Goal: Task Accomplishment & Management: Use online tool/utility

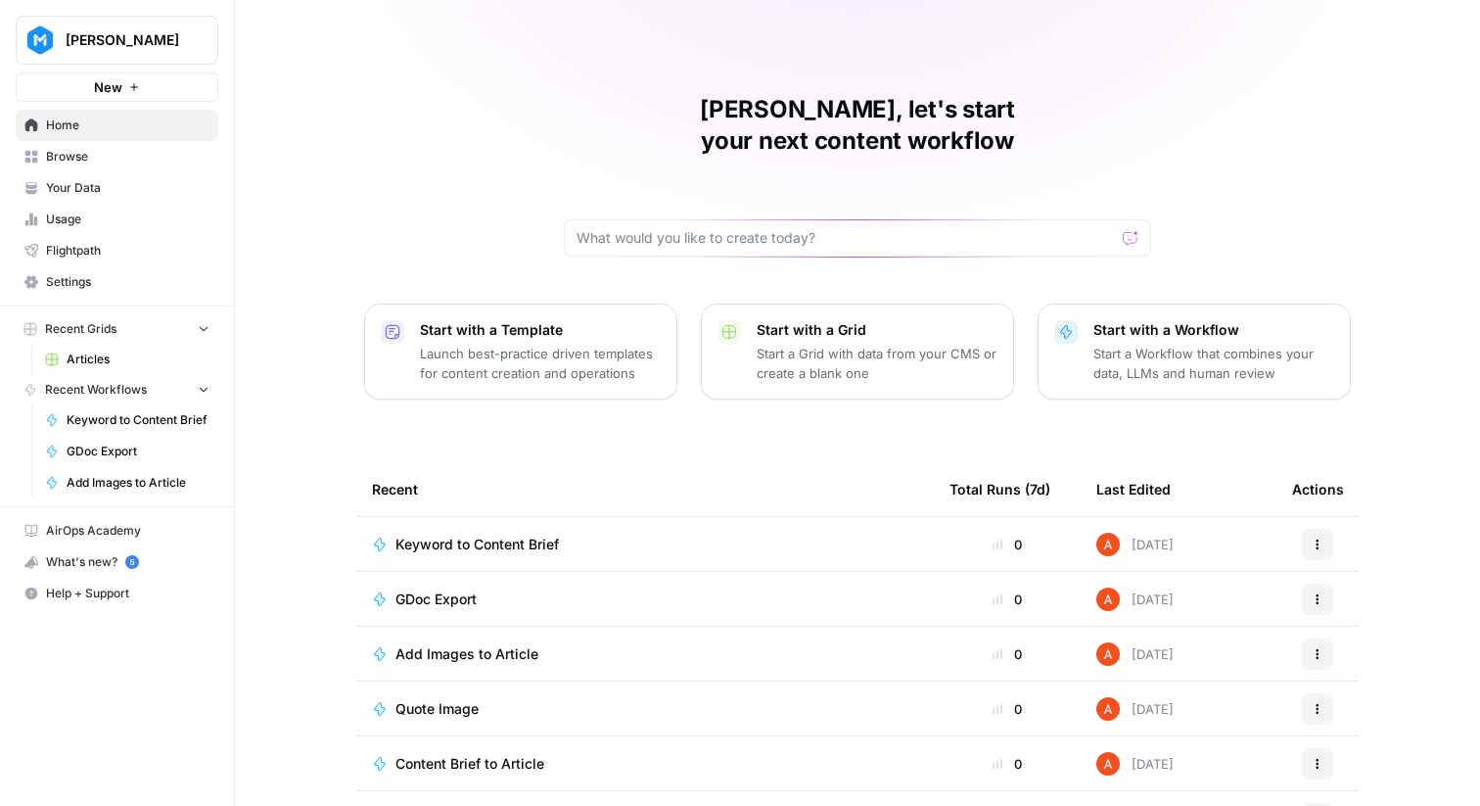
click at [169, 23] on button "[PERSON_NAME]" at bounding box center [117, 40] width 203 height 49
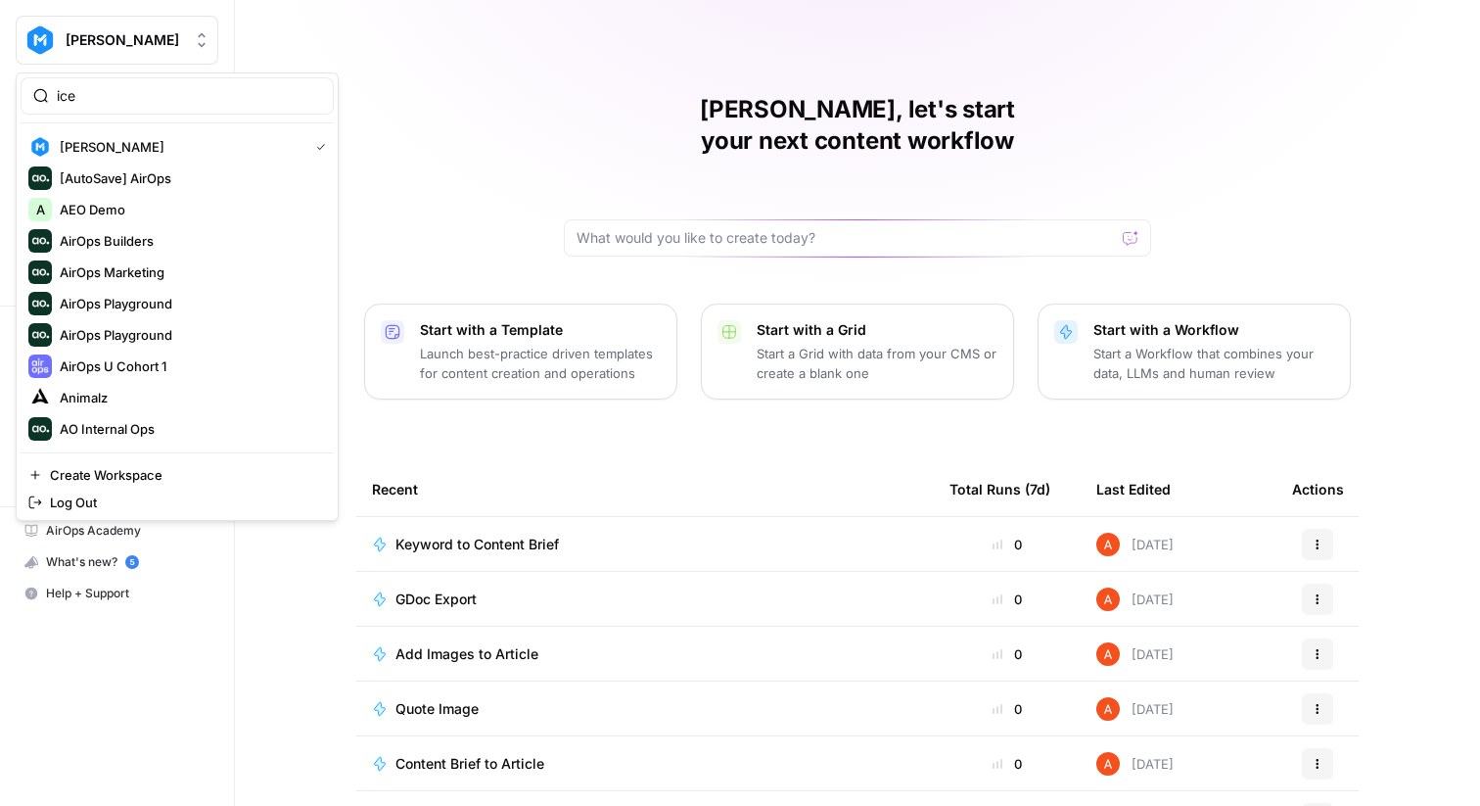
type input "ice"
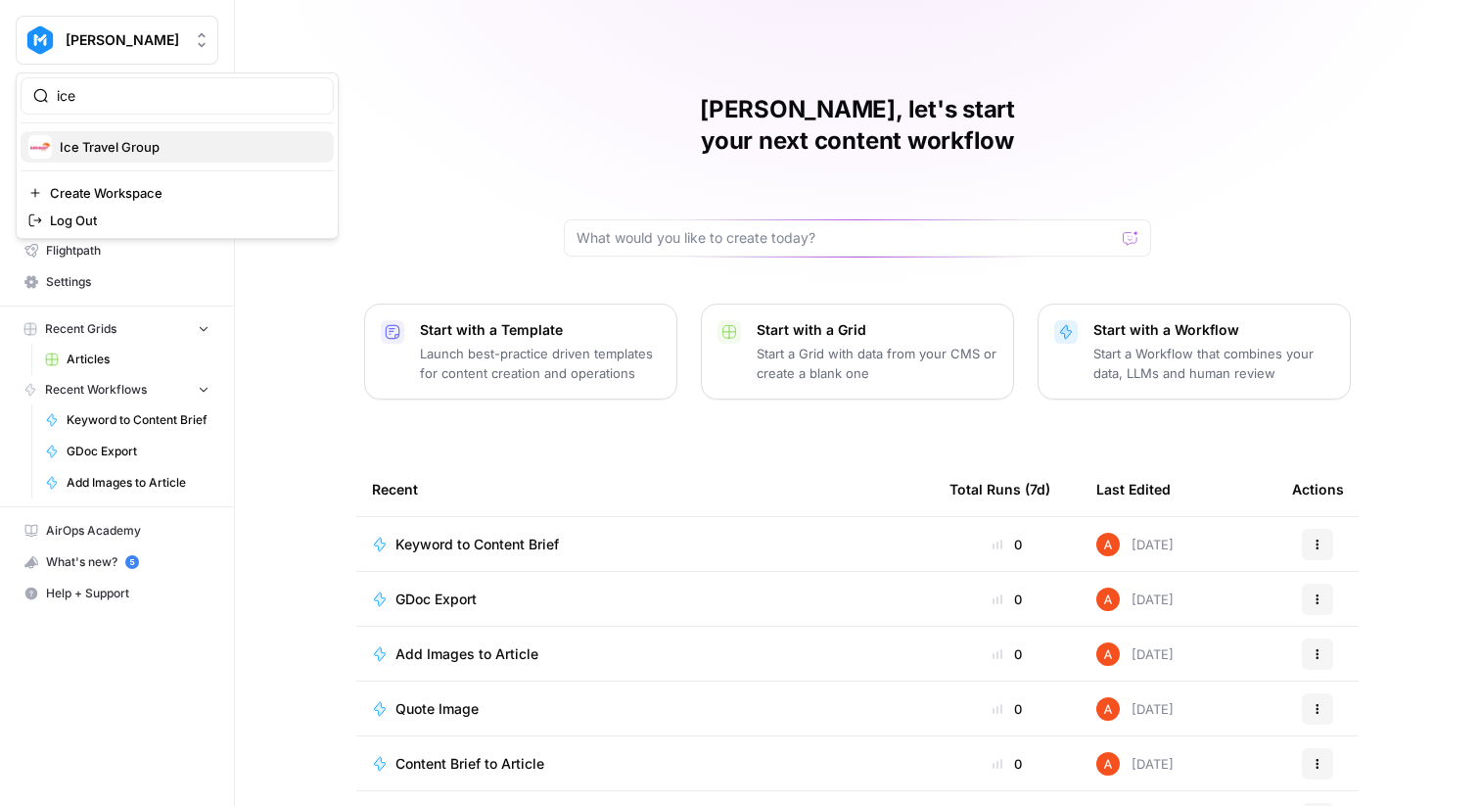
click at [107, 160] on button "Ice Travel Group" at bounding box center [177, 146] width 313 height 31
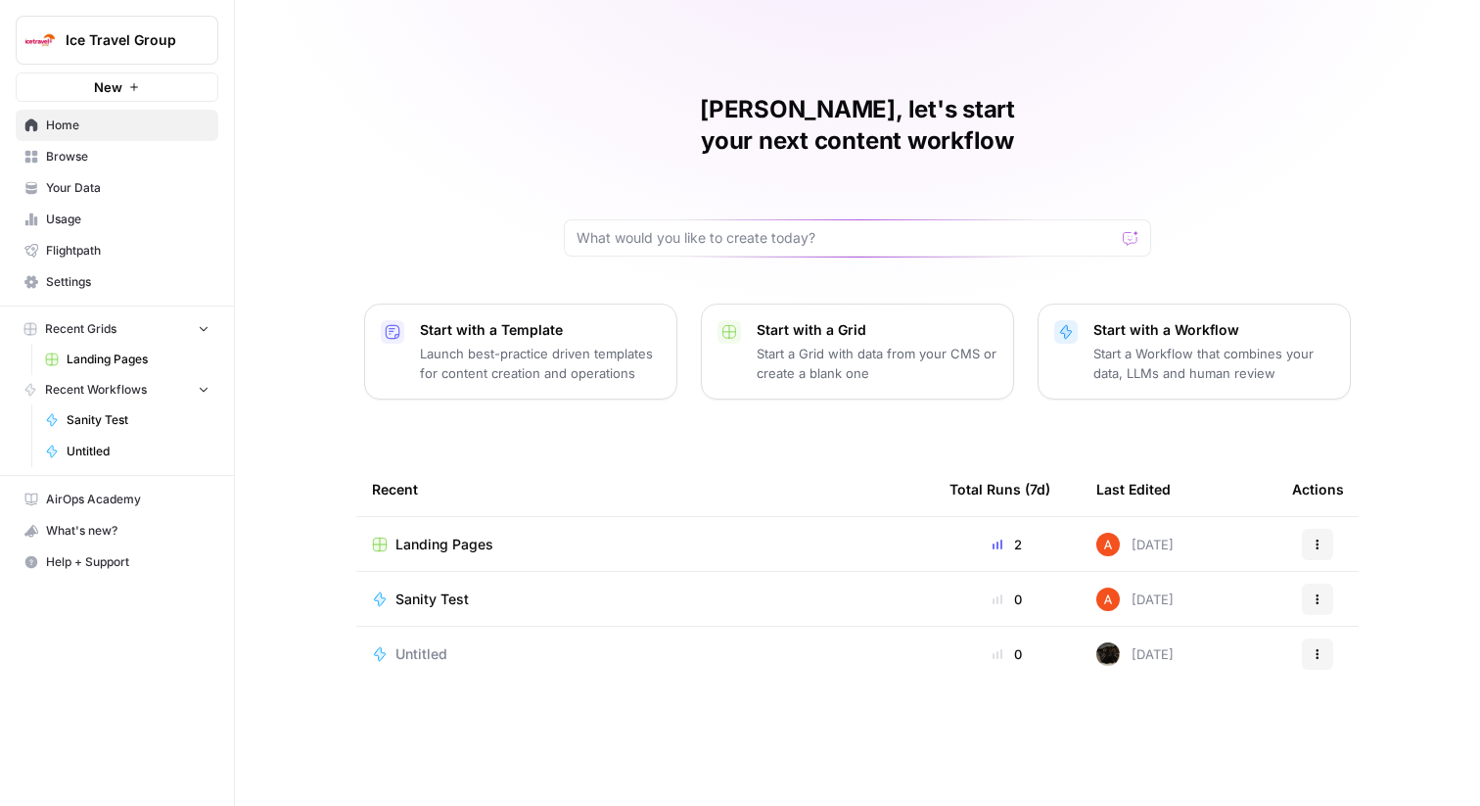
click at [183, 148] on span "Browse" at bounding box center [128, 157] width 164 height 18
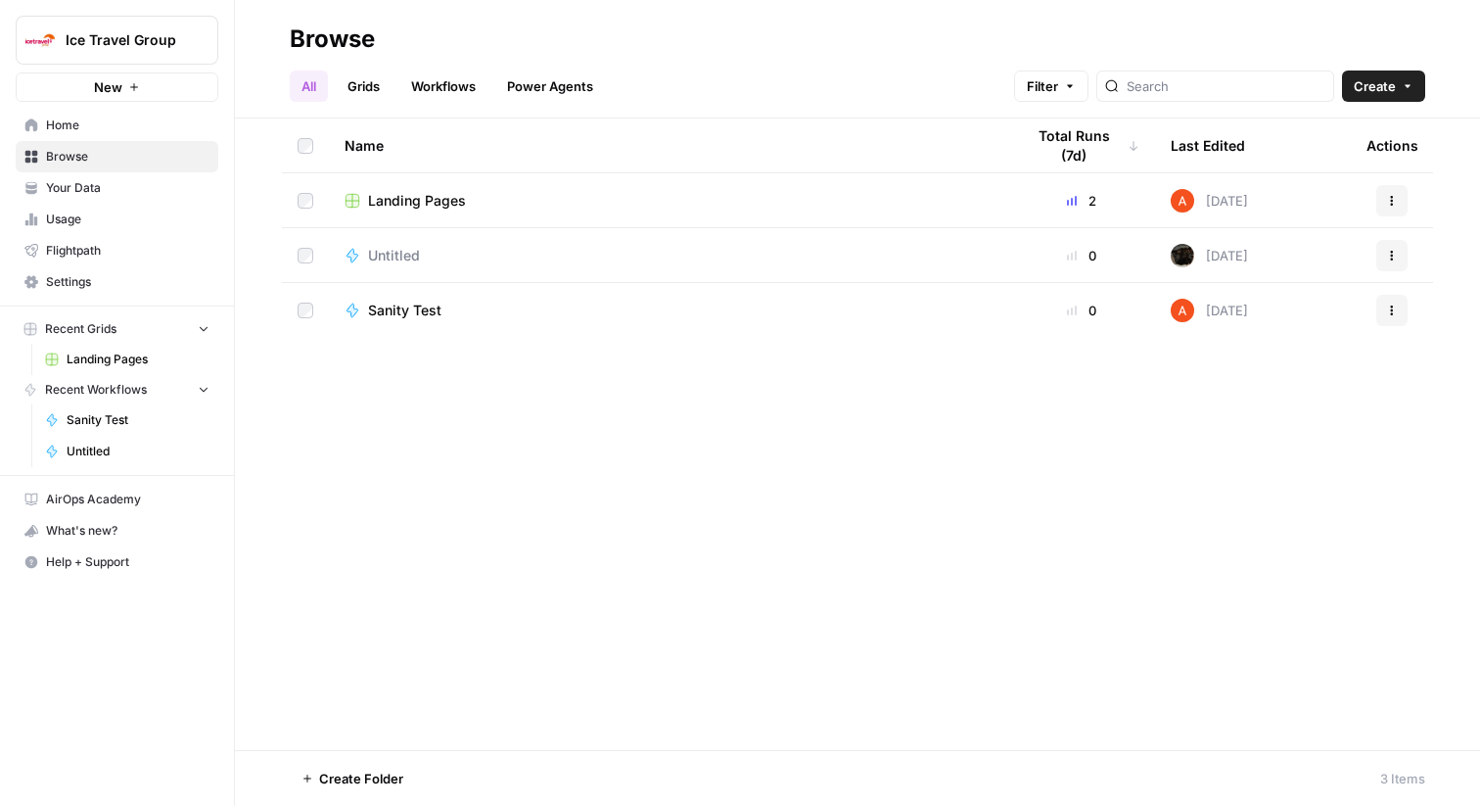
click at [147, 182] on span "Your Data" at bounding box center [128, 188] width 164 height 18
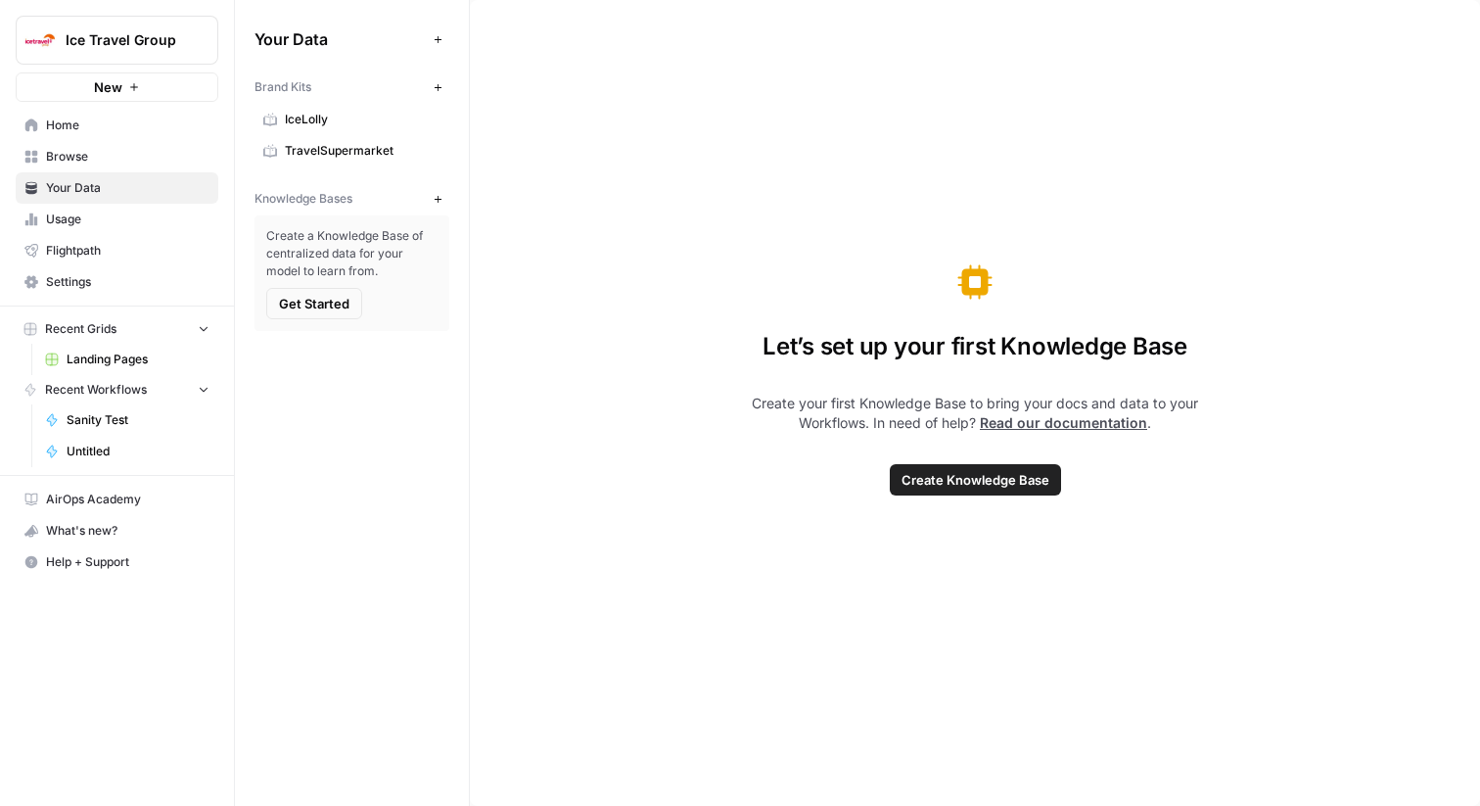
click at [324, 117] on span "IceLolly" at bounding box center [363, 120] width 156 height 18
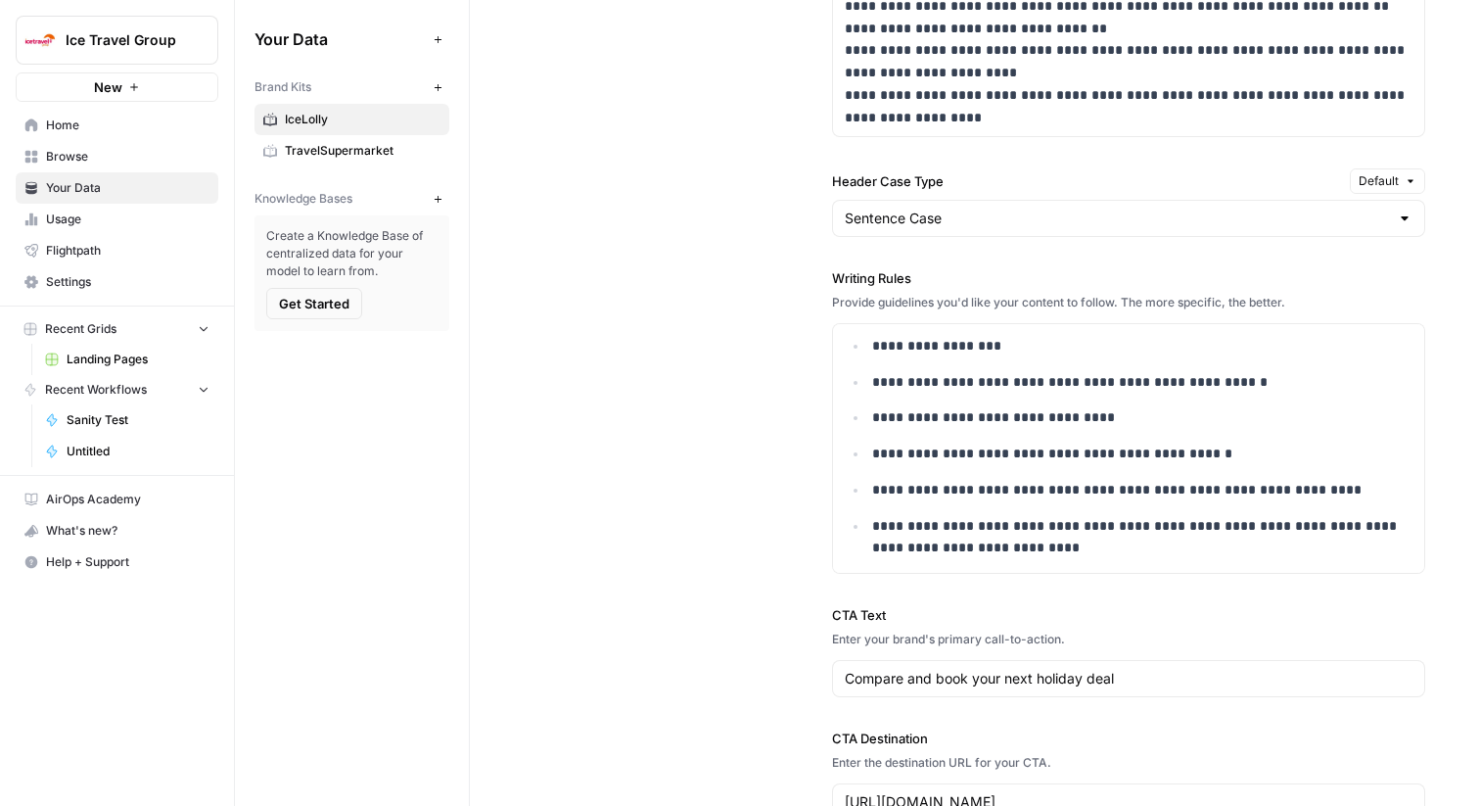
scroll to position [1791, 0]
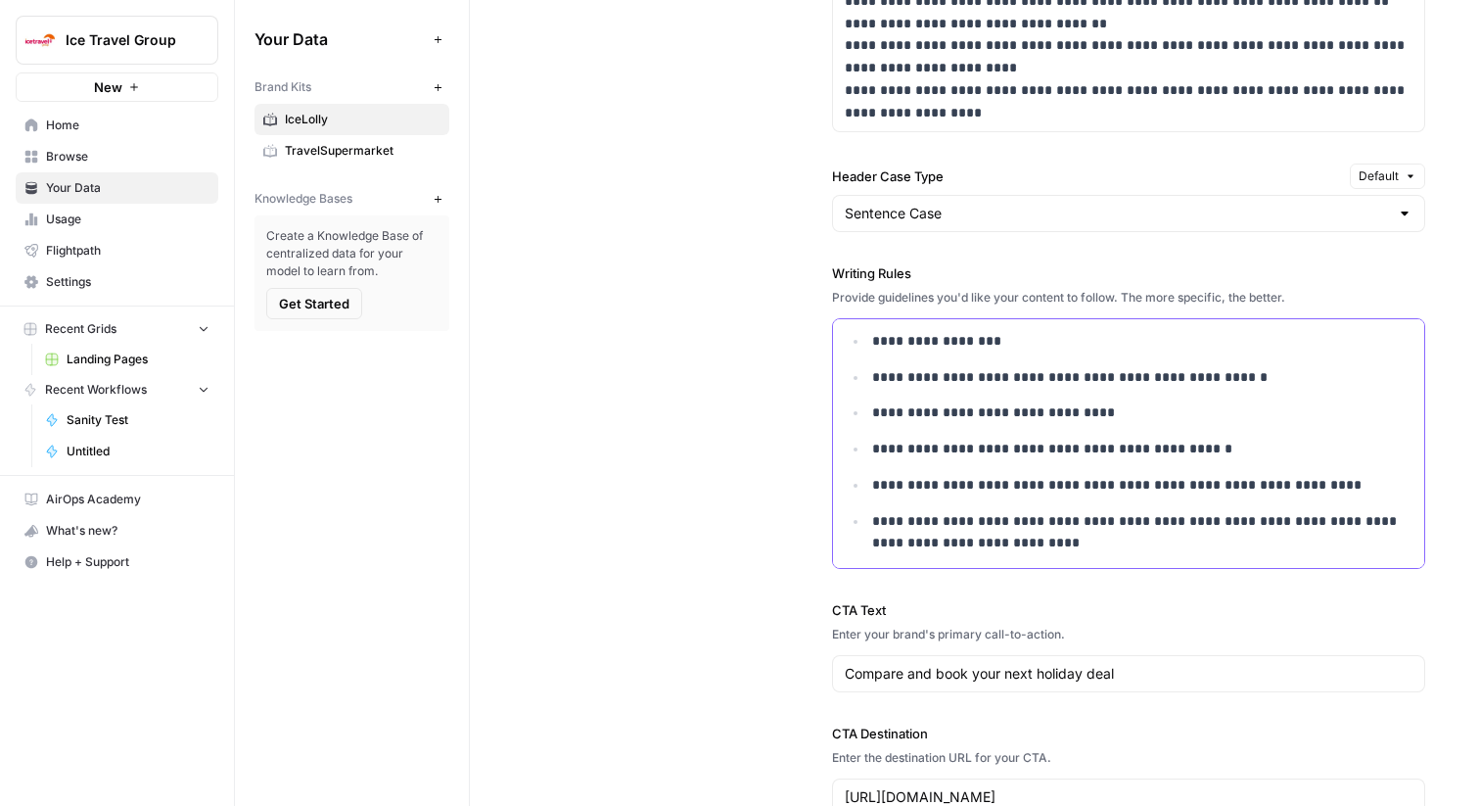
click at [1322, 488] on p "**********" at bounding box center [1142, 485] width 540 height 23
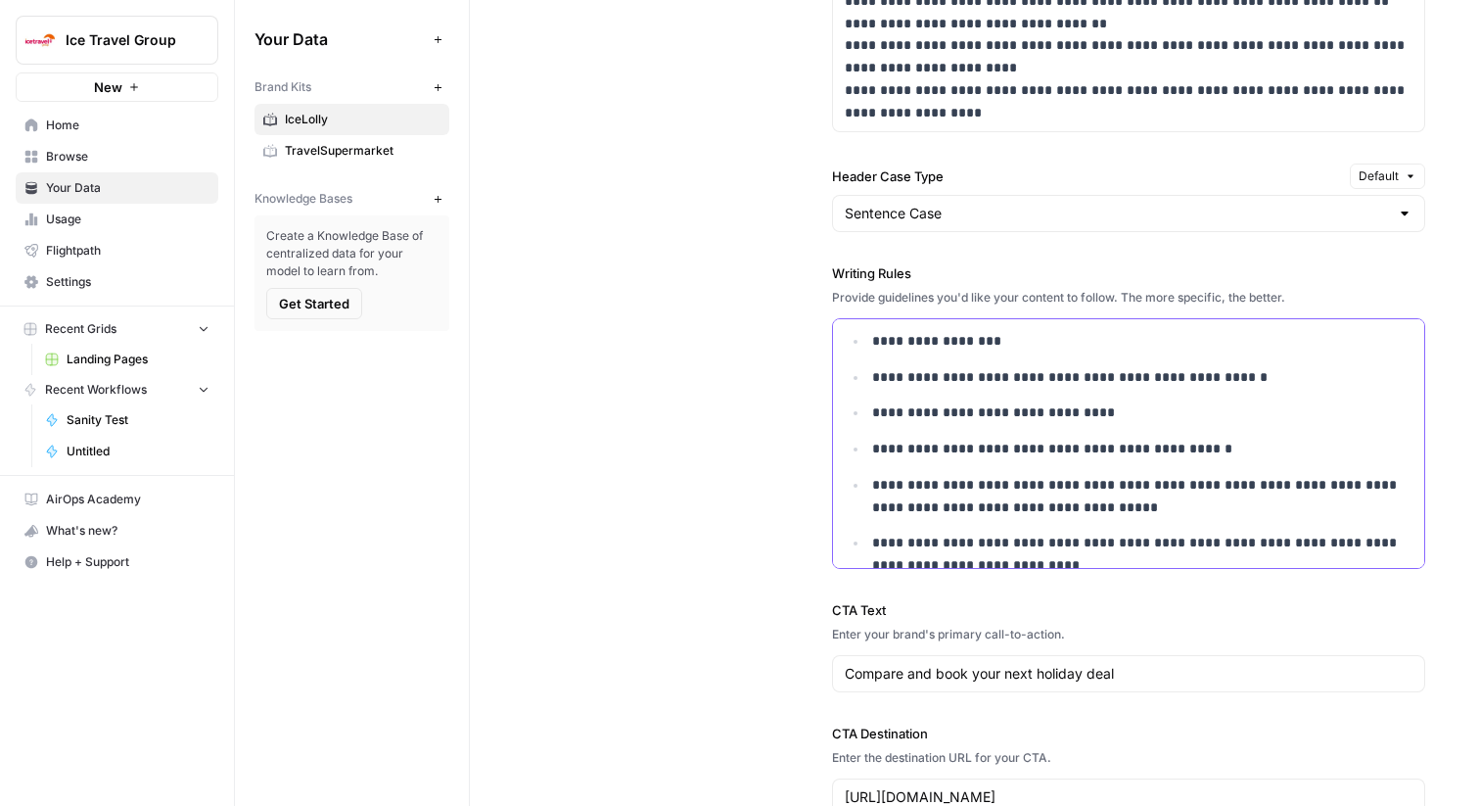
click at [177, 28] on button "Ice Travel Group" at bounding box center [117, 40] width 203 height 49
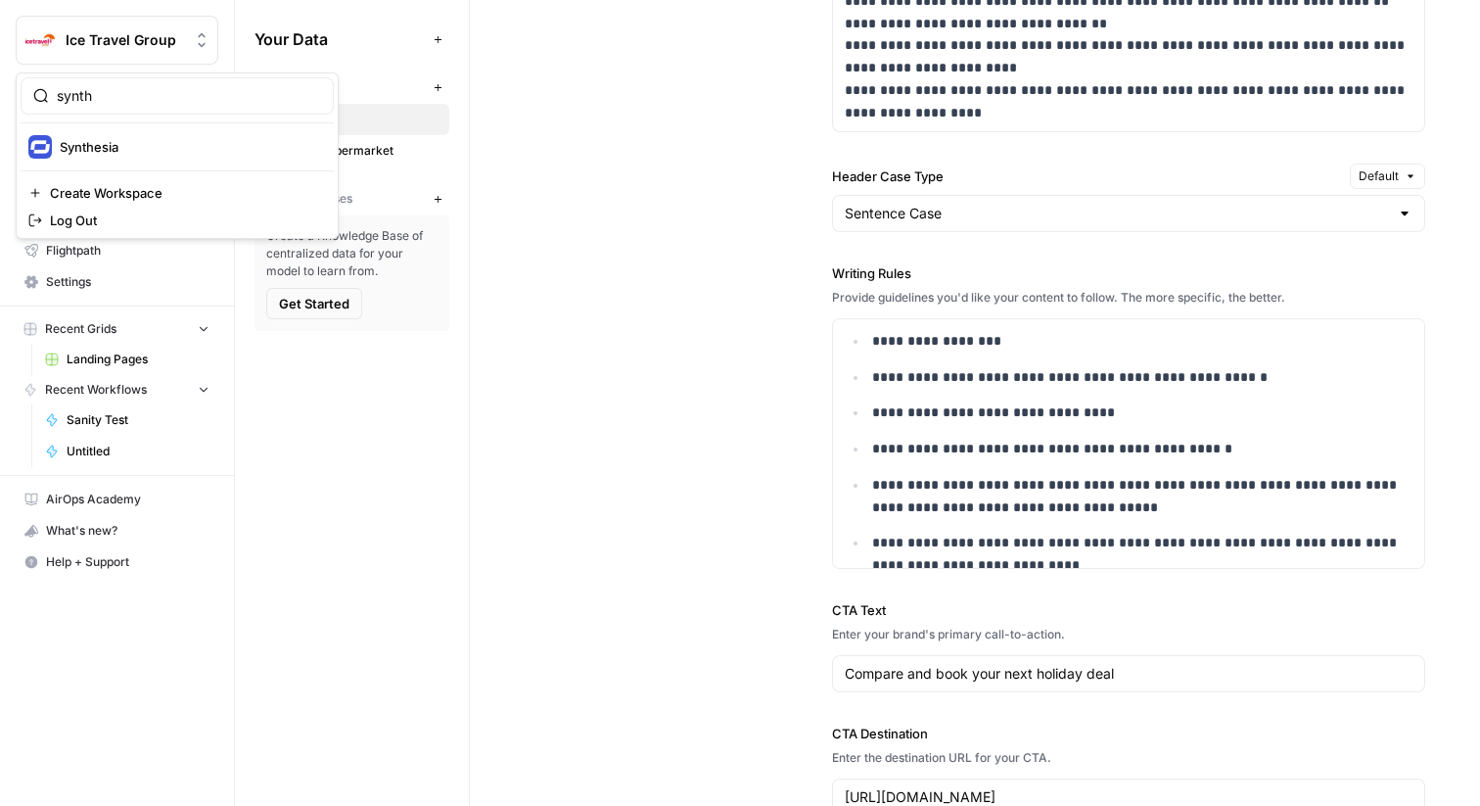
type input "synth"
click at [122, 147] on span "Synthesia" at bounding box center [189, 147] width 258 height 20
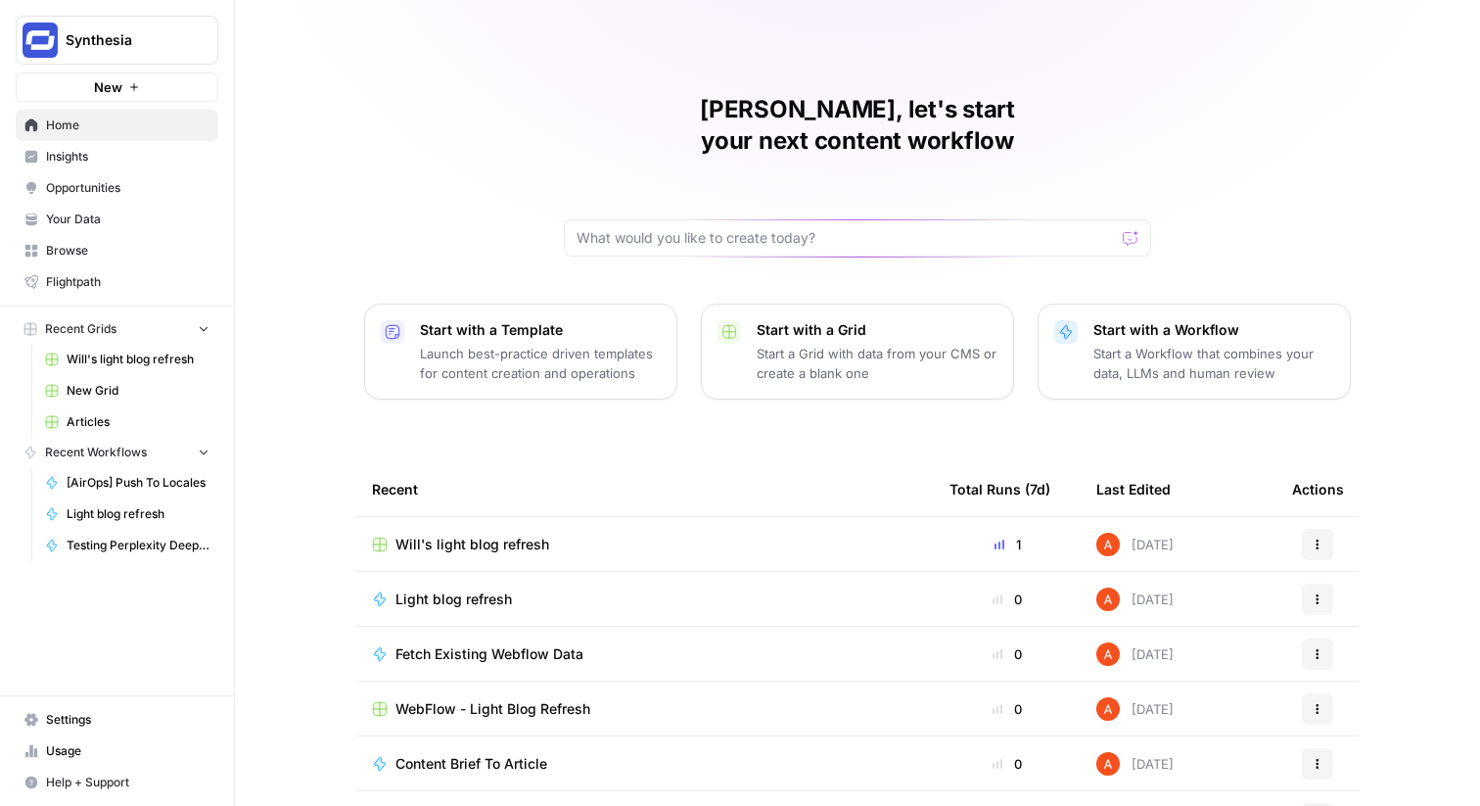
scroll to position [95, 0]
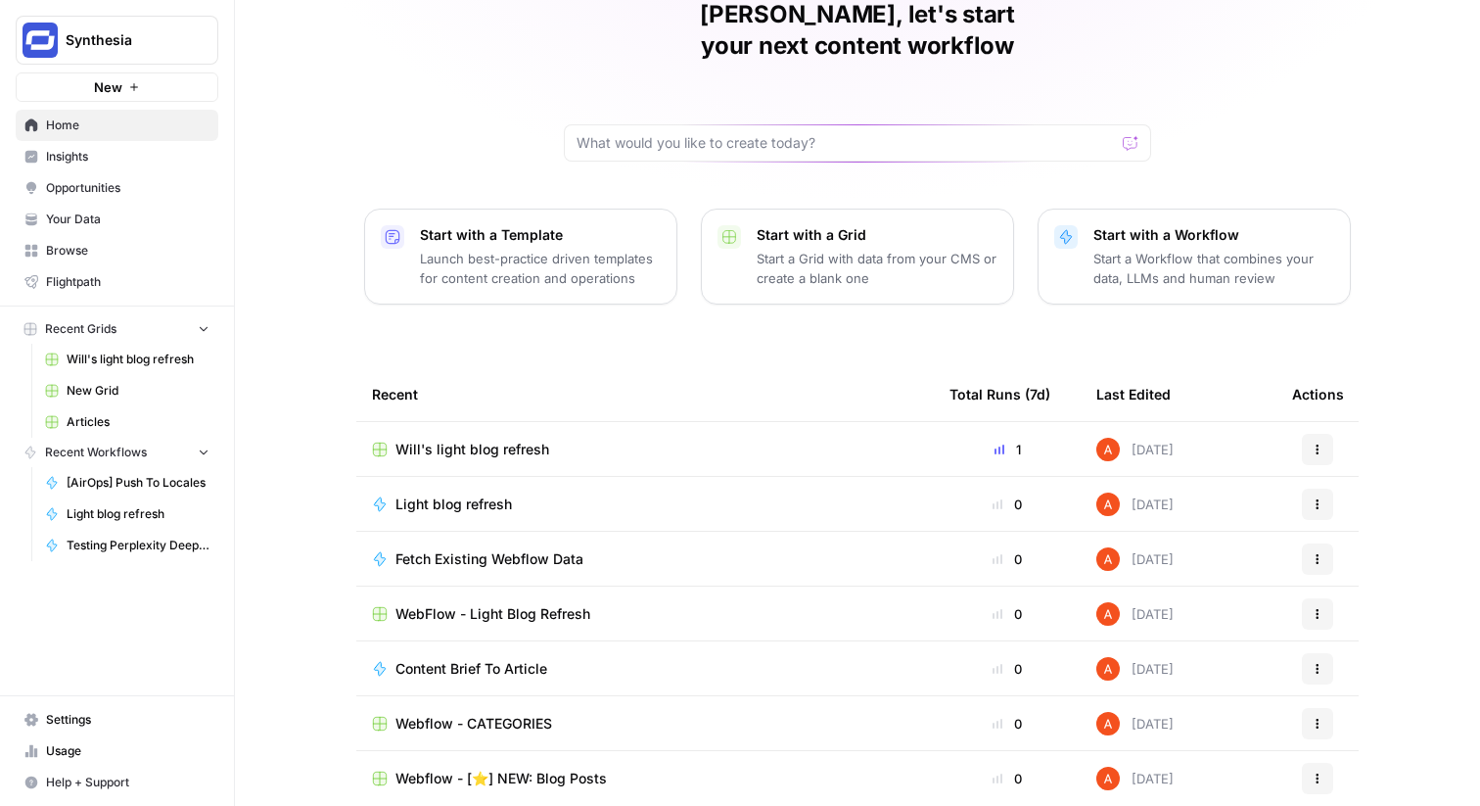
click at [137, 226] on span "Your Data" at bounding box center [128, 220] width 164 height 18
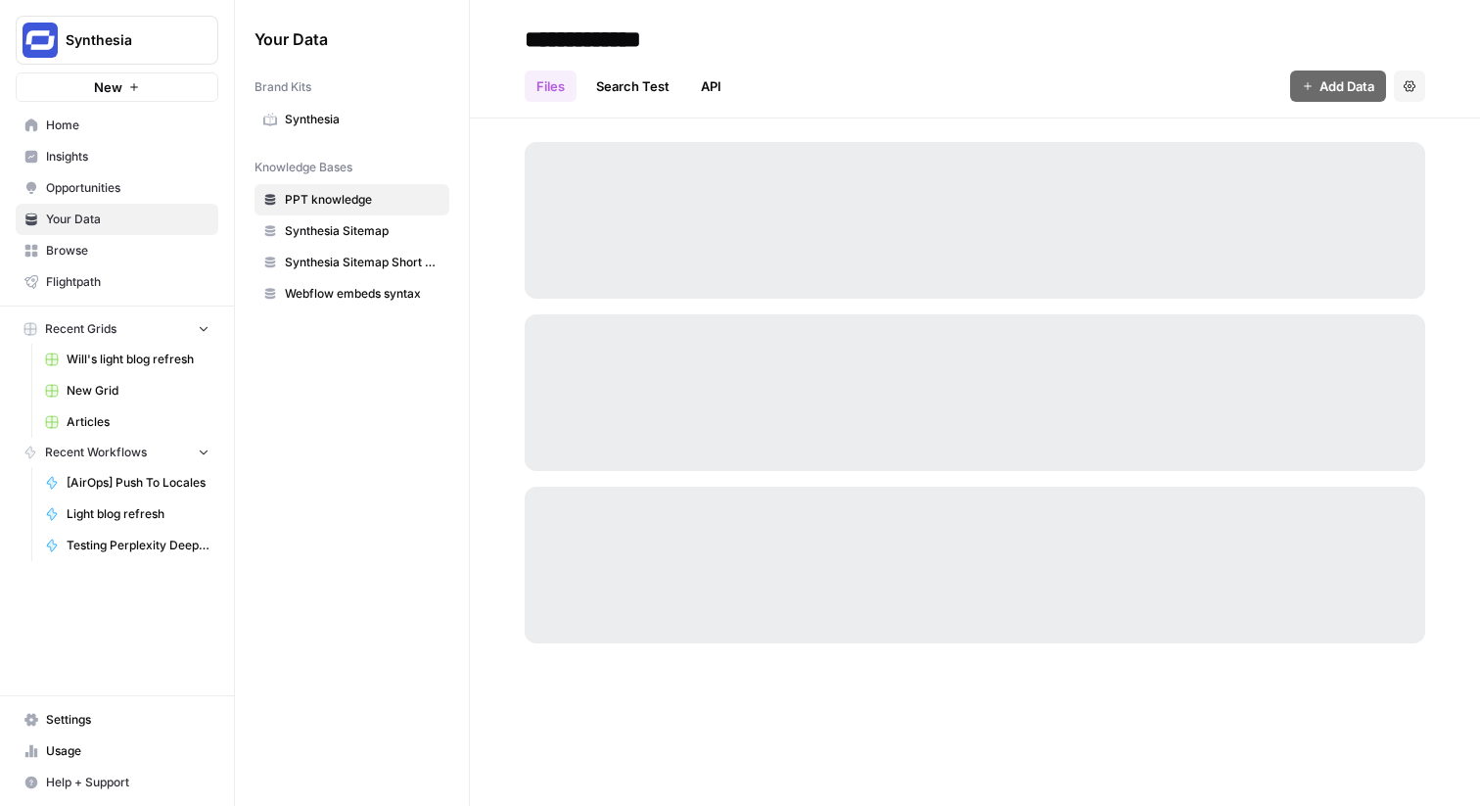
click at [137, 247] on span "Browse" at bounding box center [128, 251] width 164 height 18
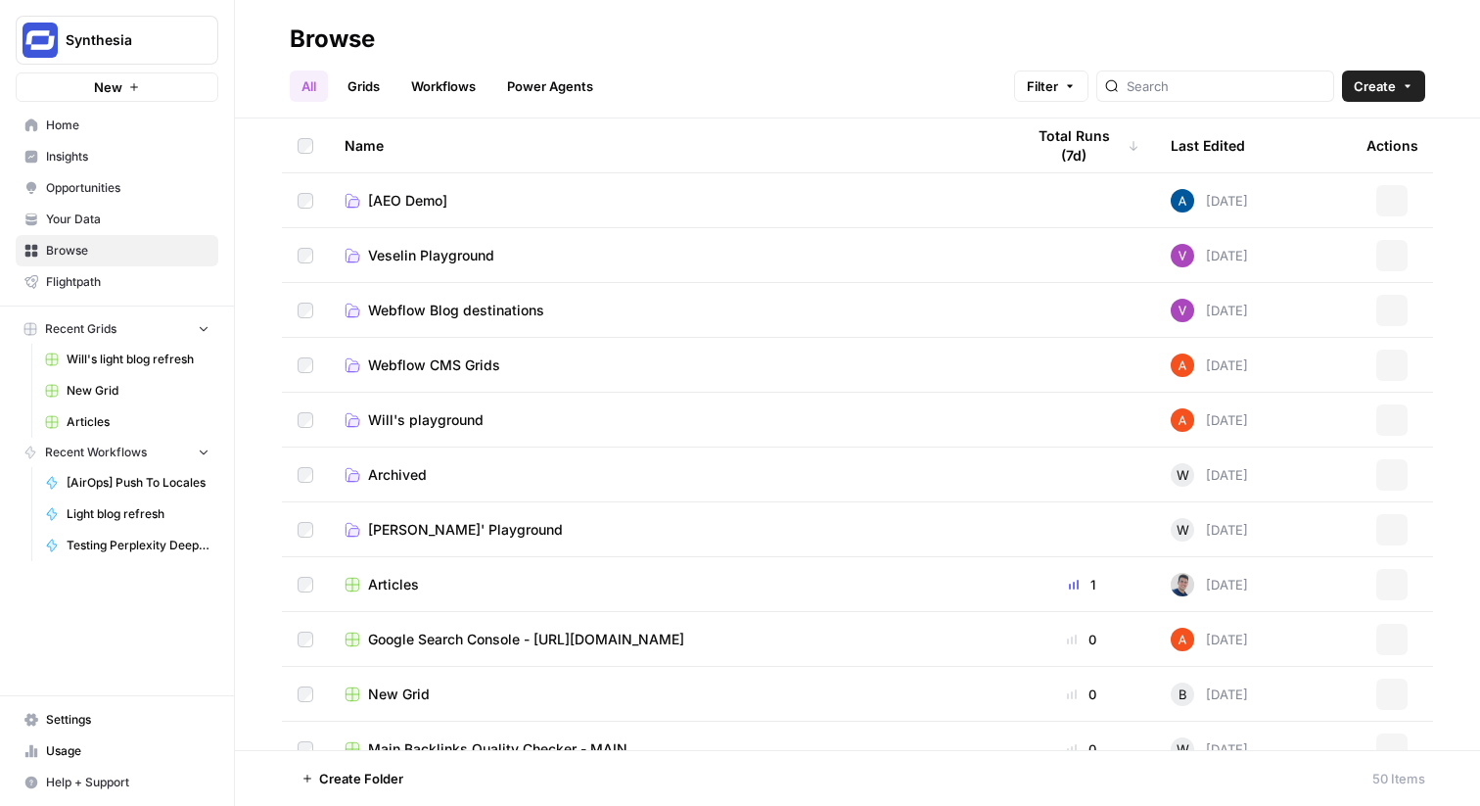
click at [422, 90] on link "Workflows" at bounding box center [443, 85] width 88 height 31
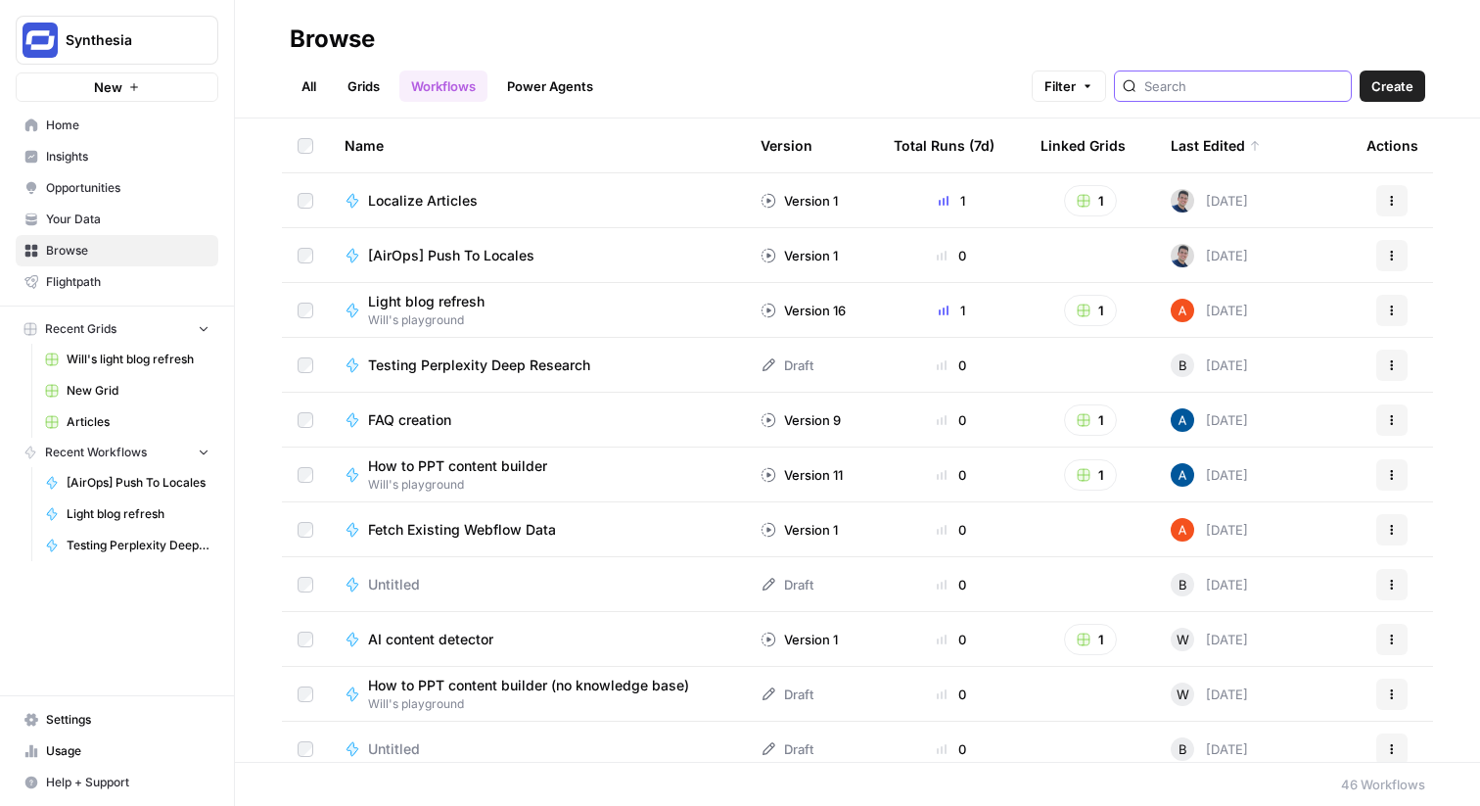
click at [1213, 88] on input "search" at bounding box center [1244, 86] width 199 height 20
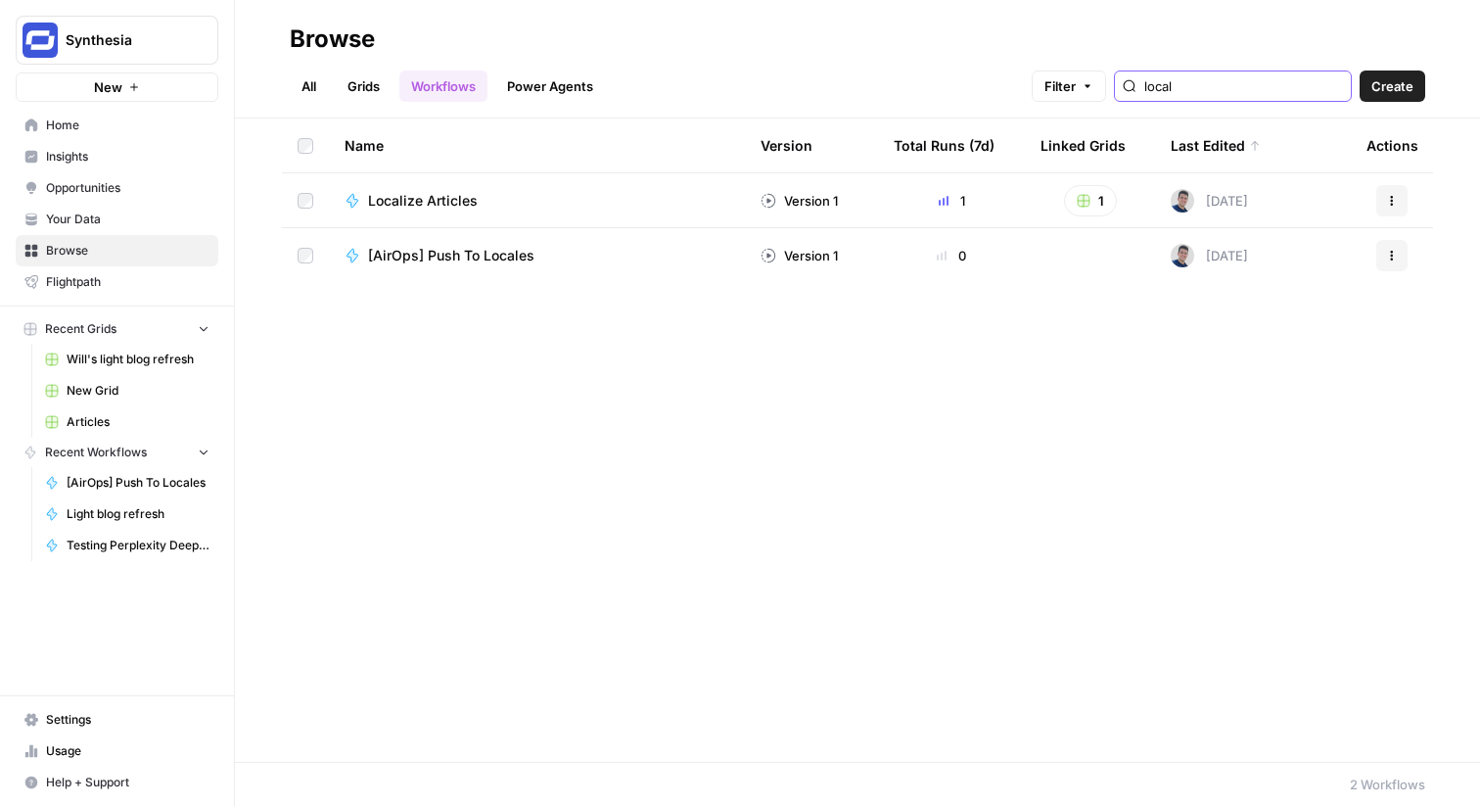
type input "local"
click at [408, 201] on span "Localize Articles" at bounding box center [423, 201] width 110 height 20
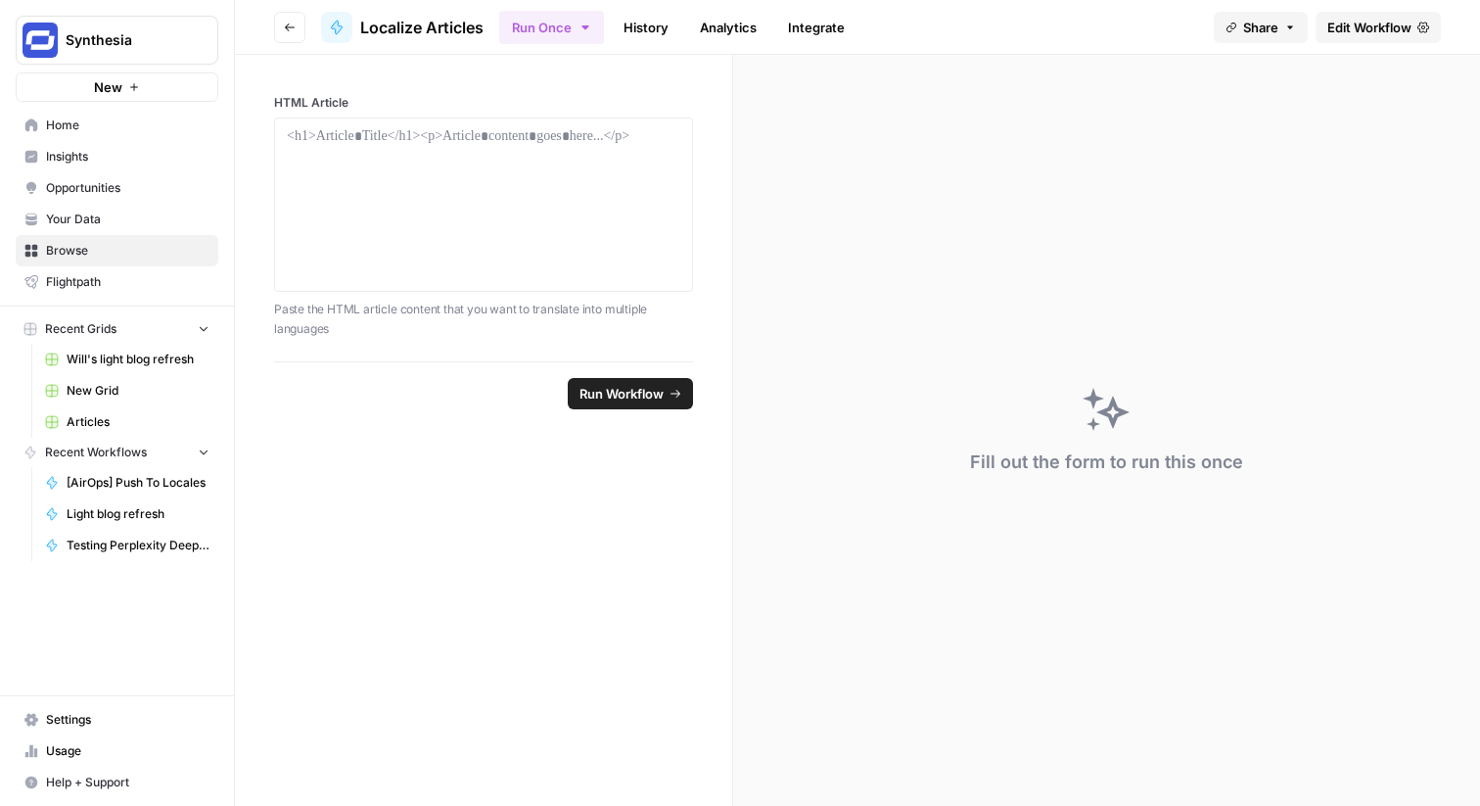
click at [1341, 39] on link "Edit Workflow" at bounding box center [1378, 27] width 125 height 31
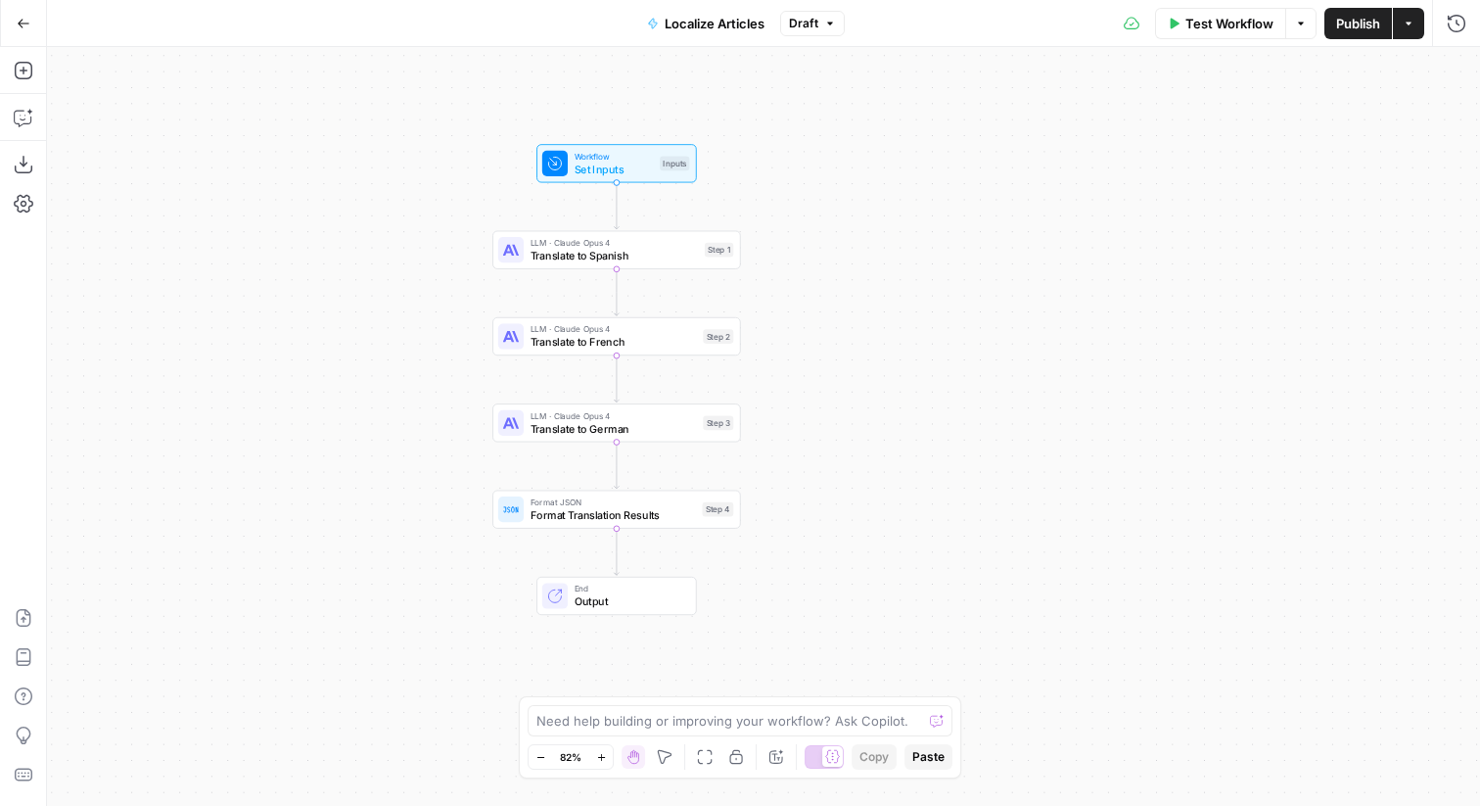
click at [714, 404] on div "Copy step Delete step Add Note Test" at bounding box center [657, 393] width 162 height 28
click at [717, 420] on div "Step 3" at bounding box center [718, 422] width 30 height 15
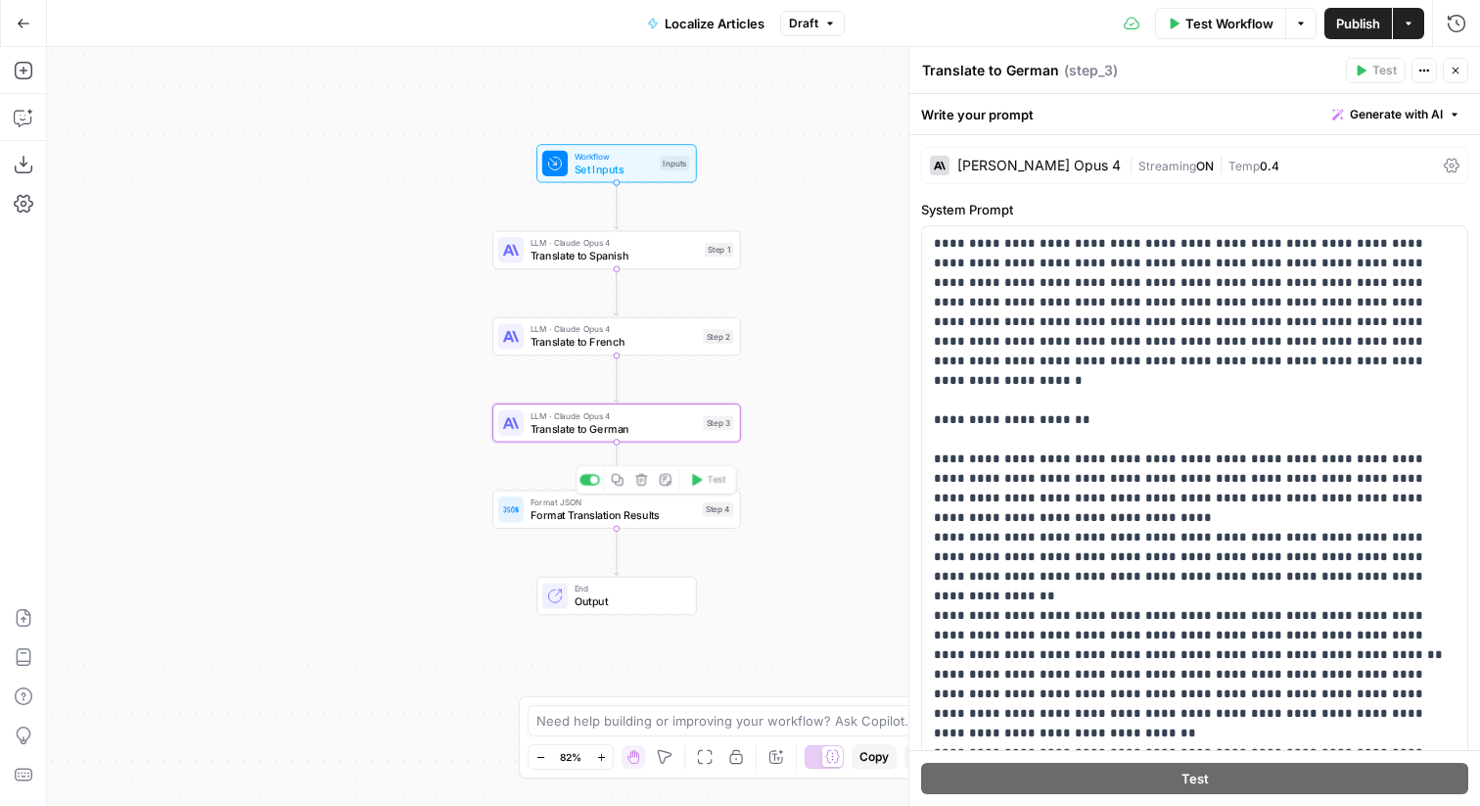
click at [724, 508] on div "Step 4" at bounding box center [717, 509] width 31 height 15
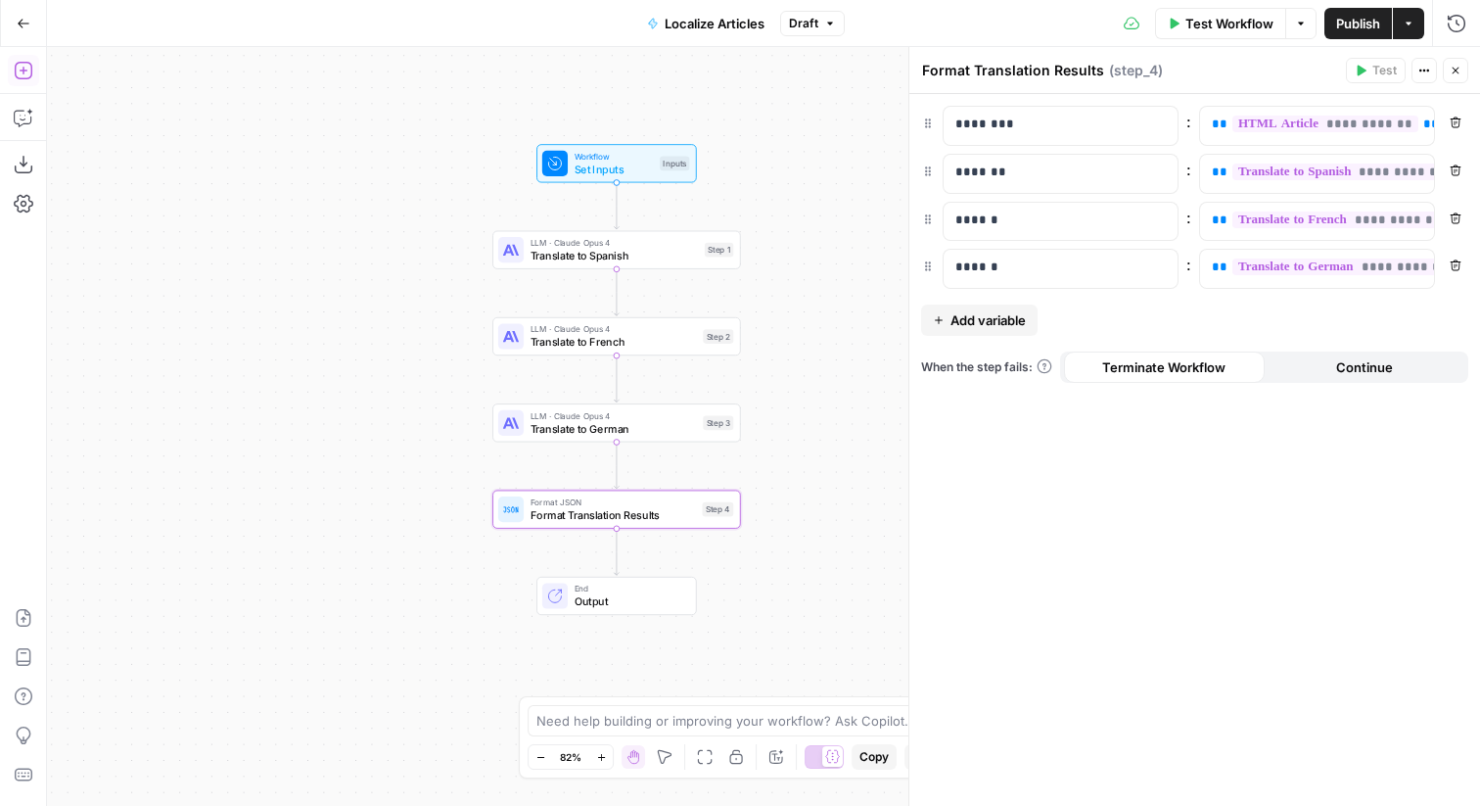
click at [25, 68] on icon "button" at bounding box center [24, 71] width 20 height 20
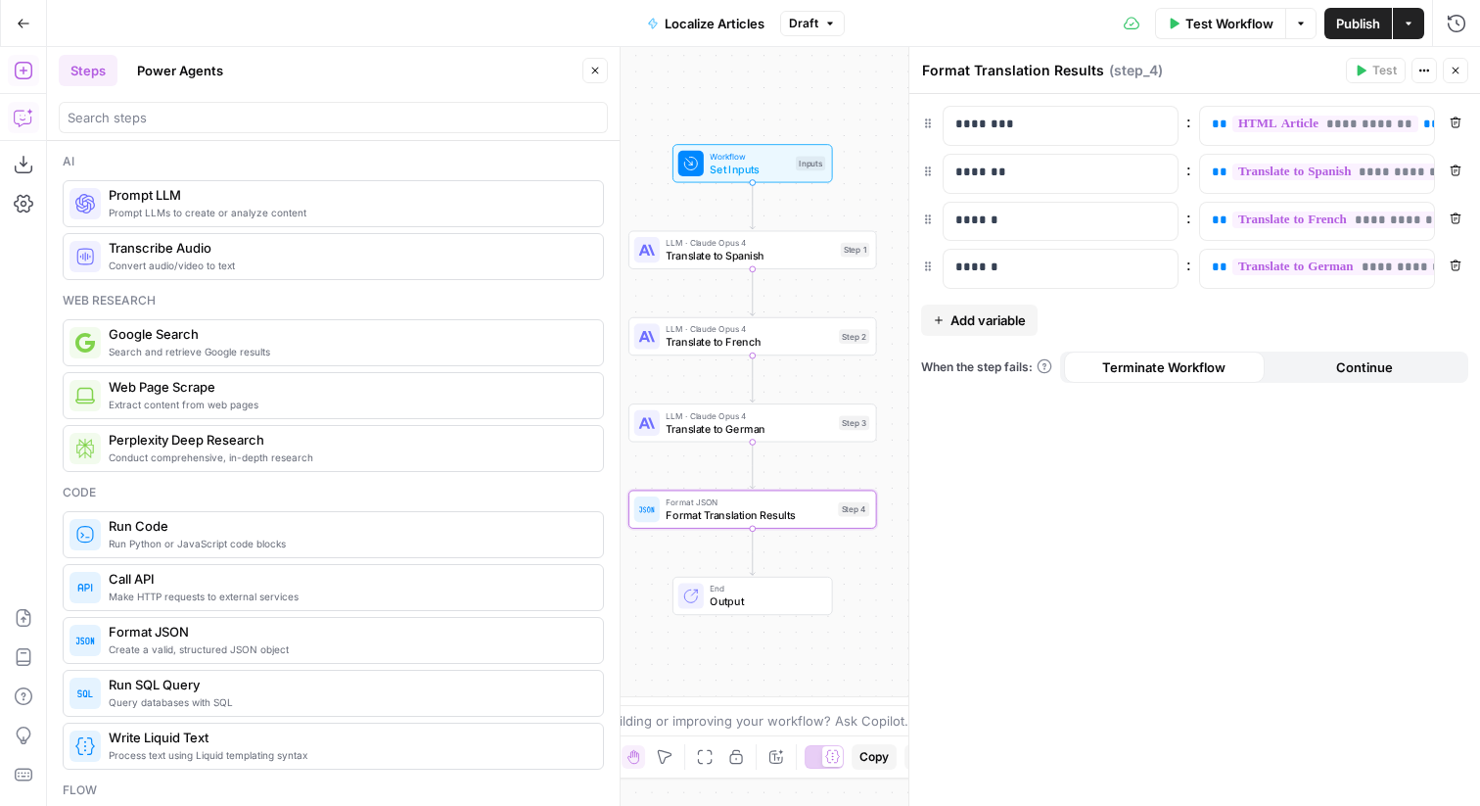
click at [28, 120] on icon "button" at bounding box center [24, 118] width 20 height 20
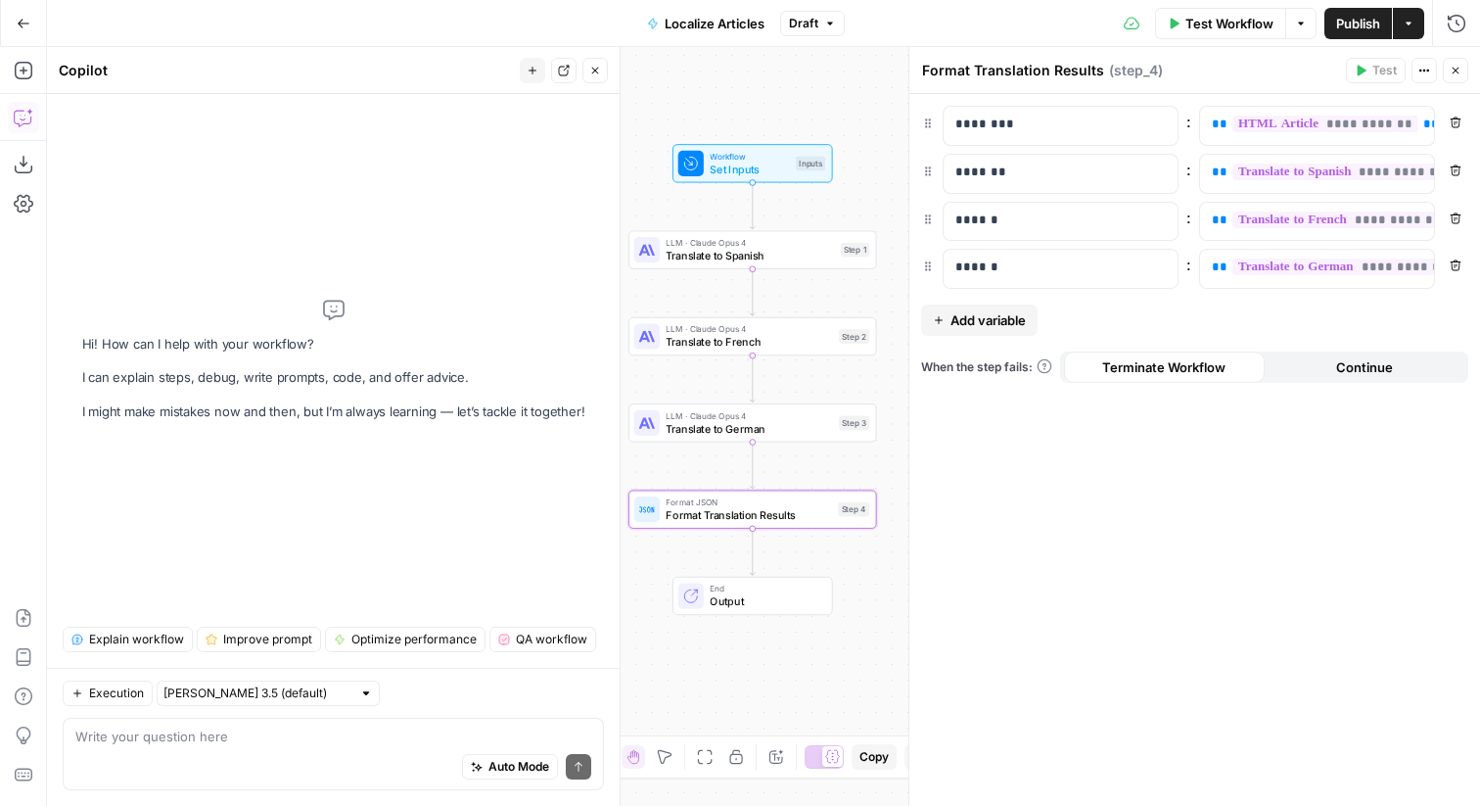
click at [363, 737] on textarea at bounding box center [333, 737] width 516 height 20
type textarea "Add an LLM step after step_3 to translate the t"
click at [745, 171] on span "Set Inputs" at bounding box center [749, 169] width 79 height 16
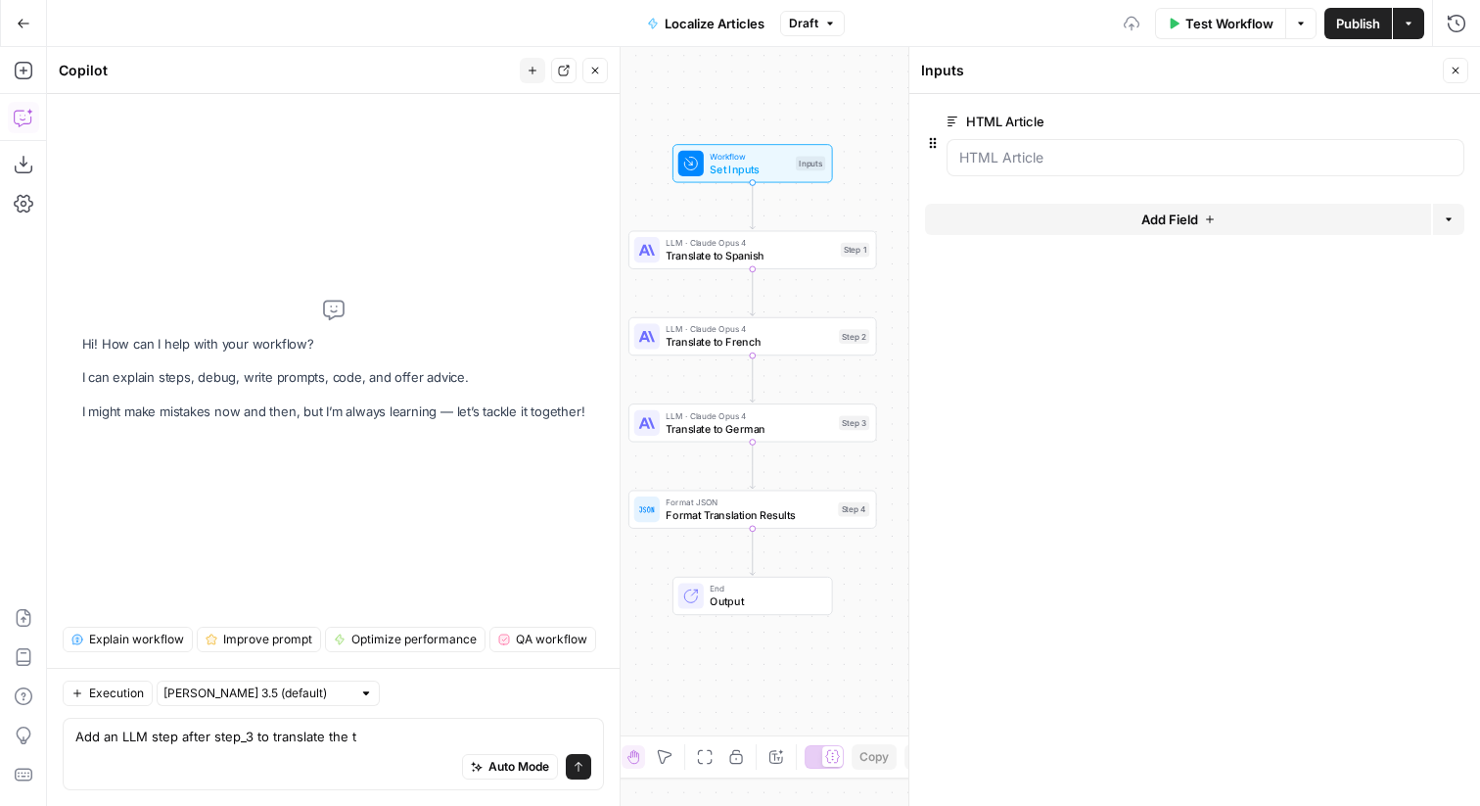
click at [1145, 210] on span "Add Field" at bounding box center [1170, 220] width 57 height 20
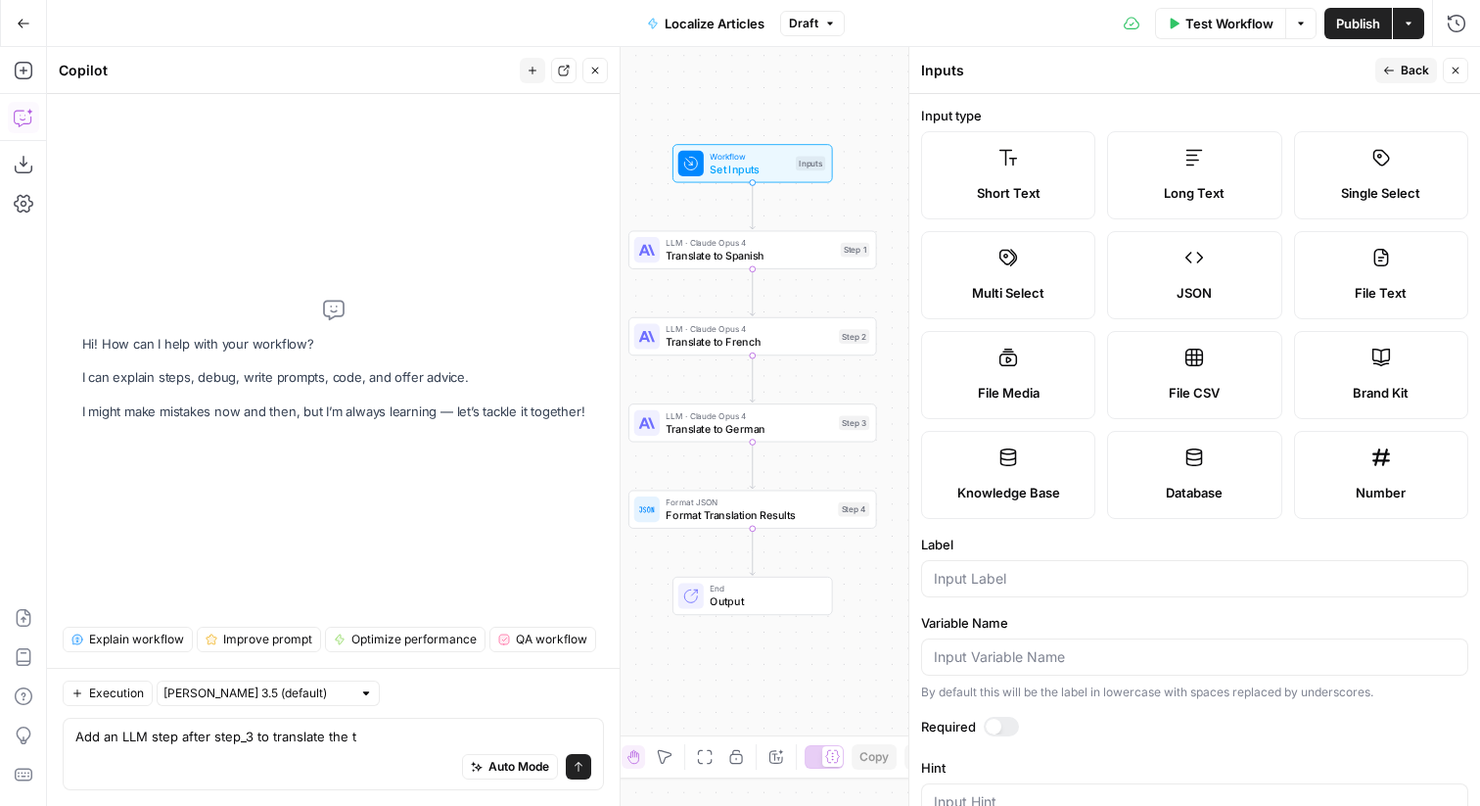
scroll to position [13, 0]
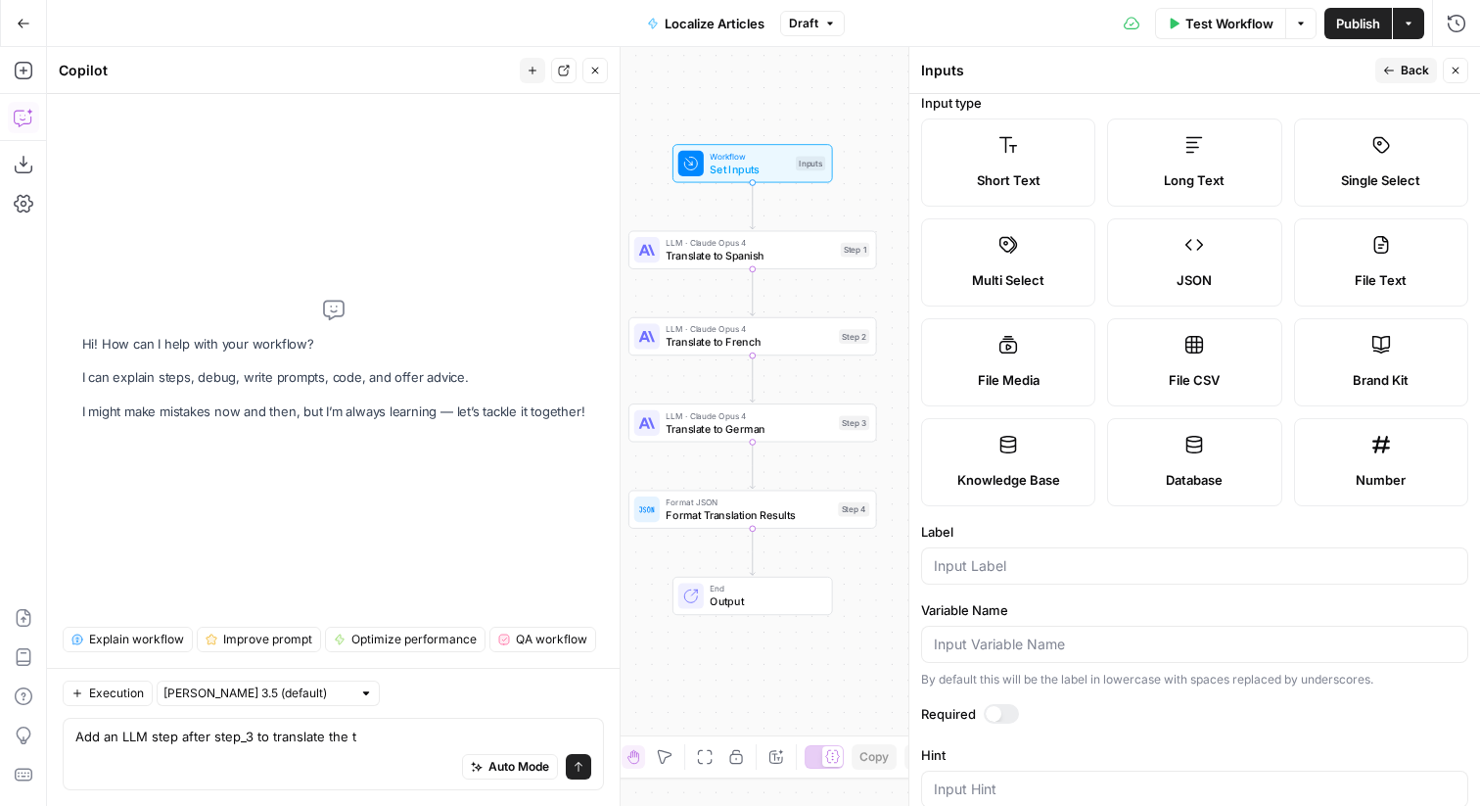
click at [1029, 578] on div at bounding box center [1194, 565] width 547 height 37
type input "Title"
click at [1003, 707] on div at bounding box center [1001, 714] width 35 height 20
click at [1384, 75] on icon "button" at bounding box center [1389, 71] width 12 height 12
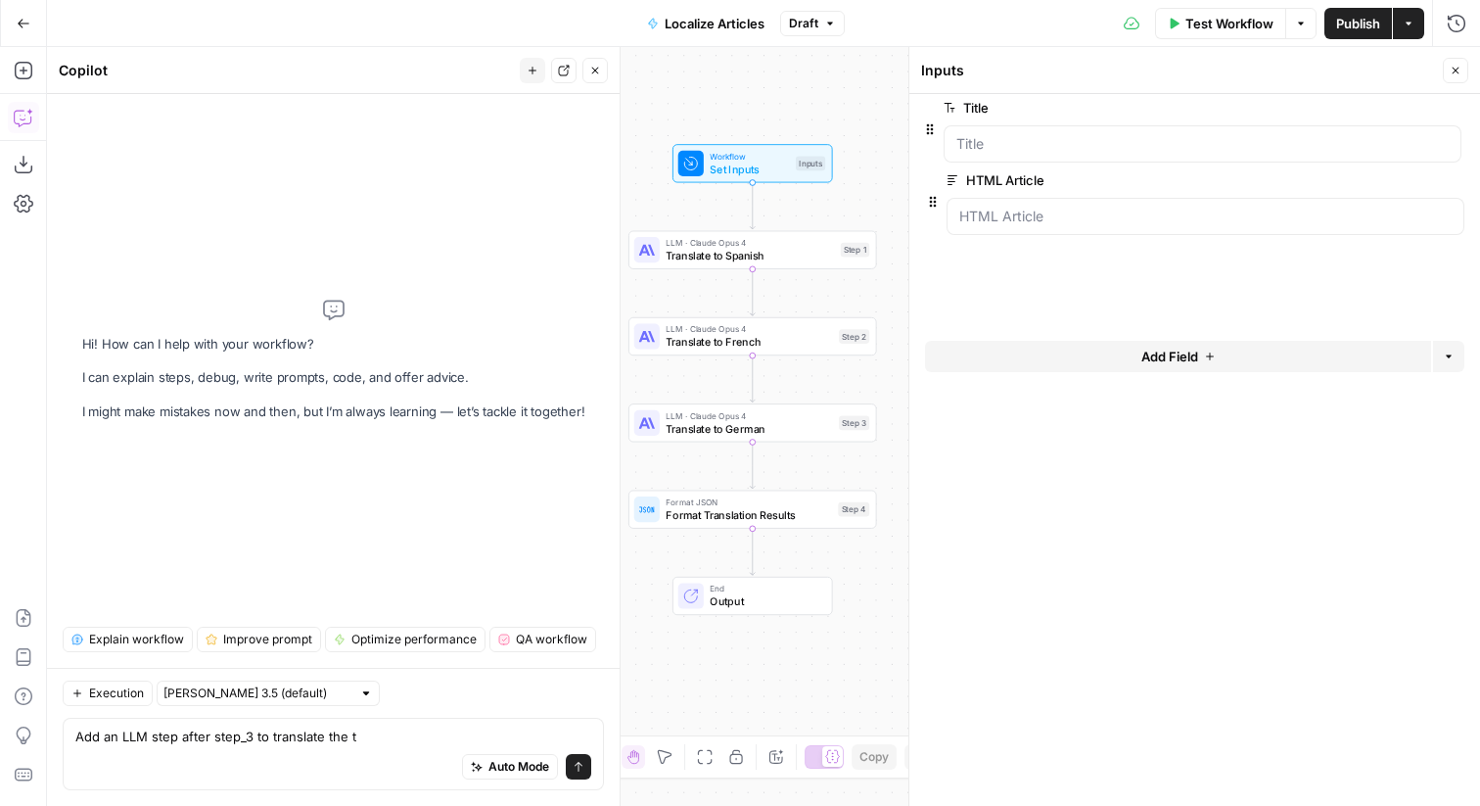
drag, startPoint x: 936, startPoint y: 222, endPoint x: 933, endPoint y: 124, distance: 98.0
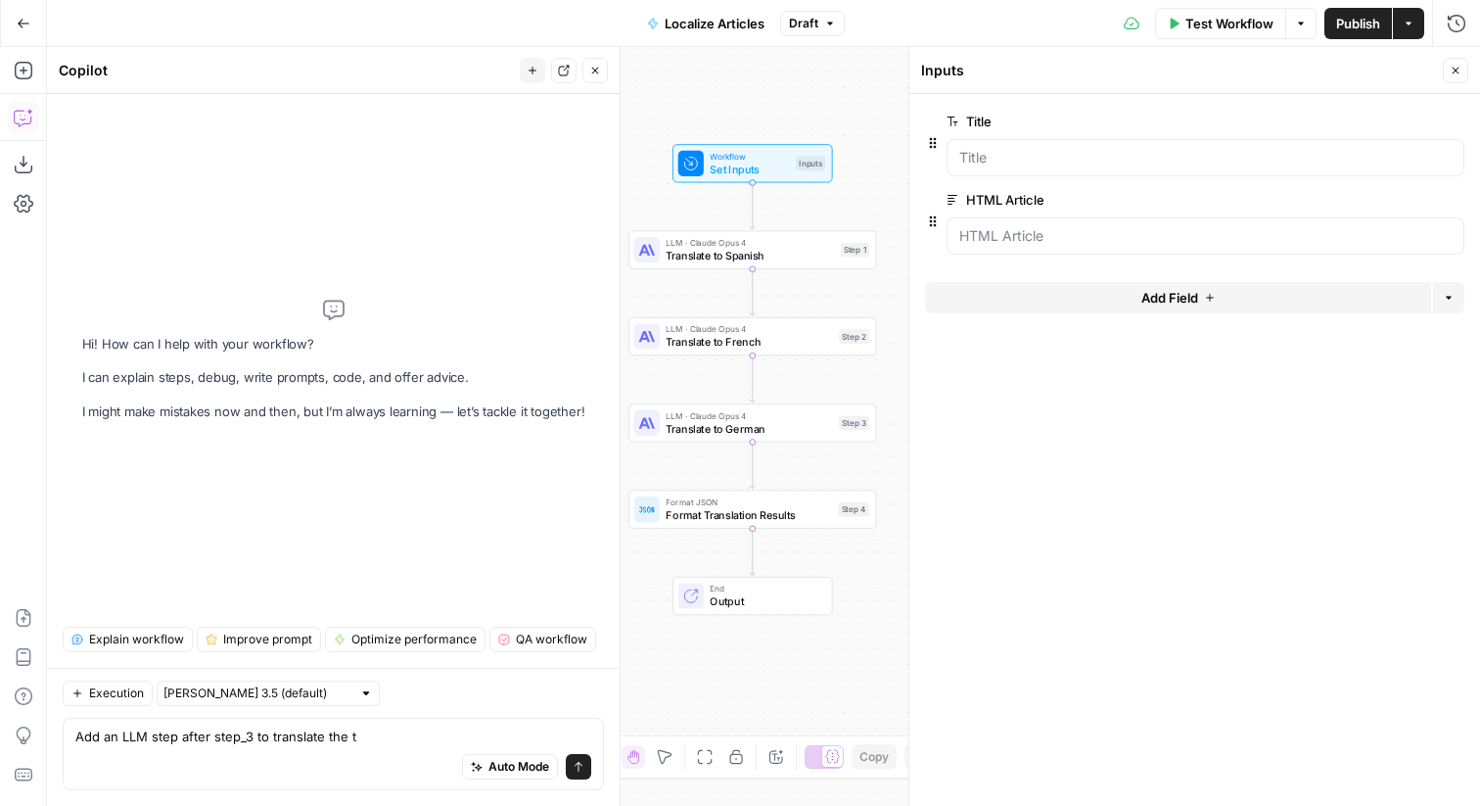
click at [1000, 311] on button "Add Field" at bounding box center [1178, 297] width 506 height 31
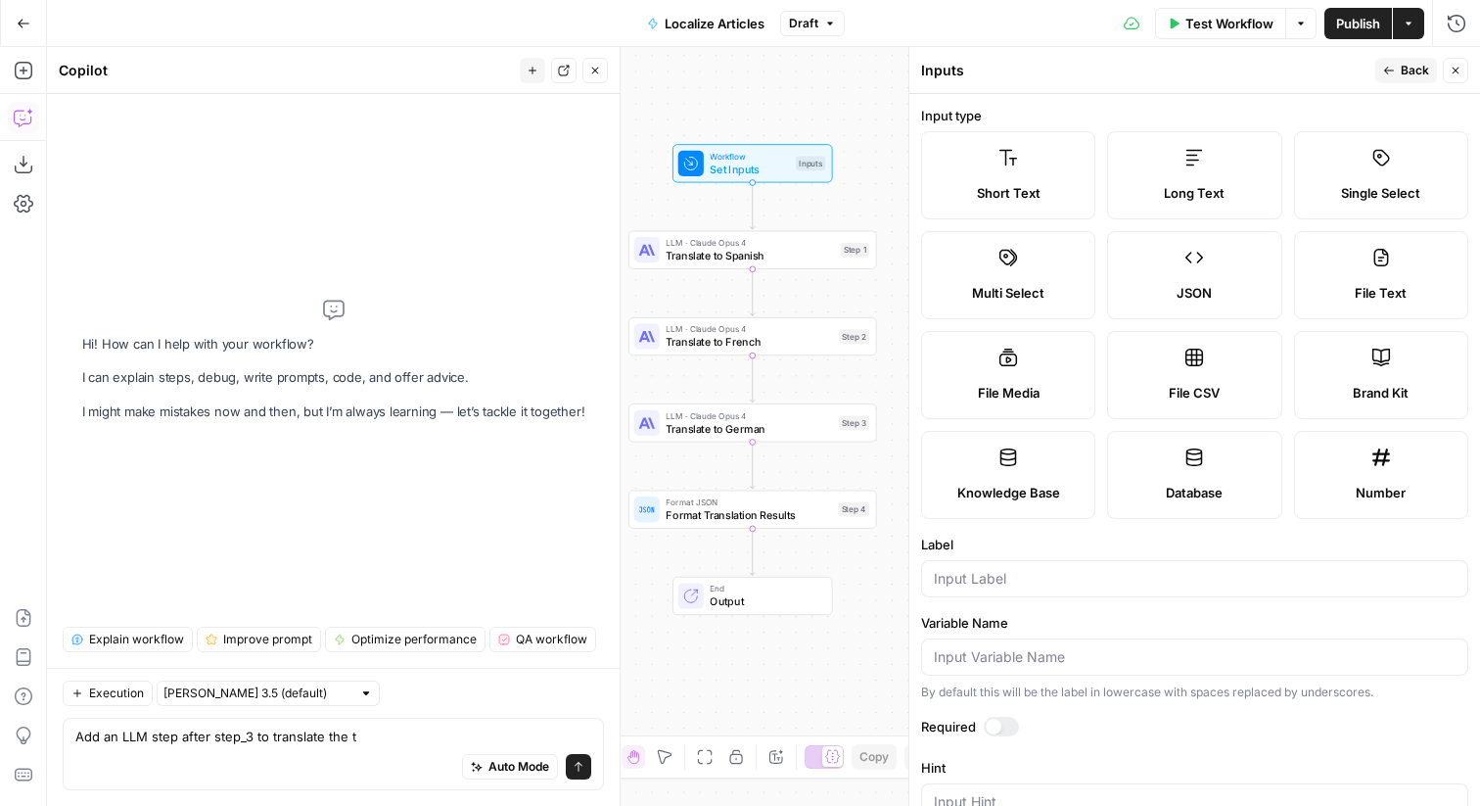
click at [1035, 562] on div at bounding box center [1194, 578] width 547 height 37
type input "Meta Title"
click at [1002, 721] on div at bounding box center [1001, 727] width 35 height 20
click at [1394, 74] on icon "button" at bounding box center [1389, 71] width 12 height 12
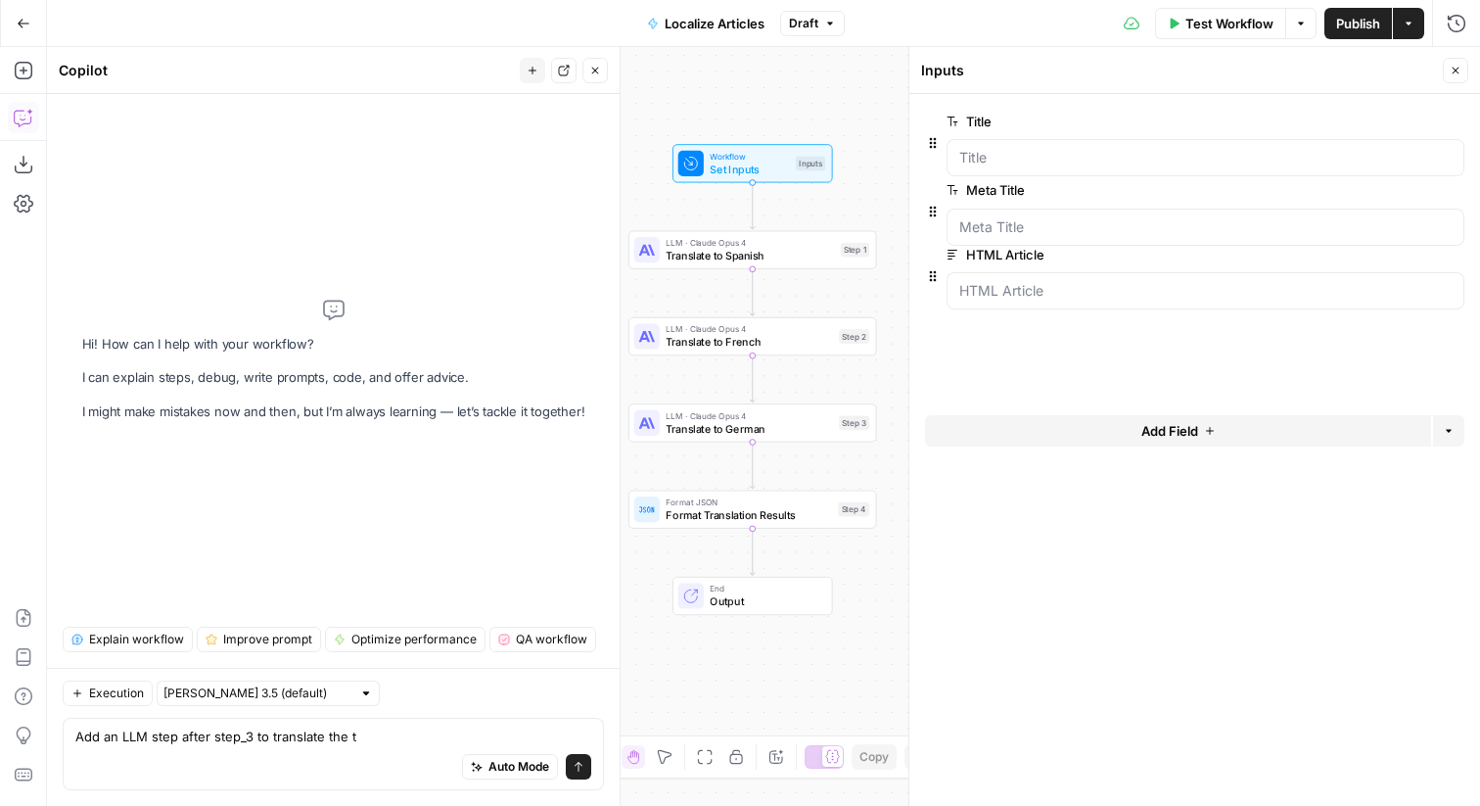
drag, startPoint x: 934, startPoint y: 301, endPoint x: 934, endPoint y: 199, distance: 101.8
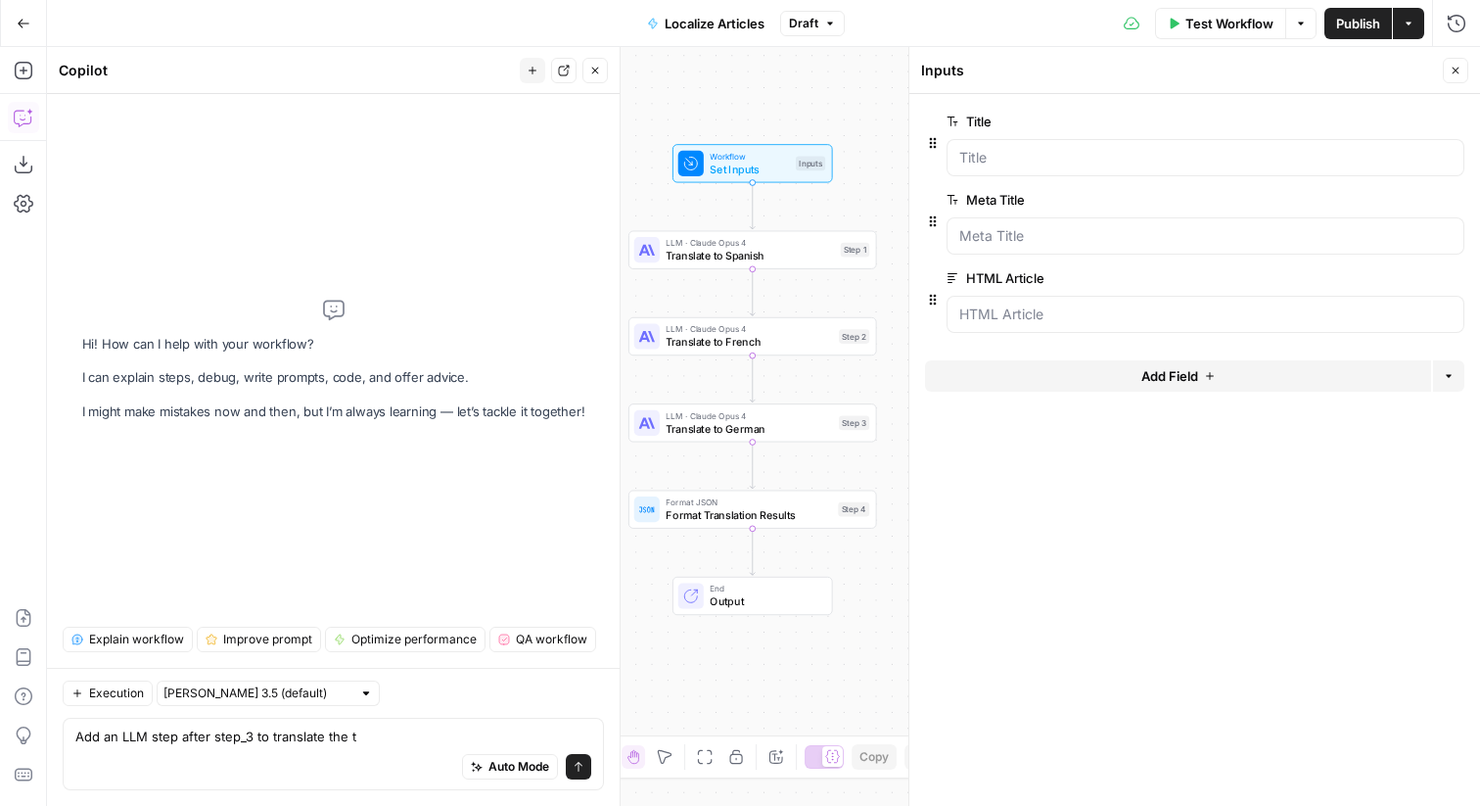
click at [1042, 382] on button "Add Field" at bounding box center [1178, 375] width 506 height 31
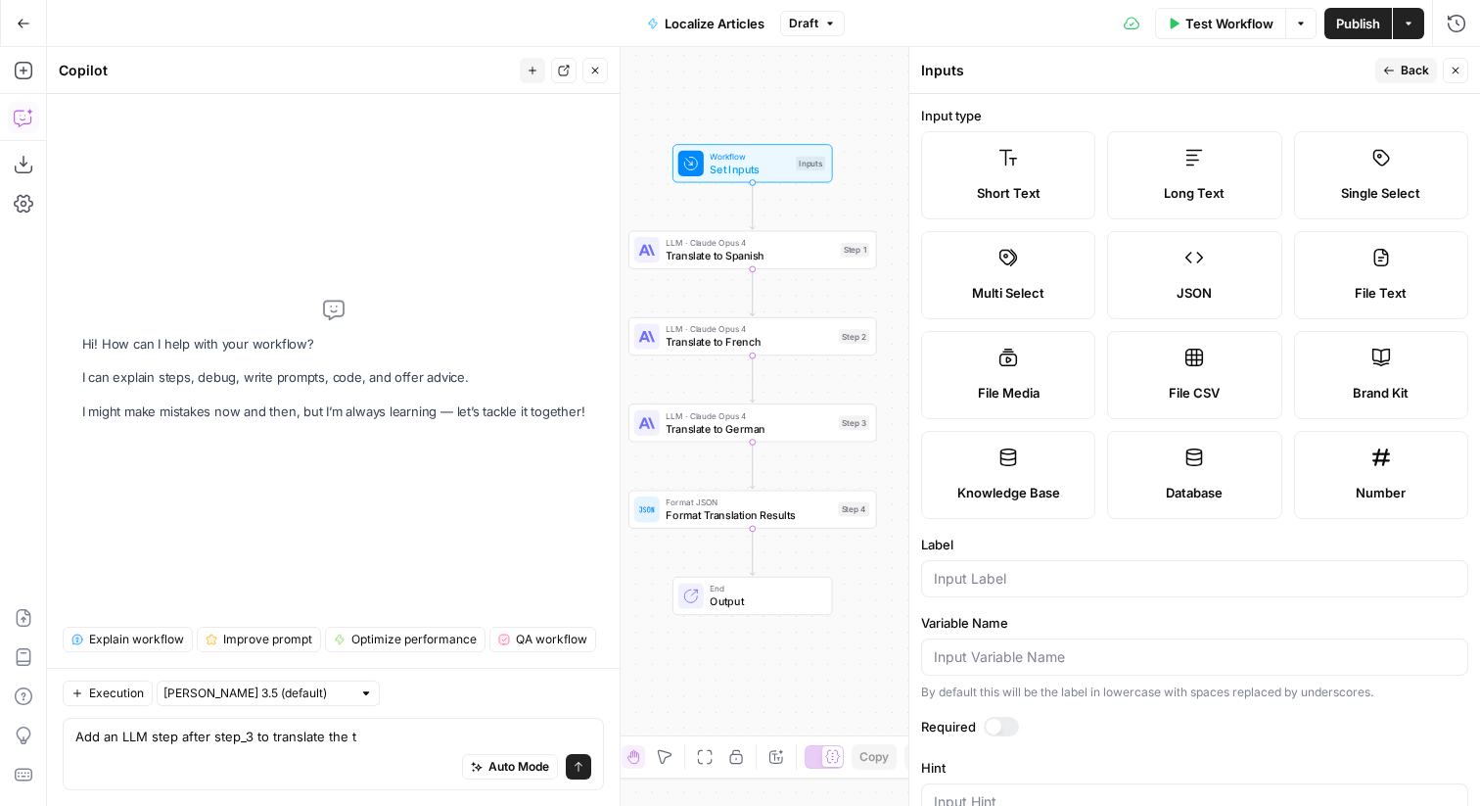
click at [1028, 566] on div at bounding box center [1194, 578] width 547 height 37
type input "m"
type input "Meta Description"
click at [1202, 178] on label "Long Text" at bounding box center [1194, 175] width 174 height 88
click at [987, 730] on div at bounding box center [994, 727] width 16 height 16
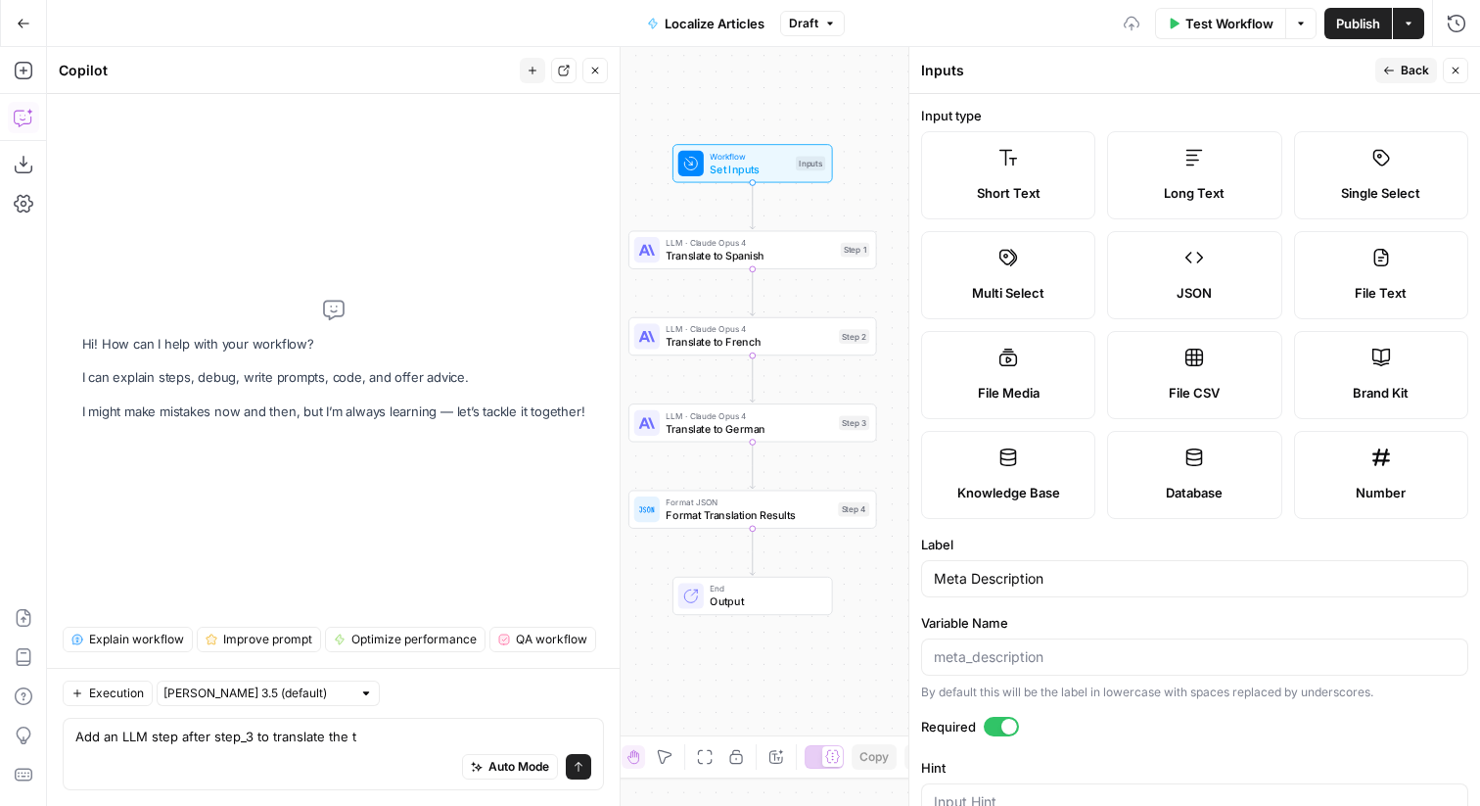
click at [1402, 64] on span "Back" at bounding box center [1415, 71] width 28 height 18
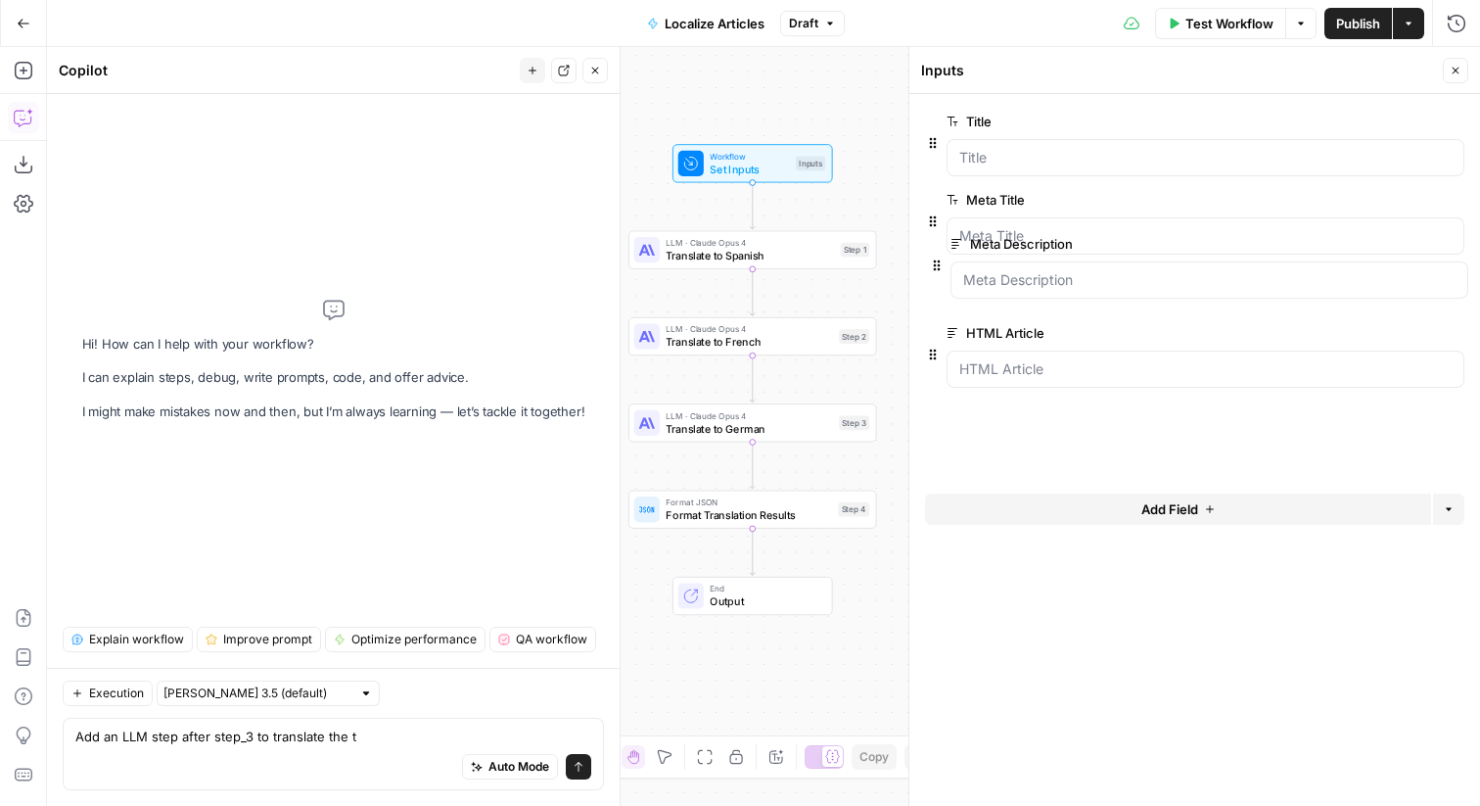
drag, startPoint x: 932, startPoint y: 375, endPoint x: 936, endPoint y: 255, distance: 120.5
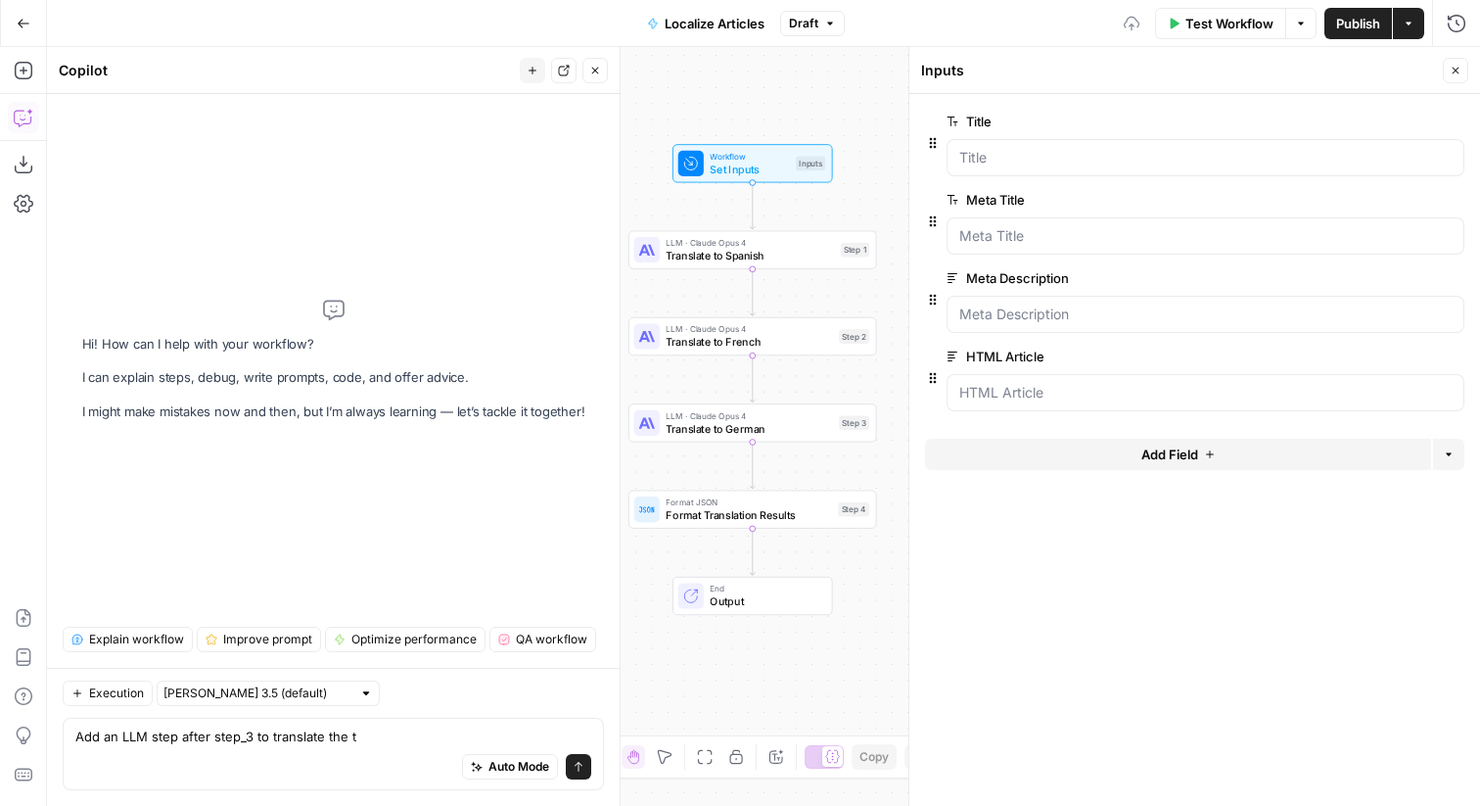
click at [1065, 468] on button "Add Field" at bounding box center [1178, 454] width 506 height 31
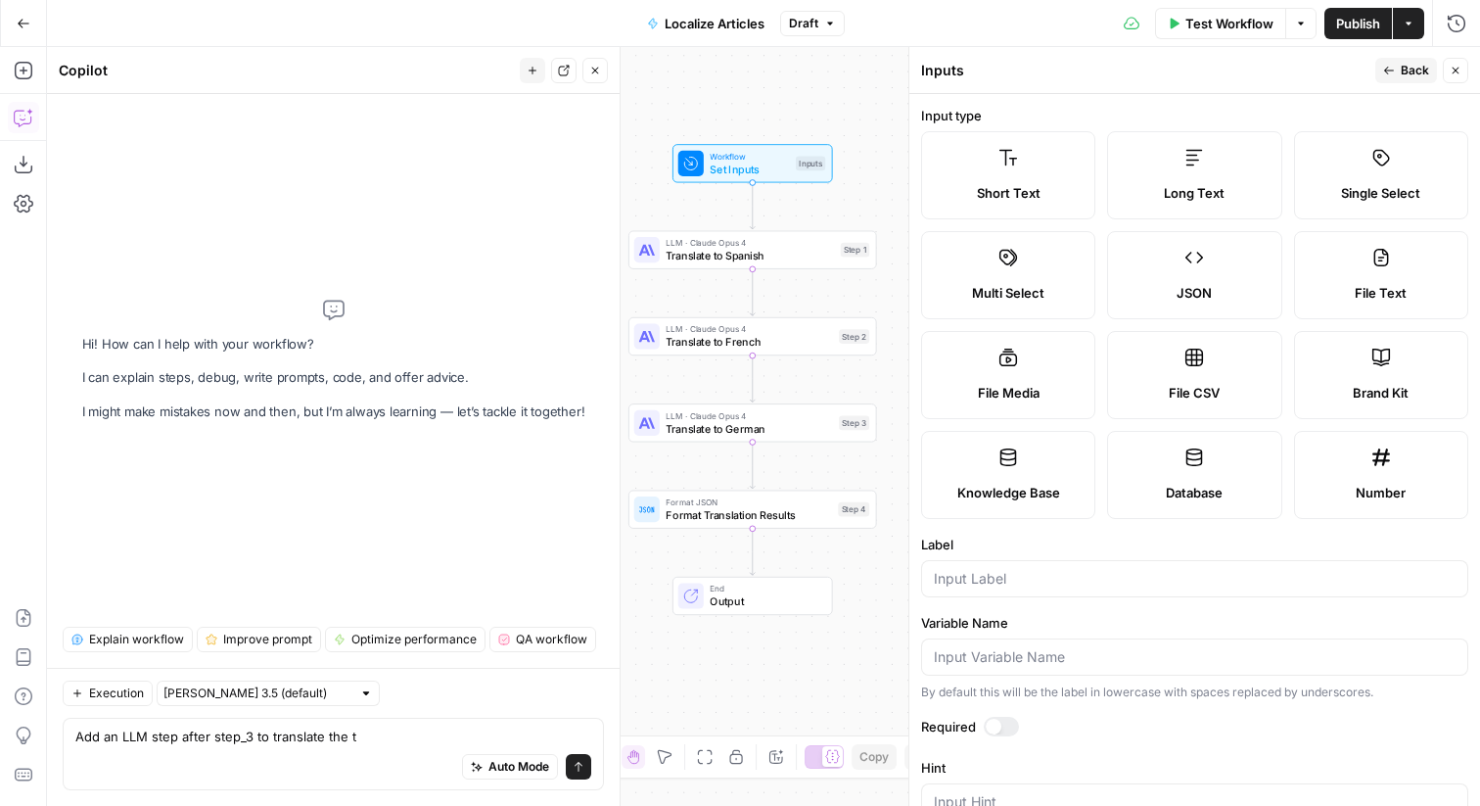
click at [1229, 138] on label "Long Text" at bounding box center [1194, 175] width 174 height 88
click at [1020, 172] on label "Short Text" at bounding box center [1008, 175] width 174 height 88
click at [970, 584] on input "Label" at bounding box center [1195, 579] width 522 height 20
type input "Slug"
click at [997, 727] on div at bounding box center [994, 727] width 16 height 16
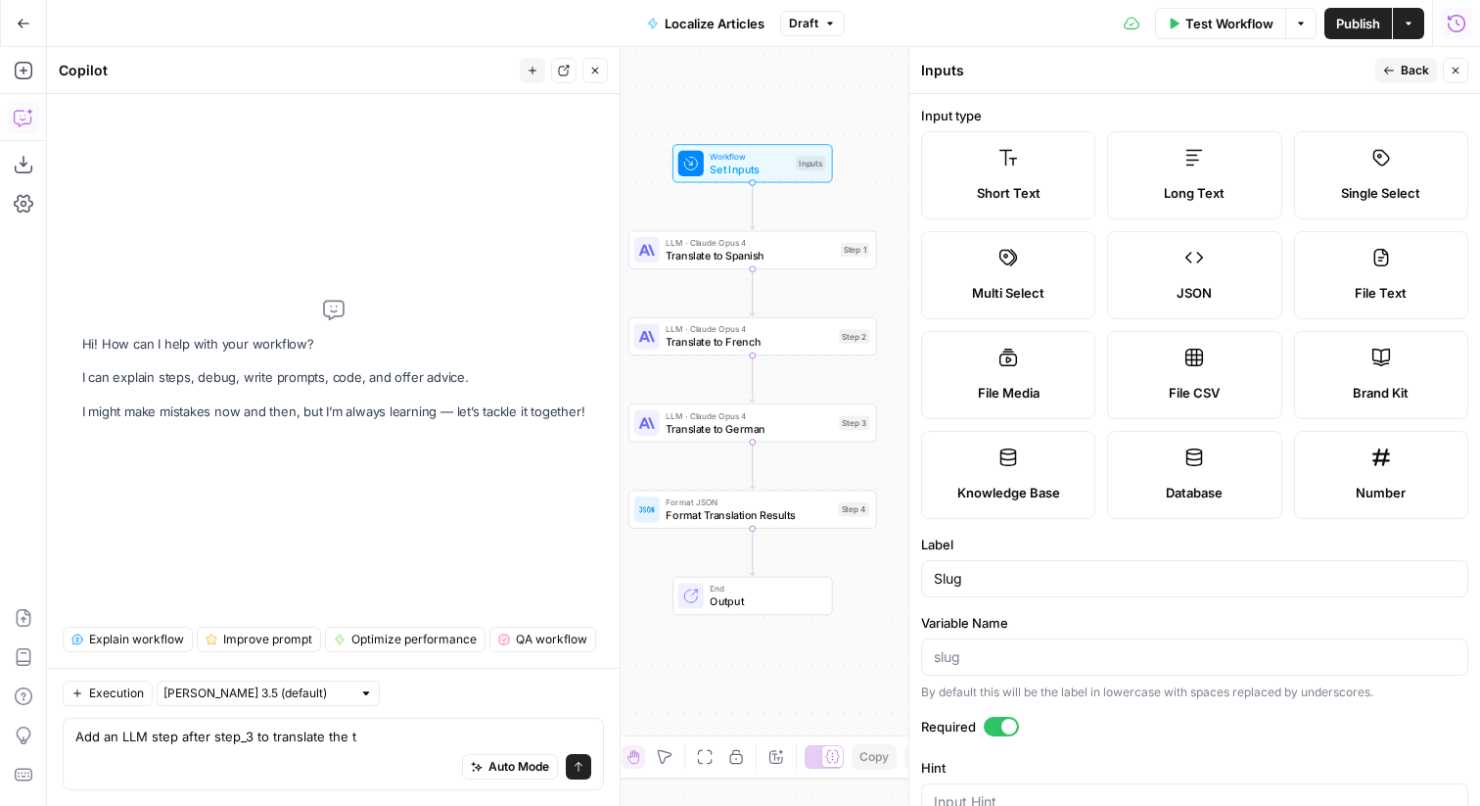
click at [1418, 79] on button "Back" at bounding box center [1407, 70] width 62 height 25
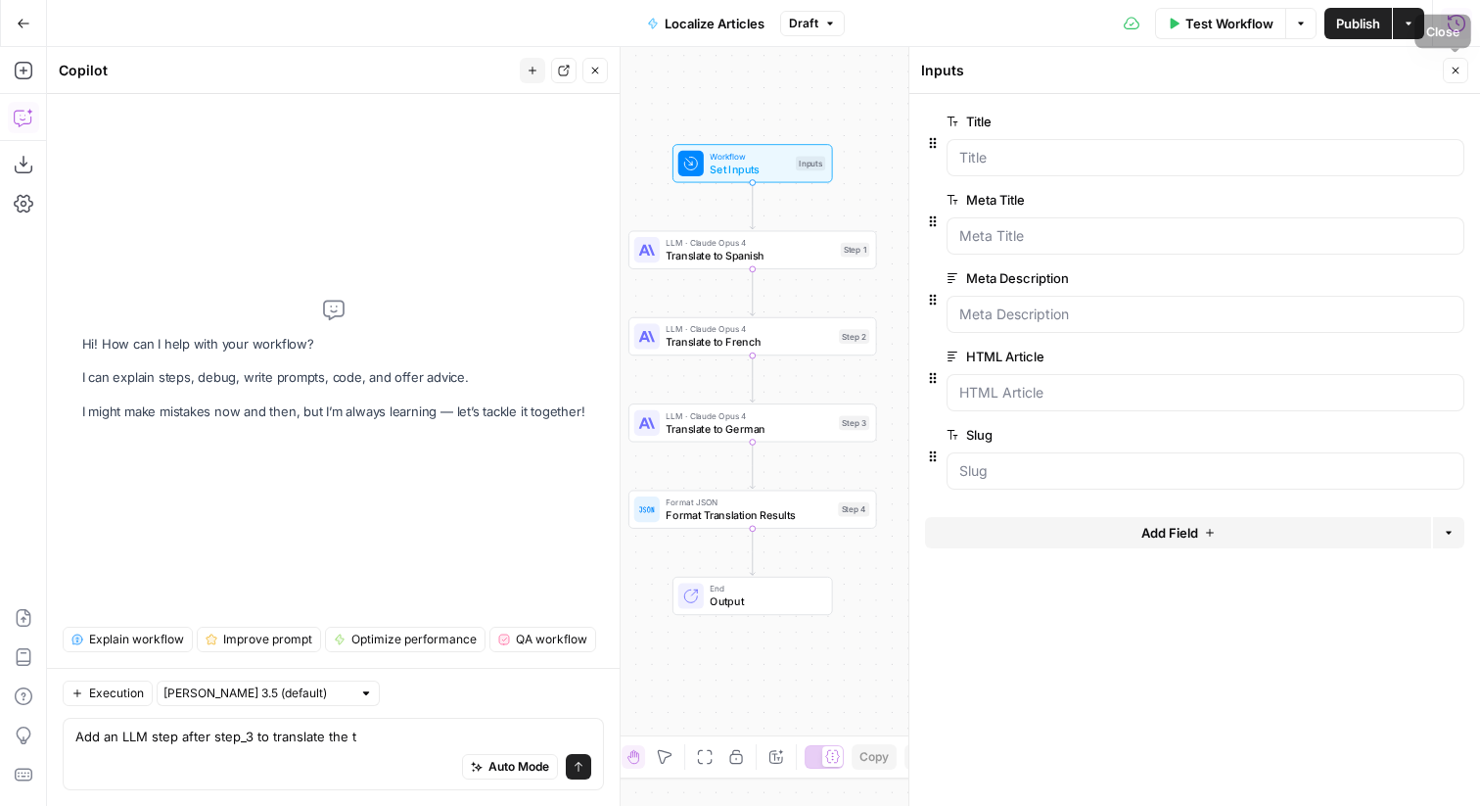
click at [1449, 72] on button "Close" at bounding box center [1455, 70] width 25 height 25
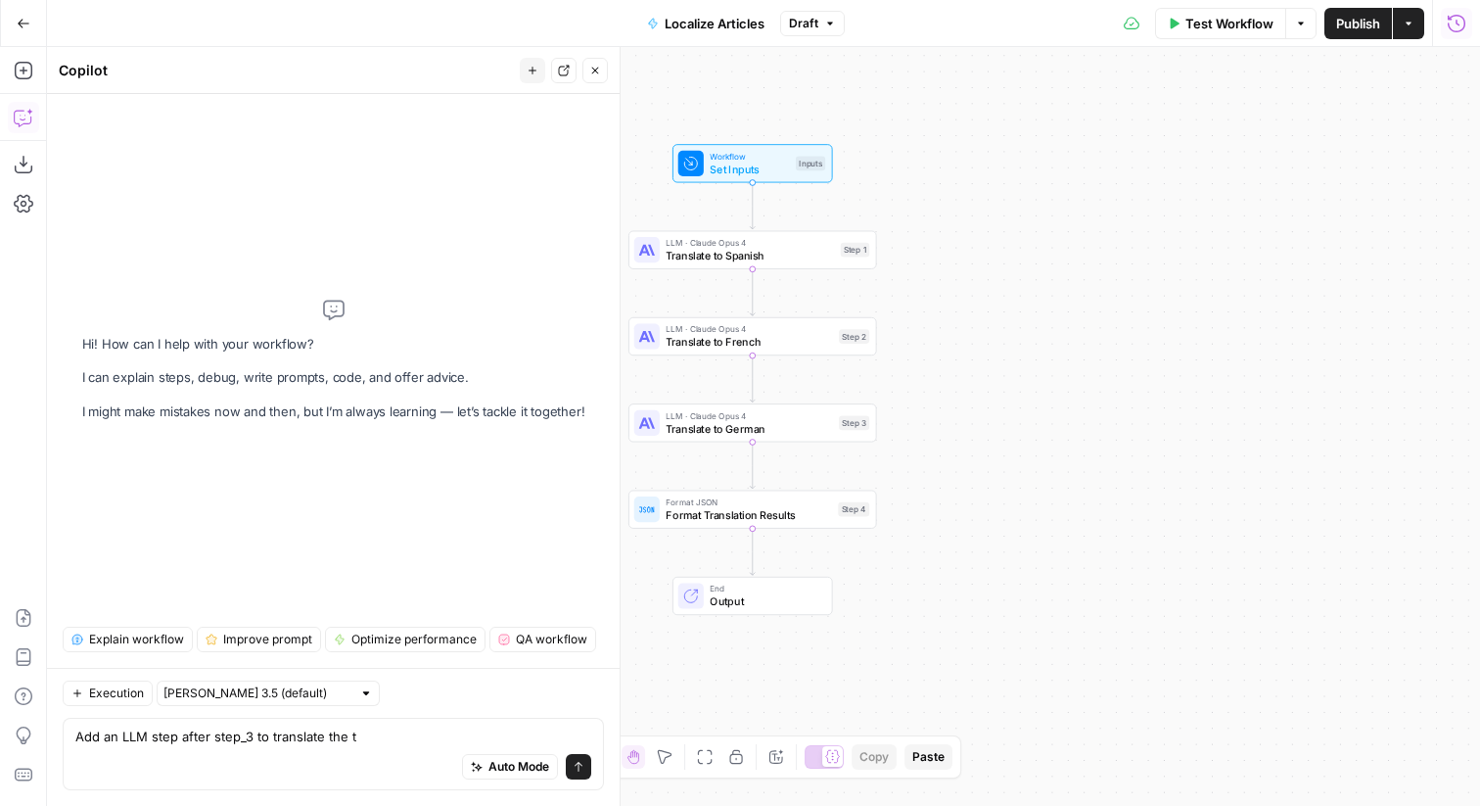
click at [398, 747] on div "Auto Mode Send" at bounding box center [333, 767] width 516 height 43
type textarea "Modify steps 1, 2, and 3"
click at [752, 161] on span "Set Inputs" at bounding box center [749, 169] width 79 height 16
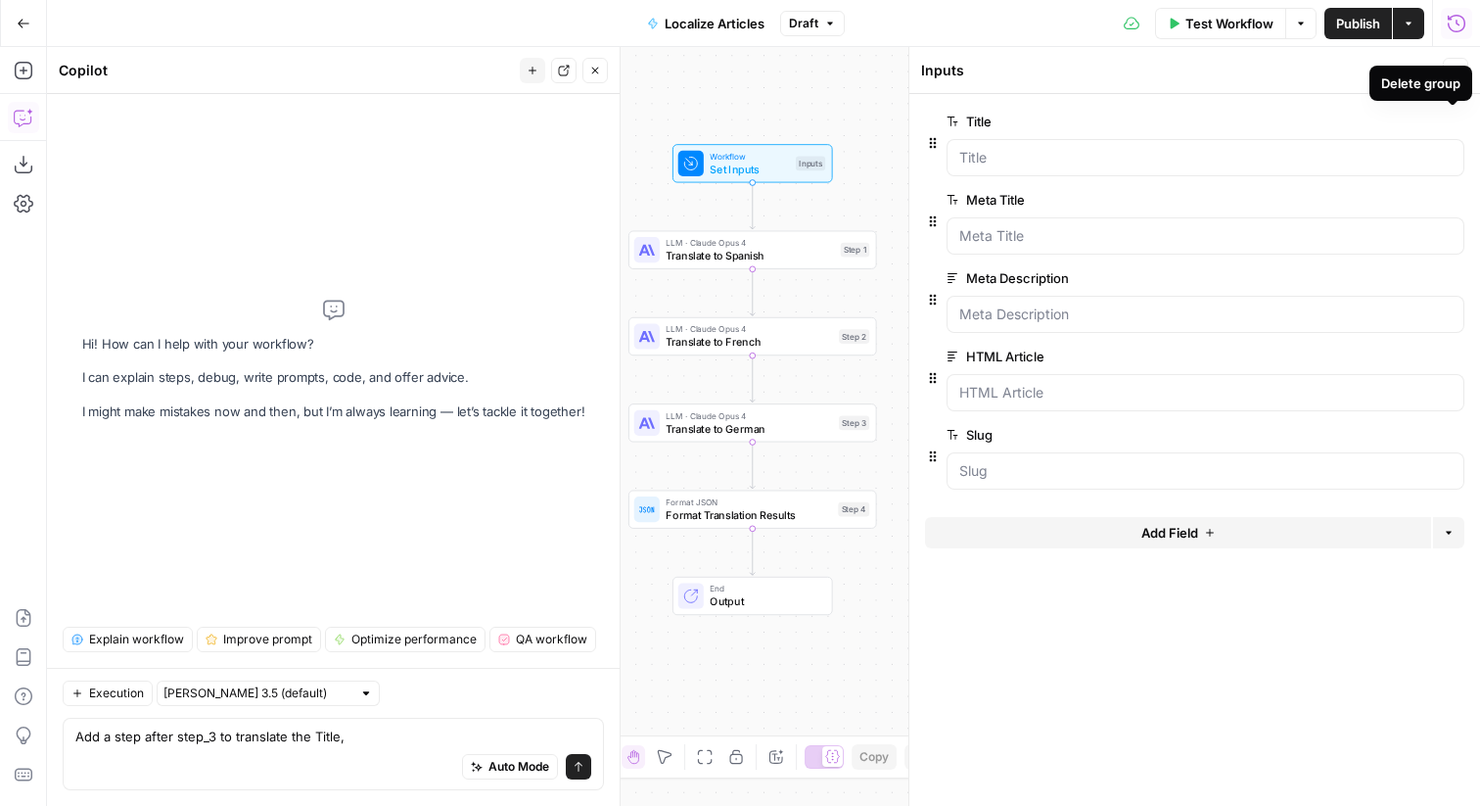
click at [1451, 117] on icon "button" at bounding box center [1453, 122] width 11 height 11
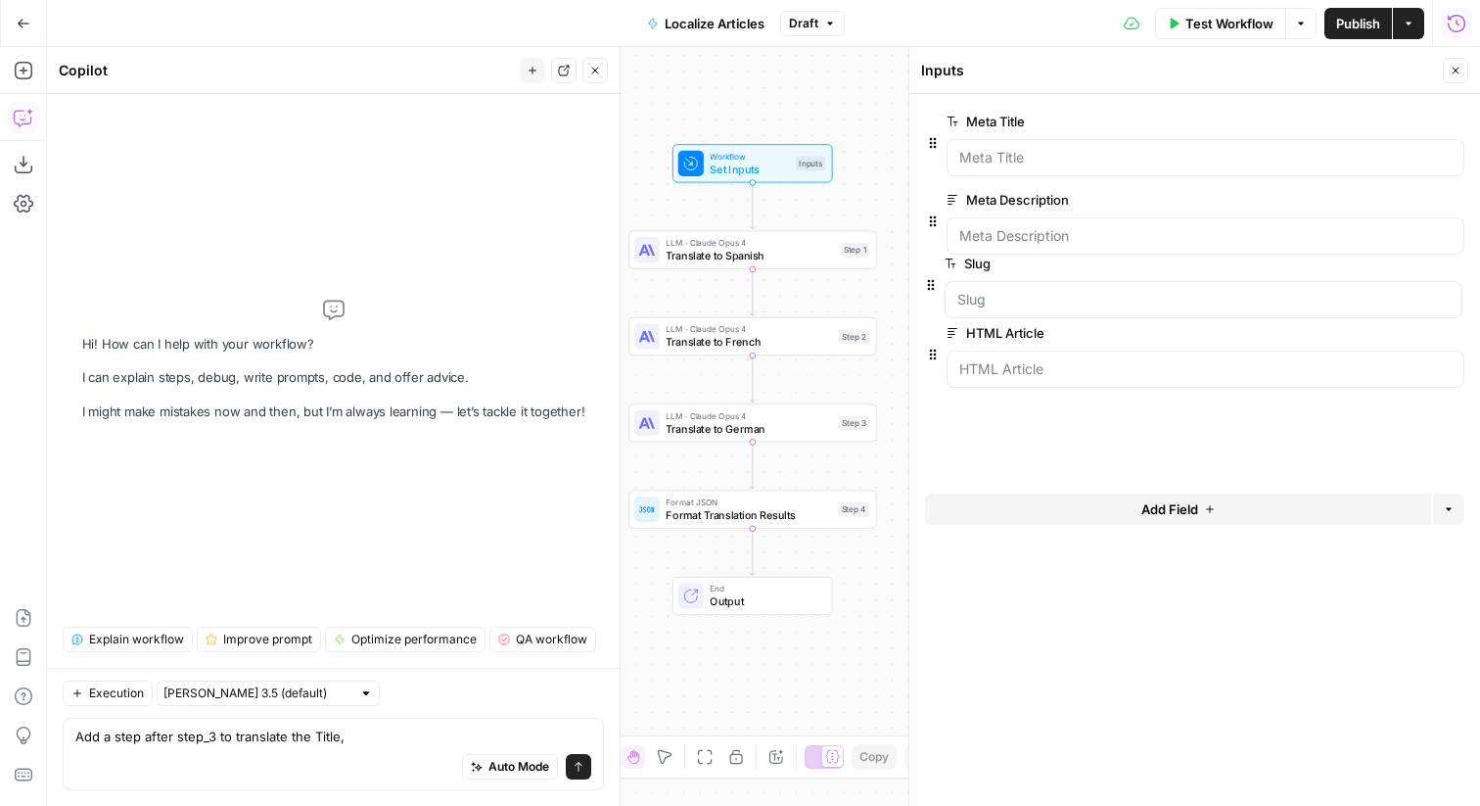
drag, startPoint x: 931, startPoint y: 382, endPoint x: 929, endPoint y: 274, distance: 107.7
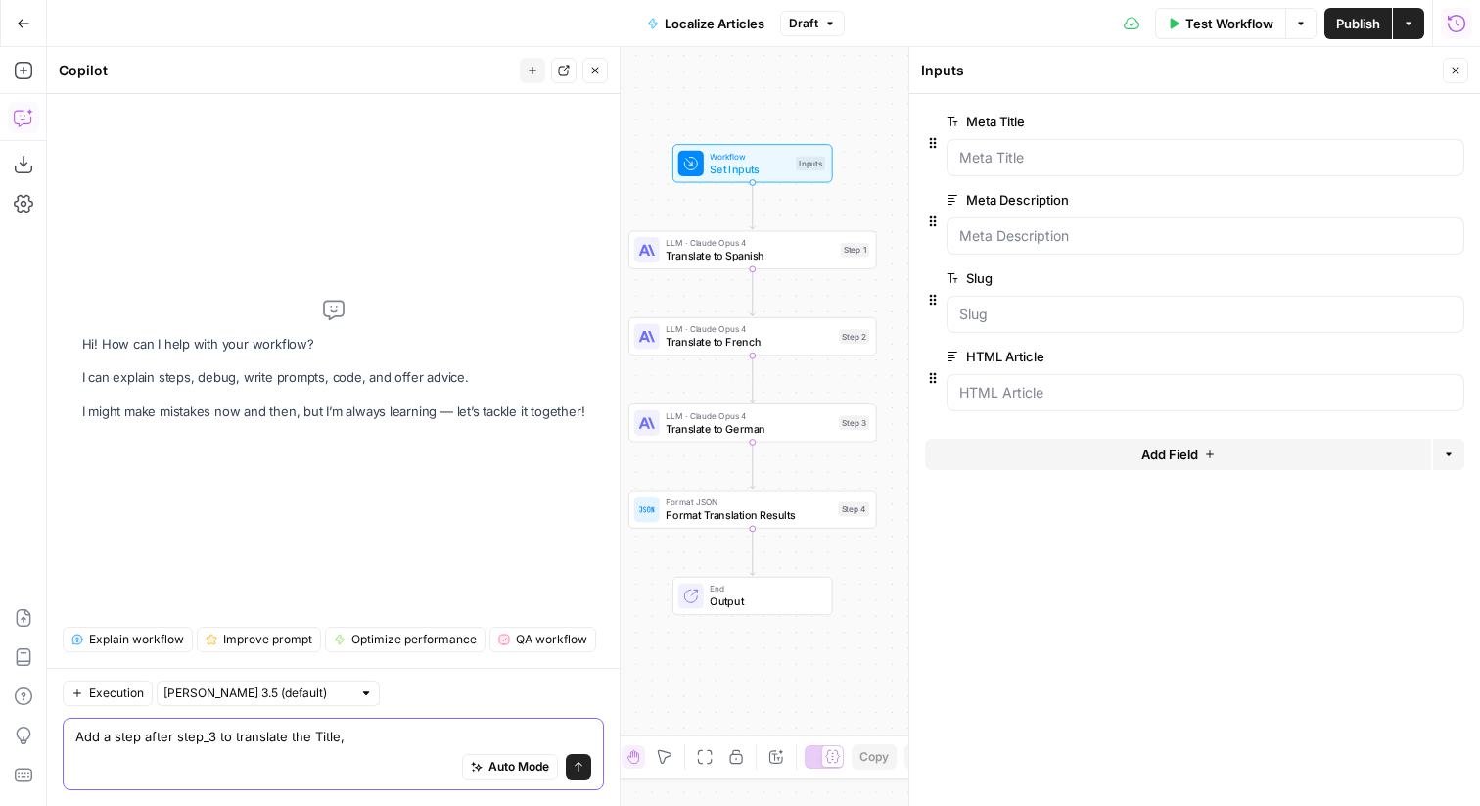
click at [352, 742] on textarea "Add a step after step_3 to translate the Title," at bounding box center [333, 737] width 516 height 20
click at [316, 738] on textarea "Add a step after step_3 to translate the Title," at bounding box center [333, 737] width 516 height 20
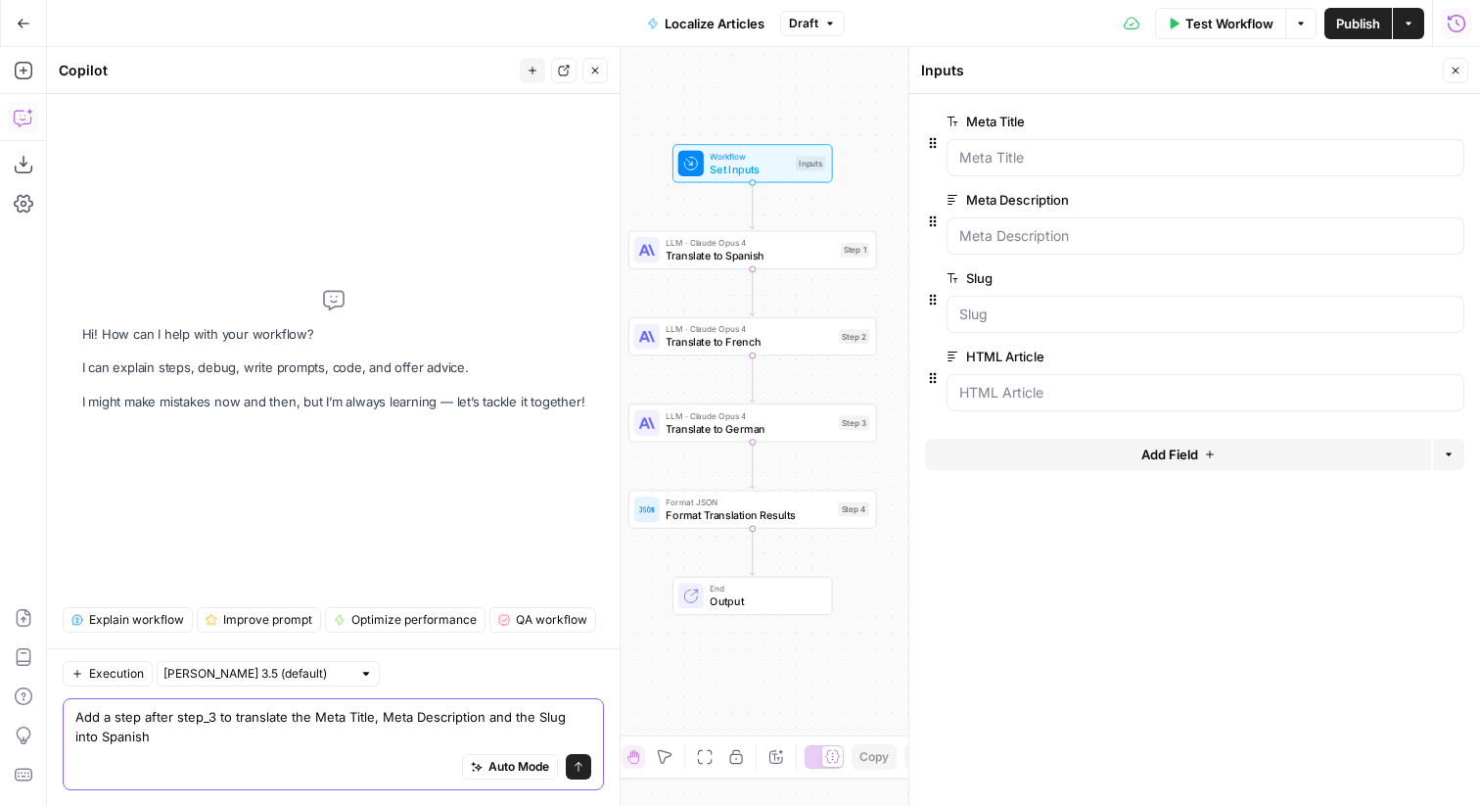
click at [108, 717] on textarea "Add a step after step_3 to translate the Meta Title, Meta Description and the S…" at bounding box center [333, 726] width 516 height 39
click at [137, 719] on textarea "Add 3 step after step_3 to translate the Meta Title, Meta Description and the S…" at bounding box center [333, 726] width 516 height 39
click at [337, 734] on textarea "Add 3 steps after step_3 to translate the Meta Title, Meta Description and the …" at bounding box center [333, 726] width 516 height 39
click at [290, 730] on textarea "Add 3 steps after step_3 to translate the Meta Title, Meta Description and the …" at bounding box center [333, 726] width 516 height 39
click at [375, 743] on textarea "Add 3 steps after step_3 to translate the Meta Title, Meta Description and the …" at bounding box center [333, 726] width 516 height 39
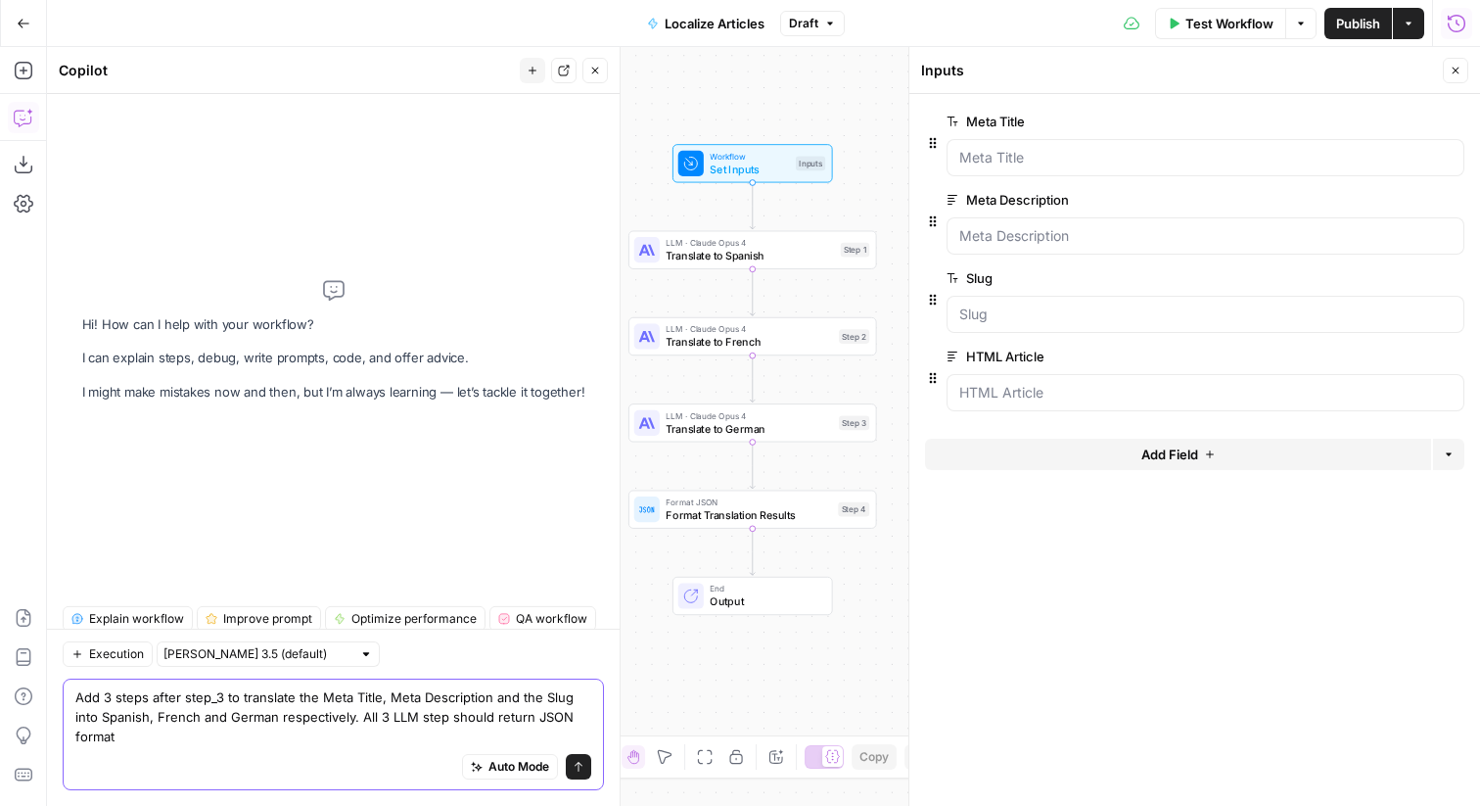
type textarea "Add 3 steps after step_3 to translate the Meta Title, Meta Description and the …"
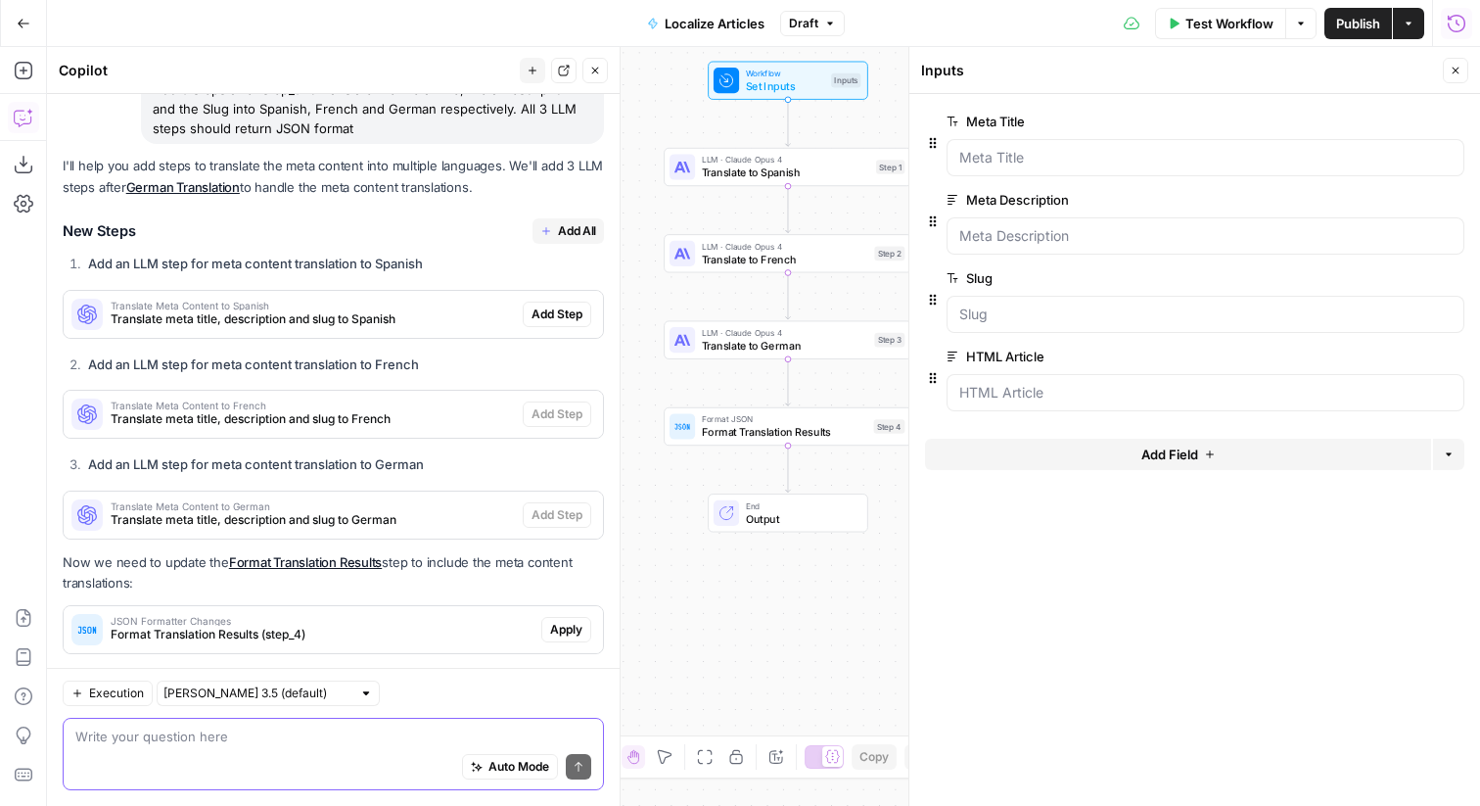
scroll to position [128, 0]
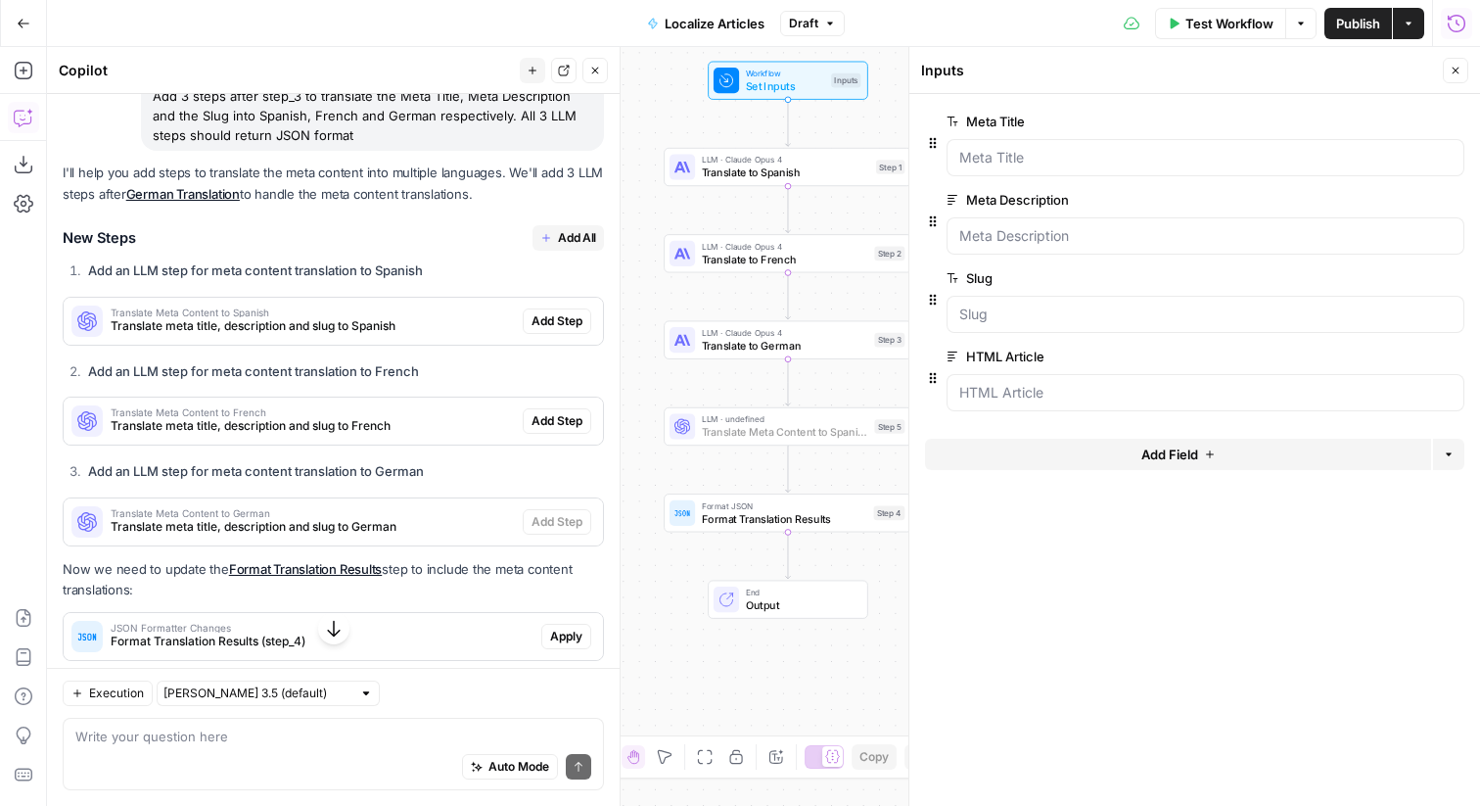
click at [561, 321] on span "Add Step" at bounding box center [557, 321] width 51 height 18
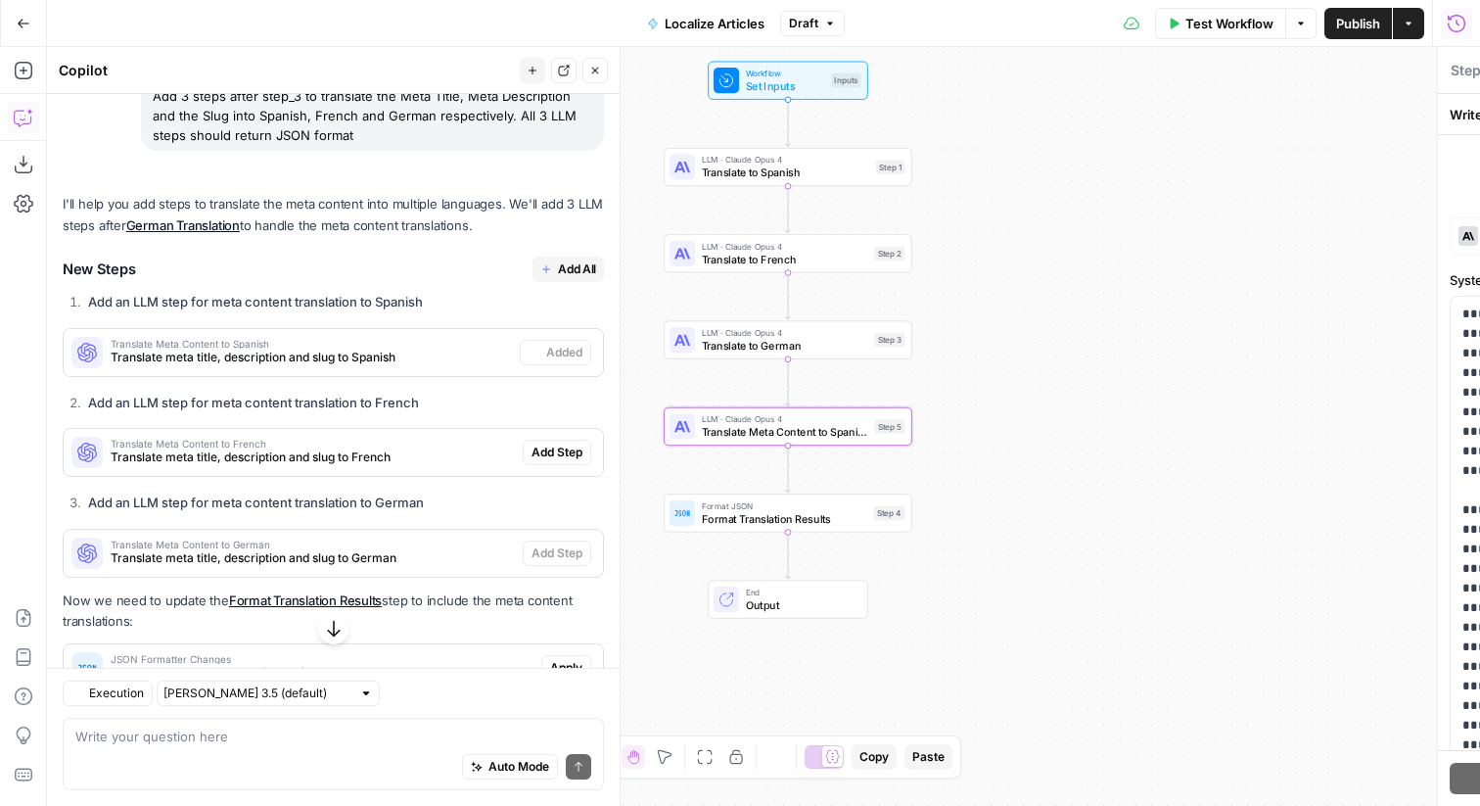
type textarea "Translate Meta Content to Spanish"
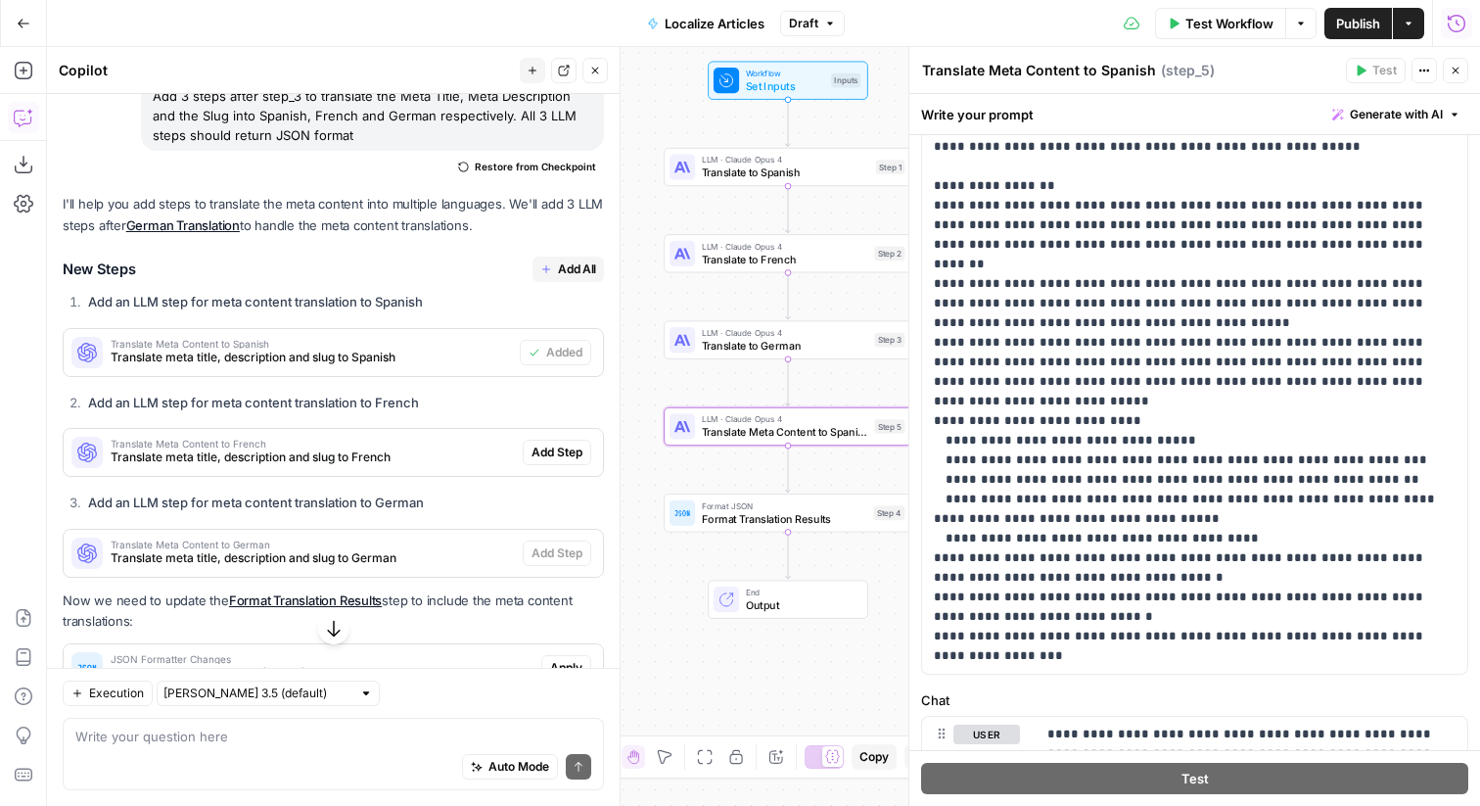
scroll to position [772, 0]
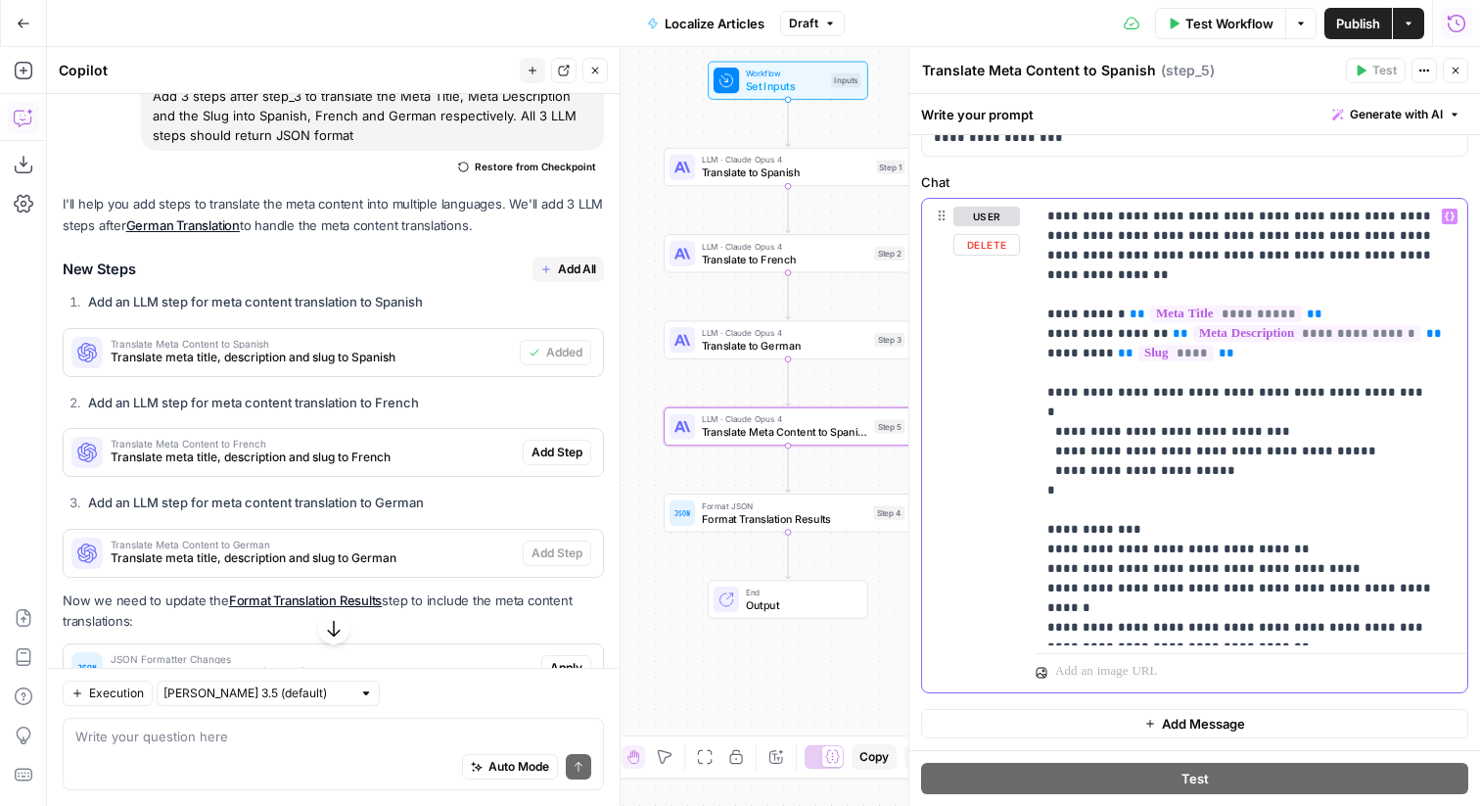
click at [1362, 371] on p "**********" at bounding box center [1252, 422] width 408 height 431
click at [1304, 631] on p "**********" at bounding box center [1252, 422] width 408 height 431
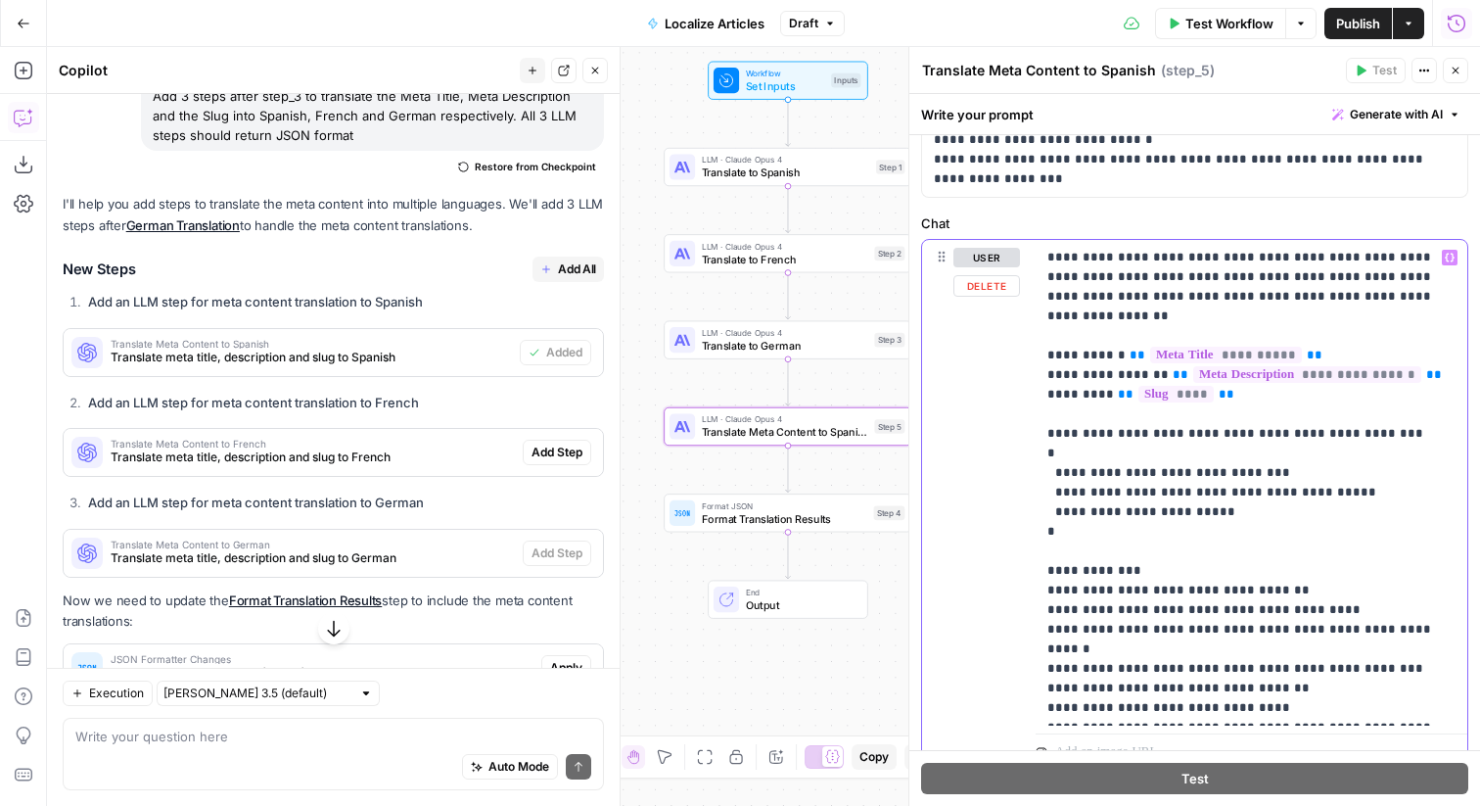
scroll to position [806, 0]
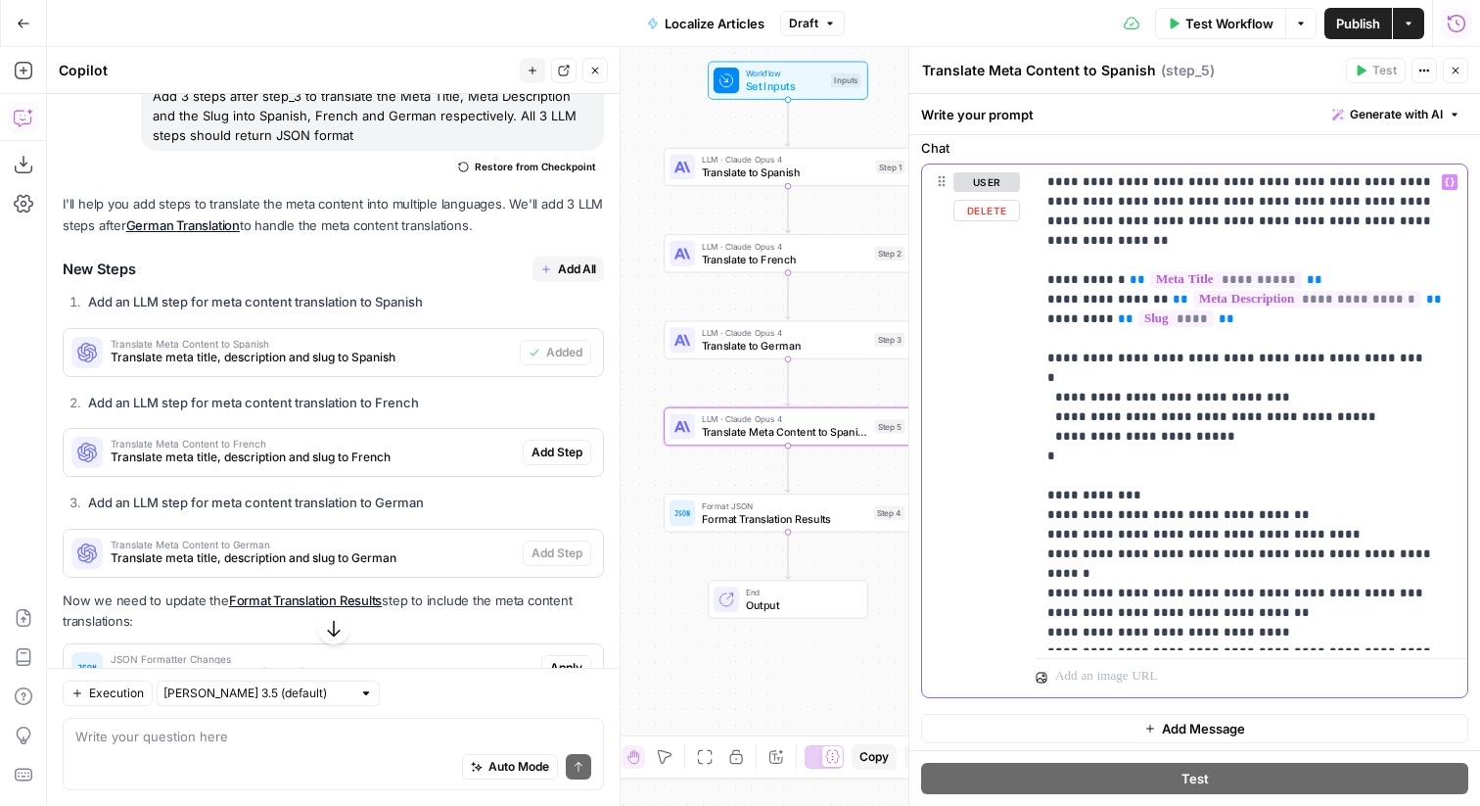
drag, startPoint x: 1313, startPoint y: 639, endPoint x: 1017, endPoint y: 605, distance: 297.7
click at [1017, 605] on div "**********" at bounding box center [1194, 430] width 545 height 533
copy p "**********"
click at [591, 266] on span "Add All" at bounding box center [577, 269] width 38 height 18
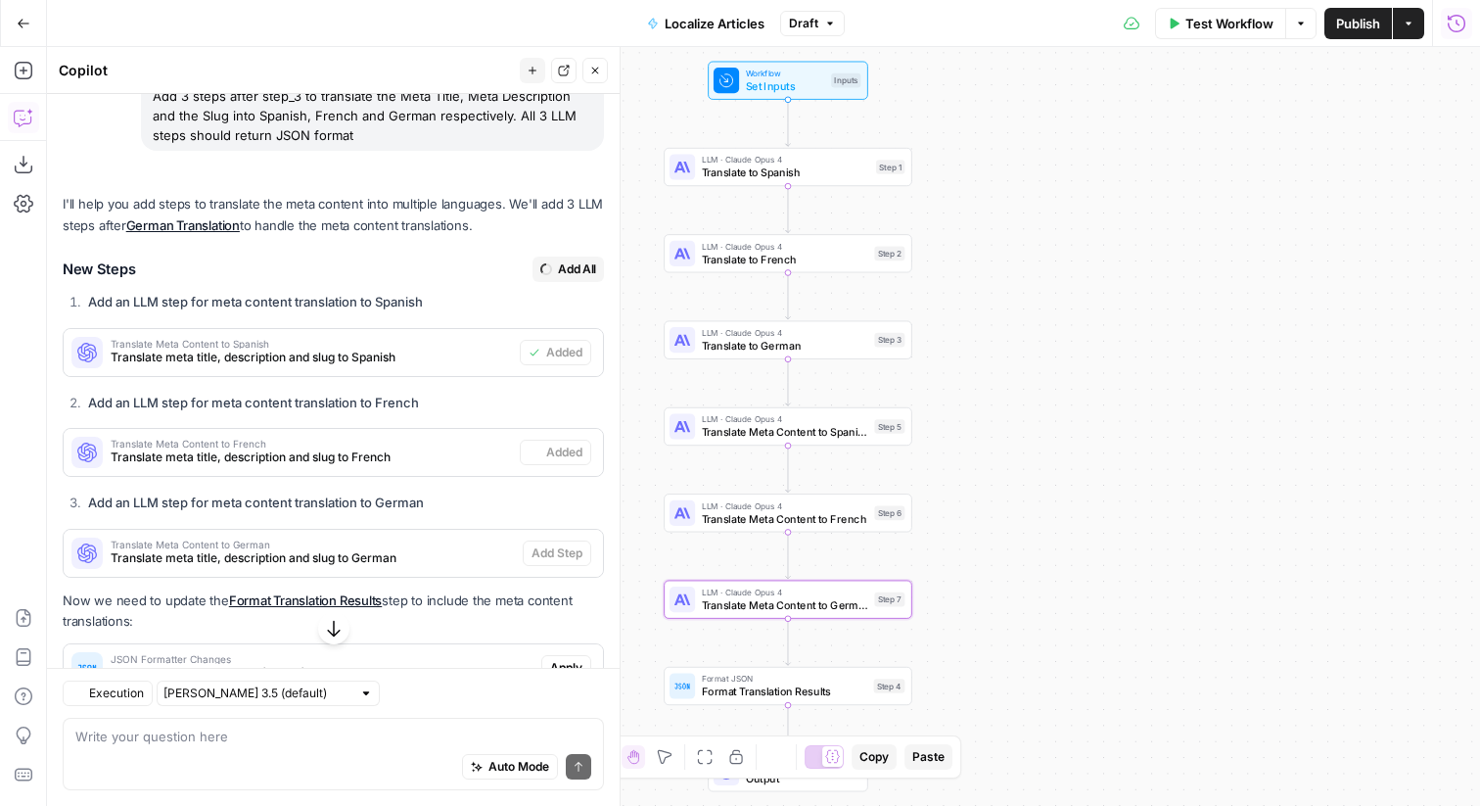
type textarea "Translate Meta Content to German"
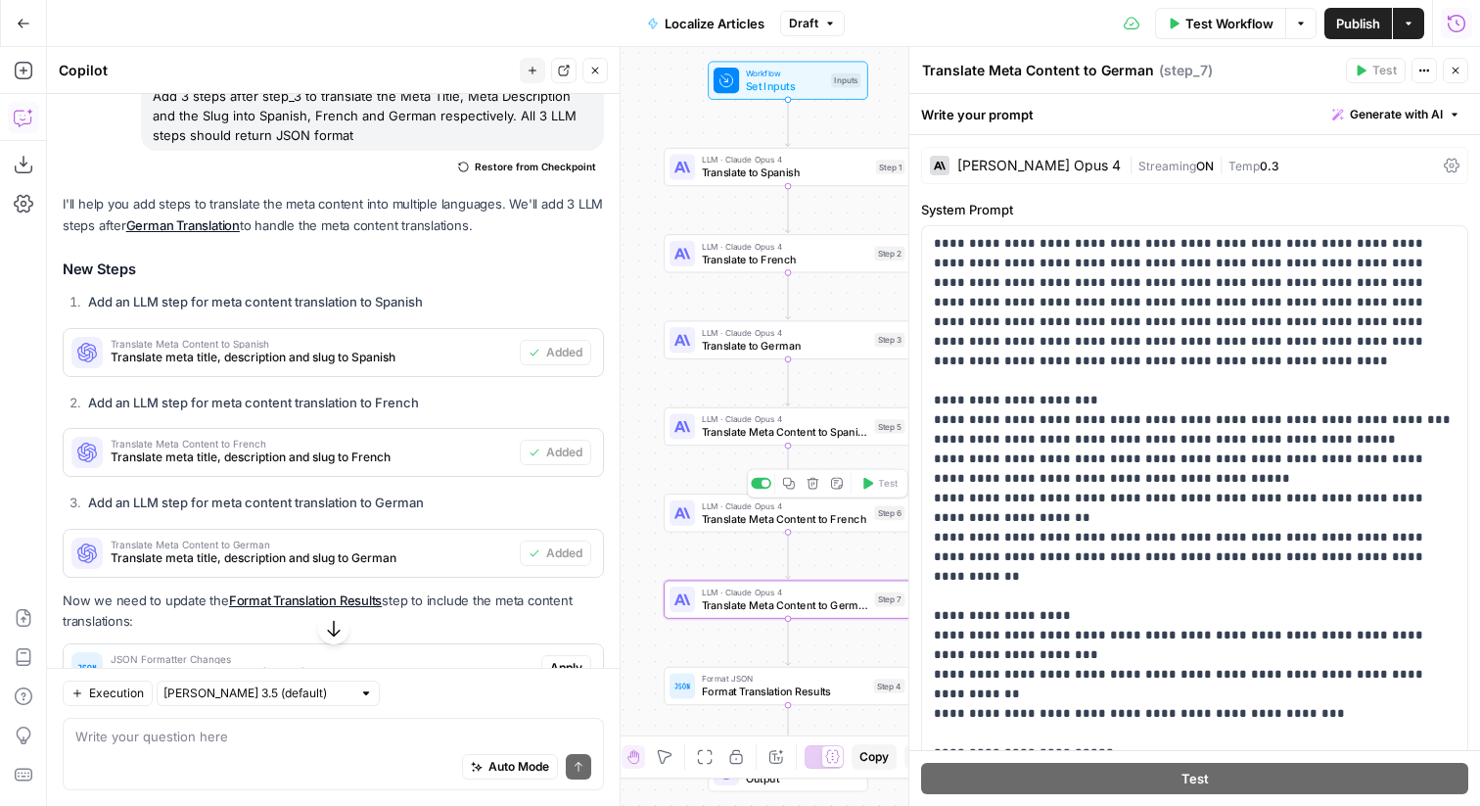
click at [766, 512] on span "Translate Meta Content to French" at bounding box center [785, 518] width 166 height 16
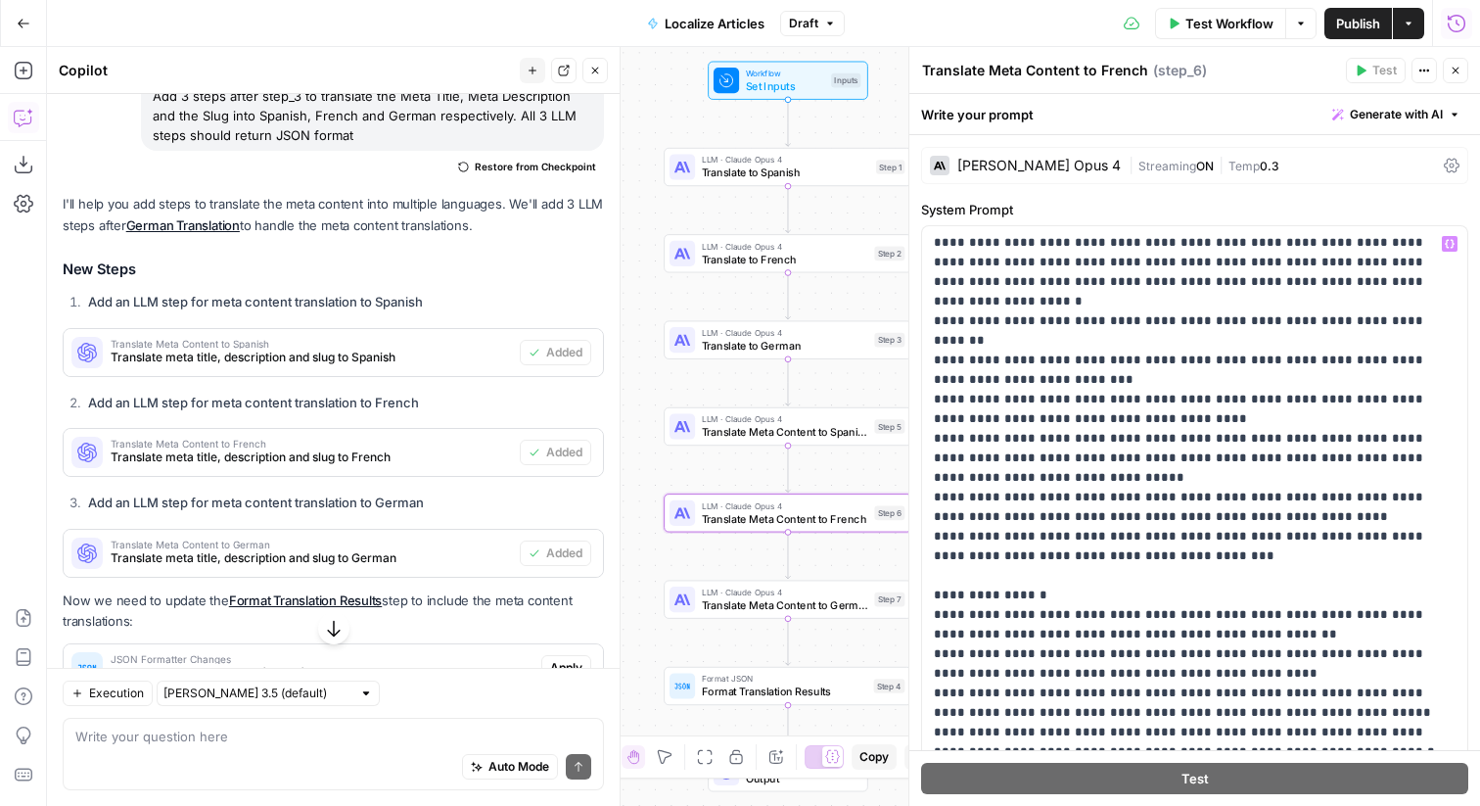
scroll to position [1005, 0]
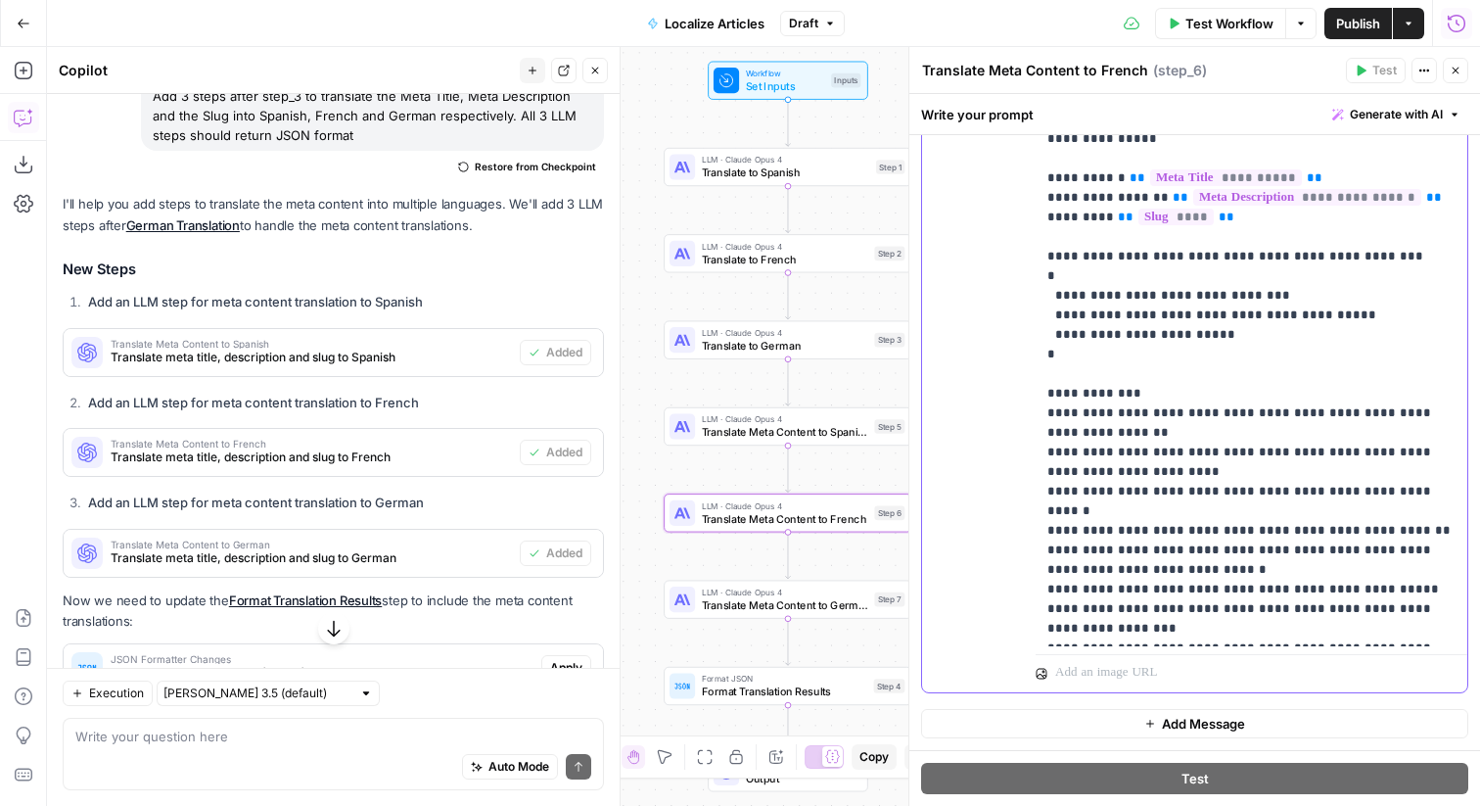
drag, startPoint x: 1289, startPoint y: 630, endPoint x: 1025, endPoint y: 604, distance: 264.6
click at [1025, 604] on div "**********" at bounding box center [1194, 378] width 545 height 631
click at [823, 606] on span "Translate Meta Content to German" at bounding box center [785, 605] width 166 height 16
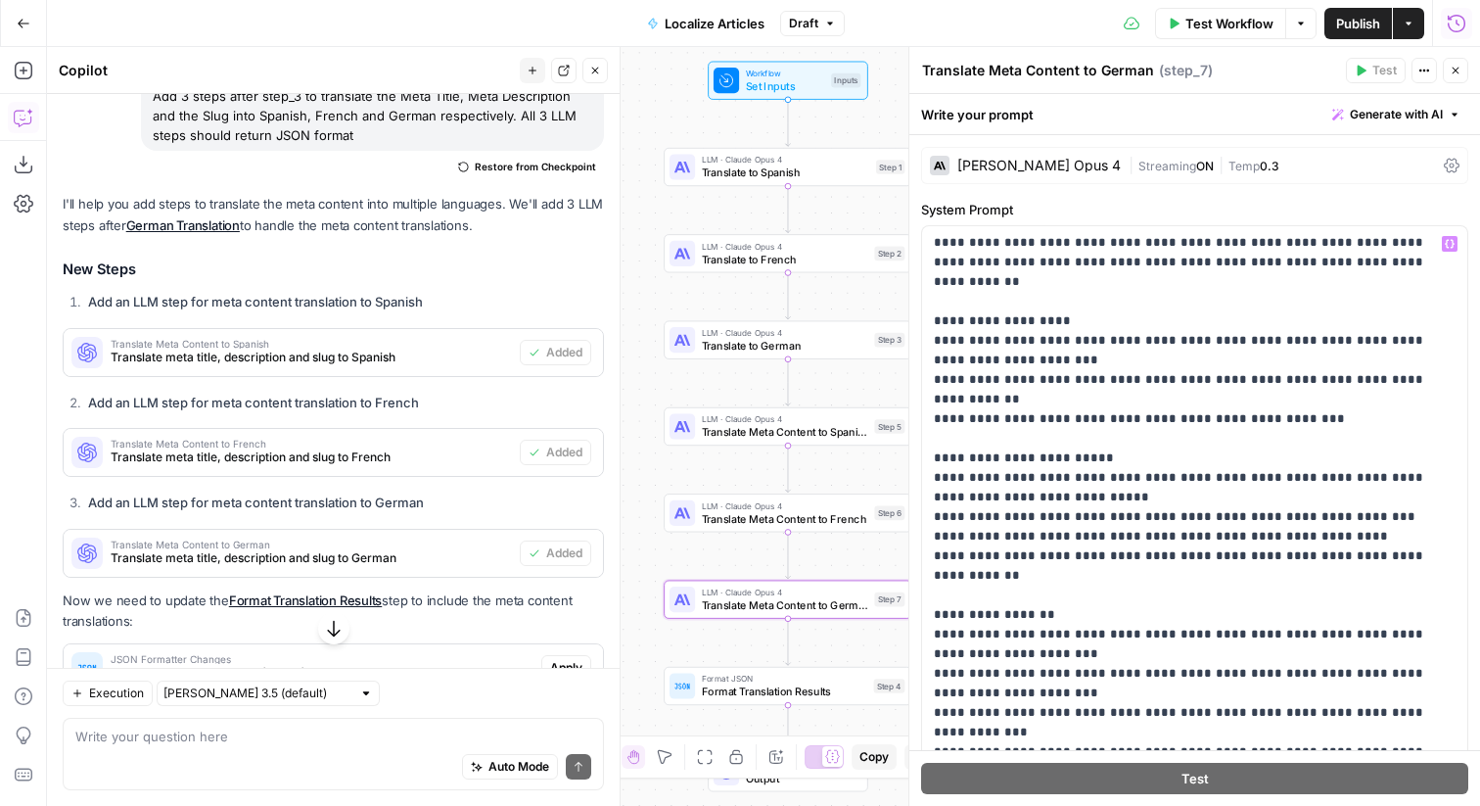
scroll to position [867, 0]
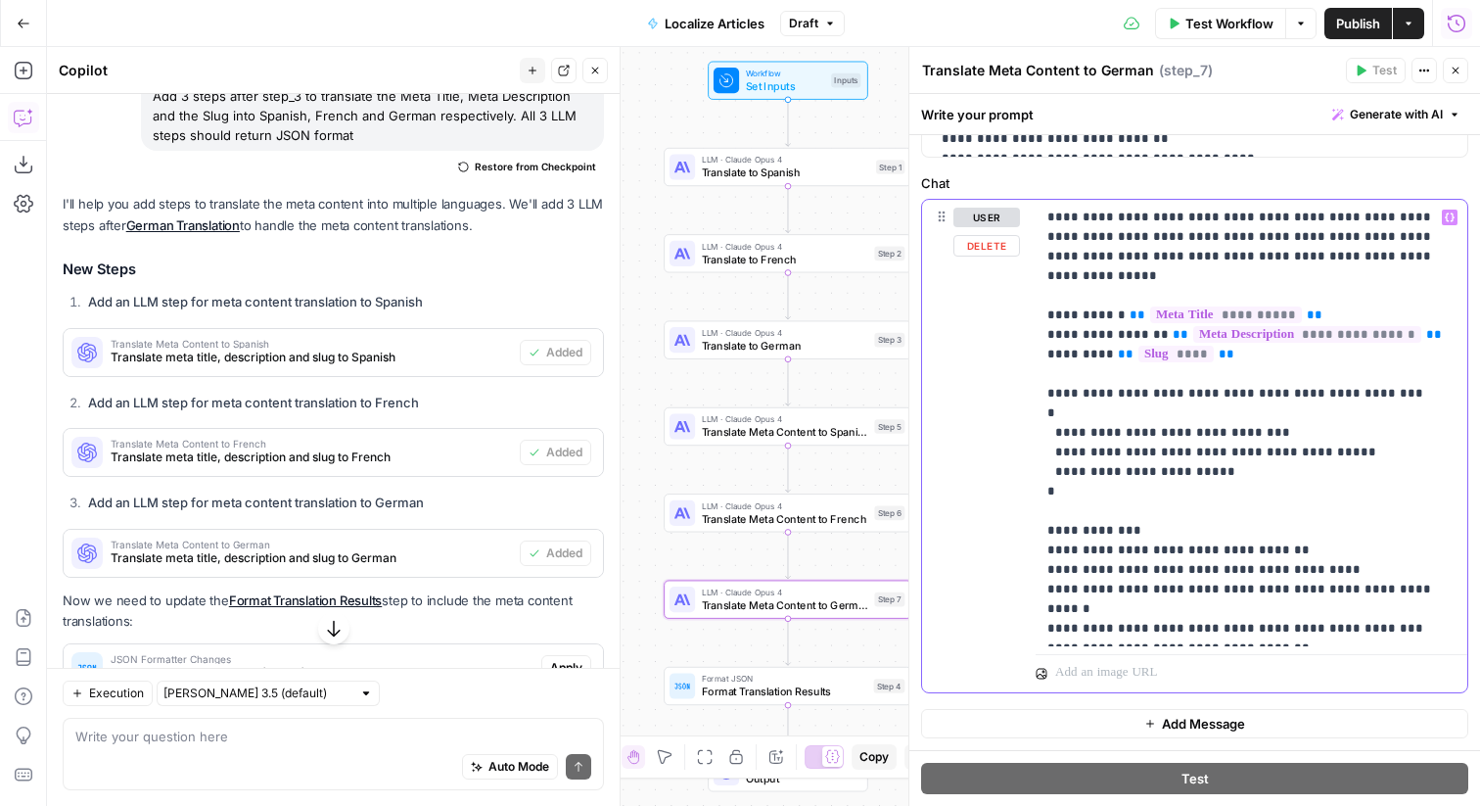
click at [1280, 629] on p "**********" at bounding box center [1252, 423] width 408 height 431
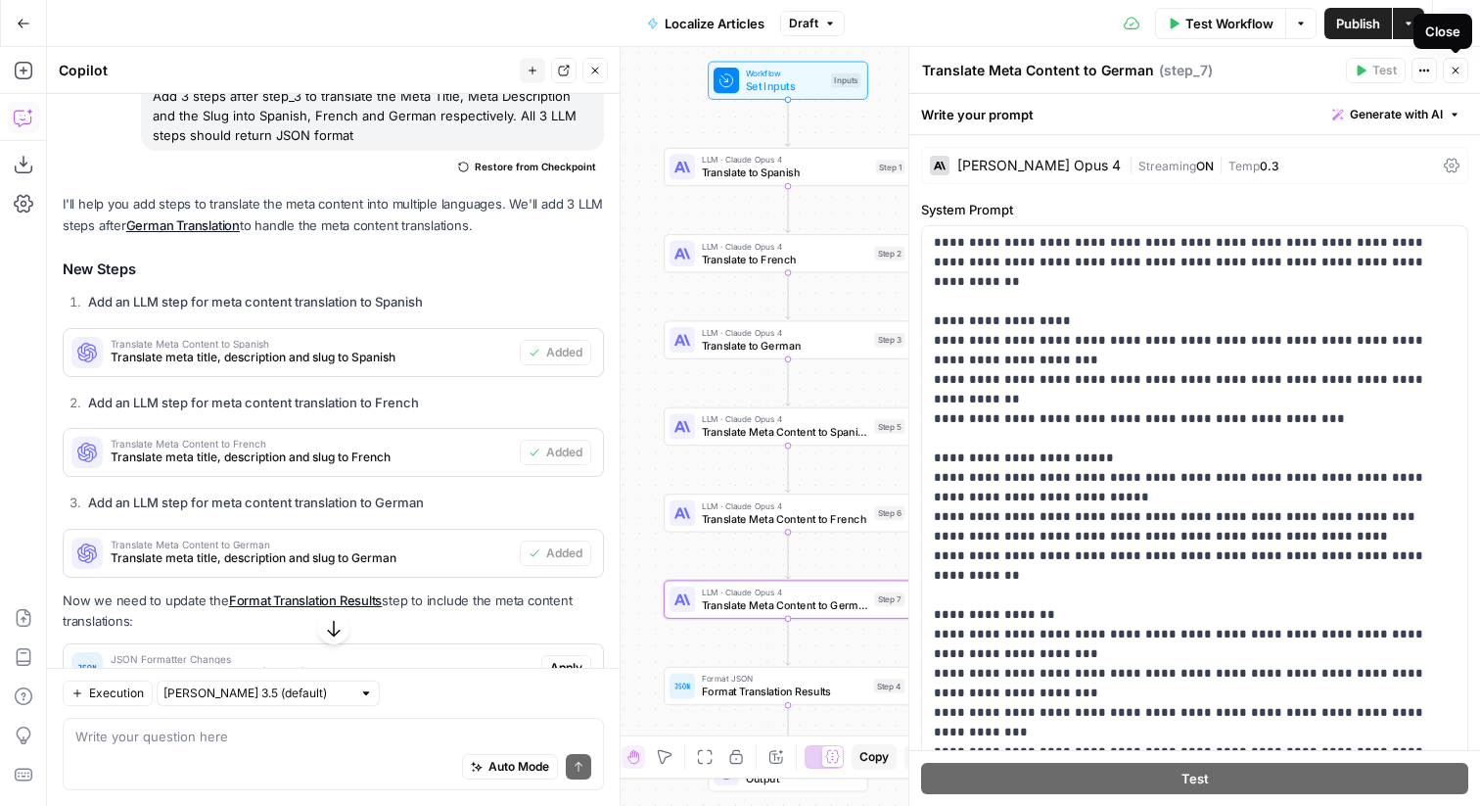
click at [1458, 71] on icon "button" at bounding box center [1456, 71] width 12 height 12
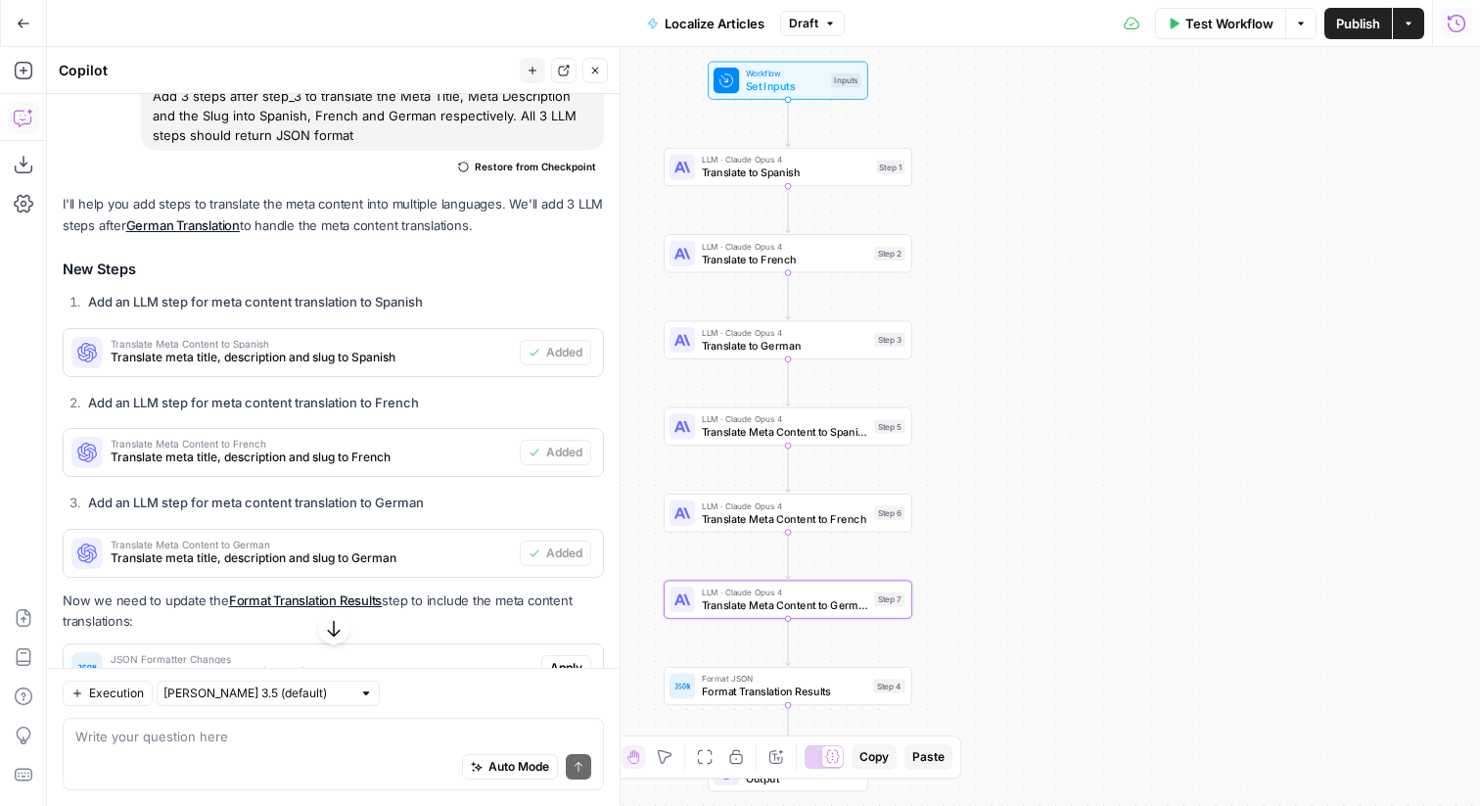
click at [600, 61] on button "Close" at bounding box center [595, 70] width 25 height 25
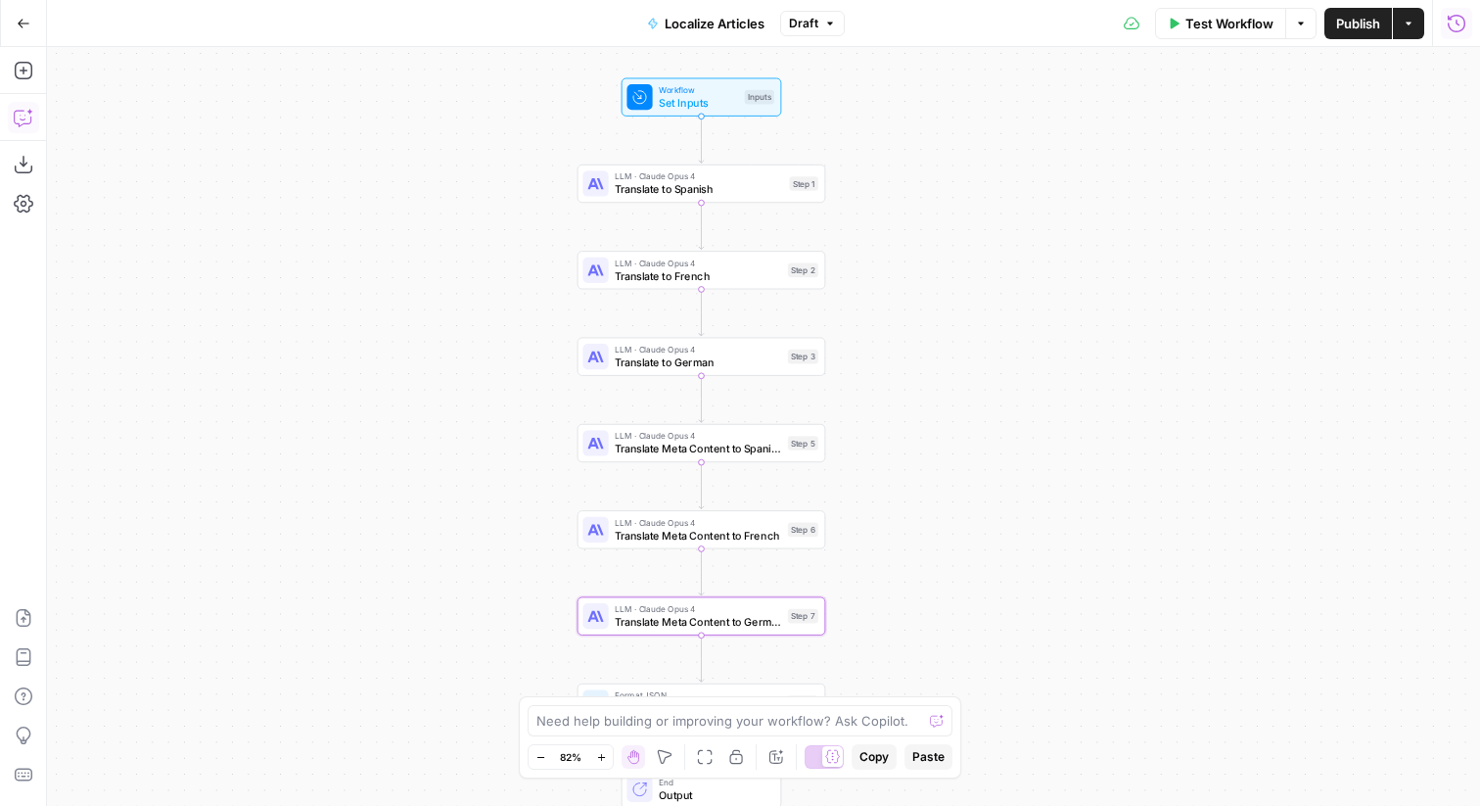
click at [1218, 21] on span "Test Workflow" at bounding box center [1230, 24] width 88 height 20
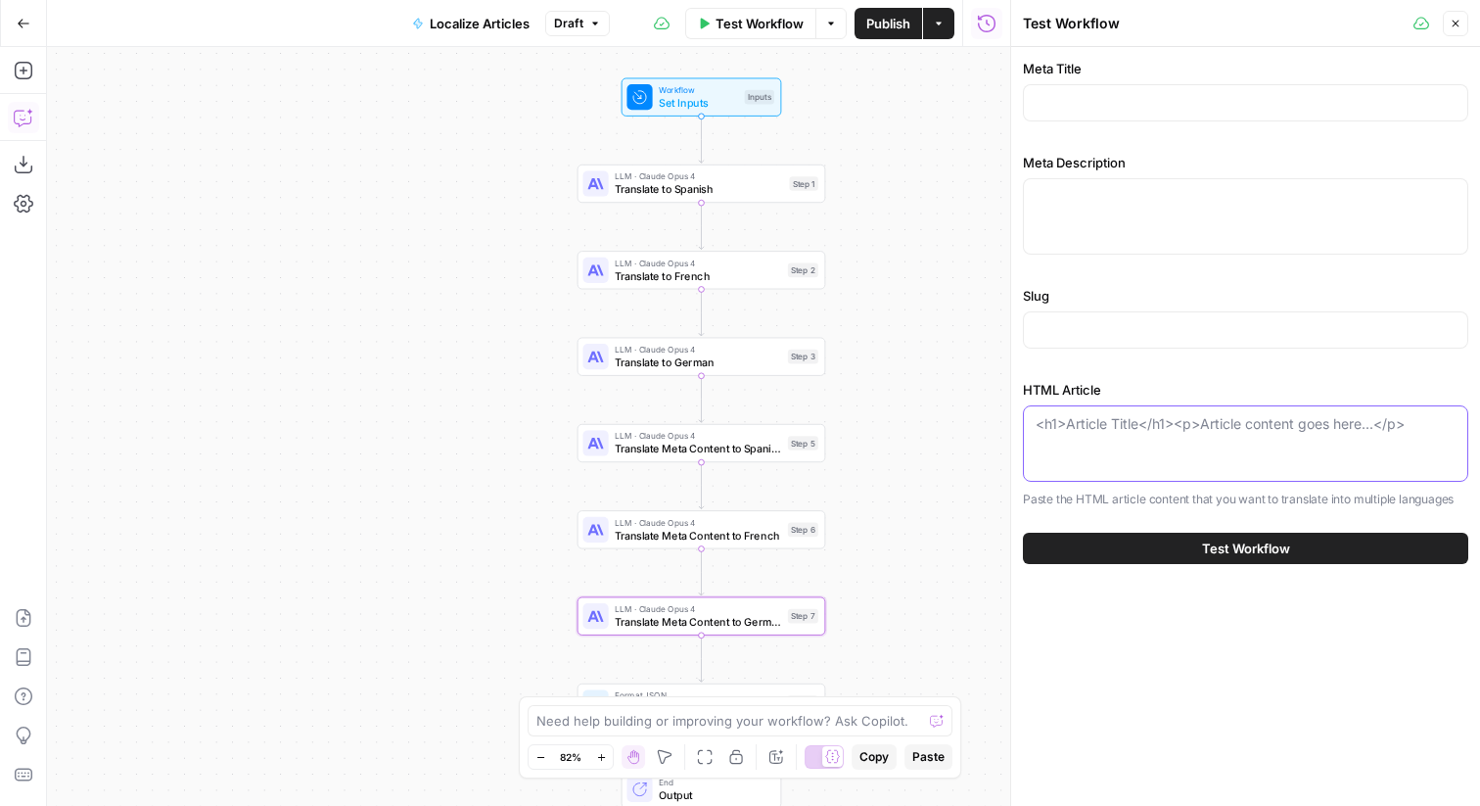
click at [1175, 426] on textarea "HTML Article" at bounding box center [1246, 424] width 420 height 20
paste textarea "<article> <h1>How AI-Powered Training Video Creation Saves Time &amp; Costs</h1…"
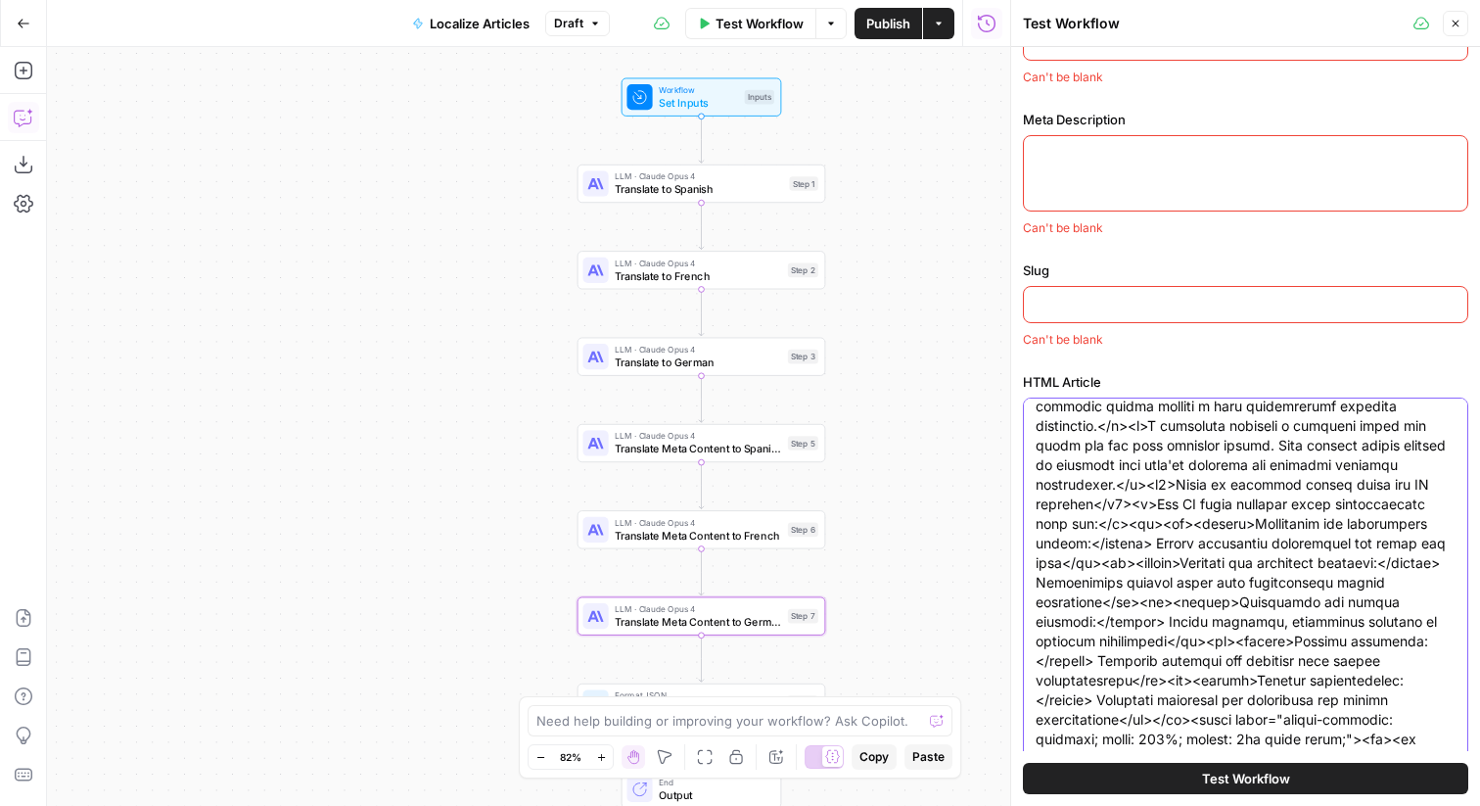
scroll to position [2918, 0]
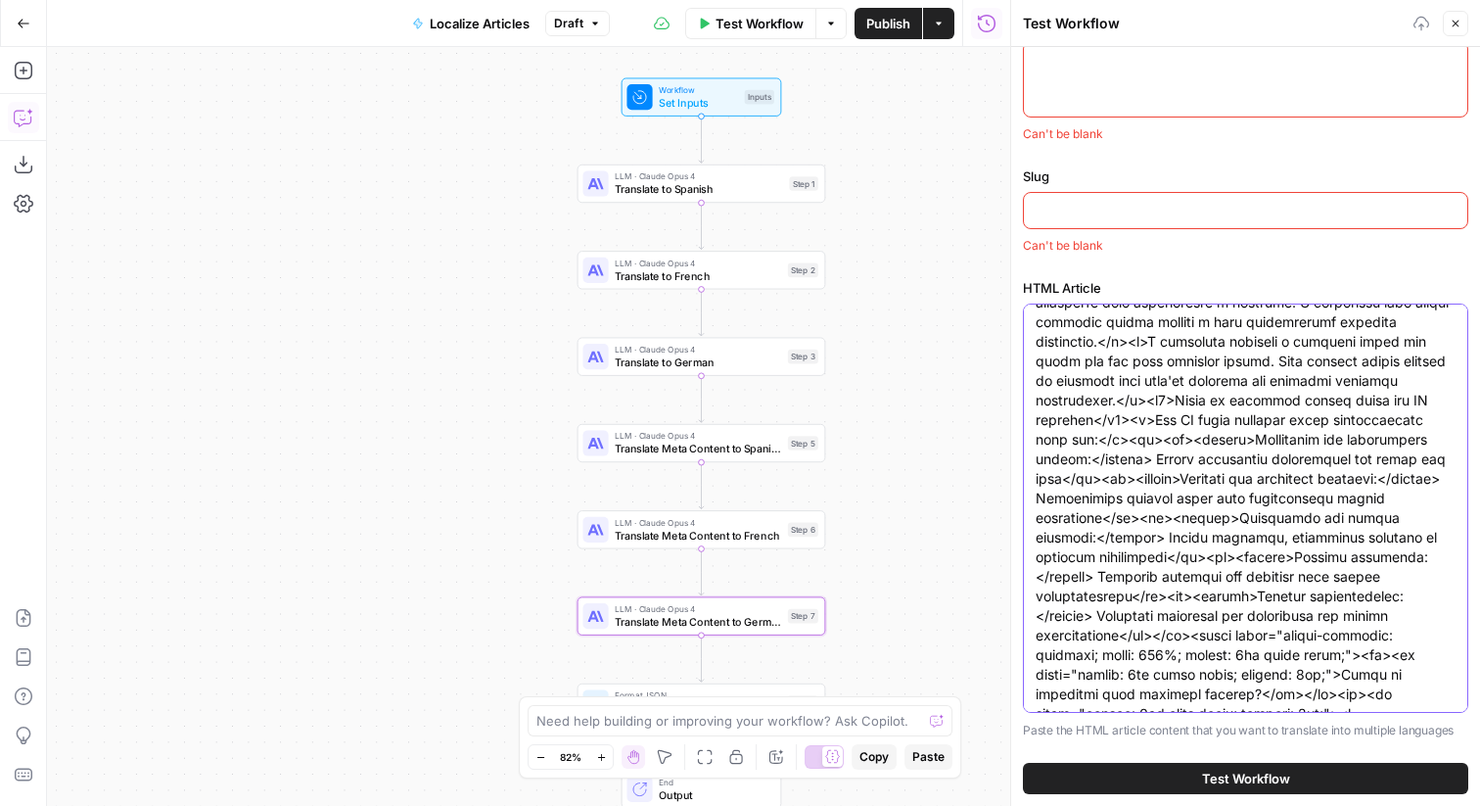
scroll to position [0, 0]
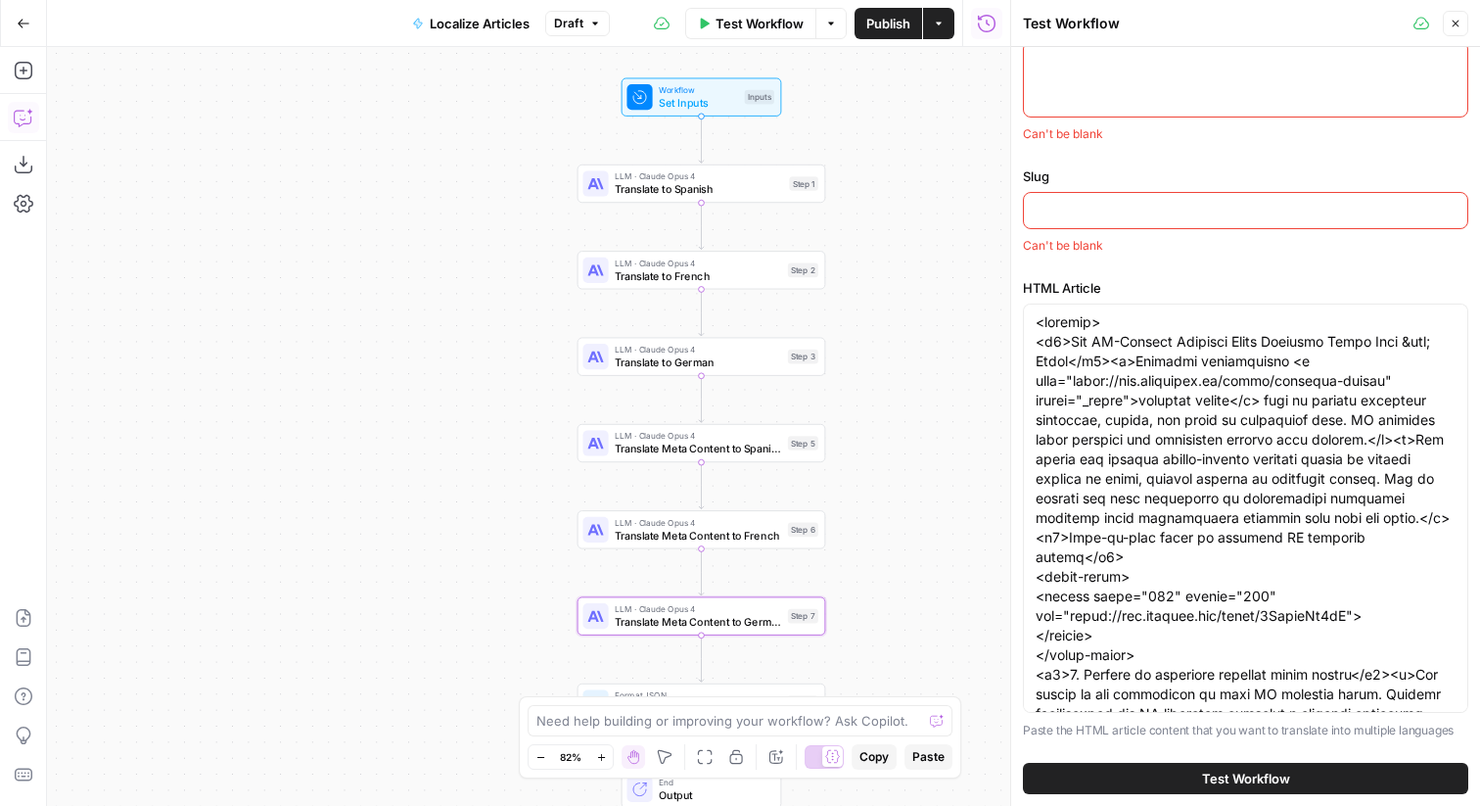
drag, startPoint x: 1034, startPoint y: 342, endPoint x: 1038, endPoint y: 326, distance: 16.1
click at [1038, 326] on div at bounding box center [1245, 508] width 445 height 409
drag, startPoint x: 1038, startPoint y: 343, endPoint x: 1038, endPoint y: 329, distance: 13.7
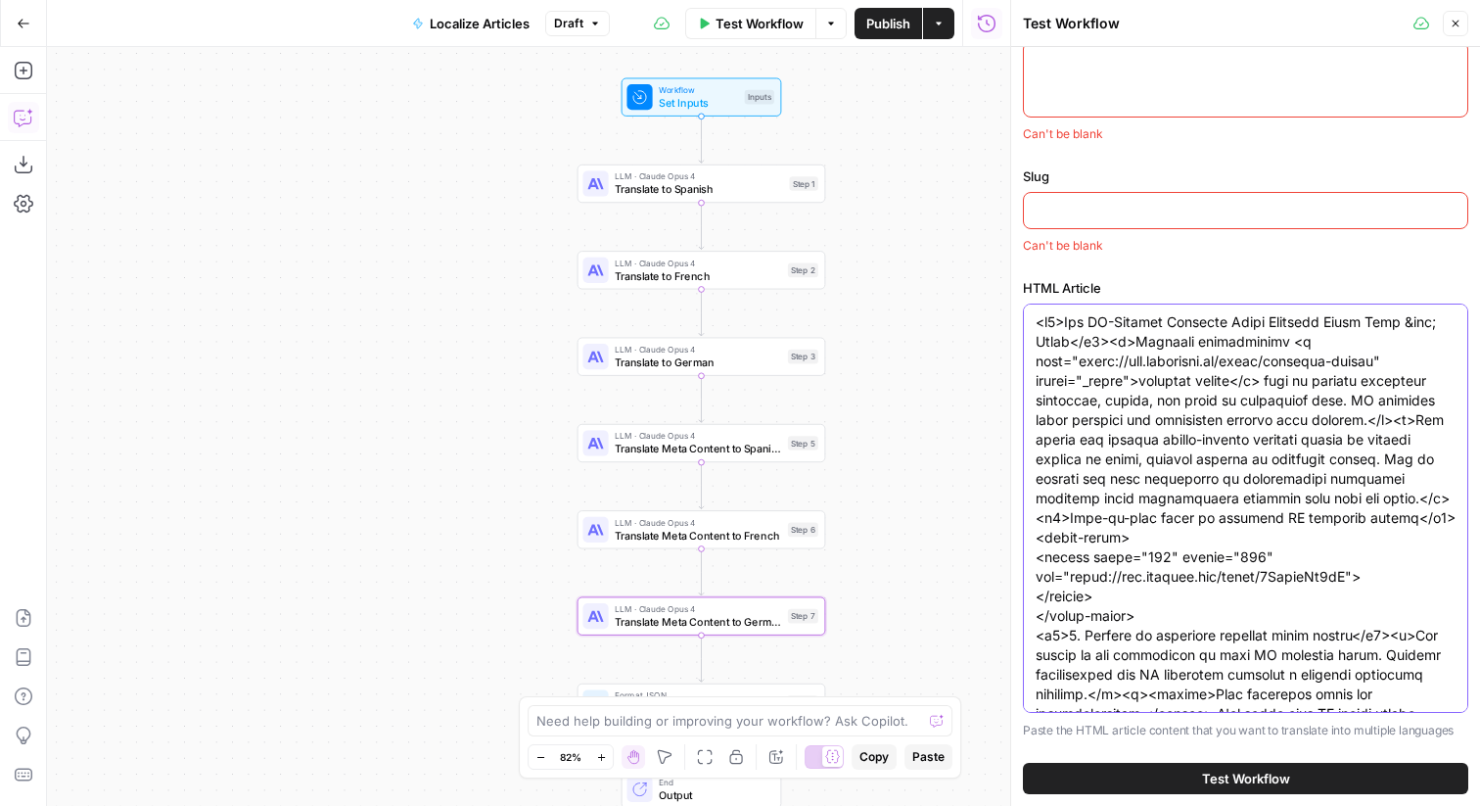
paste textarea "article> <h1>How To Create Cost-Effective Internal Videos Without A Production …"
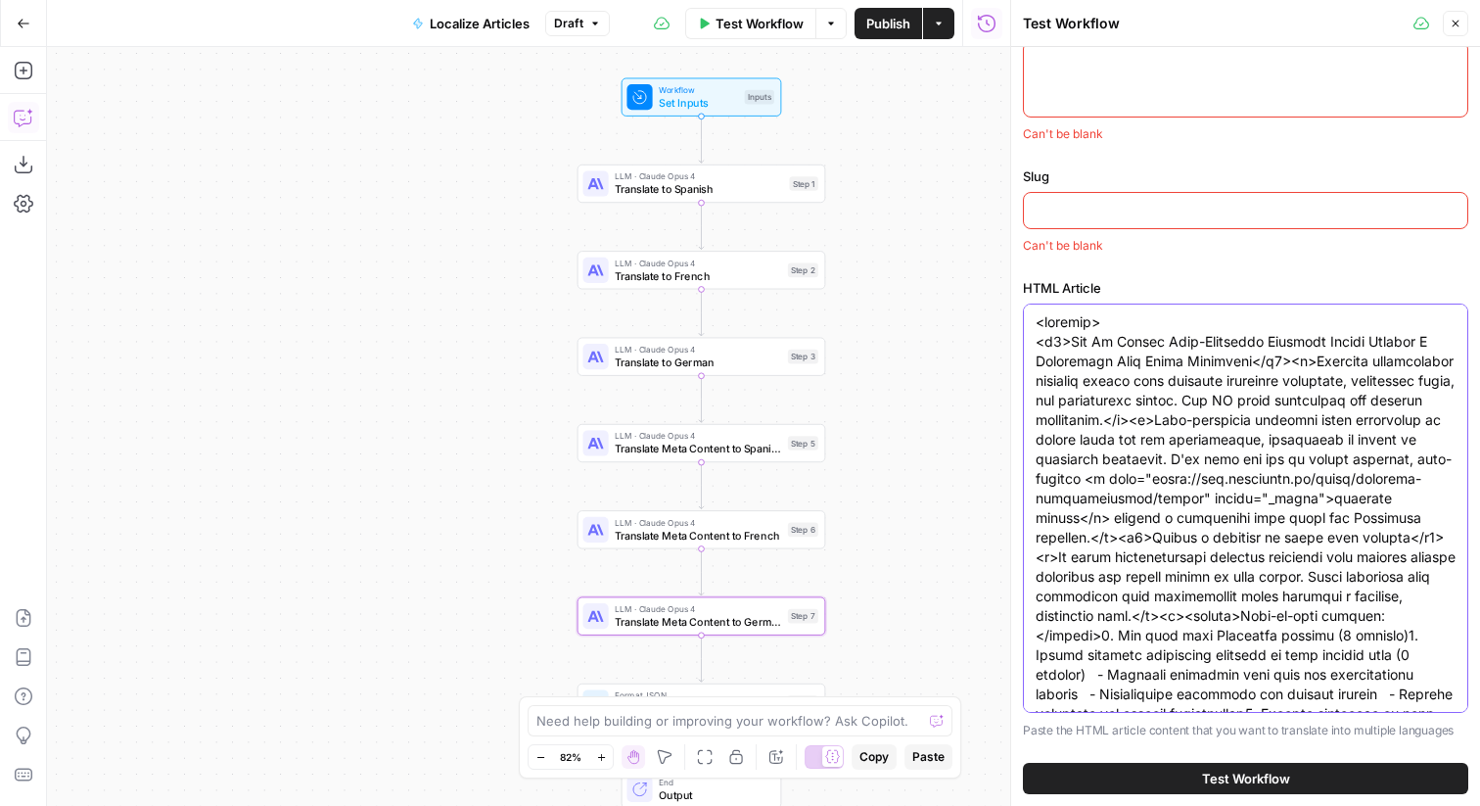
scroll to position [2849, 0]
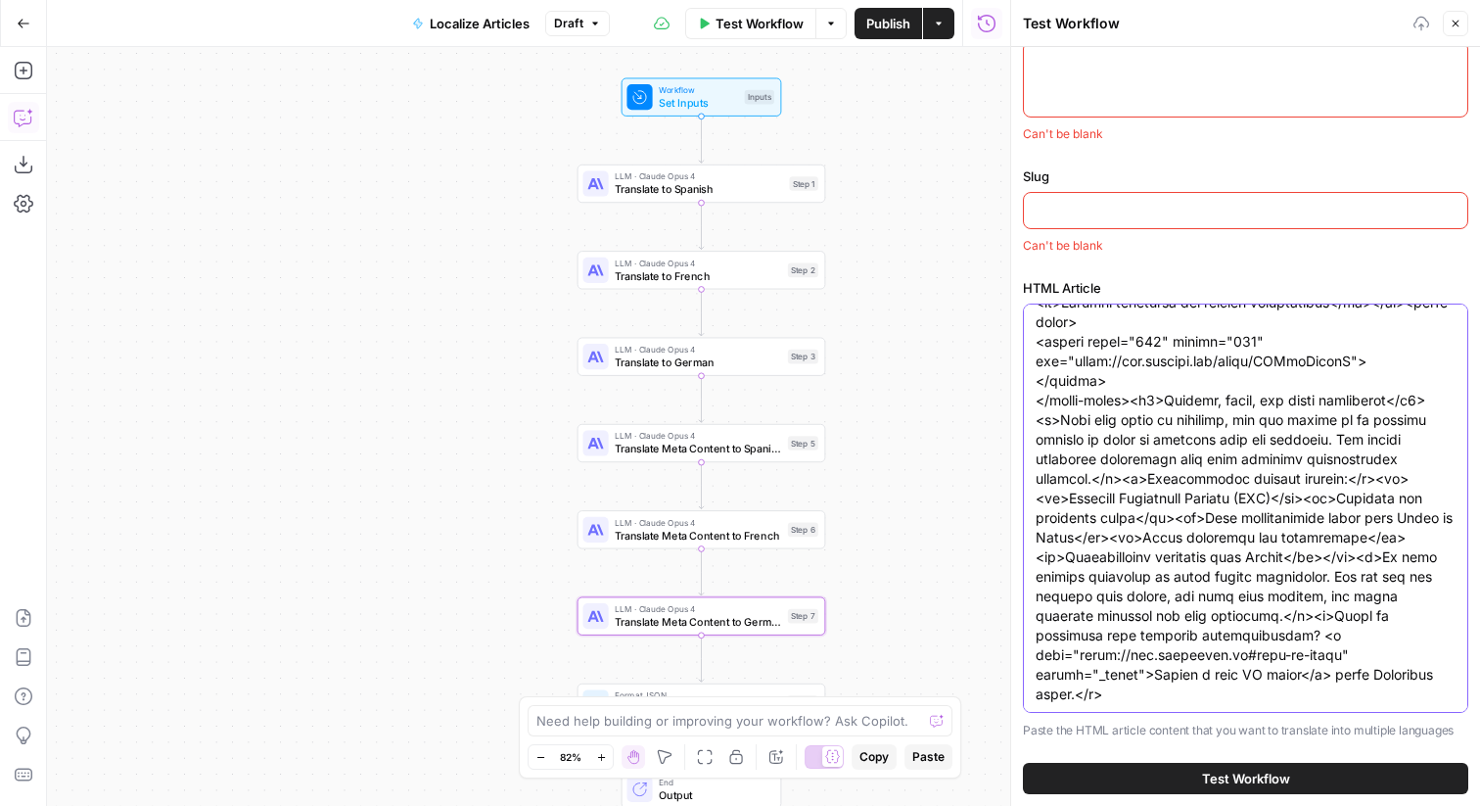
scroll to position [0, 0]
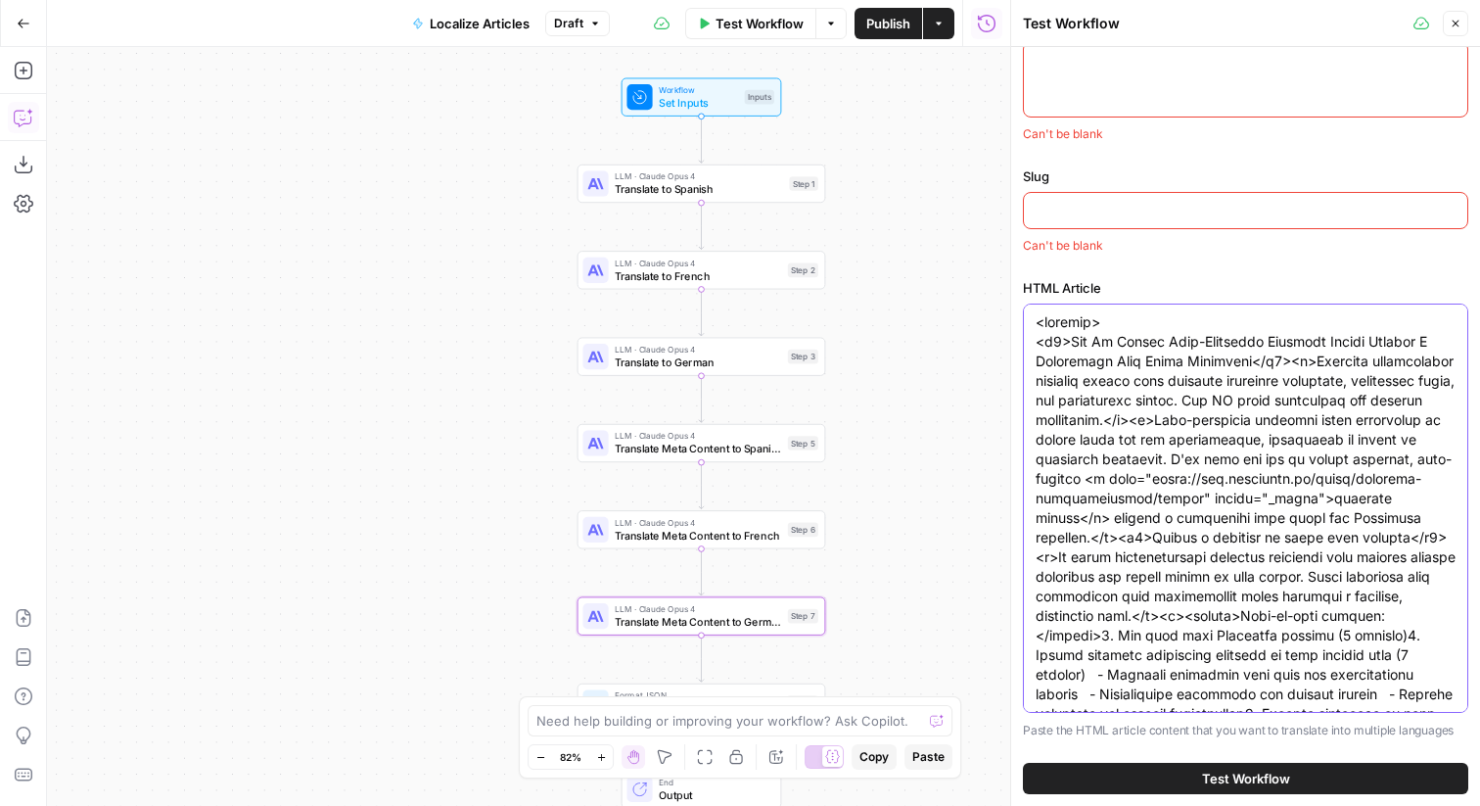
drag, startPoint x: 1037, startPoint y: 347, endPoint x: 1037, endPoint y: 315, distance: 31.3
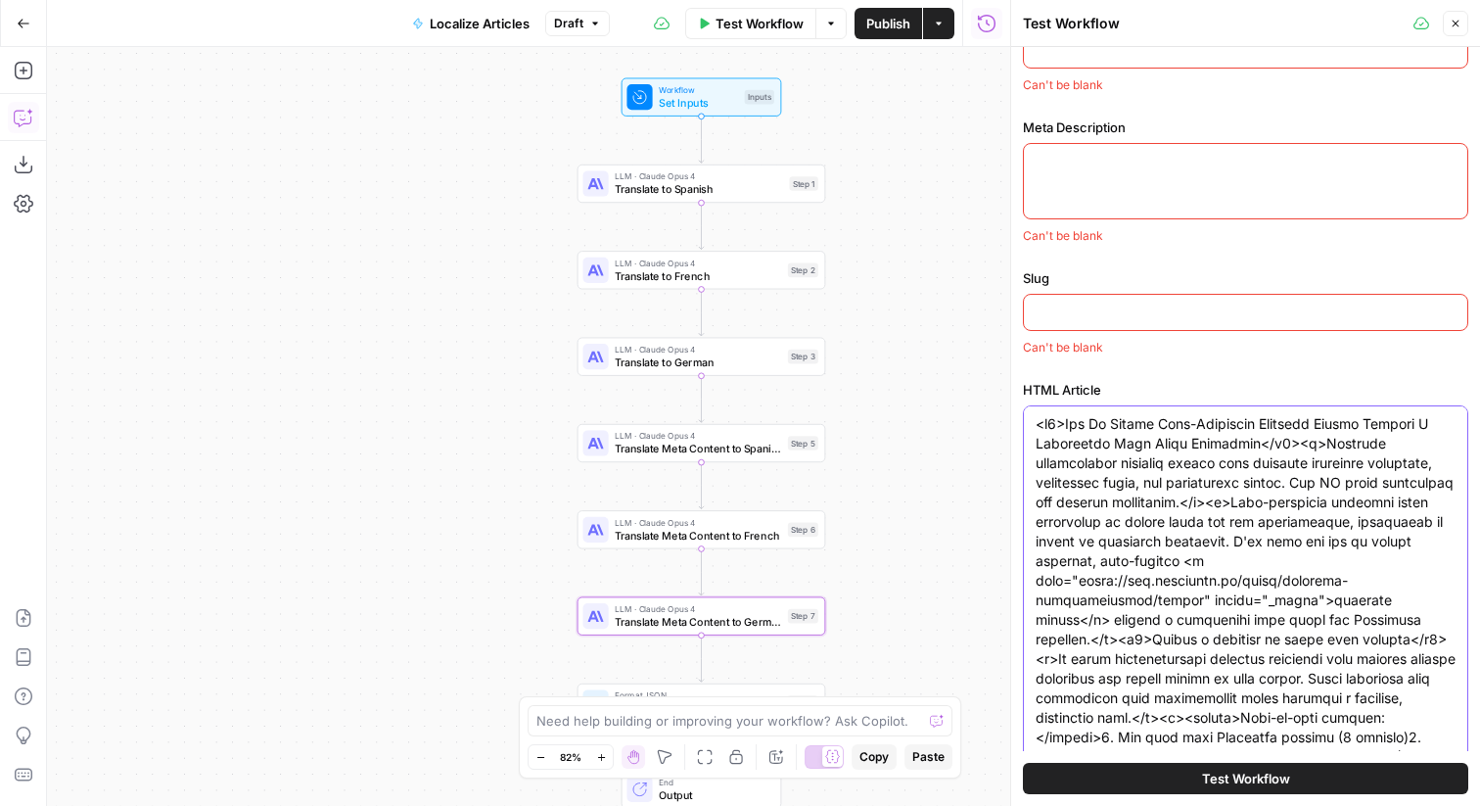
scroll to position [33, 0]
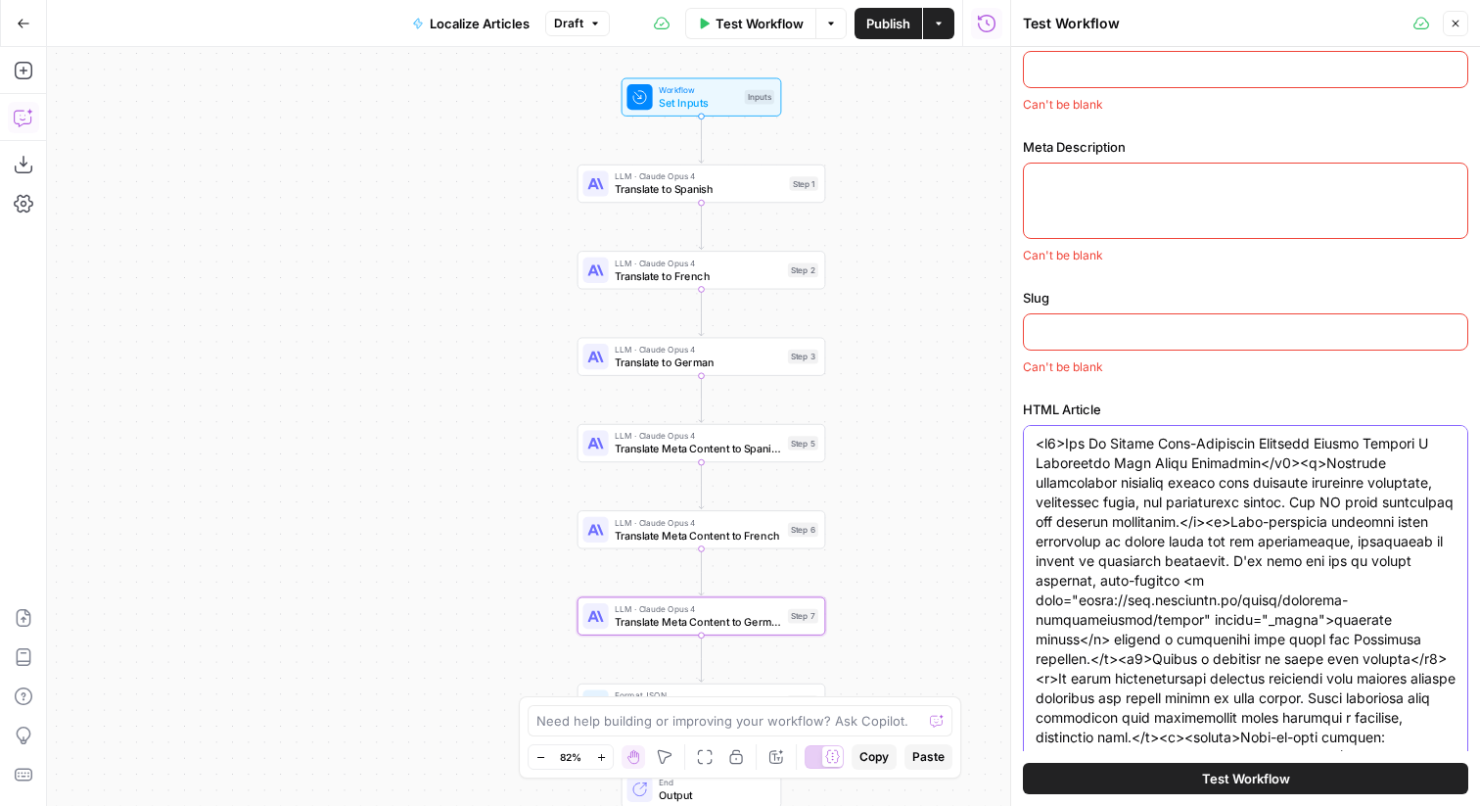
type textarea "<h1>How To Create Cost-Effective Internal Videos Without A Production Team Usin…"
click at [1082, 319] on div at bounding box center [1245, 331] width 445 height 37
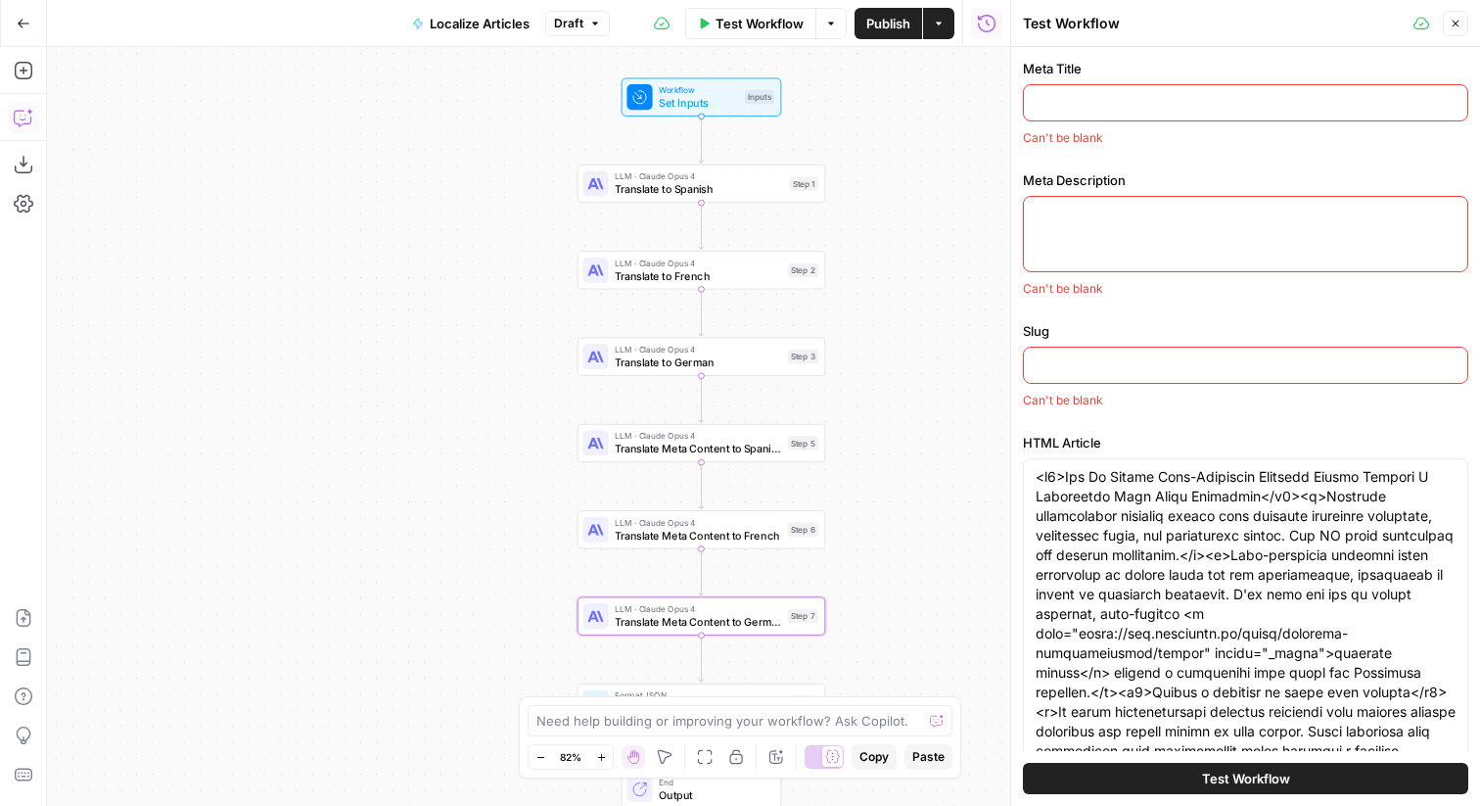
click at [1119, 96] on input "Meta Title" at bounding box center [1246, 103] width 420 height 20
paste input "How To Create Cost-Effective Internal Videos Without A Production Team Using Sy…"
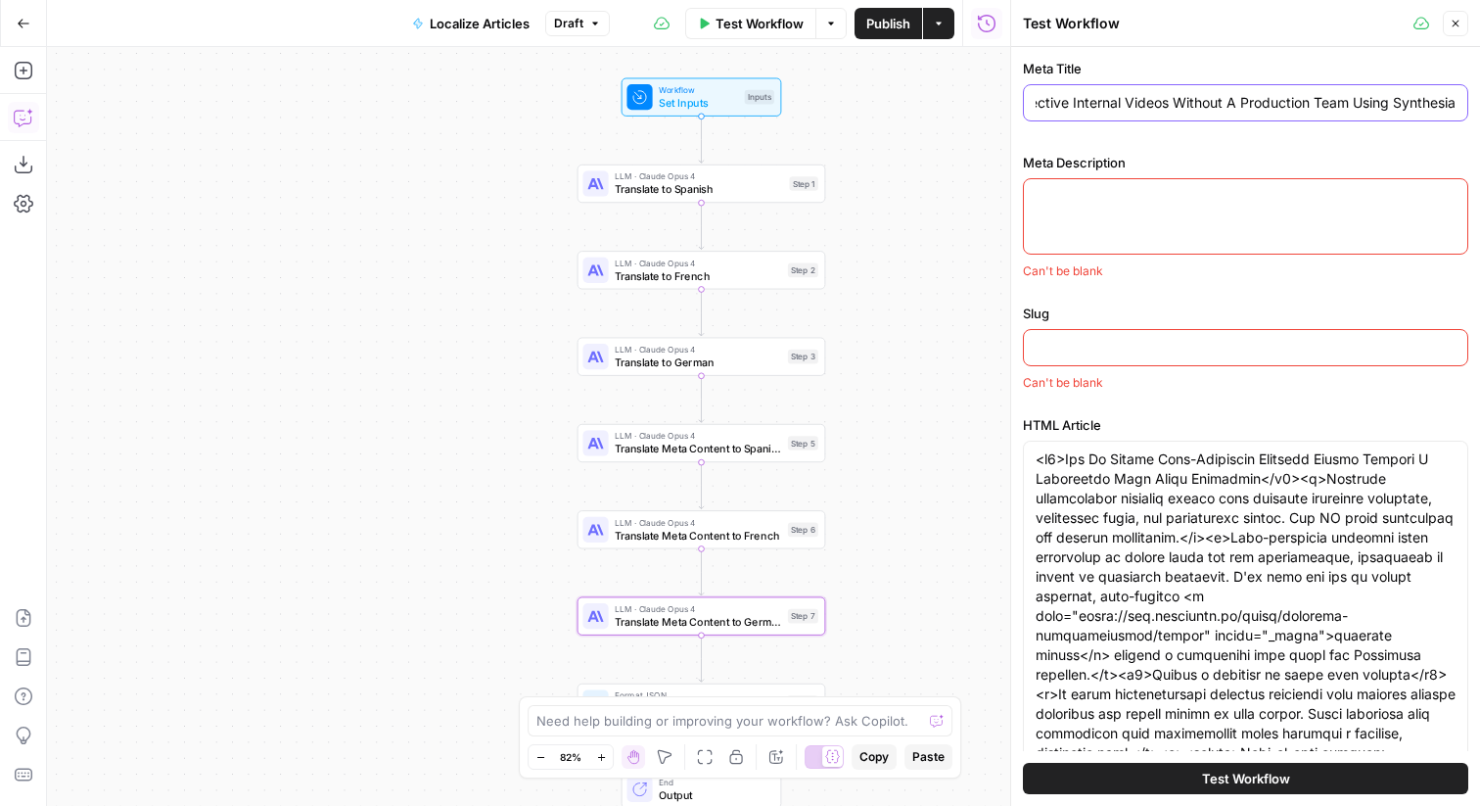
type input "How To Create Cost-Effective Internal Videos Without A Production Team Using Sy…"
click at [1199, 241] on div at bounding box center [1245, 216] width 445 height 76
paste textarea "Cost-effective internal video production is easy with Synthesia. Learn step-by-…"
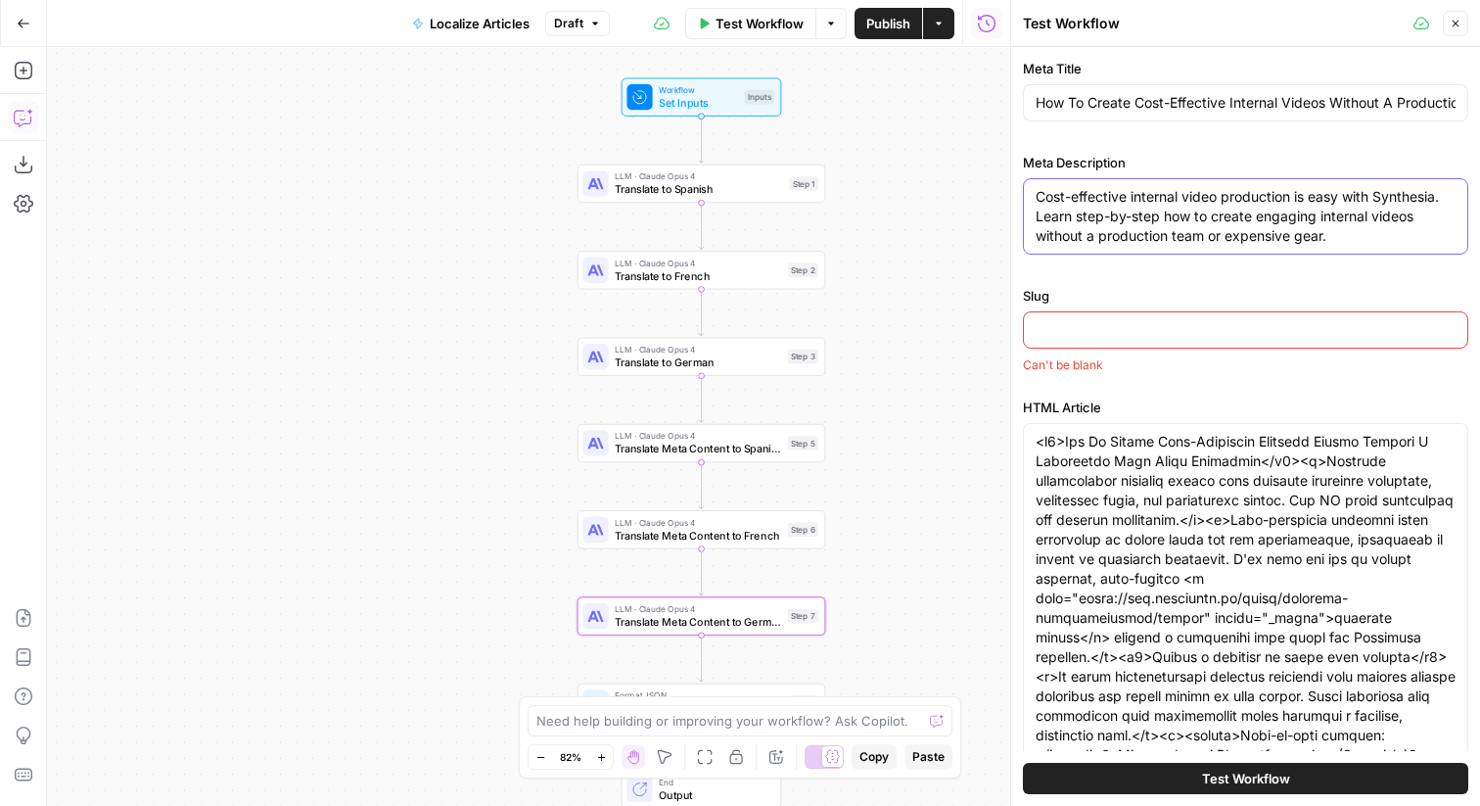
paste textarea "how-to-create-cost-effective-internal-videos-without-a-production-team-using-sy…"
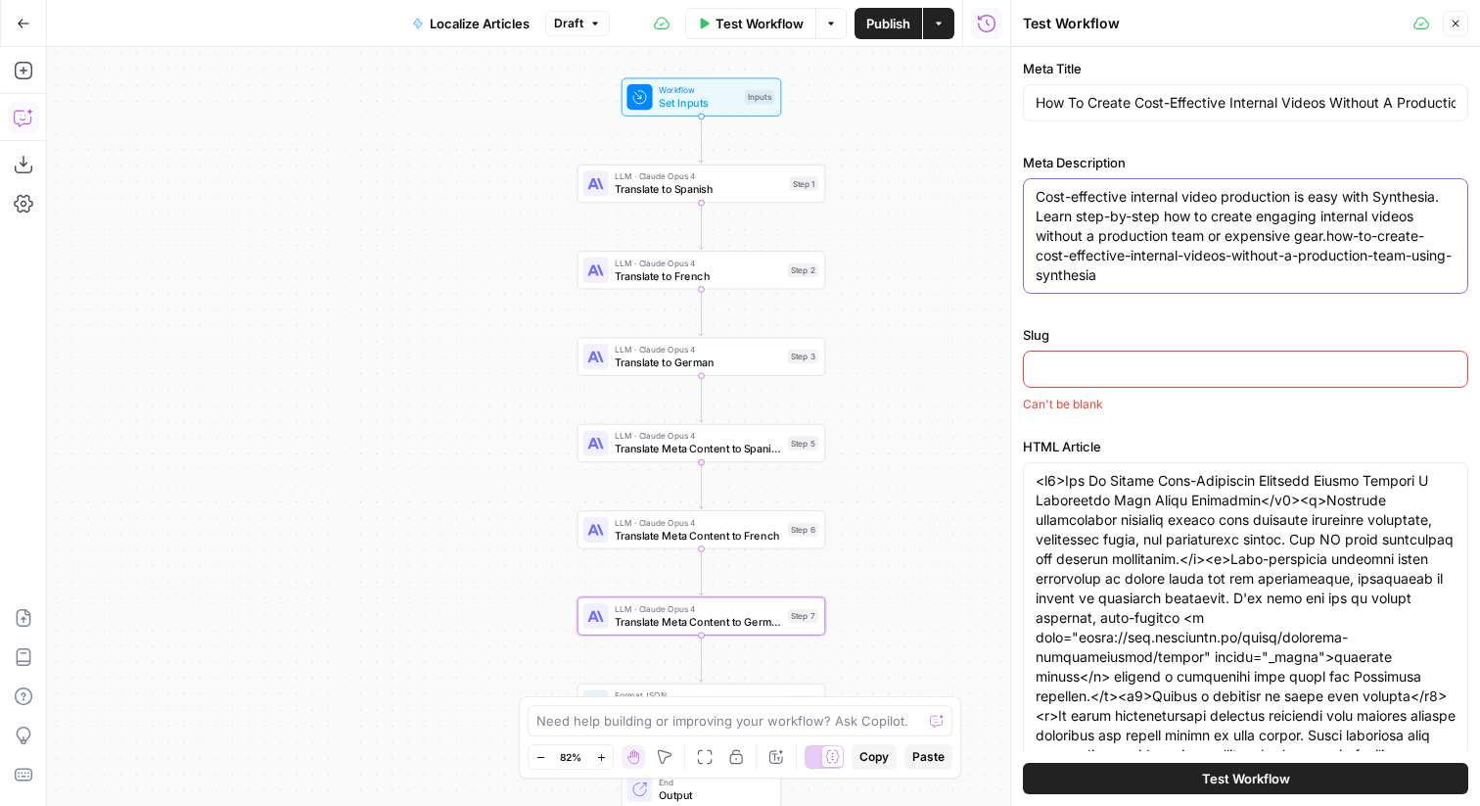
type textarea "Cost-effective internal video production is easy with Synthesia. Learn step-by-…"
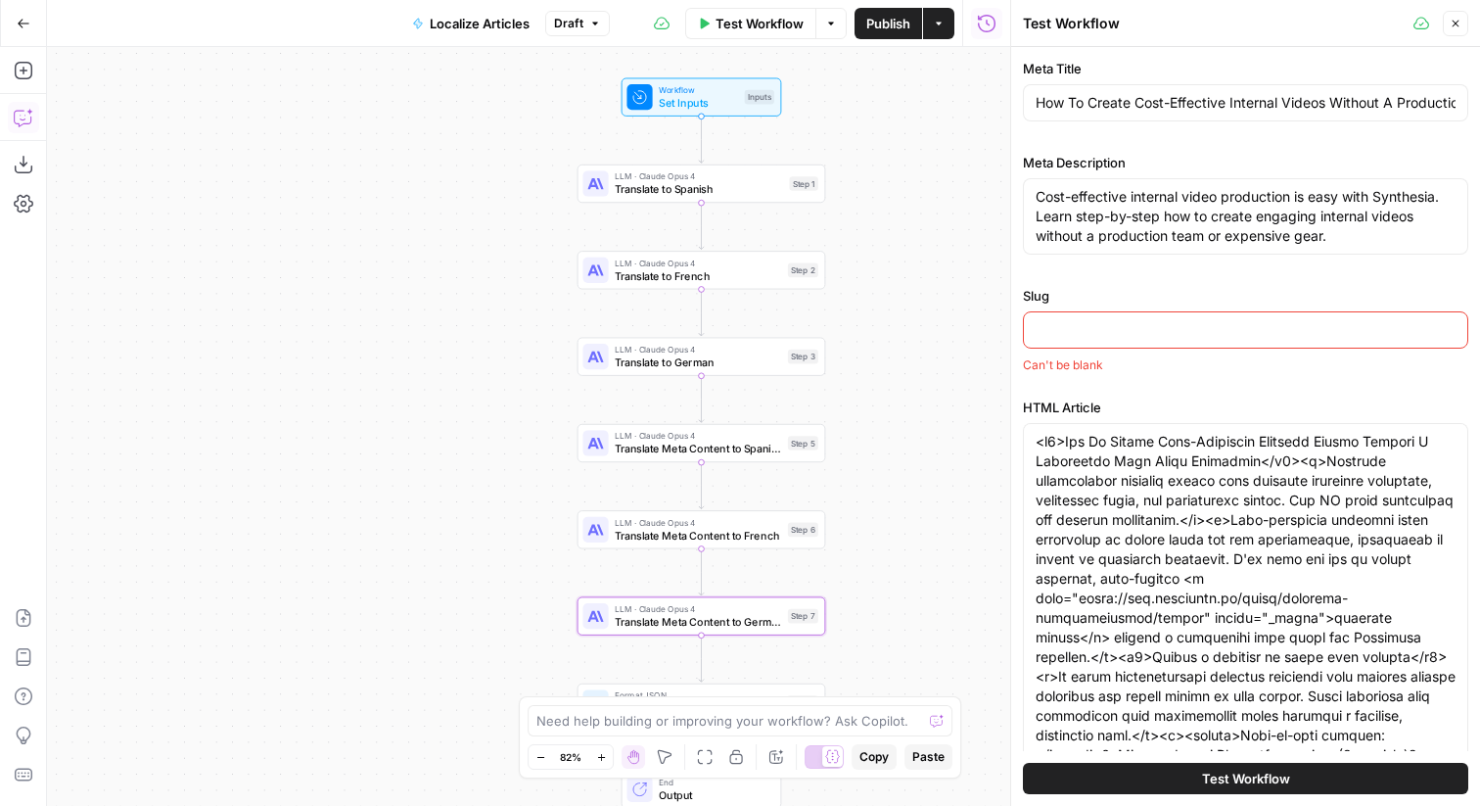
click at [1137, 332] on input "Slug" at bounding box center [1246, 330] width 420 height 20
paste input "how-to-create-cost-effective-internal-videos-without-a-production-team-using-sy…"
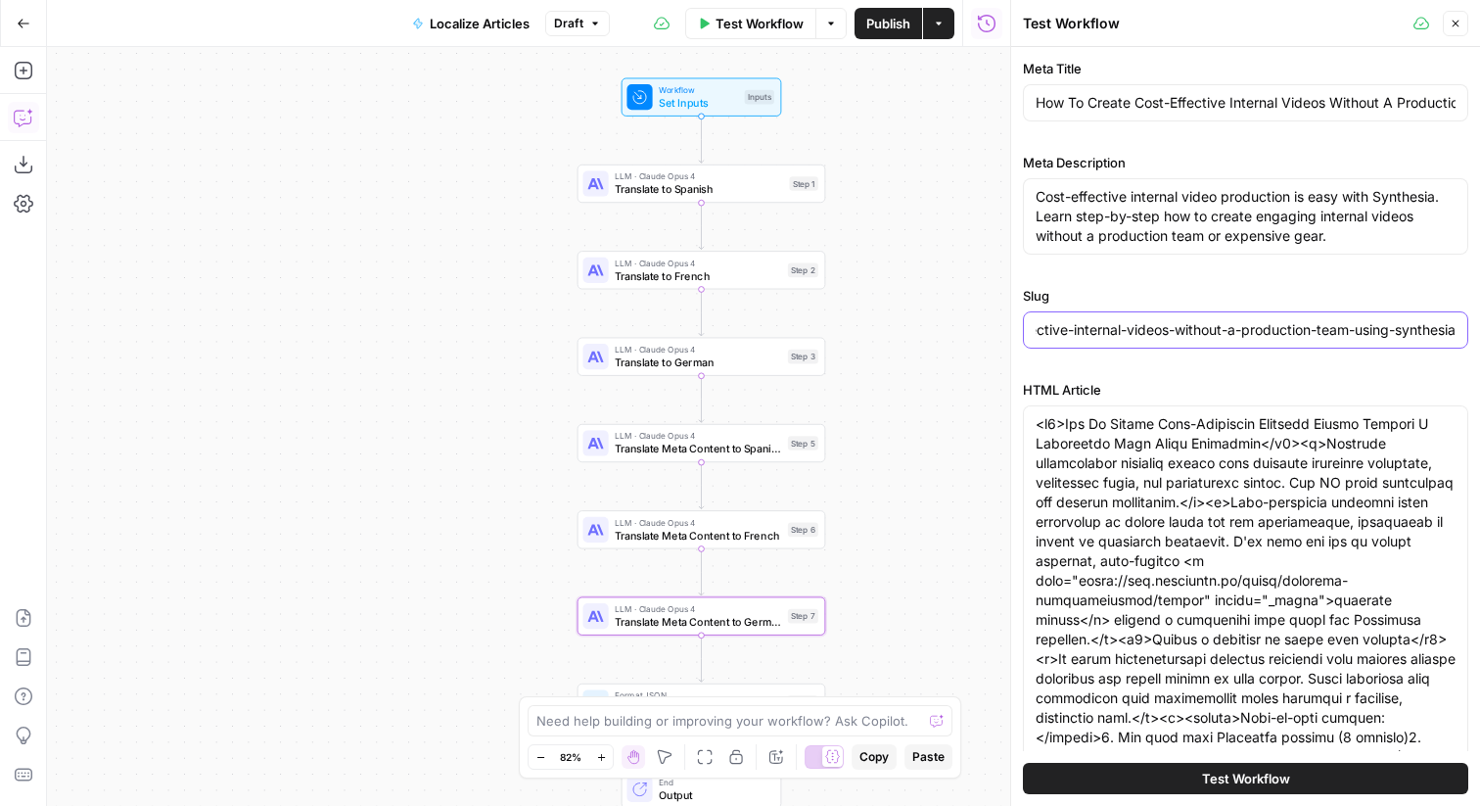
scroll to position [102, 0]
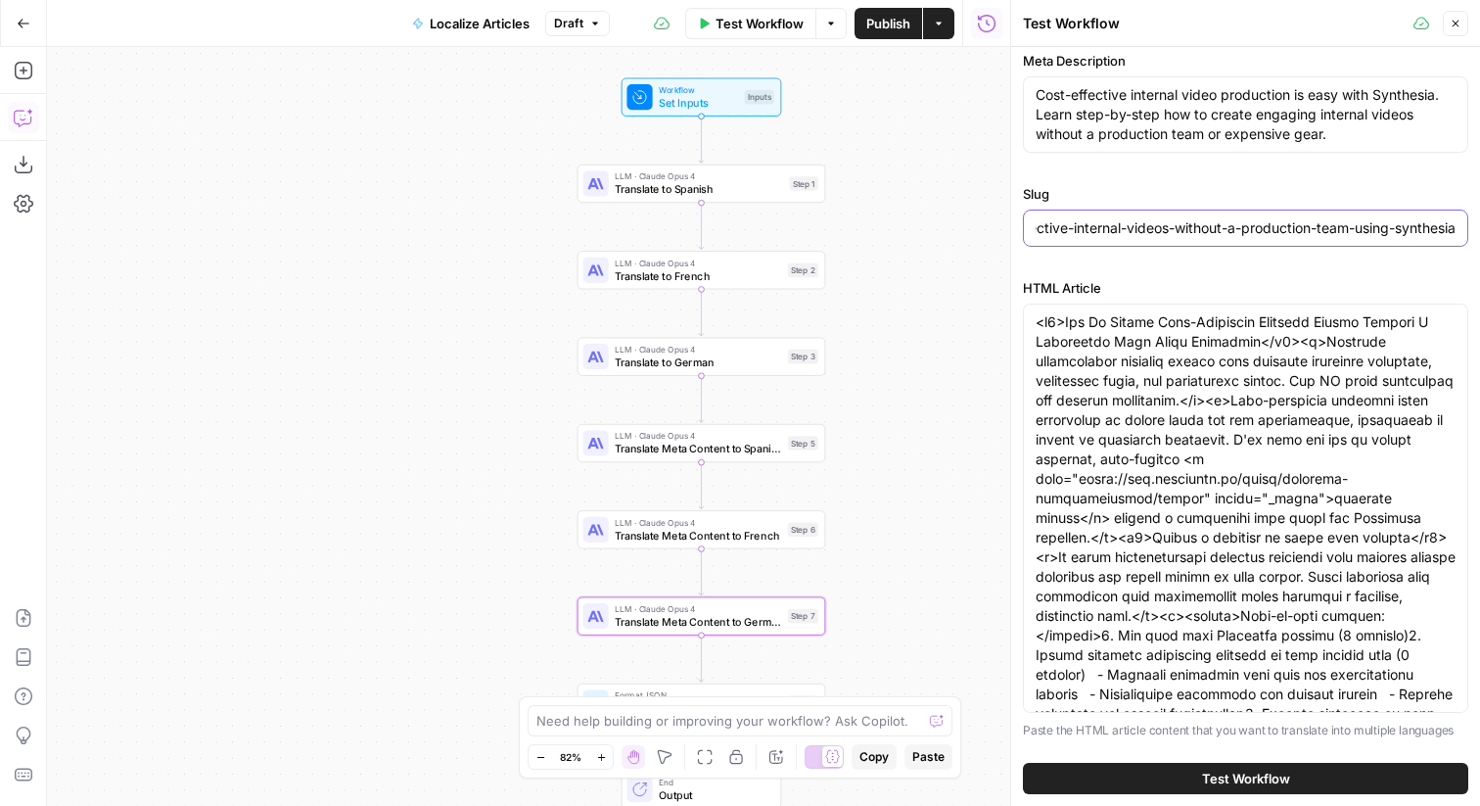
type input "how-to-create-cost-effective-internal-videos-without-a-production-team-using-sy…"
click at [1195, 774] on button "Test Workflow" at bounding box center [1245, 778] width 445 height 31
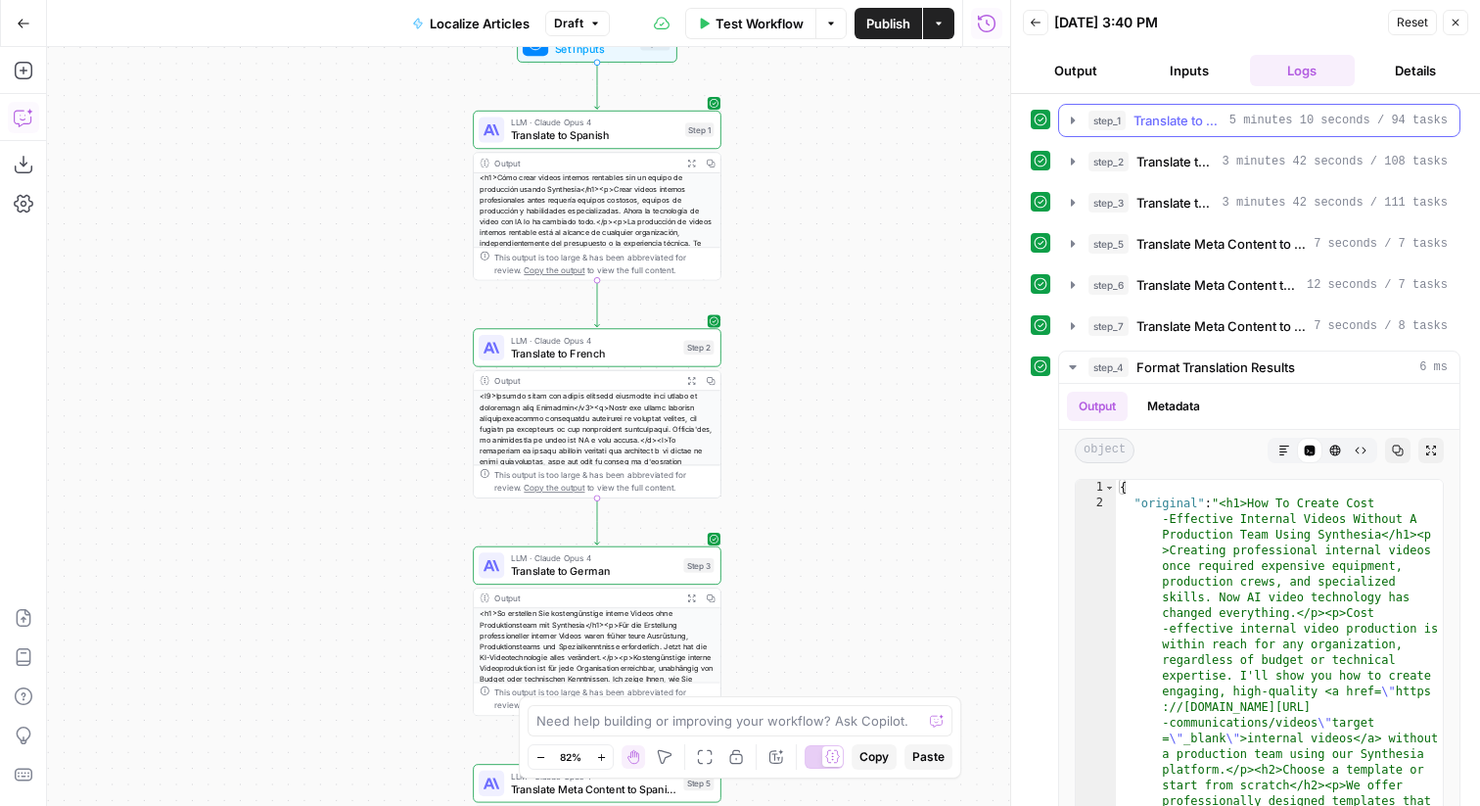
click at [1174, 118] on span "Translate to Spanish" at bounding box center [1178, 121] width 88 height 20
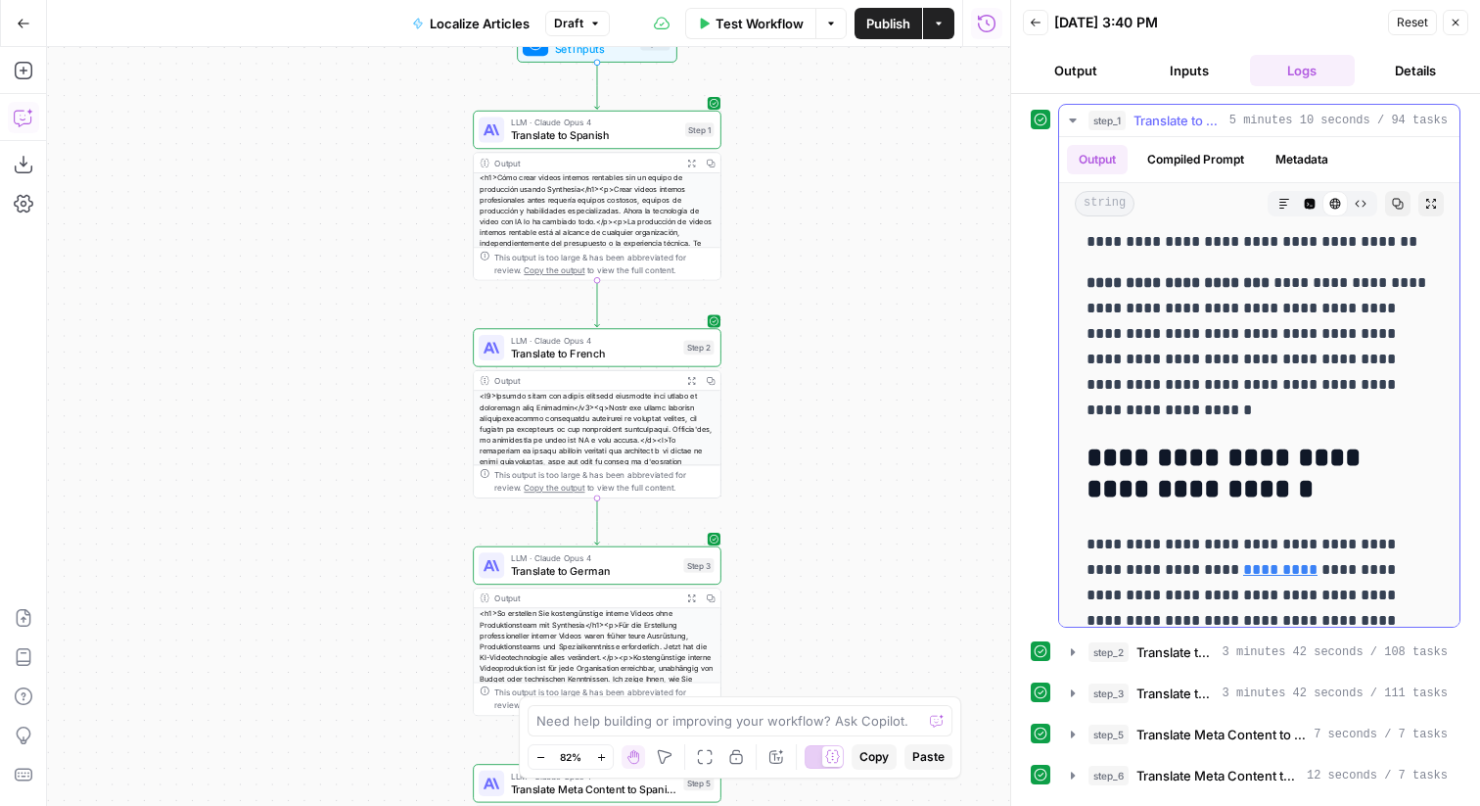
scroll to position [2276, 0]
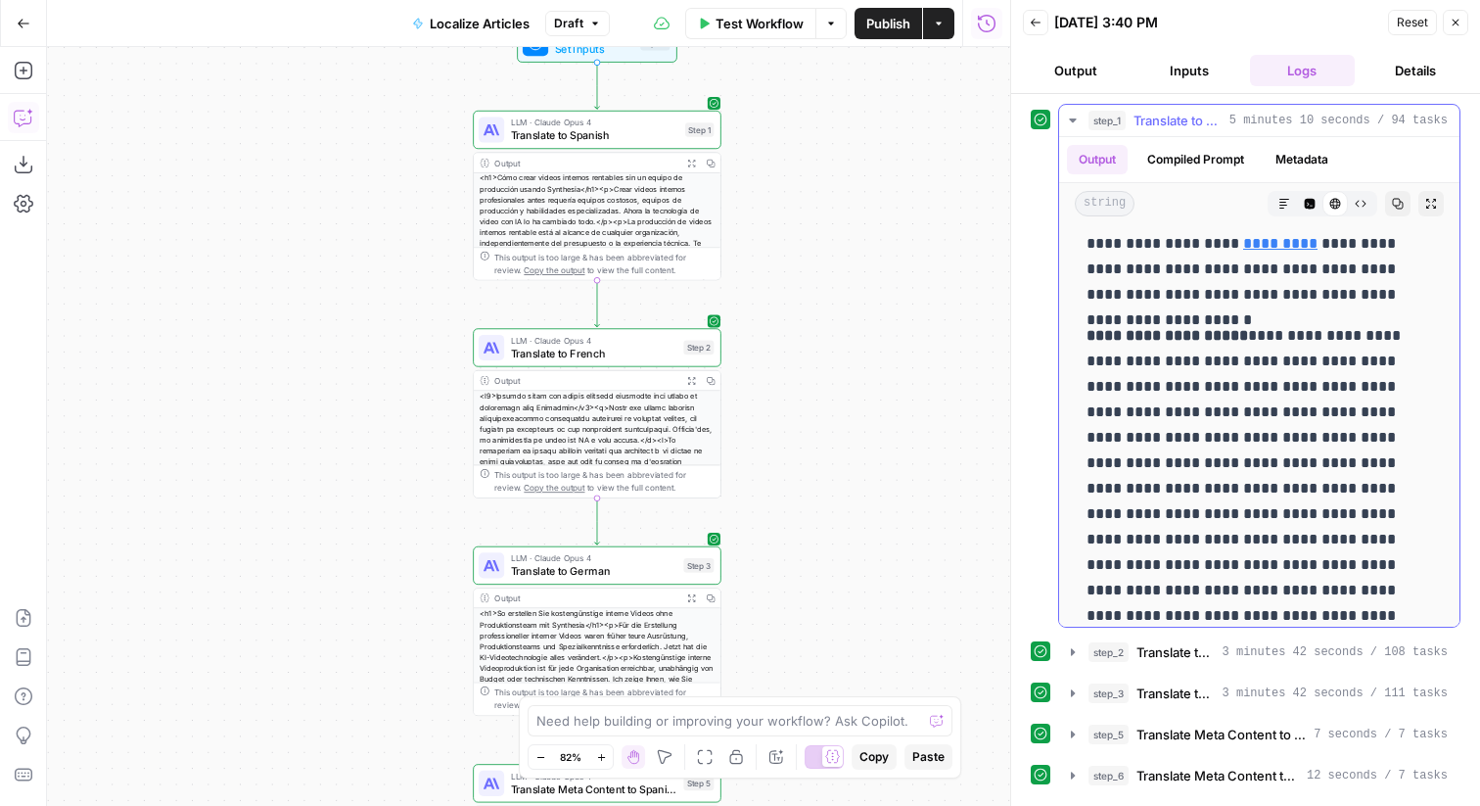
click at [1218, 119] on span "Translate to Spanish" at bounding box center [1178, 121] width 88 height 20
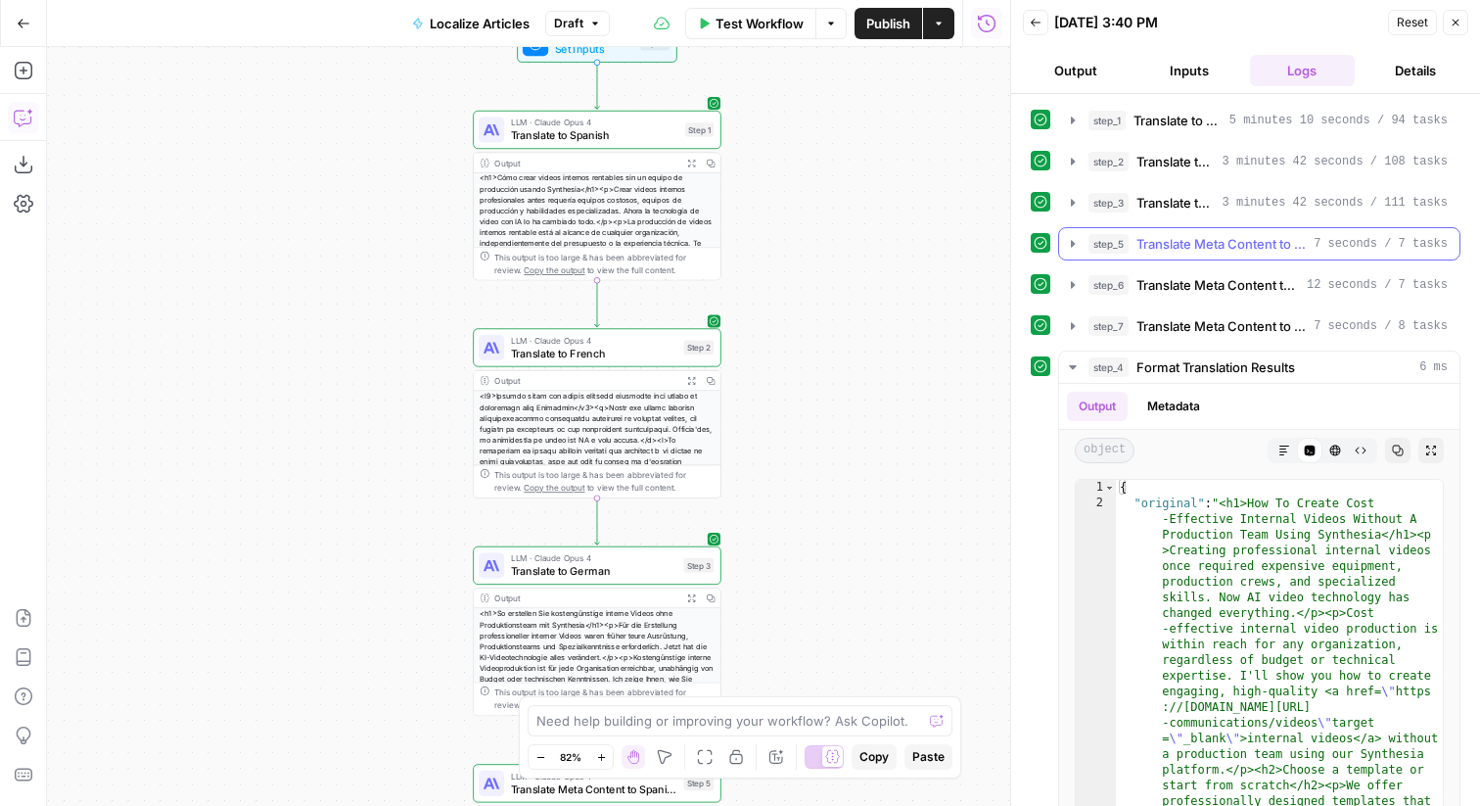
click at [1222, 250] on span "Translate Meta Content to Spanish" at bounding box center [1221, 244] width 169 height 20
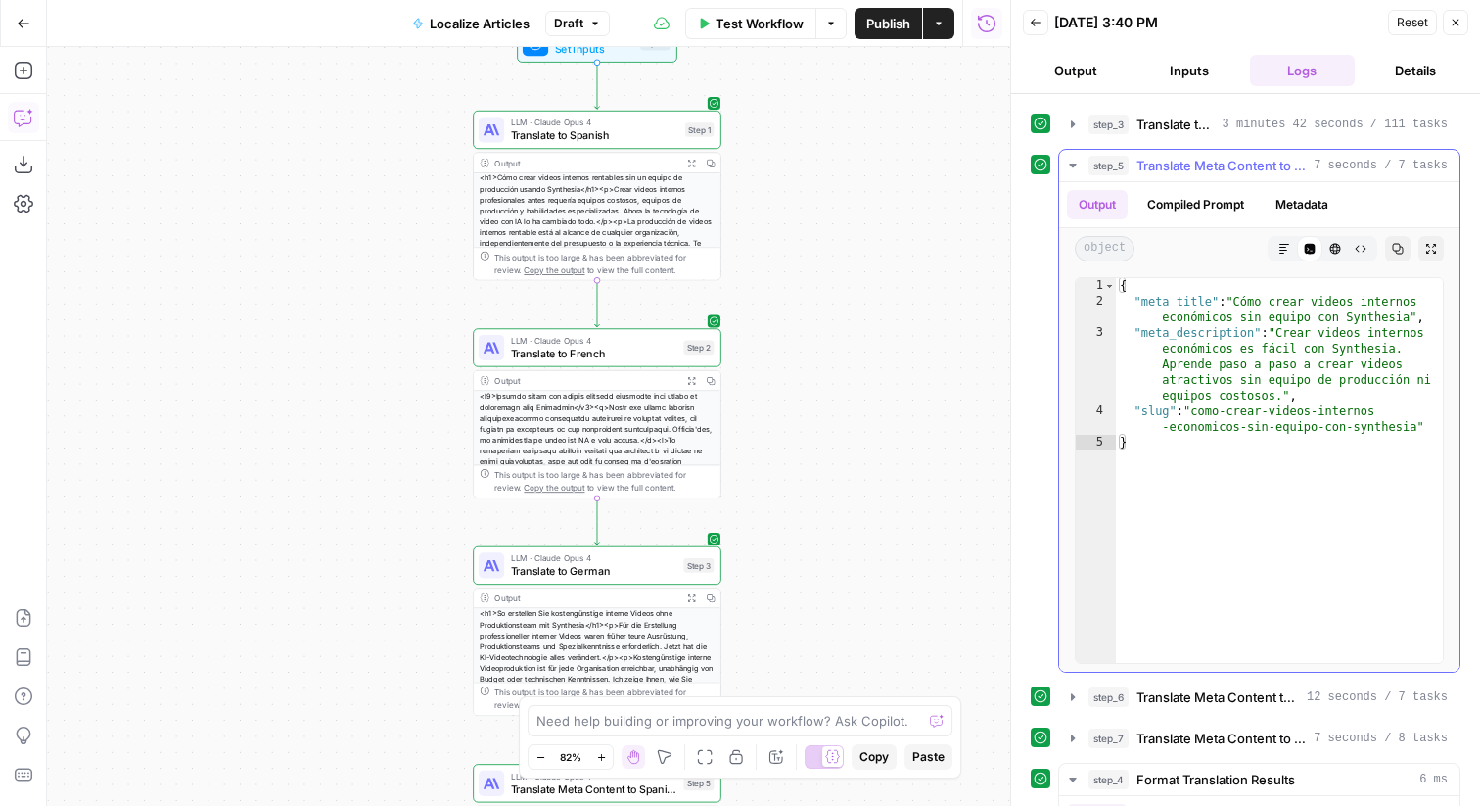
scroll to position [76, 0]
click at [1182, 168] on span "Translate Meta Content to Spanish" at bounding box center [1221, 168] width 169 height 20
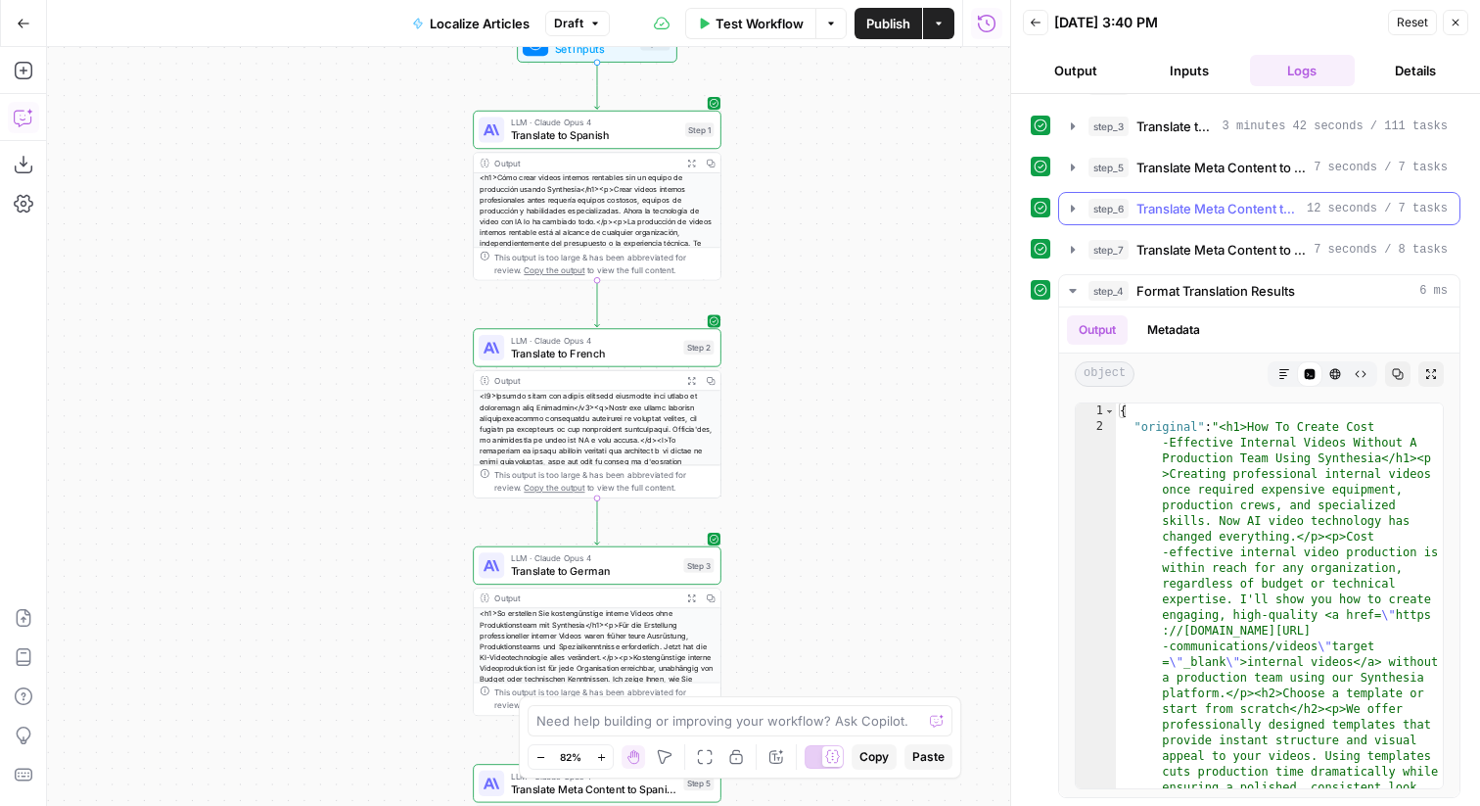
click at [1201, 217] on span "Translate Meta Content to French" at bounding box center [1218, 209] width 163 height 20
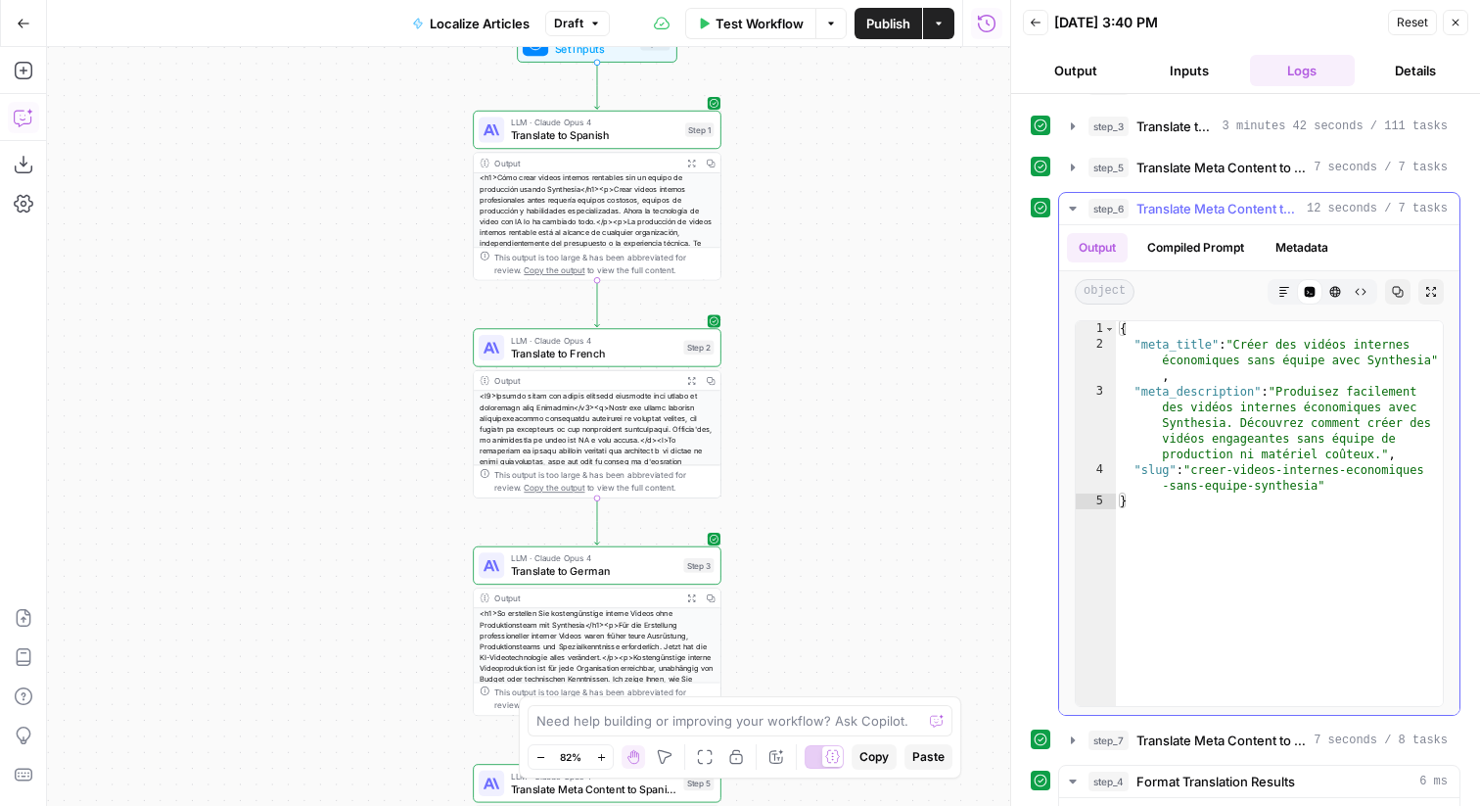
click at [1201, 217] on span "Translate Meta Content to French" at bounding box center [1218, 209] width 163 height 20
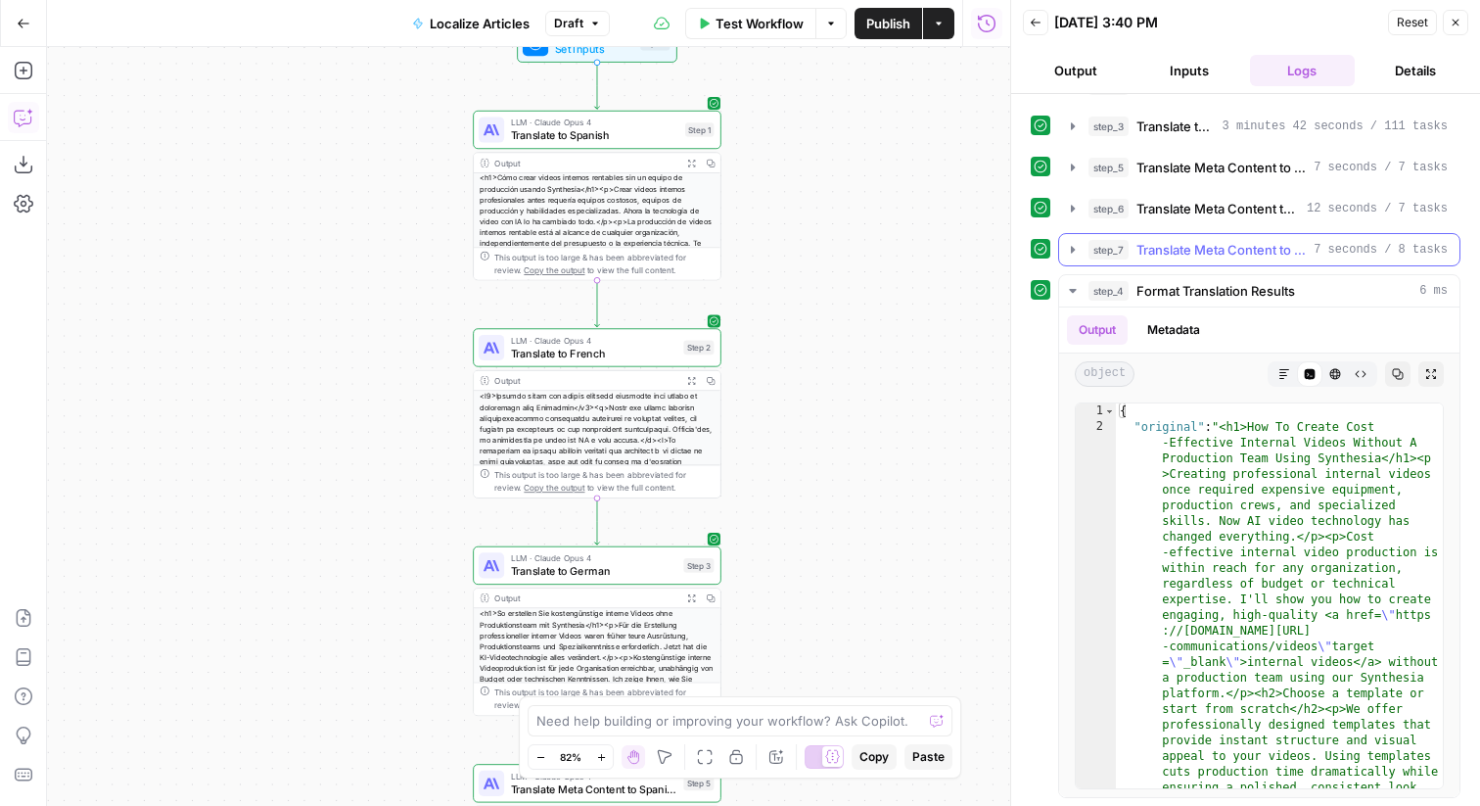
click at [1204, 242] on span "Translate Meta Content to German" at bounding box center [1221, 250] width 169 height 20
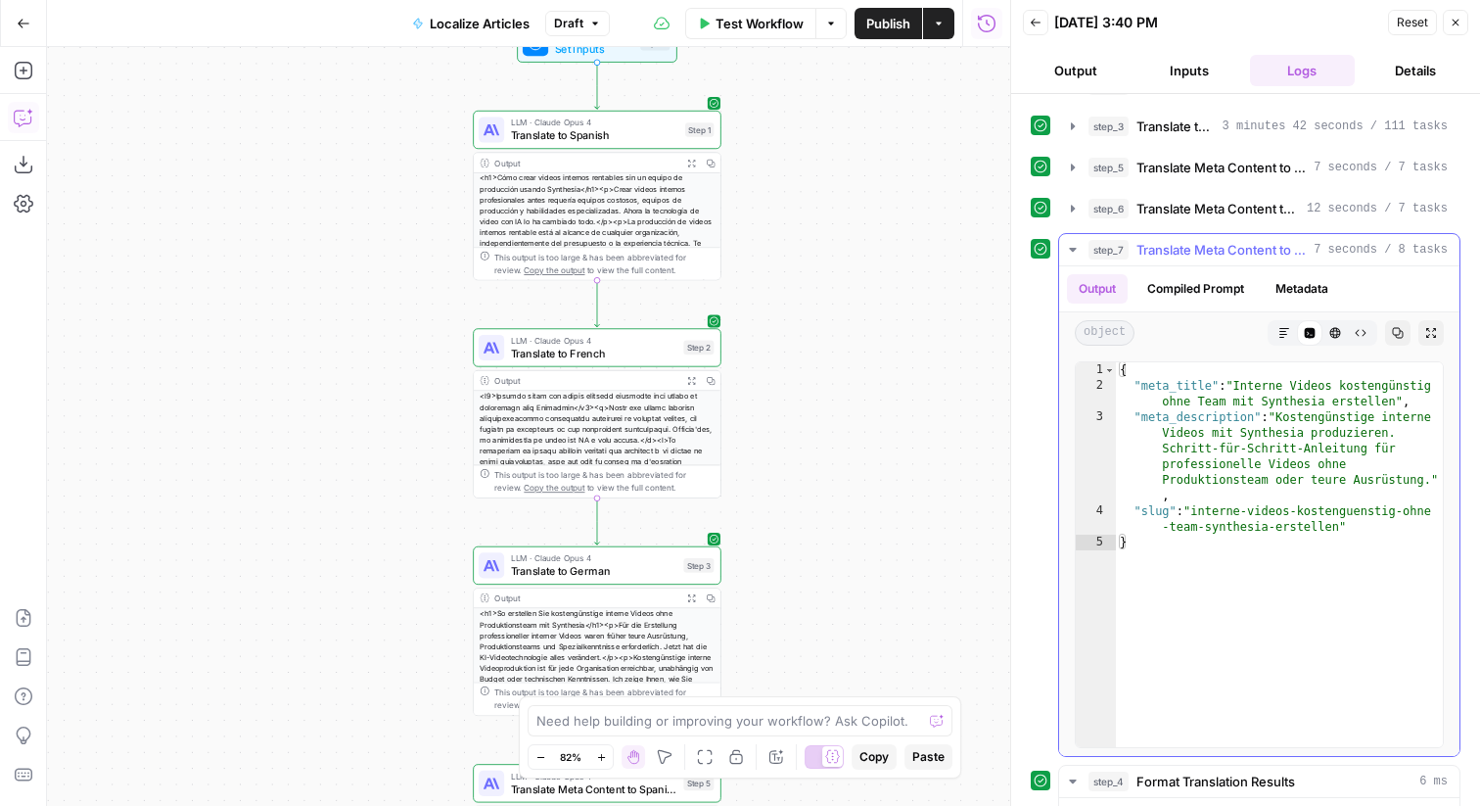
click at [1204, 242] on span "Translate Meta Content to German" at bounding box center [1221, 250] width 169 height 20
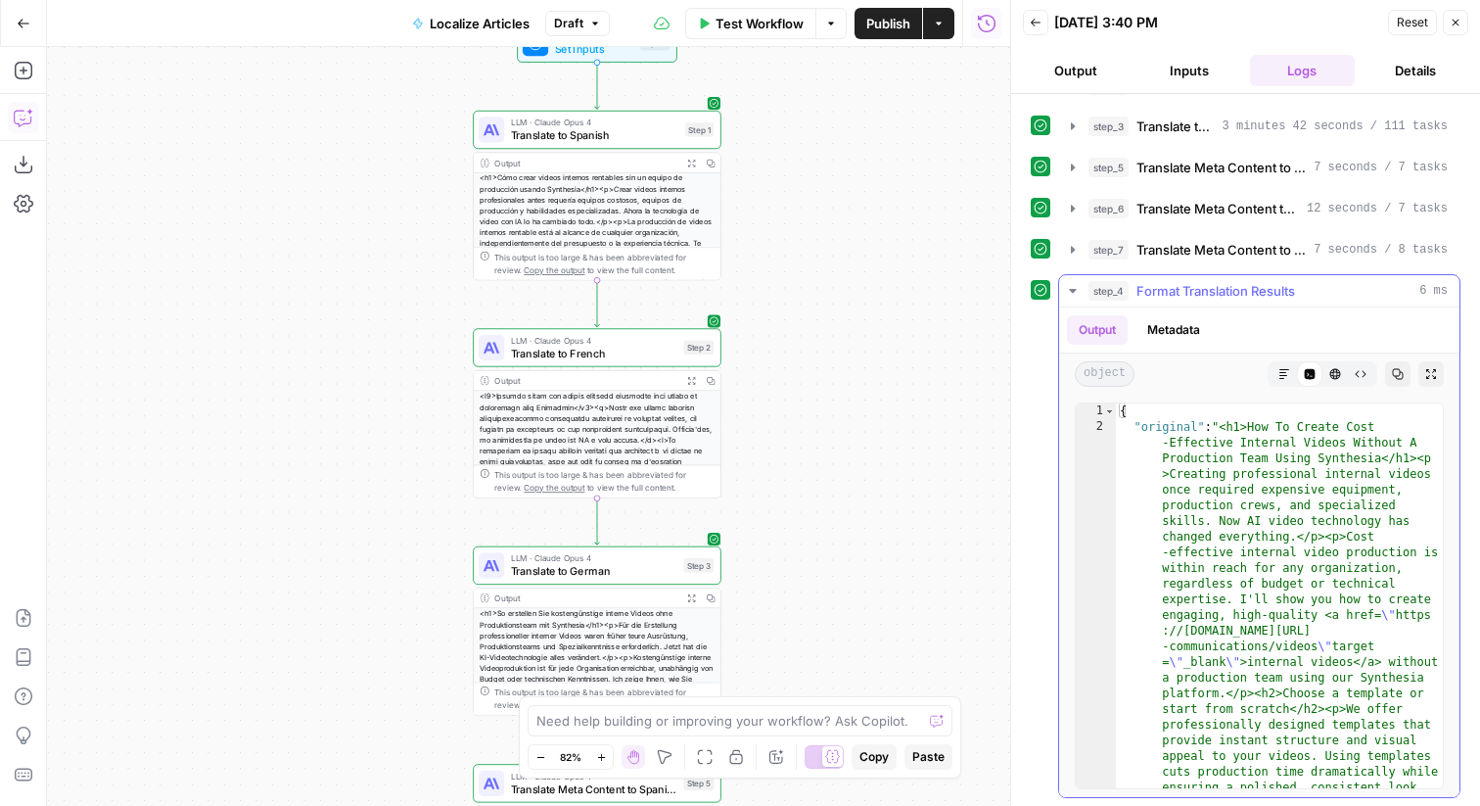
click at [1212, 291] on span "Format Translation Results" at bounding box center [1216, 291] width 159 height 20
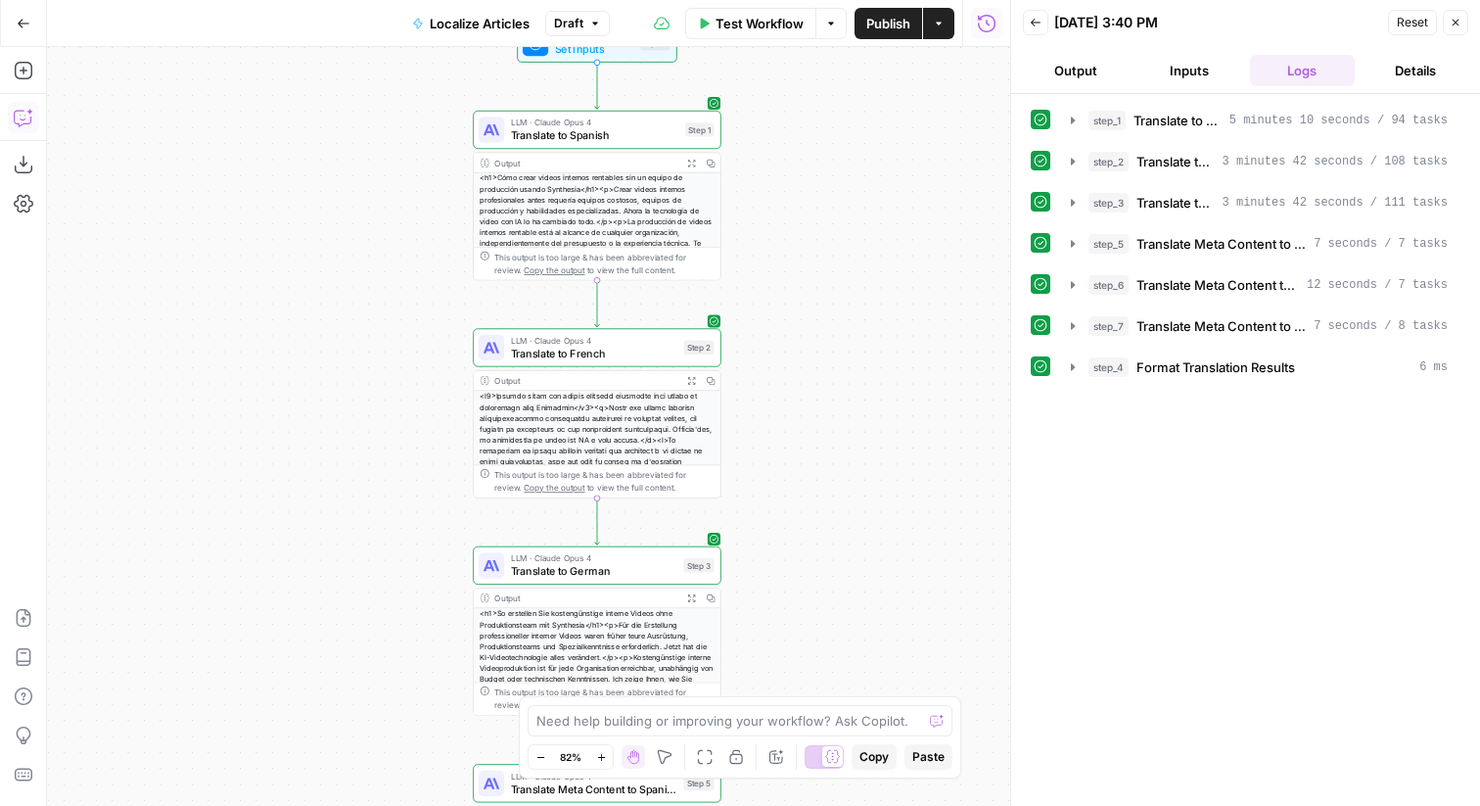
scroll to position [0, 0]
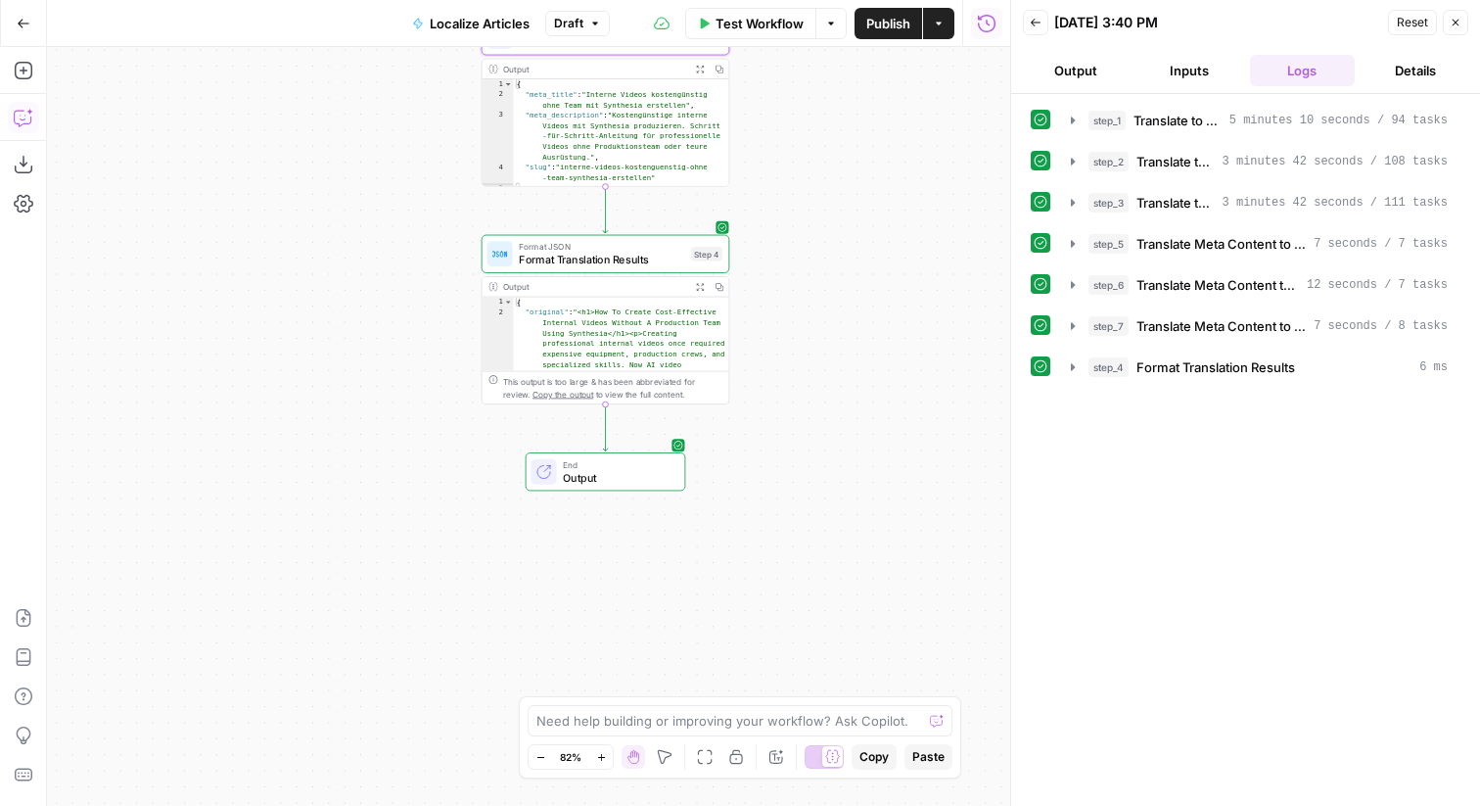
click at [664, 264] on span "Format Translation Results" at bounding box center [601, 260] width 165 height 16
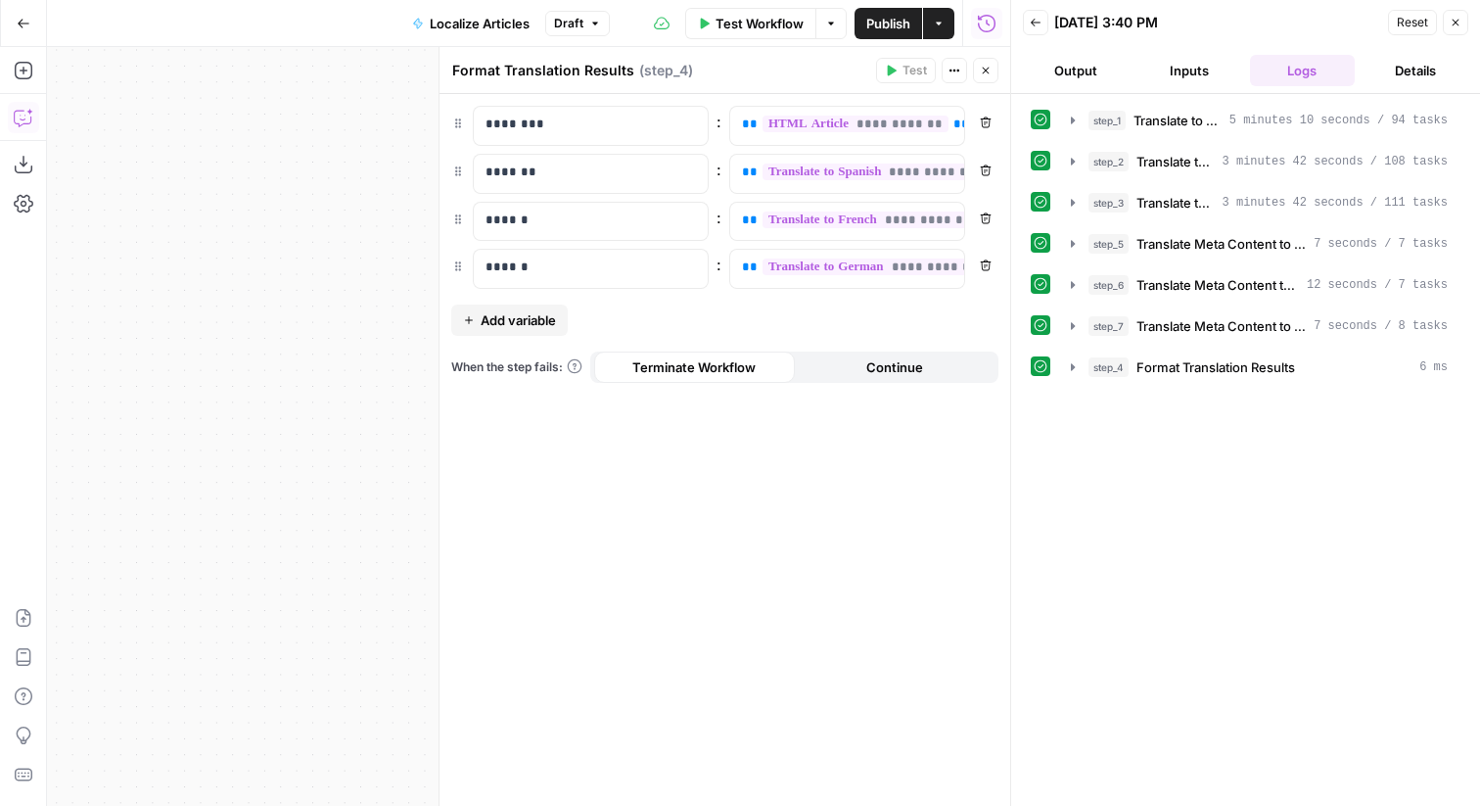
click at [1460, 27] on icon "button" at bounding box center [1456, 23] width 12 height 12
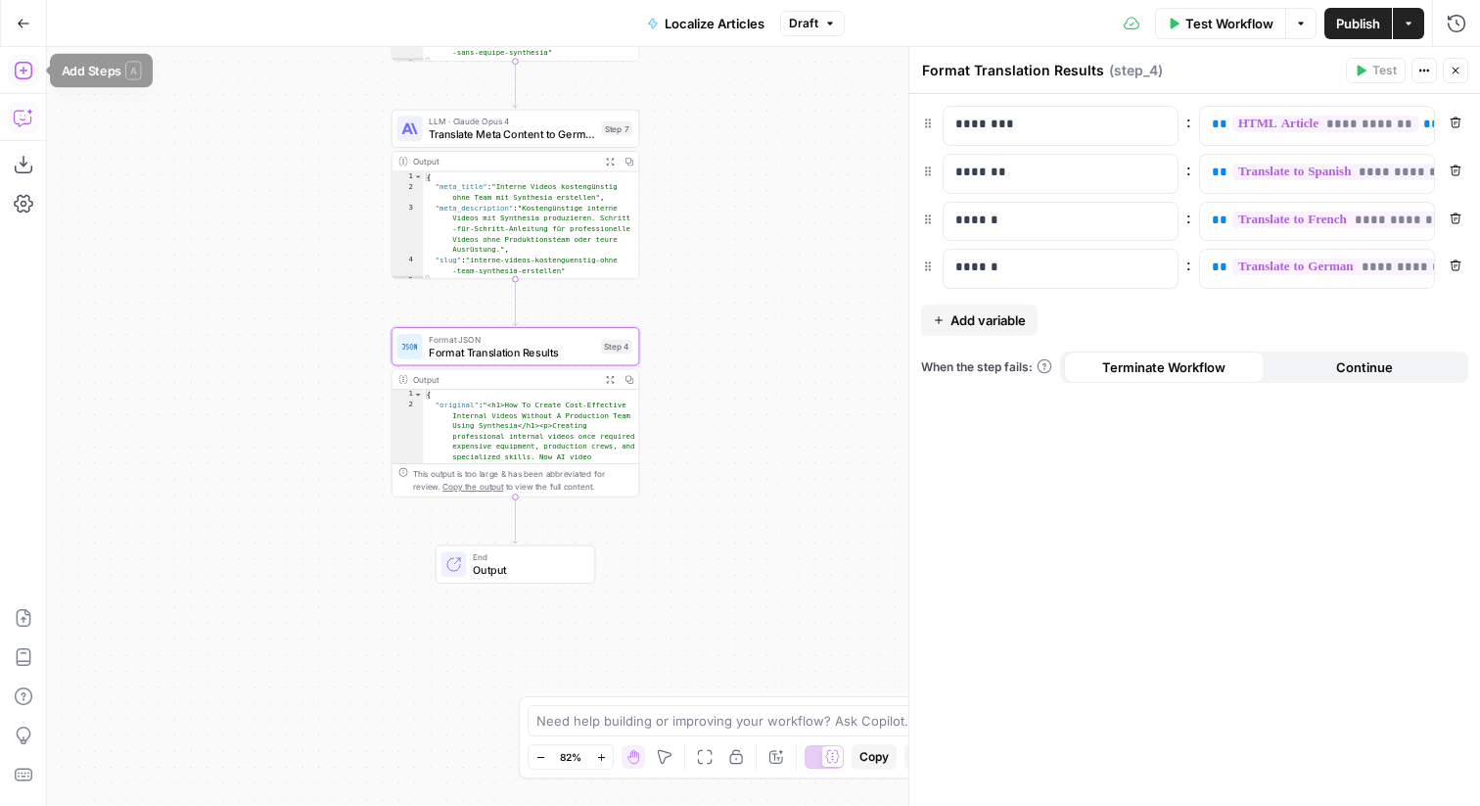
click at [36, 76] on button "Add Steps" at bounding box center [23, 70] width 31 height 31
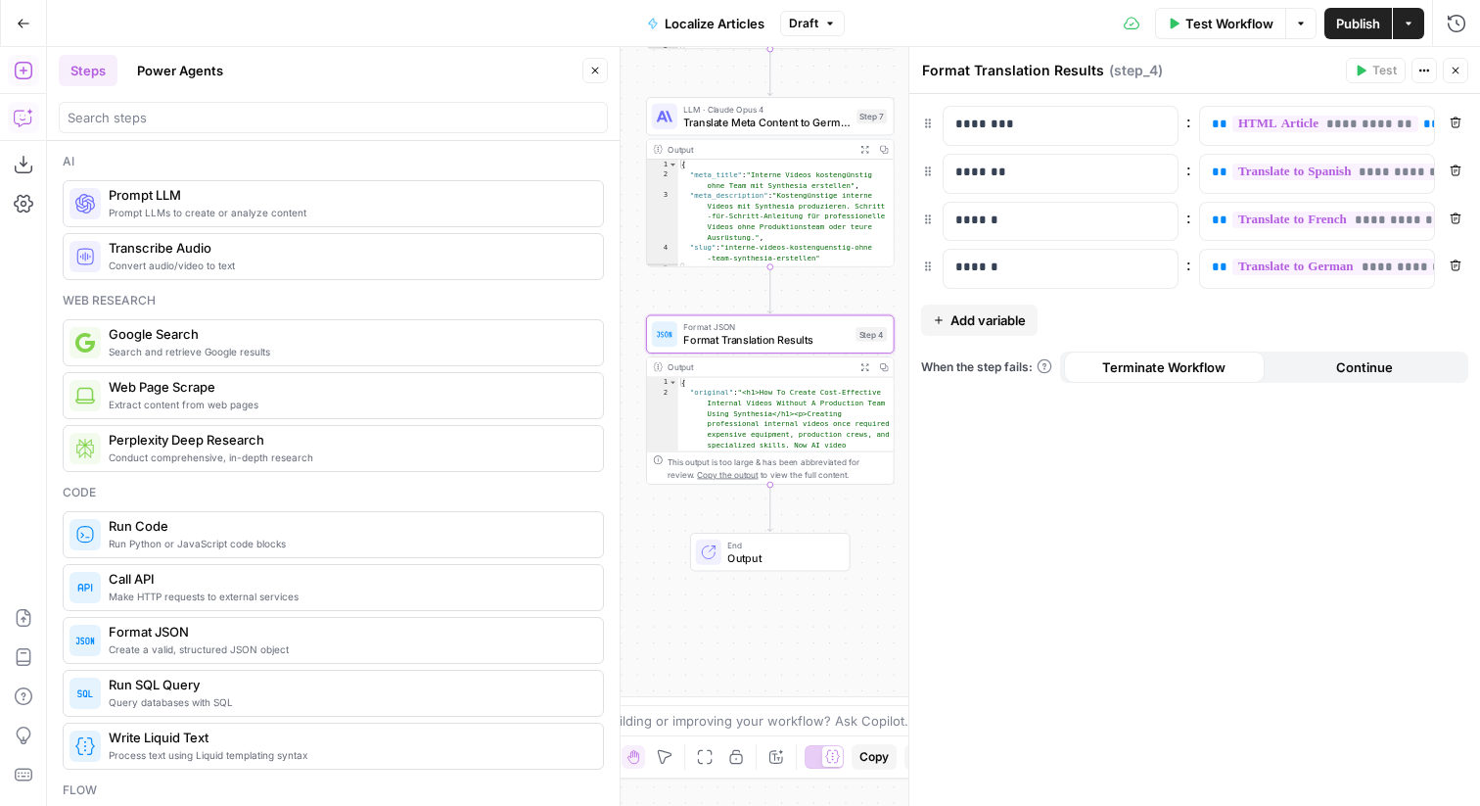
click at [23, 118] on icon "button" at bounding box center [24, 118] width 20 height 20
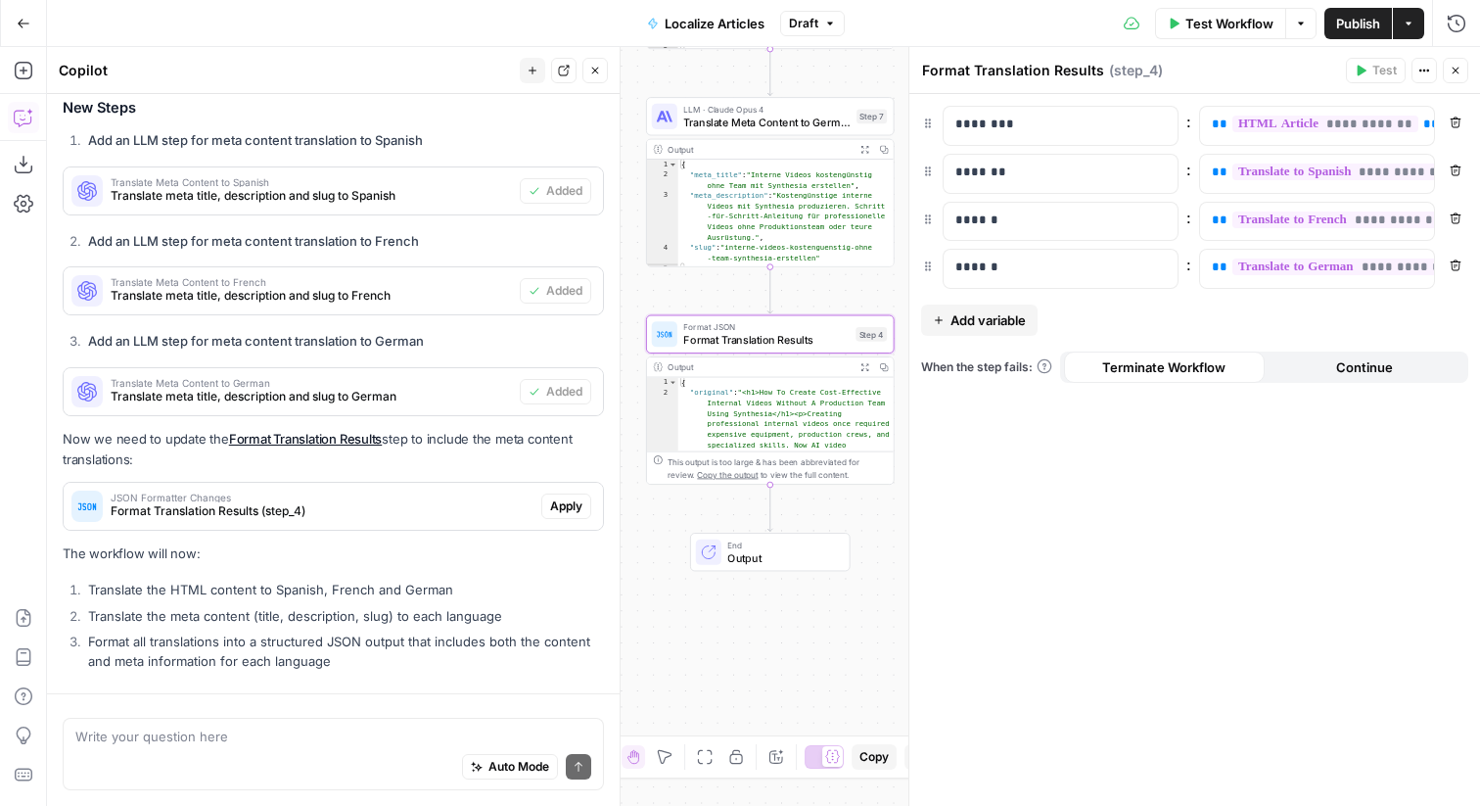
click at [251, 757] on div "Auto Mode Send" at bounding box center [333, 767] width 516 height 43
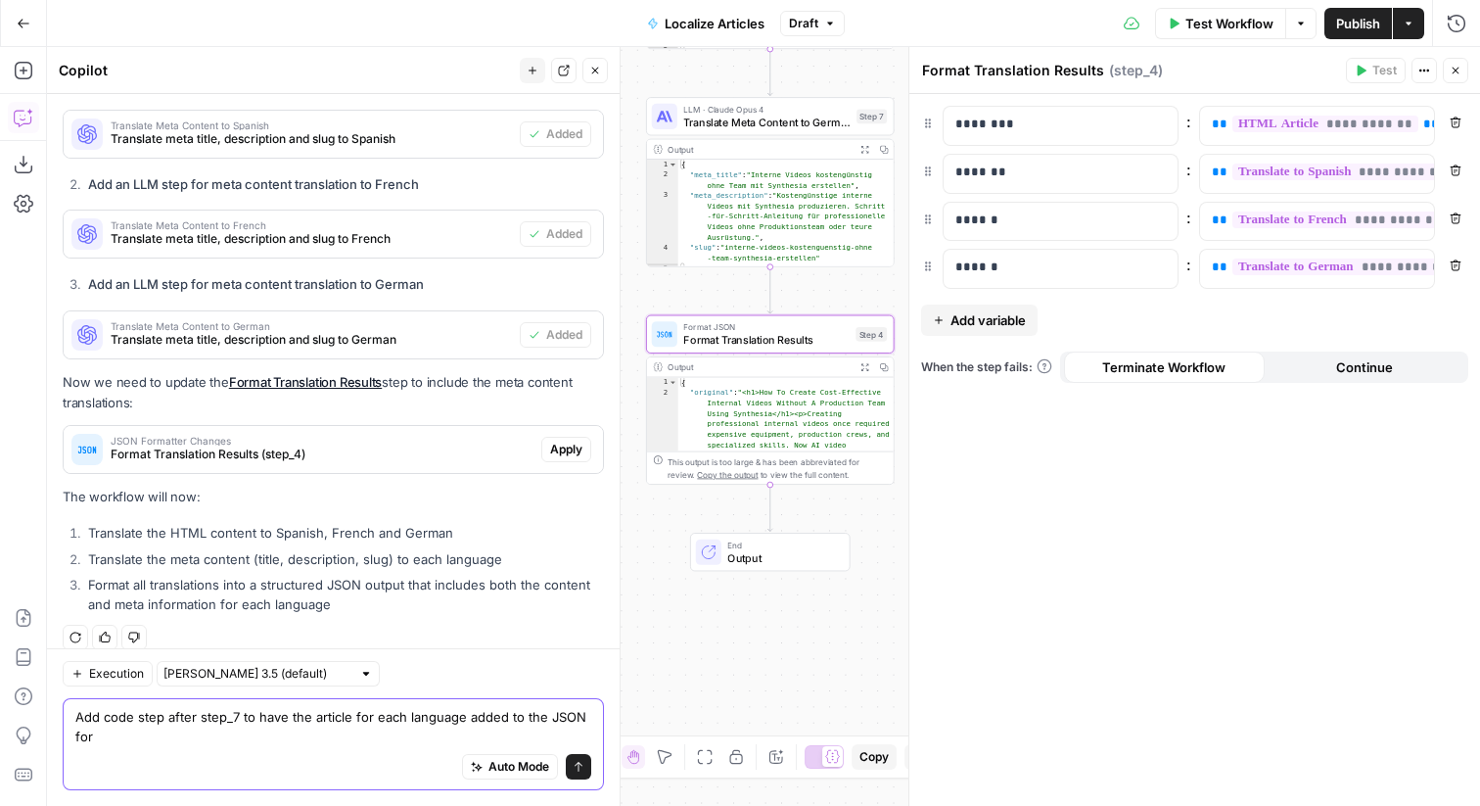
scroll to position [366, 0]
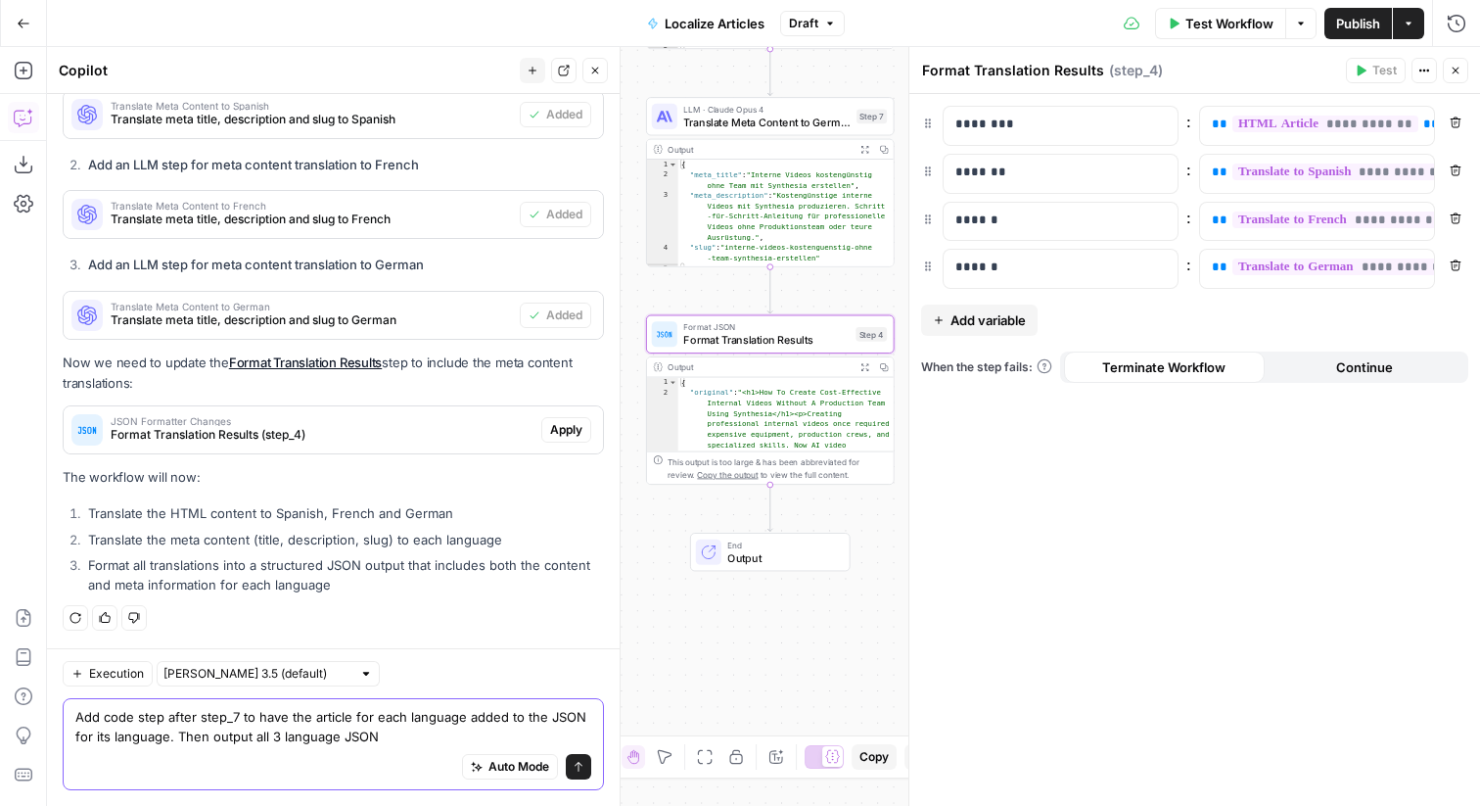
type textarea "Add code step after step_7 to have the article for each language added to the J…"
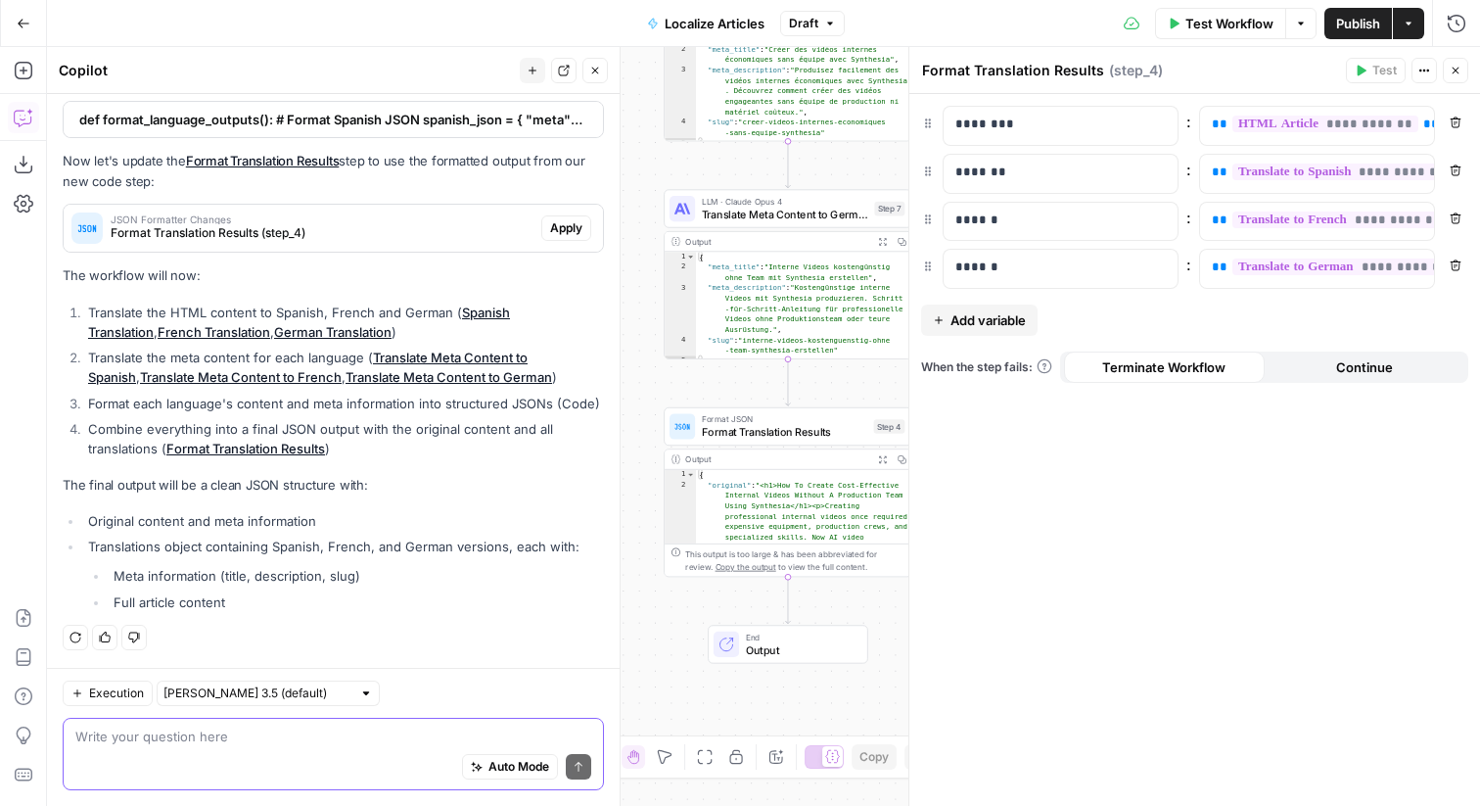
scroll to position [921, 0]
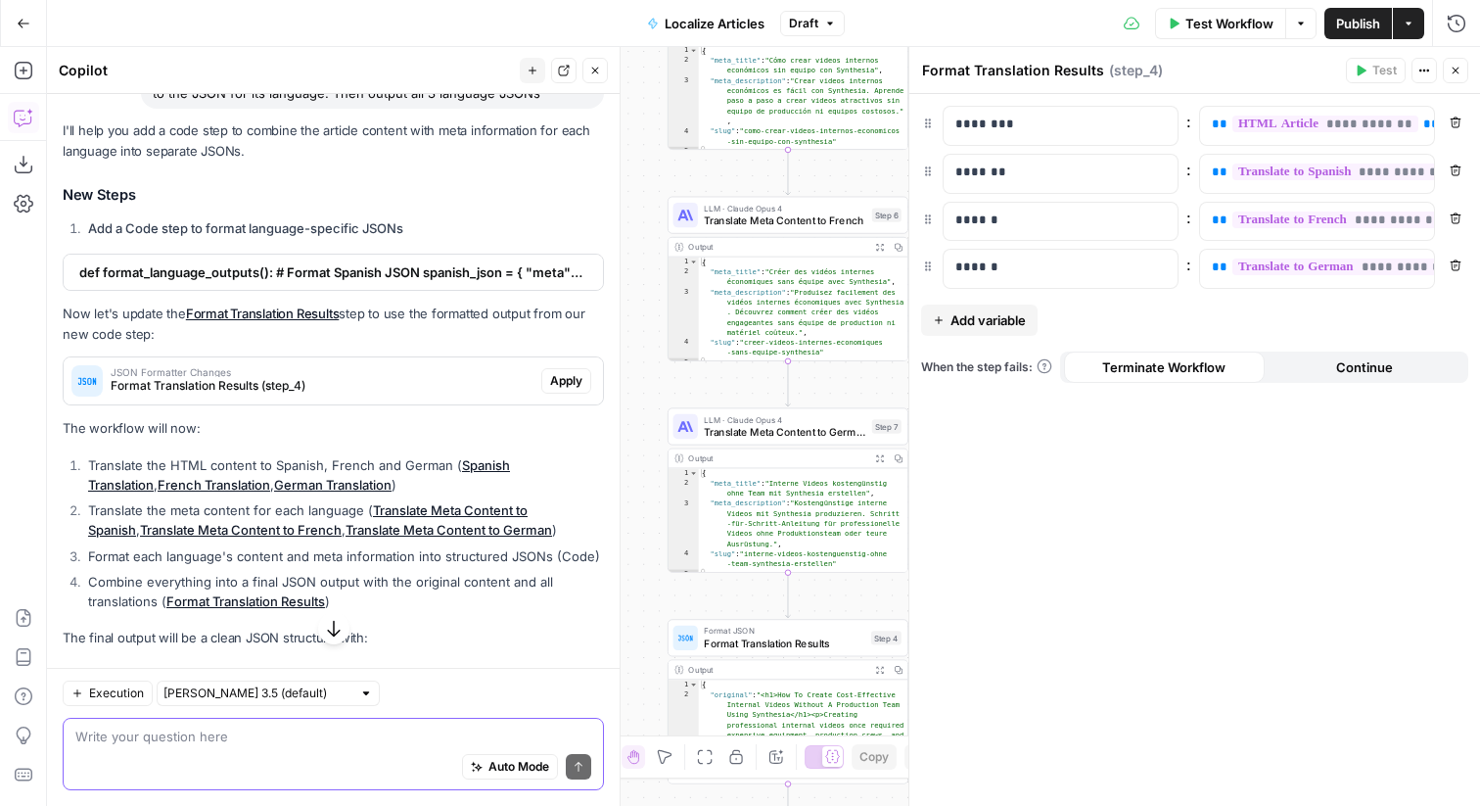
click at [351, 735] on textarea at bounding box center [333, 737] width 516 height 20
type textarea "The code step wasn't added, you did something wrong."
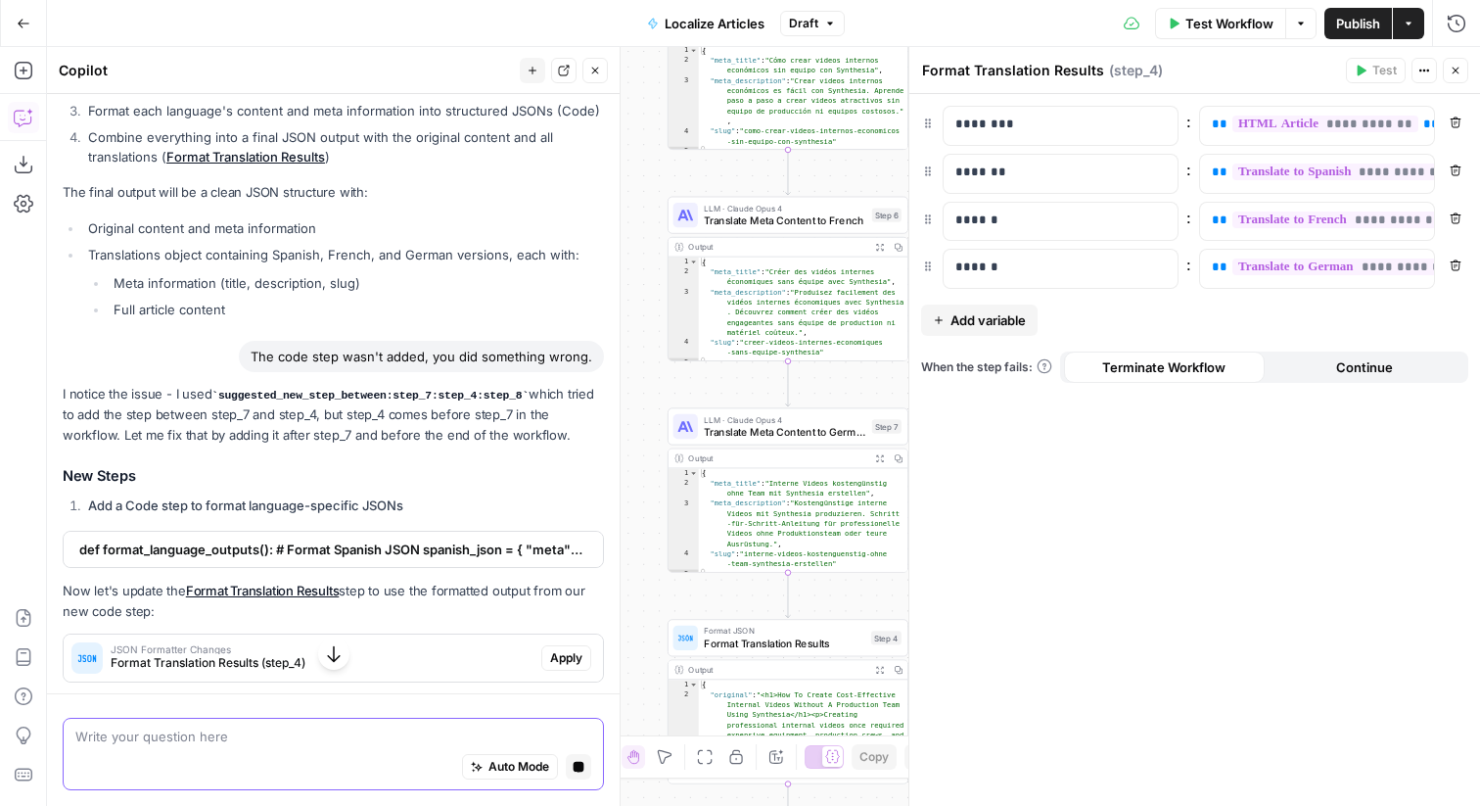
scroll to position [1380, 0]
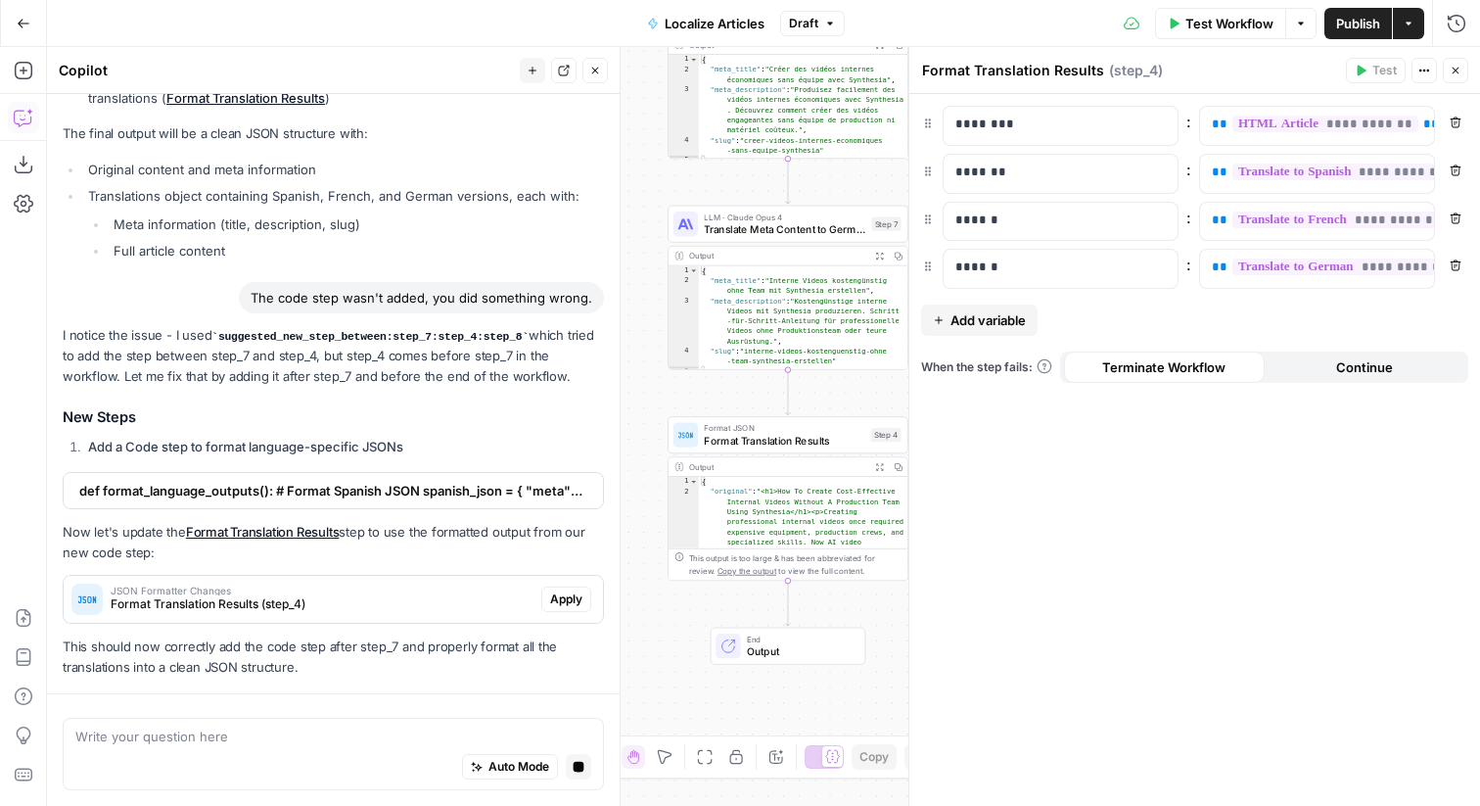
click at [394, 750] on div "Auto Mode Stop generating" at bounding box center [333, 767] width 516 height 43
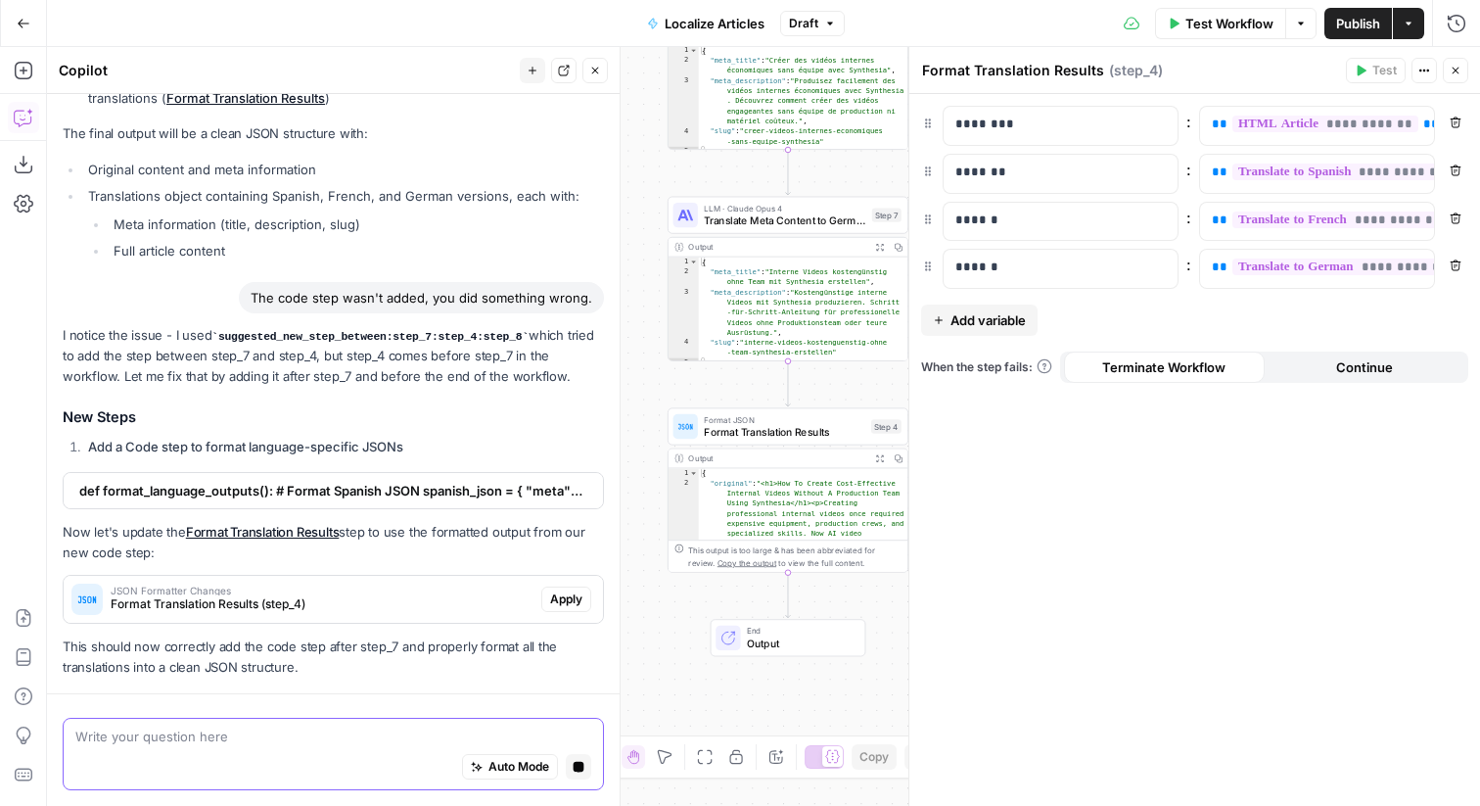
scroll to position [1489, 0]
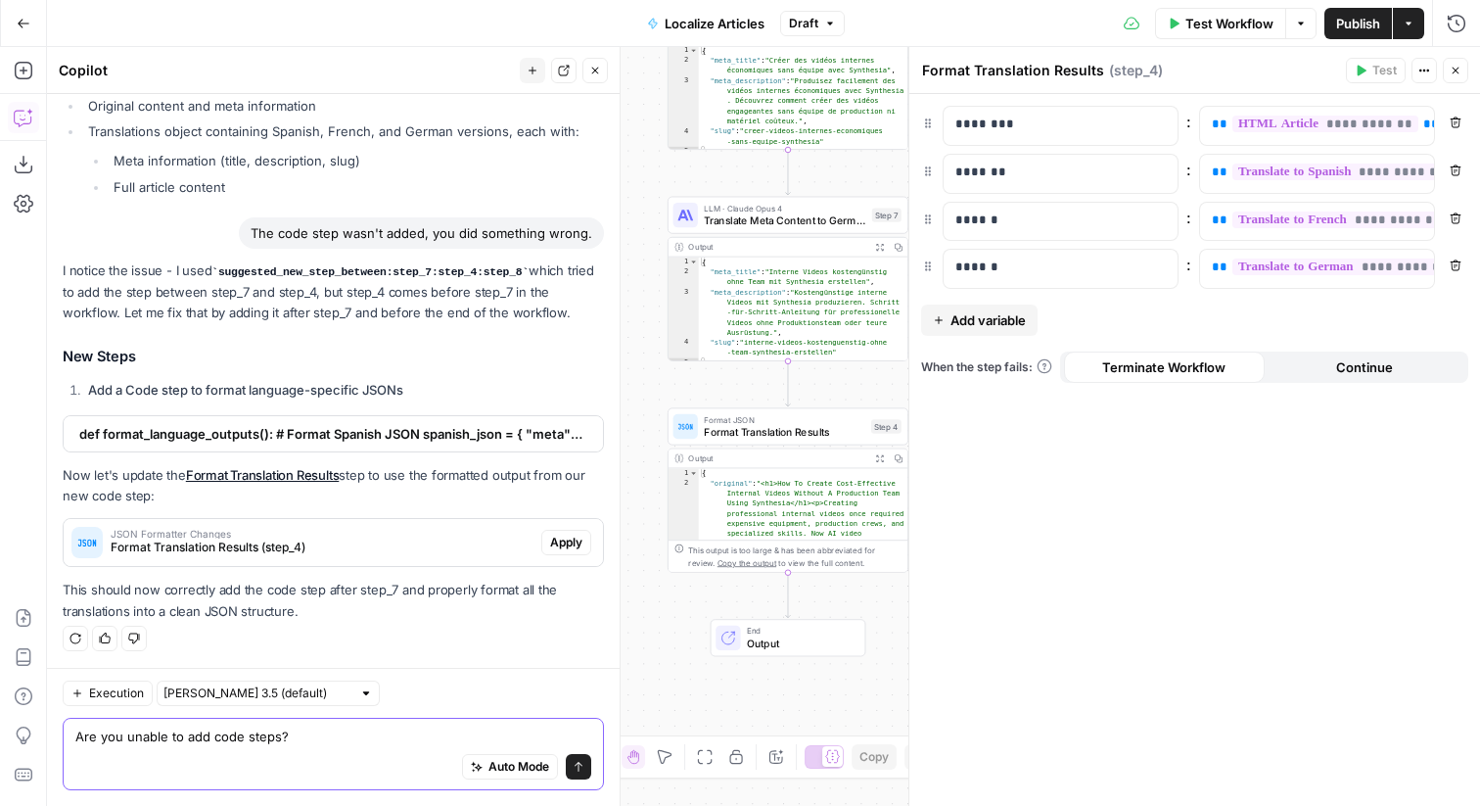
type textarea "Are you unable to add code steps?"
click at [237, 692] on input "text" at bounding box center [258, 693] width 188 height 20
click at [254, 627] on span "Claude Sonnet 4" at bounding box center [236, 623] width 127 height 20
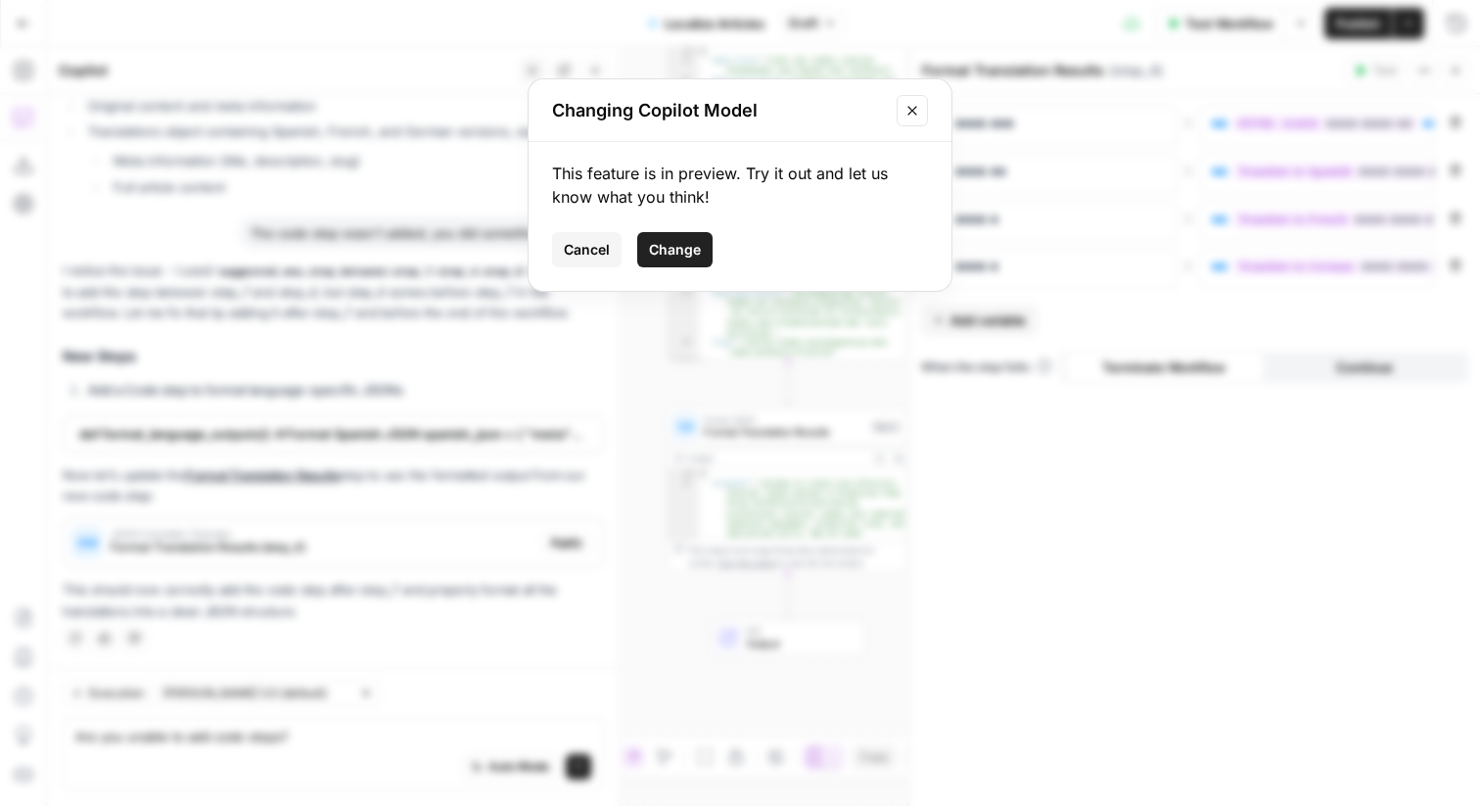
click at [682, 241] on span "Change" at bounding box center [675, 250] width 52 height 20
type input "Claude Sonnet 4"
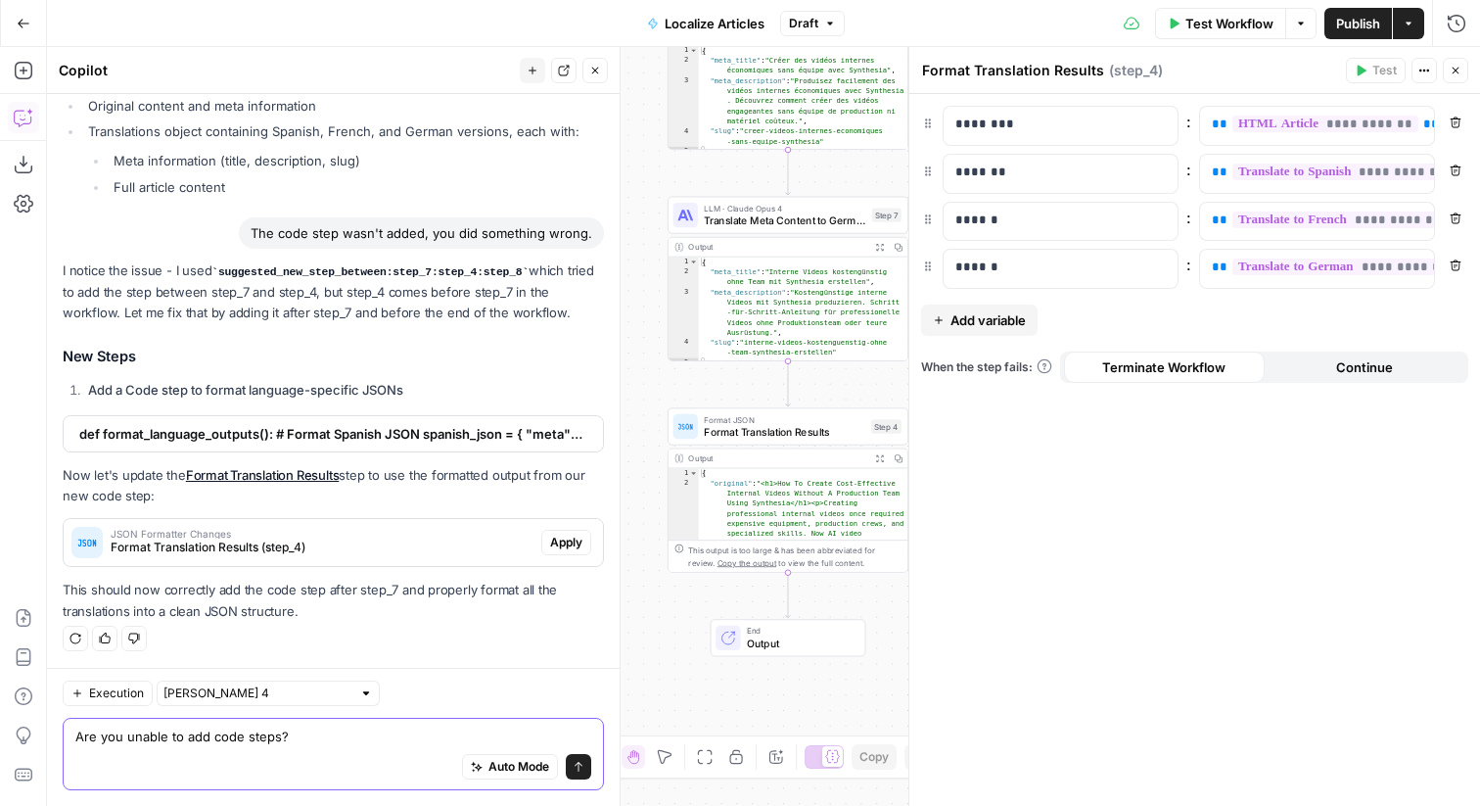
click at [386, 729] on textarea "Are you unable to add code steps?" at bounding box center [333, 737] width 516 height 20
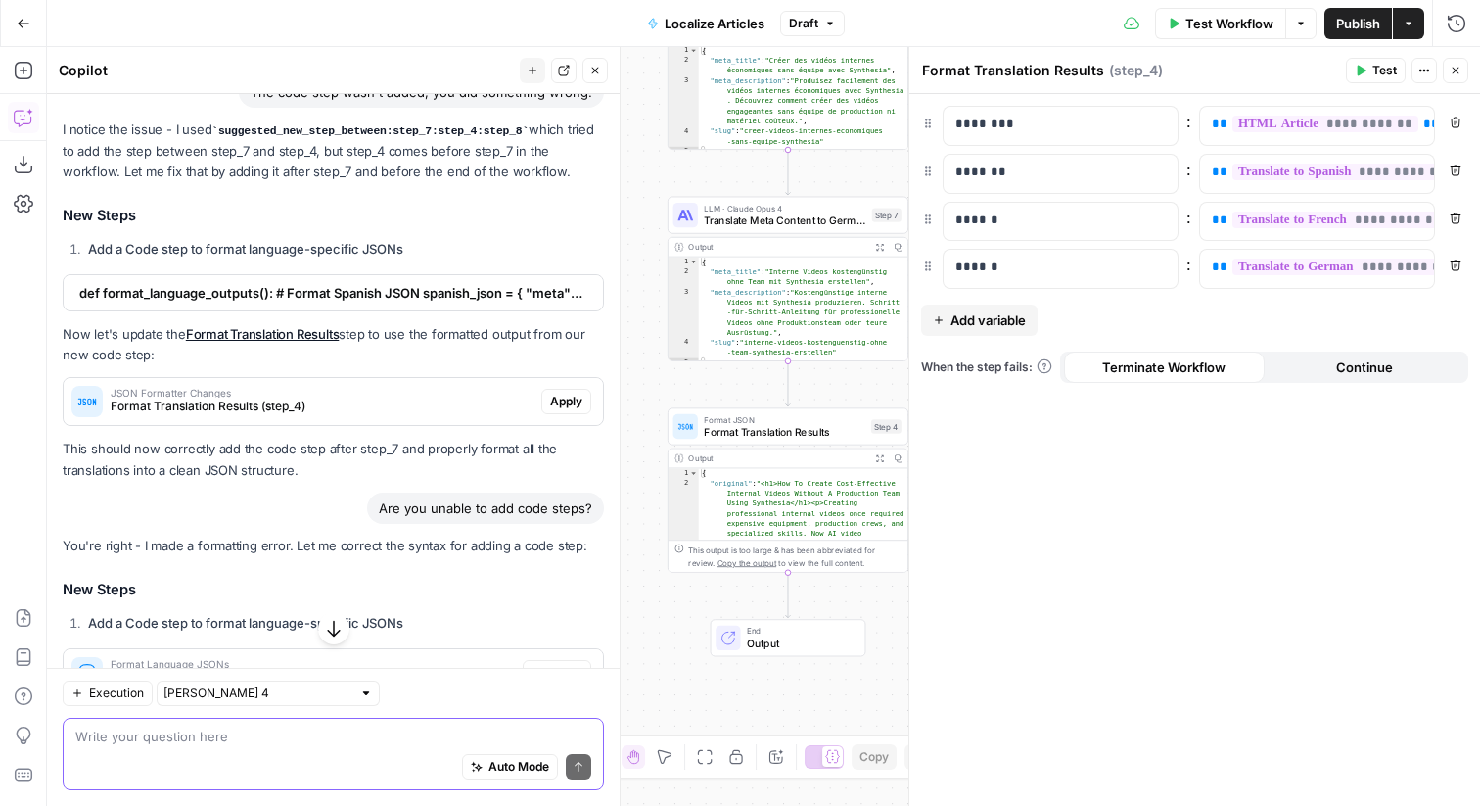
scroll to position [1875, 0]
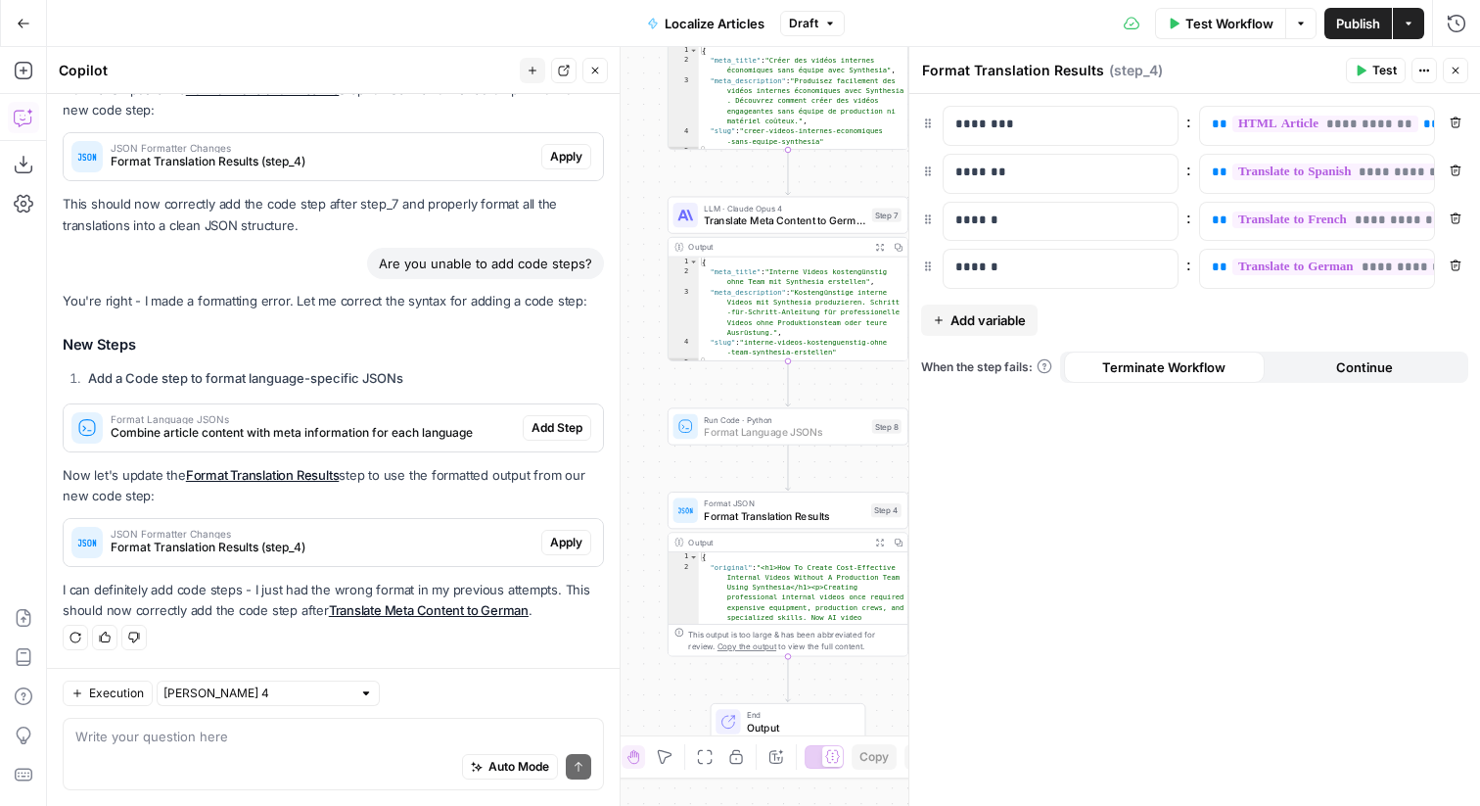
click at [540, 417] on button "Add Step" at bounding box center [557, 427] width 69 height 25
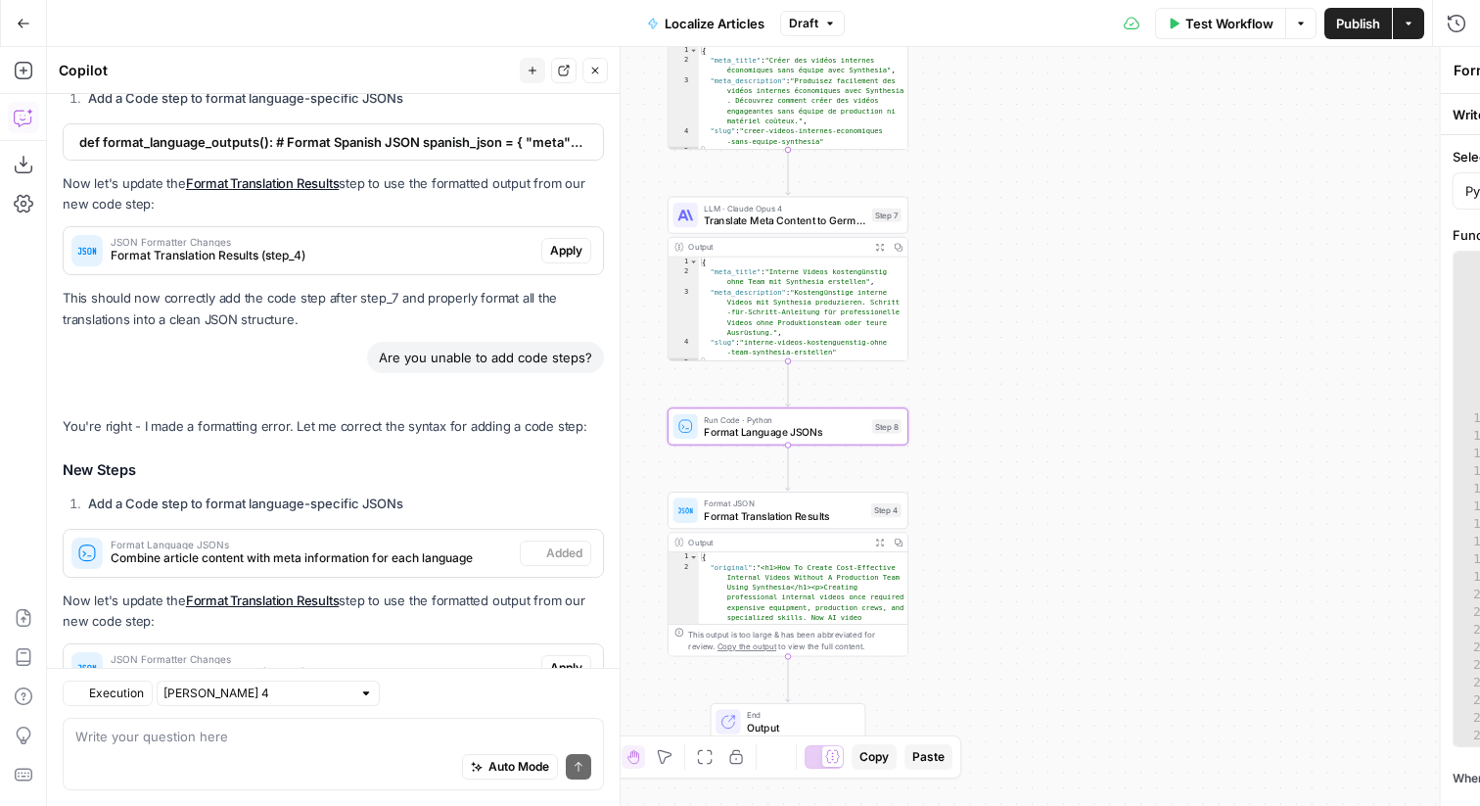
type textarea "Format Language JSONs"
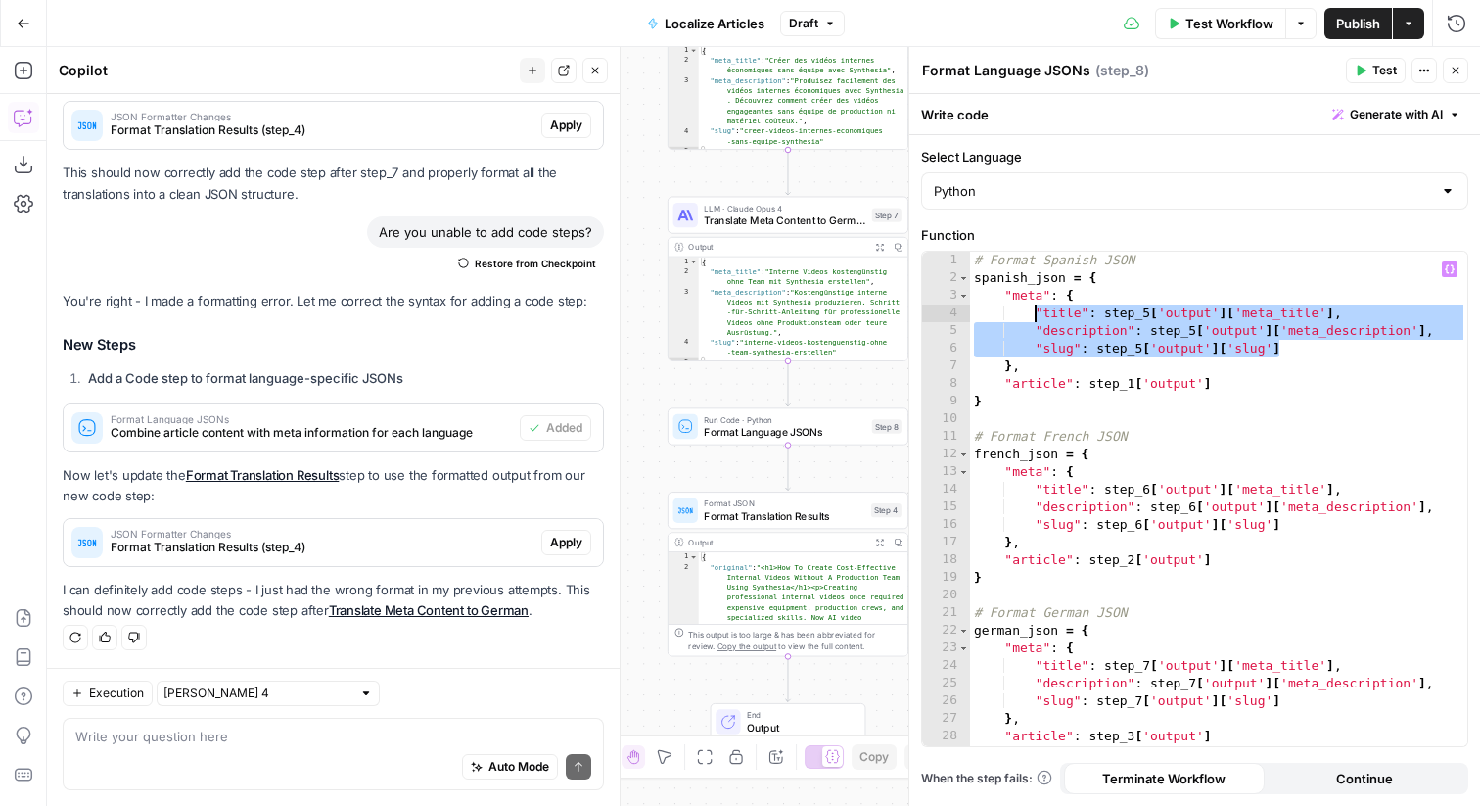
drag, startPoint x: 1290, startPoint y: 343, endPoint x: 1038, endPoint y: 316, distance: 254.0
click at [1038, 316] on div "# Format Spanish JSON spanish_json = { "meta" : { "title" : step_5 [ 'output' ]…" at bounding box center [1218, 517] width 497 height 530
type textarea "**********"
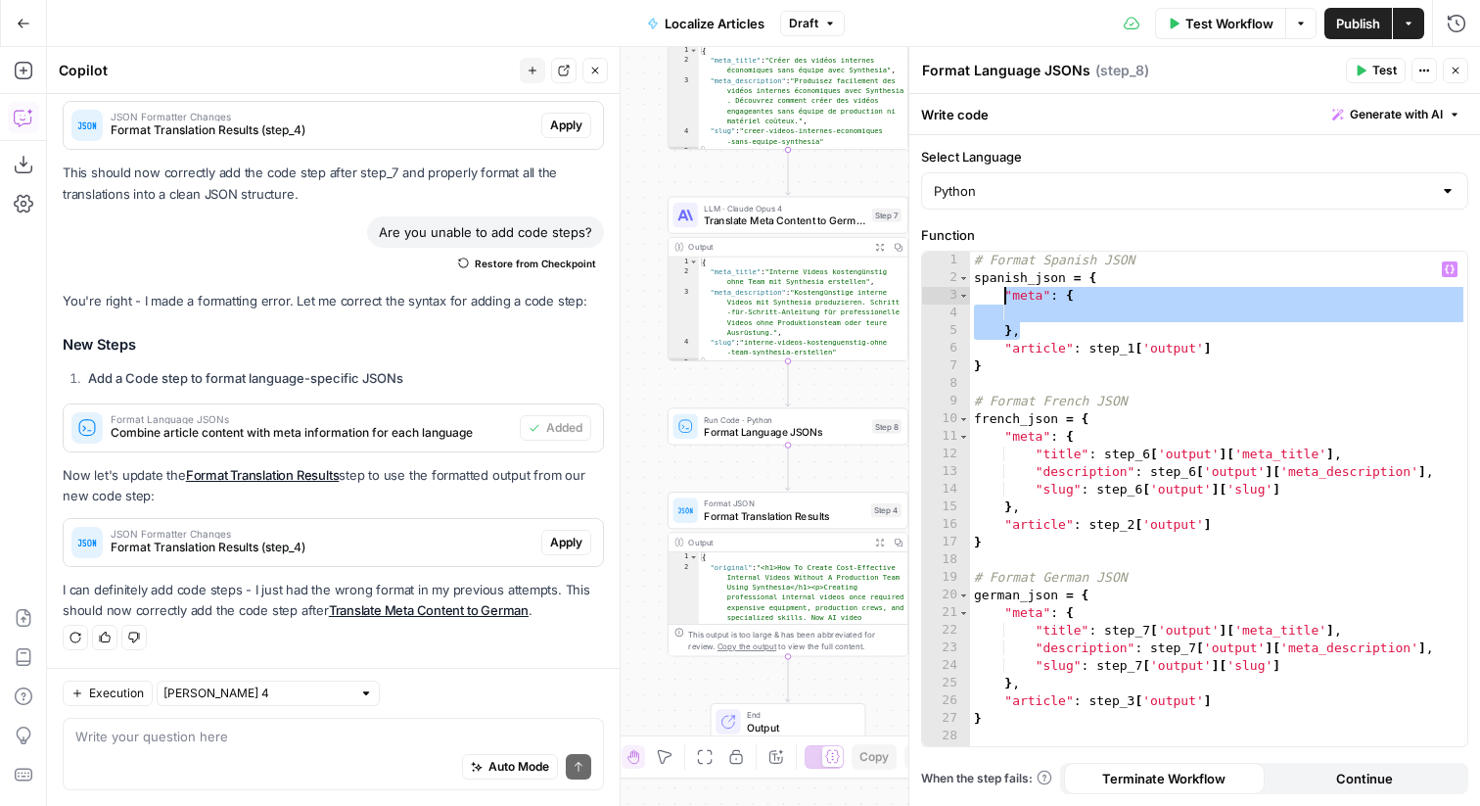
drag, startPoint x: 1022, startPoint y: 332, endPoint x: 1007, endPoint y: 300, distance: 35.9
click at [1007, 299] on div "# Format Spanish JSON spanish_json = { "meta" : { } , "article" : step_1 [ 'out…" at bounding box center [1218, 517] width 497 height 530
paste textarea "**********"
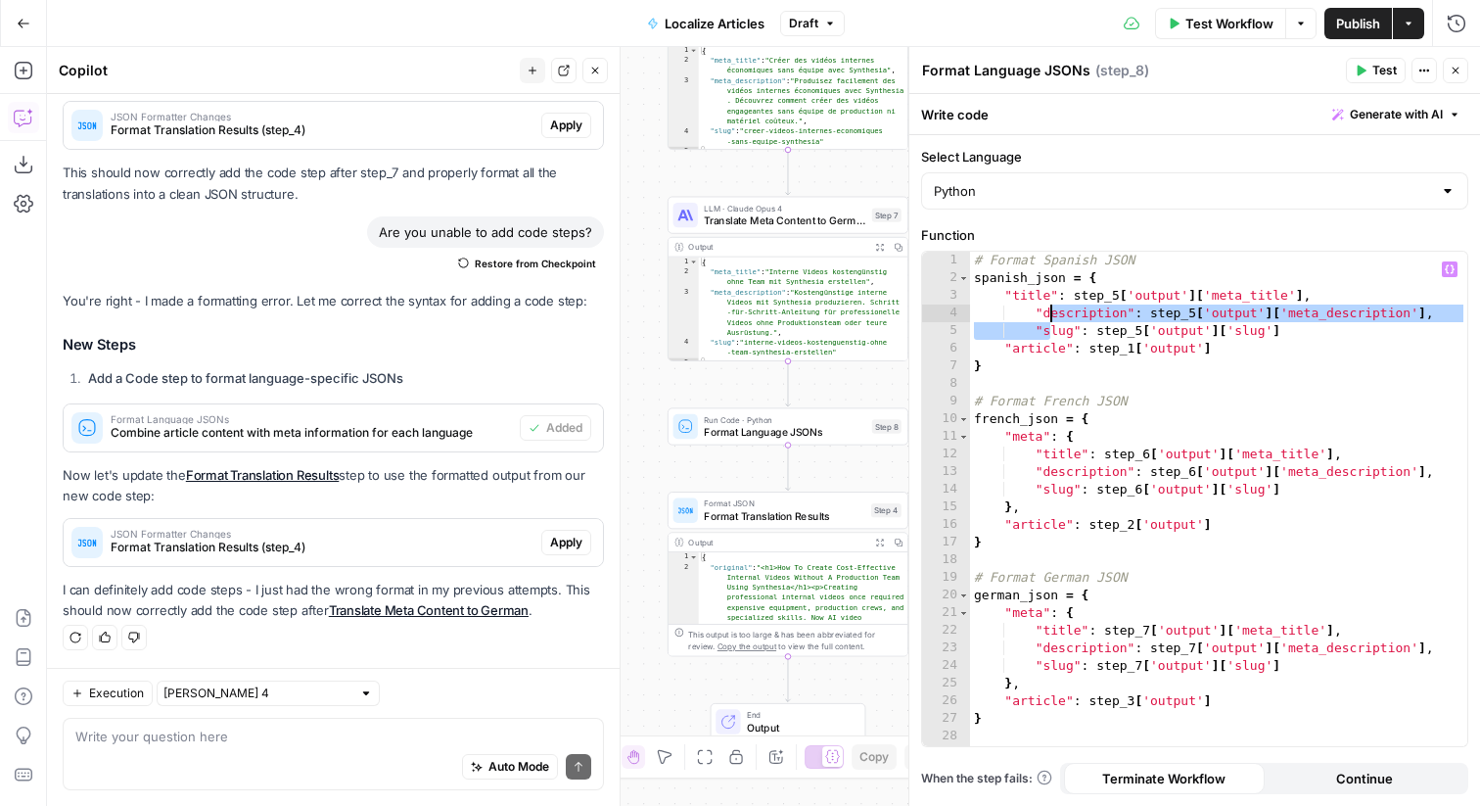
drag, startPoint x: 1051, startPoint y: 327, endPoint x: 1048, endPoint y: 315, distance: 12.1
click at [1048, 315] on div "# Format Spanish JSON spanish_json = { "title" : step_5 [ 'output' ] [ 'meta_ti…" at bounding box center [1218, 517] width 497 height 530
click at [1269, 335] on div "# Format Spanish JSON spanish_json = { "title" : step_5 [ 'output' ] [ 'meta_ti…" at bounding box center [1218, 517] width 497 height 530
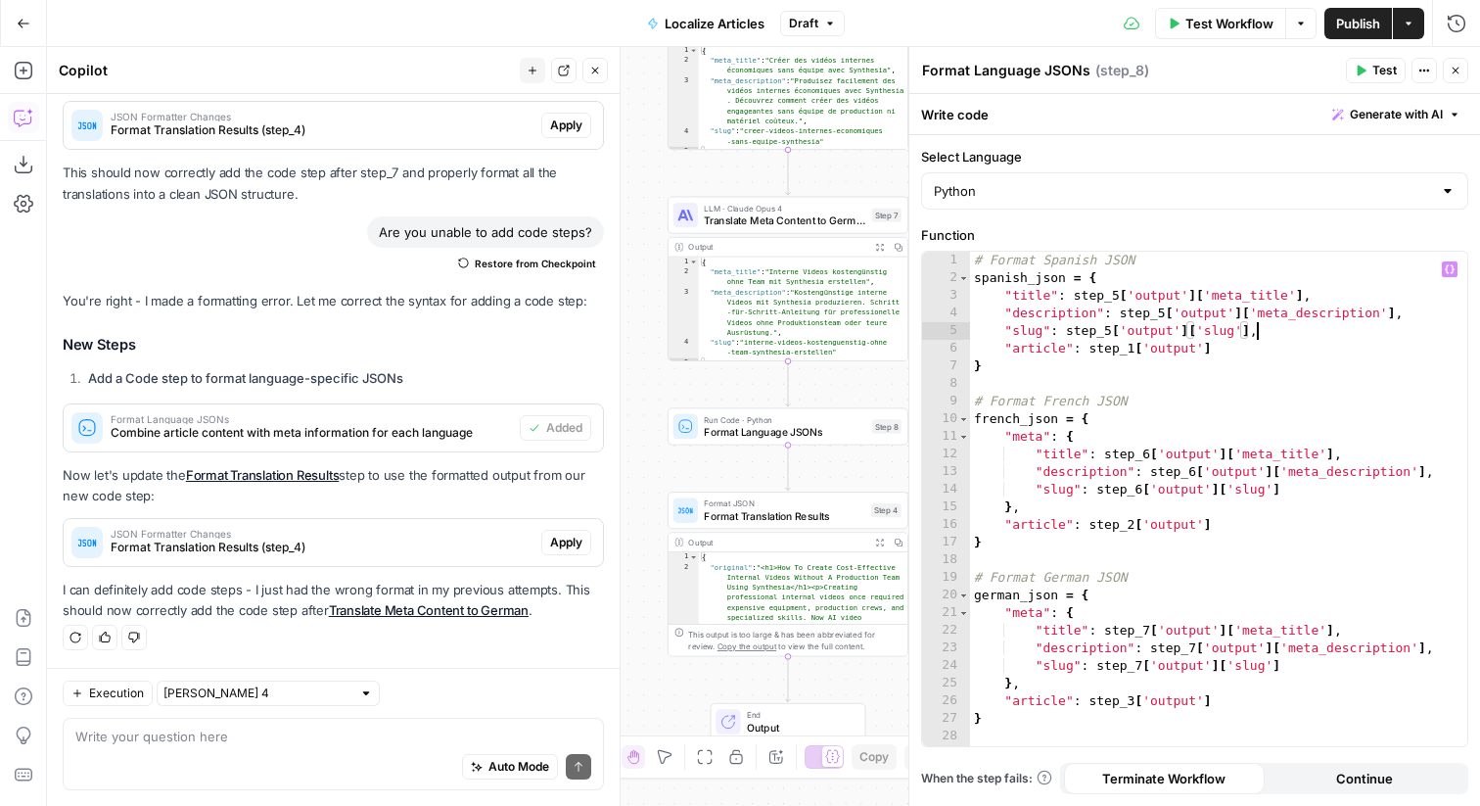
scroll to position [0, 21]
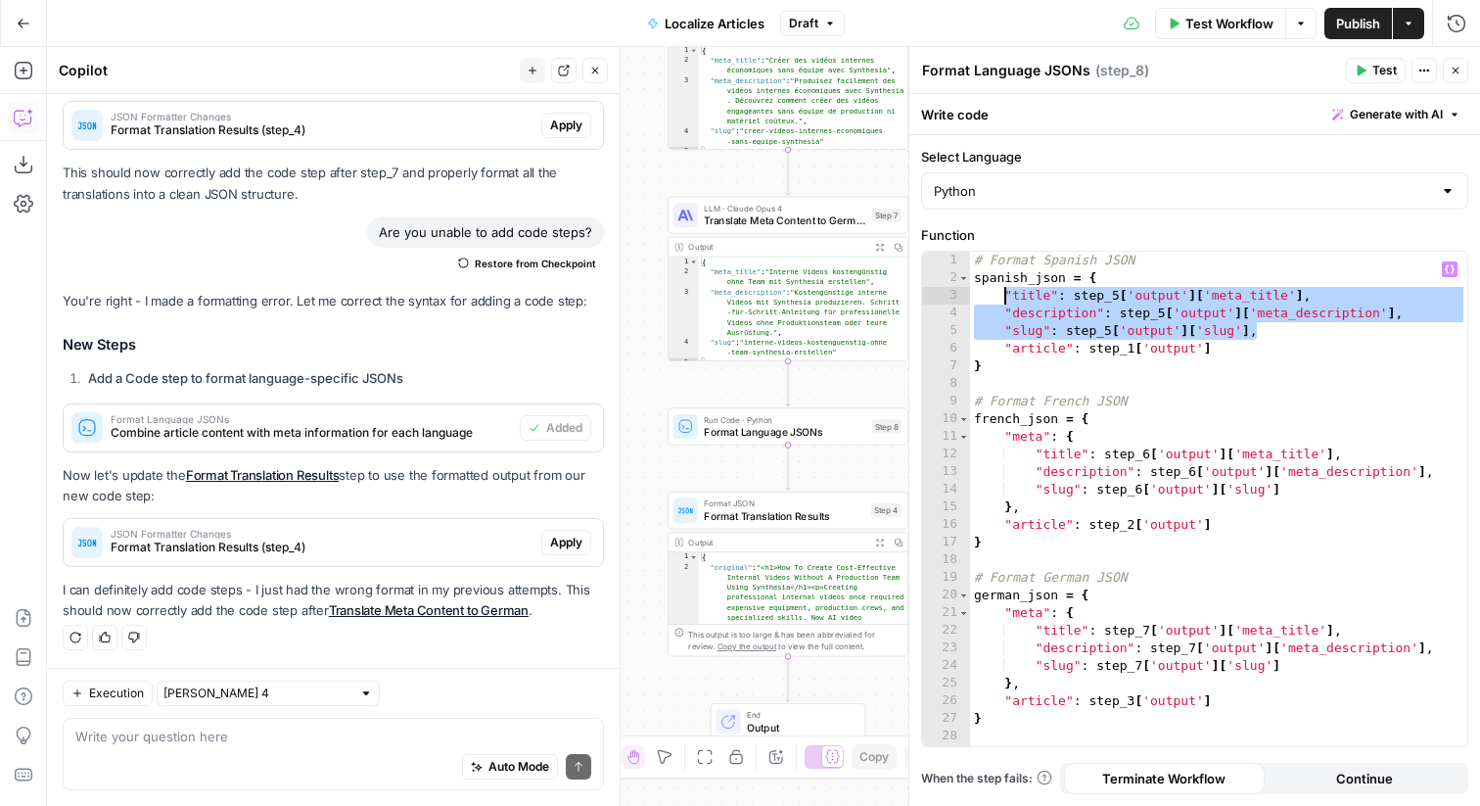
drag, startPoint x: 1274, startPoint y: 334, endPoint x: 1007, endPoint y: 300, distance: 269.5
click at [1007, 300] on div "# Format Spanish JSON spanish_json = { "title" : step_5 [ 'output' ] [ 'meta_ti…" at bounding box center [1218, 517] width 497 height 530
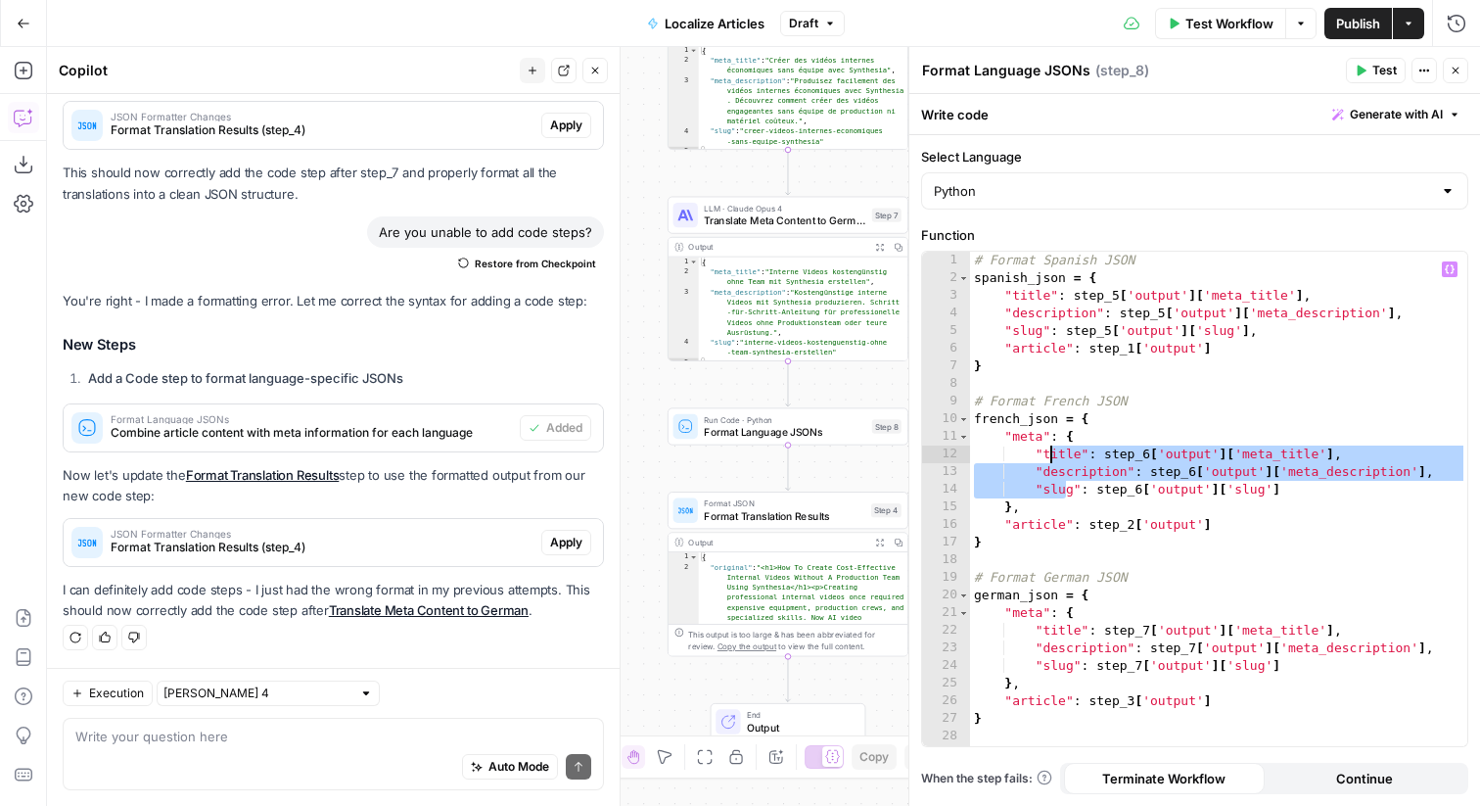
drag, startPoint x: 1062, startPoint y: 487, endPoint x: 1051, endPoint y: 448, distance: 40.0
click at [1051, 448] on div "# Format Spanish JSON spanish_json = { "title" : step_5 [ 'output' ] [ 'meta_ti…" at bounding box center [1218, 517] width 497 height 530
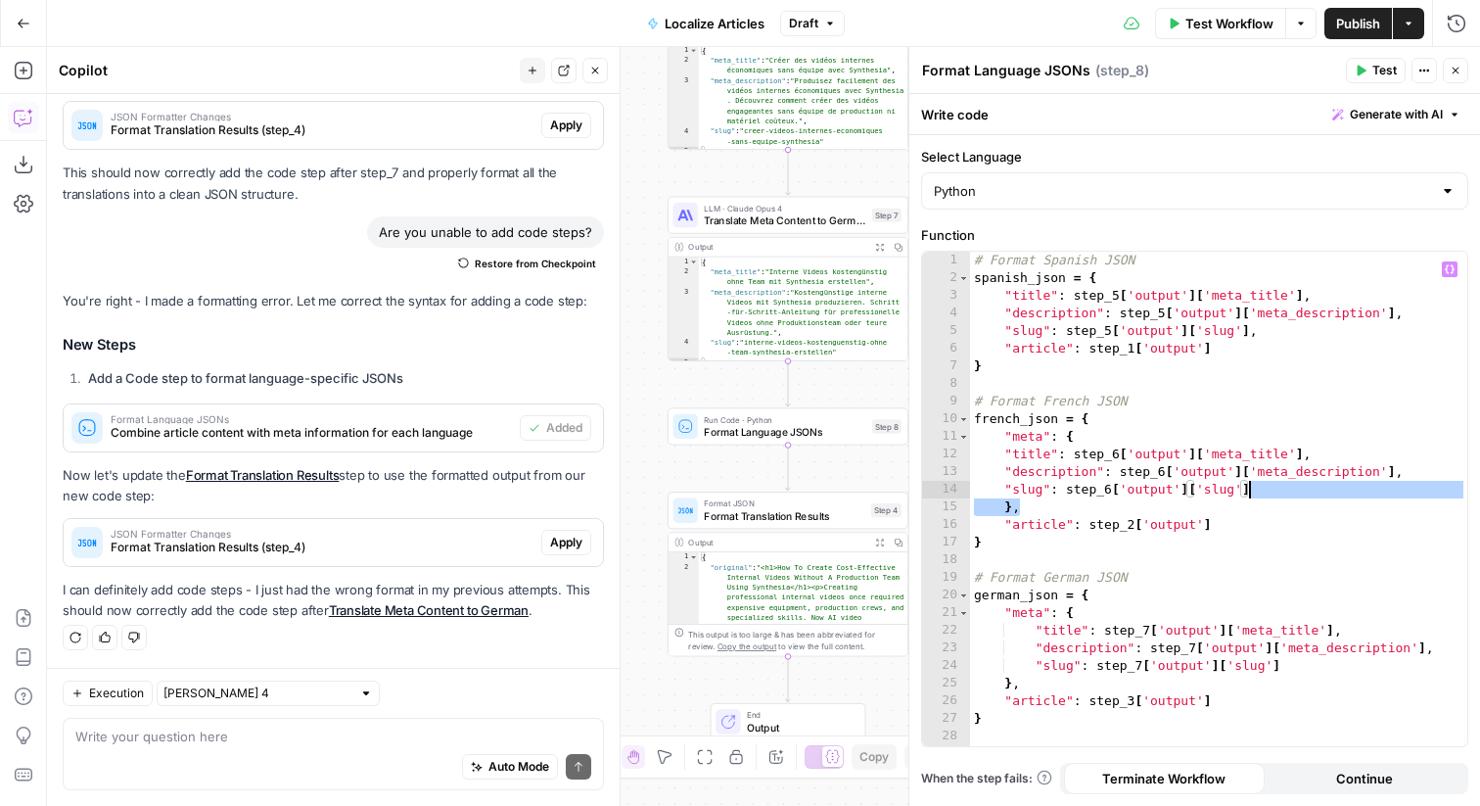
drag, startPoint x: 1097, startPoint y: 506, endPoint x: 1279, endPoint y: 482, distance: 183.8
click at [1279, 482] on div "# Format Spanish JSON spanish_json = { "title" : step_5 [ 'output' ] [ 'meta_ti…" at bounding box center [1218, 517] width 497 height 530
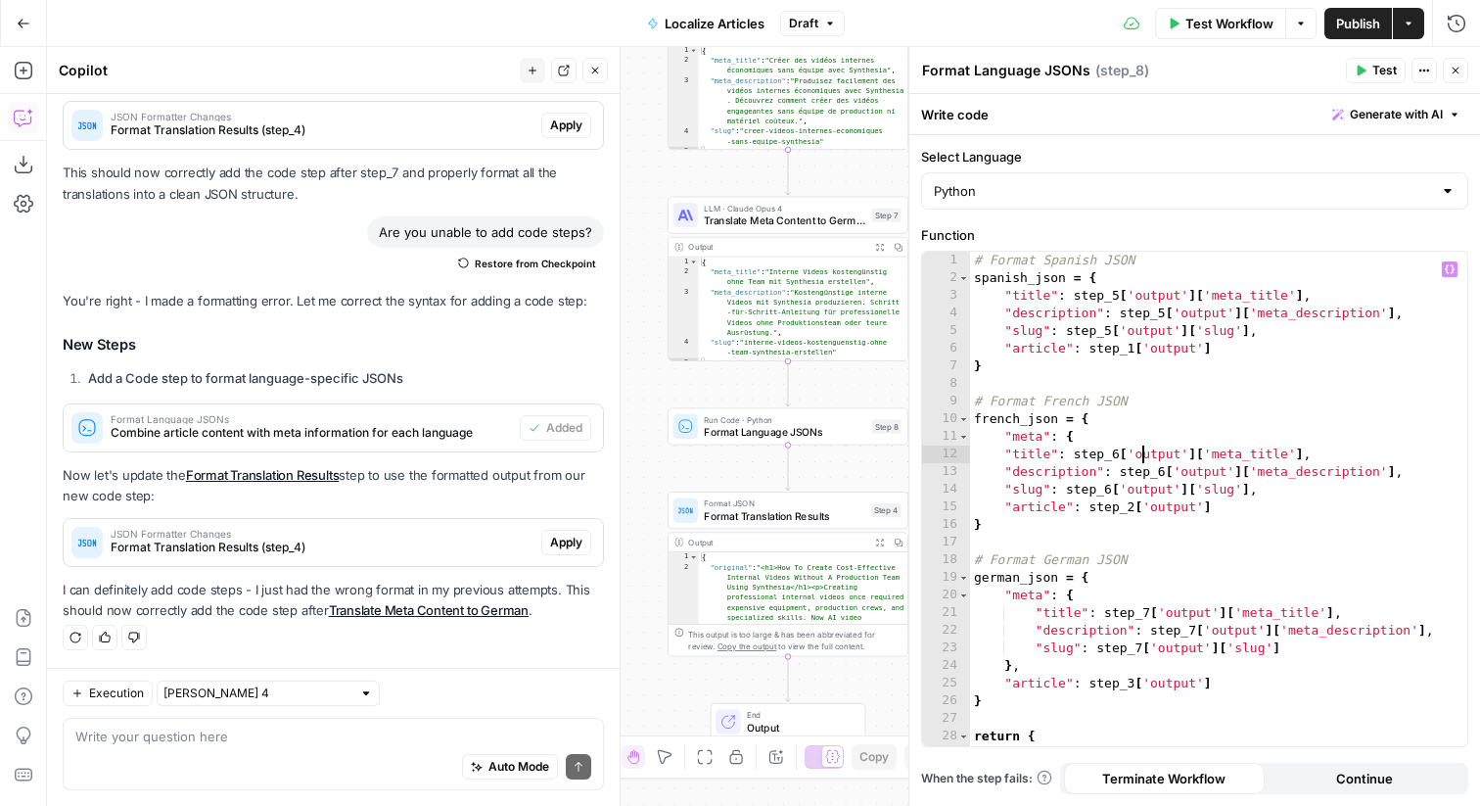
click at [1141, 438] on div "# Format Spanish JSON spanish_json = { "title" : step_5 [ 'output' ] [ 'meta_ti…" at bounding box center [1218, 517] width 497 height 530
click at [1141, 438] on div "# Format Spanish JSON spanish_json = { "title" : step_5 [ 'output' ] [ 'meta_ti…" at bounding box center [1218, 499] width 497 height 494
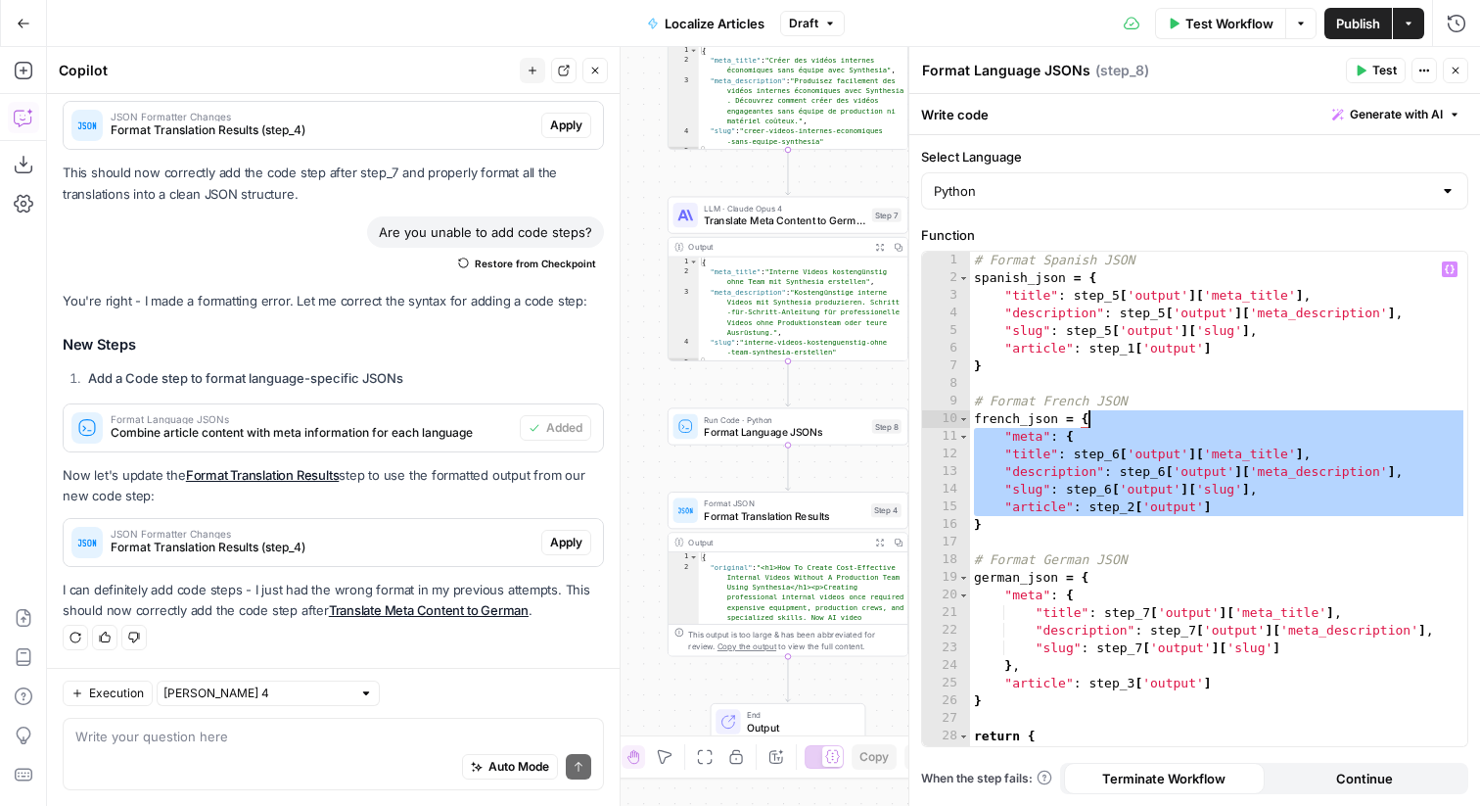
drag, startPoint x: 1141, startPoint y: 438, endPoint x: 1130, endPoint y: 424, distance: 17.4
click at [1130, 424] on div "# Format Spanish JSON spanish_json = { "title" : step_5 [ 'output' ] [ 'meta_ti…" at bounding box center [1218, 517] width 497 height 530
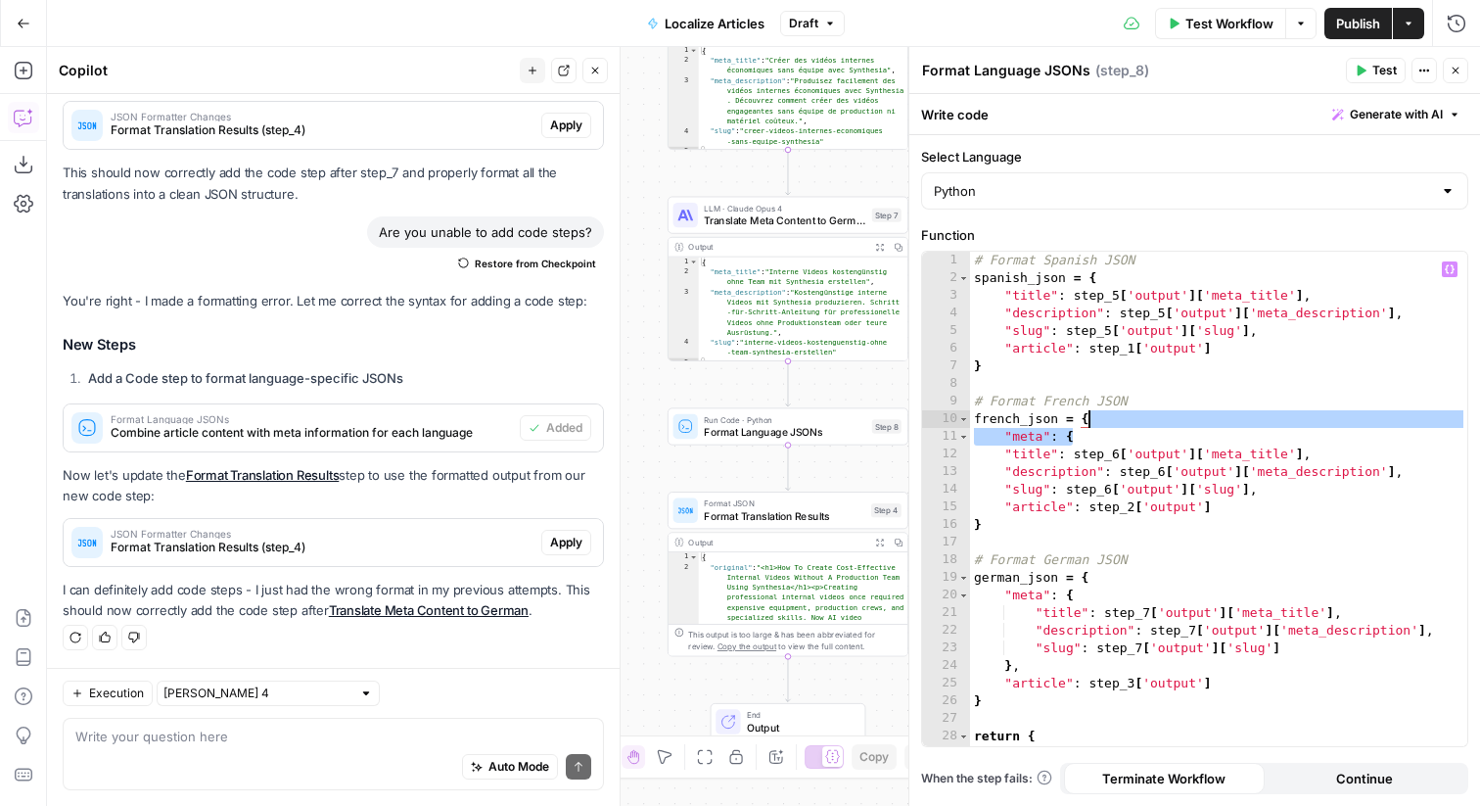
drag, startPoint x: 1137, startPoint y: 445, endPoint x: 1128, endPoint y: 423, distance: 23.3
click at [1128, 423] on div "# Format Spanish JSON spanish_json = { "title" : step_5 [ 'output' ] [ 'meta_ti…" at bounding box center [1218, 517] width 497 height 530
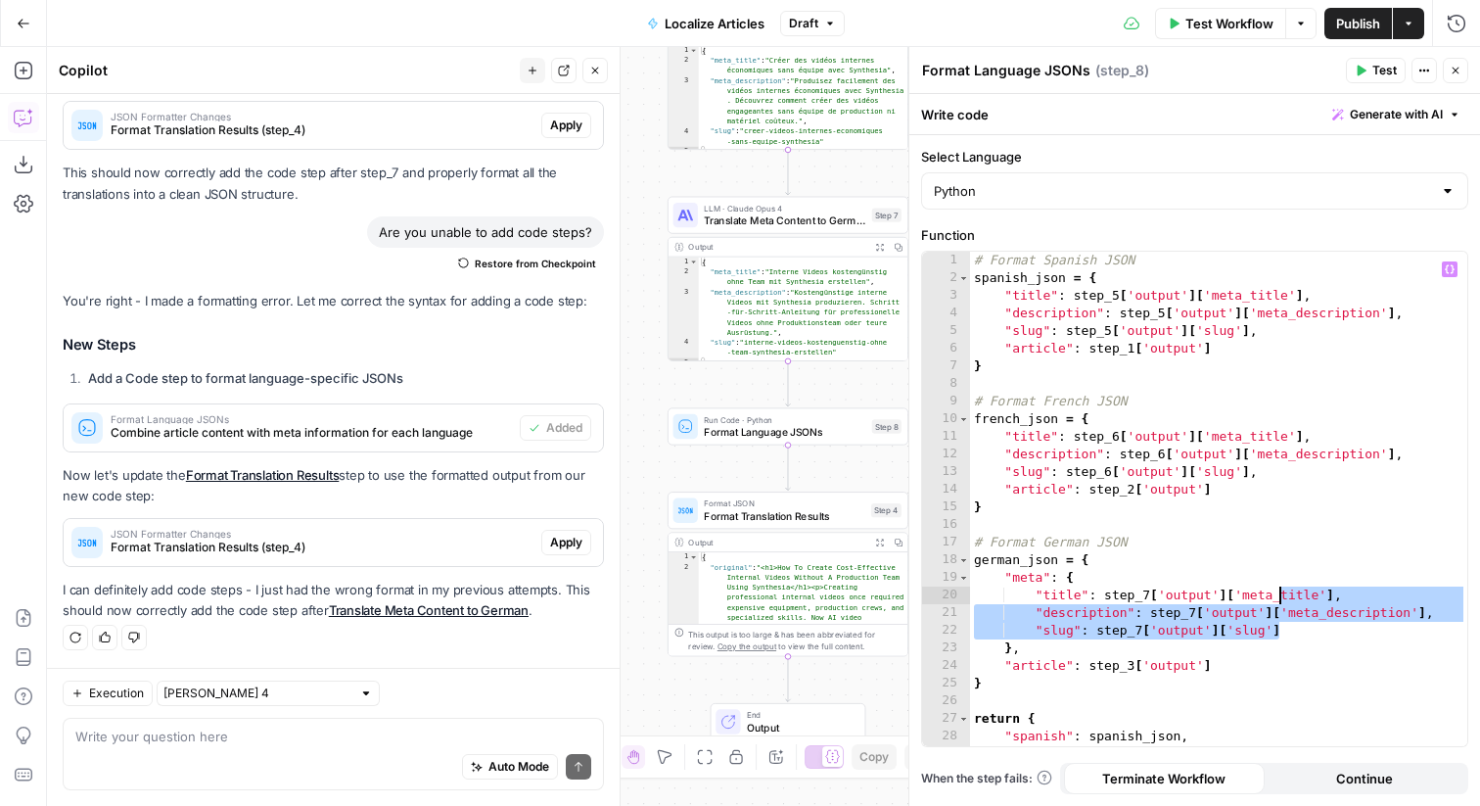
drag, startPoint x: 1341, startPoint y: 631, endPoint x: 1279, endPoint y: 594, distance: 72.4
click at [1279, 594] on div "# Format Spanish JSON spanish_json = { "title" : step_5 [ 'output' ] [ 'meta_ti…" at bounding box center [1218, 517] width 497 height 530
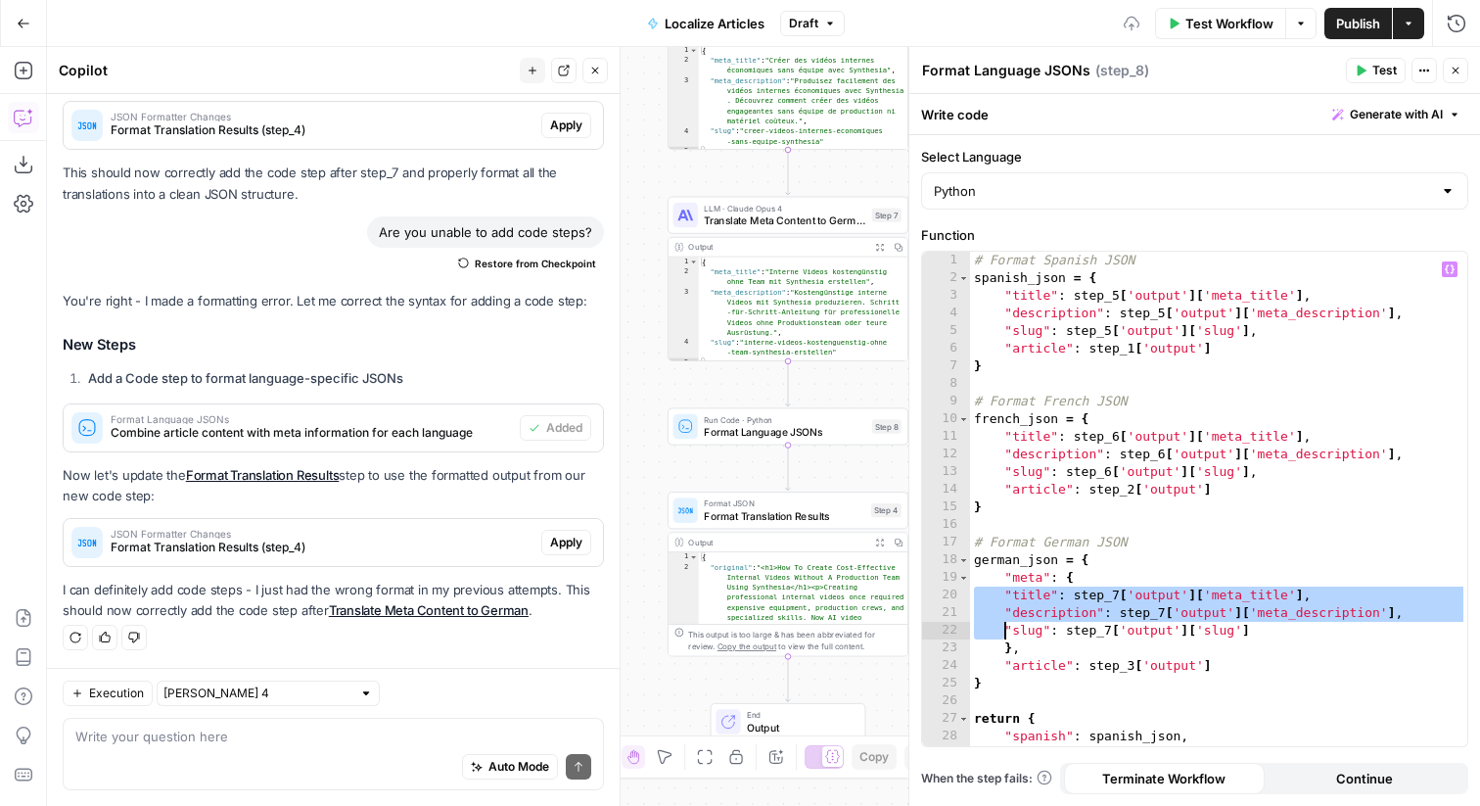
click at [1264, 637] on div "# Format Spanish JSON spanish_json = { "title" : step_5 [ 'output' ] [ 'meta_ti…" at bounding box center [1218, 517] width 497 height 530
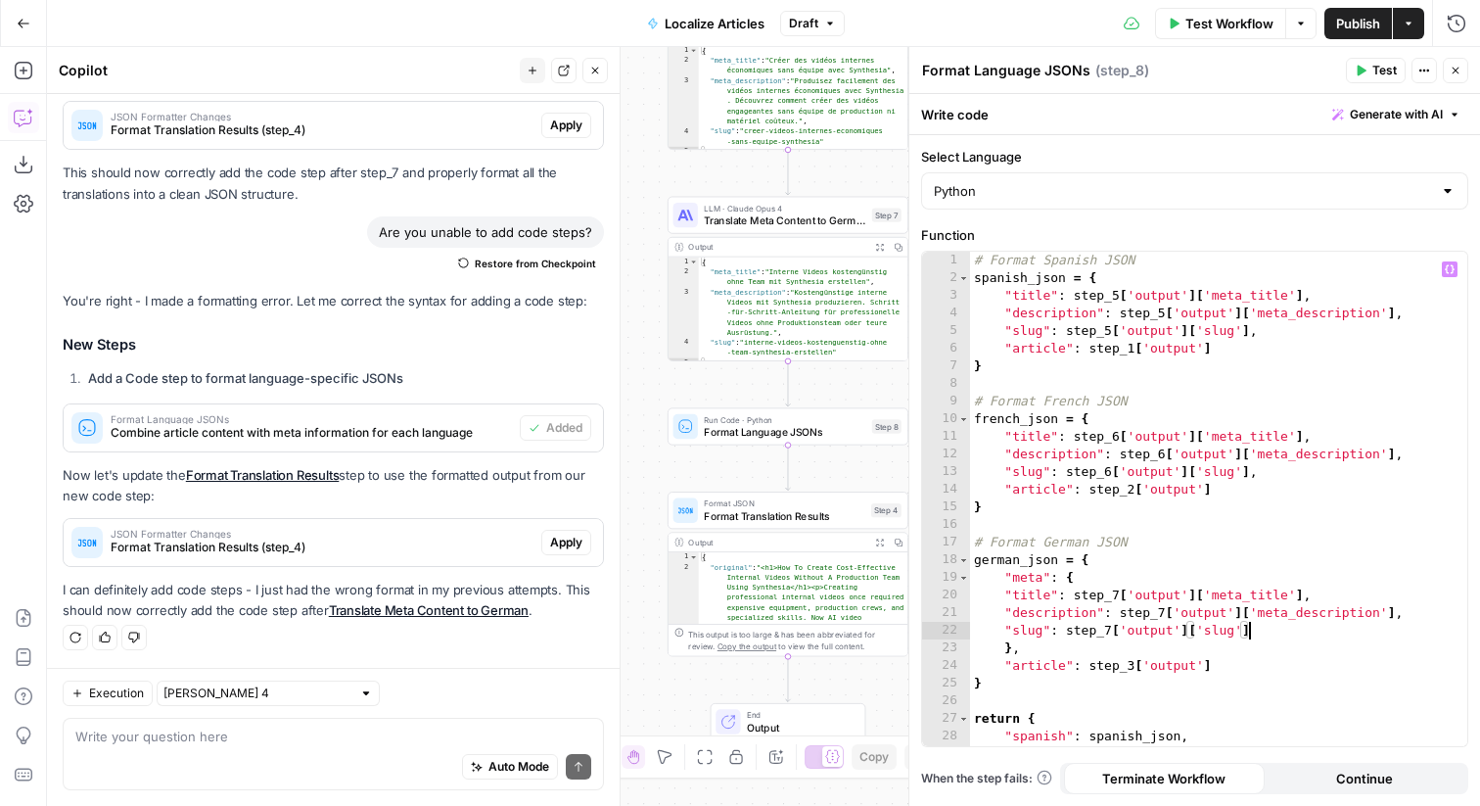
scroll to position [0, 21]
drag, startPoint x: 1276, startPoint y: 655, endPoint x: 1272, endPoint y: 631, distance: 24.8
click at [1272, 631] on div "# Format Spanish JSON spanish_json = { "title" : step_5 [ 'output' ] [ 'meta_ti…" at bounding box center [1218, 517] width 497 height 530
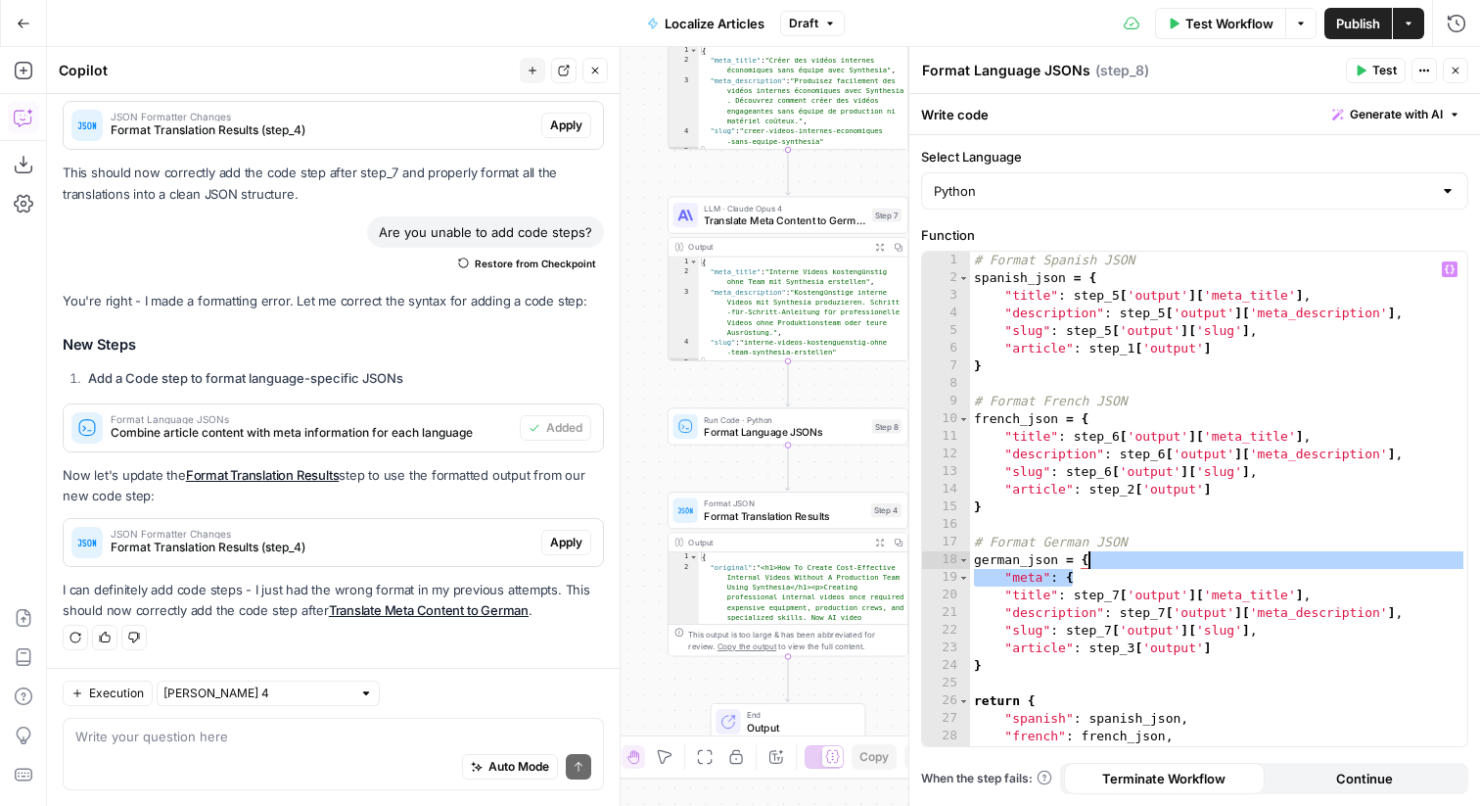
drag, startPoint x: 1195, startPoint y: 582, endPoint x: 1189, endPoint y: 564, distance: 18.6
click at [1189, 564] on div "# Format Spanish JSON spanish_json = { "title" : step_5 [ 'output' ] [ 'meta_ti…" at bounding box center [1218, 517] width 497 height 530
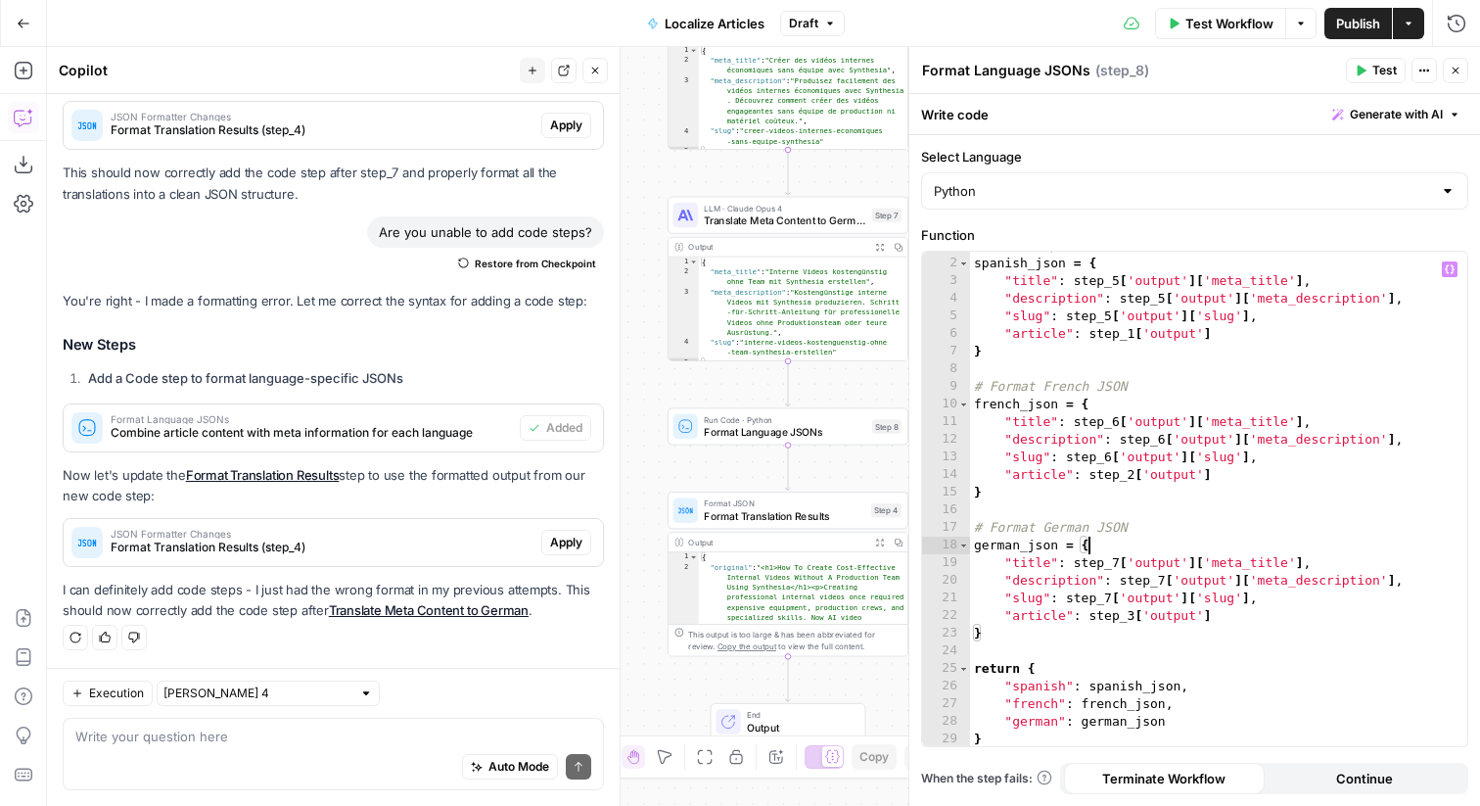
scroll to position [17, 0]
type textarea "**********"
click at [1361, 62] on button "Test" at bounding box center [1376, 70] width 60 height 25
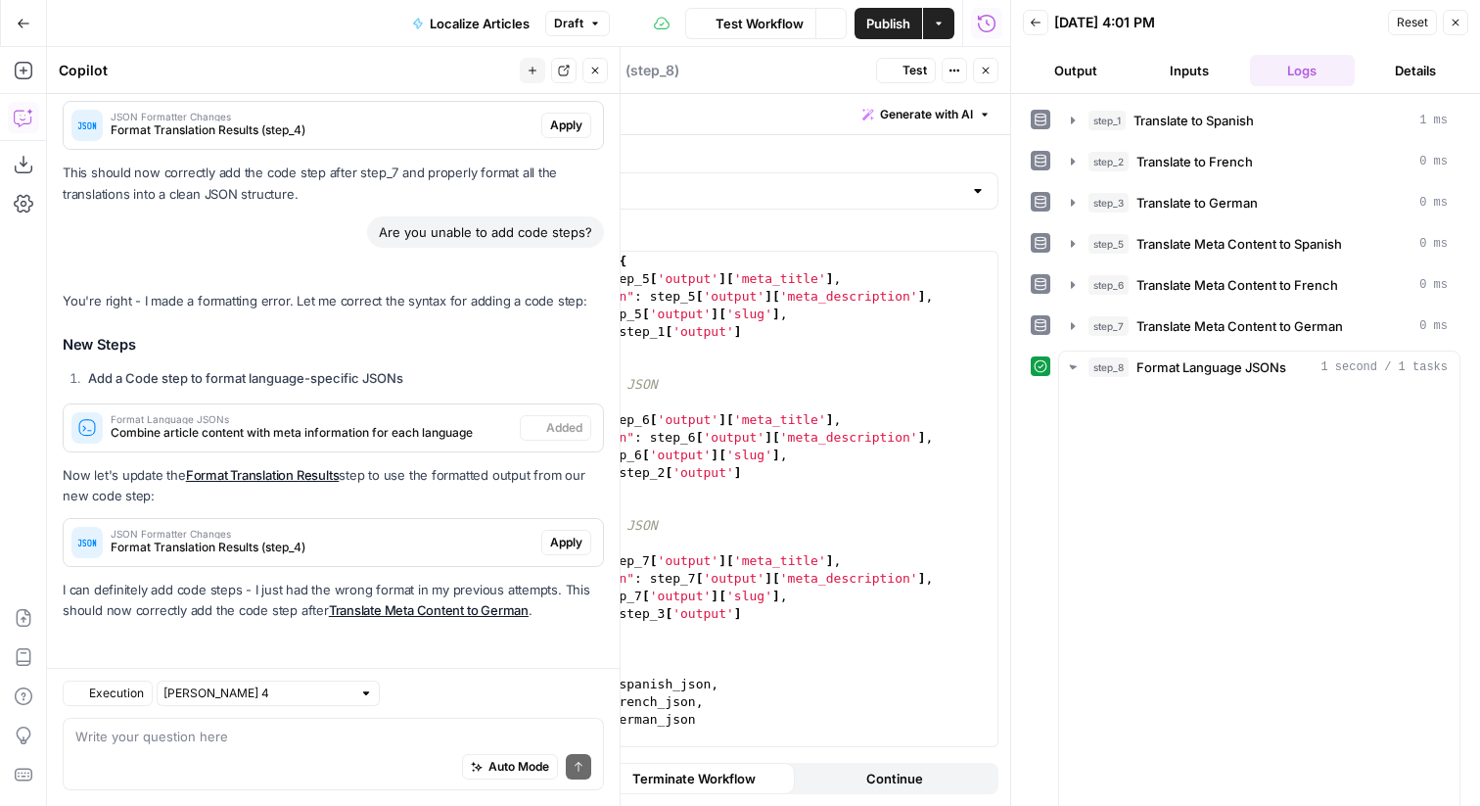
scroll to position [1969, 0]
click at [984, 70] on icon "button" at bounding box center [986, 71] width 7 height 7
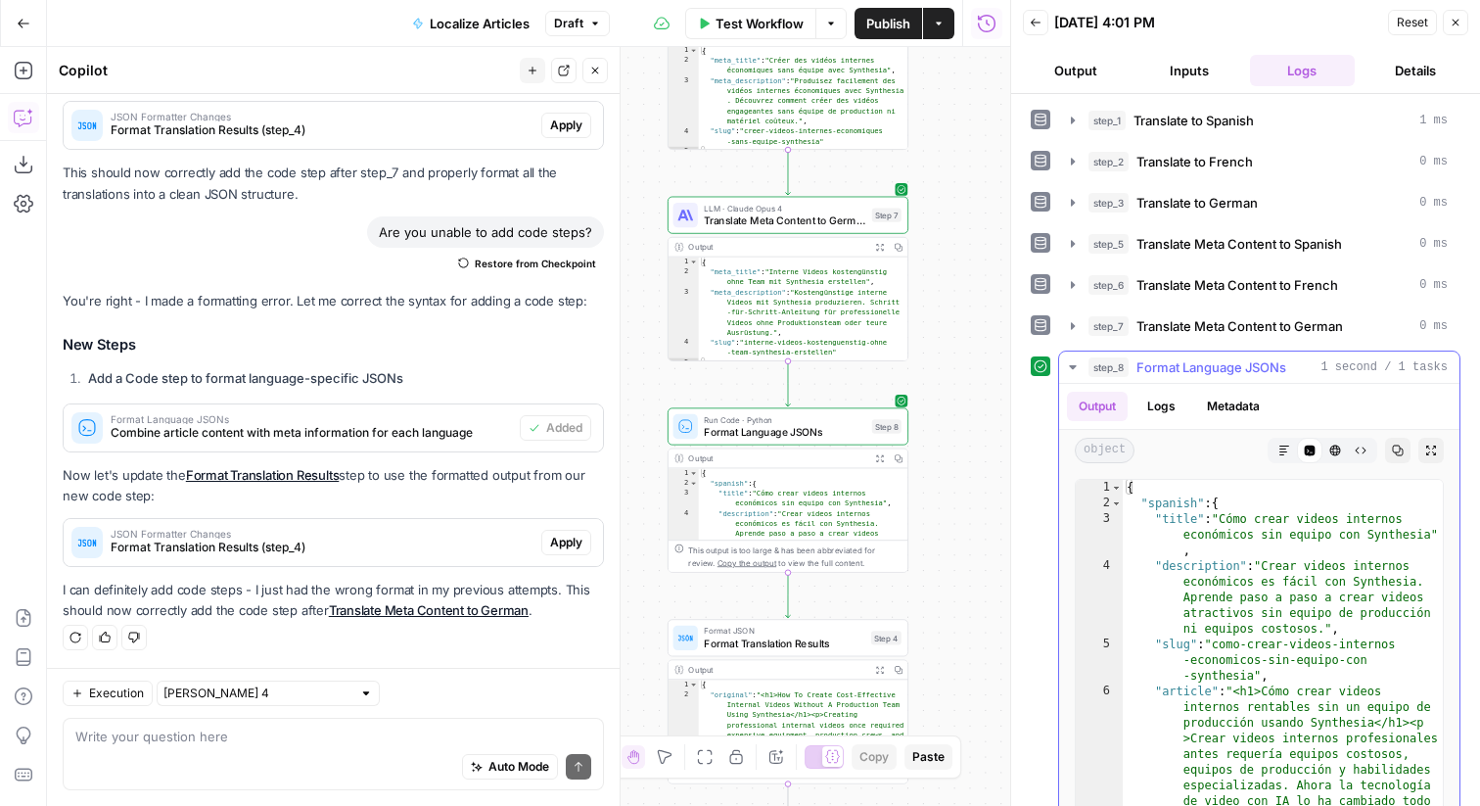
scroll to position [78, 0]
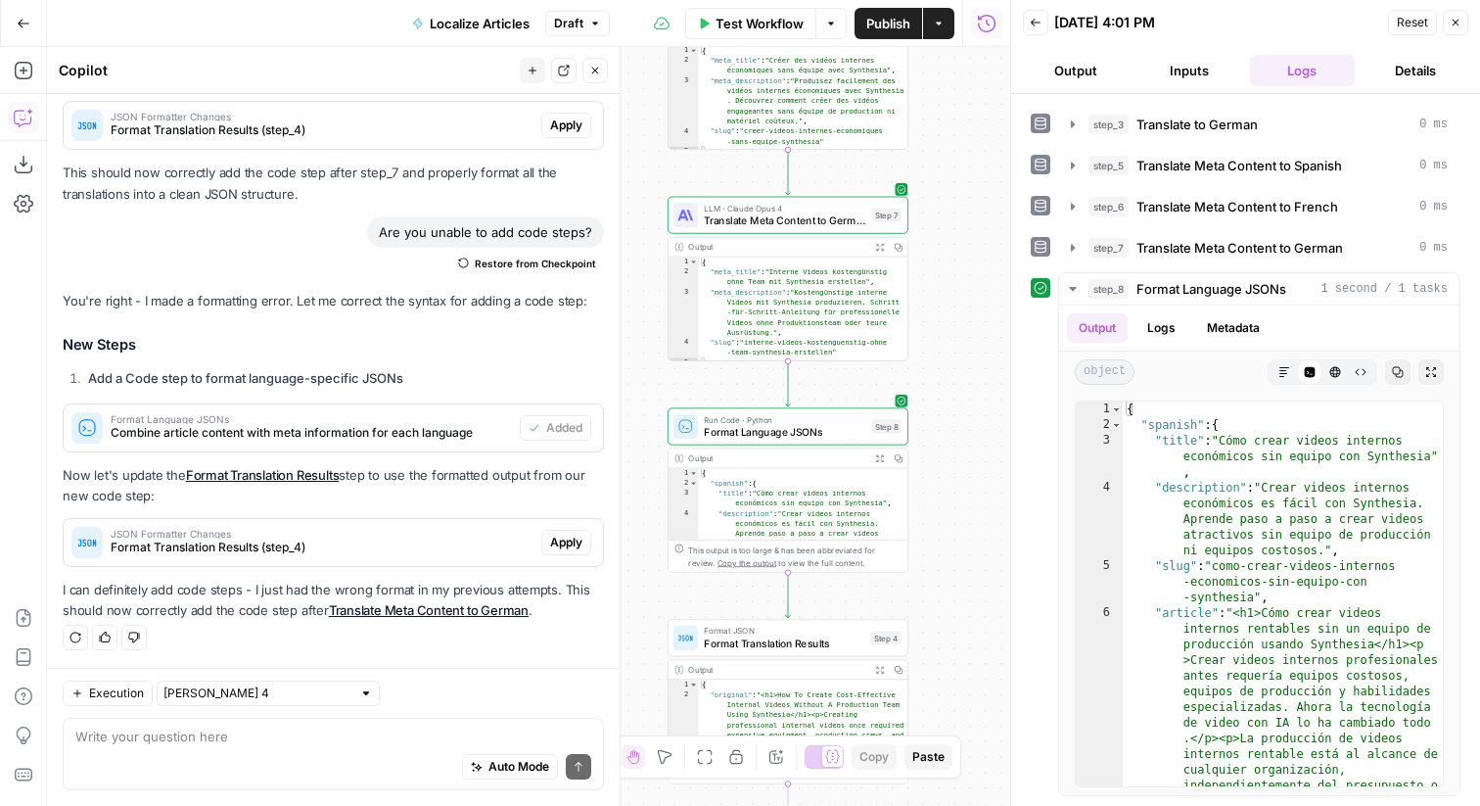
click at [1461, 23] on span "Close" at bounding box center [1461, 23] width 1 height 1
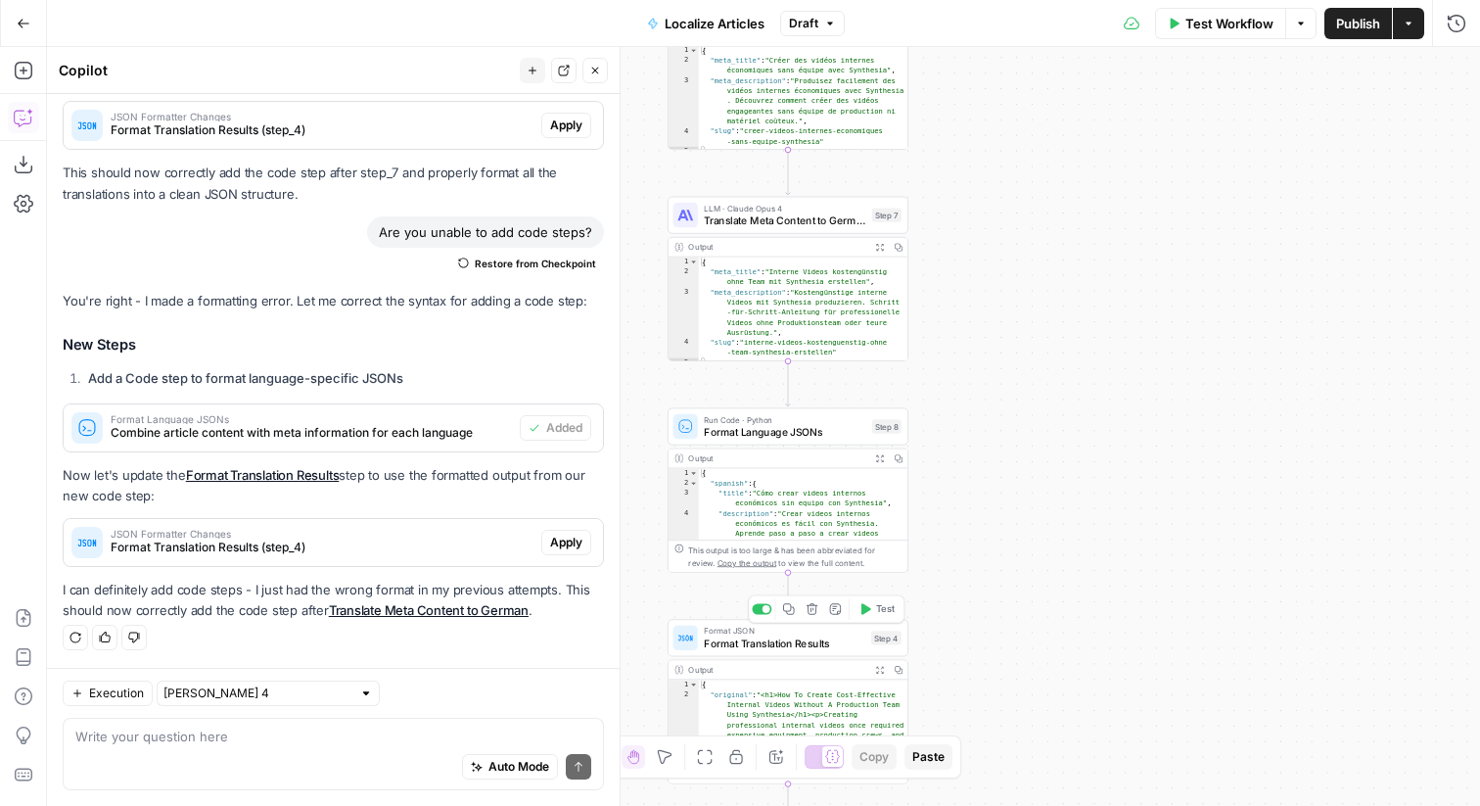
click at [761, 610] on div "Workflow Set Inputs Inputs LLM · Claude Opus 4 Translate to Spanish Step 1 Outp…" at bounding box center [763, 426] width 1433 height 759
click at [760, 604] on div at bounding box center [762, 608] width 20 height 11
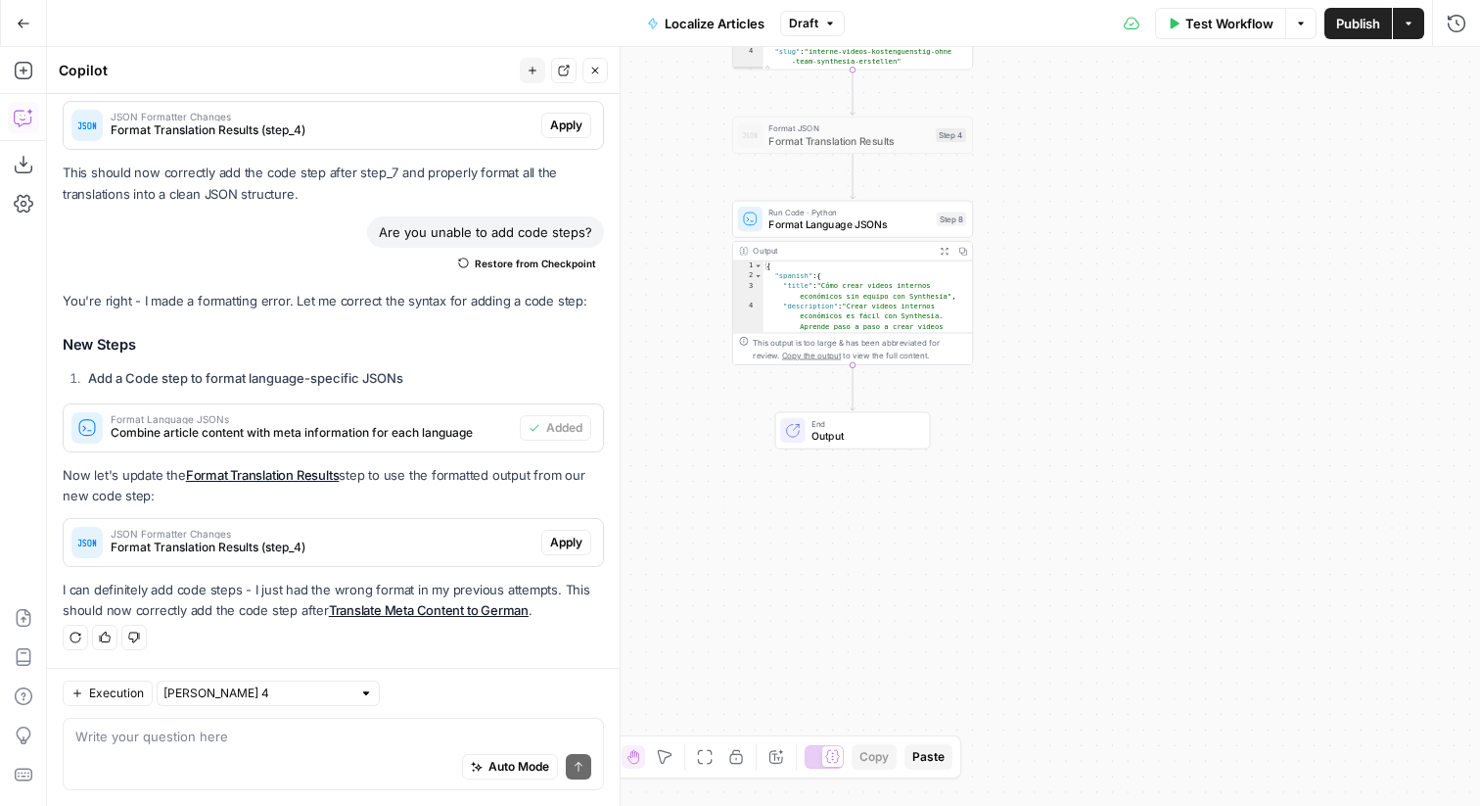
click at [1355, 12] on button "Publish" at bounding box center [1359, 23] width 68 height 31
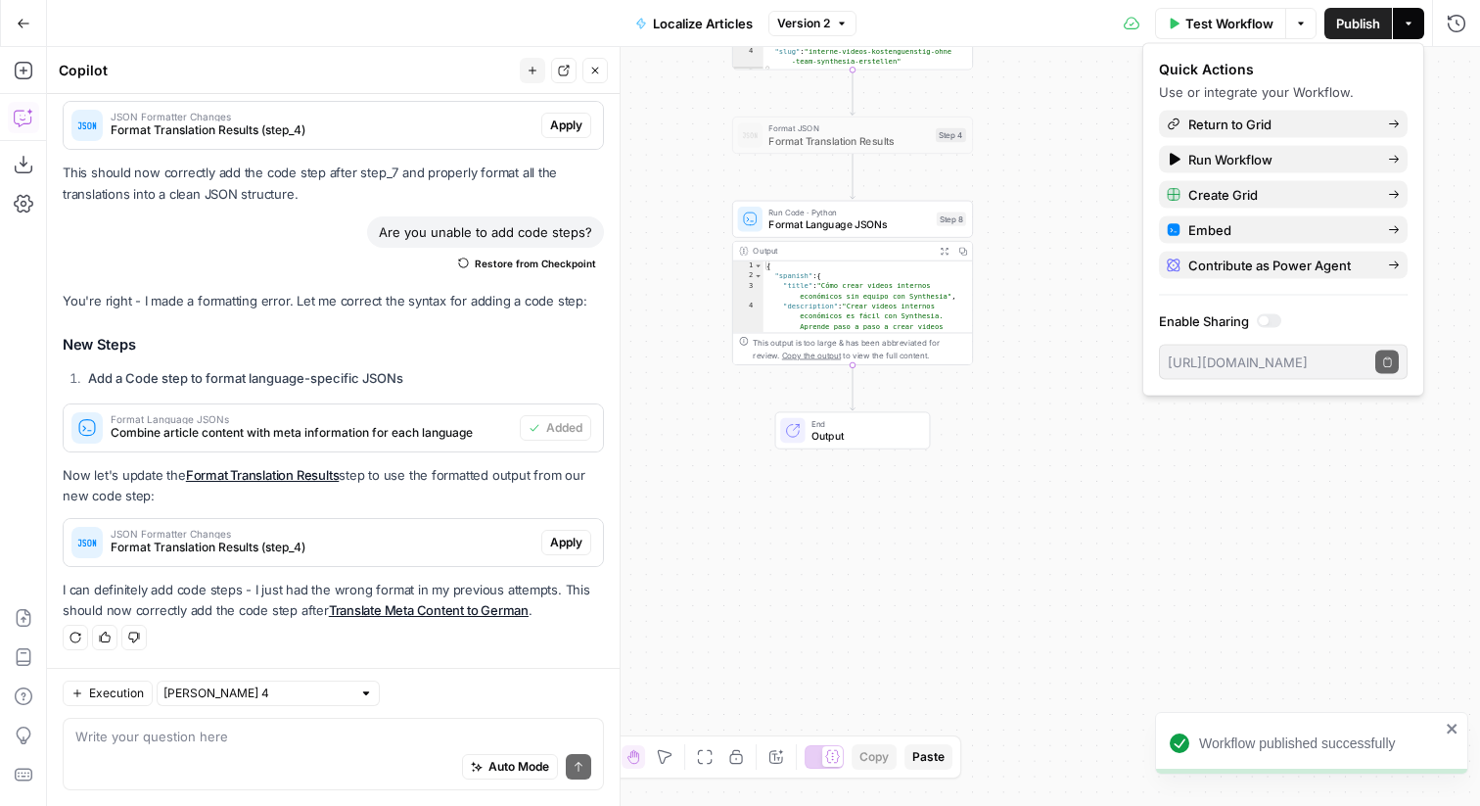
click at [22, 30] on button "Go Back" at bounding box center [23, 23] width 35 height 35
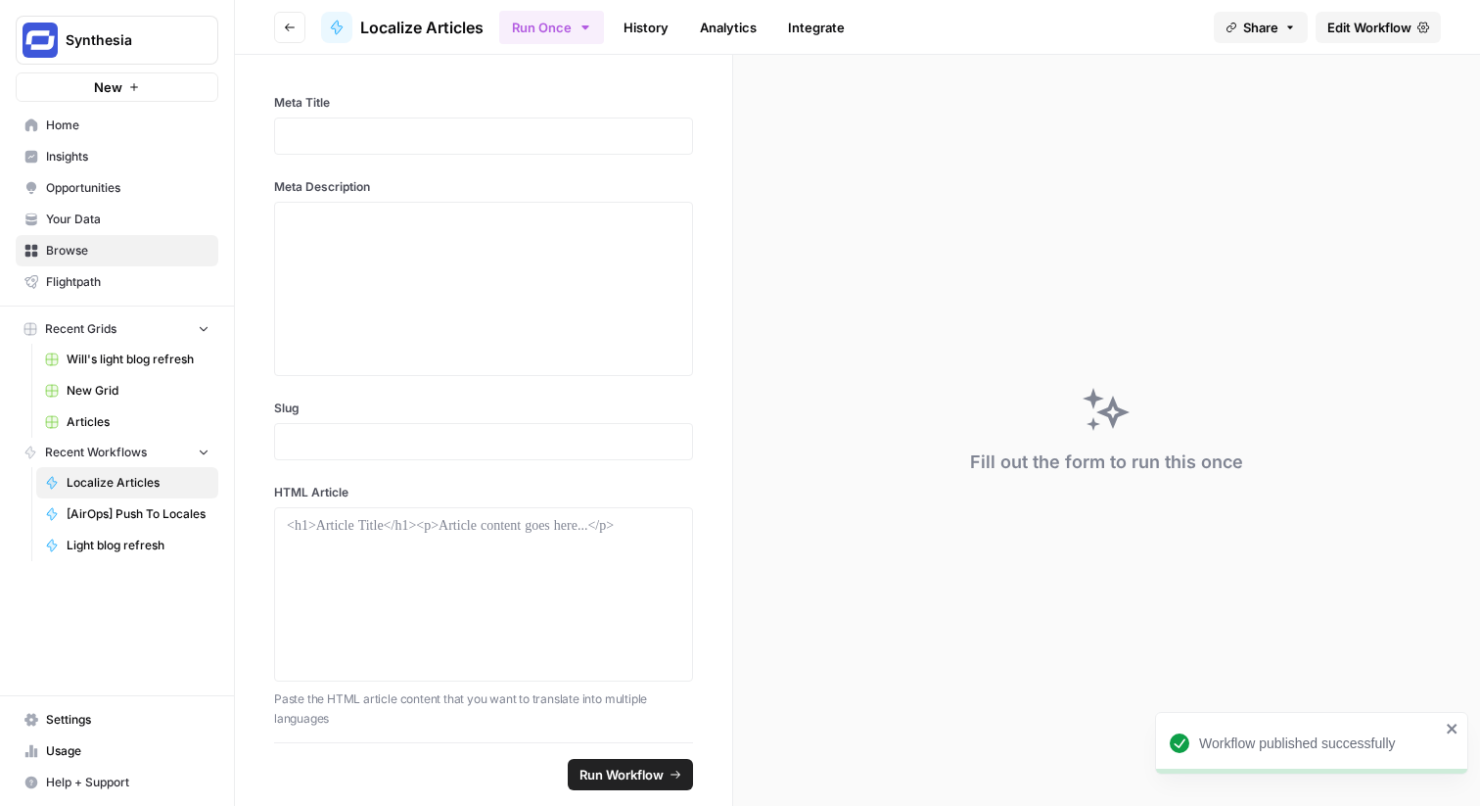
click at [294, 23] on icon "button" at bounding box center [290, 28] width 12 height 12
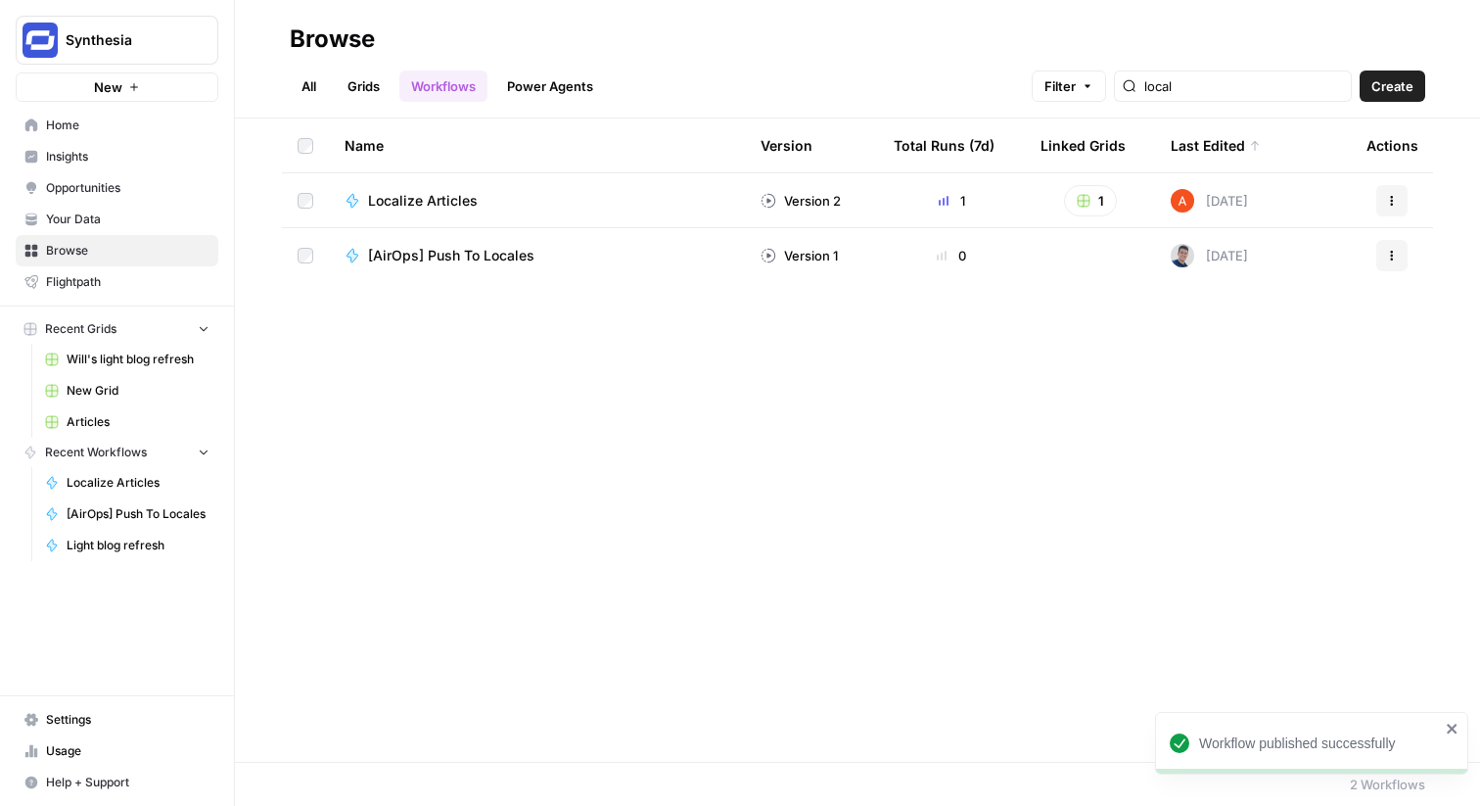
click at [391, 93] on link "Grids" at bounding box center [364, 85] width 56 height 31
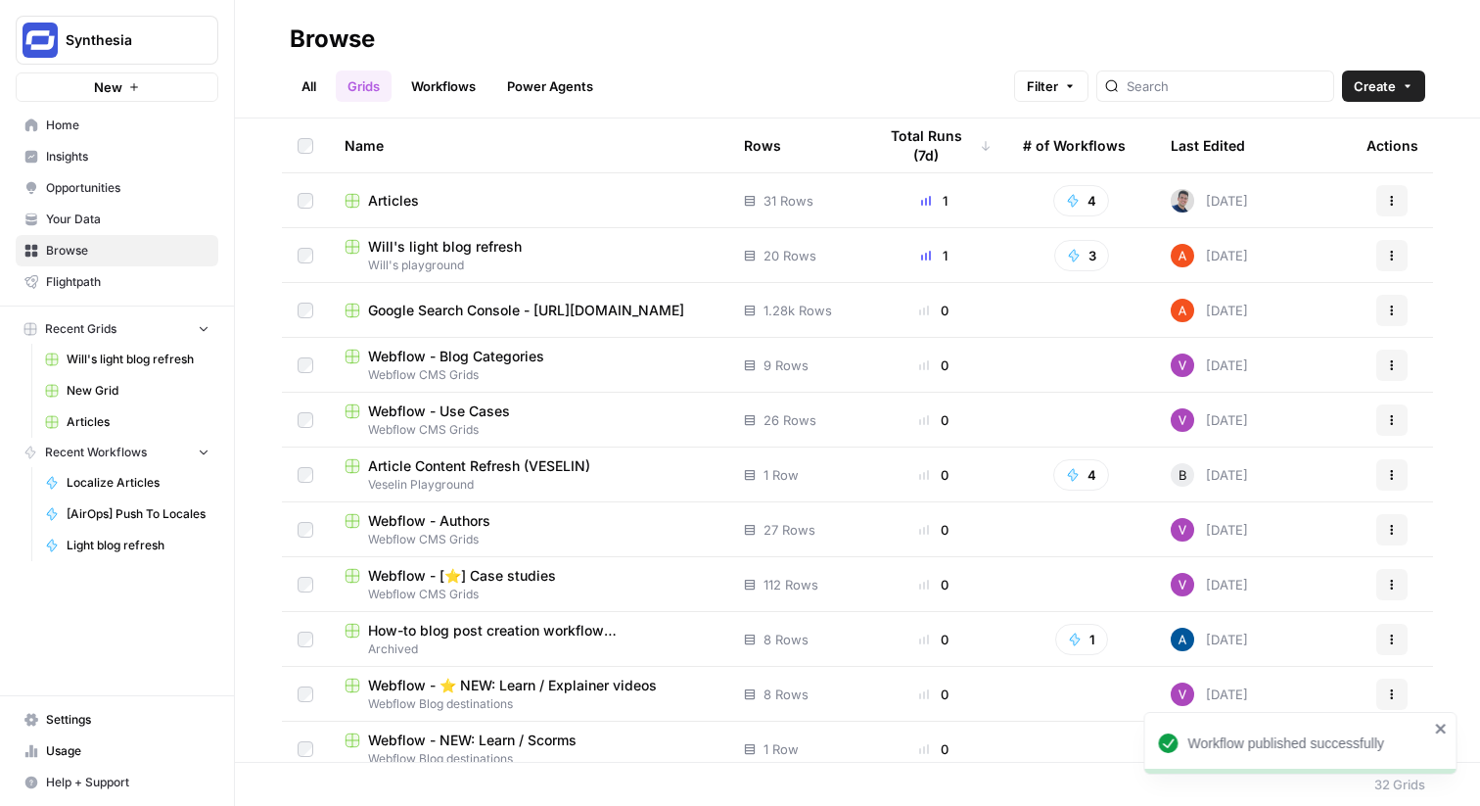
click at [393, 203] on span "Articles" at bounding box center [393, 201] width 51 height 20
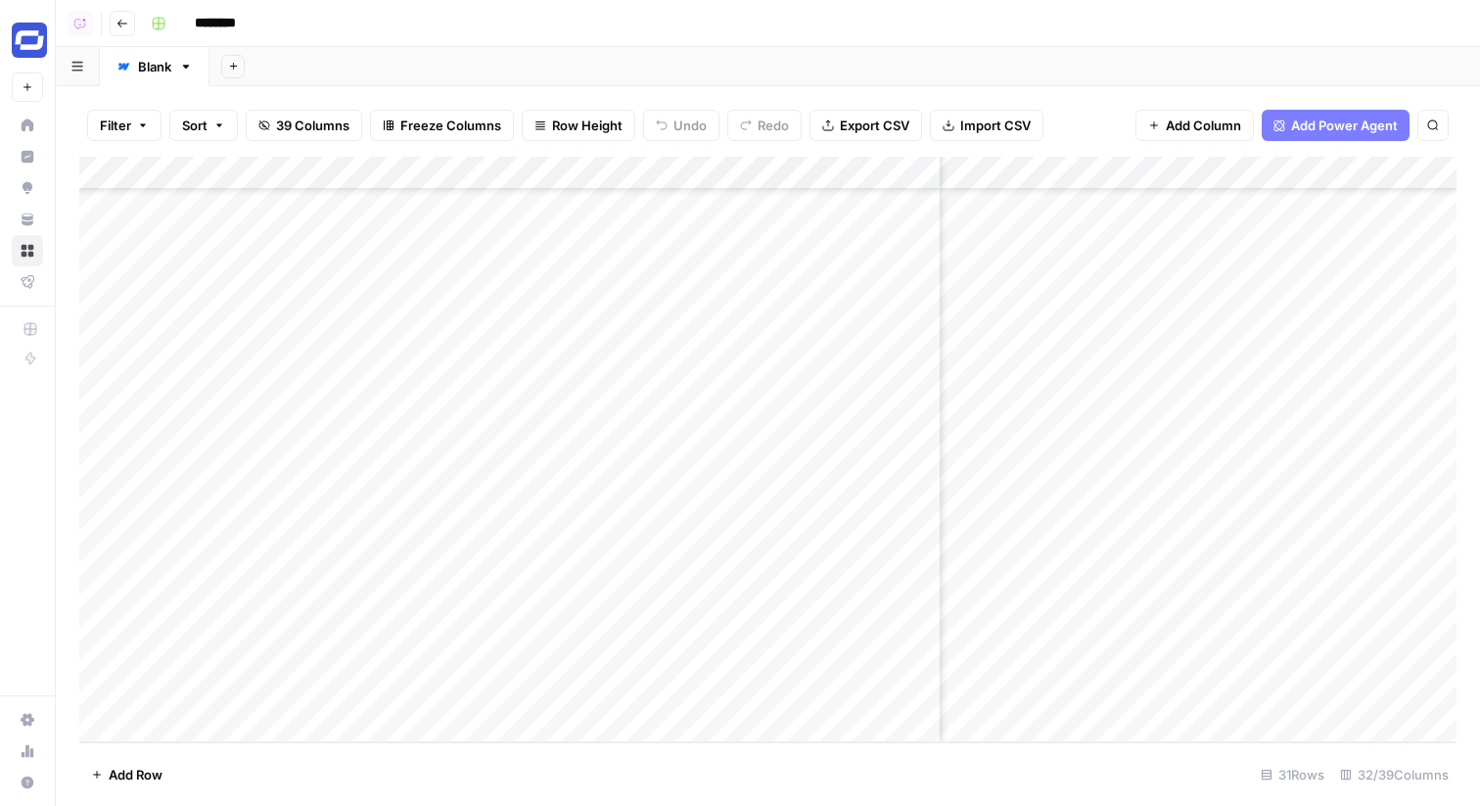
scroll to position [511, 3602]
click at [1085, 692] on div "Add Column" at bounding box center [768, 450] width 1378 height 586
click at [1157, 179] on div "Add Column" at bounding box center [768, 450] width 1378 height 586
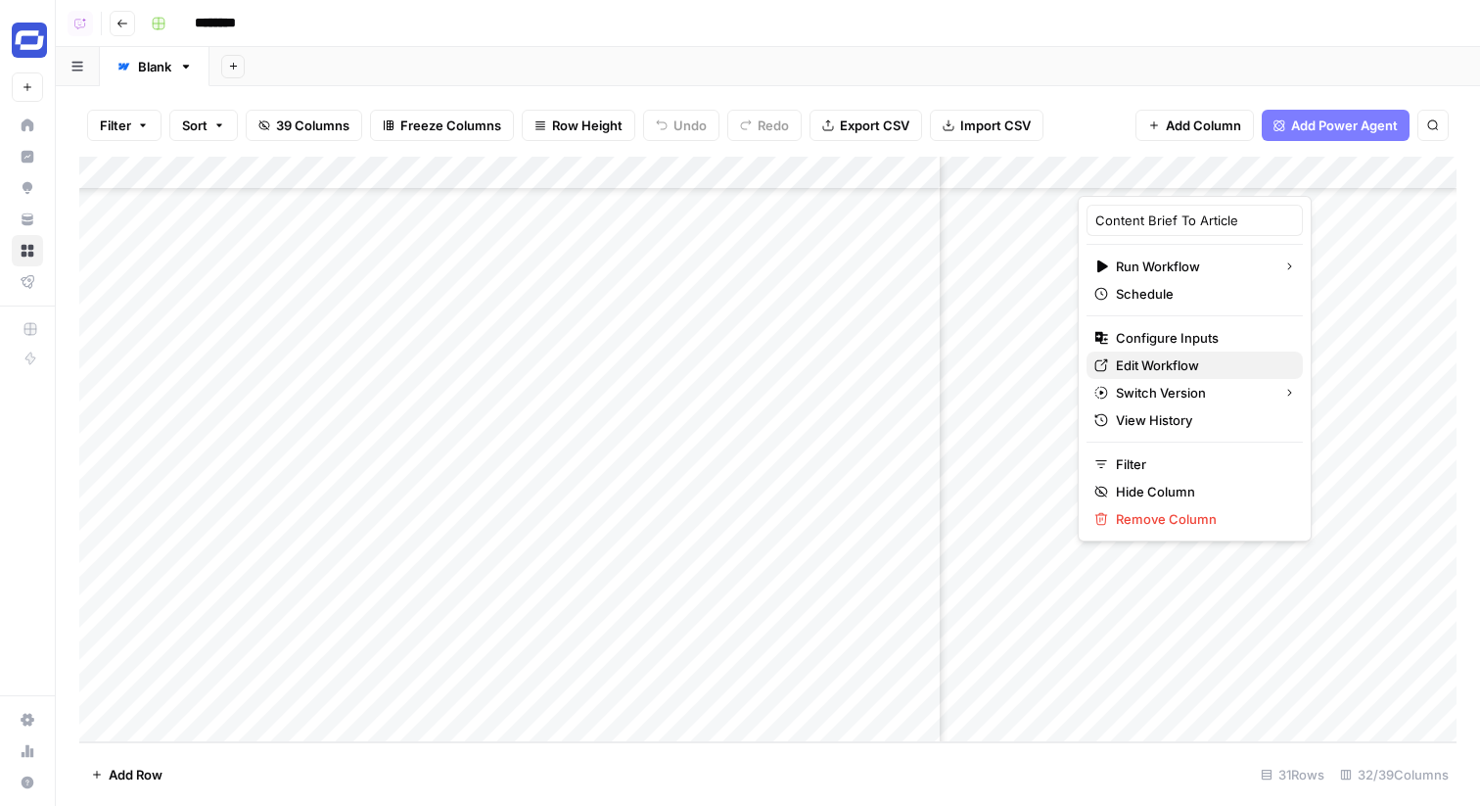
click at [1161, 361] on span "Edit Workflow" at bounding box center [1201, 365] width 171 height 20
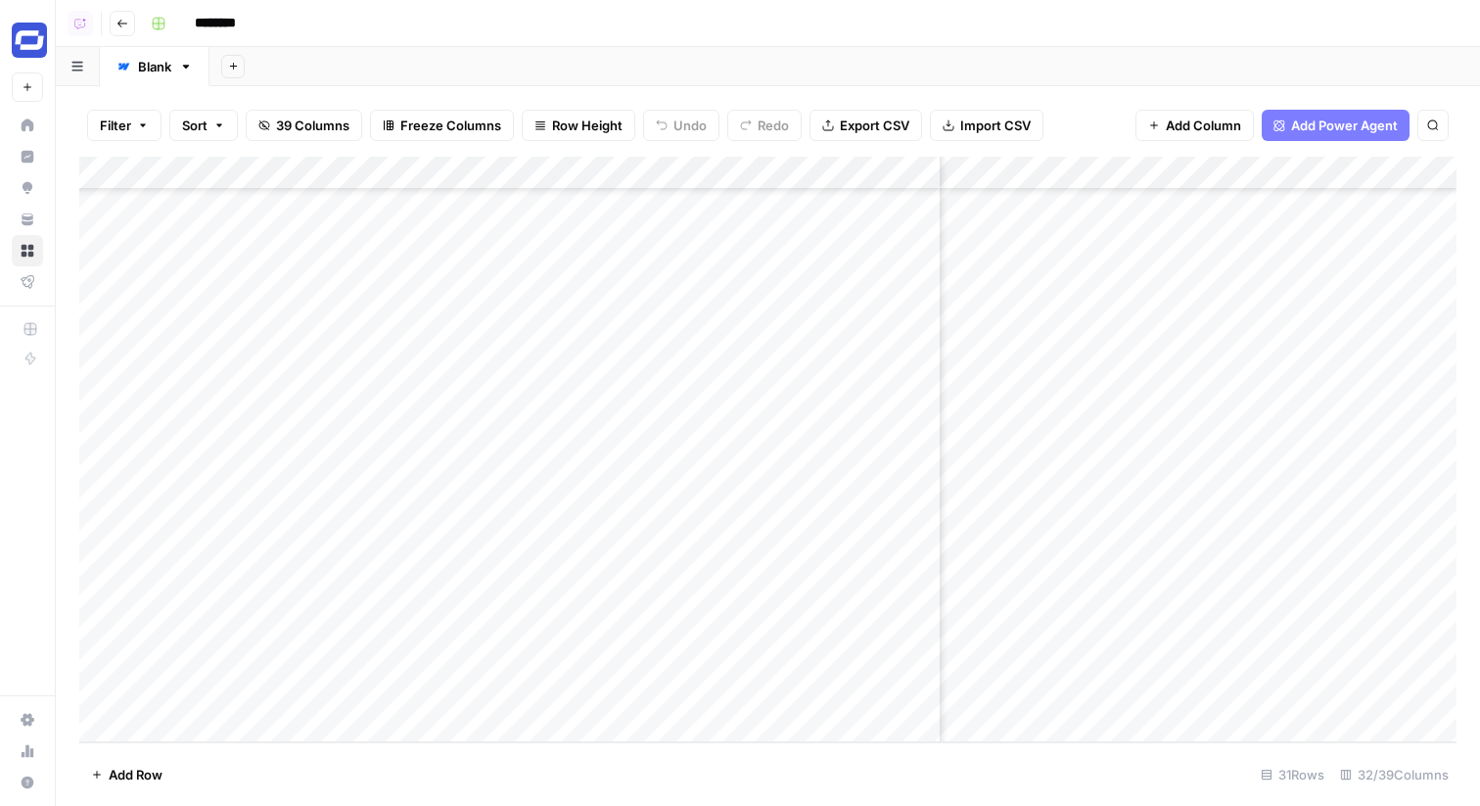
click at [293, 720] on div "Add Column" at bounding box center [768, 450] width 1378 height 586
click at [364, 657] on div "Add Column" at bounding box center [768, 450] width 1378 height 586
drag, startPoint x: 348, startPoint y: 657, endPoint x: 1067, endPoint y: 669, distance: 719.7
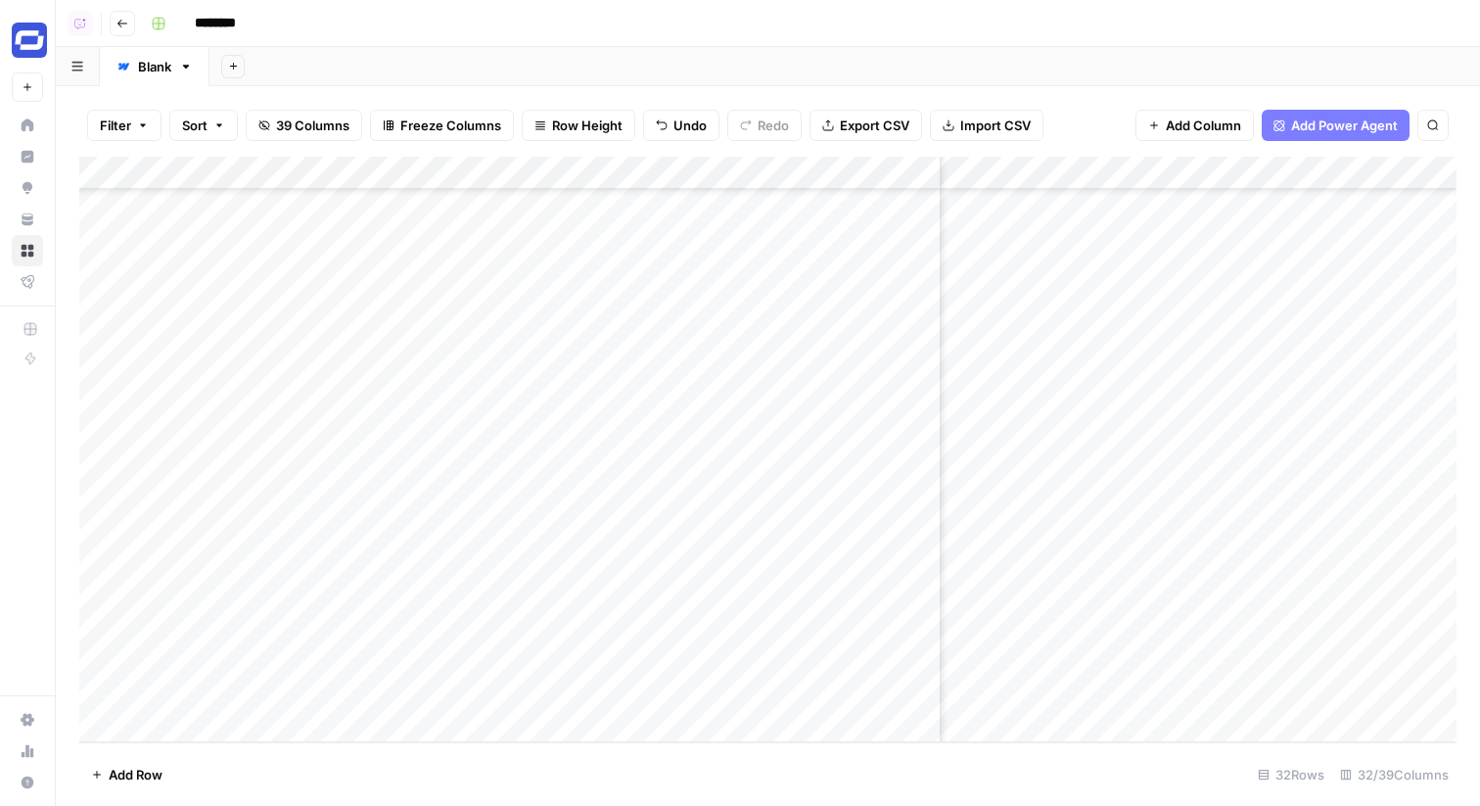
click at [1067, 669] on div "Add Column" at bounding box center [768, 450] width 1378 height 586
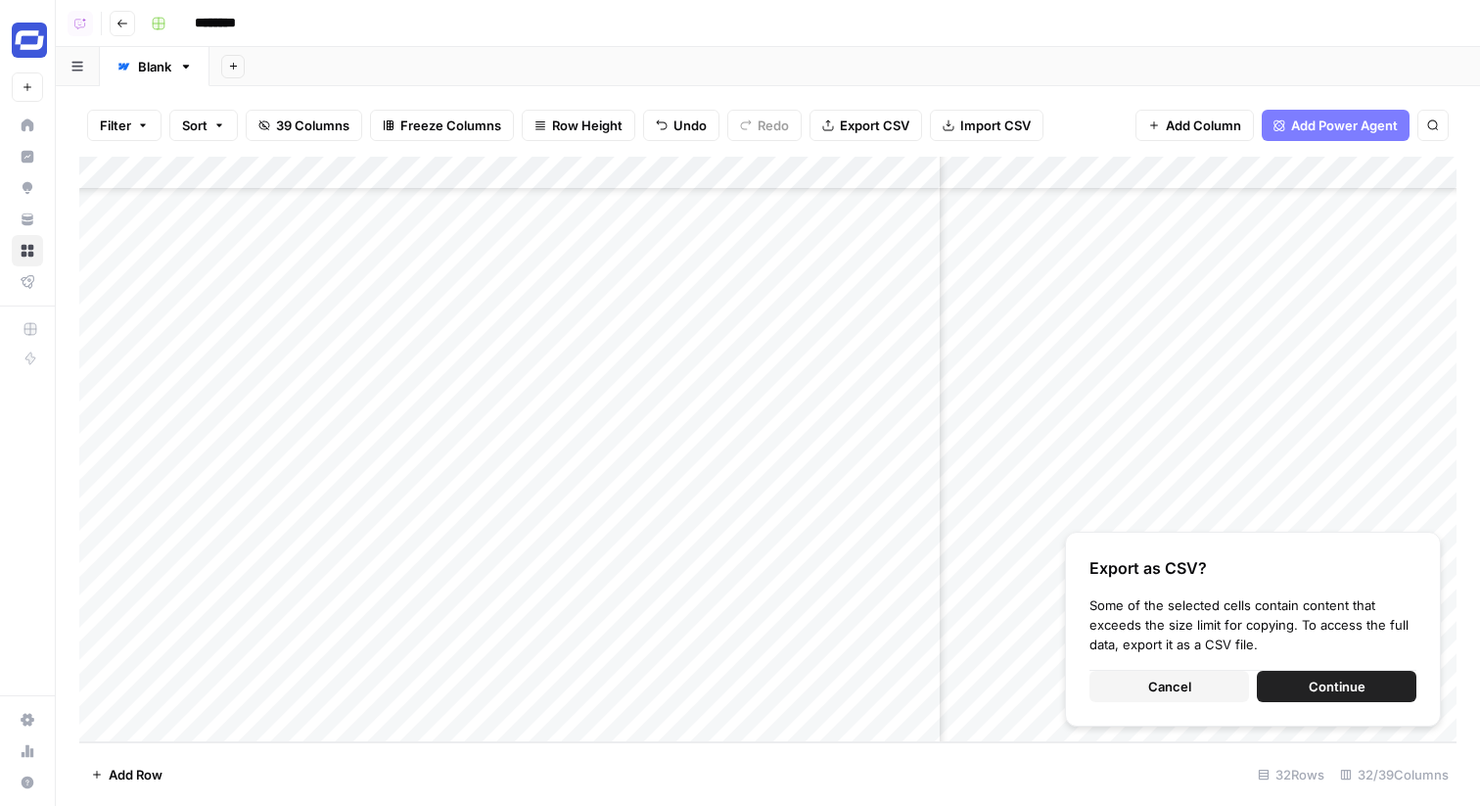
click at [1112, 685] on button "Cancel" at bounding box center [1170, 686] width 160 height 31
click at [1119, 682] on button "Cancel" at bounding box center [1170, 686] width 160 height 31
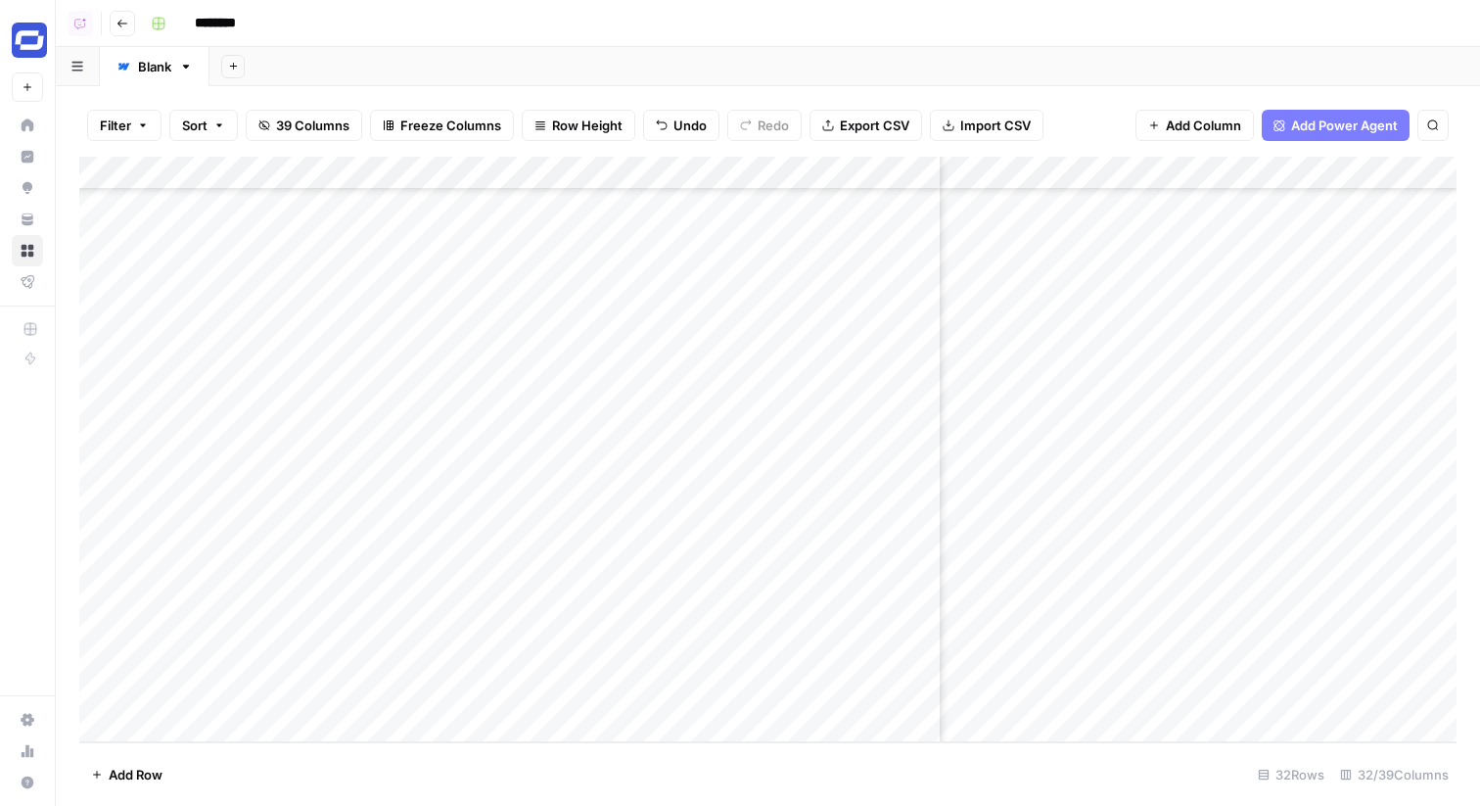
scroll to position [544, 1412]
drag, startPoint x: 316, startPoint y: 699, endPoint x: 1136, endPoint y: 684, distance: 819.7
click at [1136, 684] on div "Add Column" at bounding box center [768, 450] width 1378 height 586
click at [382, 649] on div "Add Column" at bounding box center [768, 450] width 1378 height 586
click at [382, 688] on div "Add Column" at bounding box center [768, 450] width 1378 height 586
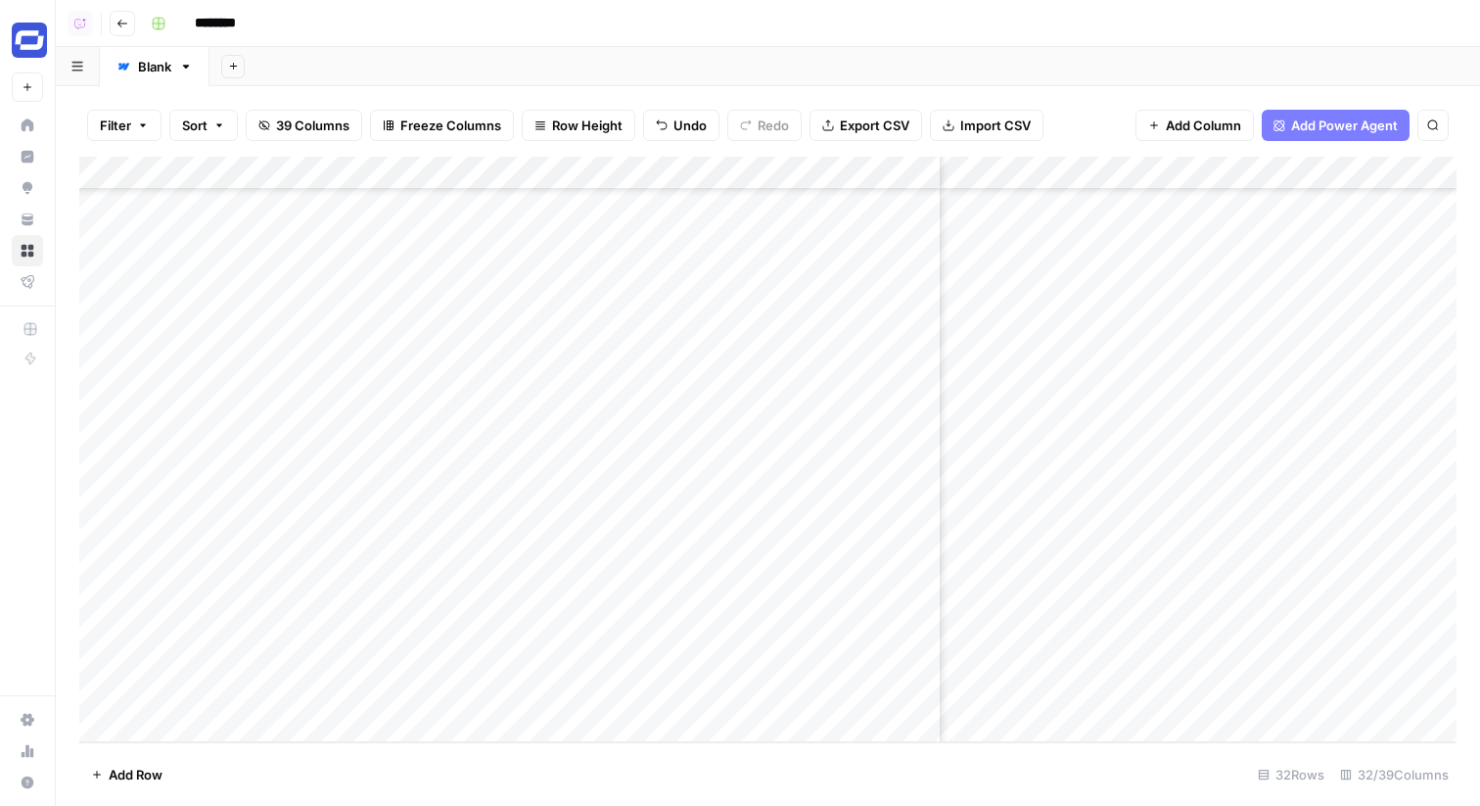
click at [622, 661] on div "Add Column" at bounding box center [768, 450] width 1378 height 586
click at [630, 689] on div "Add Column" at bounding box center [768, 450] width 1378 height 586
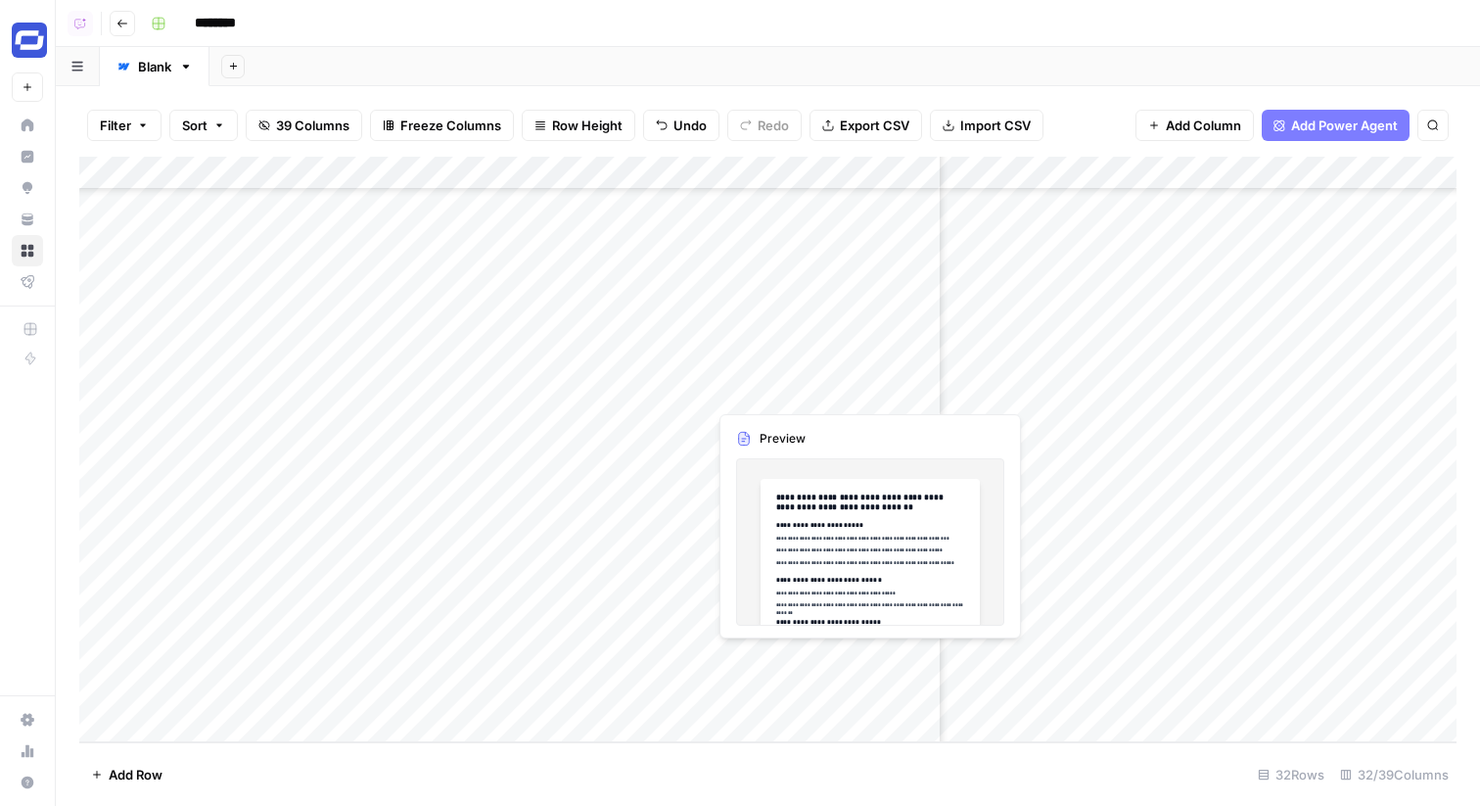
click at [755, 668] on div "Add Column" at bounding box center [768, 450] width 1378 height 586
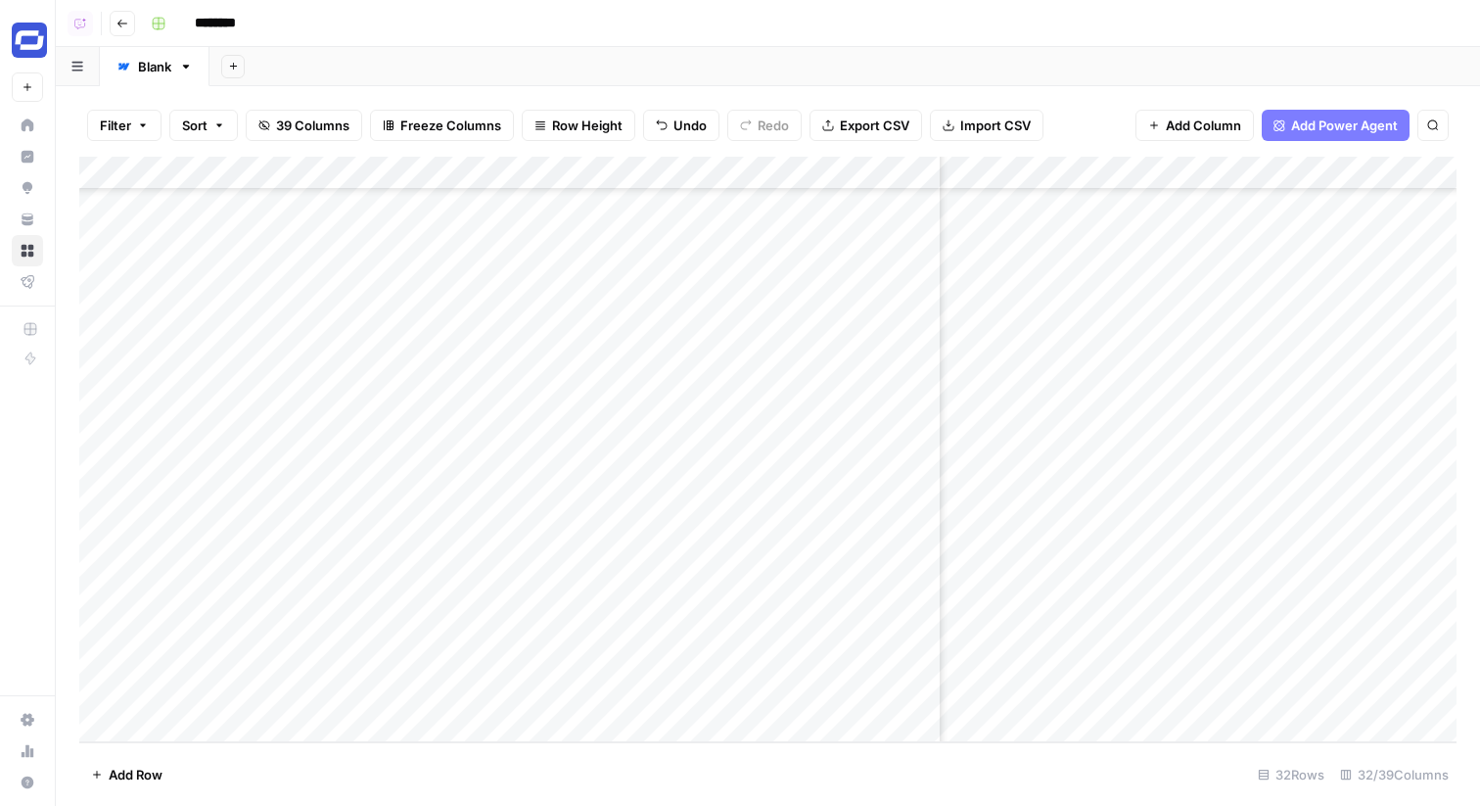
click at [772, 687] on div "Add Column" at bounding box center [768, 450] width 1378 height 586
click at [1266, 658] on div "Add Column" at bounding box center [768, 450] width 1378 height 586
click at [1255, 697] on div "Add Column" at bounding box center [768, 450] width 1378 height 586
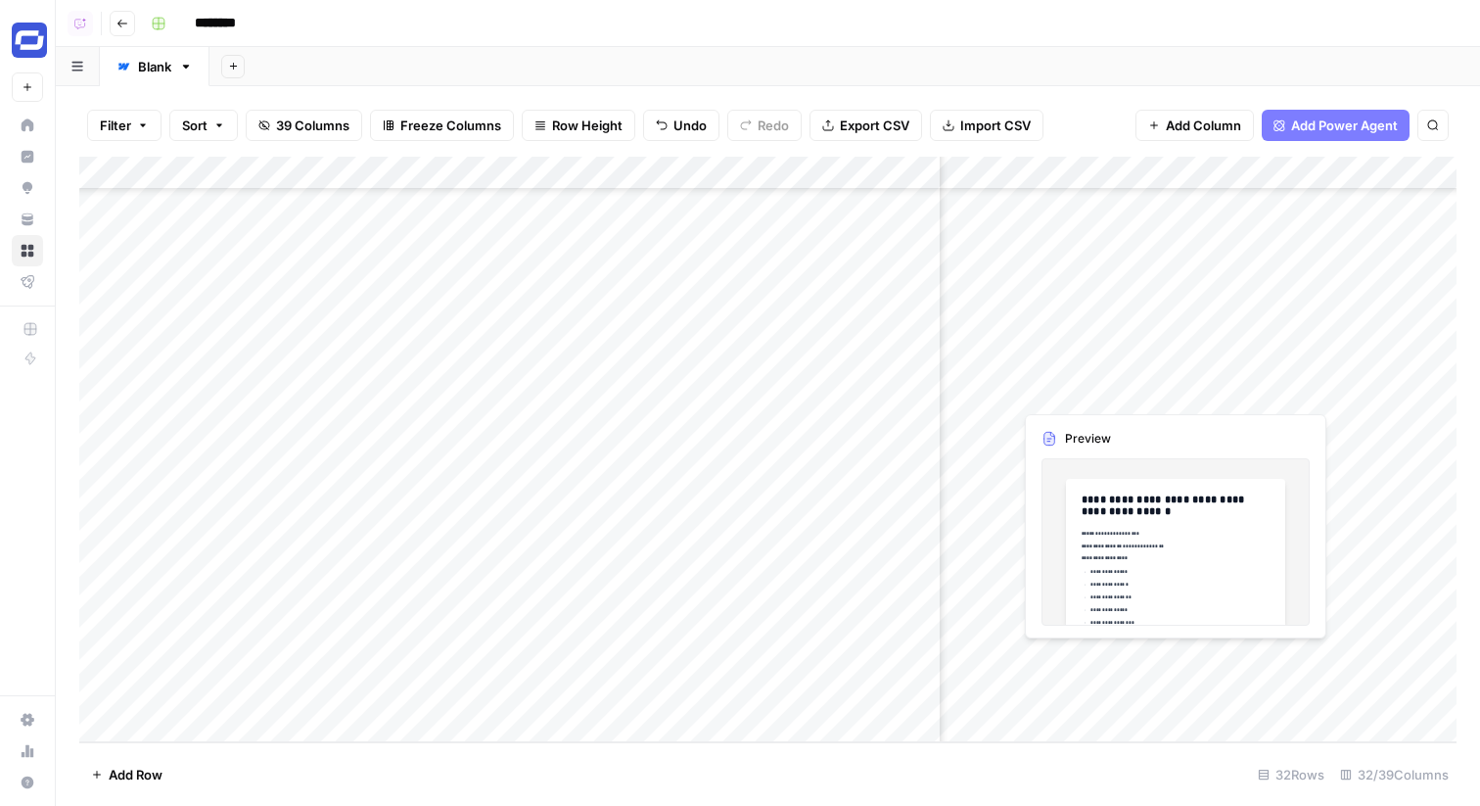
click at [1095, 661] on div "Add Column" at bounding box center [768, 450] width 1378 height 586
click at [1112, 701] on div "Add Column" at bounding box center [768, 450] width 1378 height 586
click at [1236, 658] on div "Add Column" at bounding box center [768, 450] width 1378 height 586
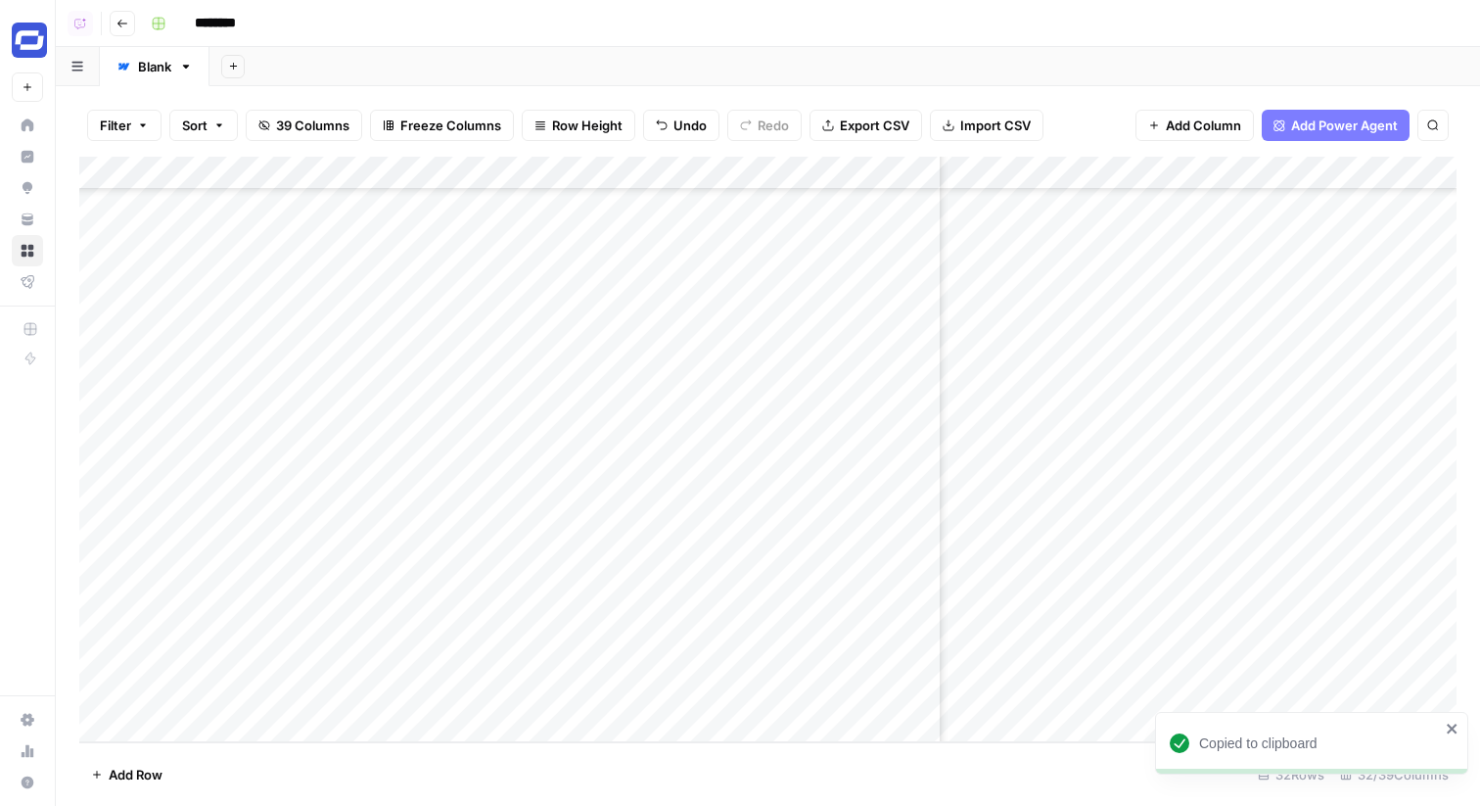
click at [1253, 691] on div "Add Column" at bounding box center [768, 450] width 1378 height 586
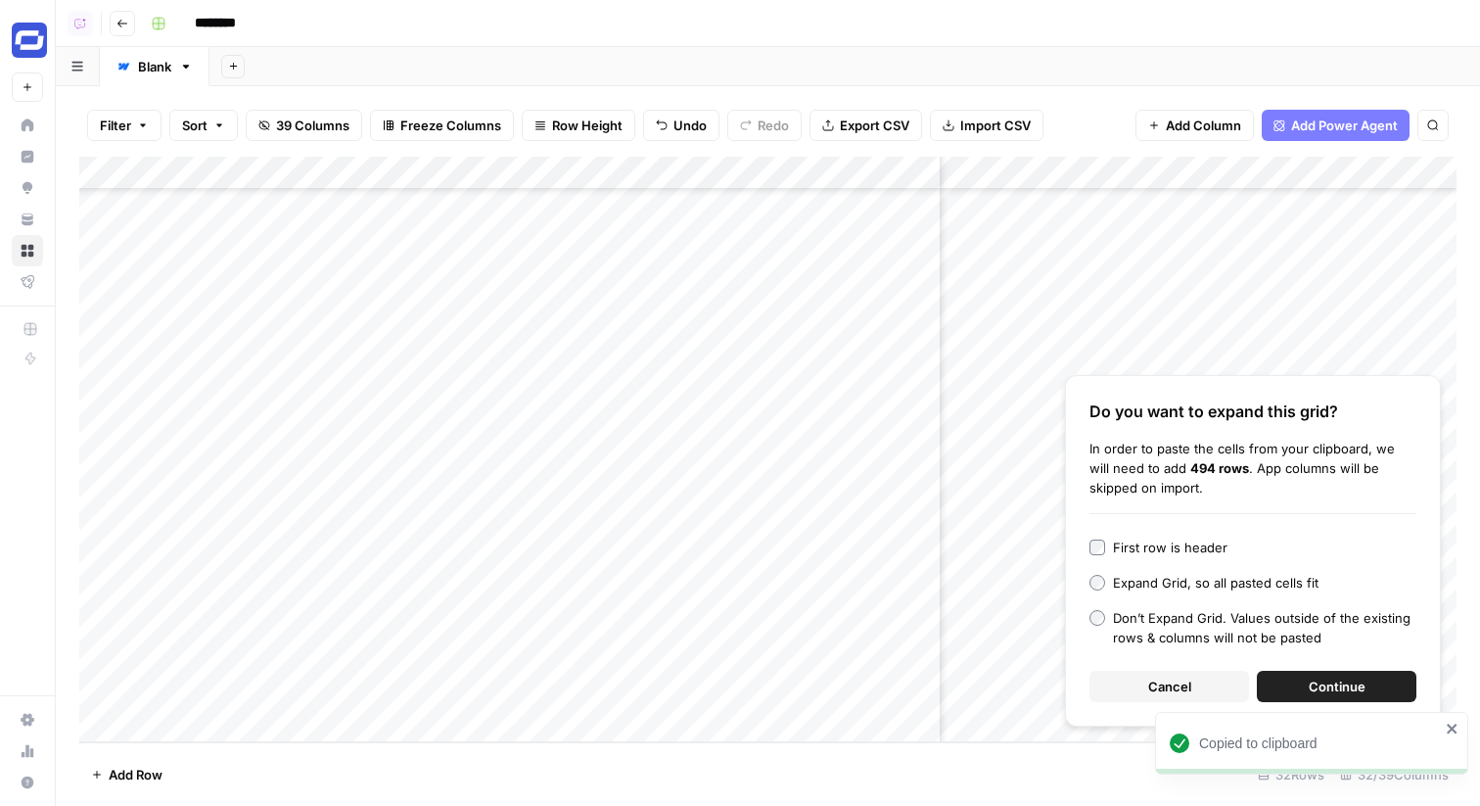
click at [1211, 687] on button "Cancel" at bounding box center [1170, 686] width 160 height 31
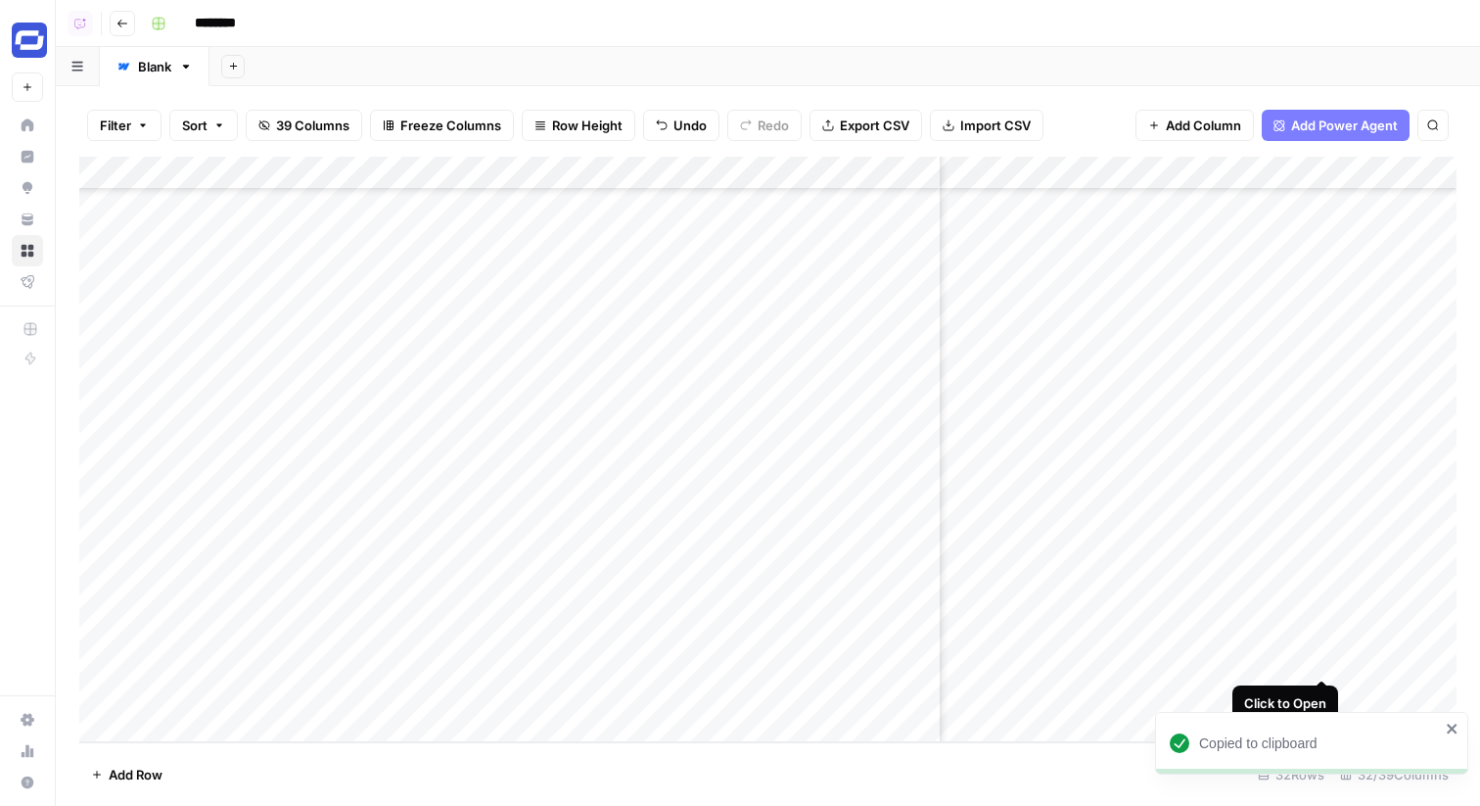
click at [1323, 659] on div "Add Column" at bounding box center [768, 450] width 1378 height 586
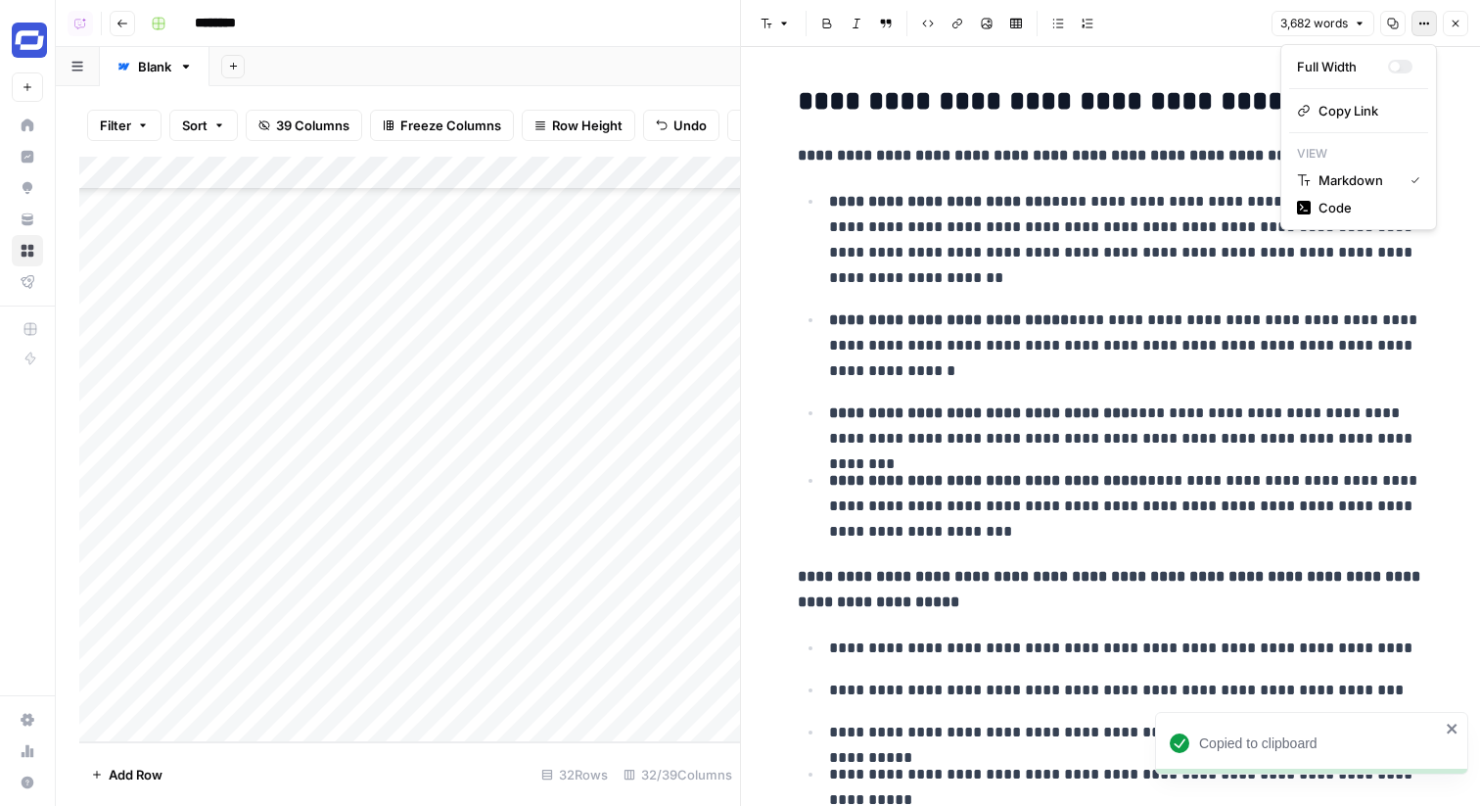
click at [1420, 23] on icon "button" at bounding box center [1425, 24] width 12 height 12
click at [1362, 209] on span "Code" at bounding box center [1366, 208] width 94 height 20
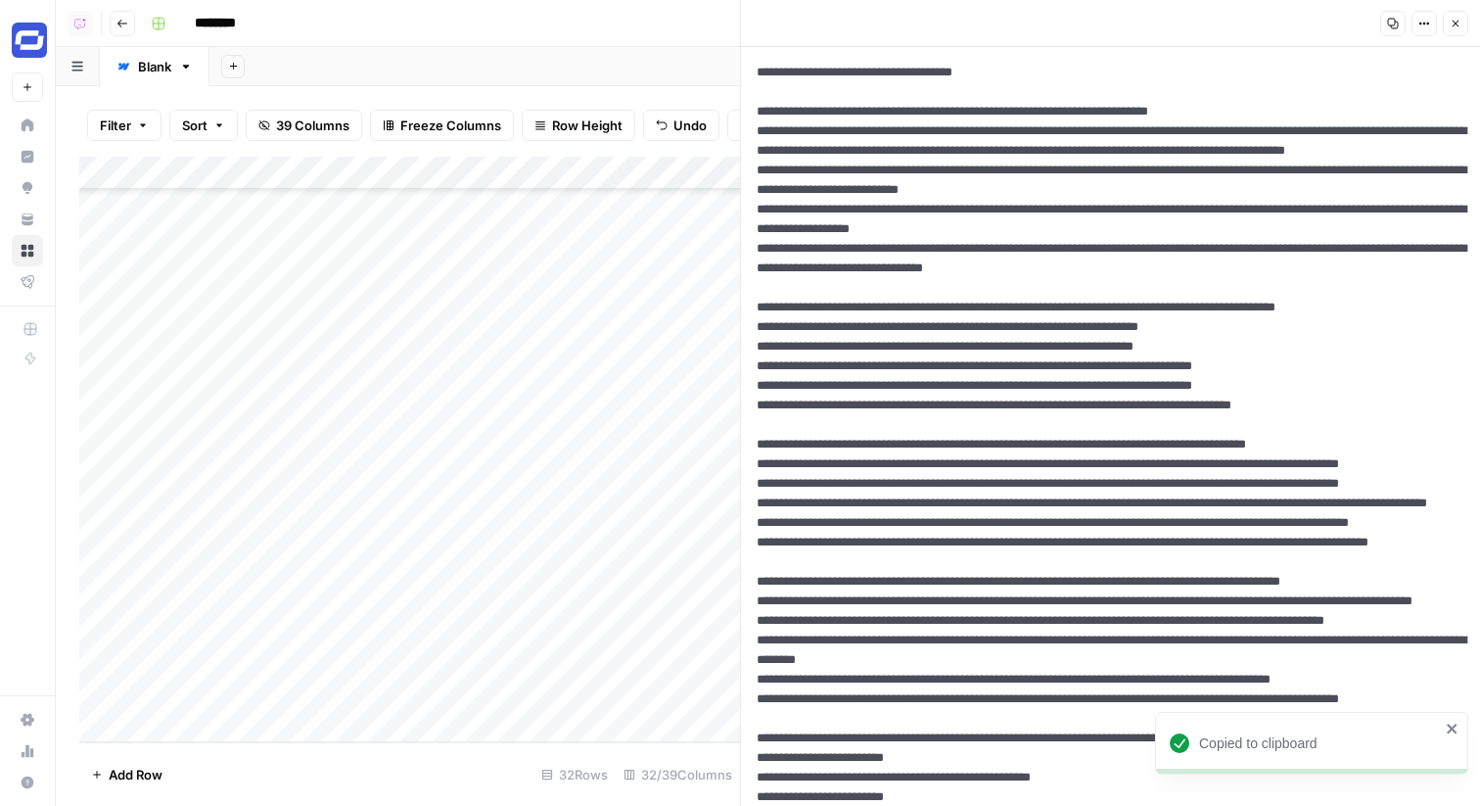
click at [1460, 25] on icon "button" at bounding box center [1456, 24] width 12 height 12
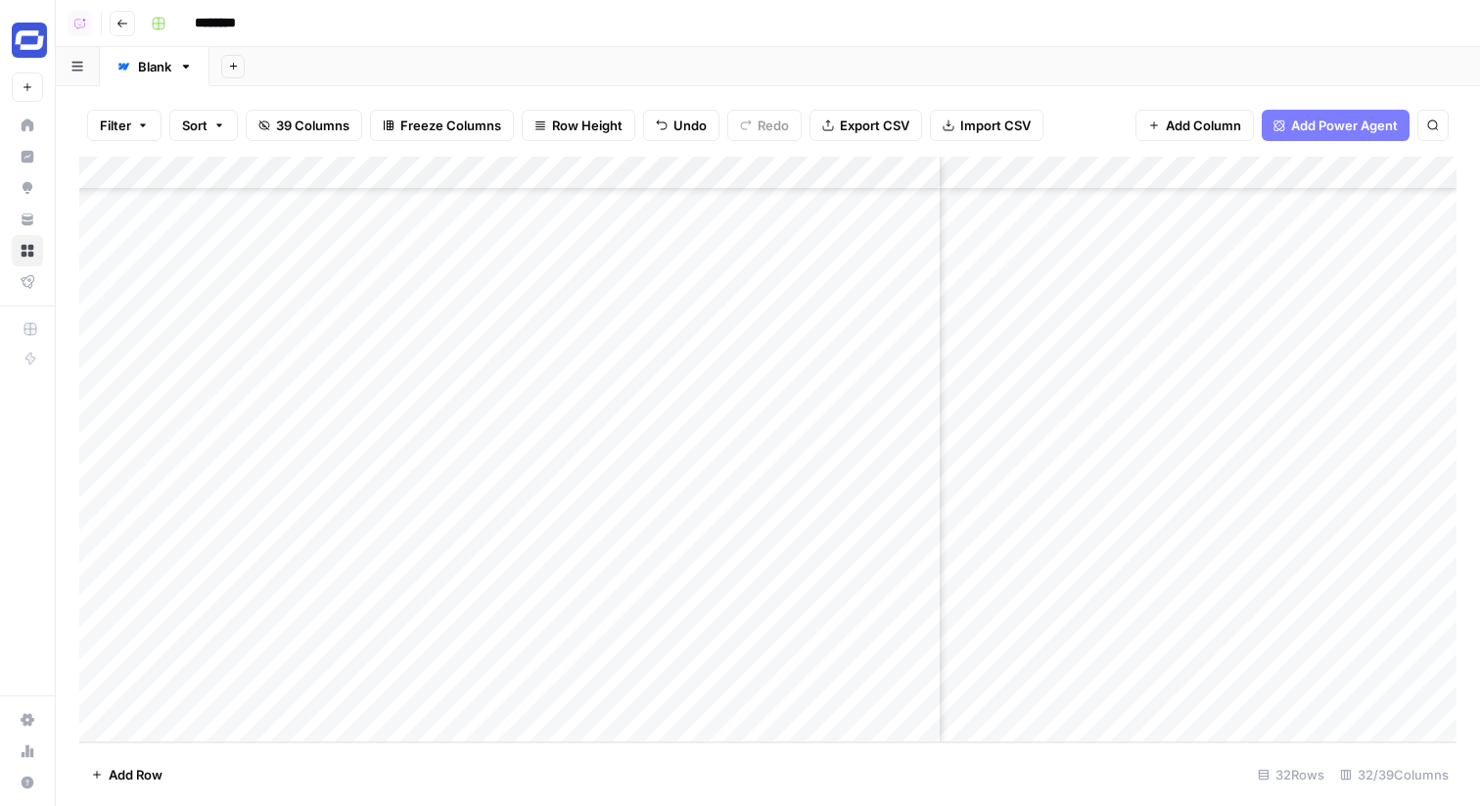
click at [1321, 690] on div "Add Column" at bounding box center [768, 450] width 1378 height 586
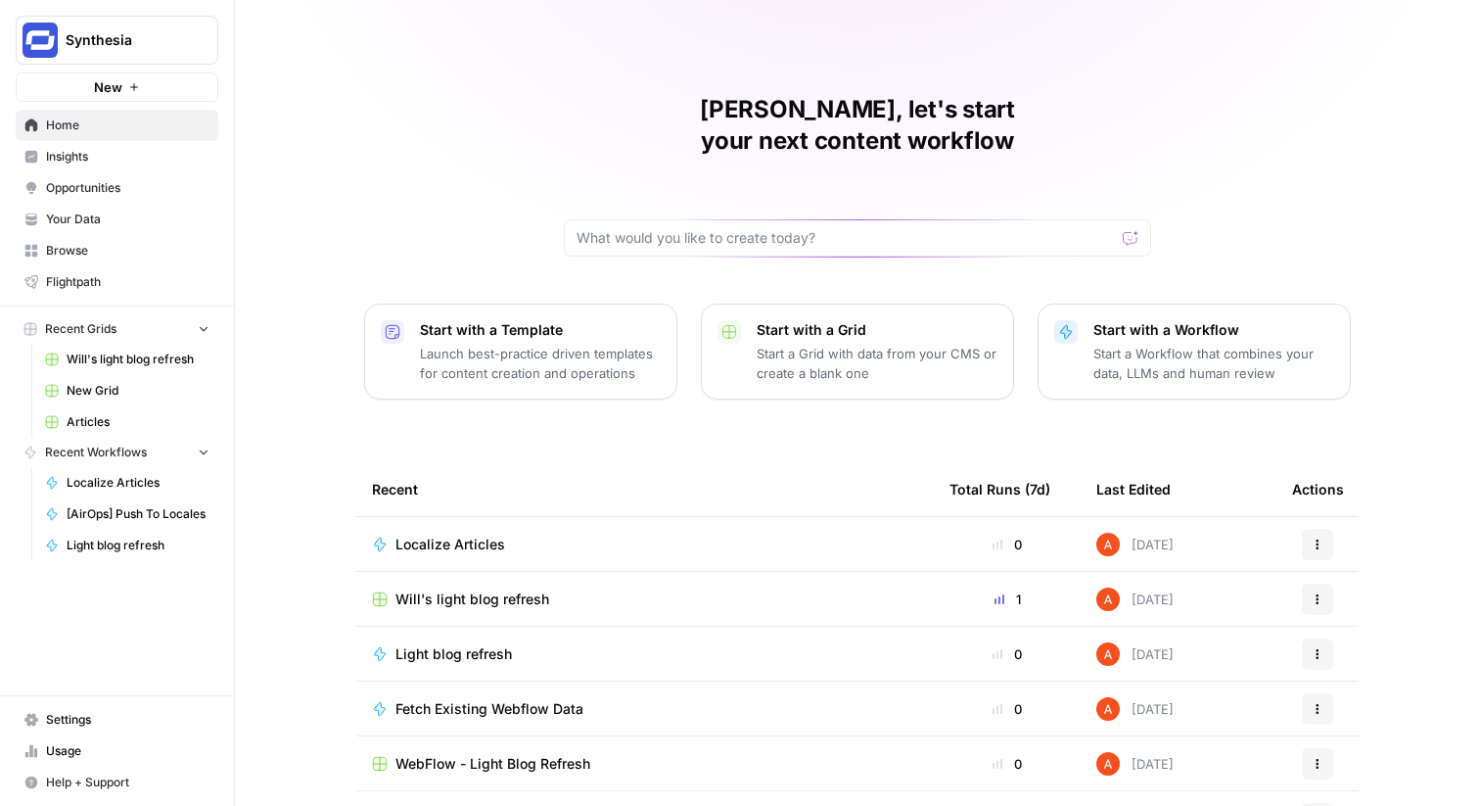
click at [87, 213] on span "Your Data" at bounding box center [128, 220] width 164 height 18
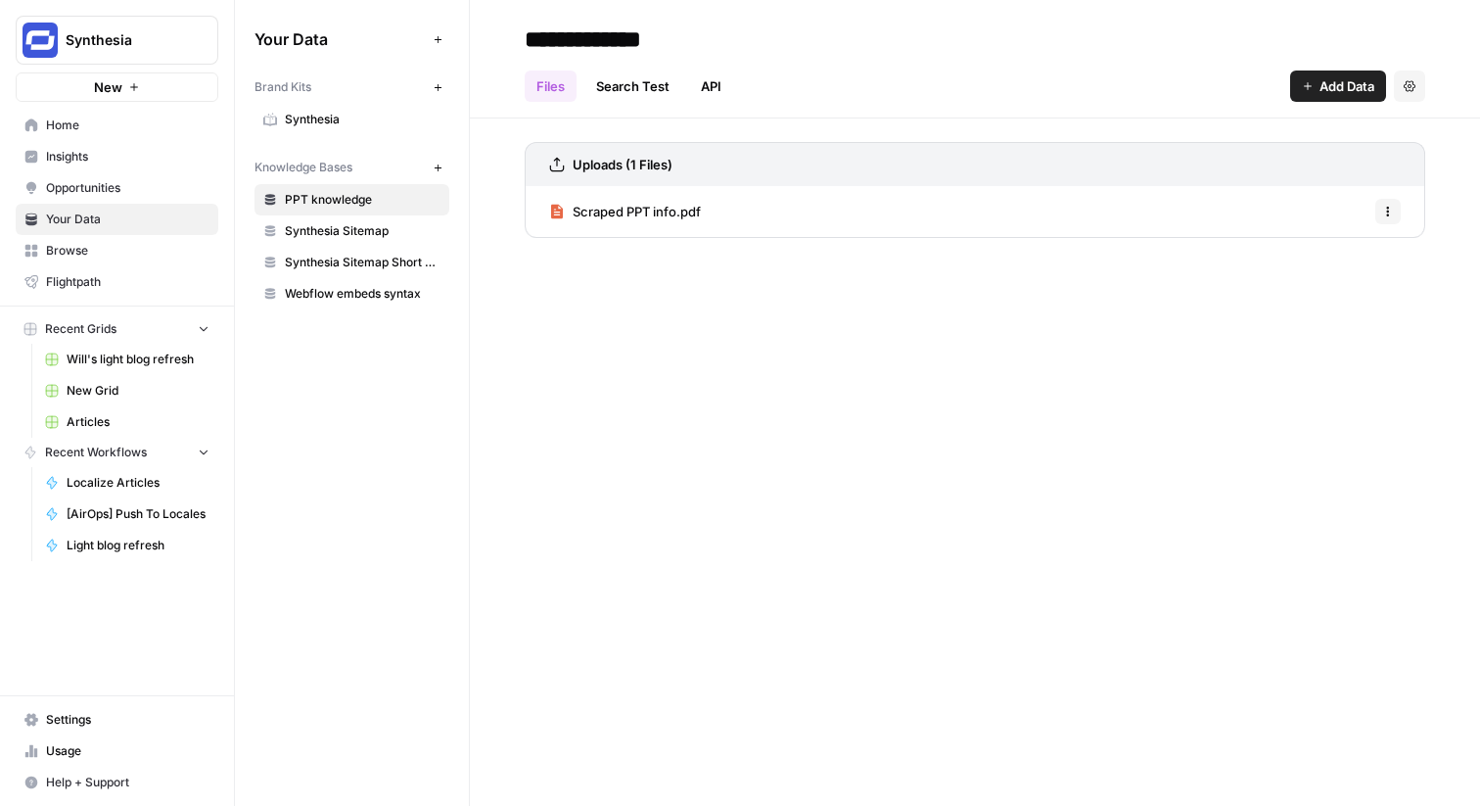
click at [112, 243] on span "Browse" at bounding box center [128, 251] width 164 height 18
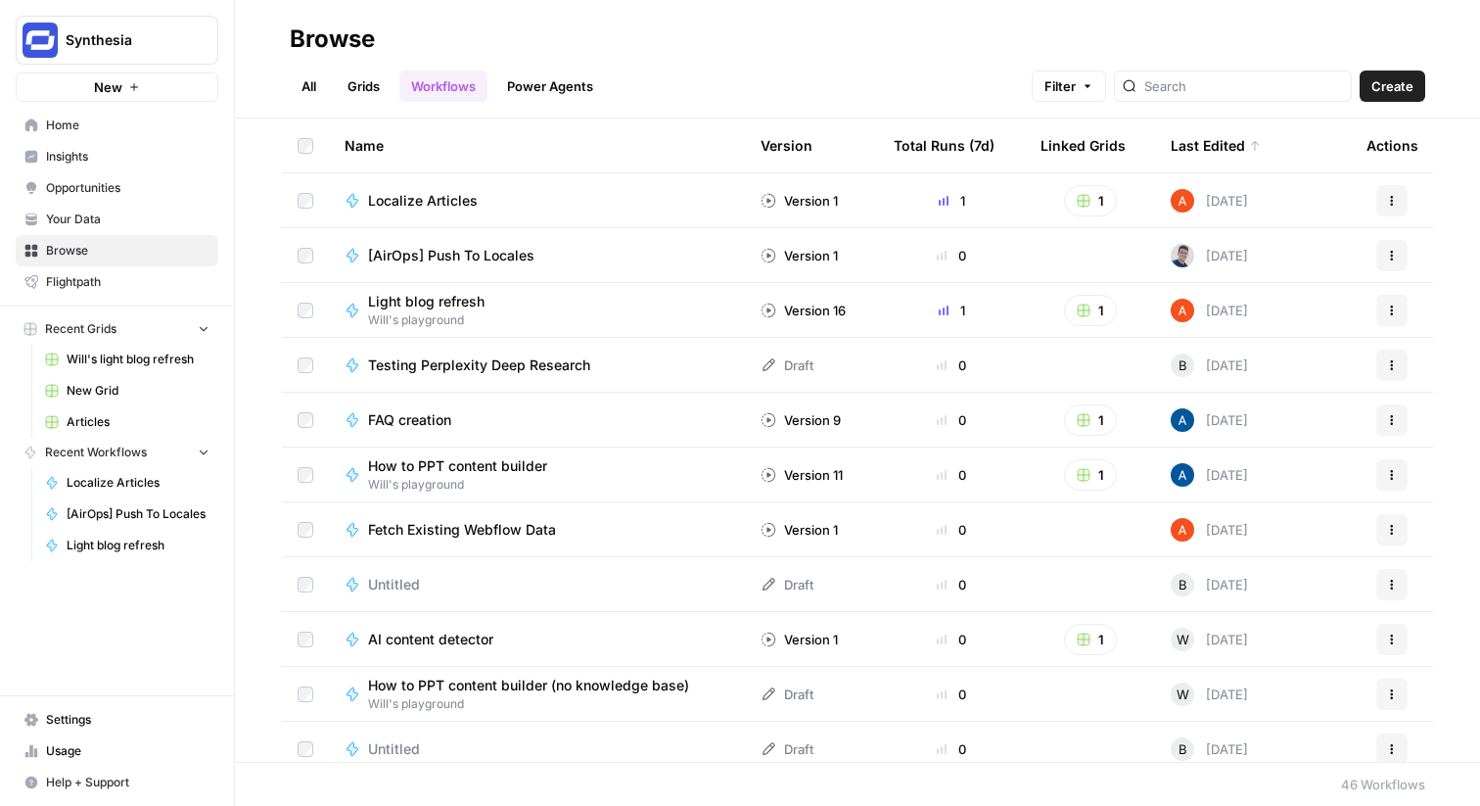
click at [372, 91] on link "Grids" at bounding box center [364, 85] width 56 height 31
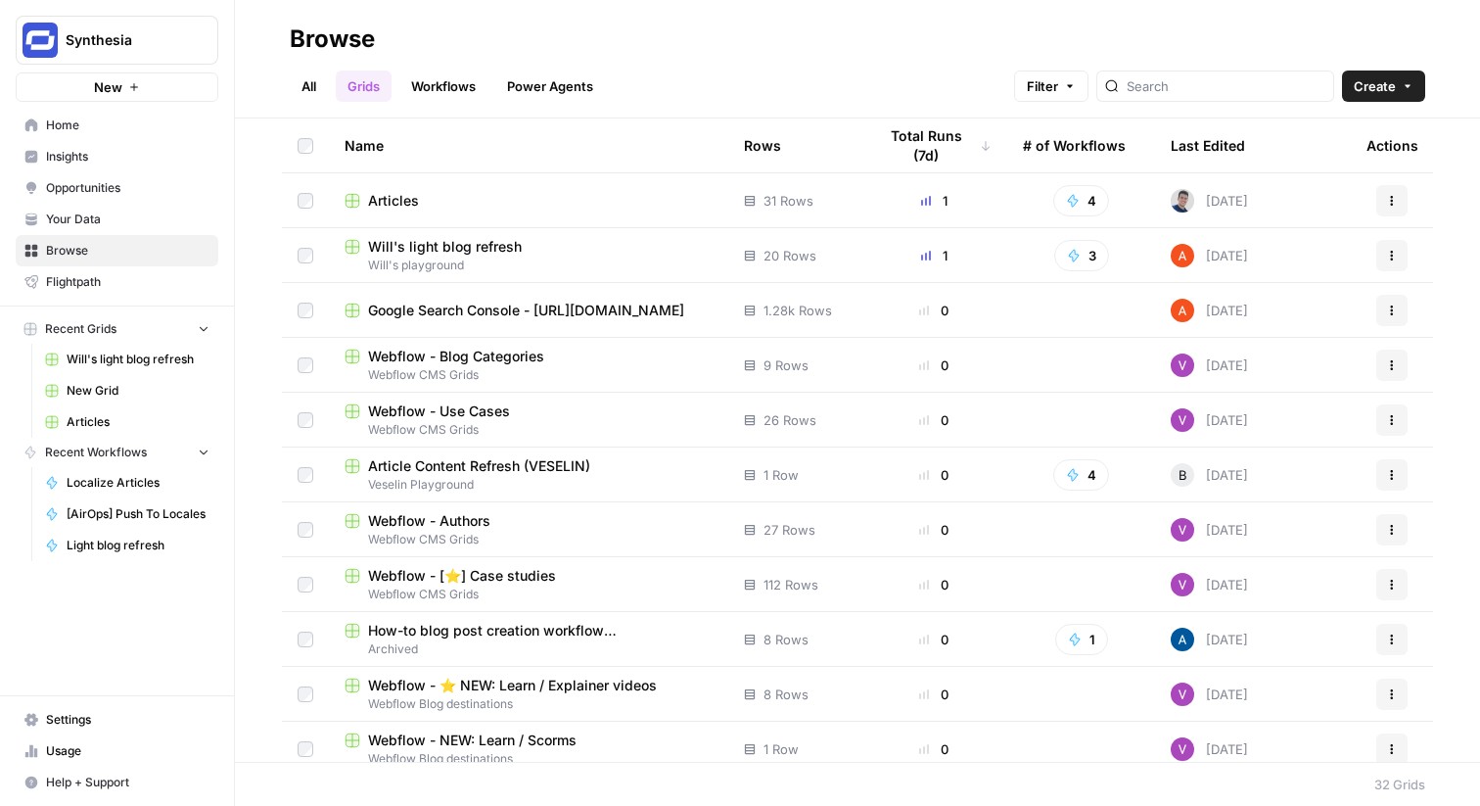
click at [390, 200] on span "Articles" at bounding box center [393, 201] width 51 height 20
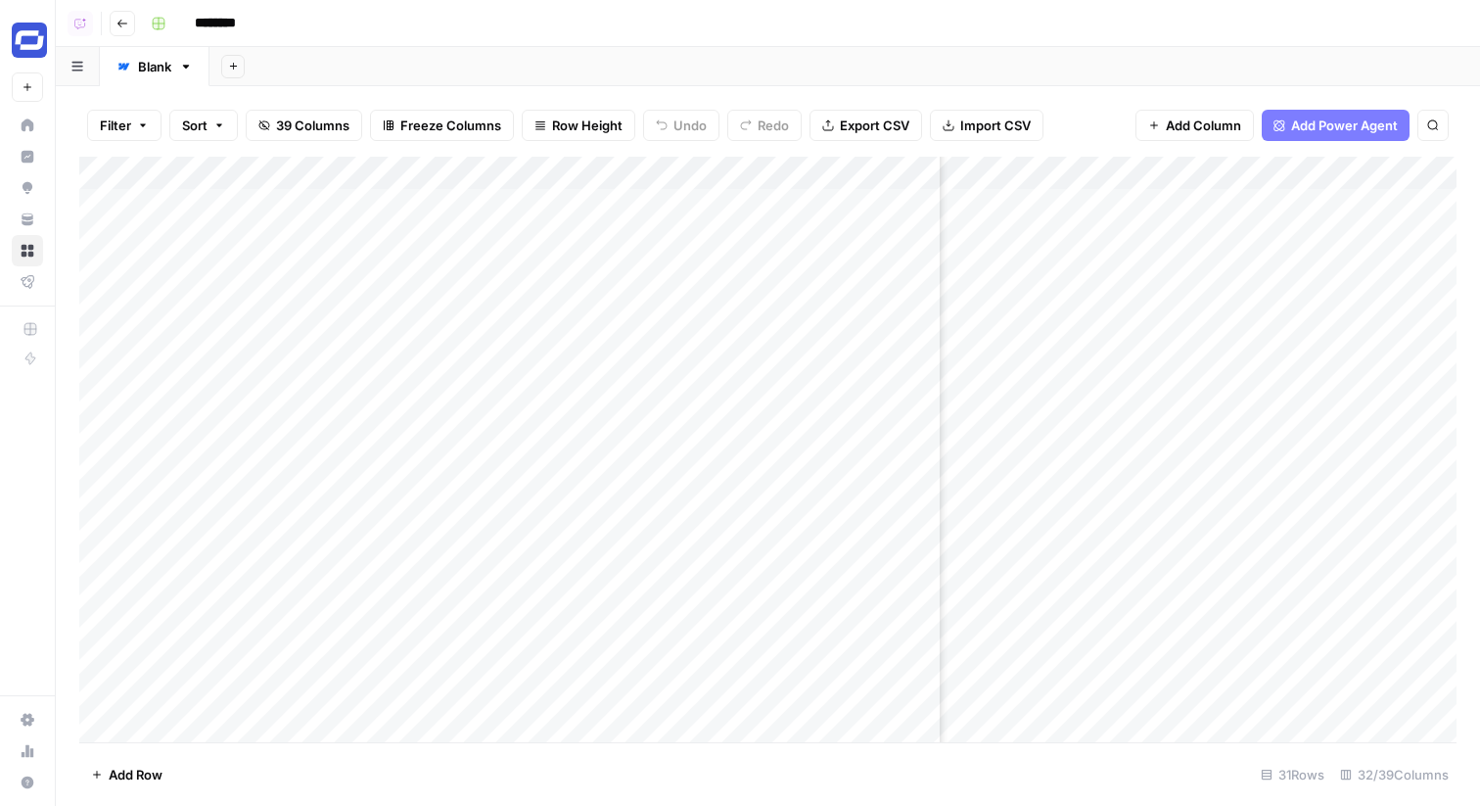
scroll to position [1, 1786]
click at [1208, 204] on div "Add Column" at bounding box center [768, 450] width 1378 height 586
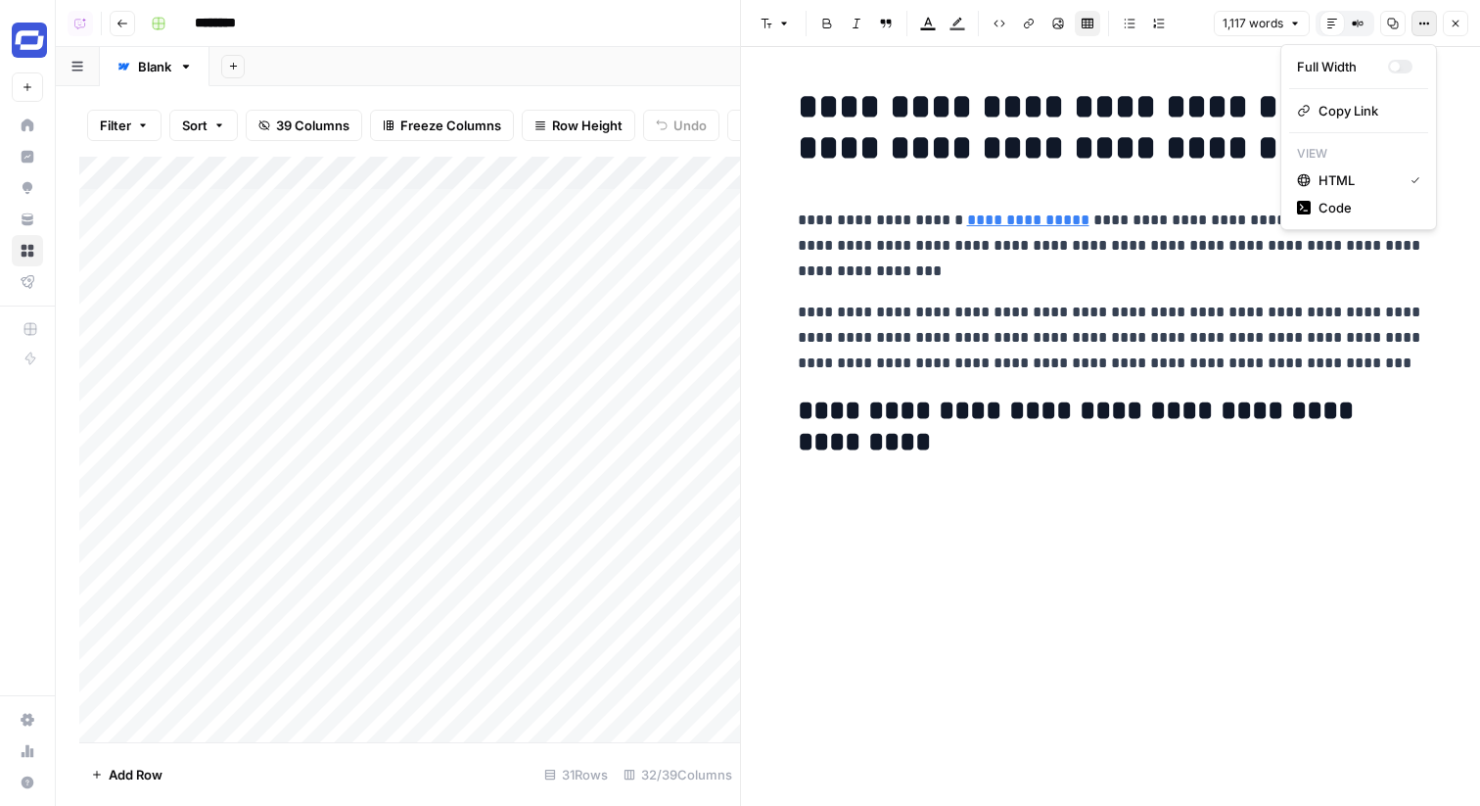
click at [1424, 23] on icon "button" at bounding box center [1425, 24] width 3 height 3
click at [1358, 212] on span "Code" at bounding box center [1366, 208] width 94 height 20
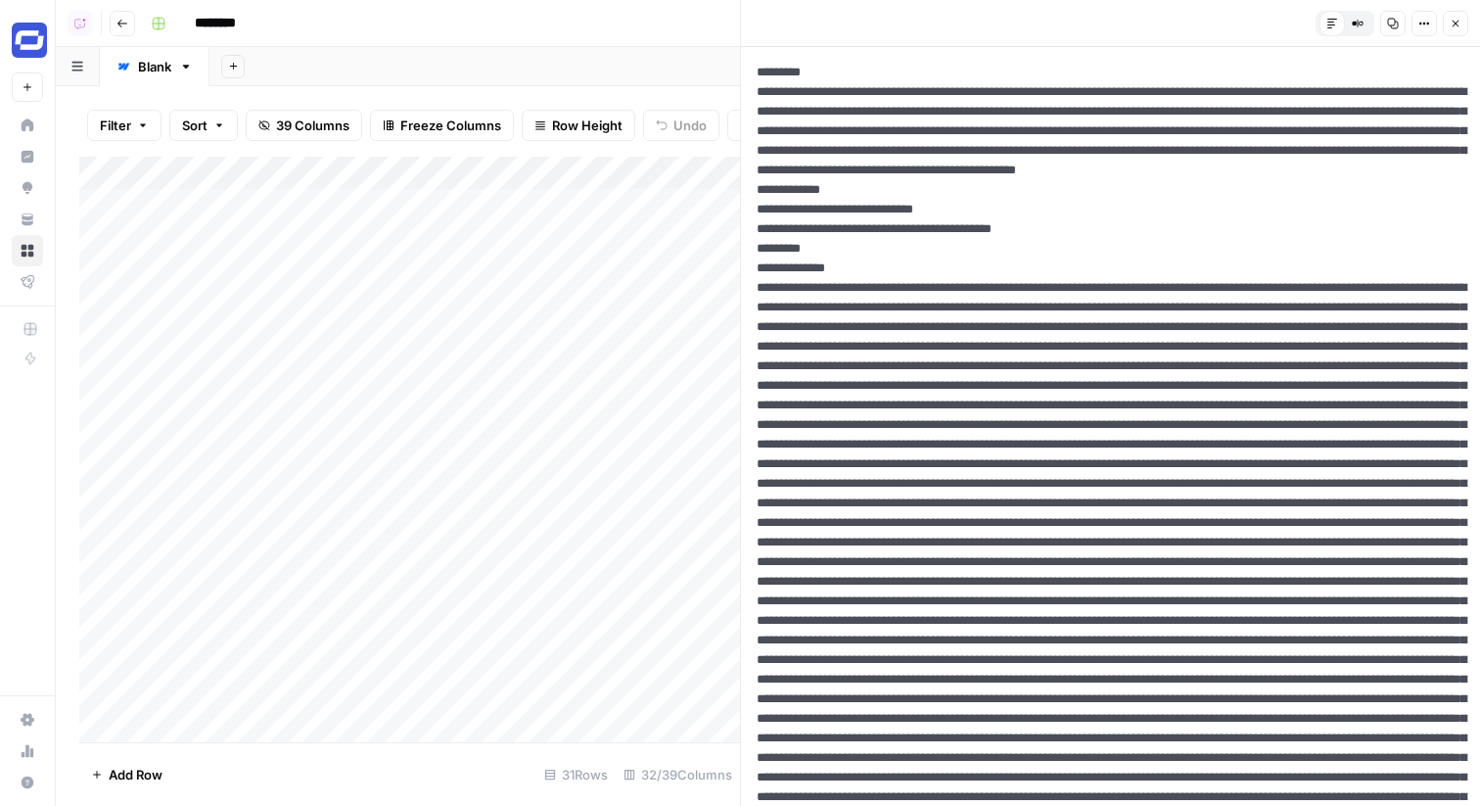
click at [1461, 19] on icon "button" at bounding box center [1456, 24] width 12 height 12
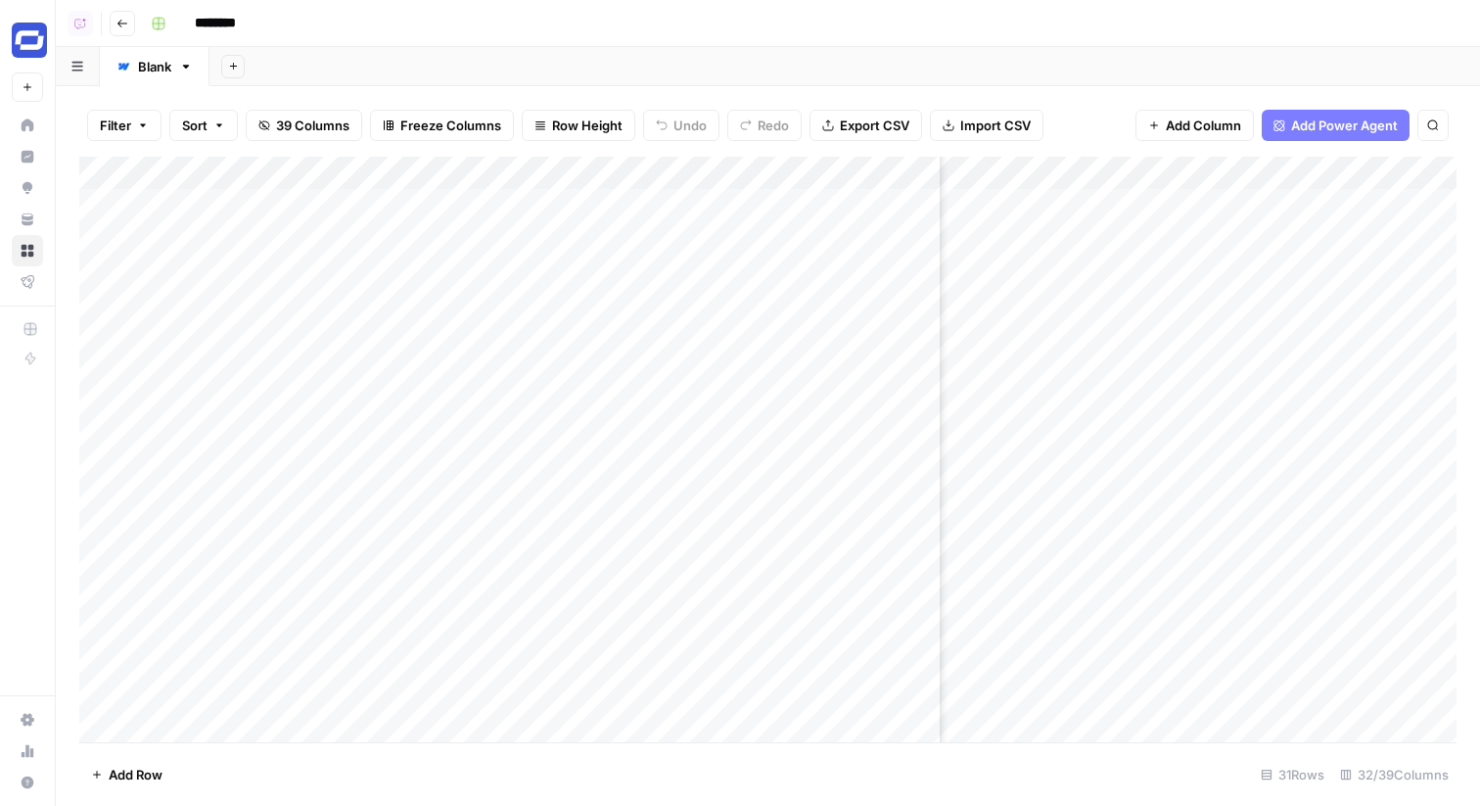
scroll to position [1, 1992]
click at [1175, 573] on div "Add Column" at bounding box center [768, 450] width 1378 height 586
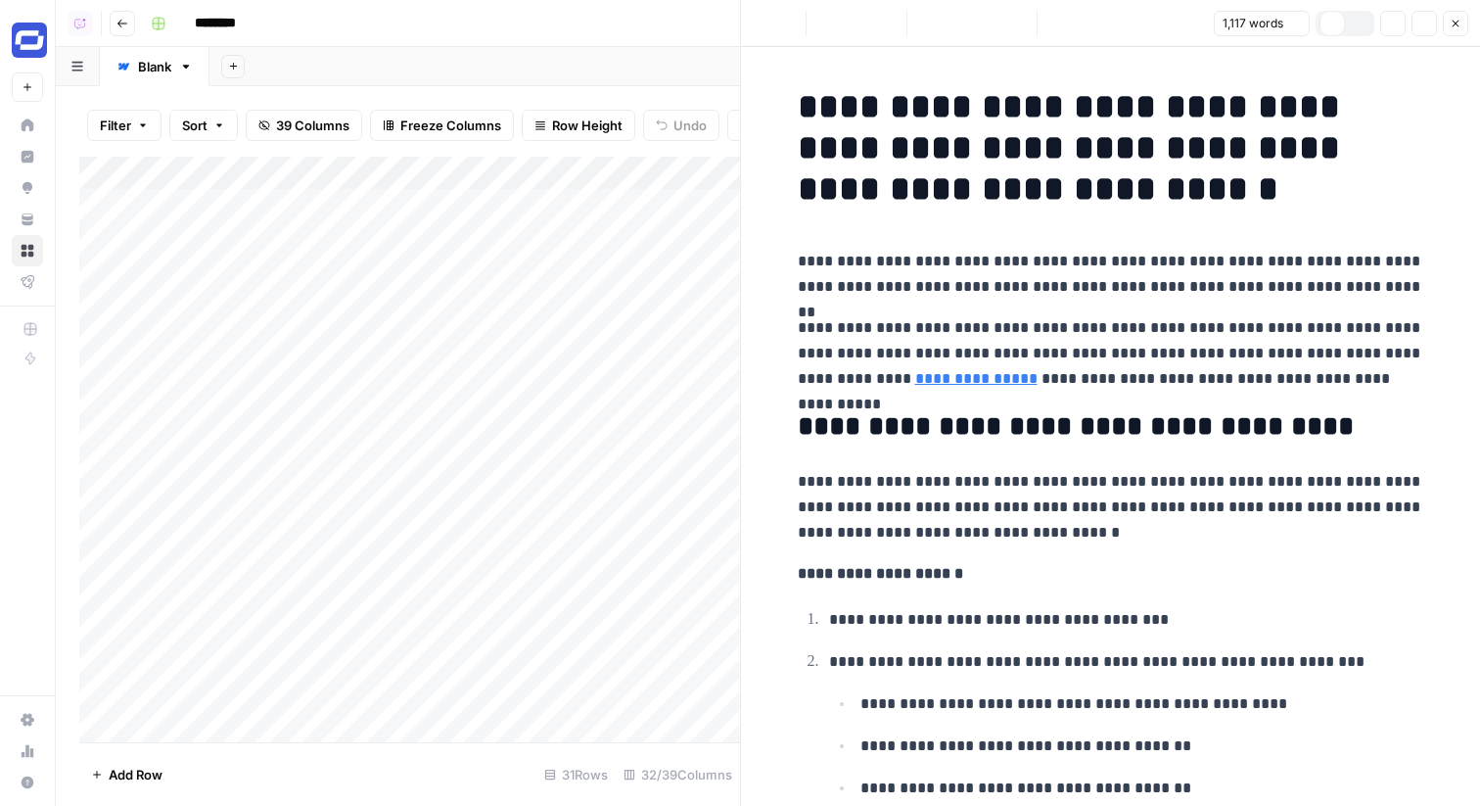
click at [1452, 17] on button "Close" at bounding box center [1455, 23] width 25 height 25
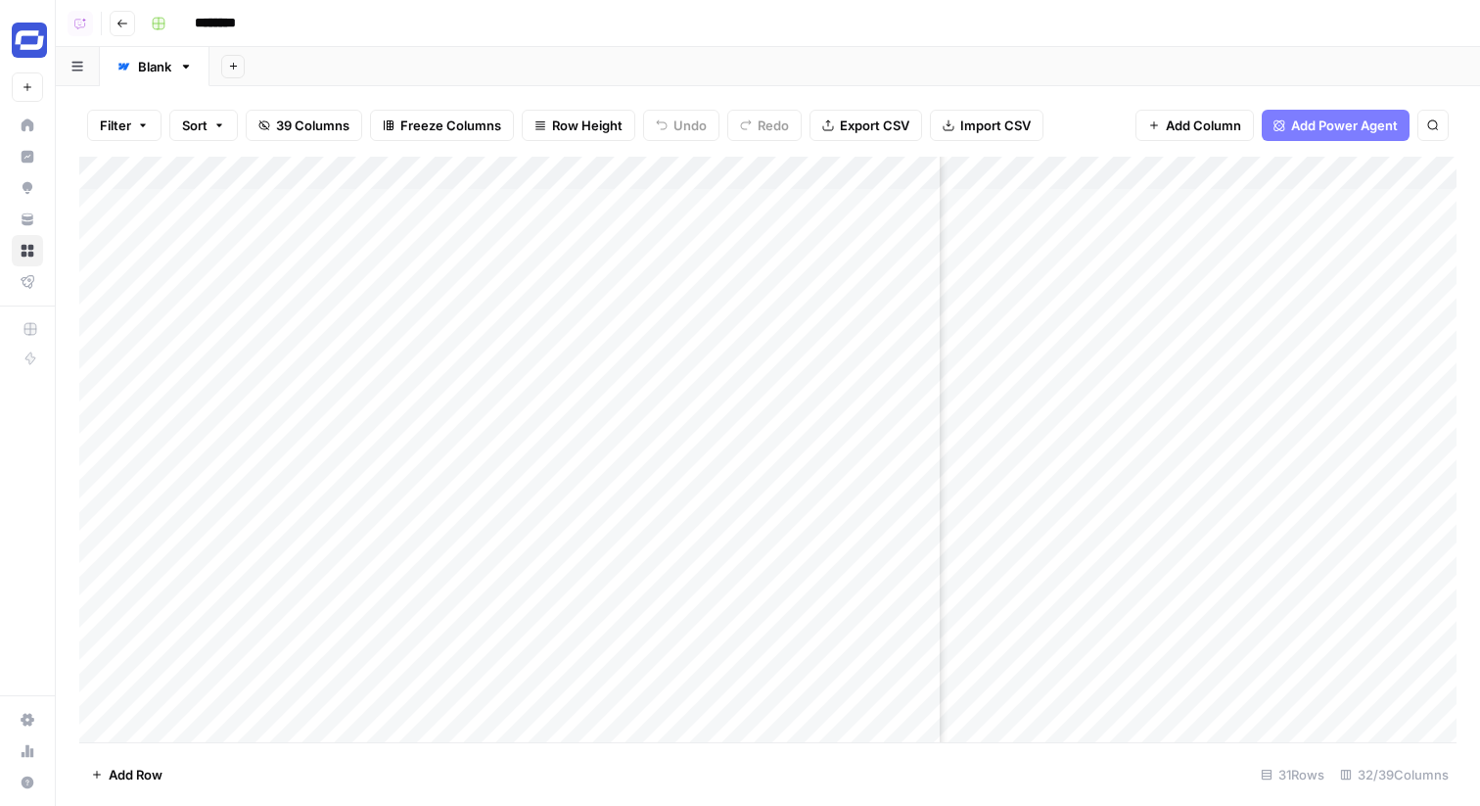
click at [1182, 567] on div "Add Column" at bounding box center [768, 450] width 1378 height 586
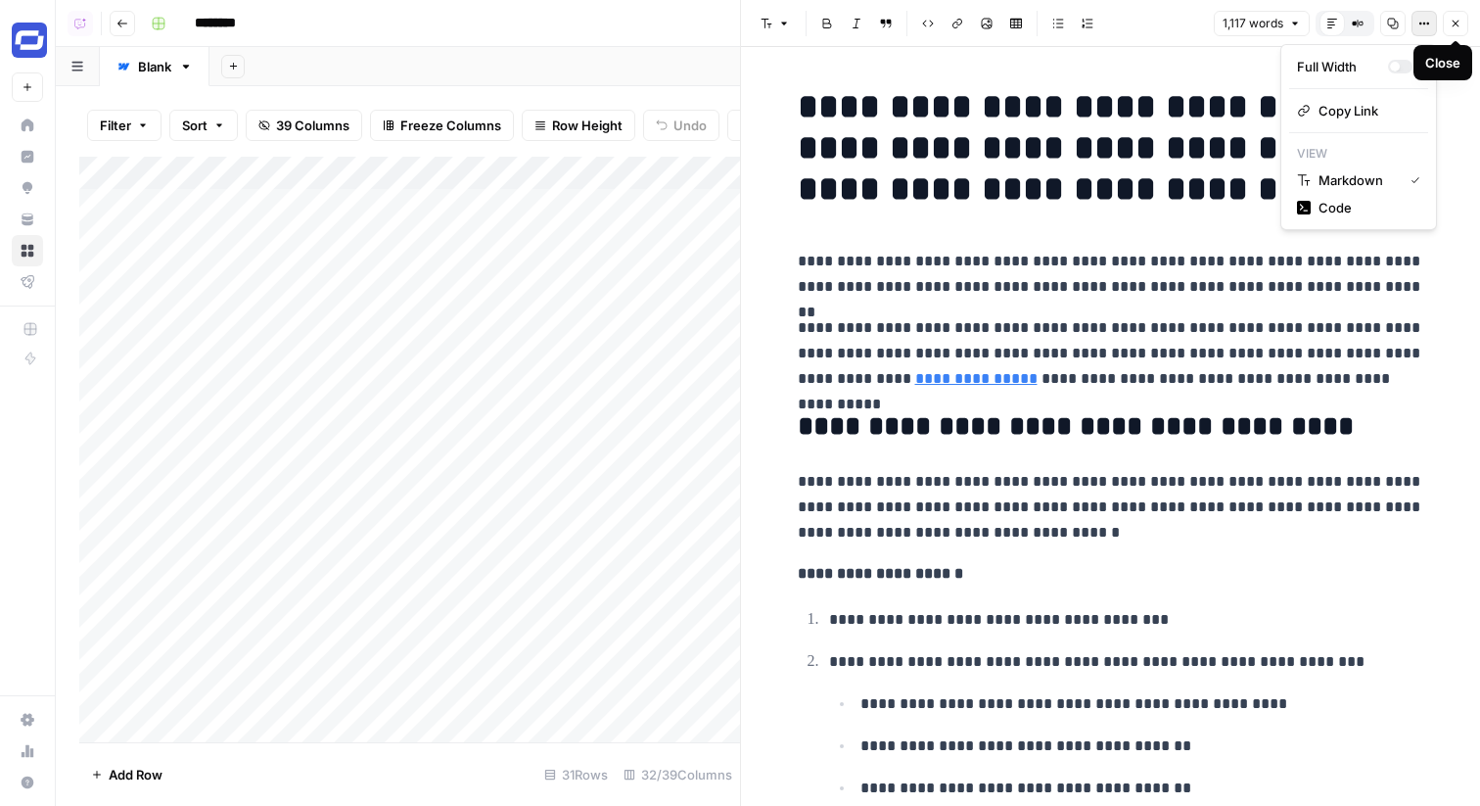
click at [1424, 15] on button "Options" at bounding box center [1424, 23] width 25 height 25
click at [1389, 212] on span "Code" at bounding box center [1366, 208] width 94 height 20
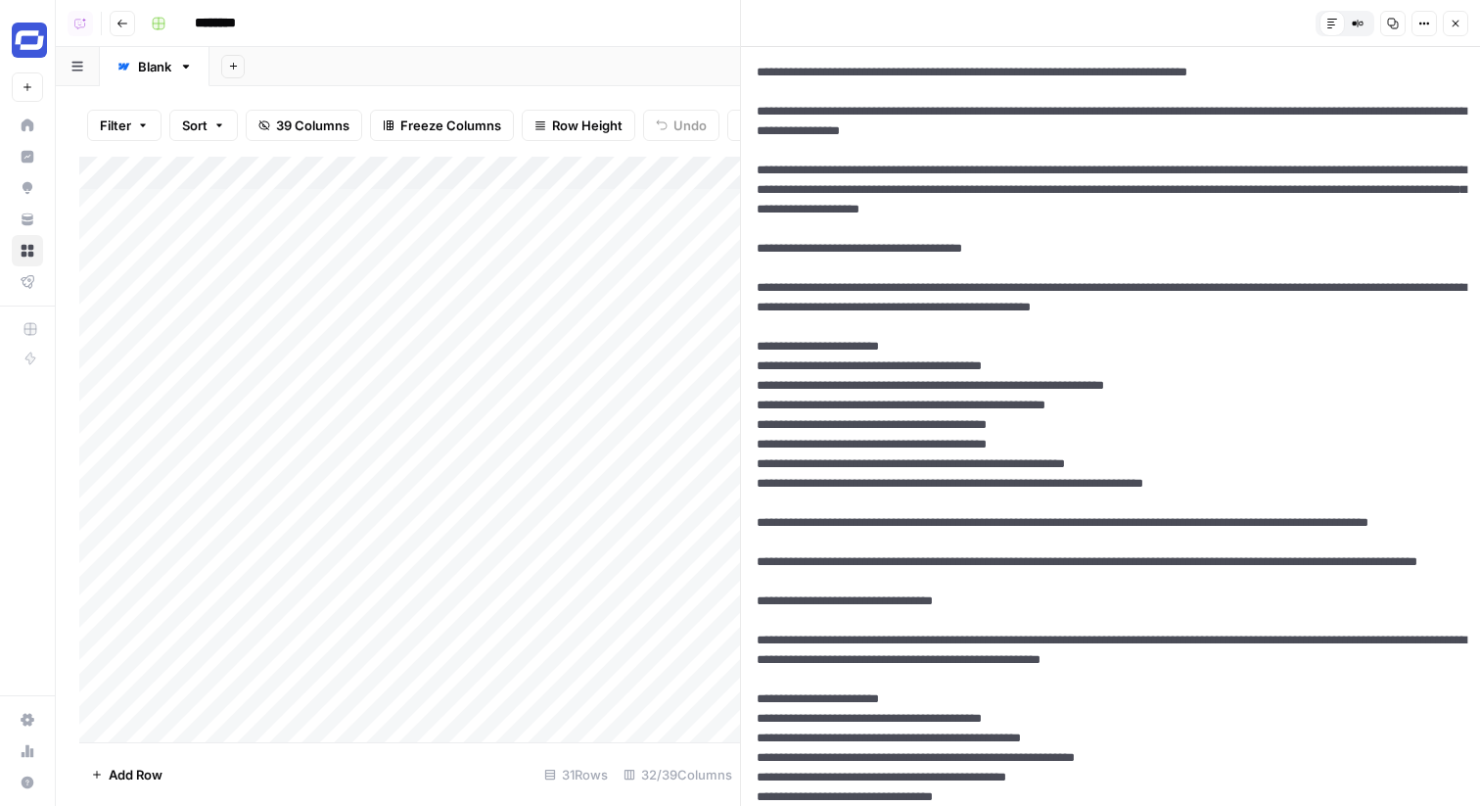
click at [1450, 26] on icon "button" at bounding box center [1456, 24] width 12 height 12
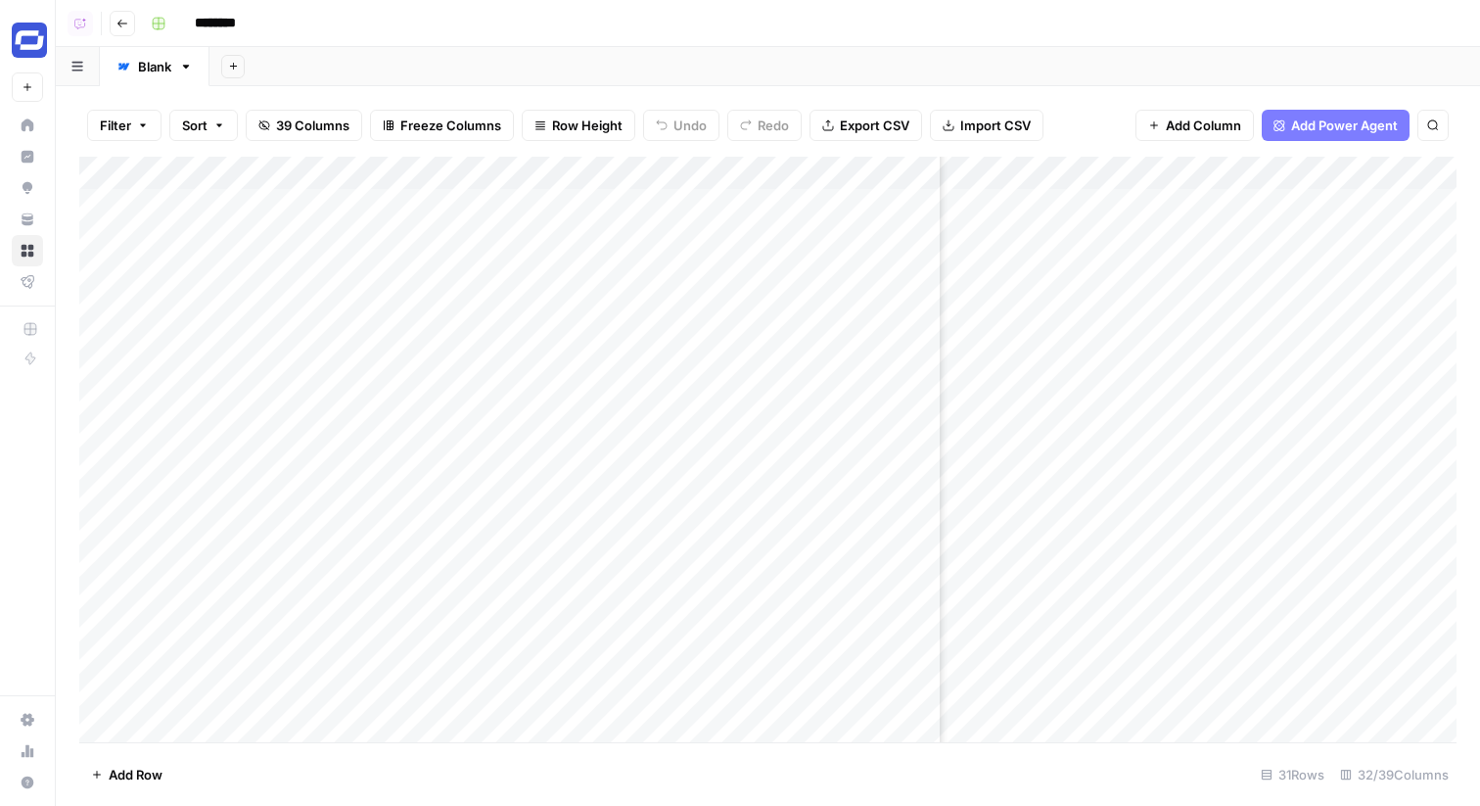
scroll to position [1, 1912]
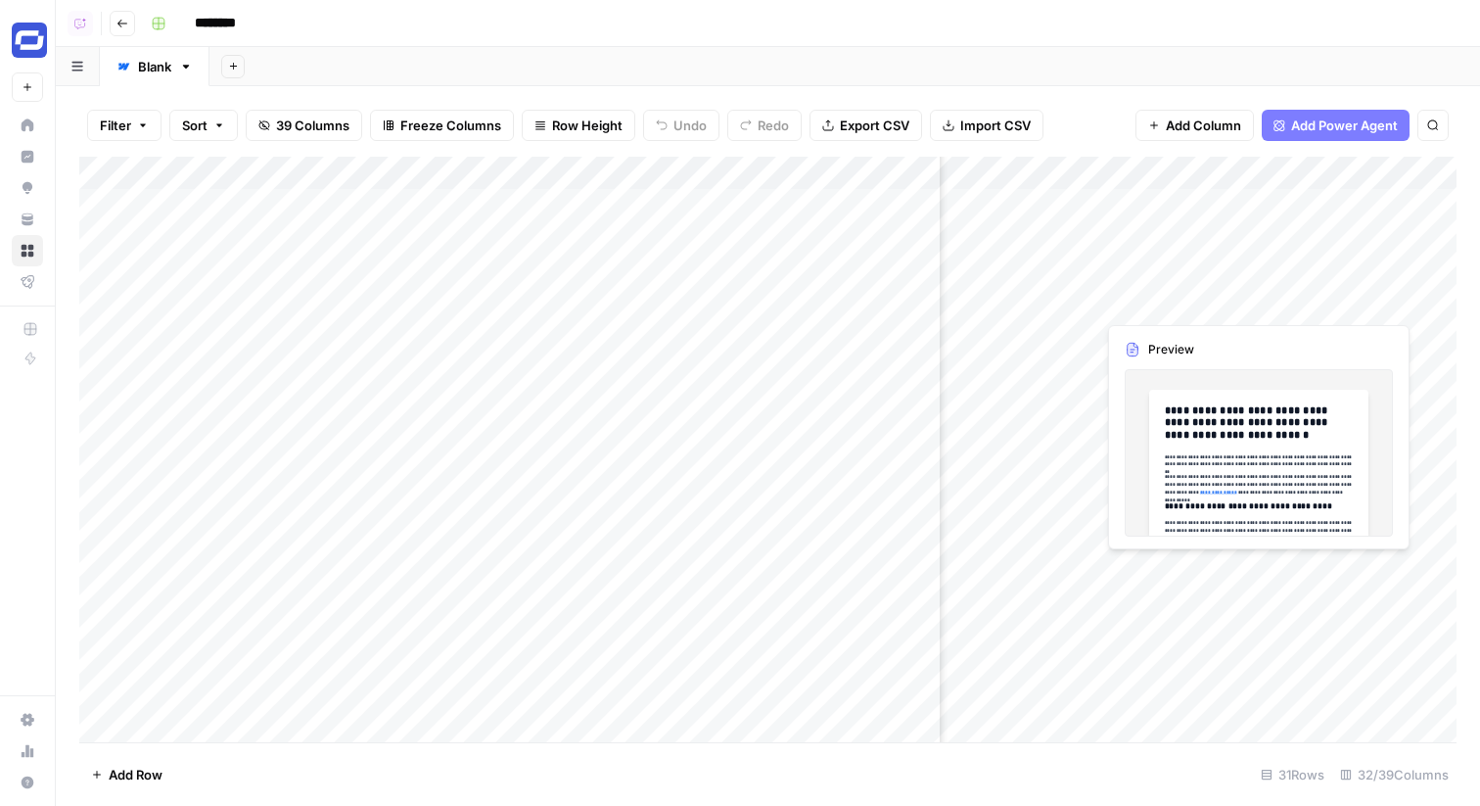
click at [1082, 570] on div "Add Column" at bounding box center [768, 450] width 1378 height 586
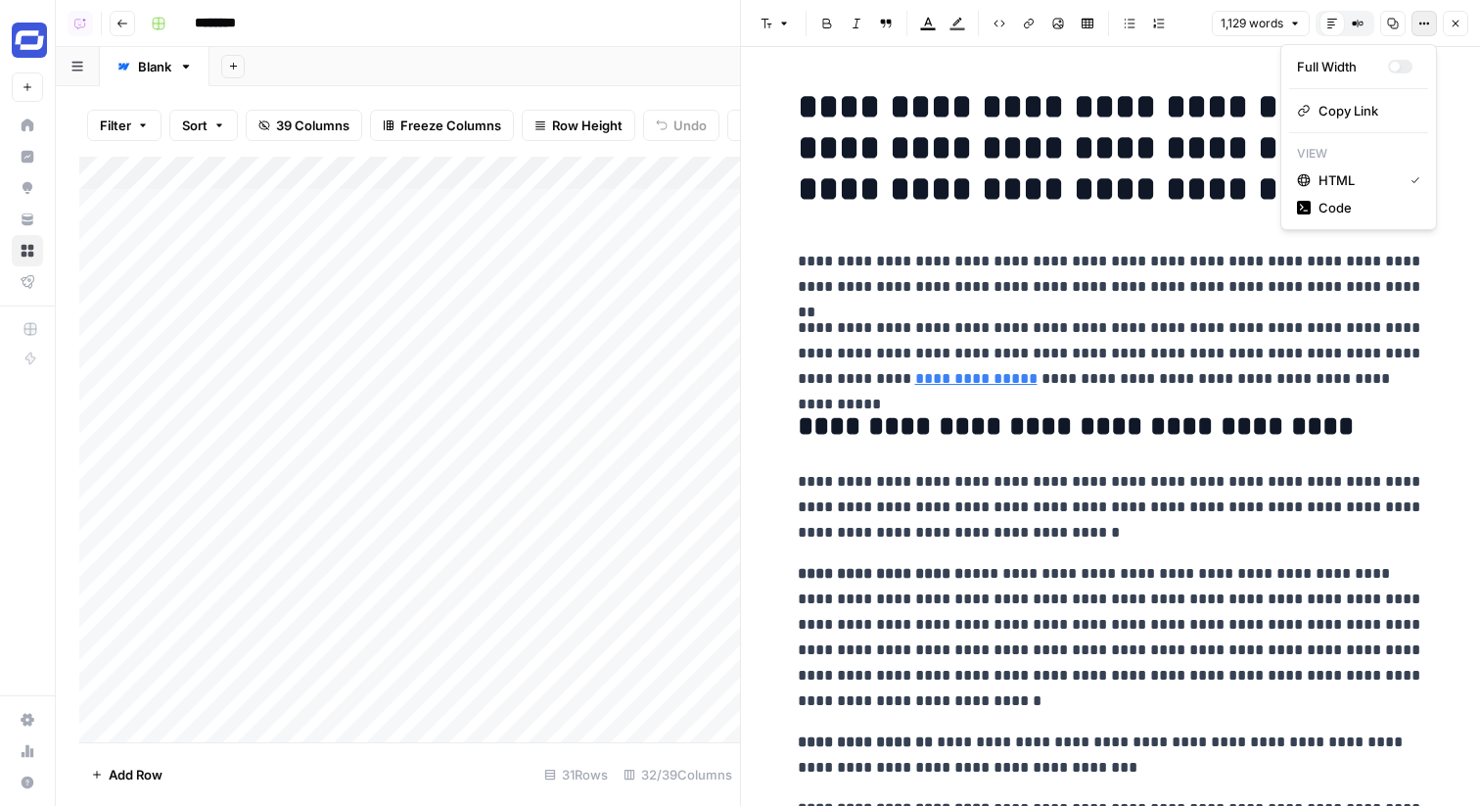
click at [1425, 29] on button "Options" at bounding box center [1424, 23] width 25 height 25
click at [1342, 210] on span "Code" at bounding box center [1366, 208] width 94 height 20
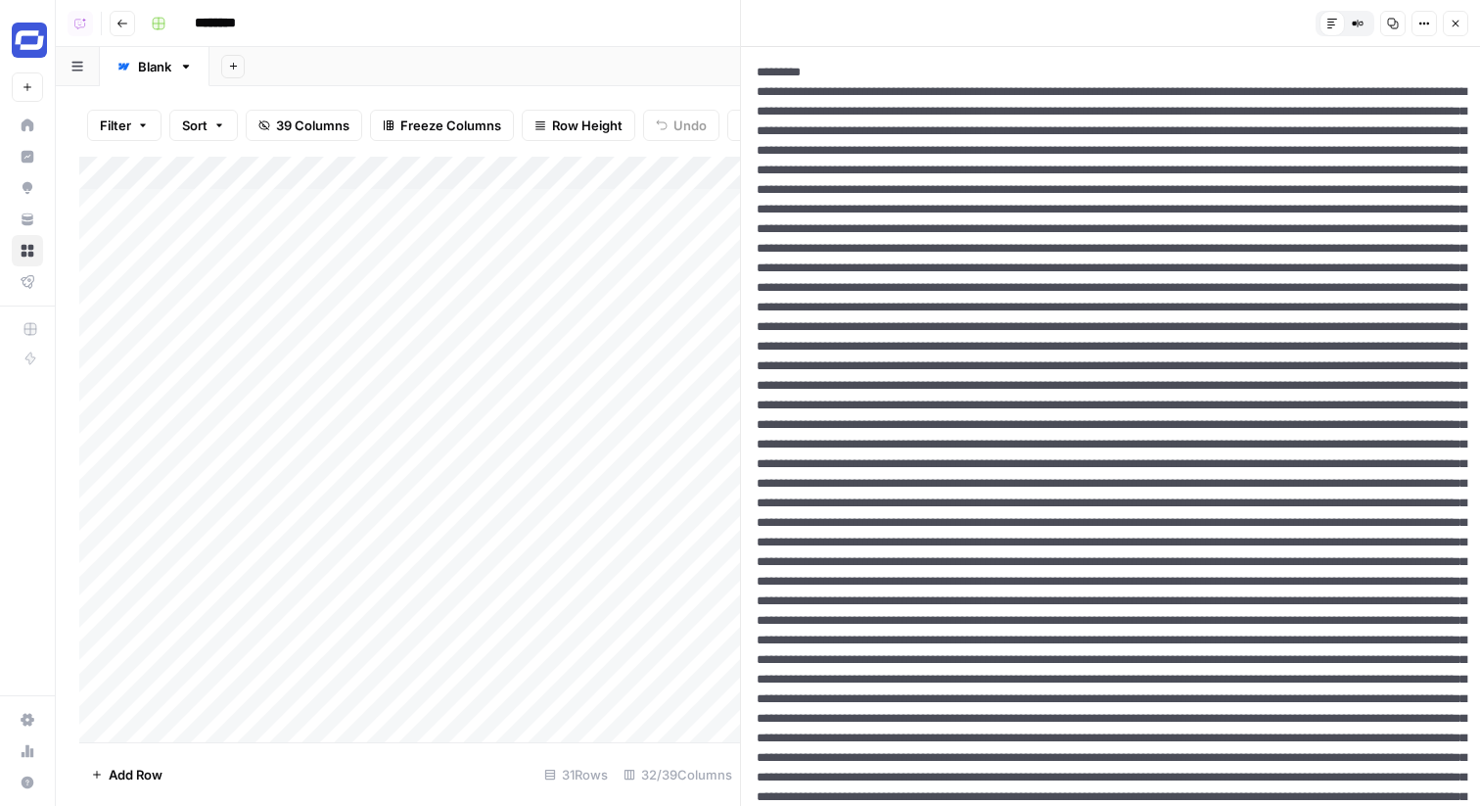
click at [1458, 21] on icon "button" at bounding box center [1456, 24] width 7 height 7
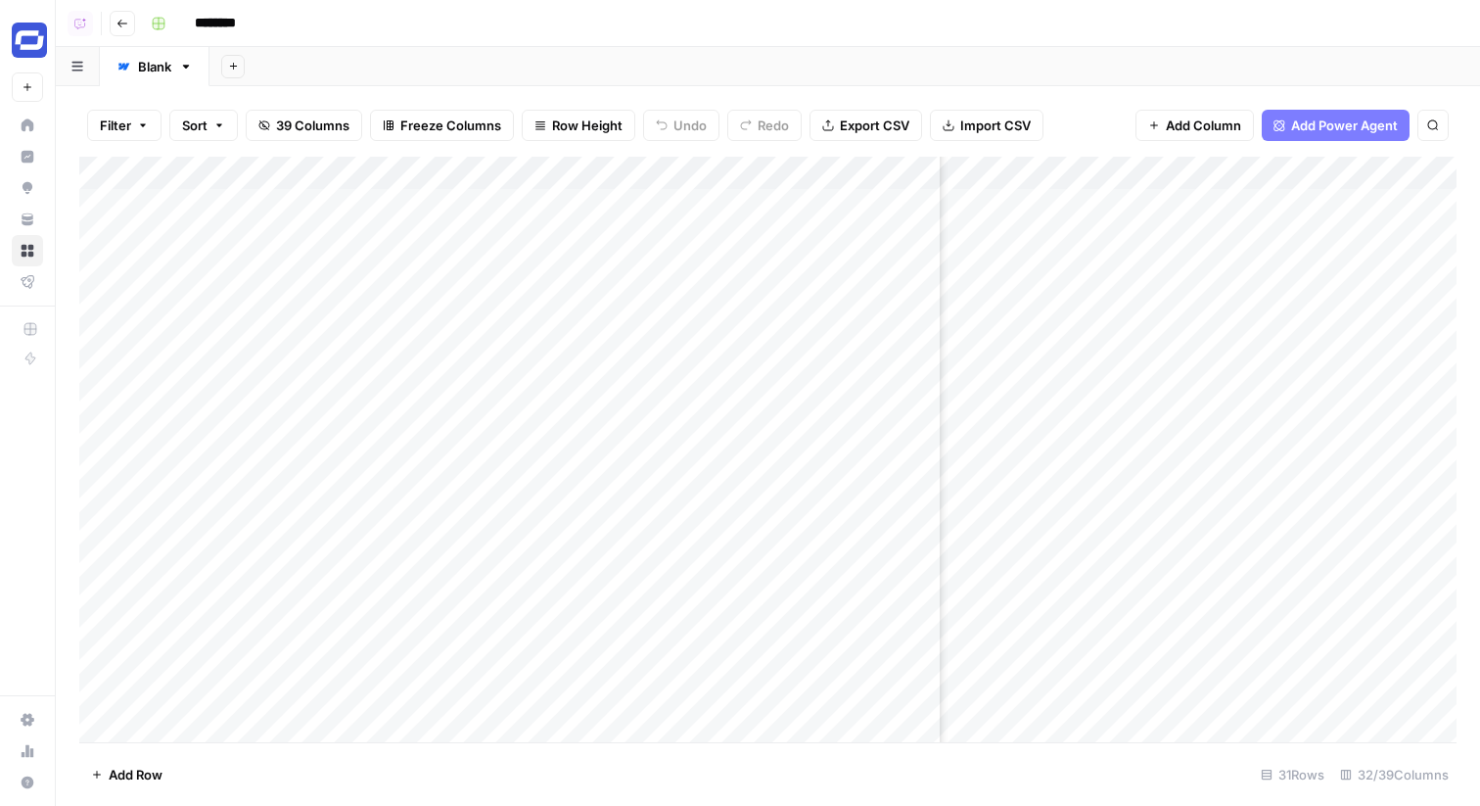
scroll to position [1, 2060]
click at [1270, 561] on div "Add Column" at bounding box center [768, 450] width 1378 height 586
click at [1061, 571] on div "Add Column" at bounding box center [768, 450] width 1378 height 586
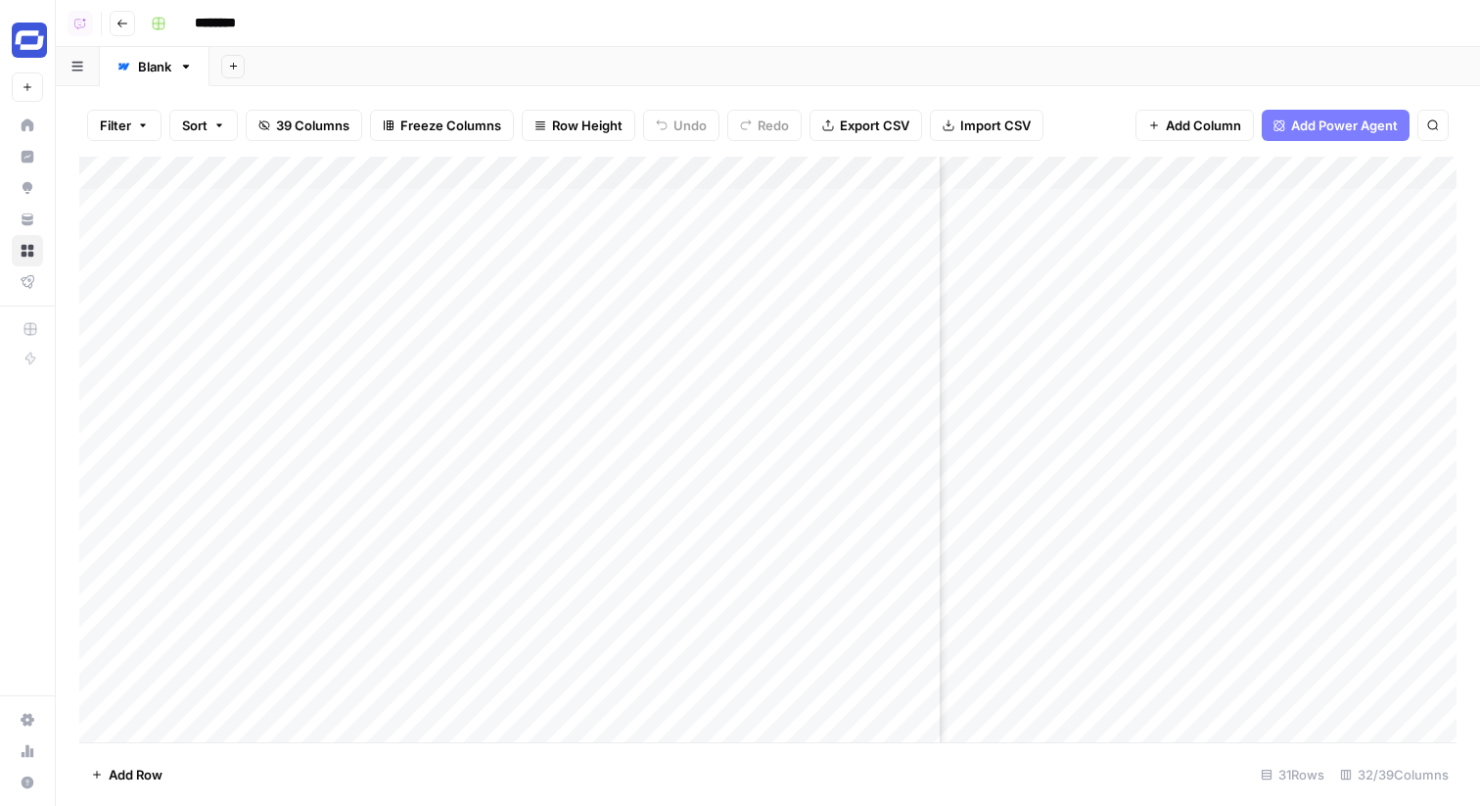
click at [1248, 571] on div "Add Column" at bounding box center [768, 450] width 1378 height 586
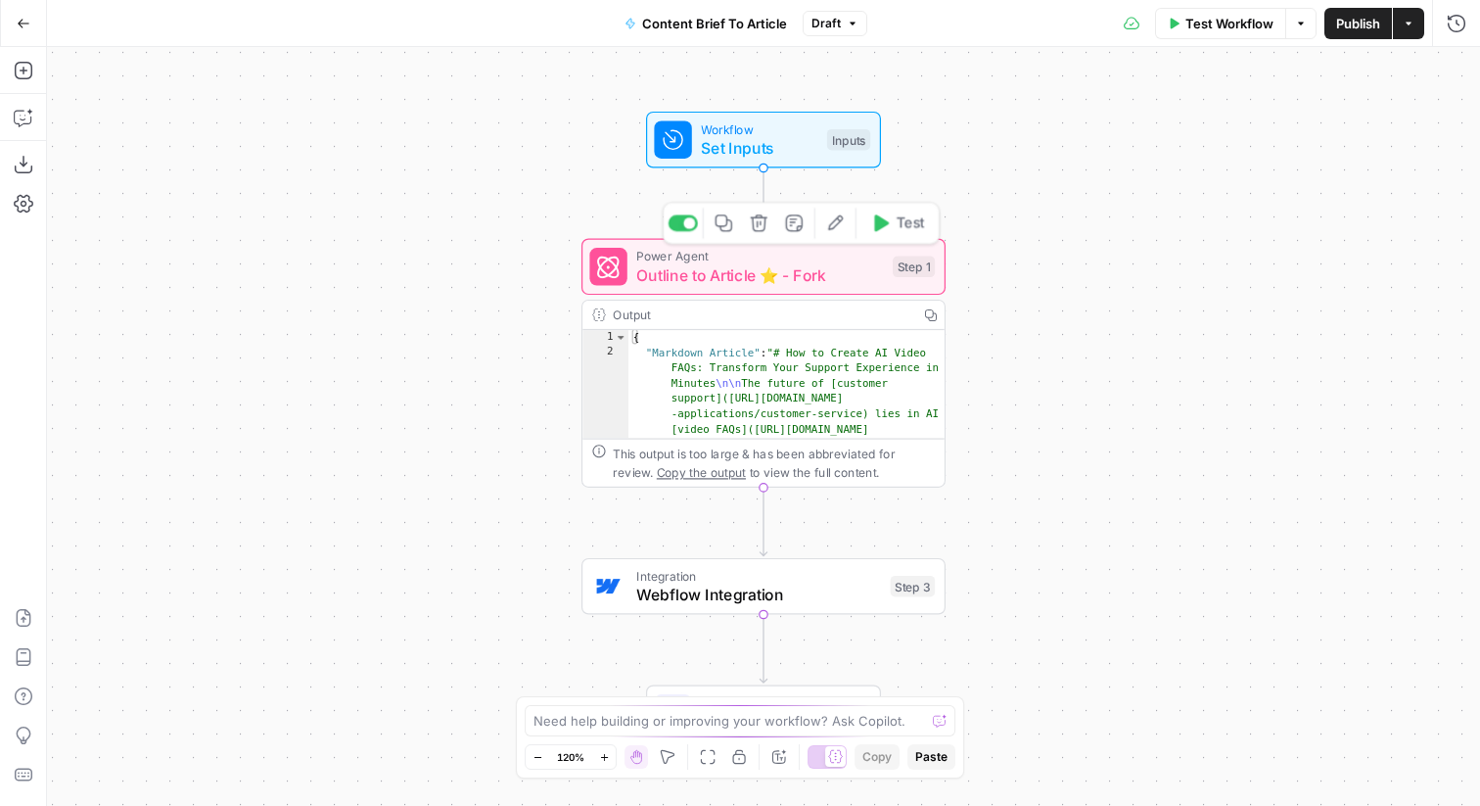
click at [885, 265] on div "Power Agent Outline to Article ⭐️ - Fork Step 1 Copy step Delete step Add Note …" at bounding box center [762, 267] width 346 height 40
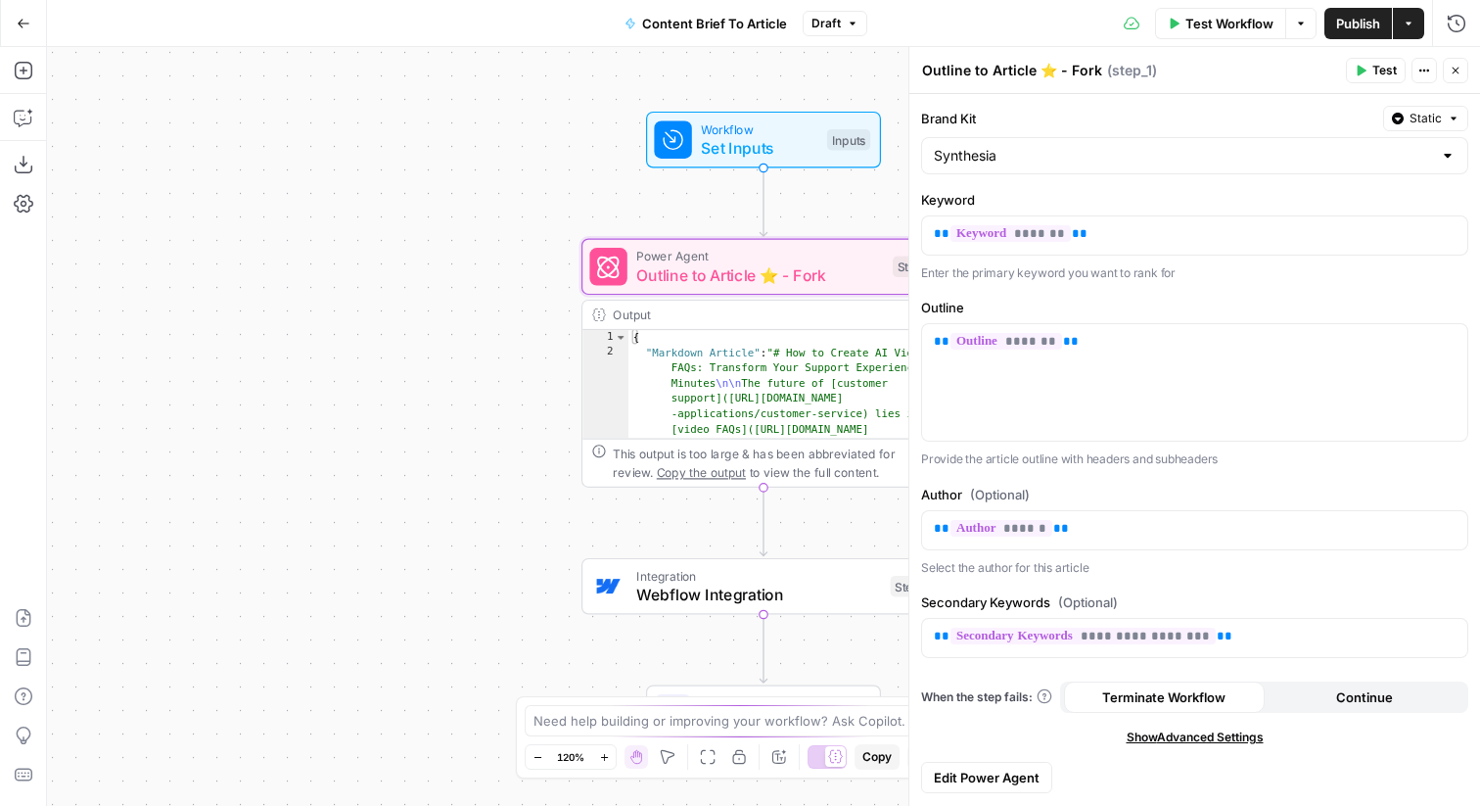
click at [1011, 776] on span "Edit Power Agent" at bounding box center [987, 778] width 106 height 20
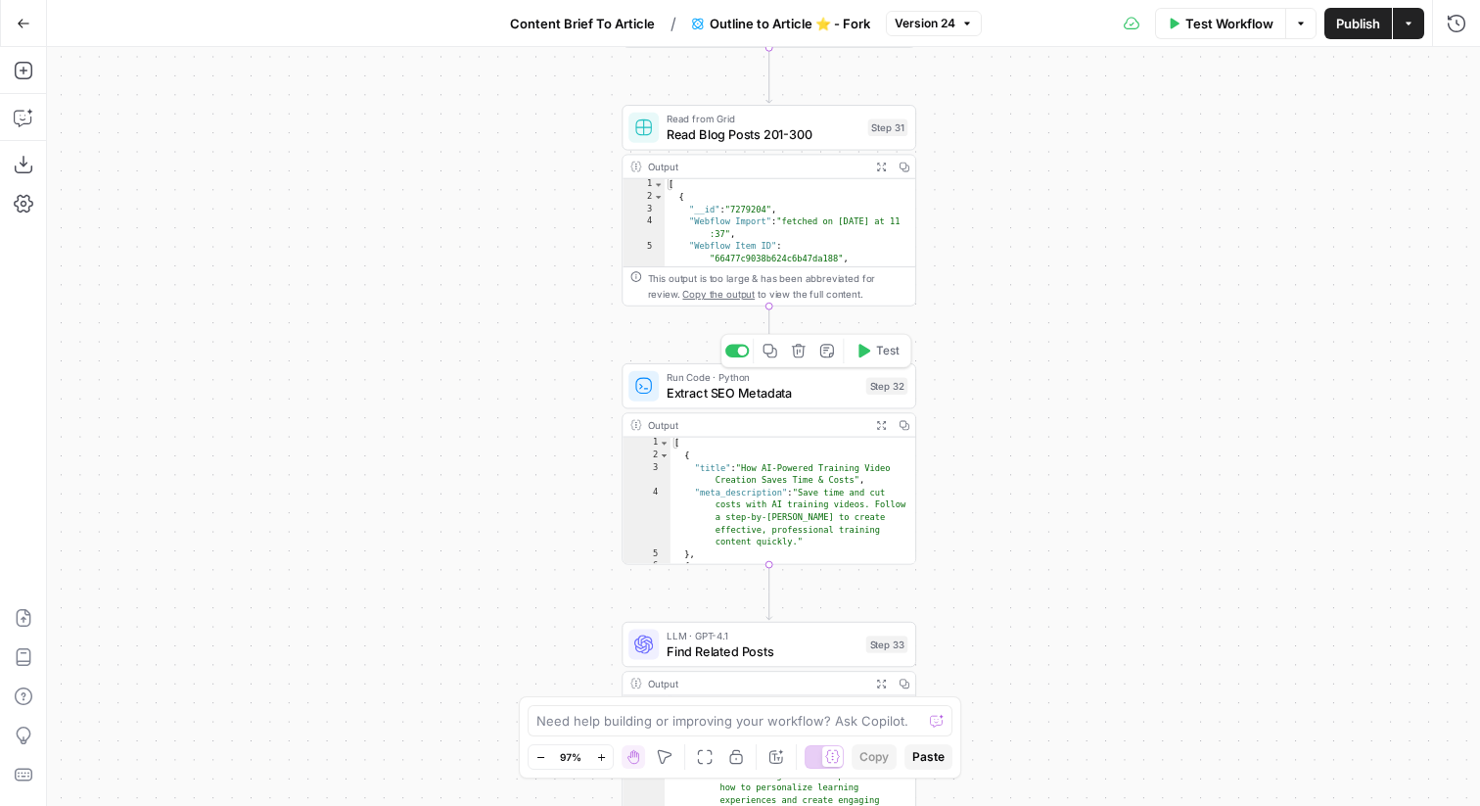
click at [876, 393] on div "Step 32" at bounding box center [888, 385] width 42 height 17
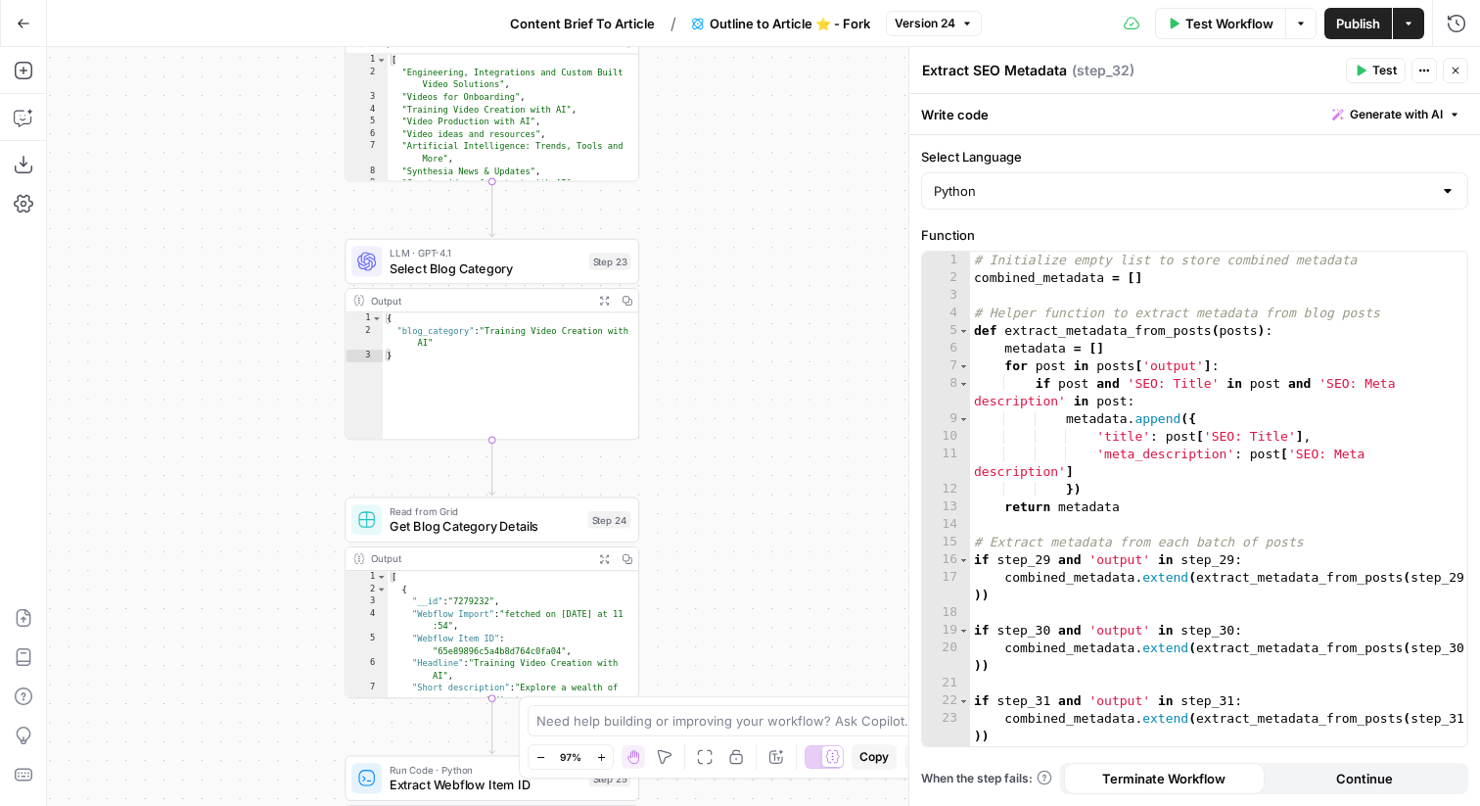
scroll to position [34, 0]
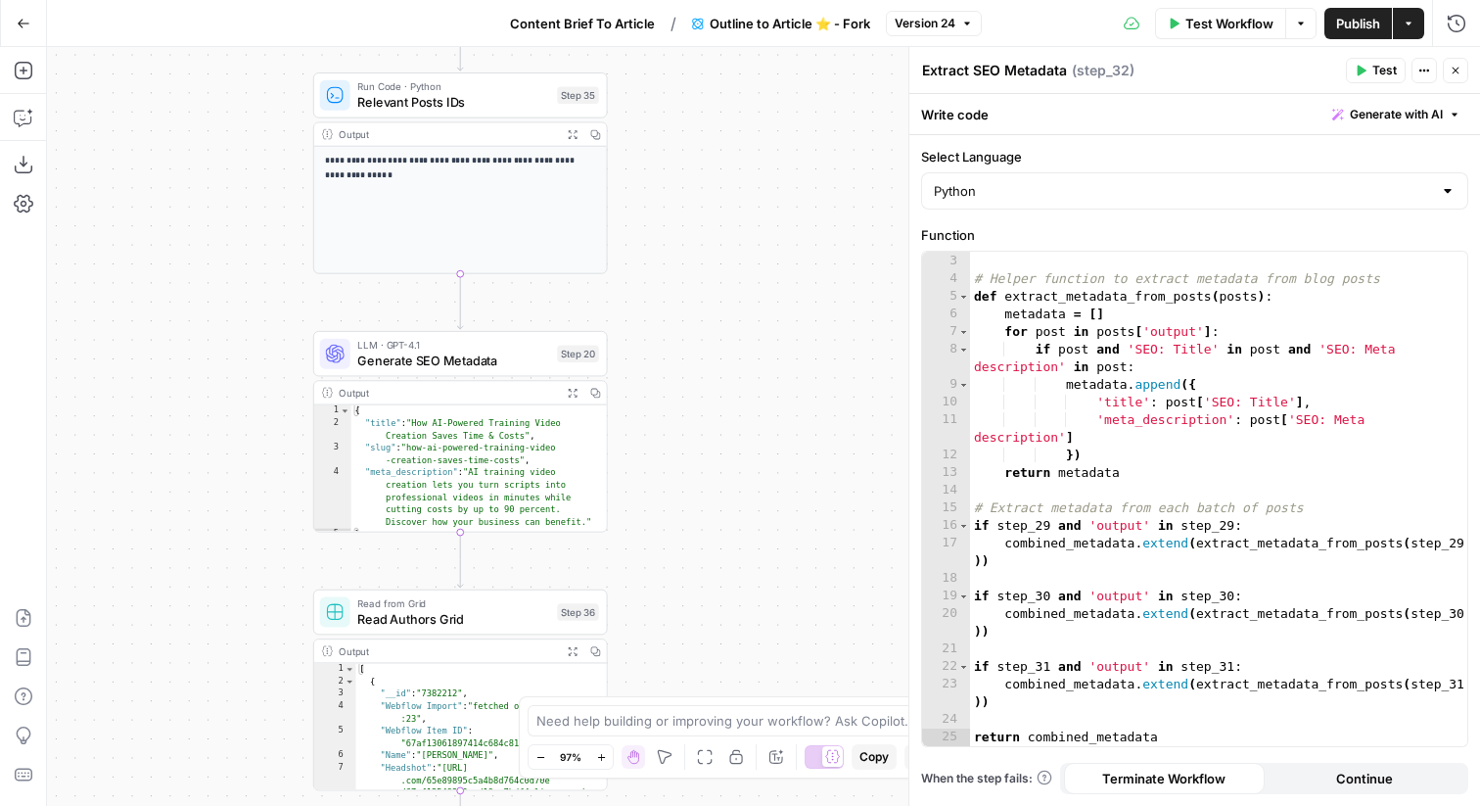
click at [519, 351] on span "Generate SEO Metadata" at bounding box center [453, 360] width 192 height 19
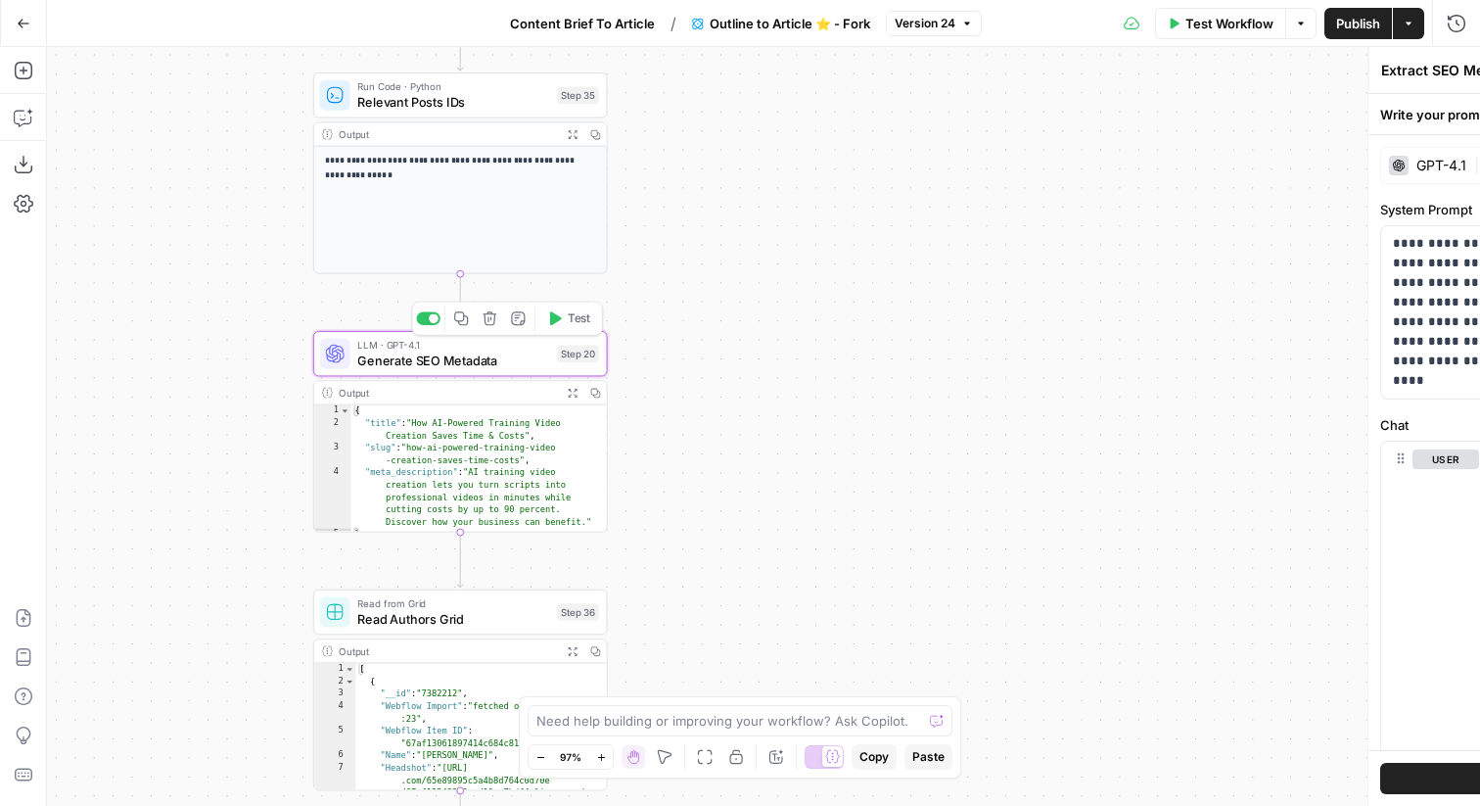
type textarea "Generate SEO Metadata"
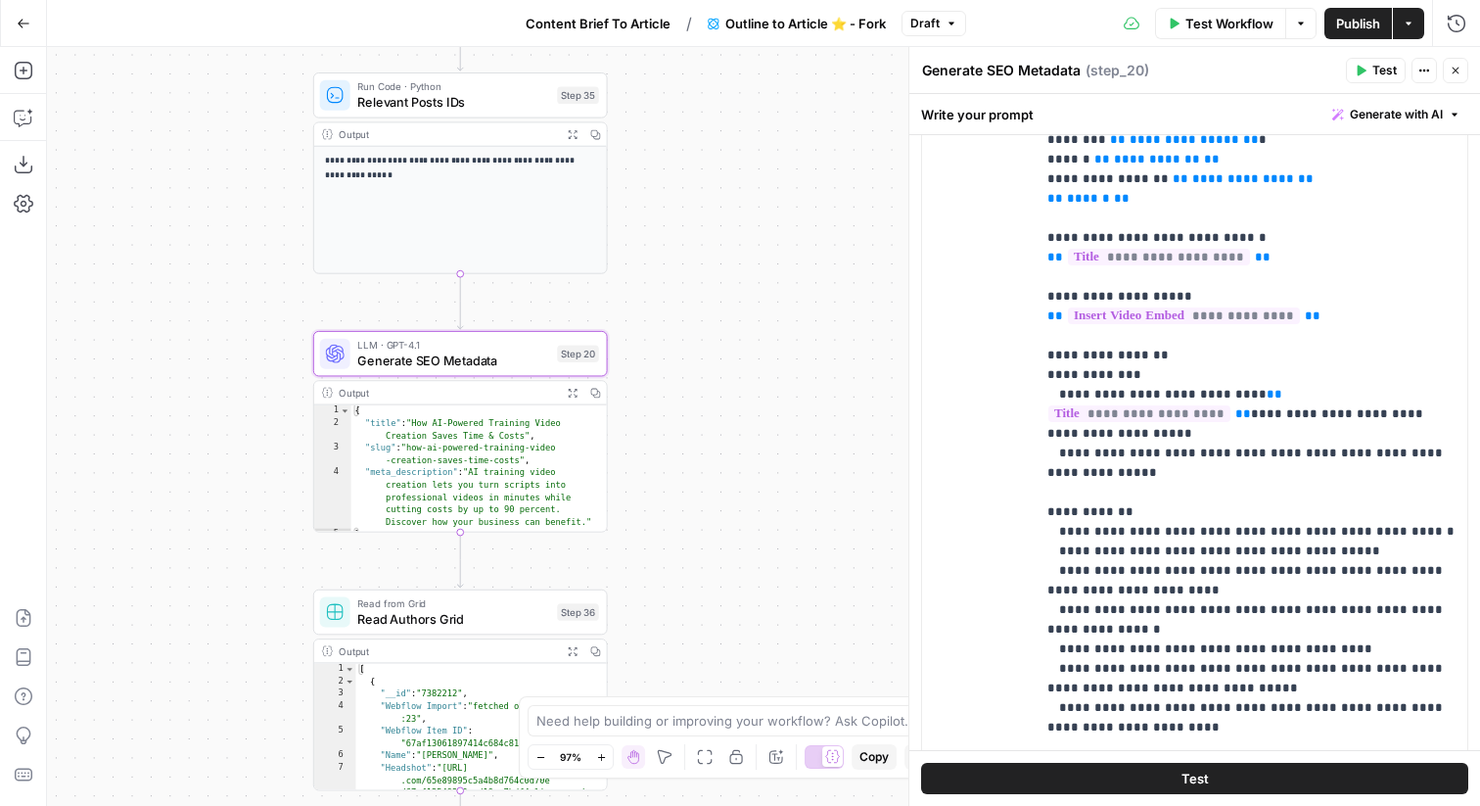
scroll to position [431, 0]
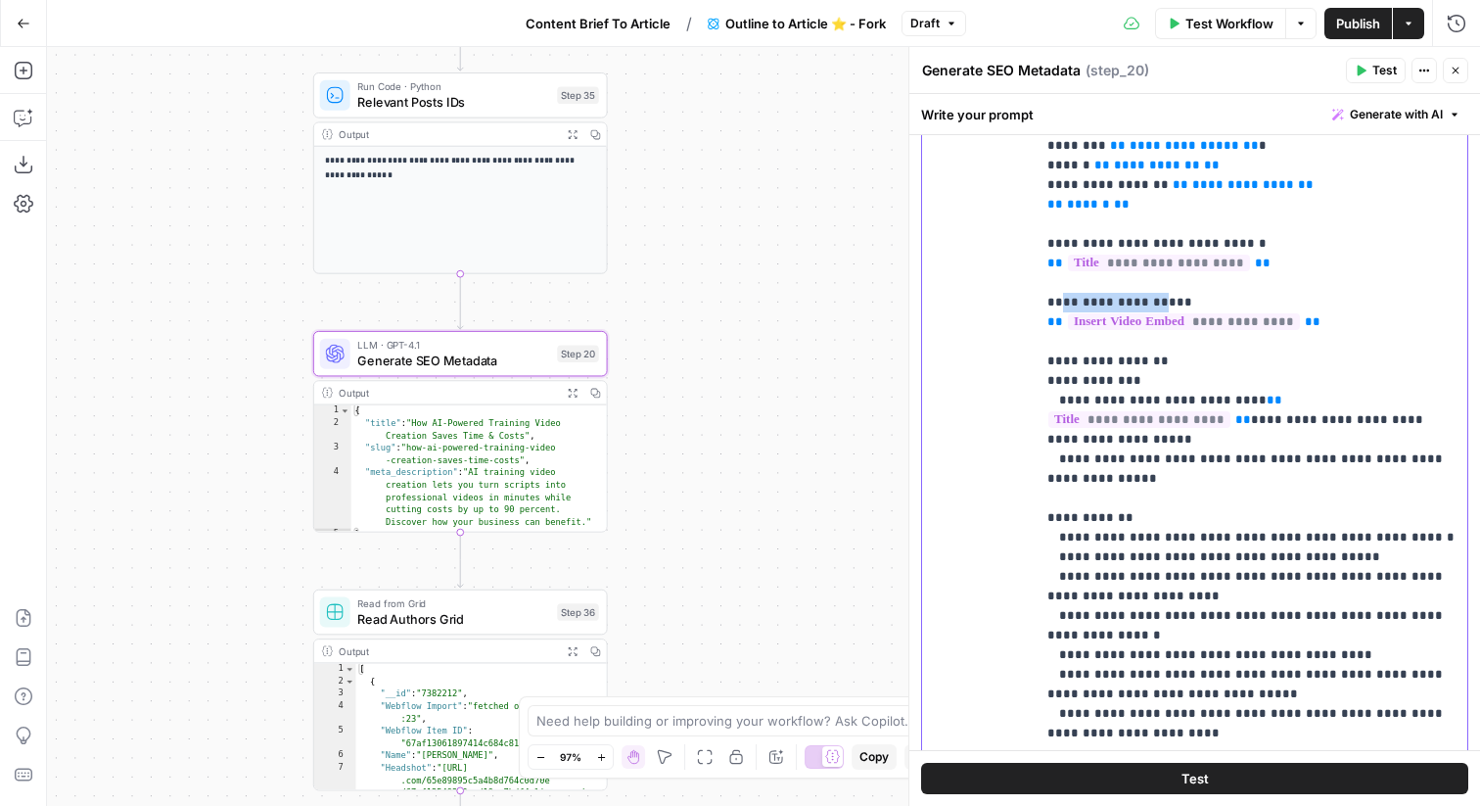
drag, startPoint x: 1150, startPoint y: 302, endPoint x: 1059, endPoint y: 305, distance: 91.1
click at [1059, 305] on p "**********" at bounding box center [1252, 742] width 408 height 1527
copy p "**********"
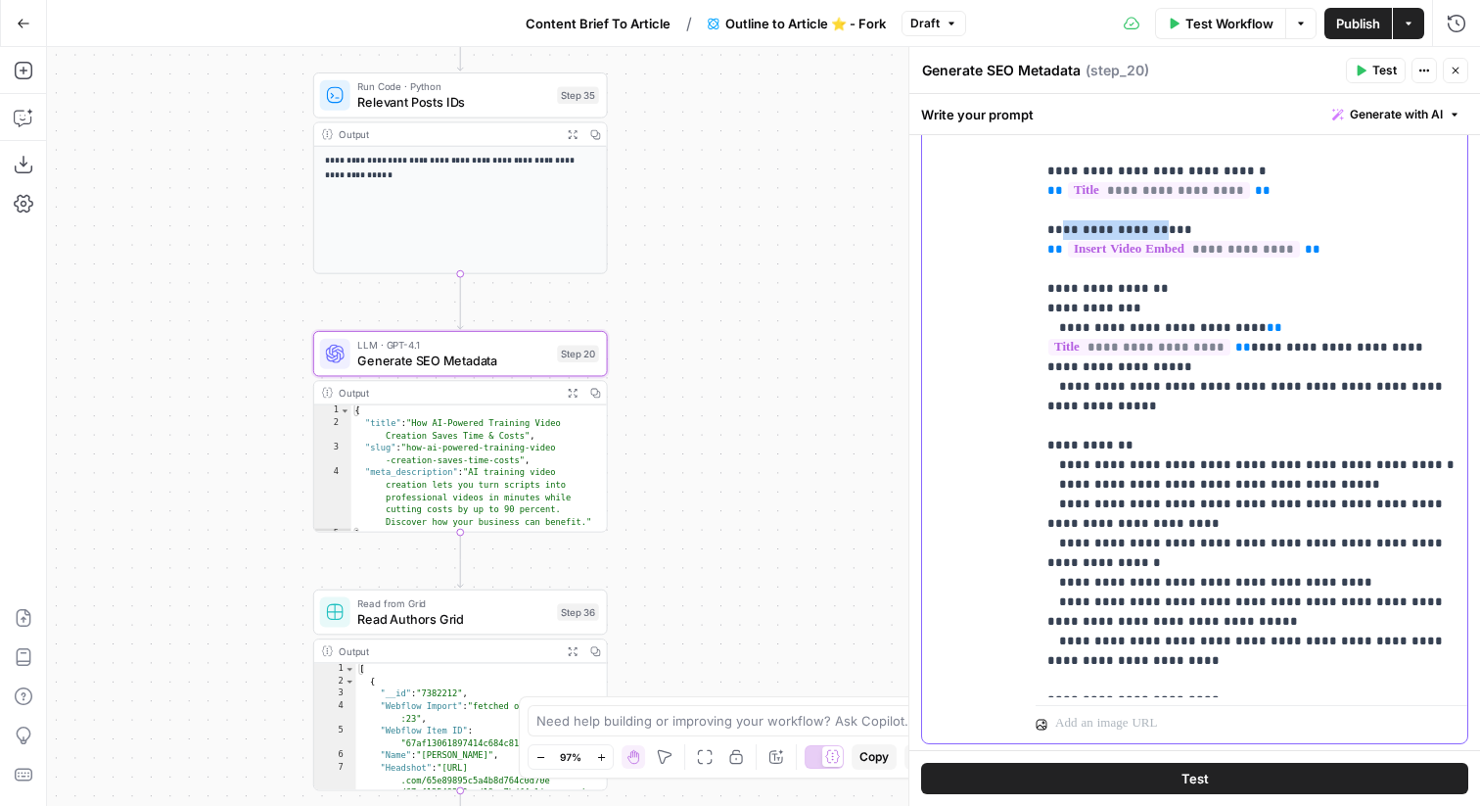
scroll to position [492, 0]
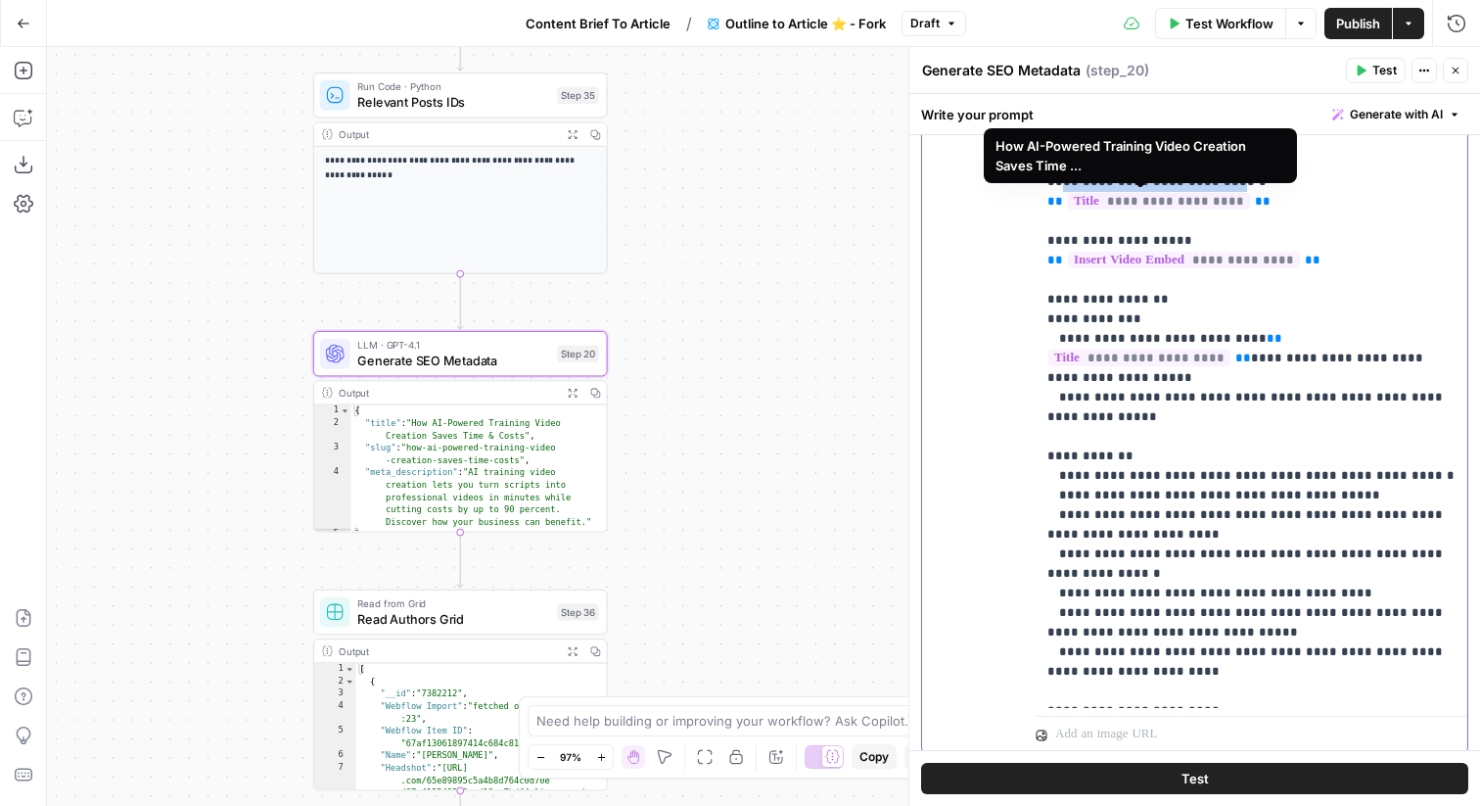
drag, startPoint x: 1205, startPoint y: 184, endPoint x: 1059, endPoint y: 184, distance: 145.9
click at [1059, 184] on p "**********" at bounding box center [1252, 681] width 408 height 1527
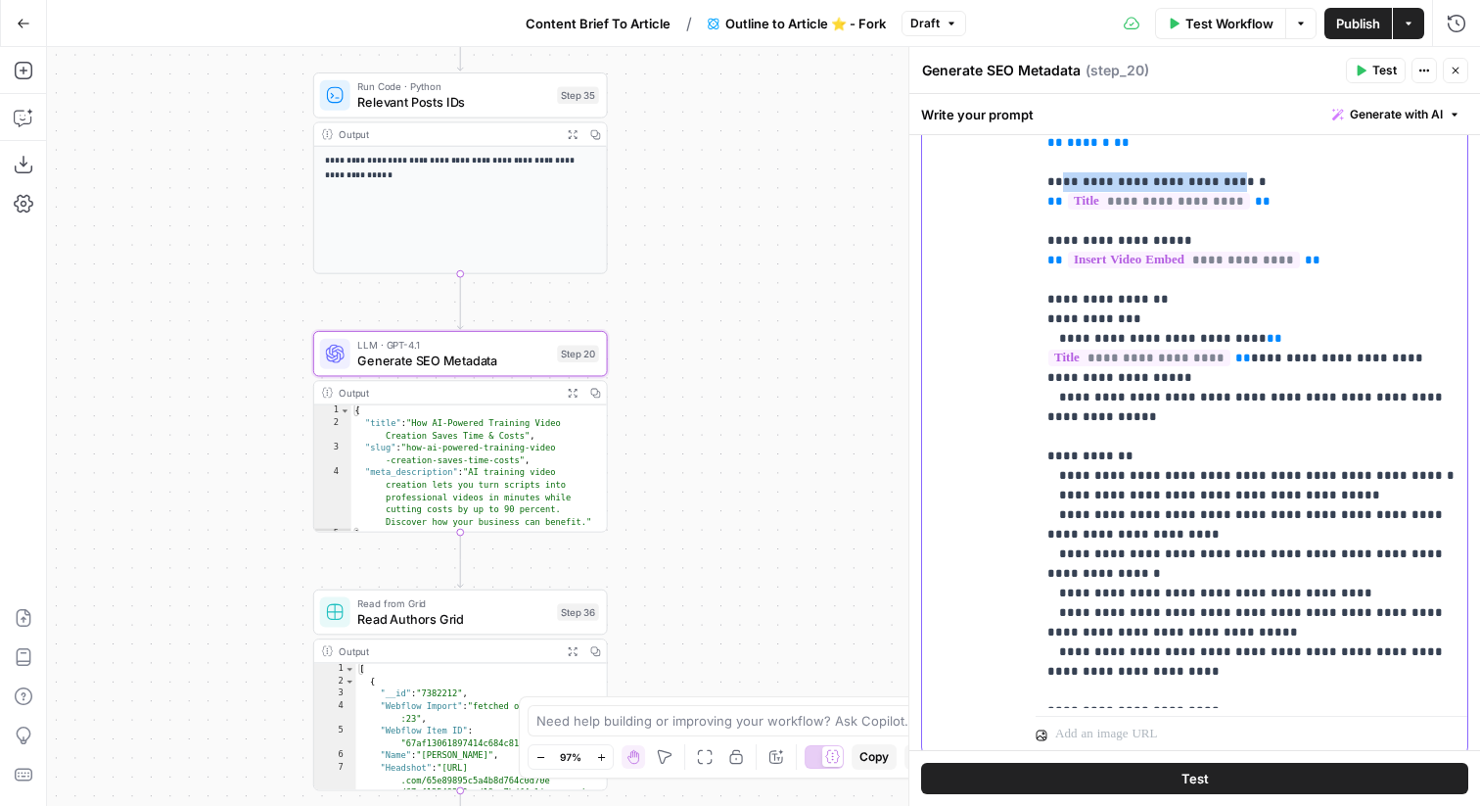
copy p "**********"
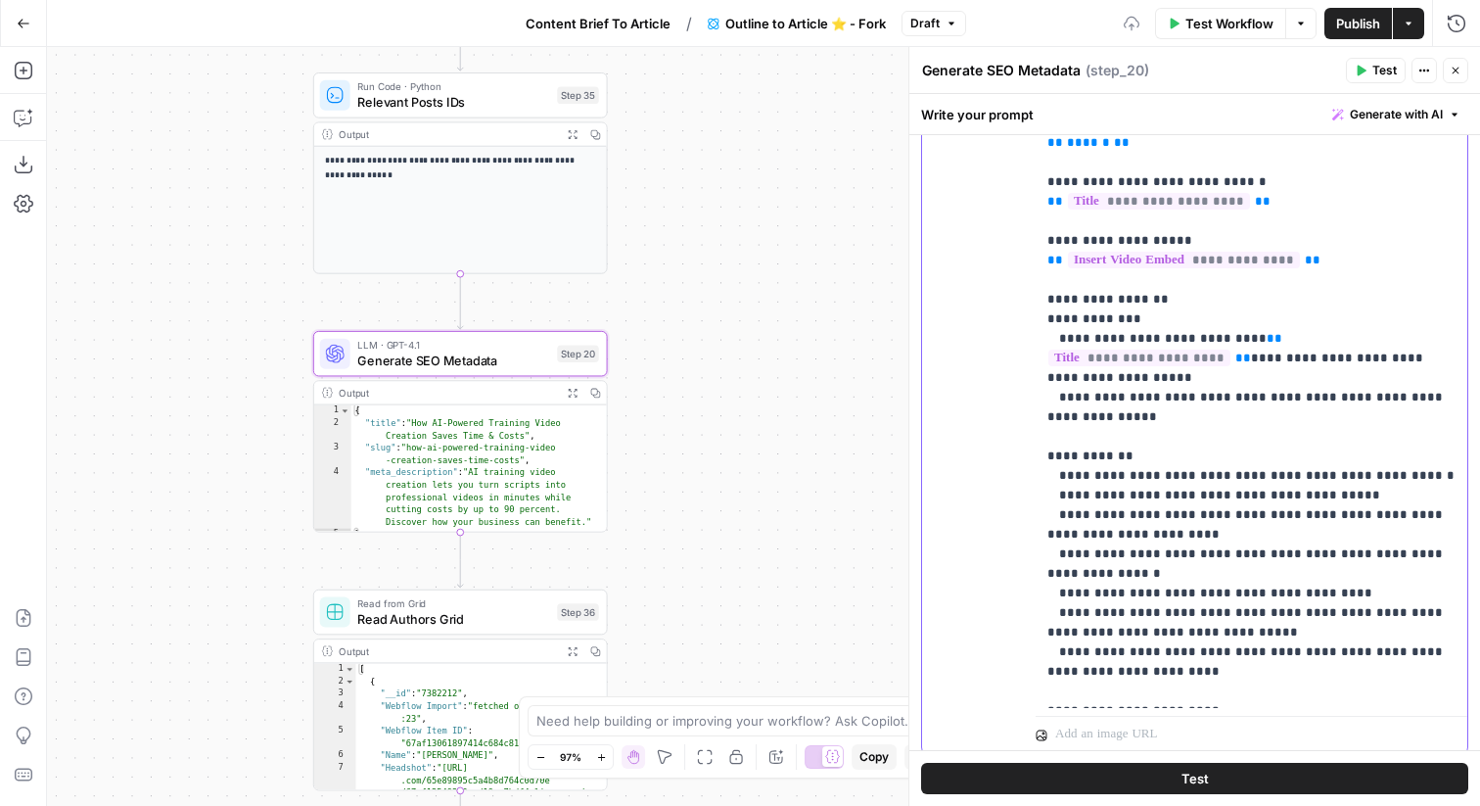
scroll to position [397, 0]
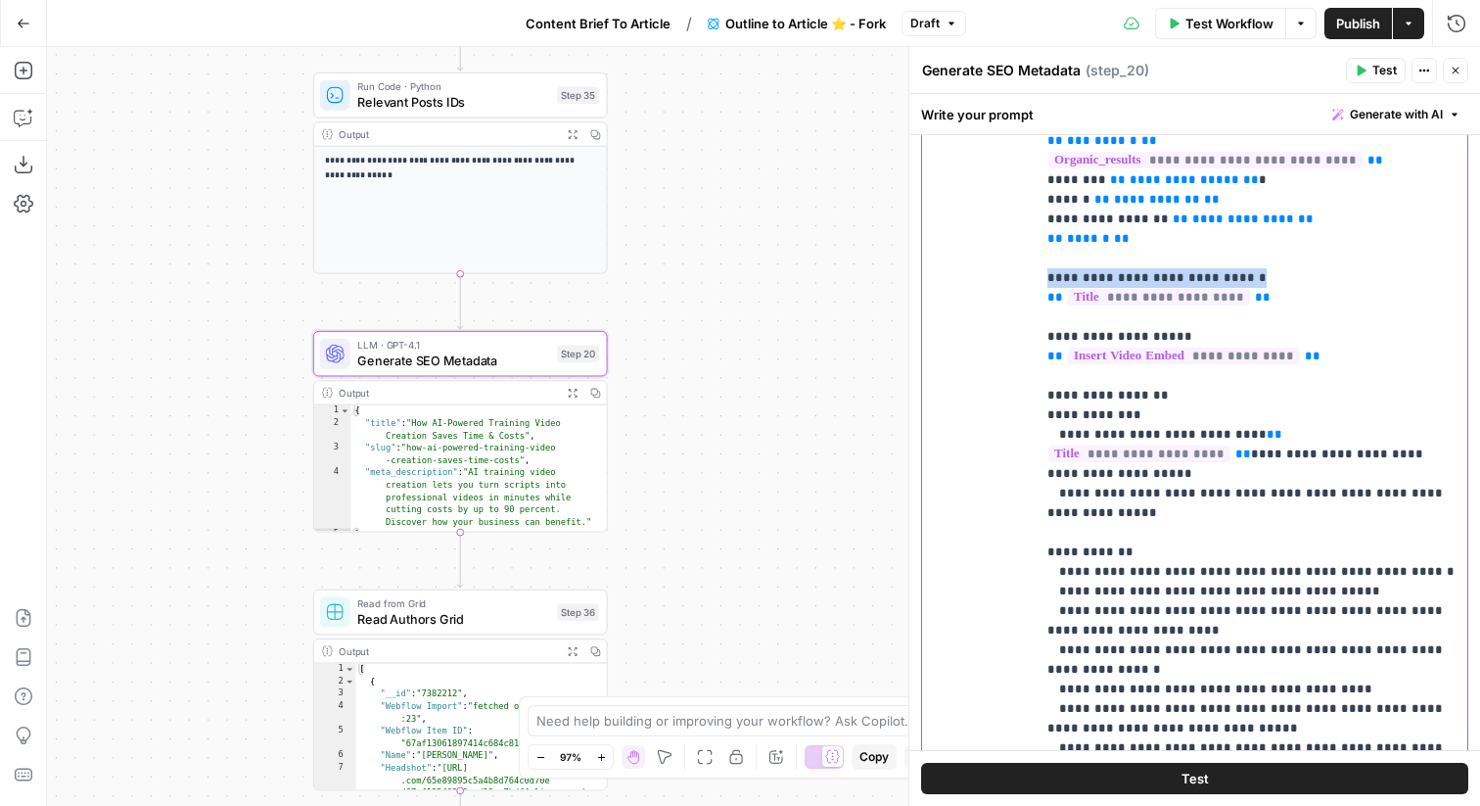
drag, startPoint x: 1229, startPoint y: 275, endPoint x: 1016, endPoint y: 275, distance: 212.5
click at [1016, 275] on div "**********" at bounding box center [1194, 428] width 545 height 844
copy p "**********"
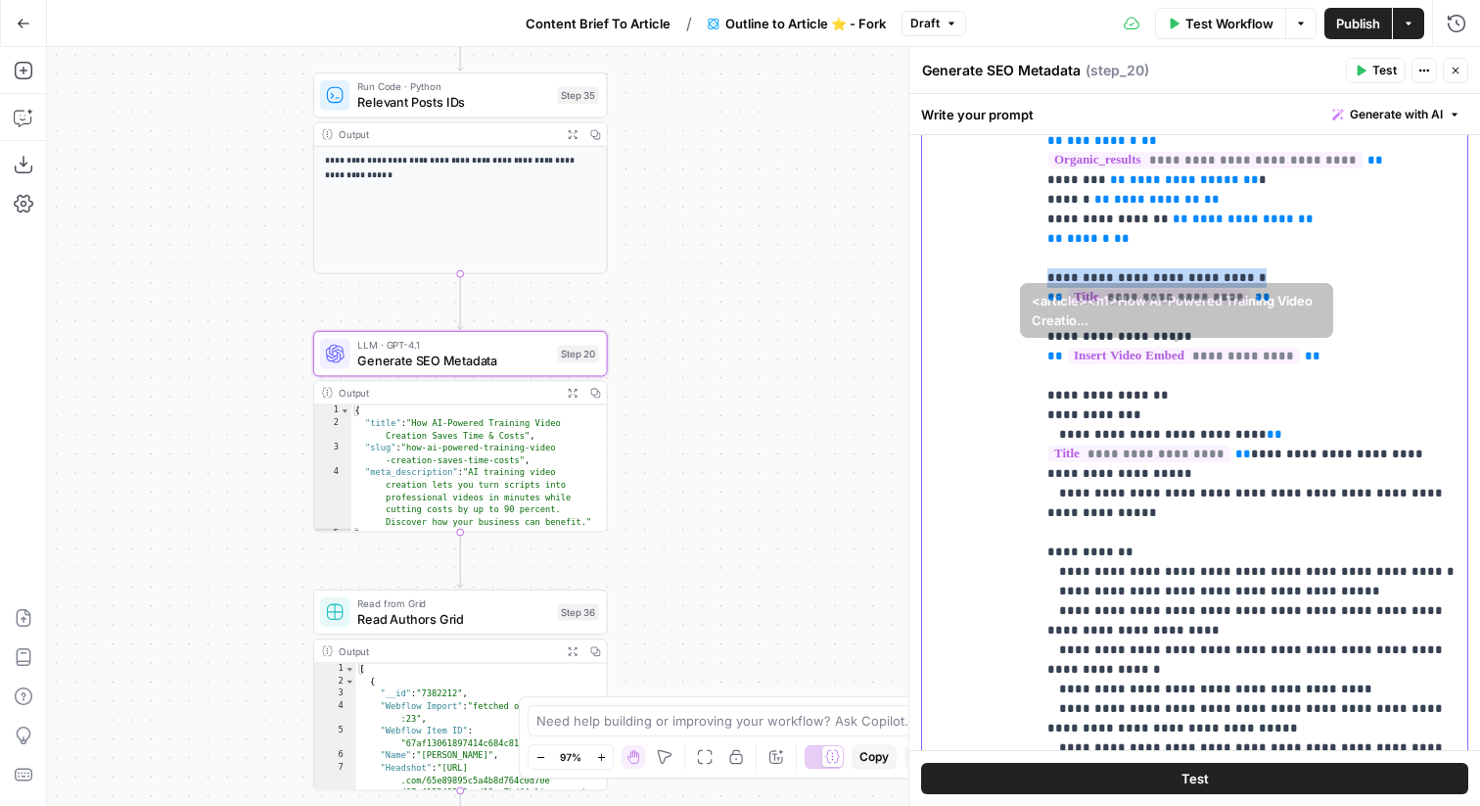
scroll to position [745, 0]
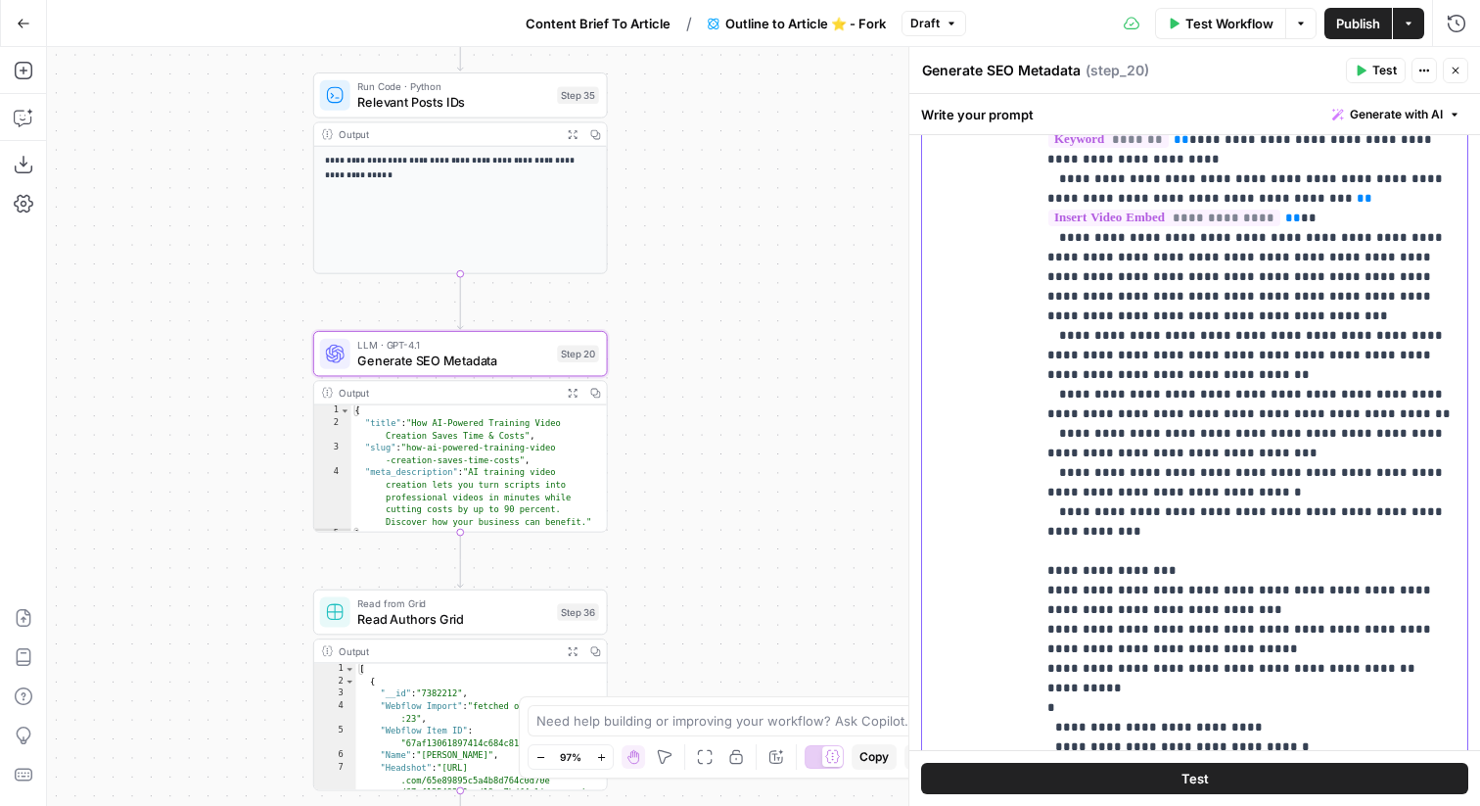
click at [1196, 666] on p "**********" at bounding box center [1252, 32] width 408 height 1527
click at [1189, 670] on p "**********" at bounding box center [1252, 32] width 408 height 1527
click at [1430, 666] on p "**********" at bounding box center [1252, 32] width 408 height 1527
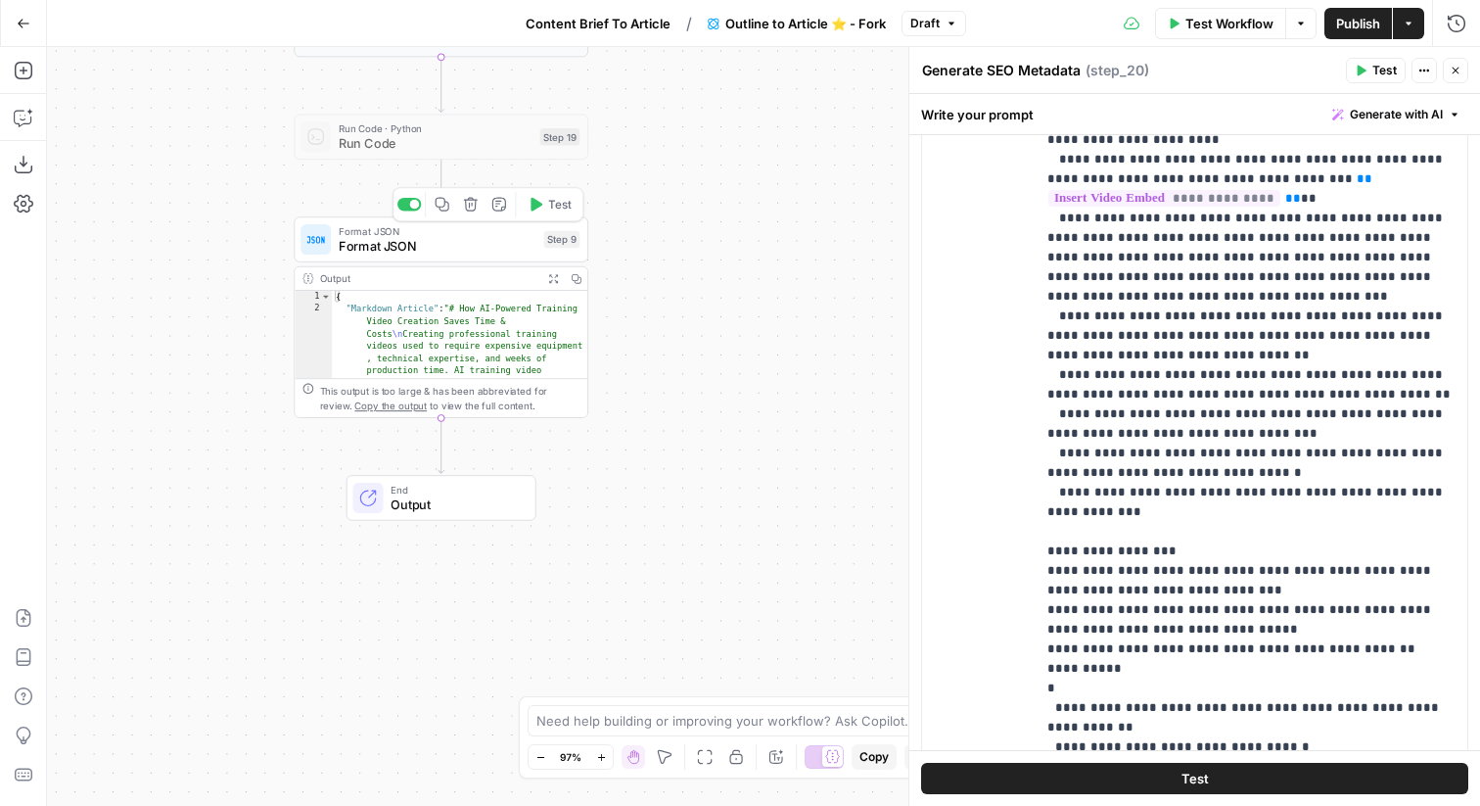
click at [509, 255] on span "Format JSON" at bounding box center [438, 246] width 198 height 19
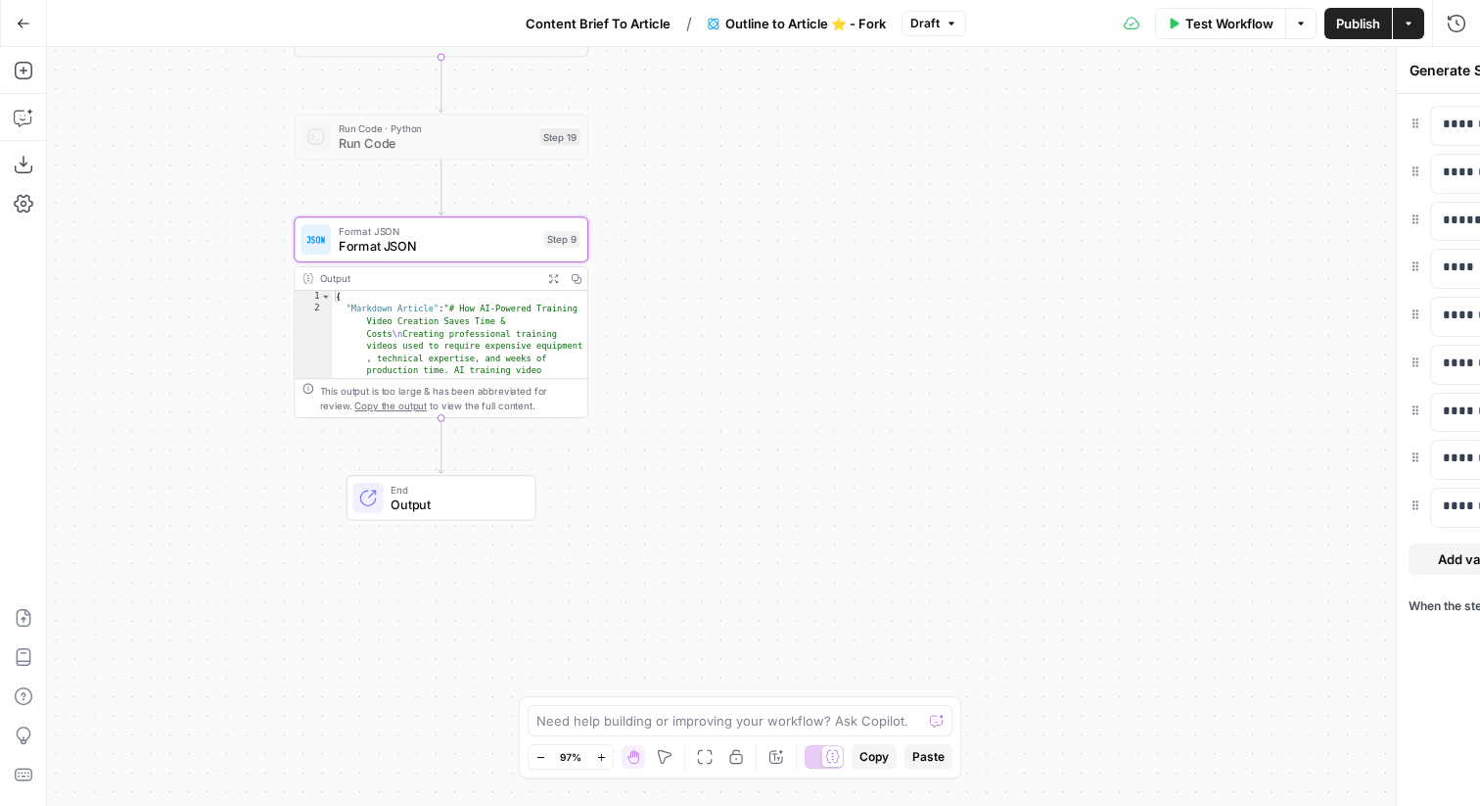
type textarea "Format JSON"
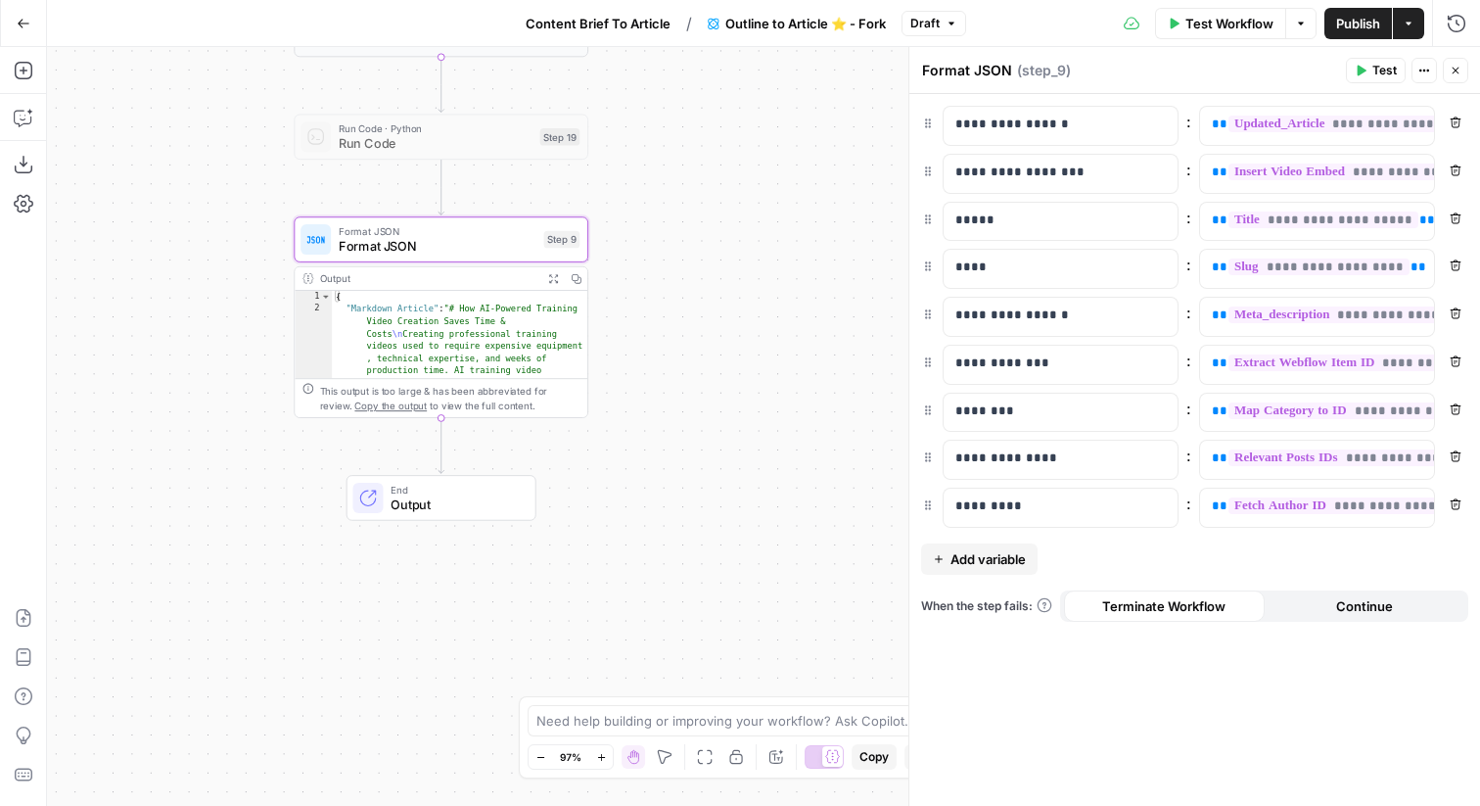
click at [994, 546] on button "Add variable" at bounding box center [979, 558] width 117 height 31
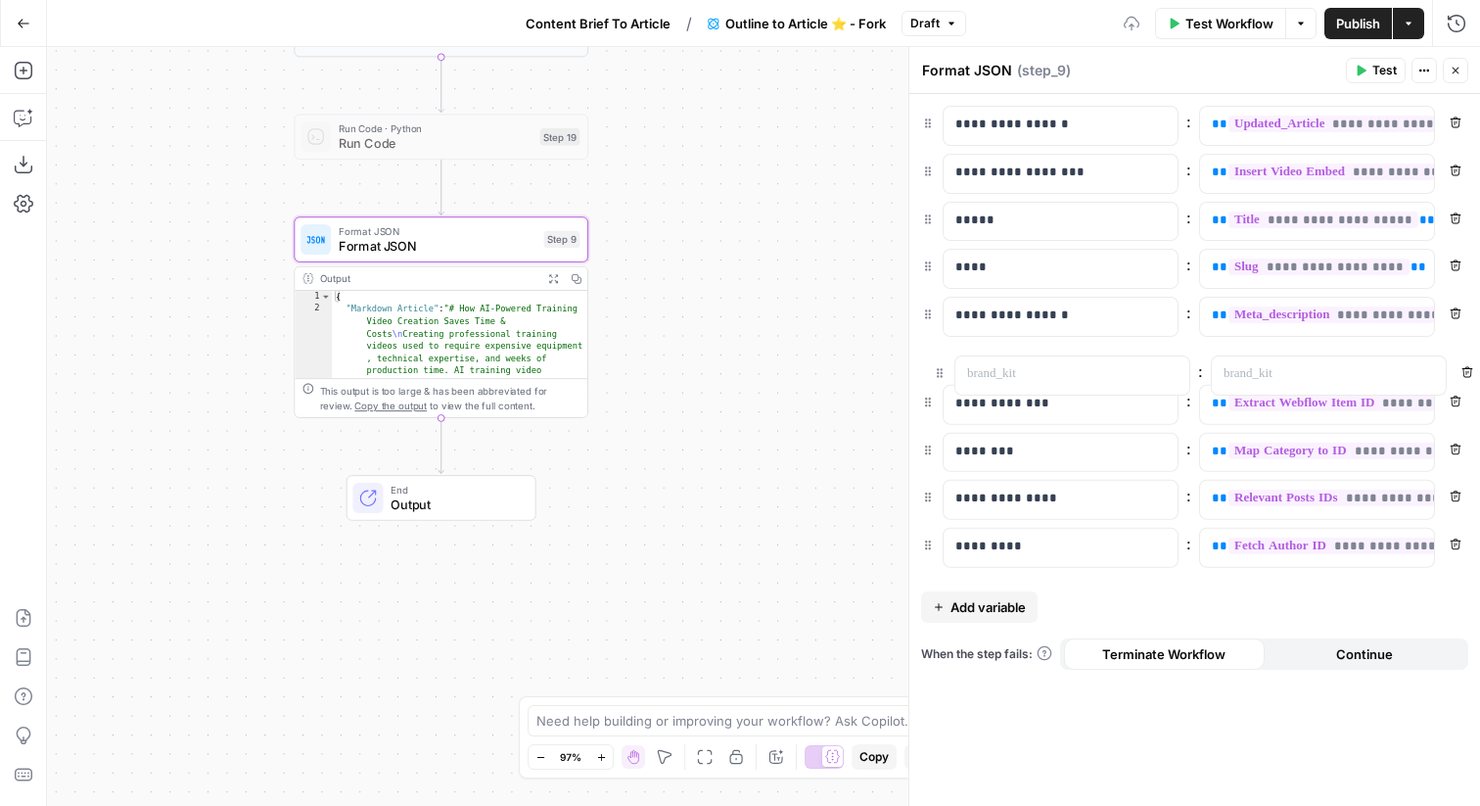
drag, startPoint x: 926, startPoint y: 556, endPoint x: 938, endPoint y: 366, distance: 190.3
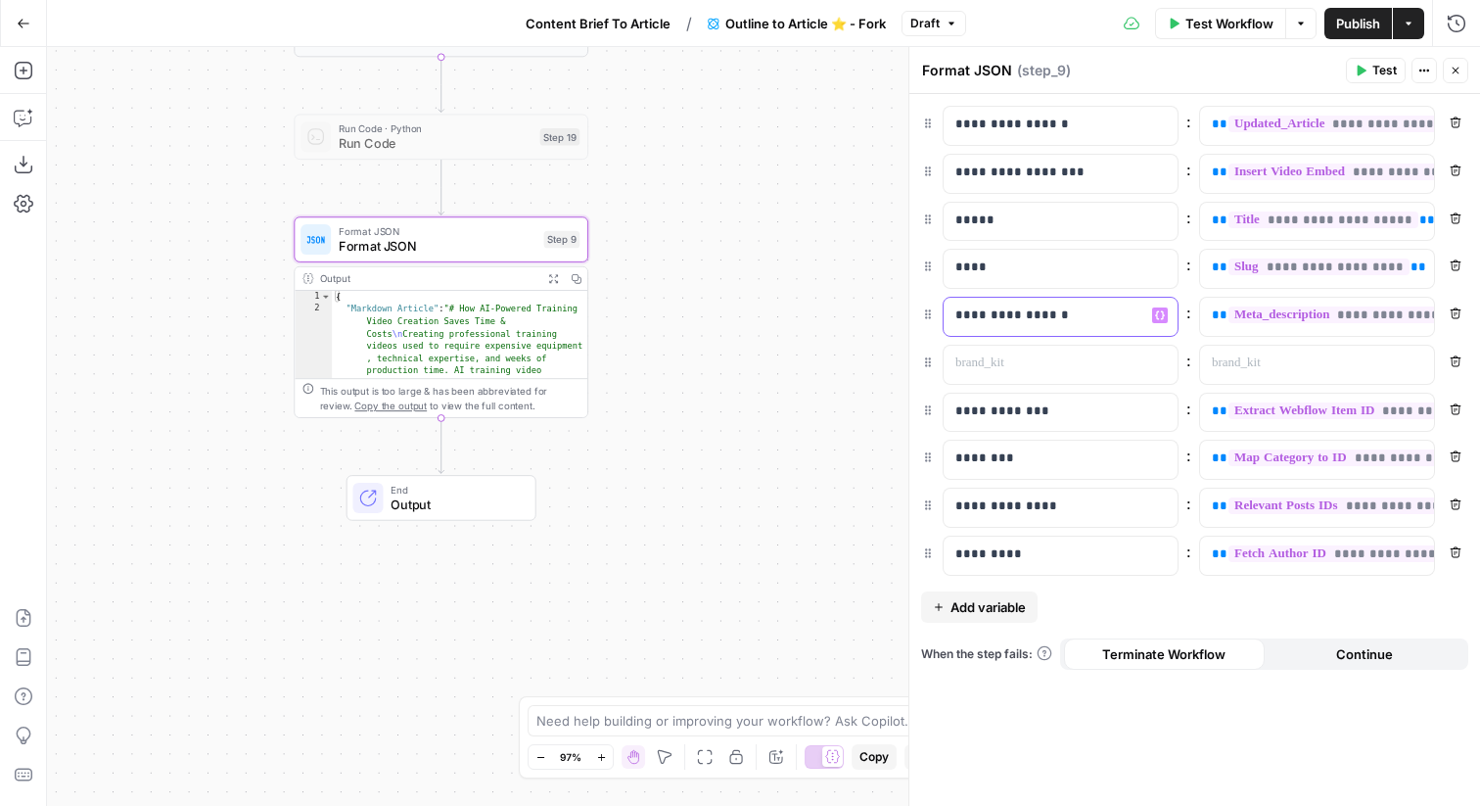
click at [1003, 308] on p "**********" at bounding box center [1061, 315] width 211 height 20
click at [1011, 357] on p at bounding box center [1045, 363] width 179 height 20
paste div
click at [1033, 361] on p "**********" at bounding box center [1045, 363] width 179 height 20
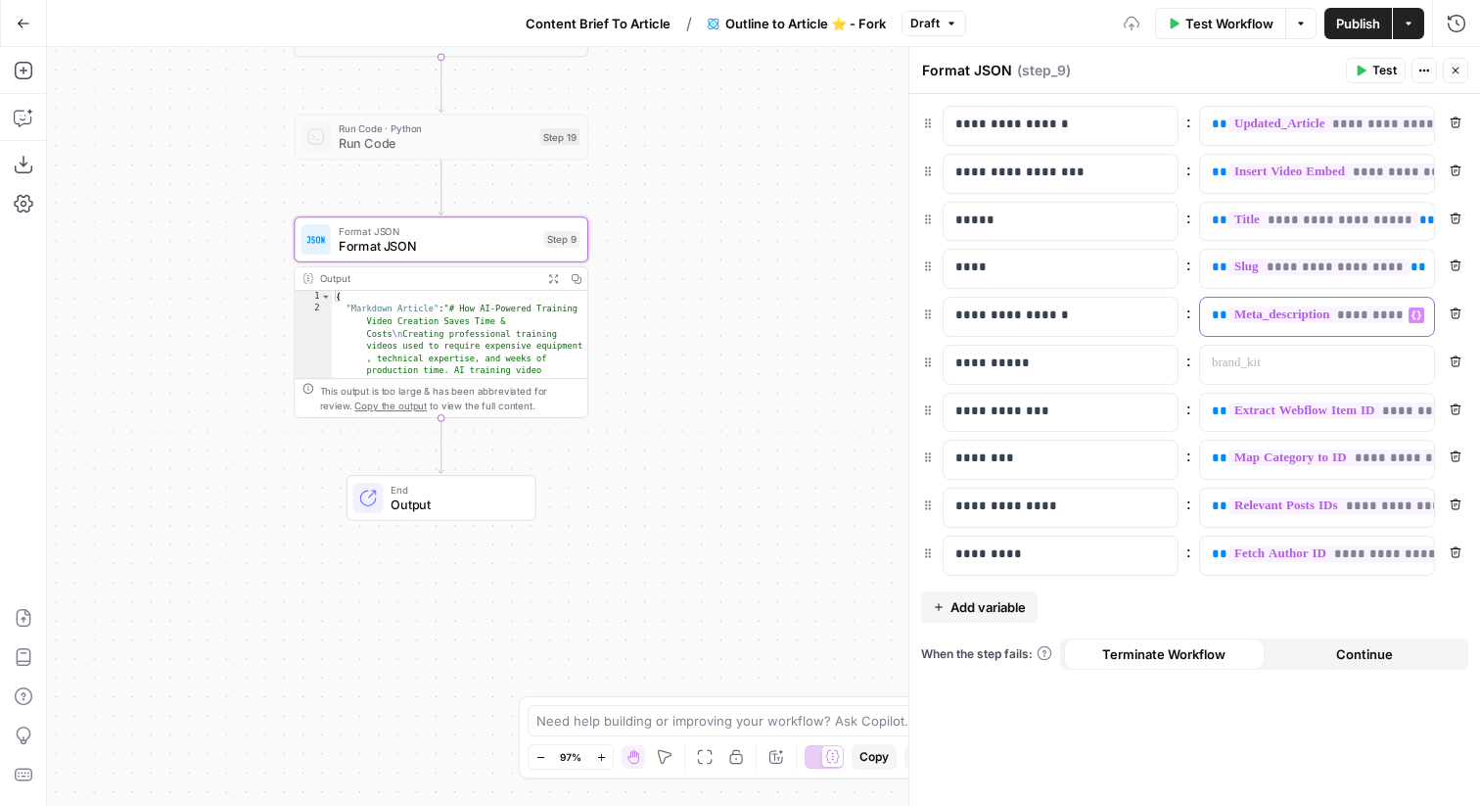
click at [1217, 321] on span "**" at bounding box center [1220, 314] width 16 height 13
click at [1260, 364] on p at bounding box center [1301, 363] width 179 height 20
click at [1213, 361] on span "**" at bounding box center [1220, 362] width 16 height 13
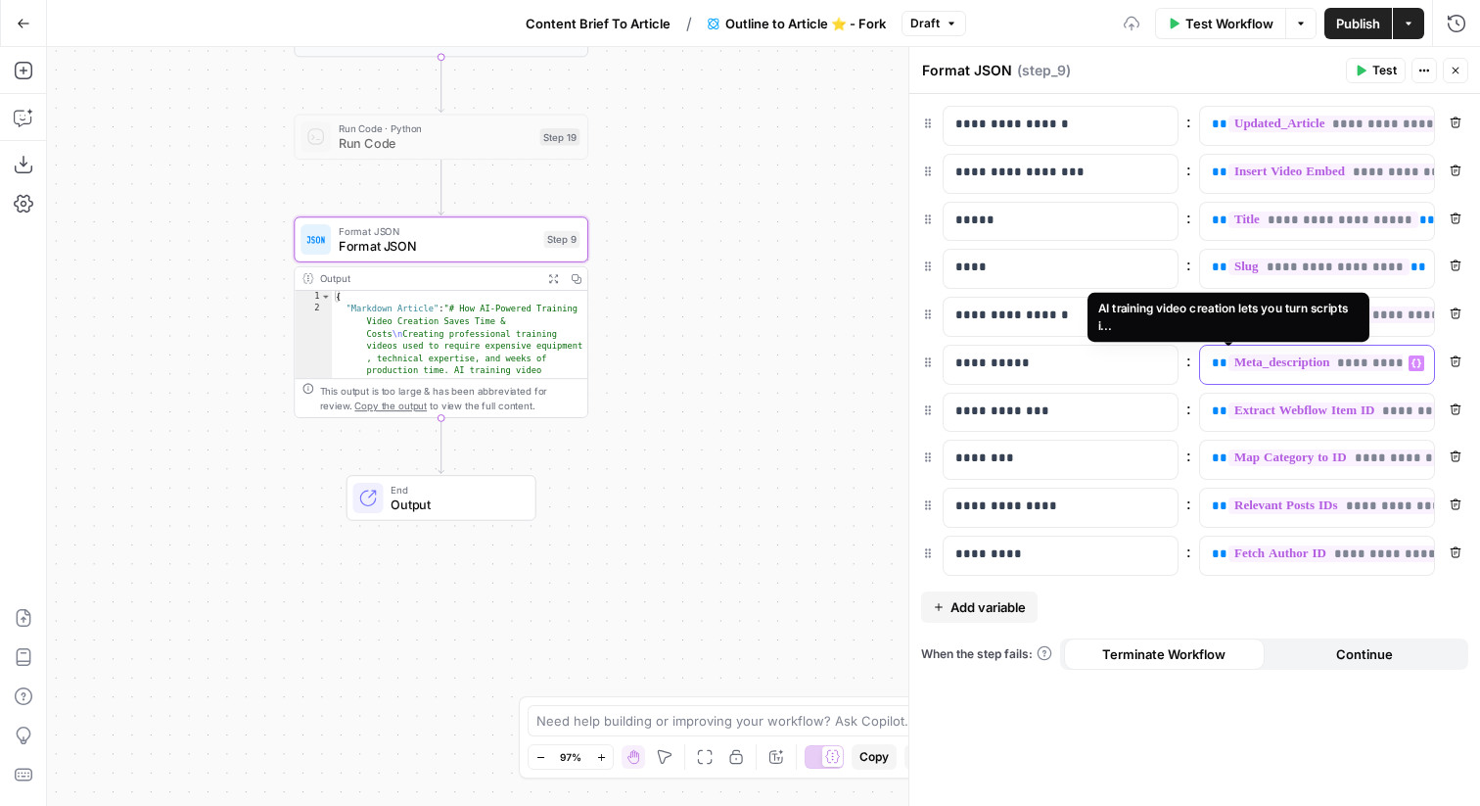
scroll to position [0, 158]
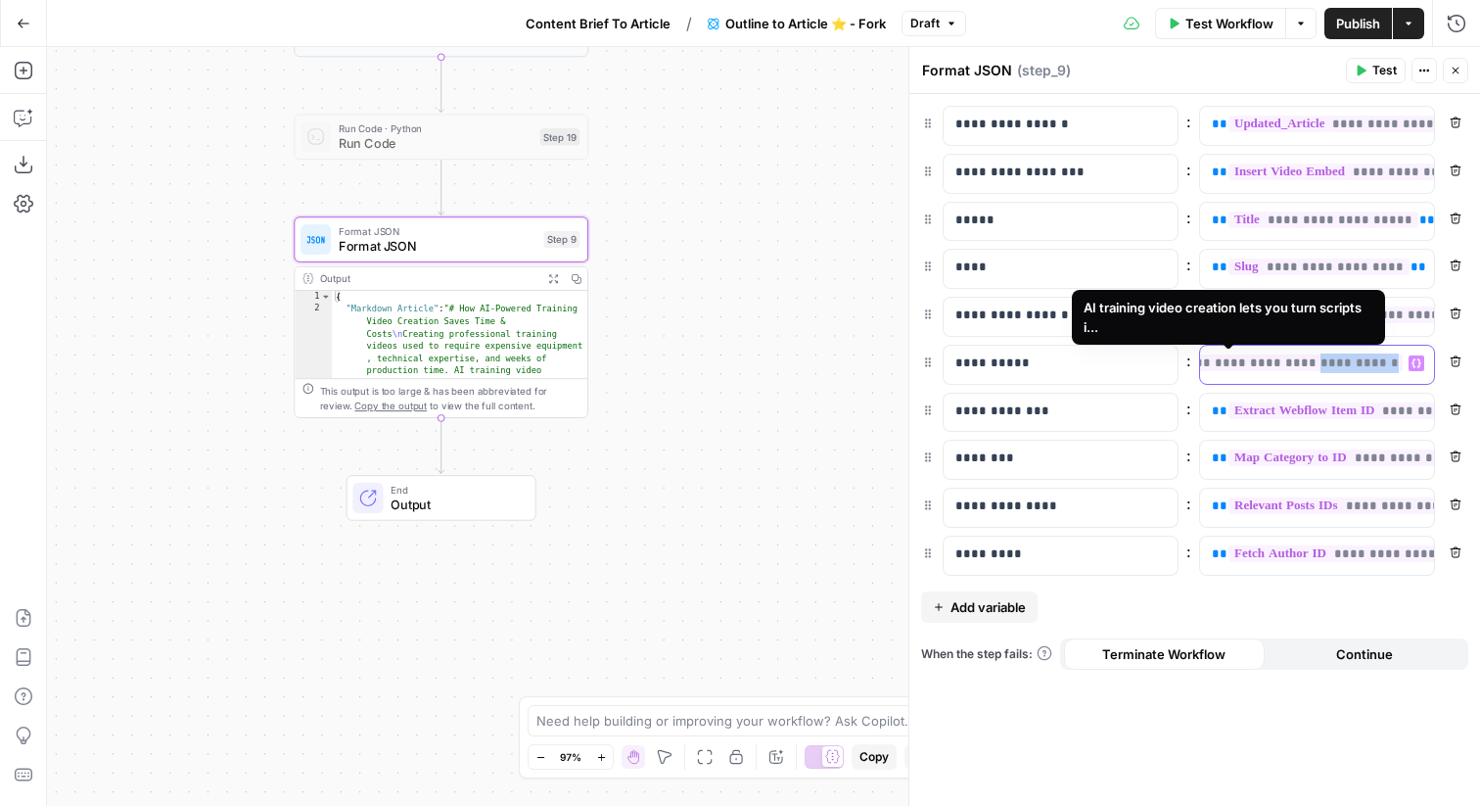
drag, startPoint x: 1385, startPoint y: 365, endPoint x: 1320, endPoint y: 367, distance: 65.6
click at [1320, 367] on span "**********" at bounding box center [1238, 362] width 334 height 17
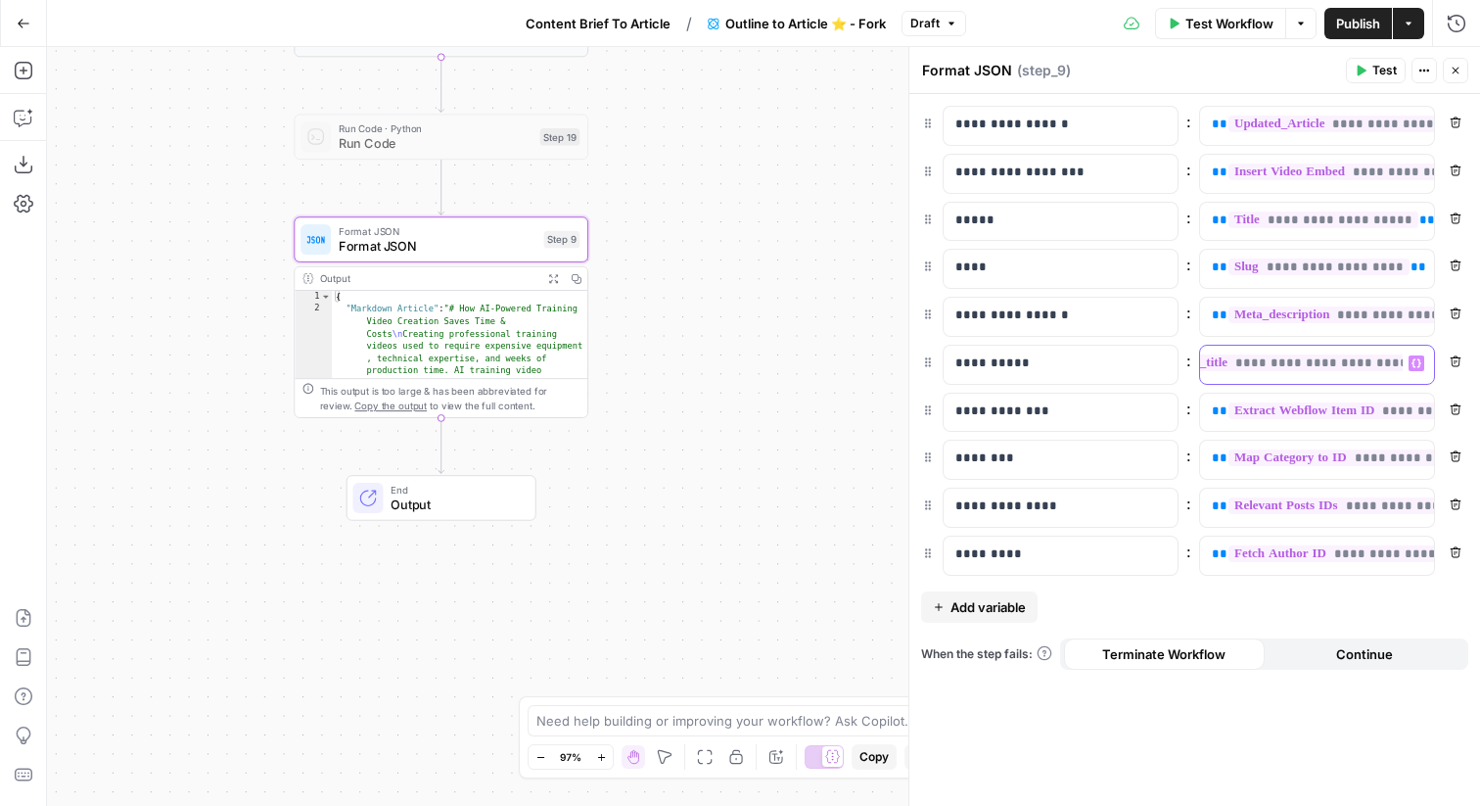
scroll to position [0, 69]
click at [1453, 72] on icon "button" at bounding box center [1456, 71] width 7 height 7
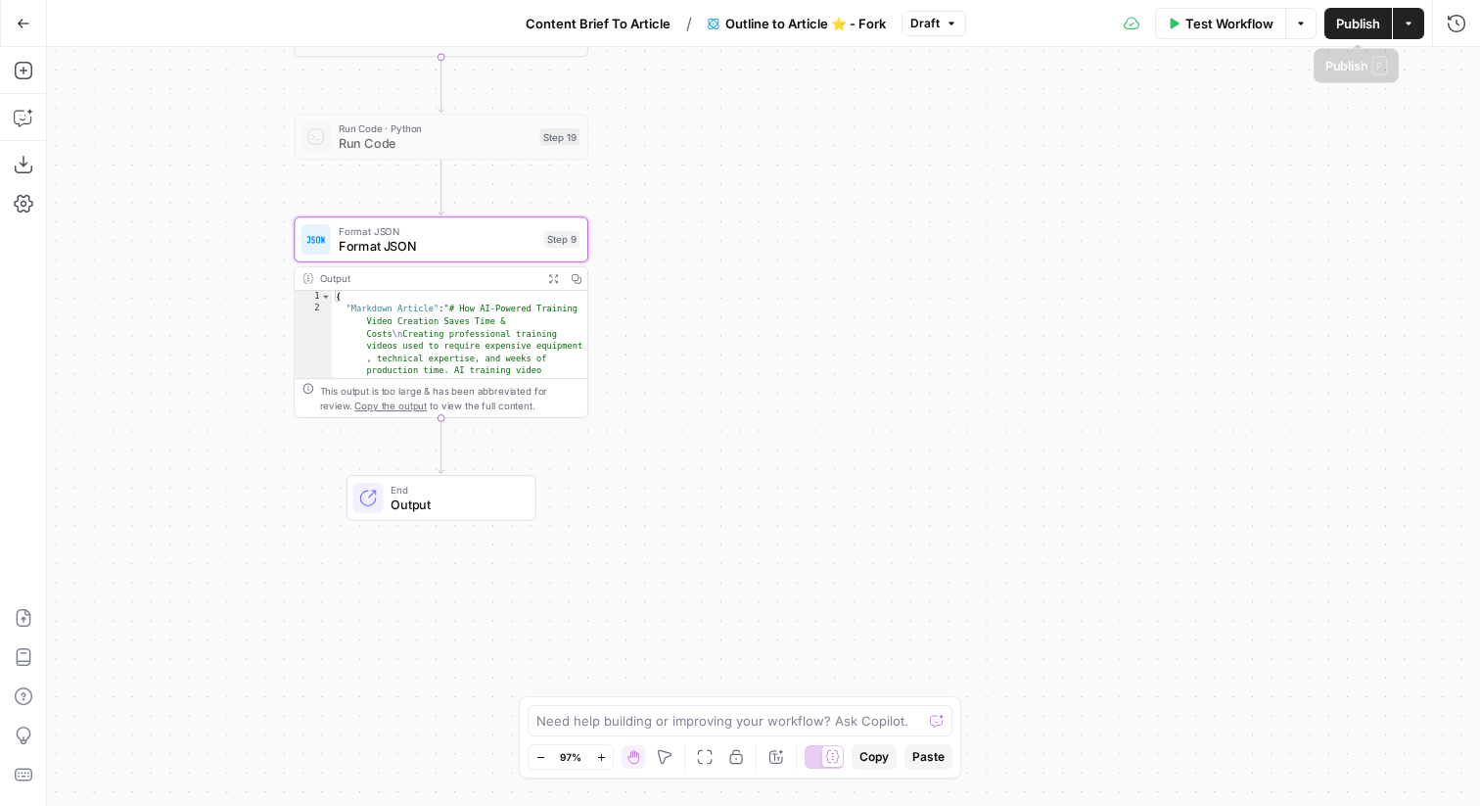
click at [1385, 19] on button "Publish" at bounding box center [1359, 23] width 68 height 31
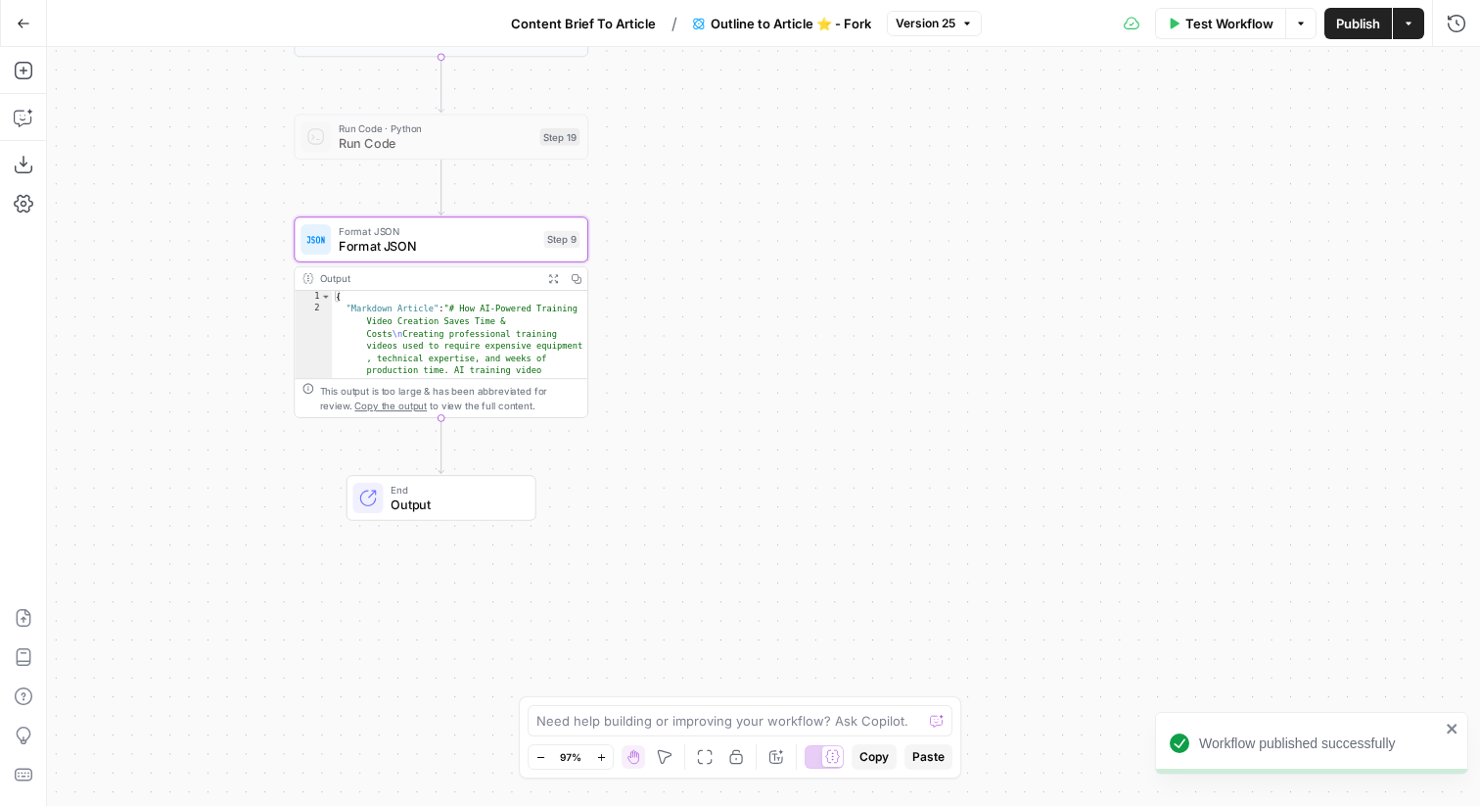
click at [923, 18] on span "Version 25" at bounding box center [926, 24] width 60 height 18
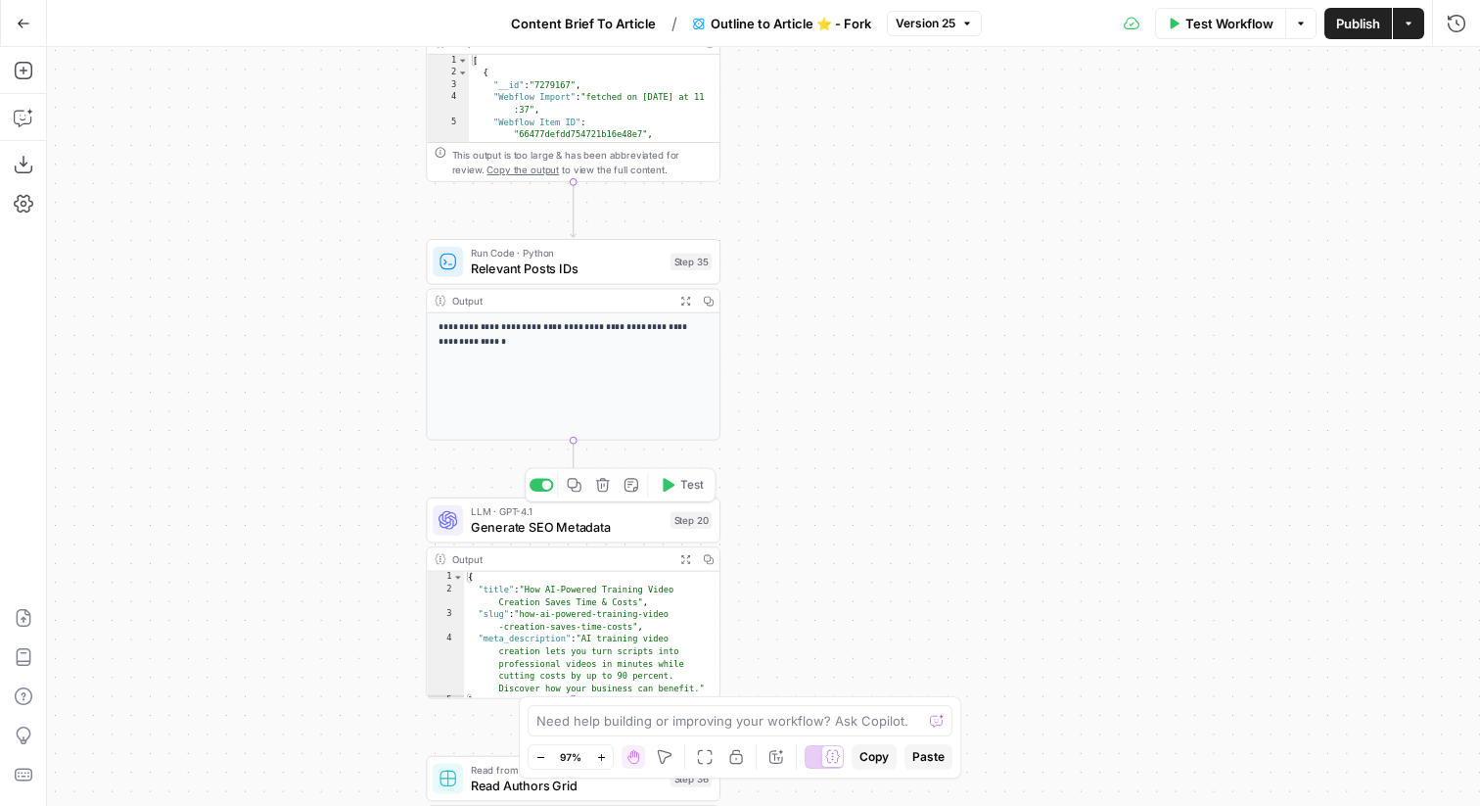
scroll to position [8, 0]
click at [638, 531] on span "Generate SEO Metadata" at bounding box center [567, 526] width 192 height 19
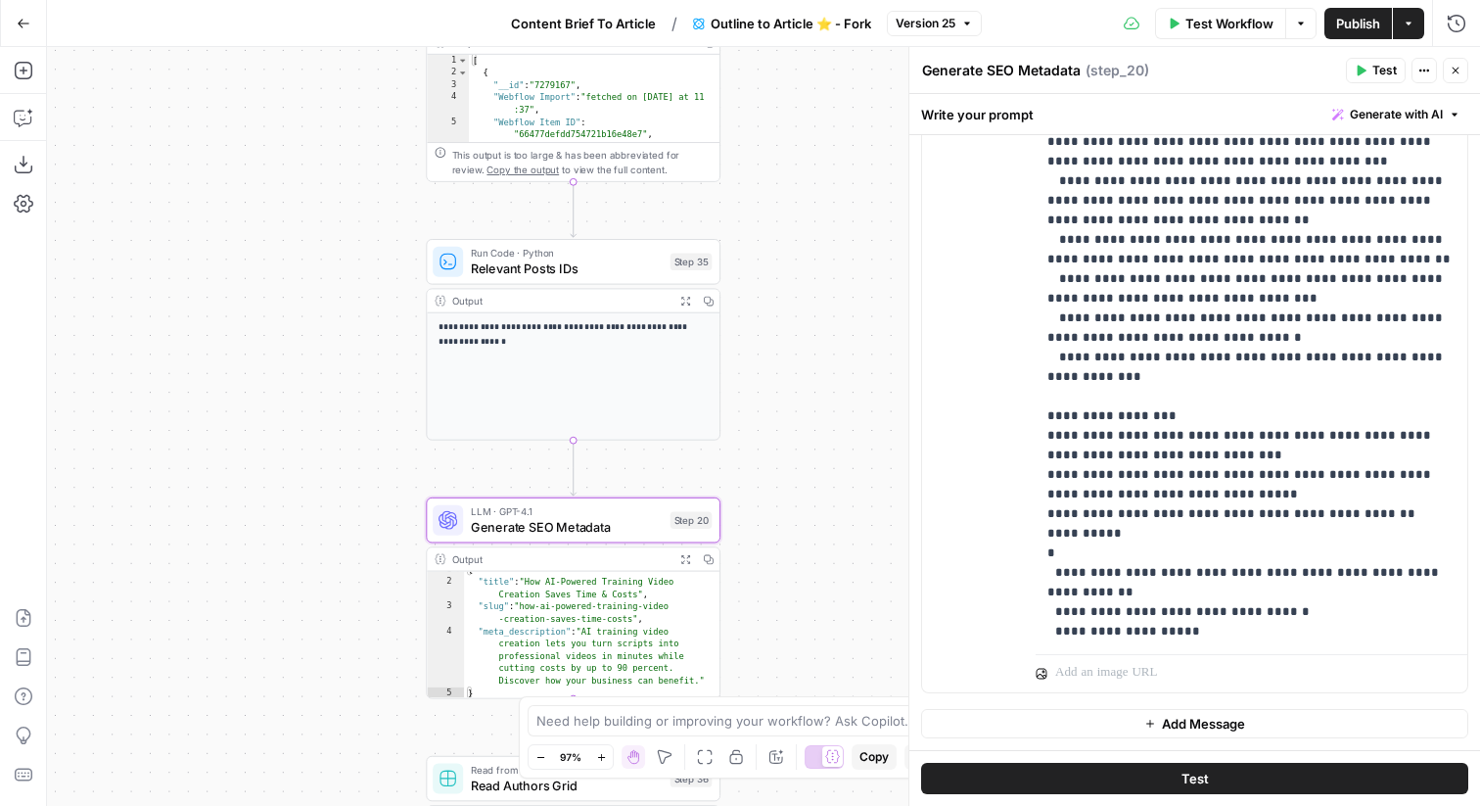
scroll to position [765, 0]
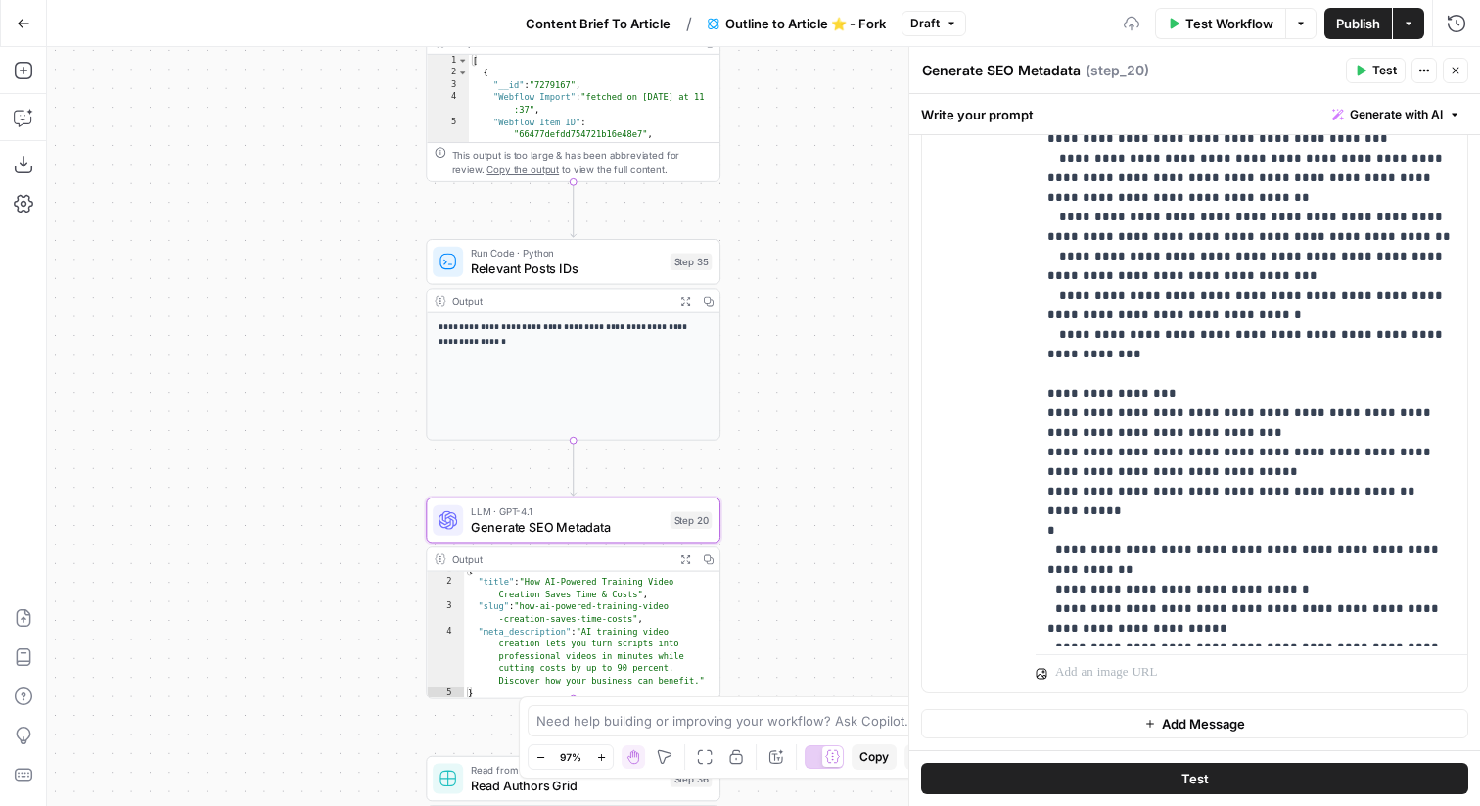
click at [1359, 24] on span "Publish" at bounding box center [1358, 24] width 44 height 20
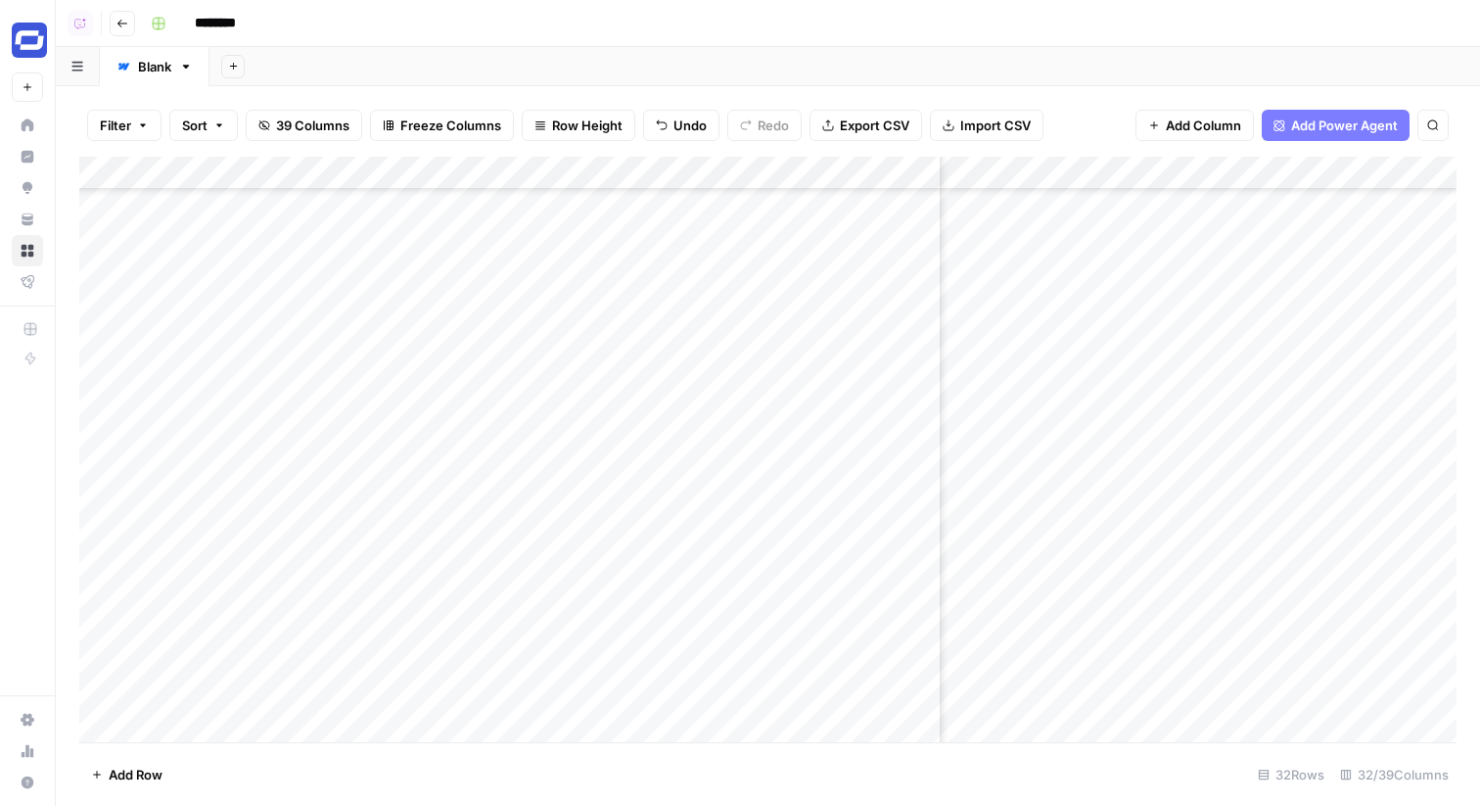
scroll to position [544, 528]
click at [1343, 689] on div "Add Column" at bounding box center [768, 450] width 1378 height 586
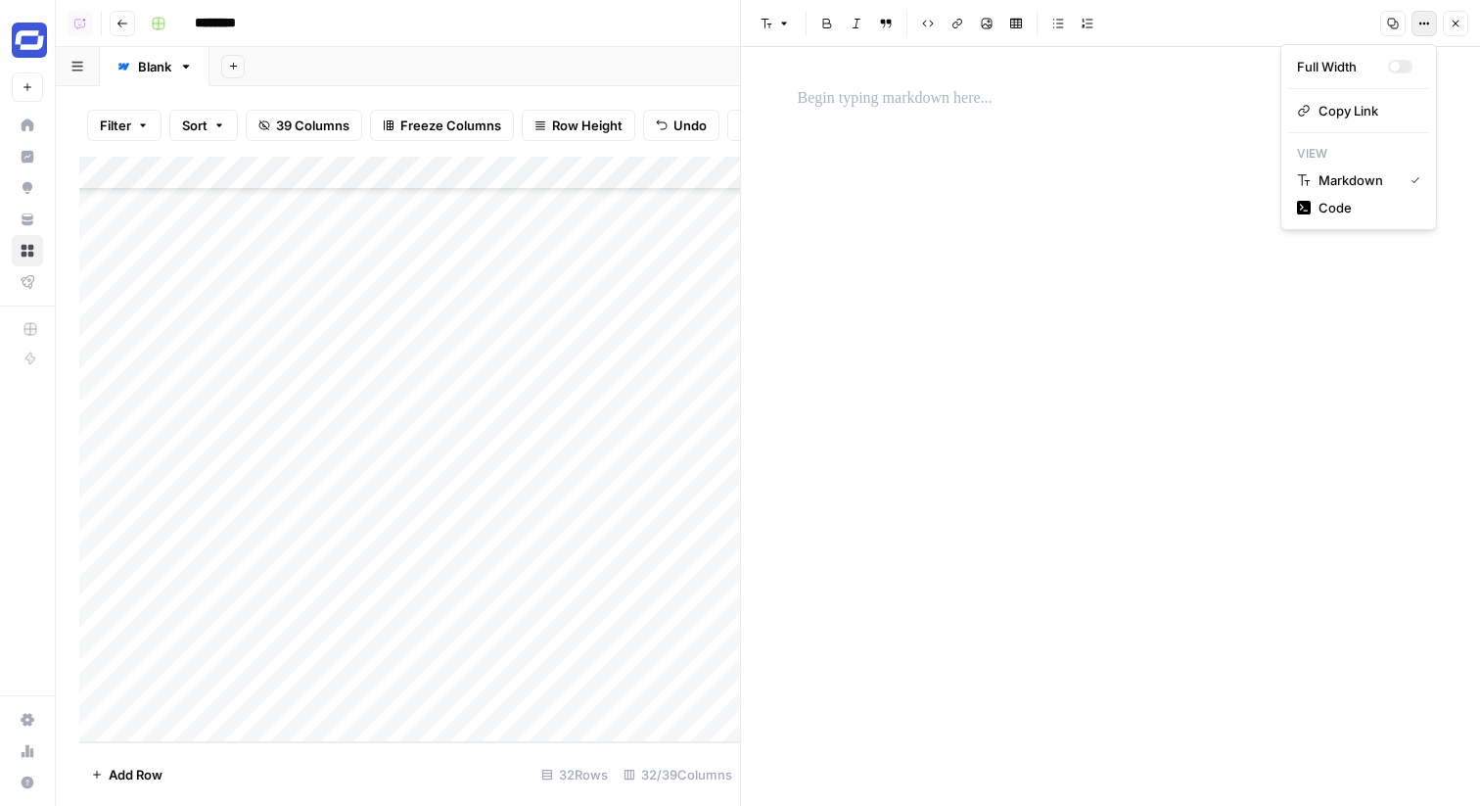
click at [1424, 19] on icon "button" at bounding box center [1425, 24] width 12 height 12
click at [1338, 205] on span "Code" at bounding box center [1366, 208] width 94 height 20
click at [1252, 126] on textarea at bounding box center [1110, 426] width 739 height 759
click at [1034, 83] on textarea at bounding box center [1110, 426] width 739 height 759
paste textarea "**********"
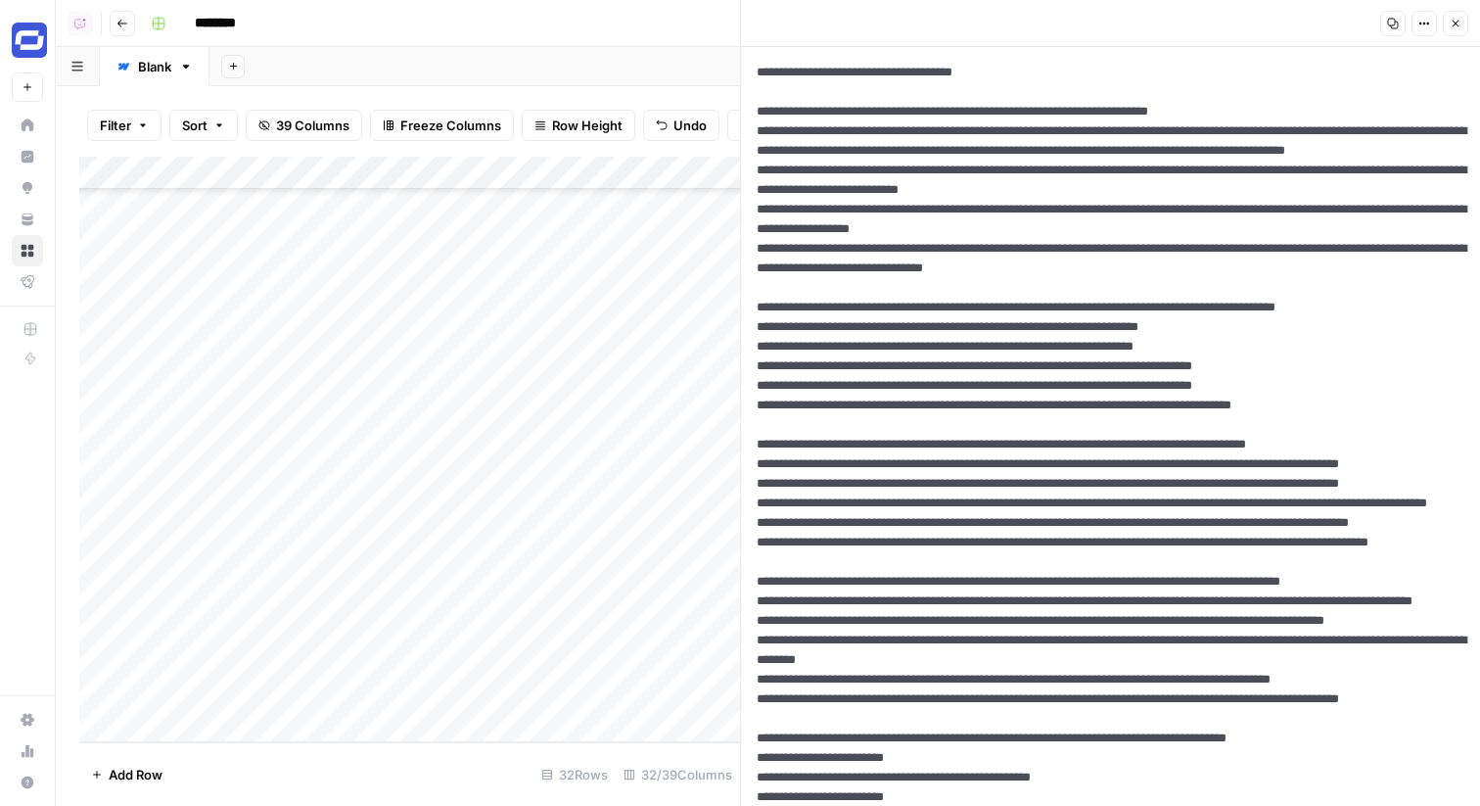
scroll to position [11317, 0]
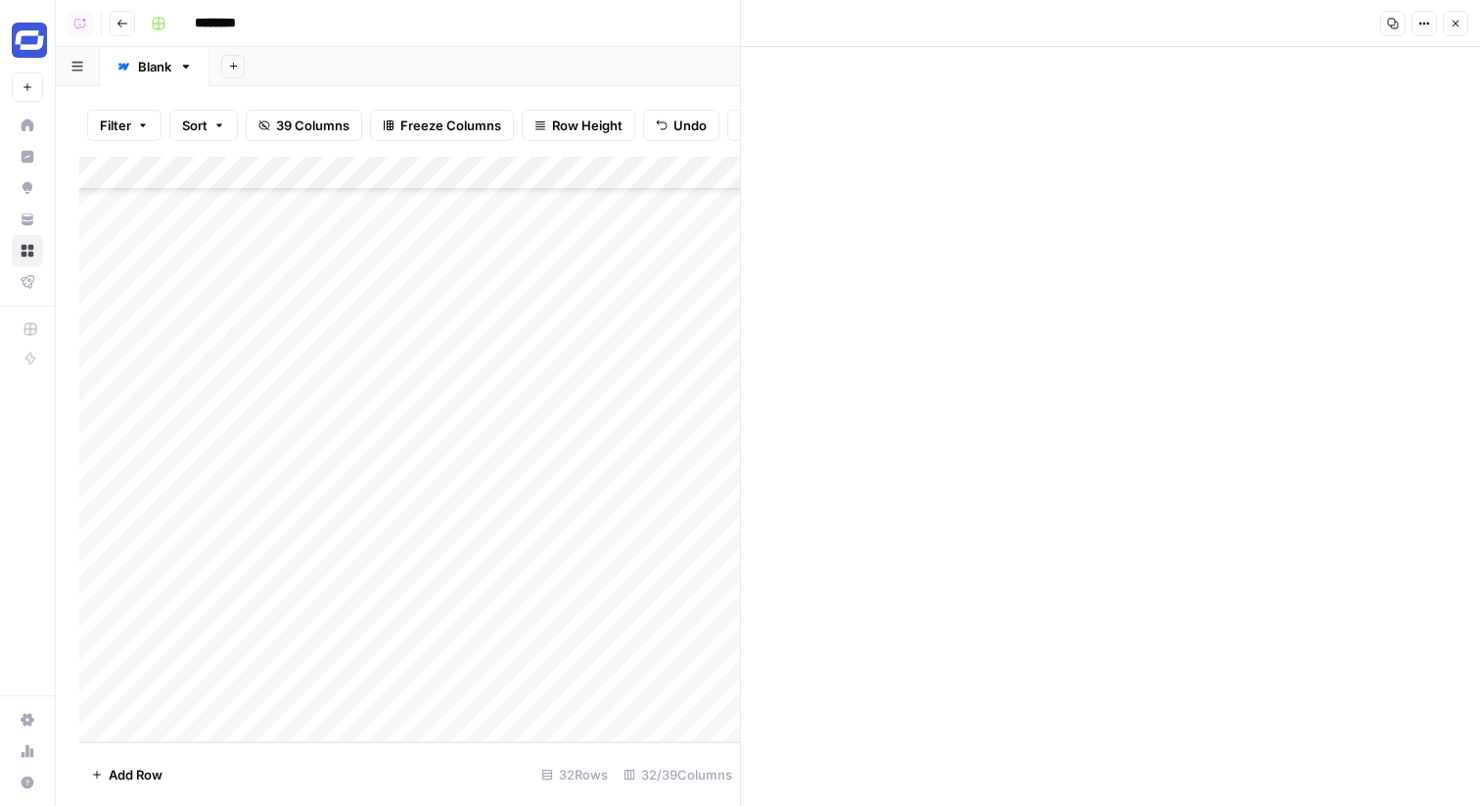
type textarea "**********"
click at [1450, 22] on icon "button" at bounding box center [1456, 24] width 12 height 12
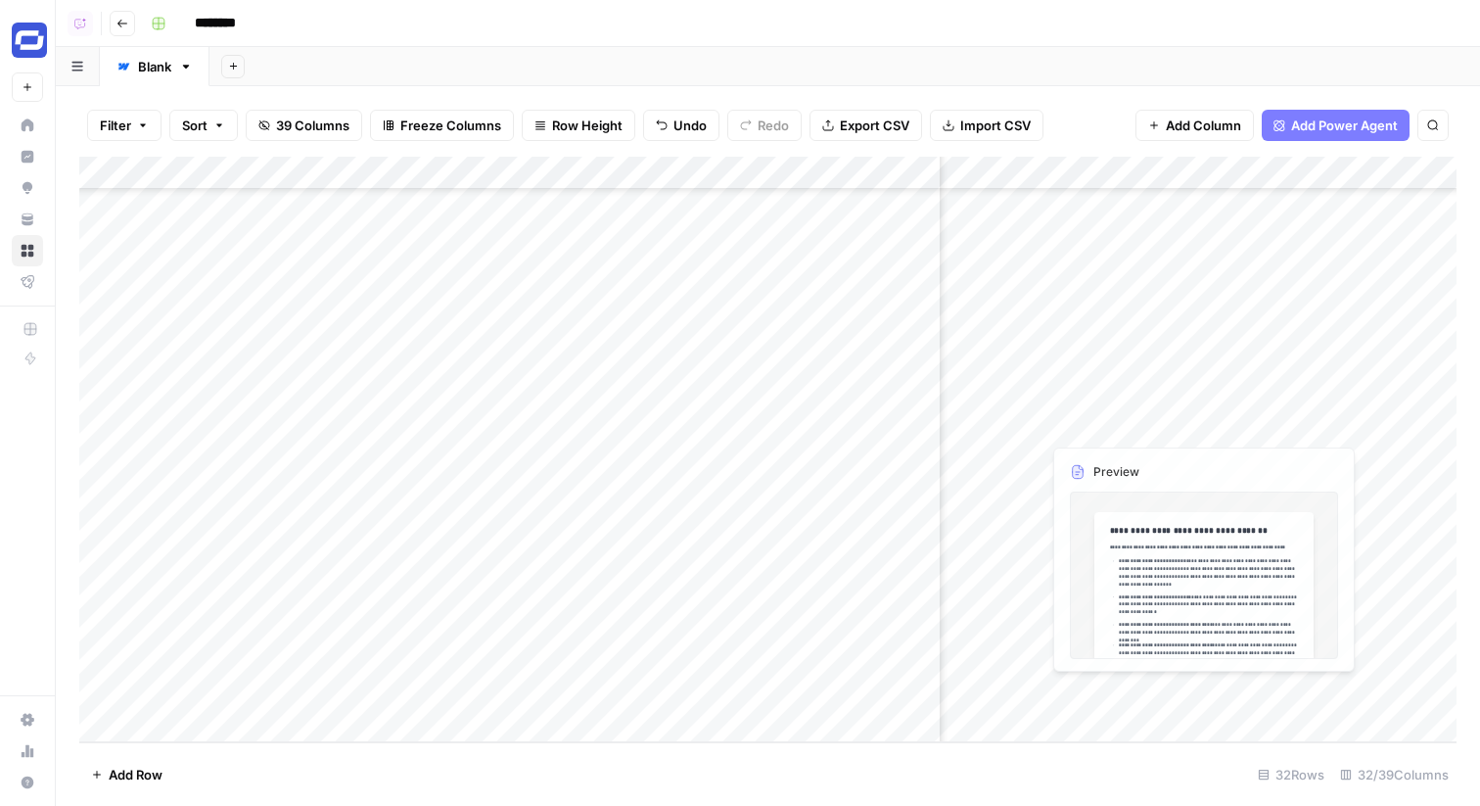
scroll to position [544, 783]
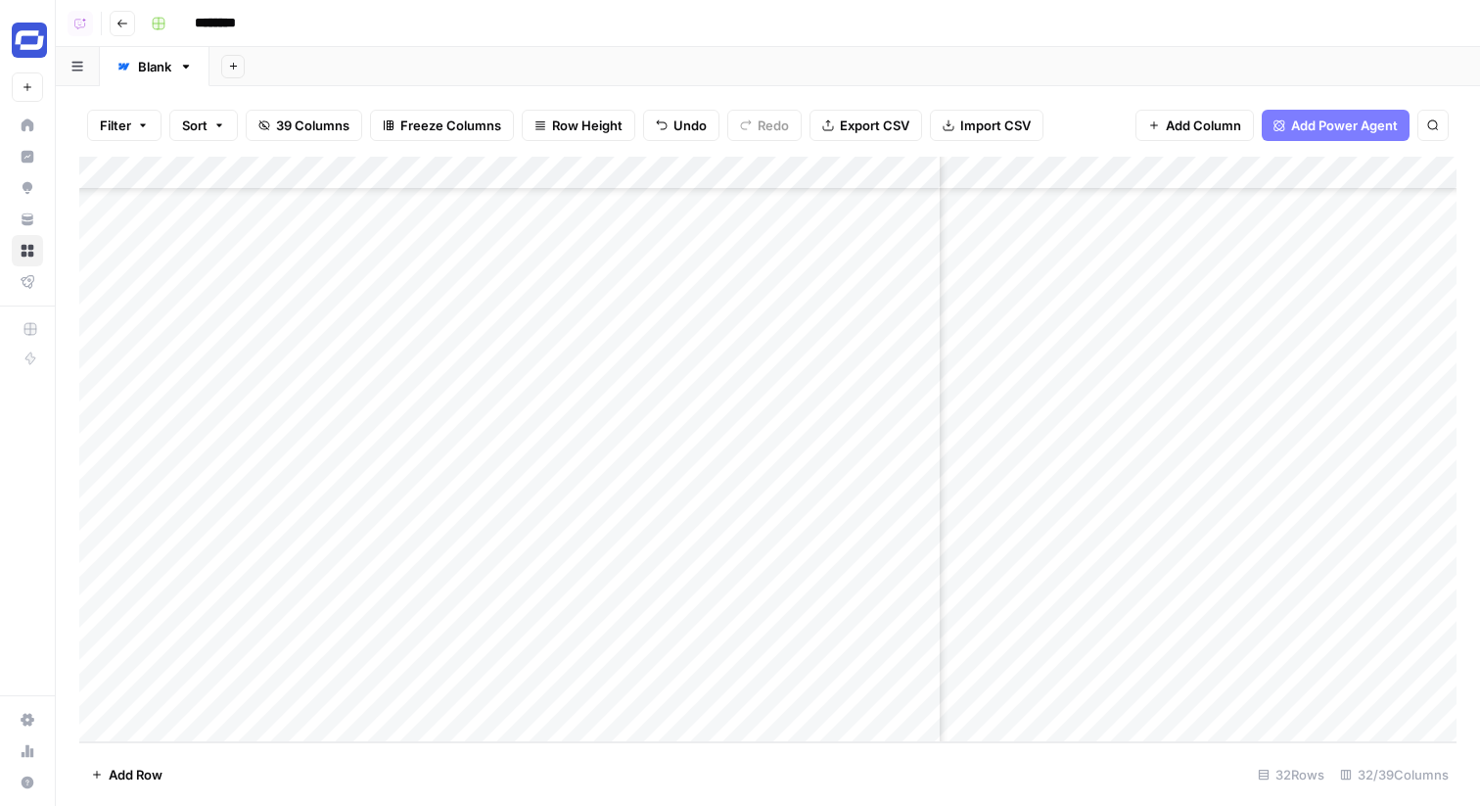
click at [1230, 656] on div "Add Column" at bounding box center [768, 450] width 1378 height 586
click at [1225, 688] on div "Add Column" at bounding box center [768, 450] width 1378 height 586
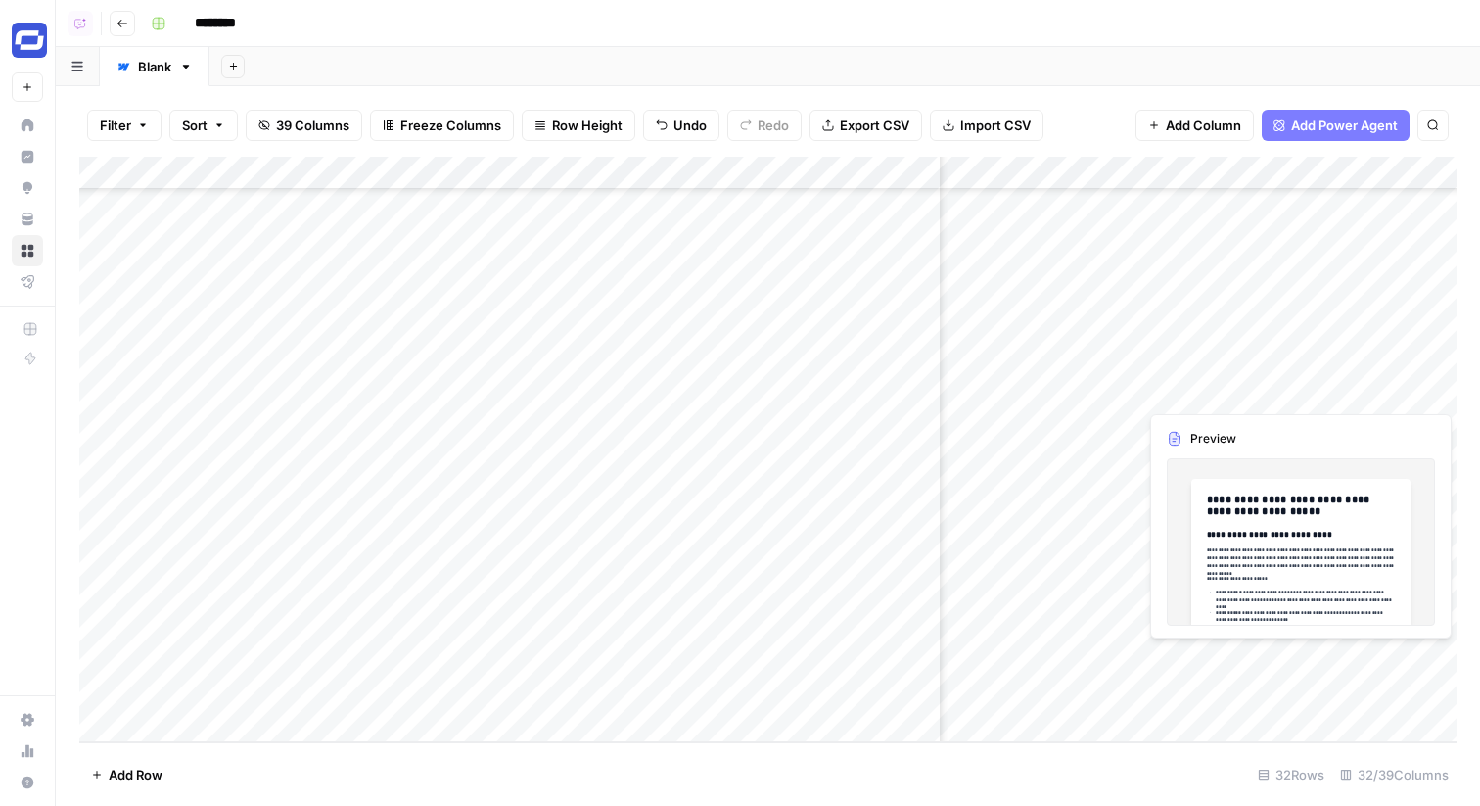
click at [1352, 656] on div "Add Column" at bounding box center [768, 450] width 1378 height 586
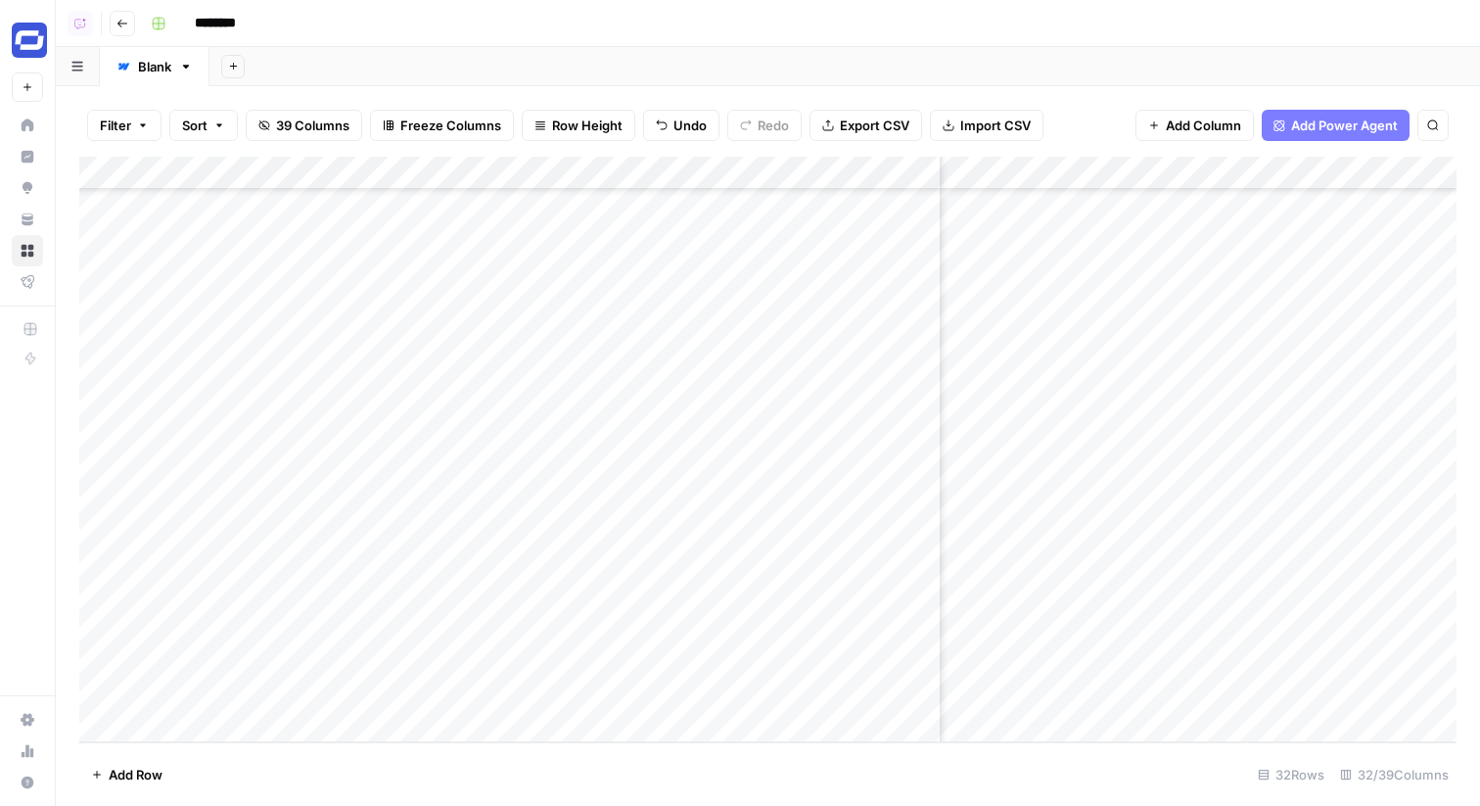
click at [1186, 695] on div "Add Column" at bounding box center [768, 450] width 1378 height 586
click at [1312, 661] on div "Add Column" at bounding box center [768, 450] width 1378 height 586
click at [1313, 689] on div "Add Column" at bounding box center [768, 450] width 1378 height 586
click at [1175, 662] on div "Add Column" at bounding box center [768, 450] width 1378 height 586
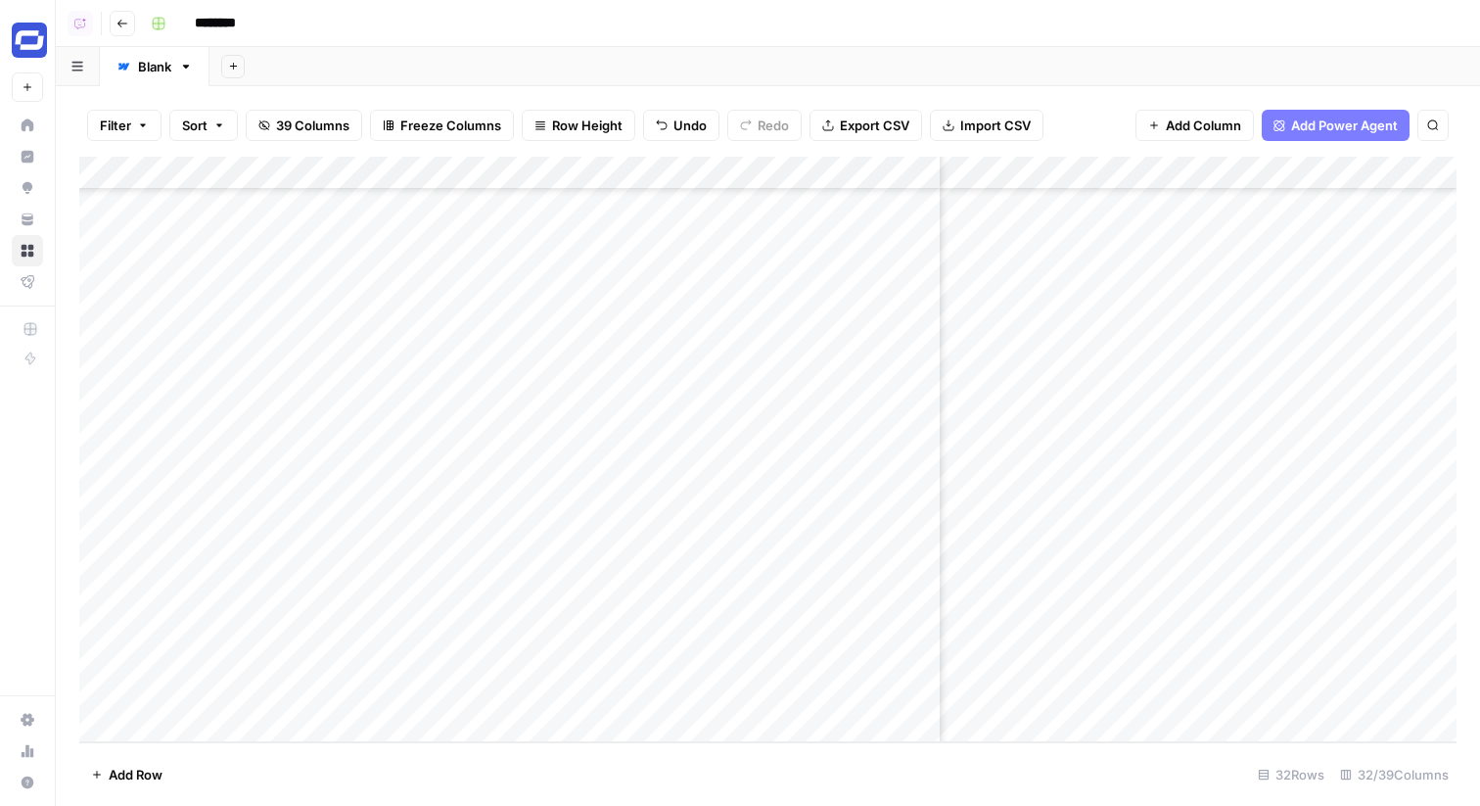
click at [1172, 685] on div "Add Column" at bounding box center [768, 450] width 1378 height 586
click at [1134, 697] on div "Add Column" at bounding box center [768, 450] width 1378 height 586
click at [1252, 687] on div "Add Column" at bounding box center [768, 450] width 1378 height 586
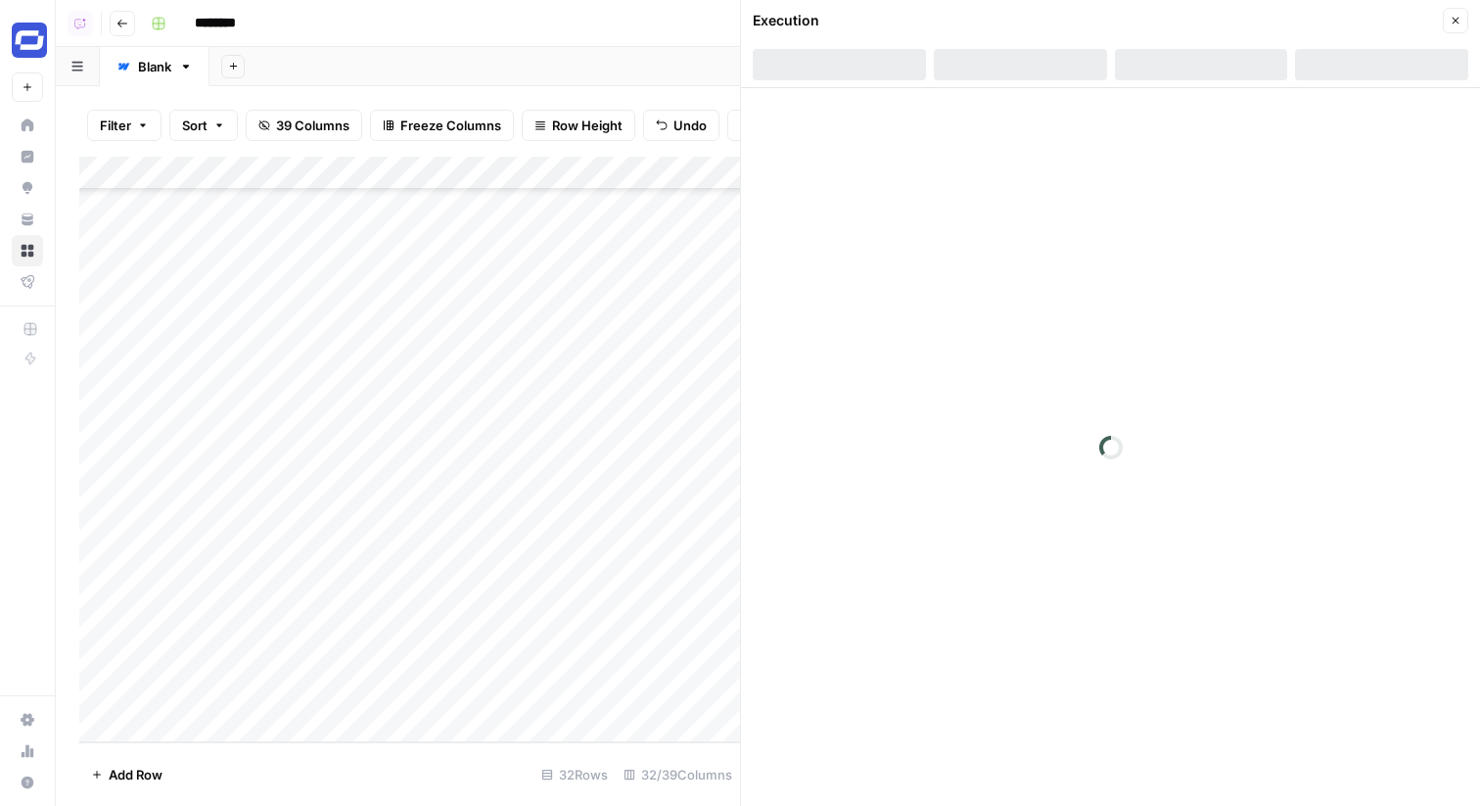
click at [1238, 65] on div at bounding box center [1201, 64] width 173 height 31
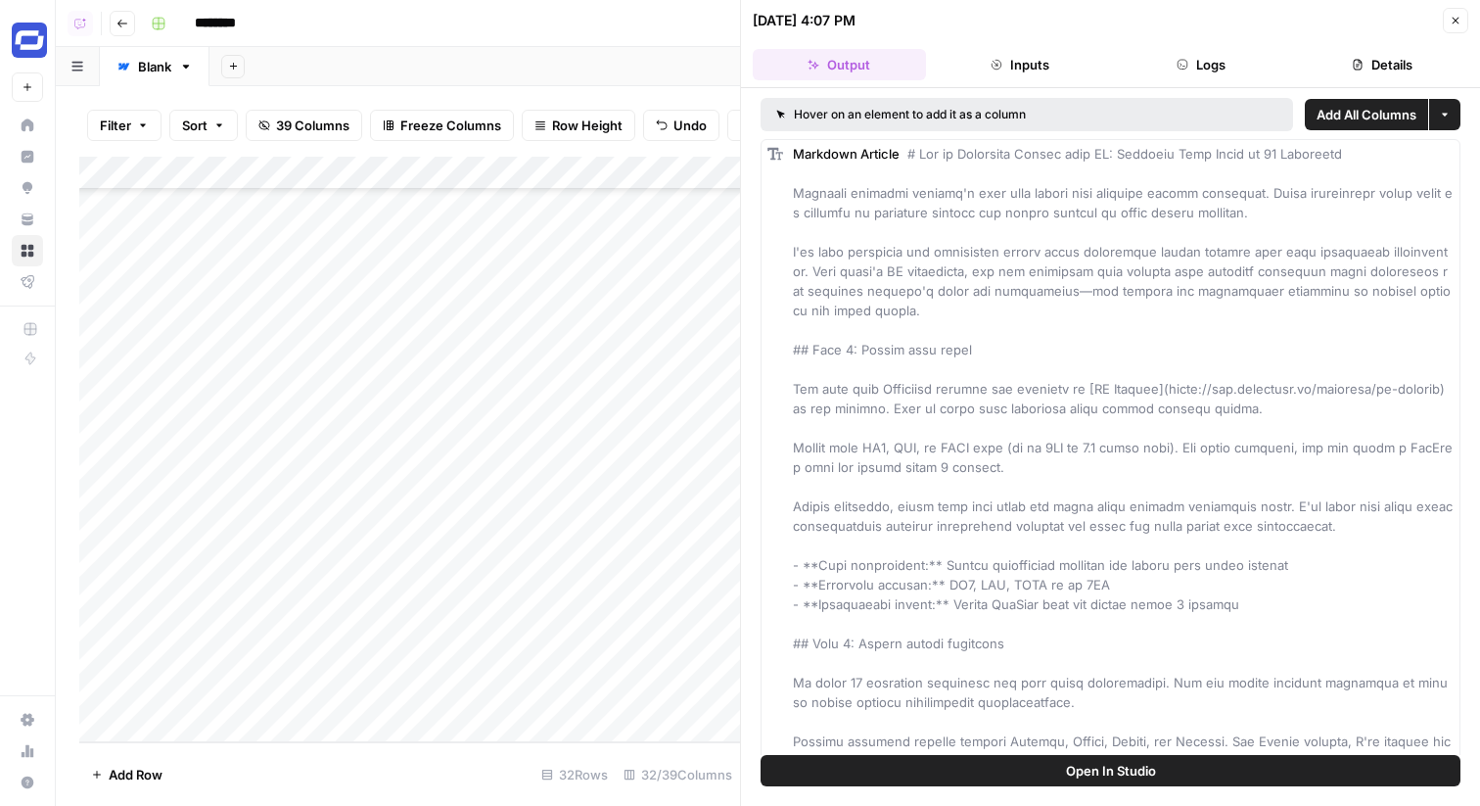
click at [1238, 65] on button "Logs" at bounding box center [1201, 64] width 173 height 31
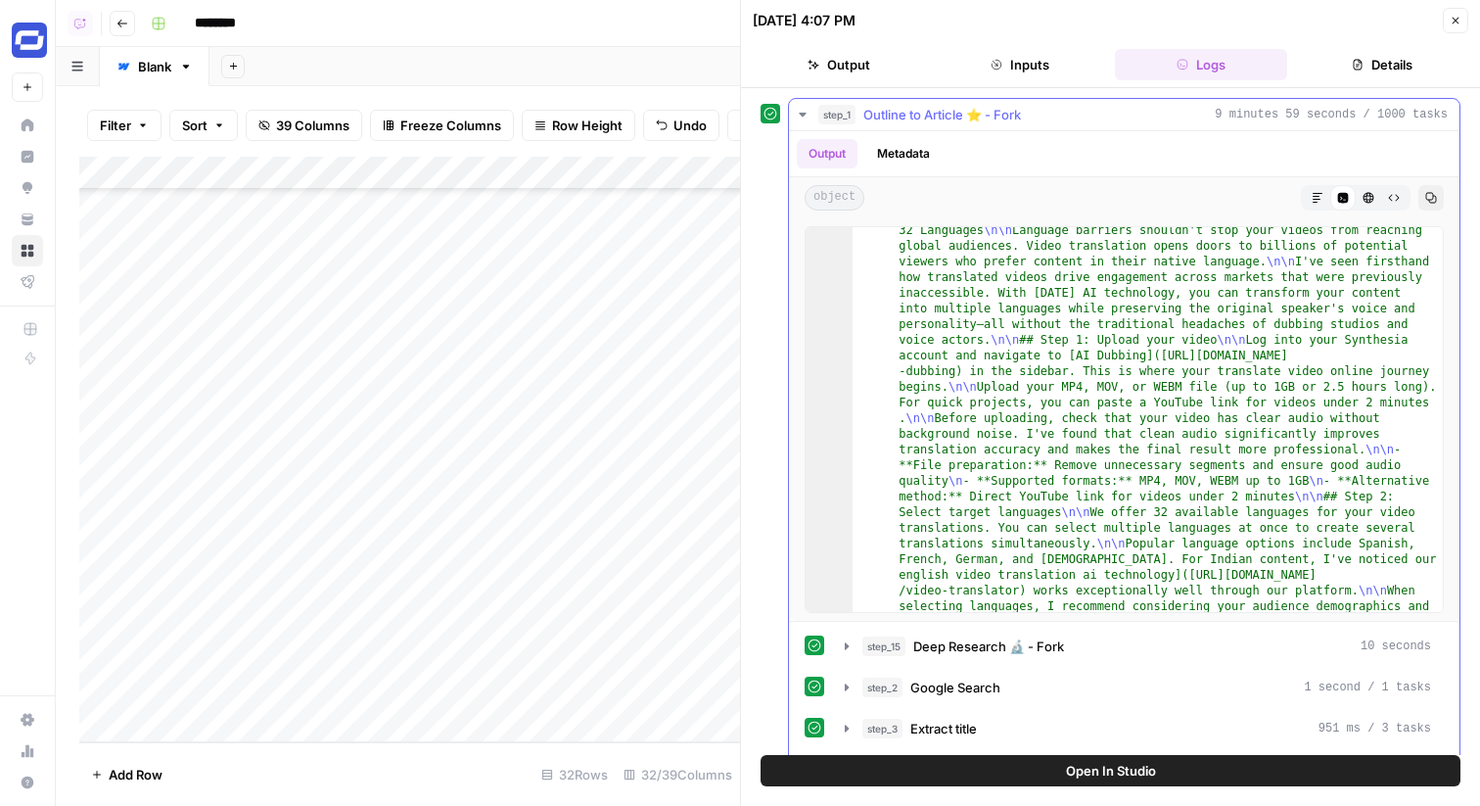
scroll to position [36, 0]
click at [843, 70] on button "Output" at bounding box center [839, 64] width 173 height 31
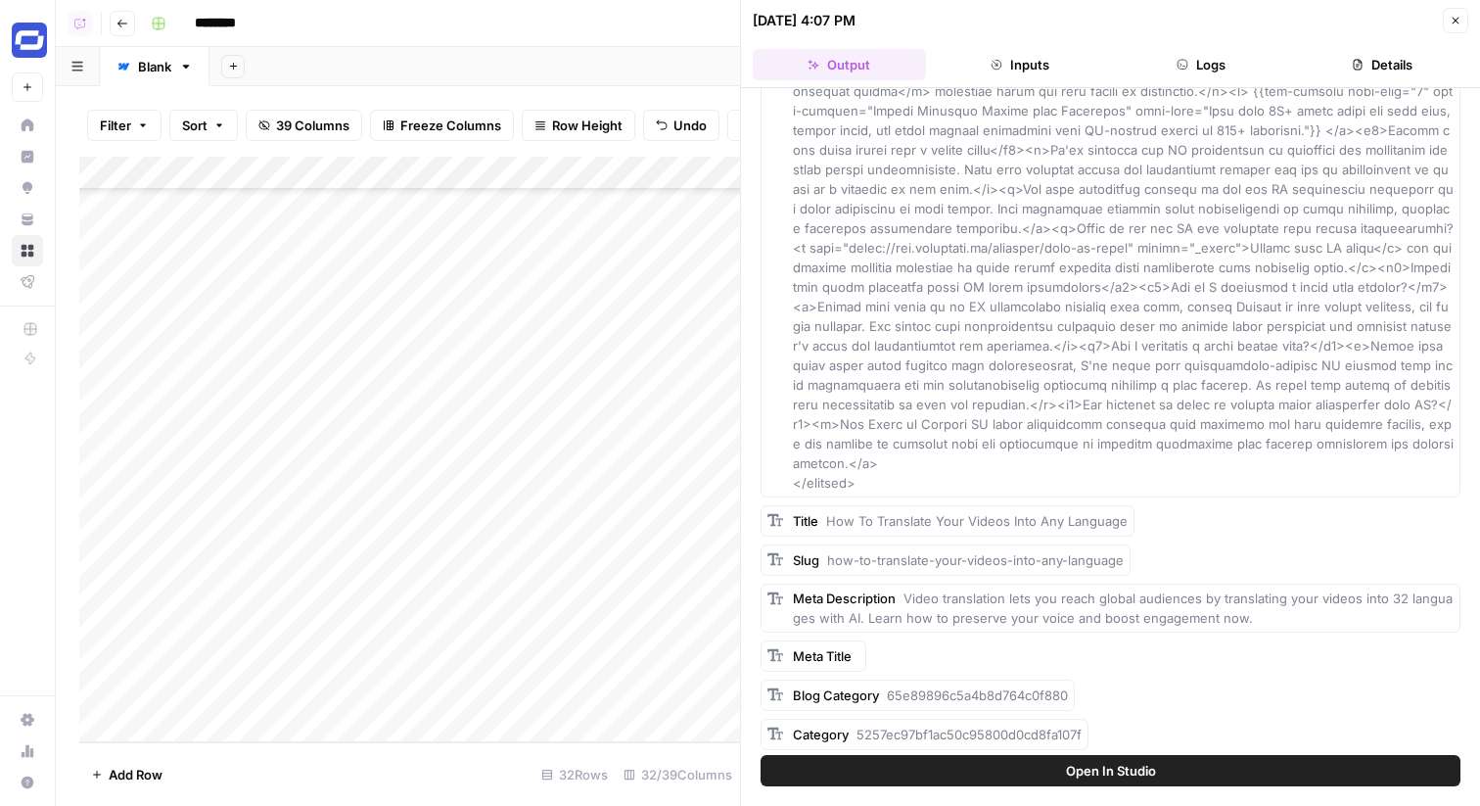
scroll to position [4432, 0]
click at [914, 571] on span "Add as Column" at bounding box center [920, 572] width 72 height 16
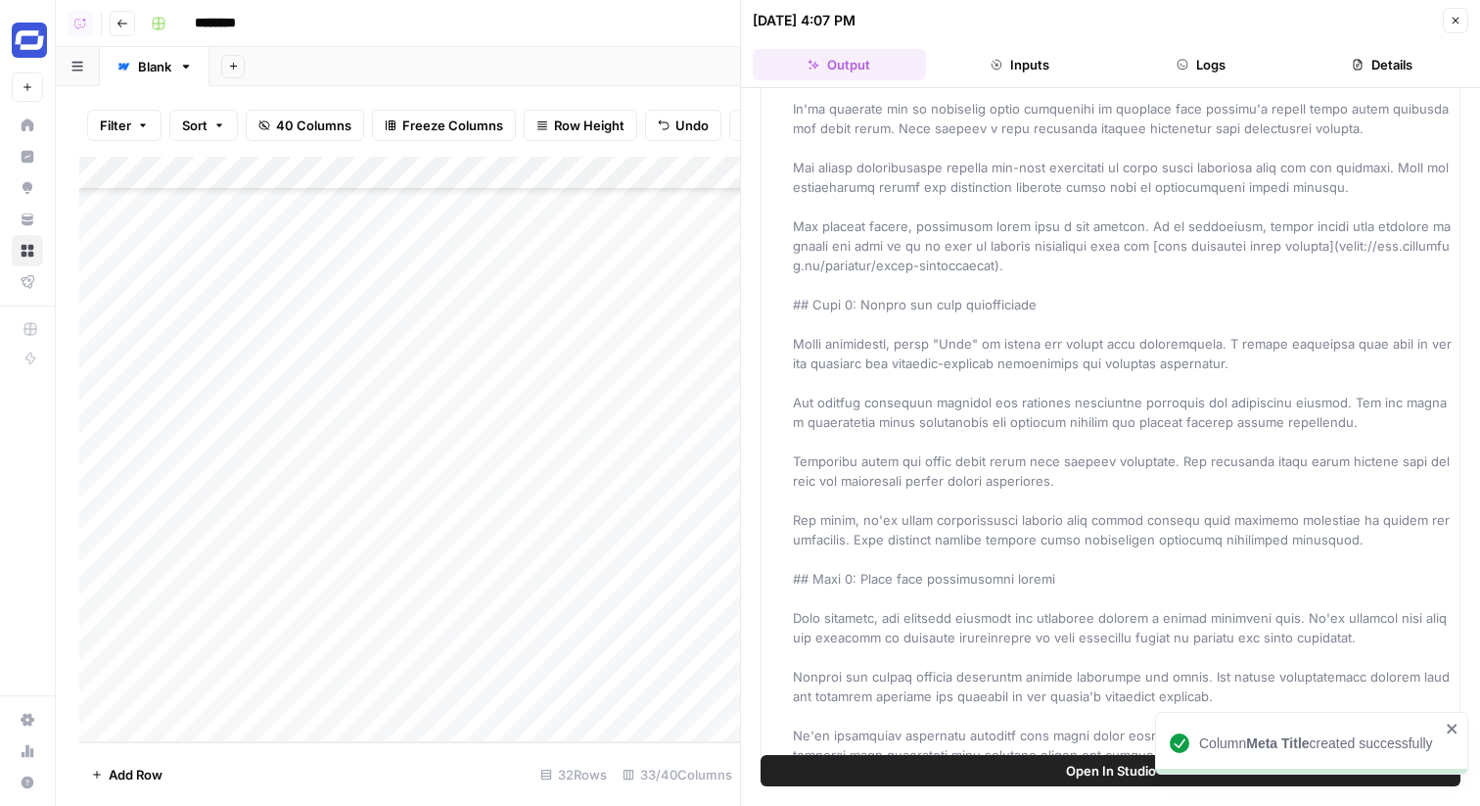
scroll to position [639, 0]
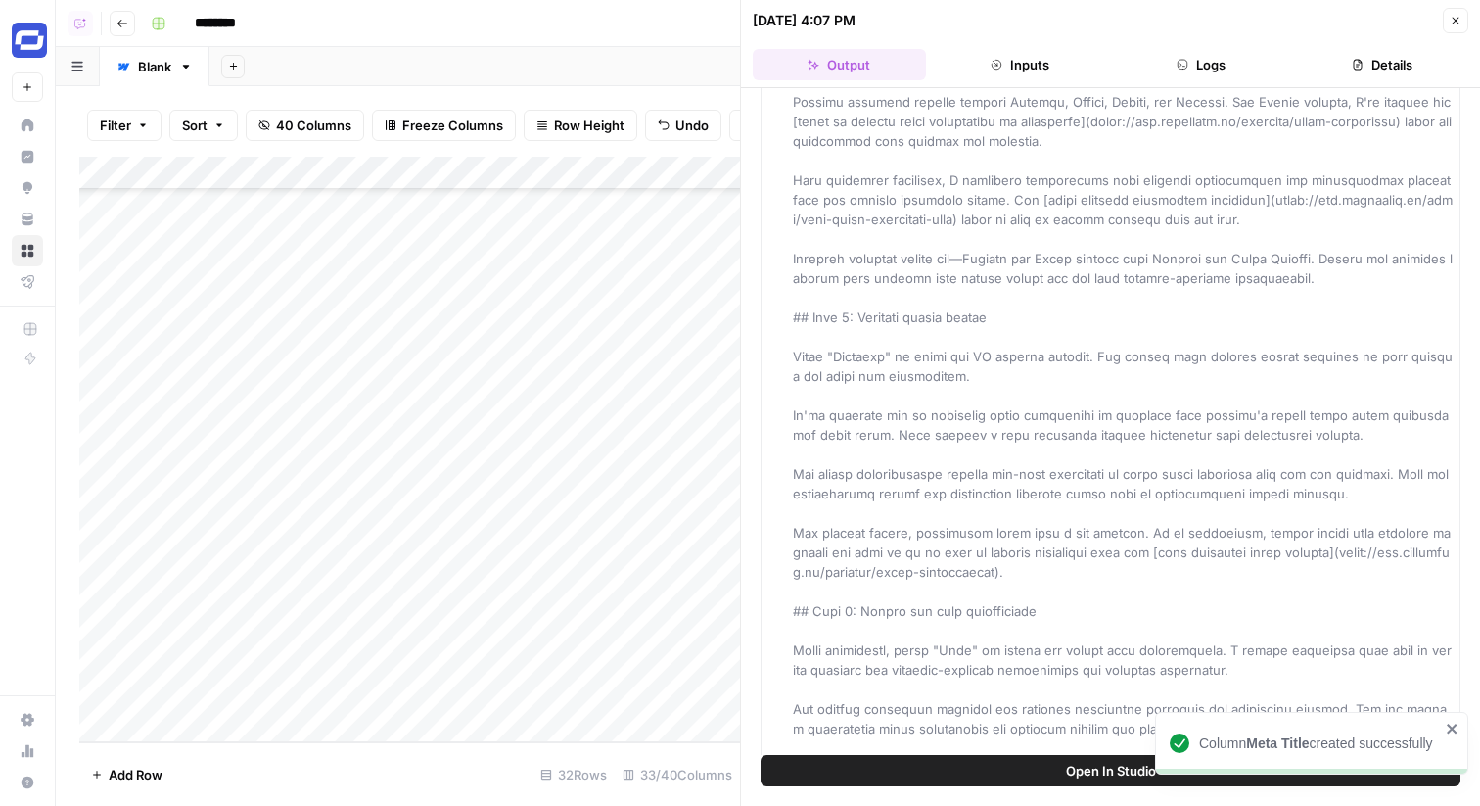
click at [1204, 54] on button "Logs" at bounding box center [1201, 64] width 173 height 31
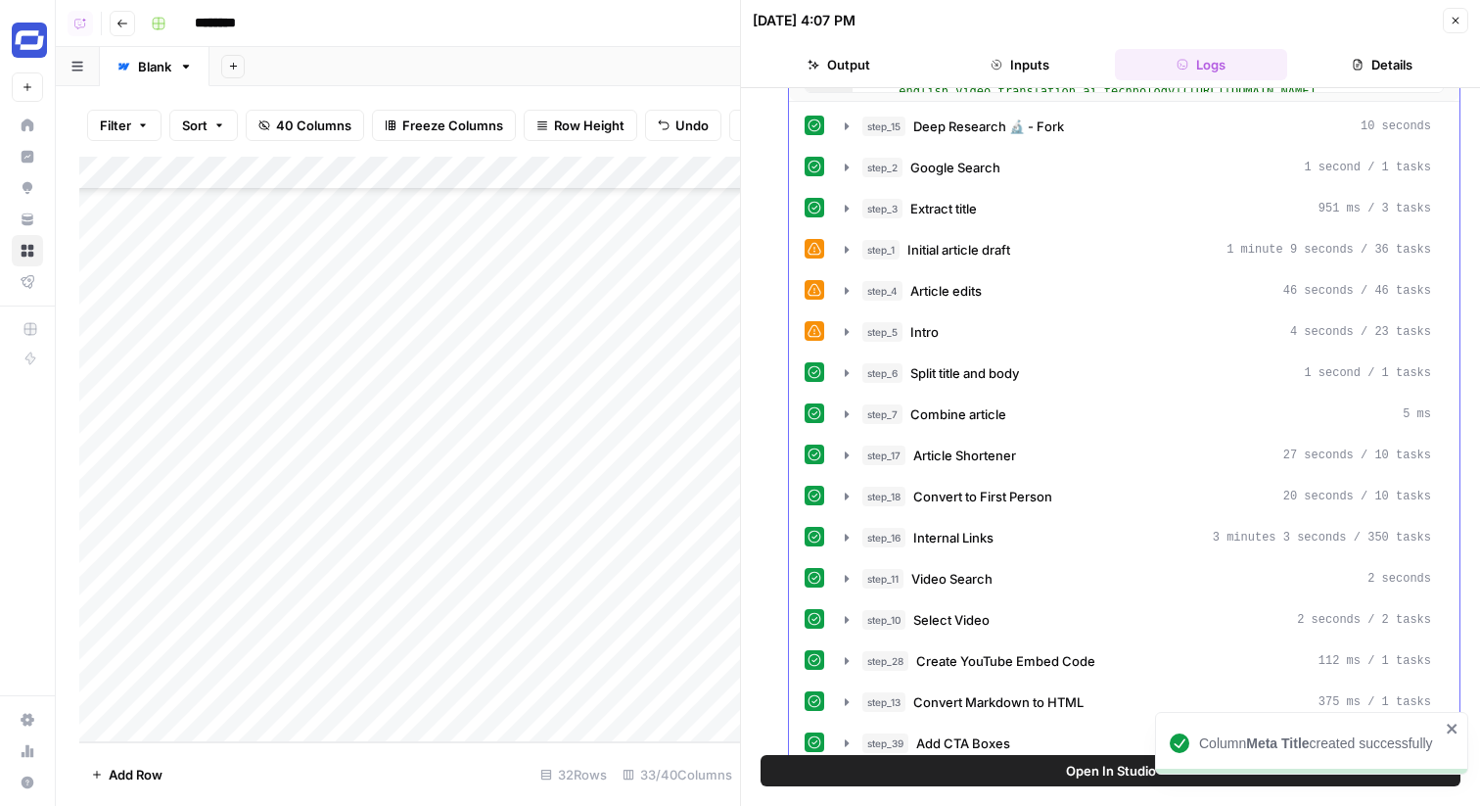
scroll to position [1366, 0]
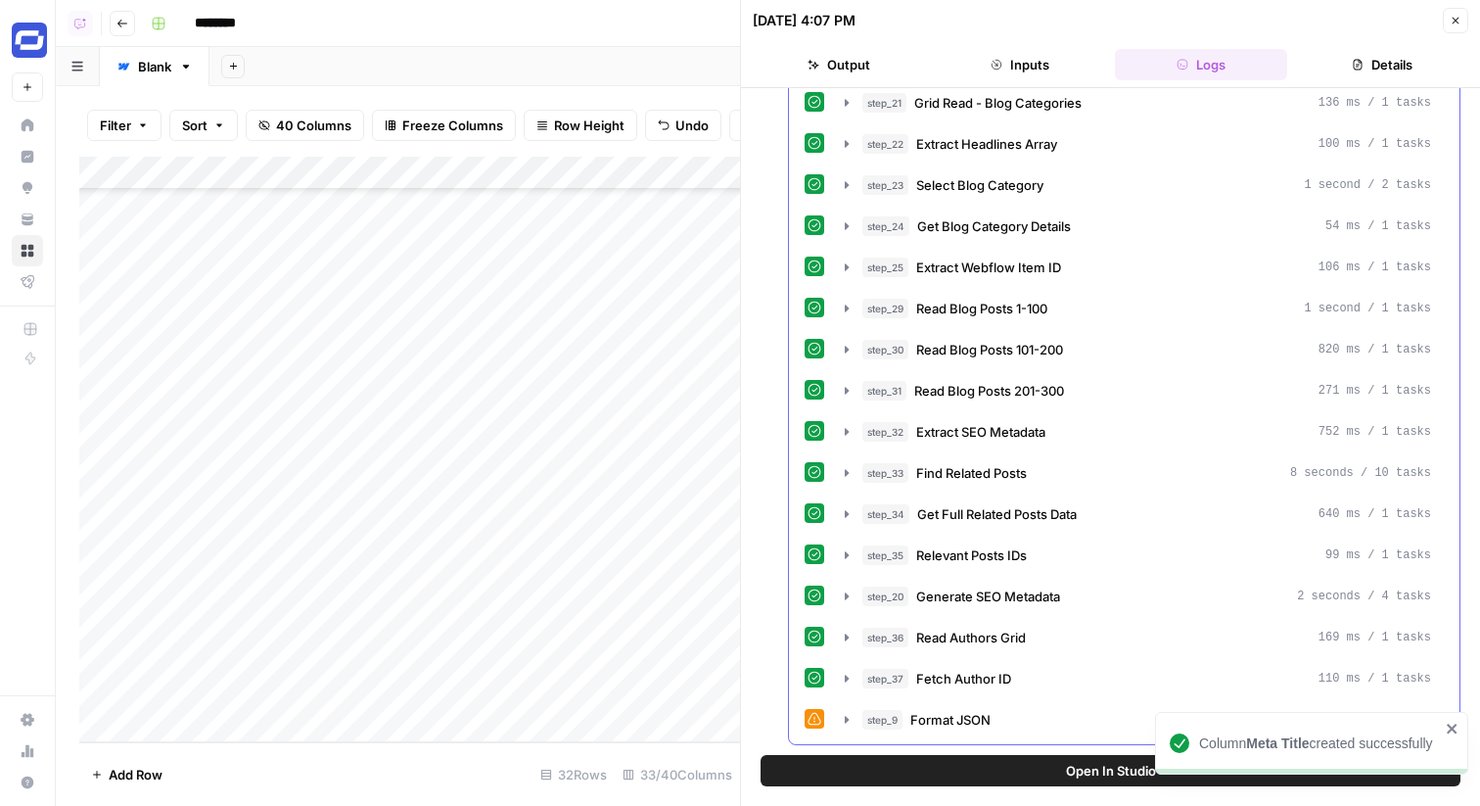
click at [1104, 580] on div "step_20 Generate SEO Metadata 2 seconds / 4 tasks" at bounding box center [1138, 596] width 612 height 33
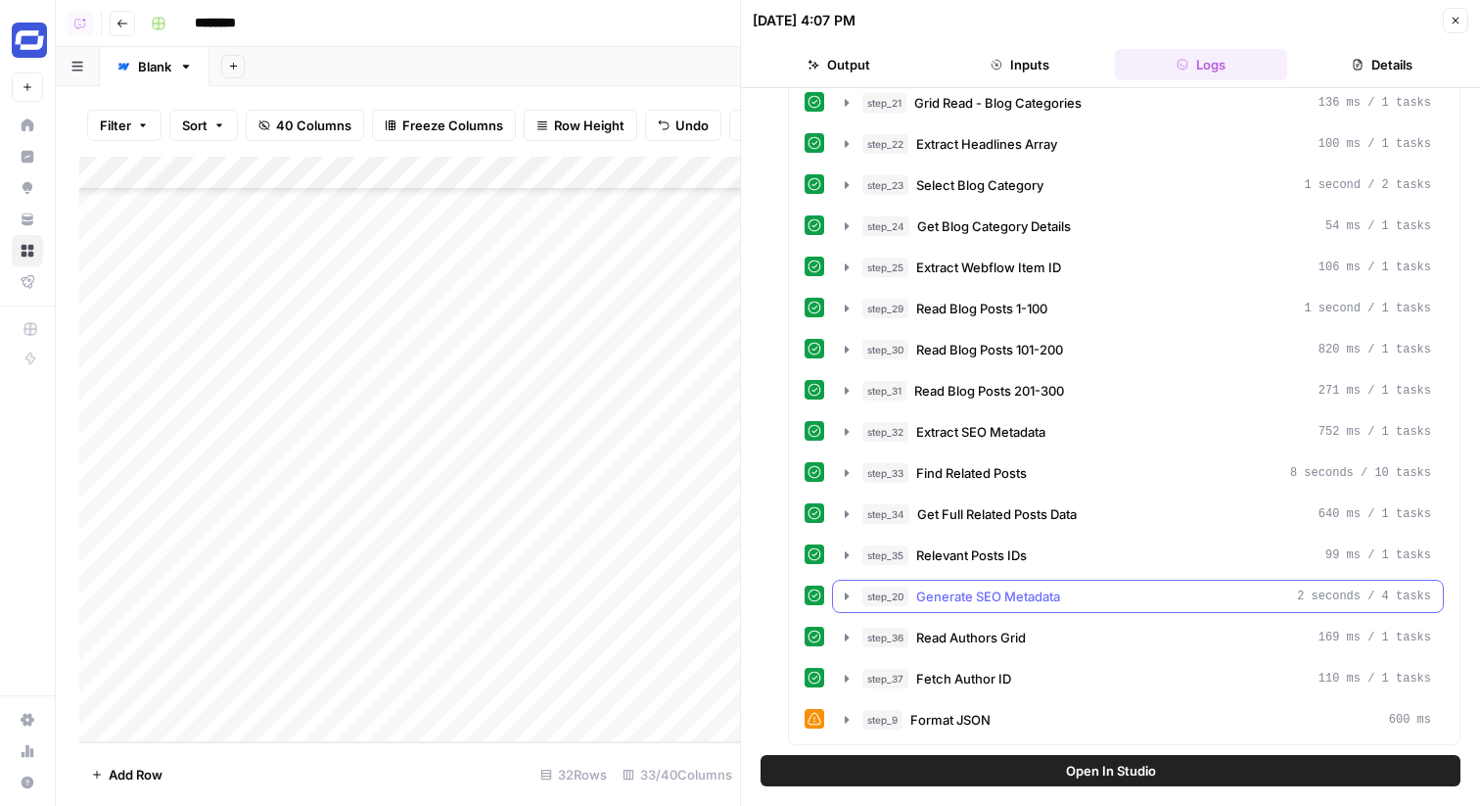
click at [1105, 585] on button "step_20 Generate SEO Metadata 2 seconds / 4 tasks" at bounding box center [1138, 596] width 610 height 31
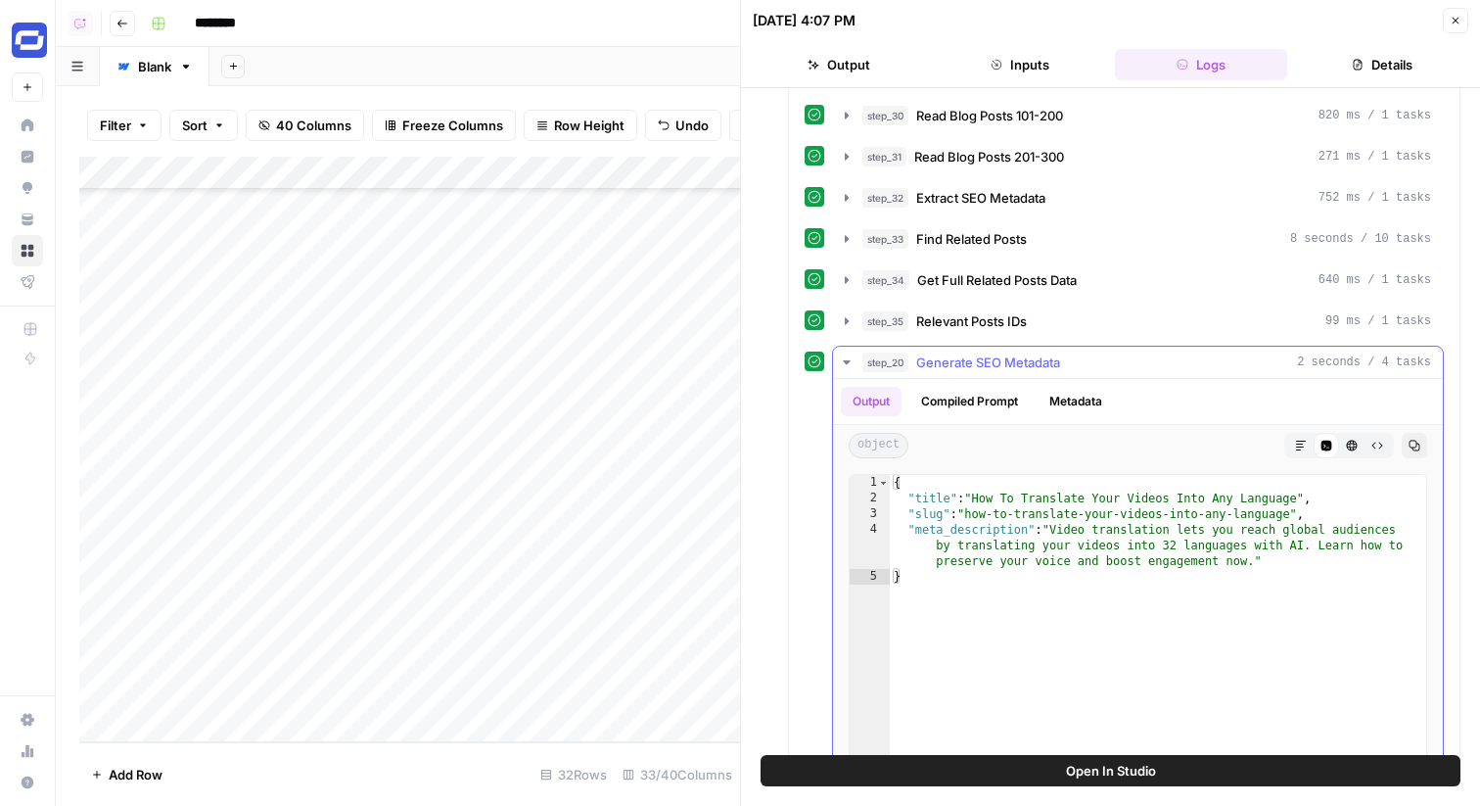
scroll to position [1856, 0]
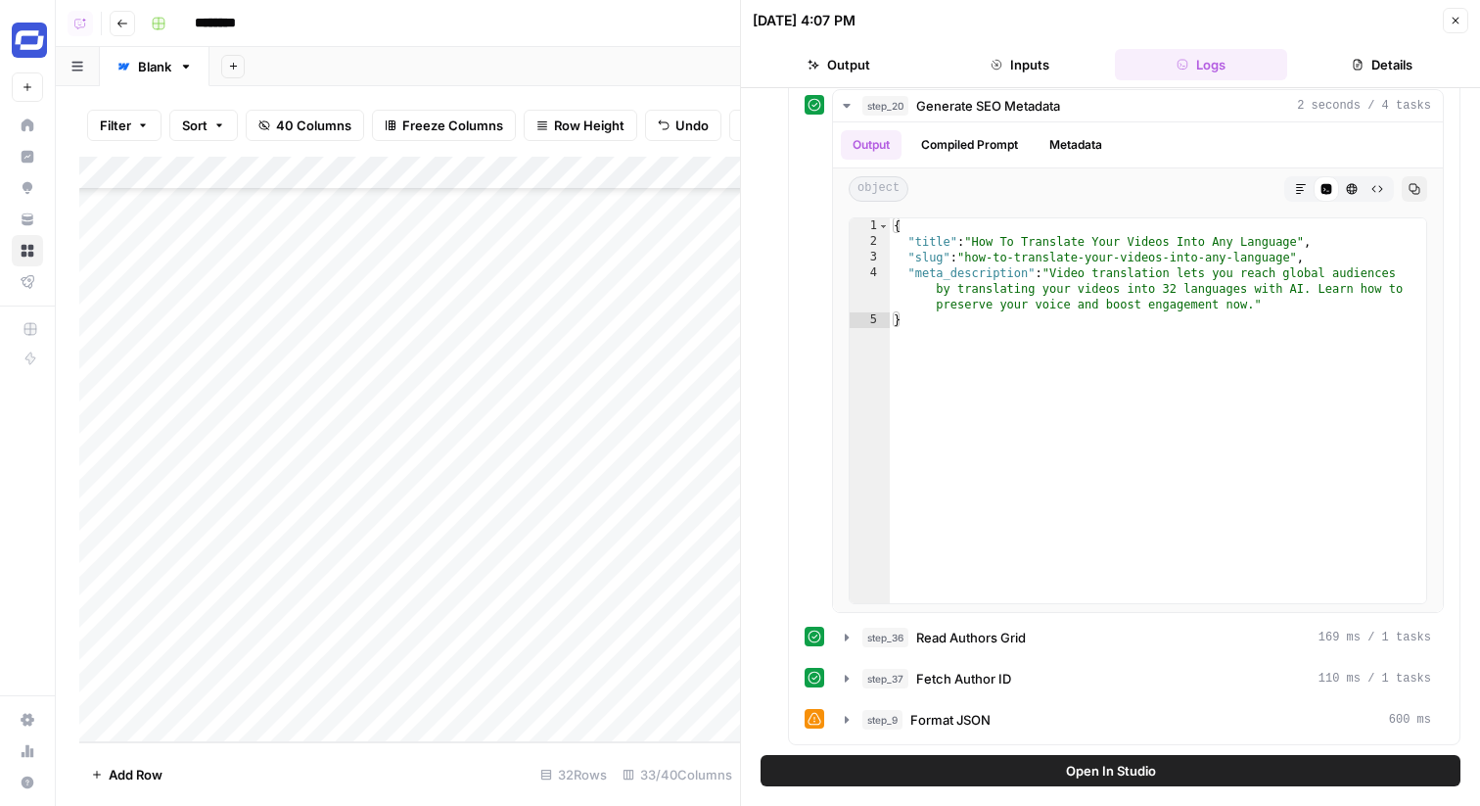
click at [1450, 30] on button "Close" at bounding box center [1455, 20] width 25 height 25
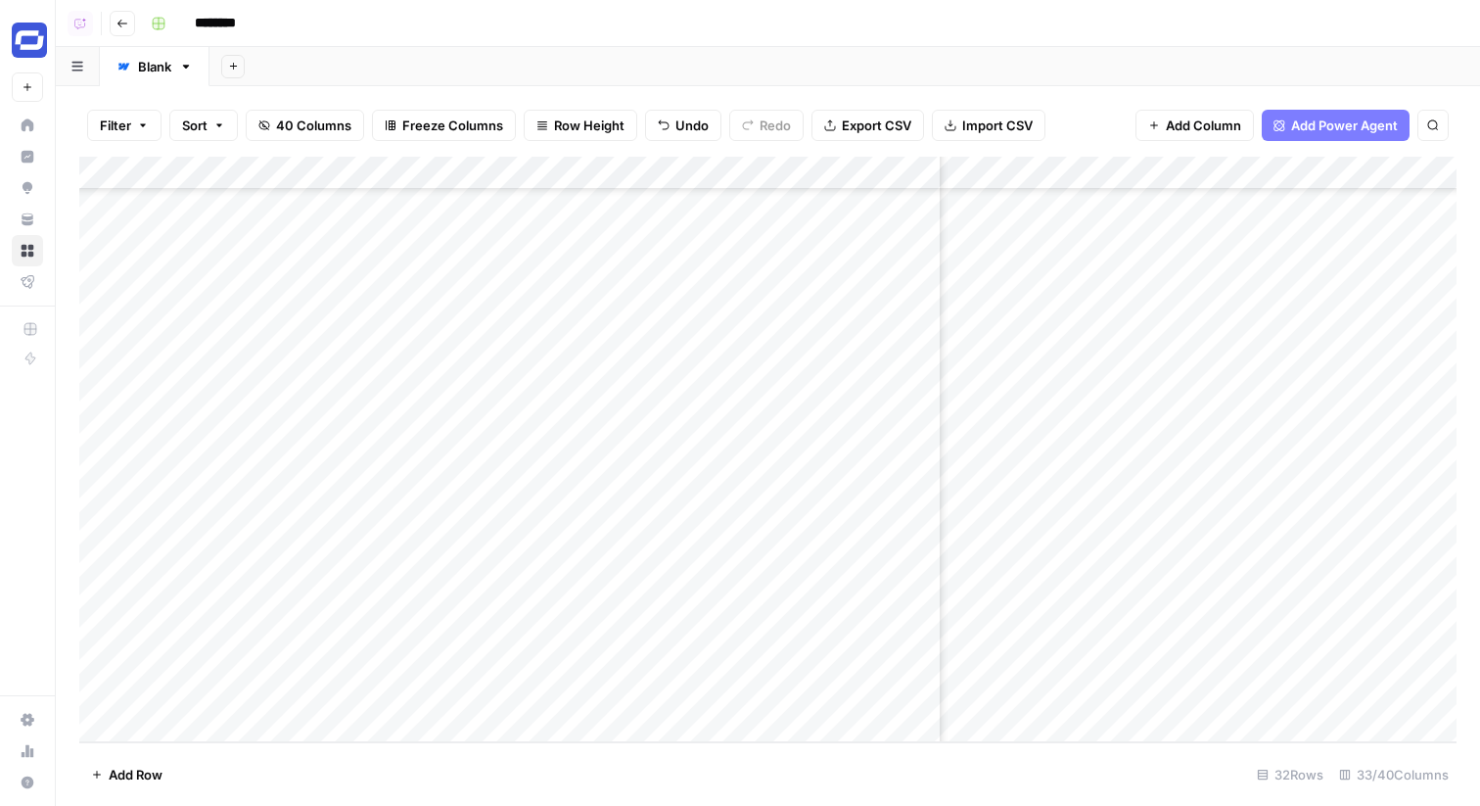
scroll to position [544, 2089]
click at [1031, 163] on div "Add Column" at bounding box center [768, 450] width 1378 height 586
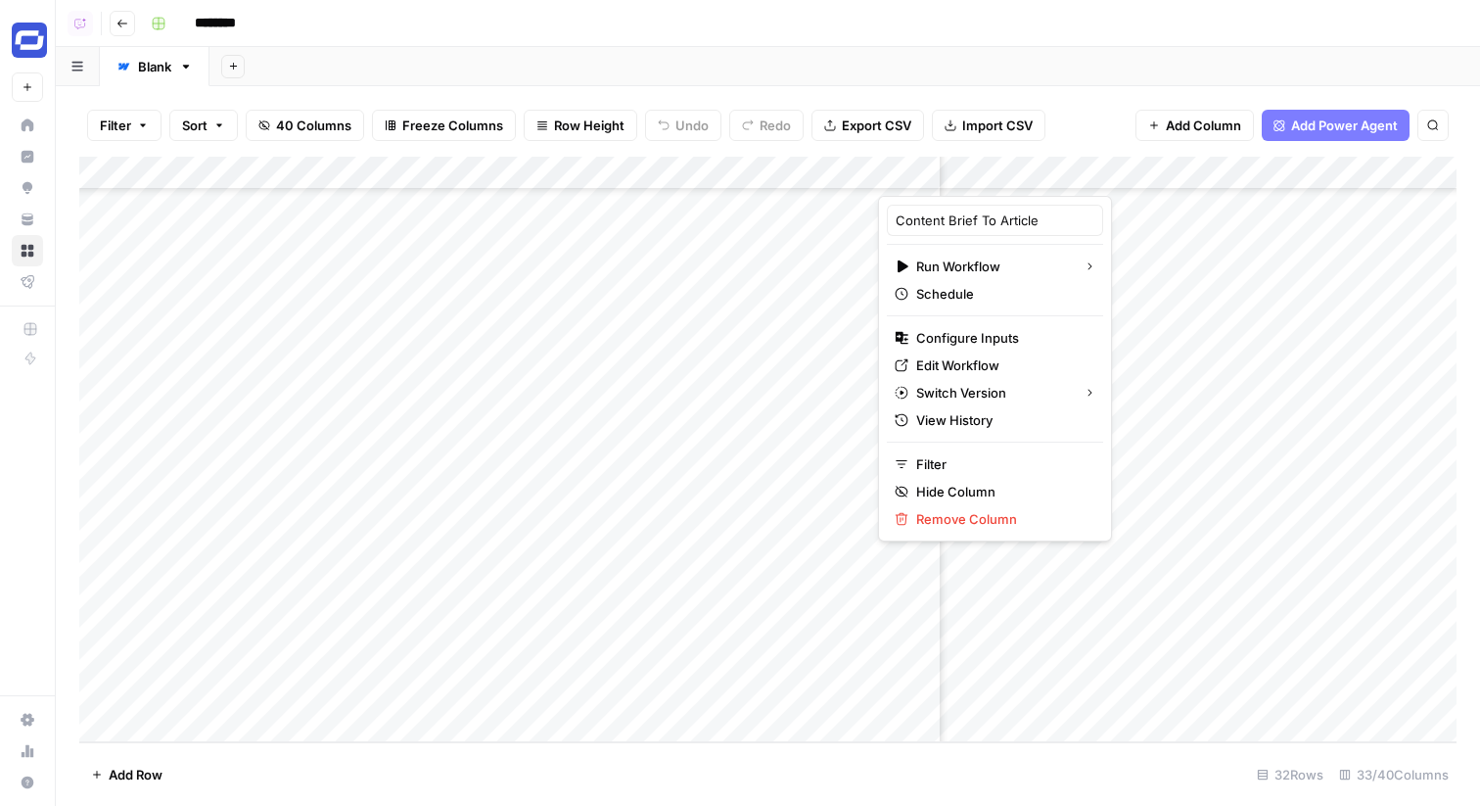
click at [1139, 93] on div "Filter Sort 40 Columns Freeze Columns Row Height Undo Redo Export CSV Import CS…" at bounding box center [768, 446] width 1425 height 720
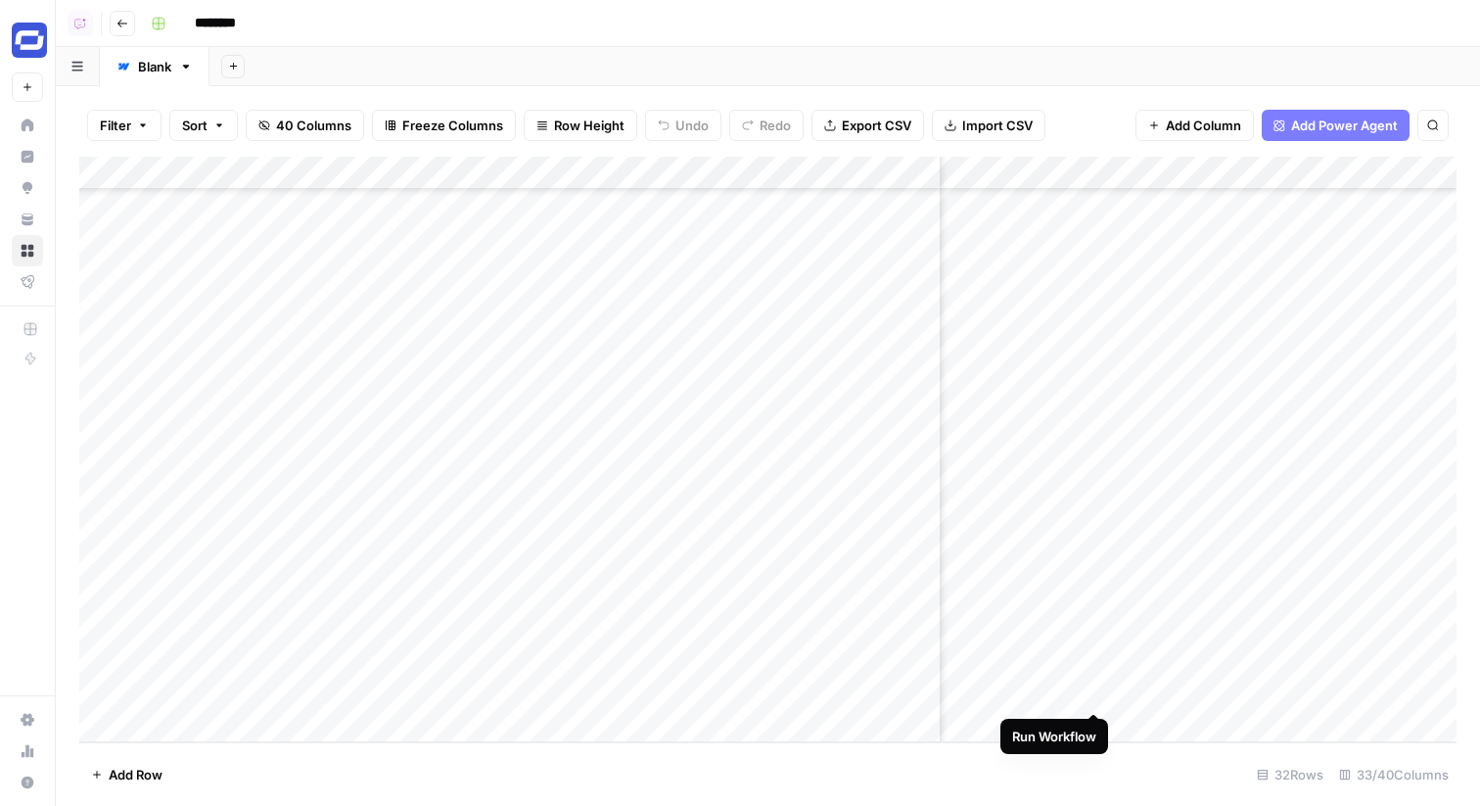
click at [1097, 690] on div "Add Column" at bounding box center [768, 450] width 1378 height 586
click at [1067, 166] on div "Add Column" at bounding box center [768, 450] width 1378 height 586
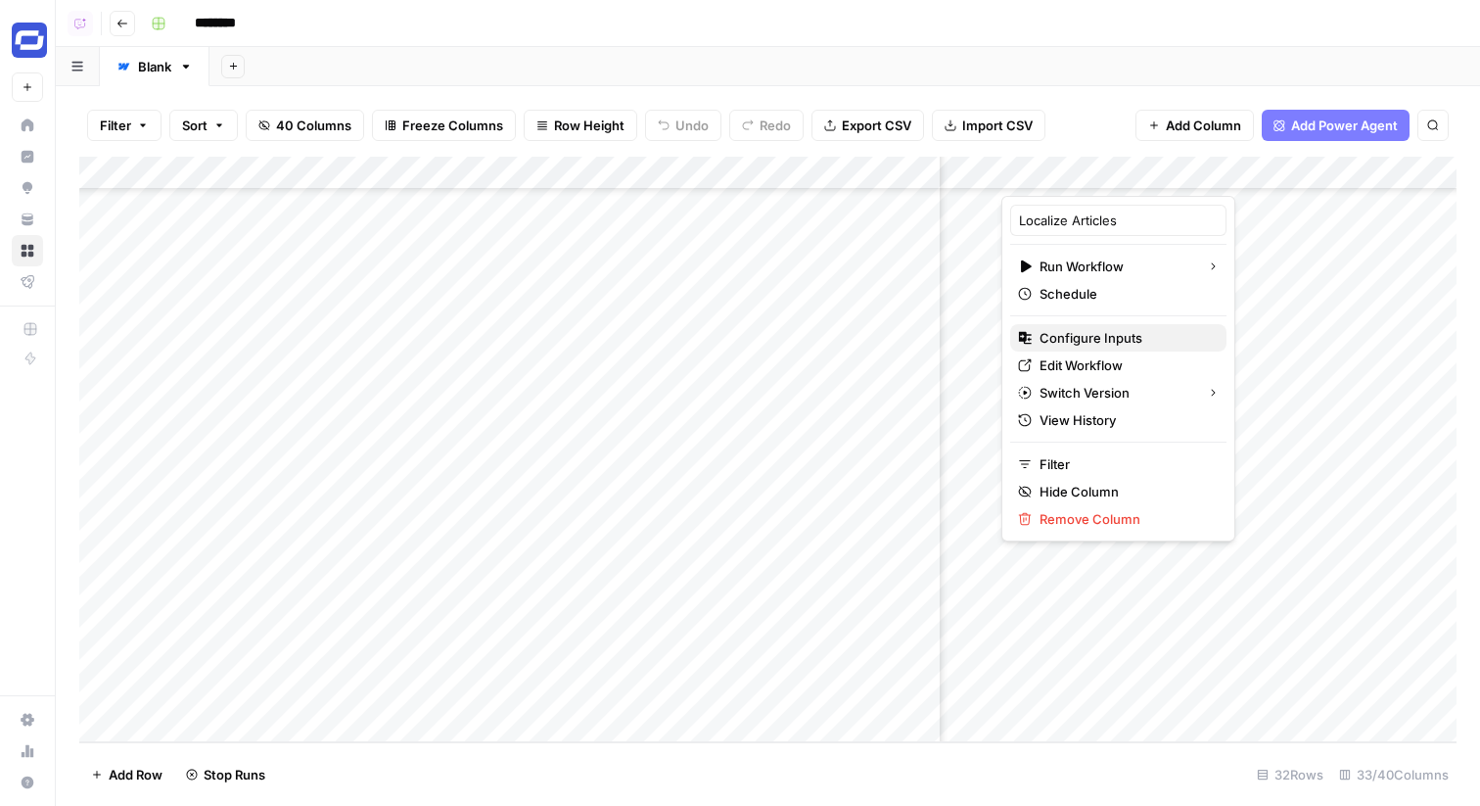
click at [1076, 330] on span "Configure Inputs" at bounding box center [1125, 338] width 171 height 20
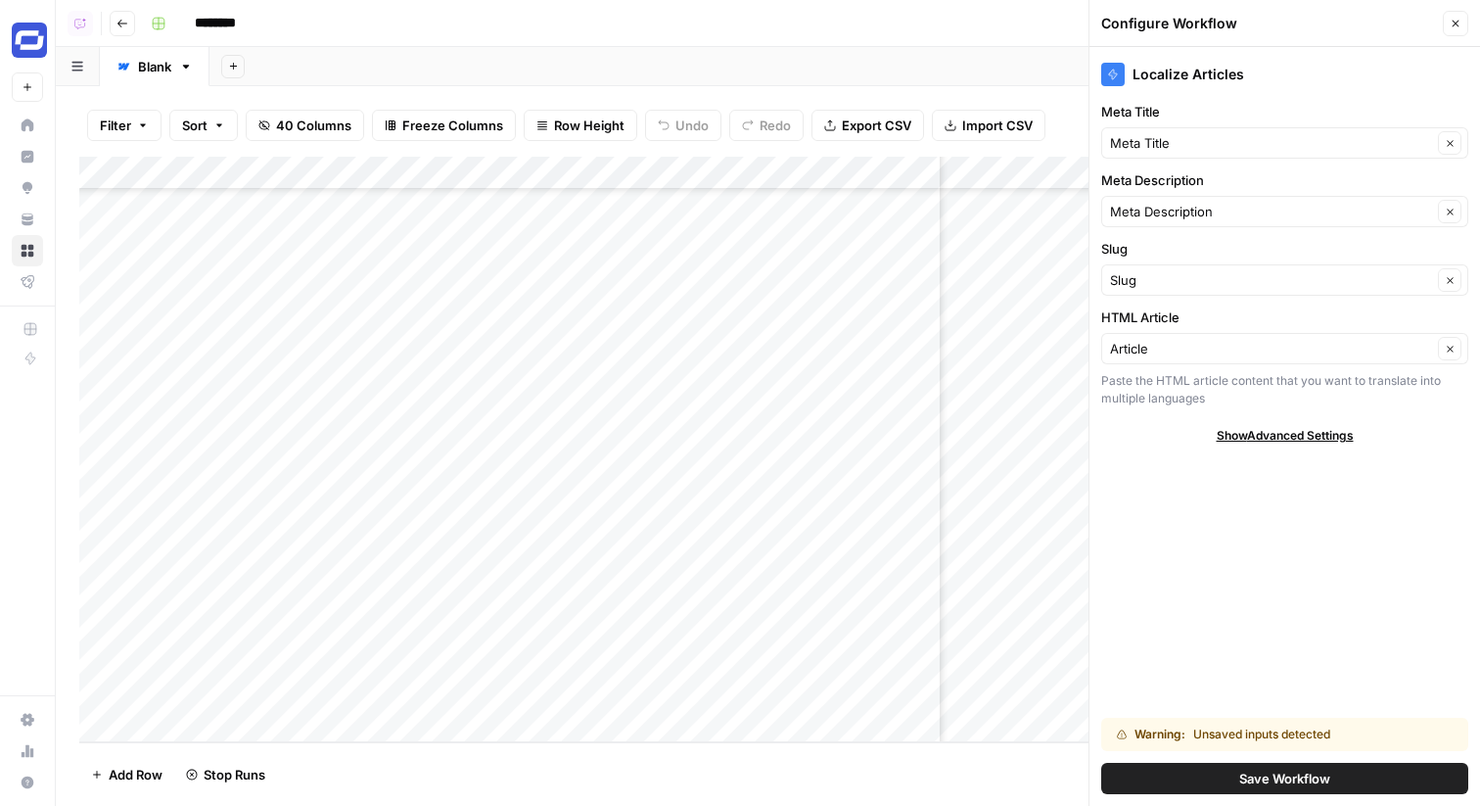
click at [1291, 774] on span "Save Workflow" at bounding box center [1285, 779] width 91 height 20
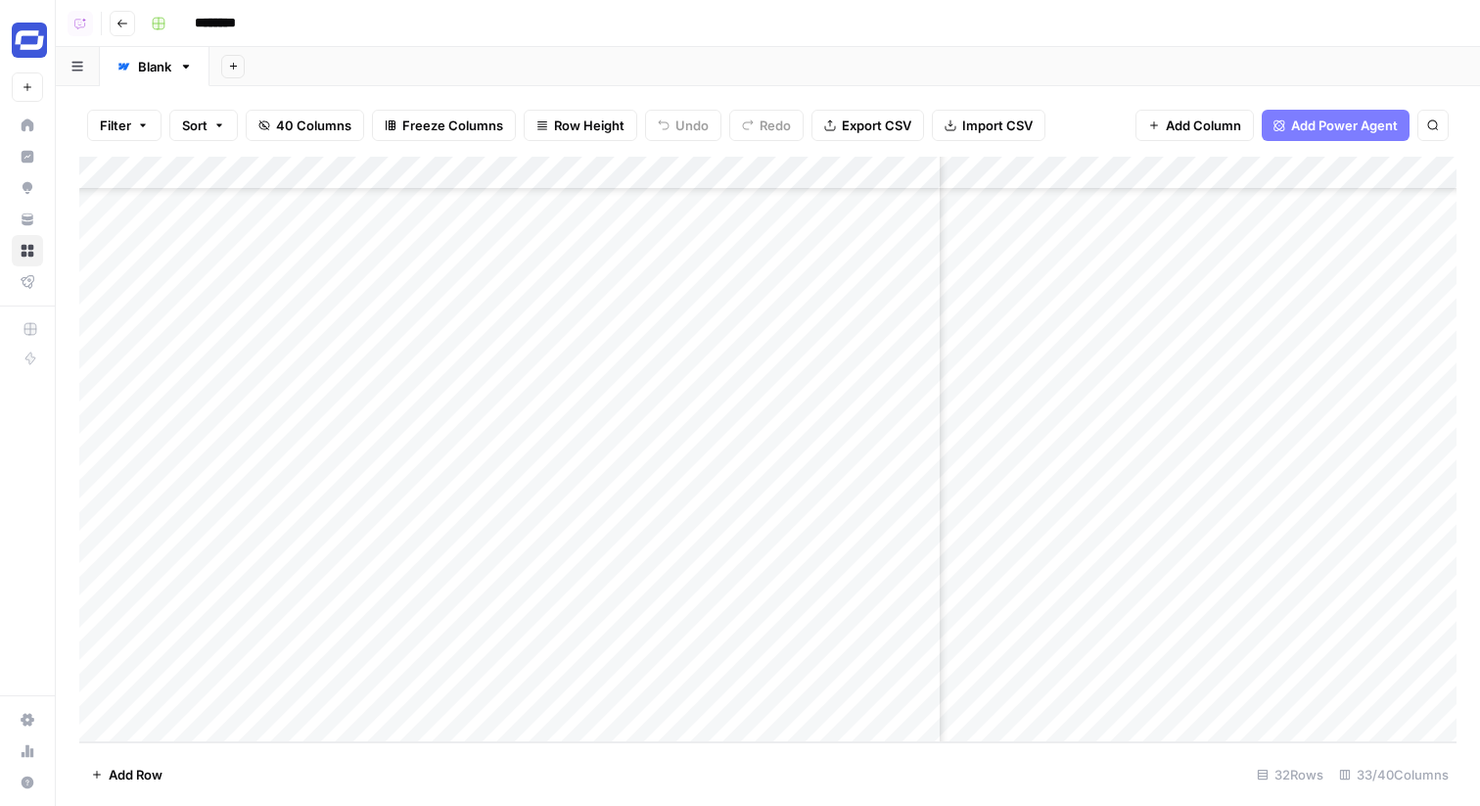
scroll to position [544, 3701]
click at [1156, 651] on div "Add Column" at bounding box center [768, 450] width 1378 height 586
click at [1262, 654] on div "Add Column" at bounding box center [768, 450] width 1378 height 586
type textarea "**********"
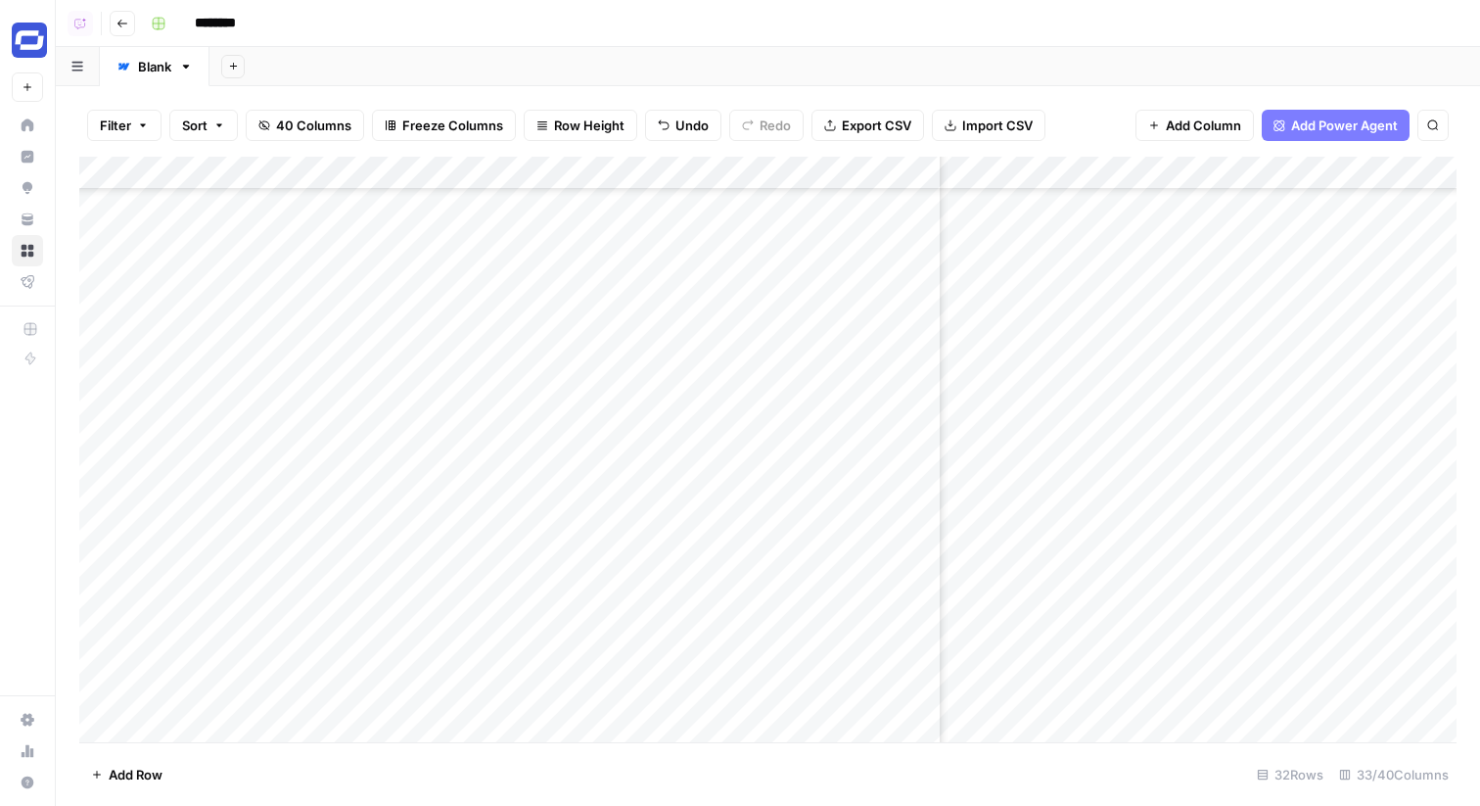
scroll to position [543, 3653]
click at [1220, 660] on div "Add Column" at bounding box center [768, 450] width 1378 height 586
click at [1233, 659] on div "Add Column" at bounding box center [768, 450] width 1378 height 586
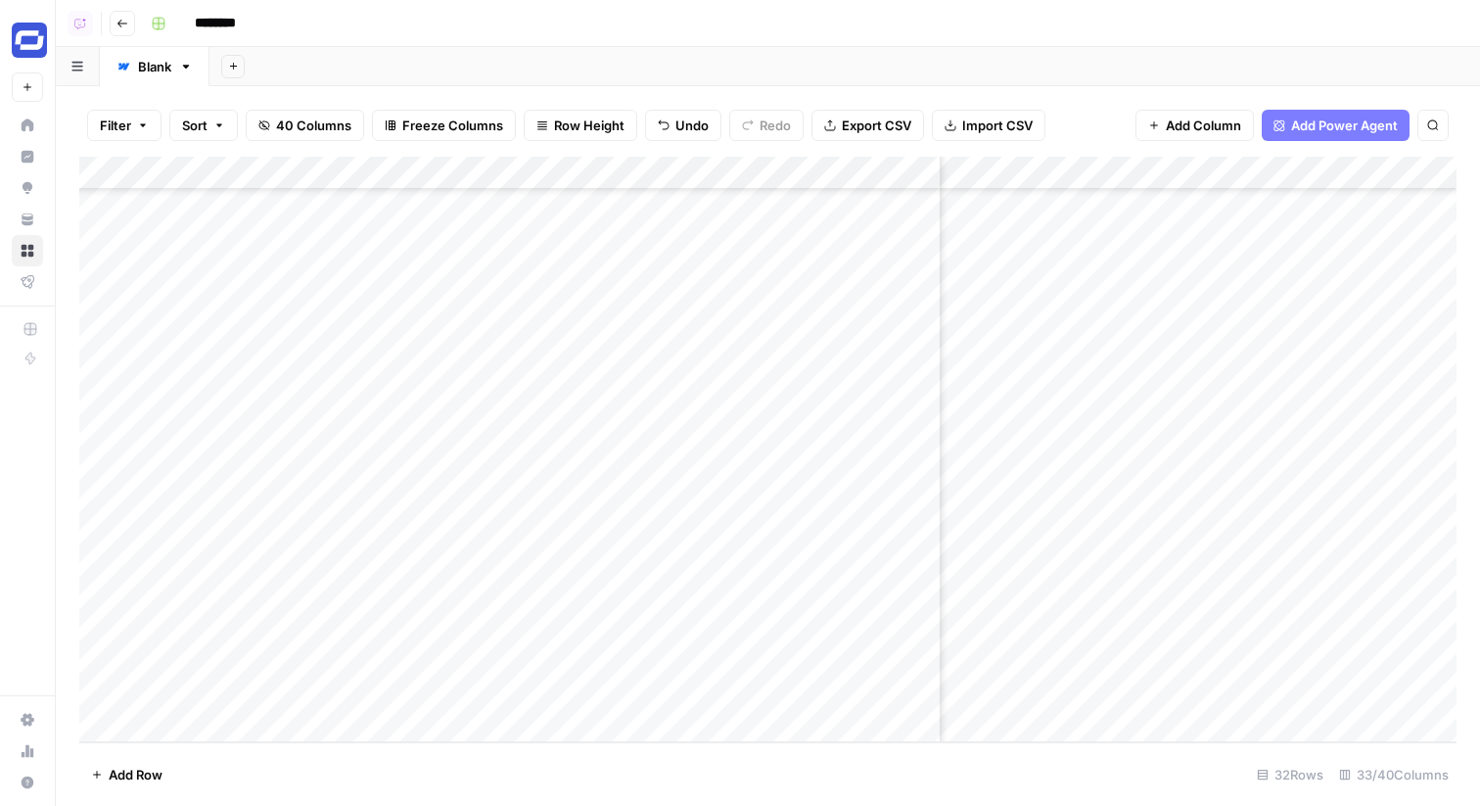
drag, startPoint x: 1099, startPoint y: 168, endPoint x: 1428, endPoint y: 173, distance: 329.0
click at [1428, 173] on div "Add Column" at bounding box center [768, 450] width 1378 height 586
drag, startPoint x: 990, startPoint y: 179, endPoint x: 1130, endPoint y: 179, distance: 140.0
click at [1130, 179] on div "Add Column" at bounding box center [768, 450] width 1378 height 586
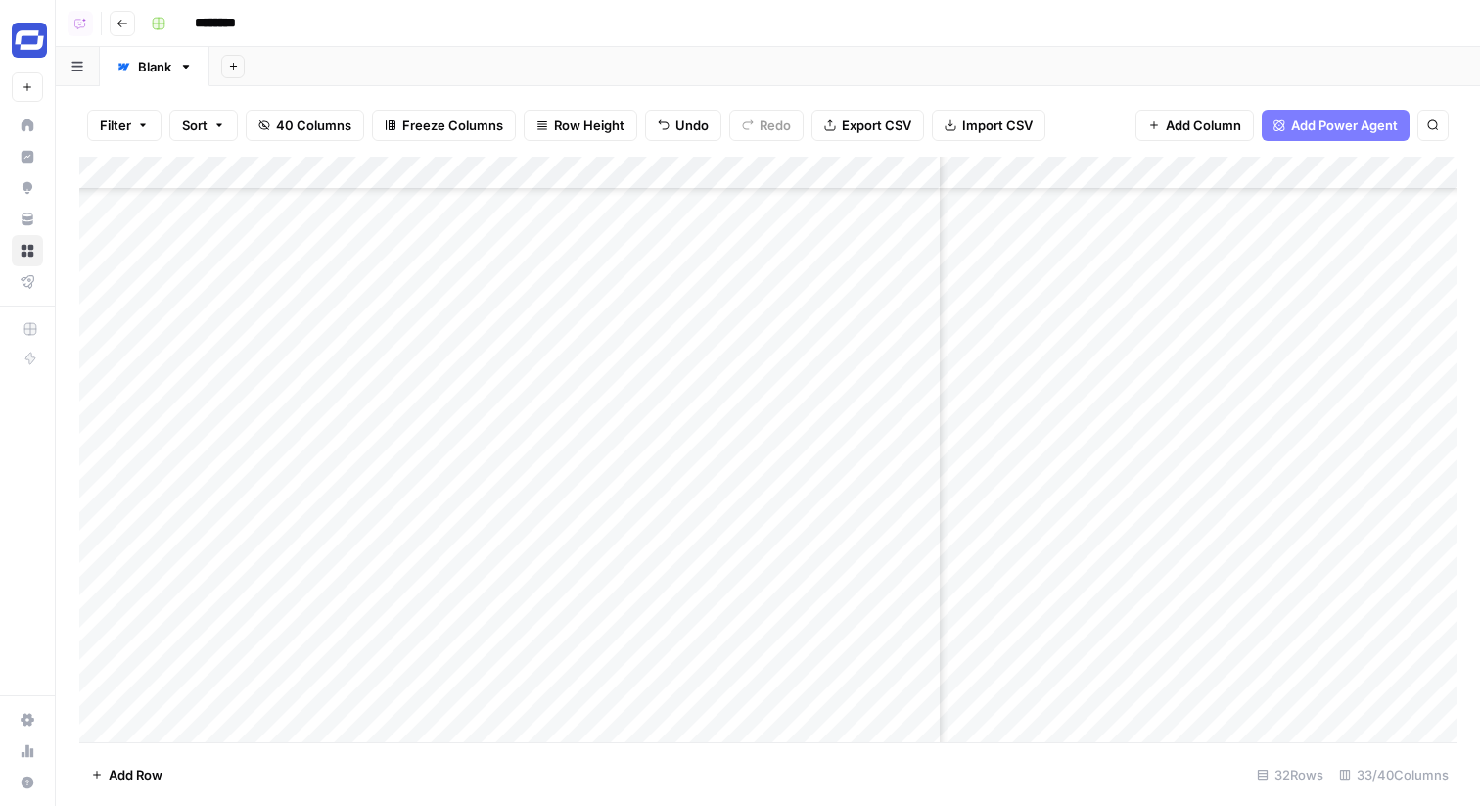
scroll to position [543, 3898]
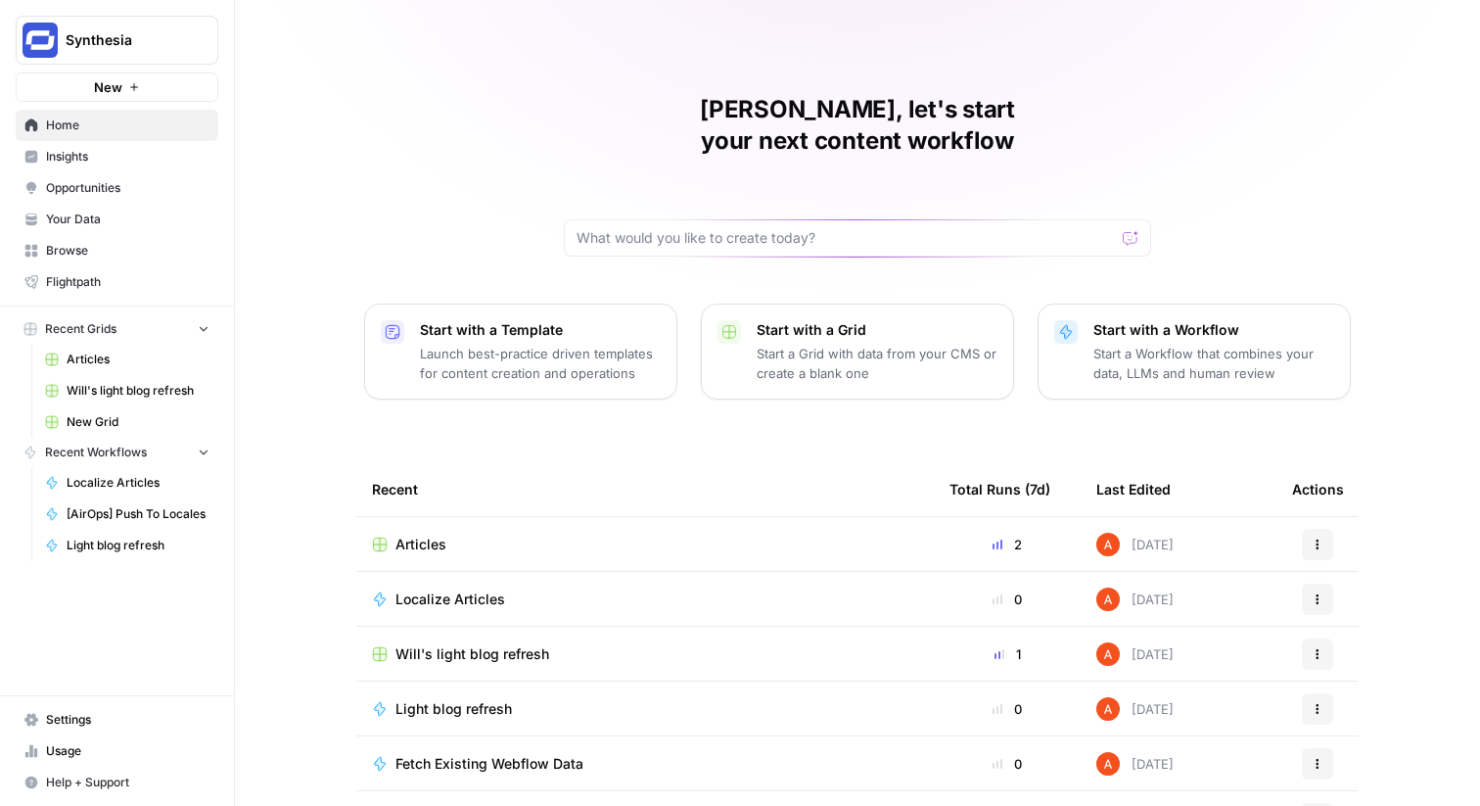
click at [135, 32] on span "Synthesia" at bounding box center [125, 40] width 118 height 20
type input "ice"
click at [125, 147] on span "Ice Travel Group" at bounding box center [189, 147] width 258 height 20
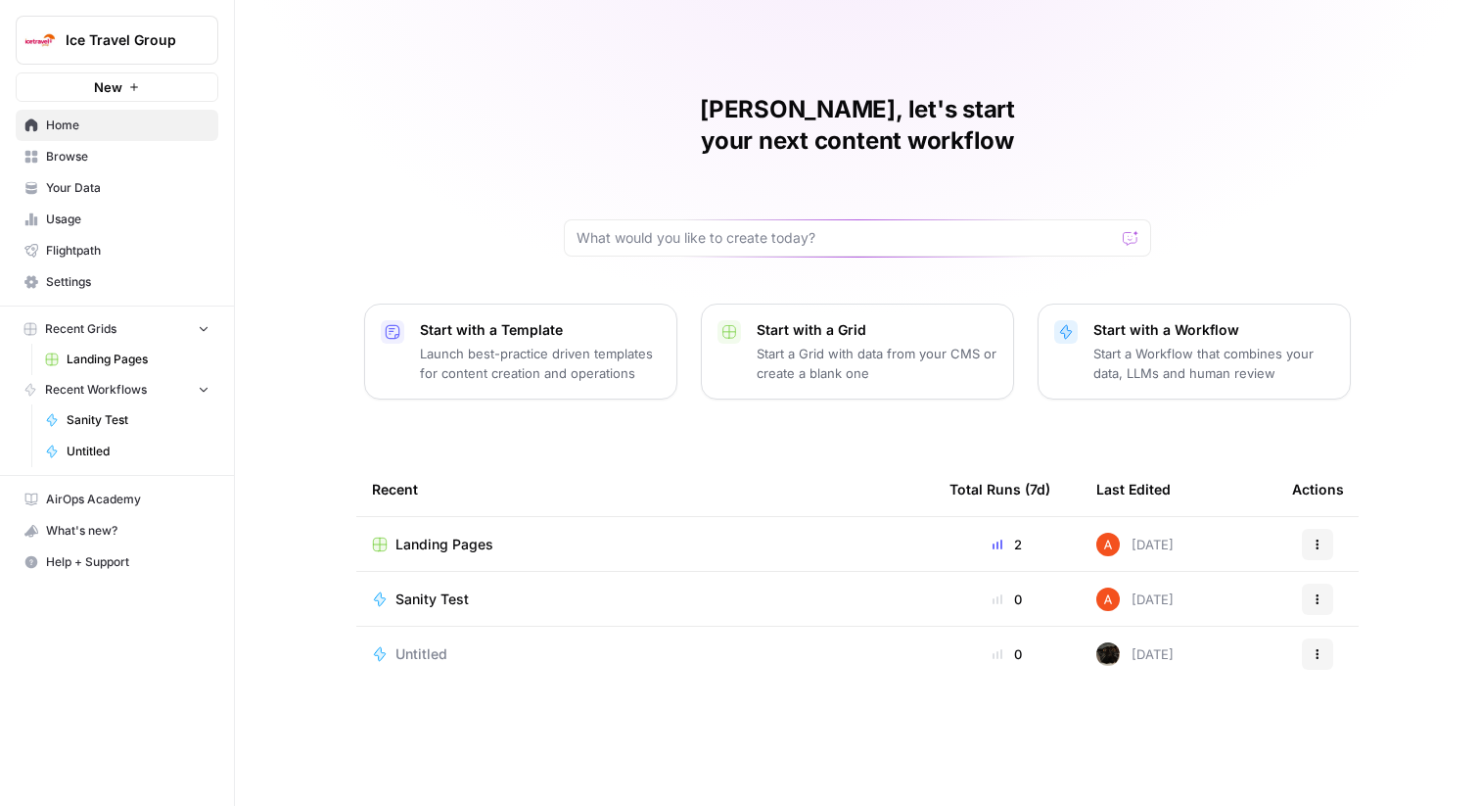
click at [127, 173] on link "Your Data" at bounding box center [117, 187] width 203 height 31
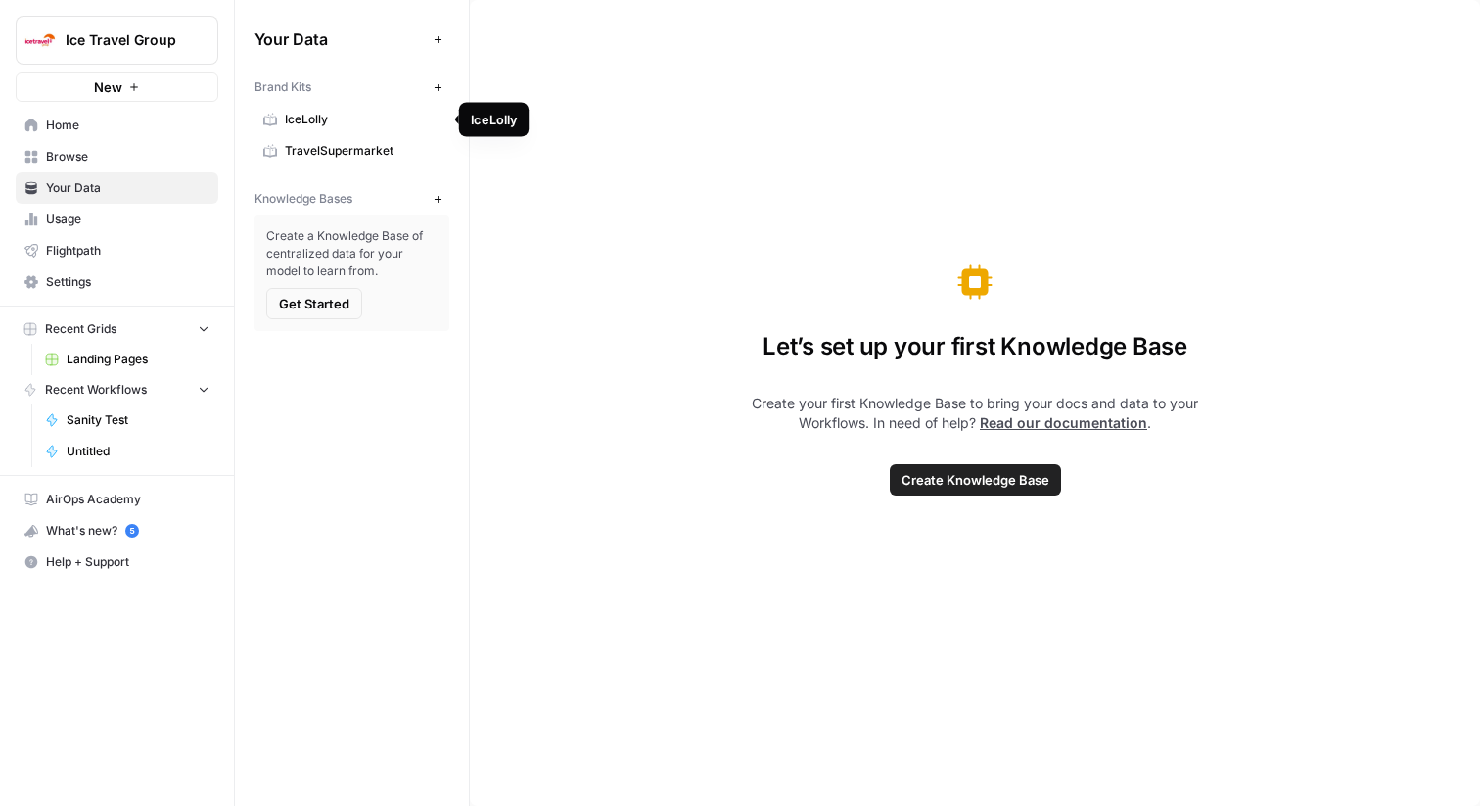
click at [326, 117] on span "IceLolly" at bounding box center [363, 120] width 156 height 18
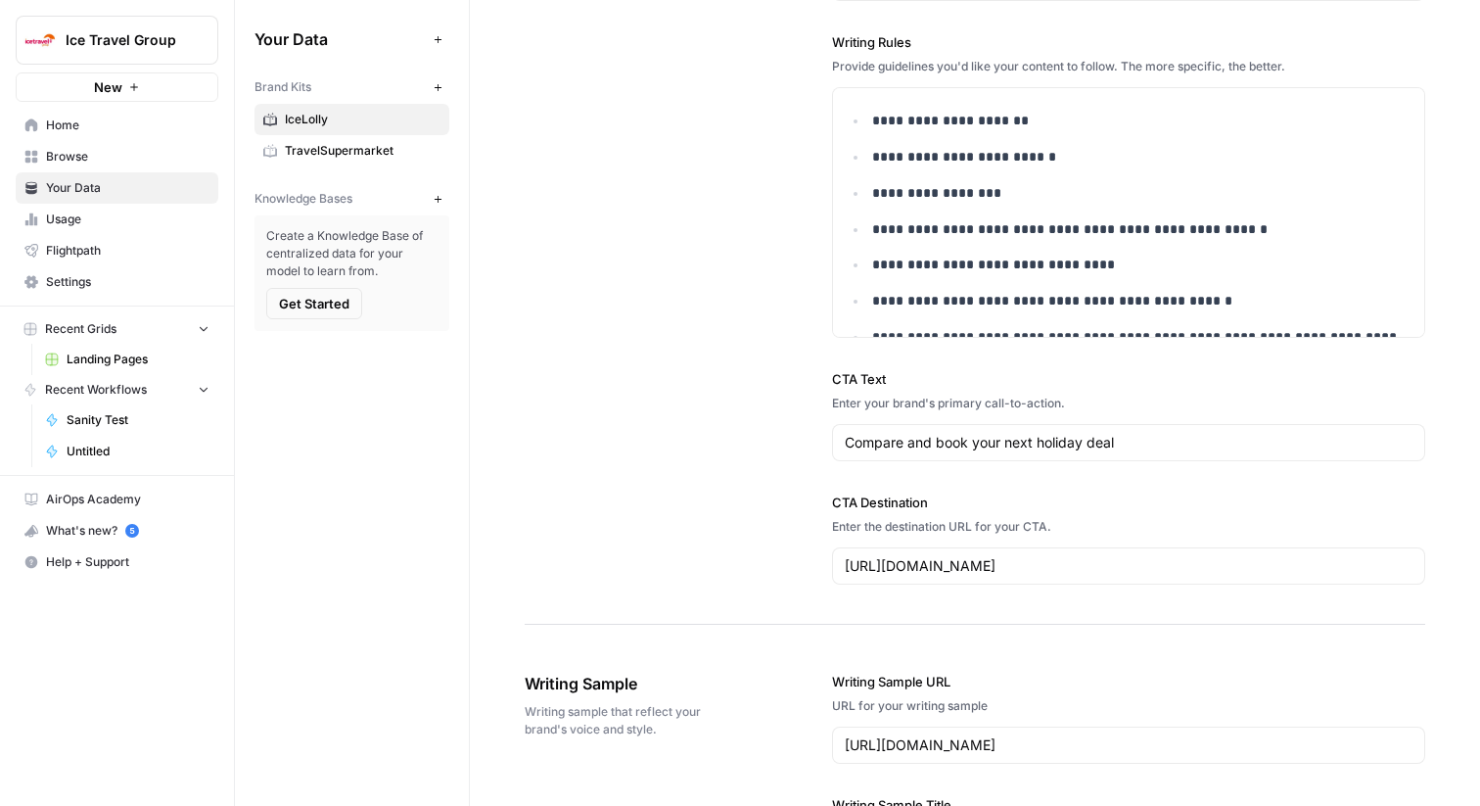
scroll to position [106, 0]
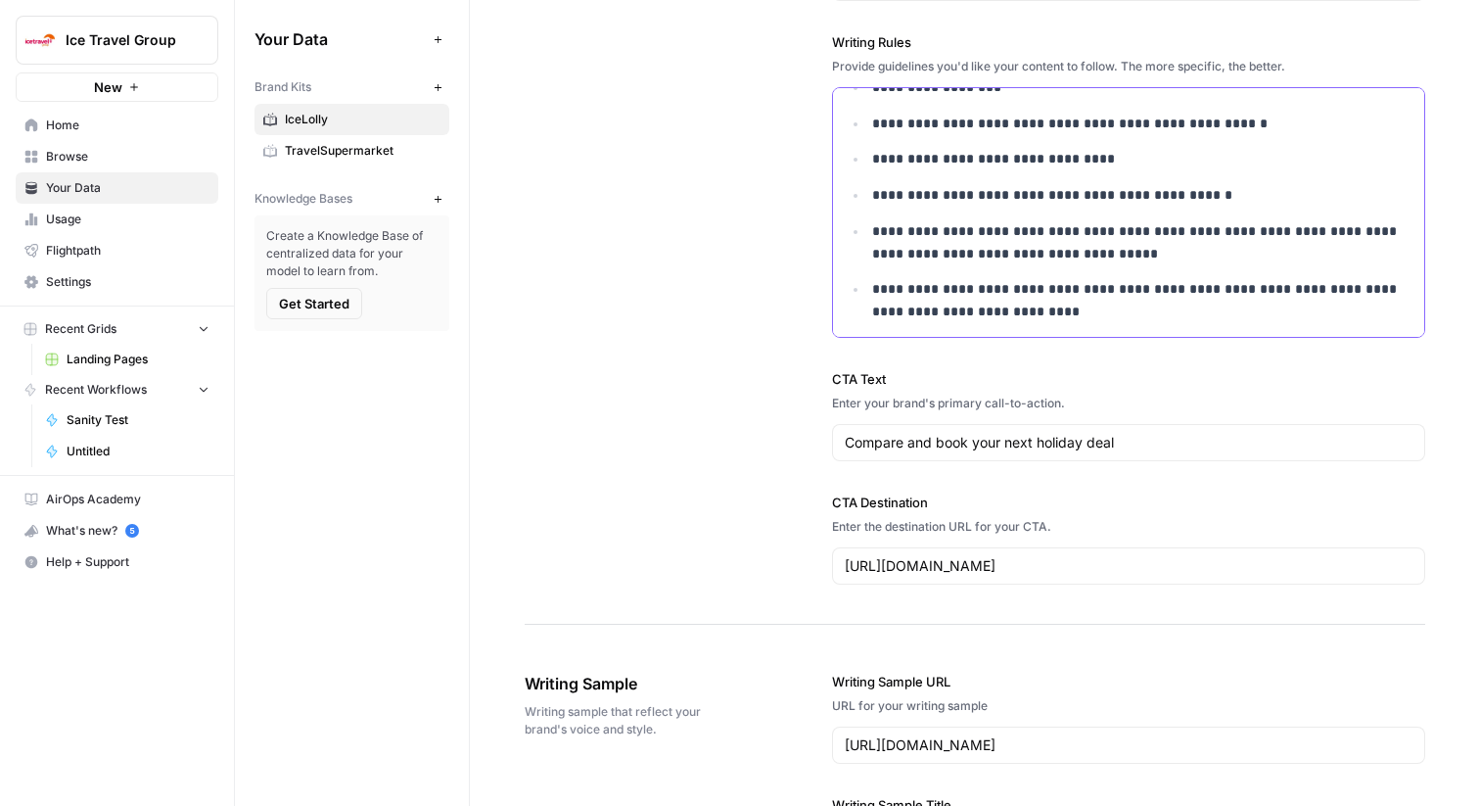
click at [1322, 233] on p "**********" at bounding box center [1142, 242] width 540 height 45
click at [1149, 228] on p "**********" at bounding box center [1142, 242] width 540 height 45
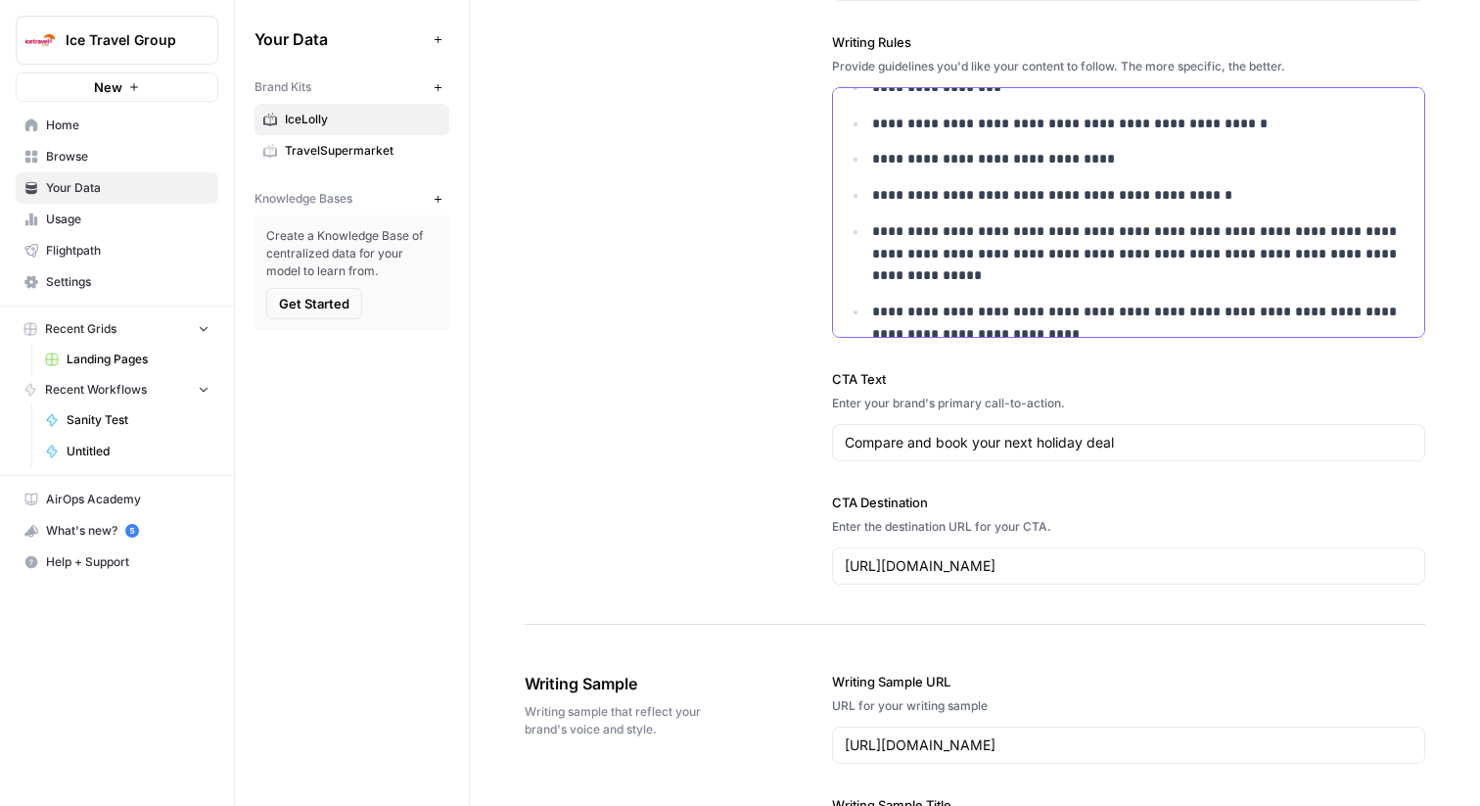
click at [1208, 233] on p "**********" at bounding box center [1142, 253] width 540 height 67
click at [994, 254] on p "**********" at bounding box center [1142, 253] width 540 height 67
click at [1133, 251] on p "**********" at bounding box center [1142, 253] width 540 height 67
click at [1027, 227] on p "**********" at bounding box center [1142, 253] width 540 height 67
click at [1086, 163] on p "**********" at bounding box center [1142, 159] width 540 height 23
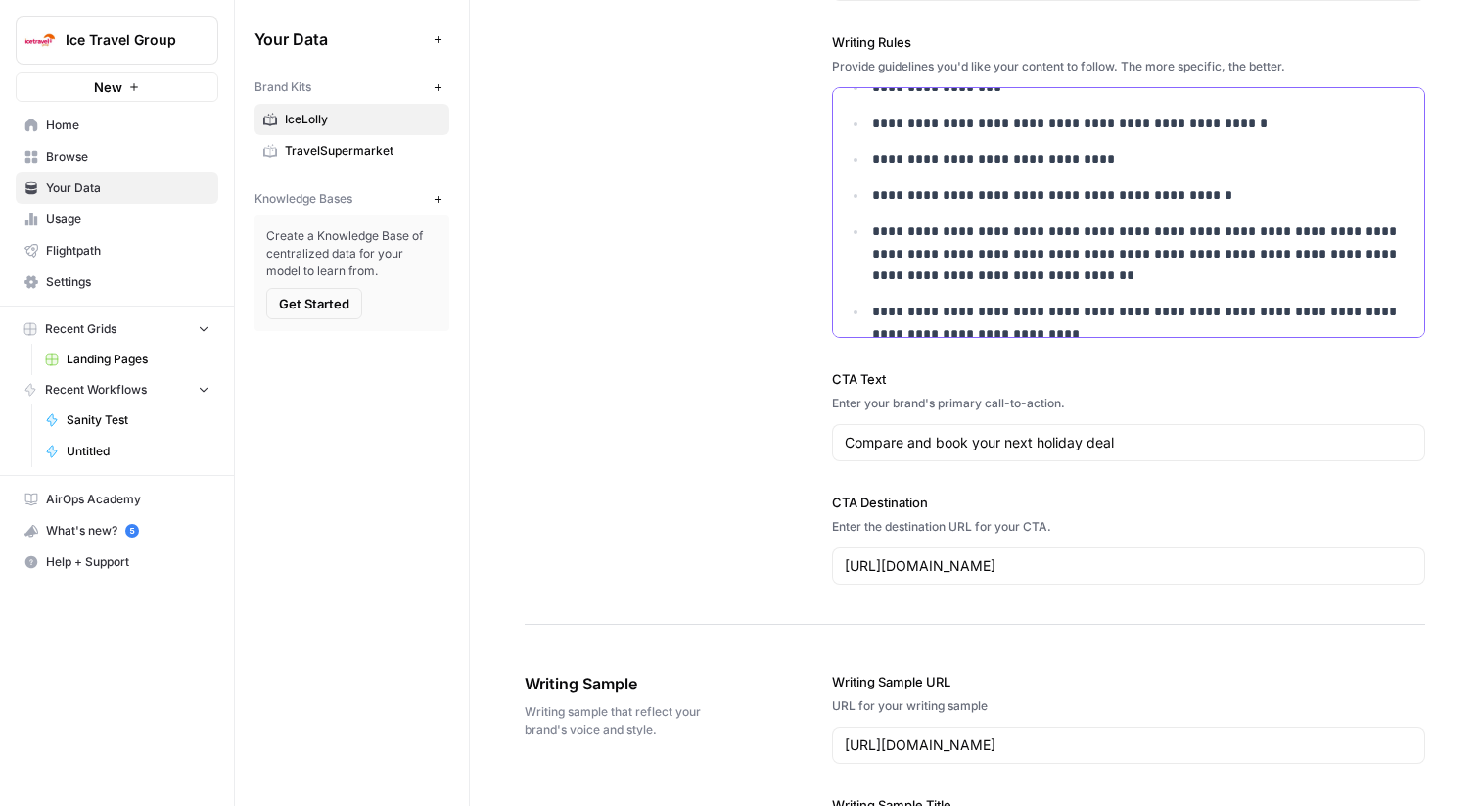
click at [1086, 163] on p "**********" at bounding box center [1142, 159] width 540 height 23
copy p "***"
click at [1109, 162] on p "**********" at bounding box center [1142, 159] width 540 height 23
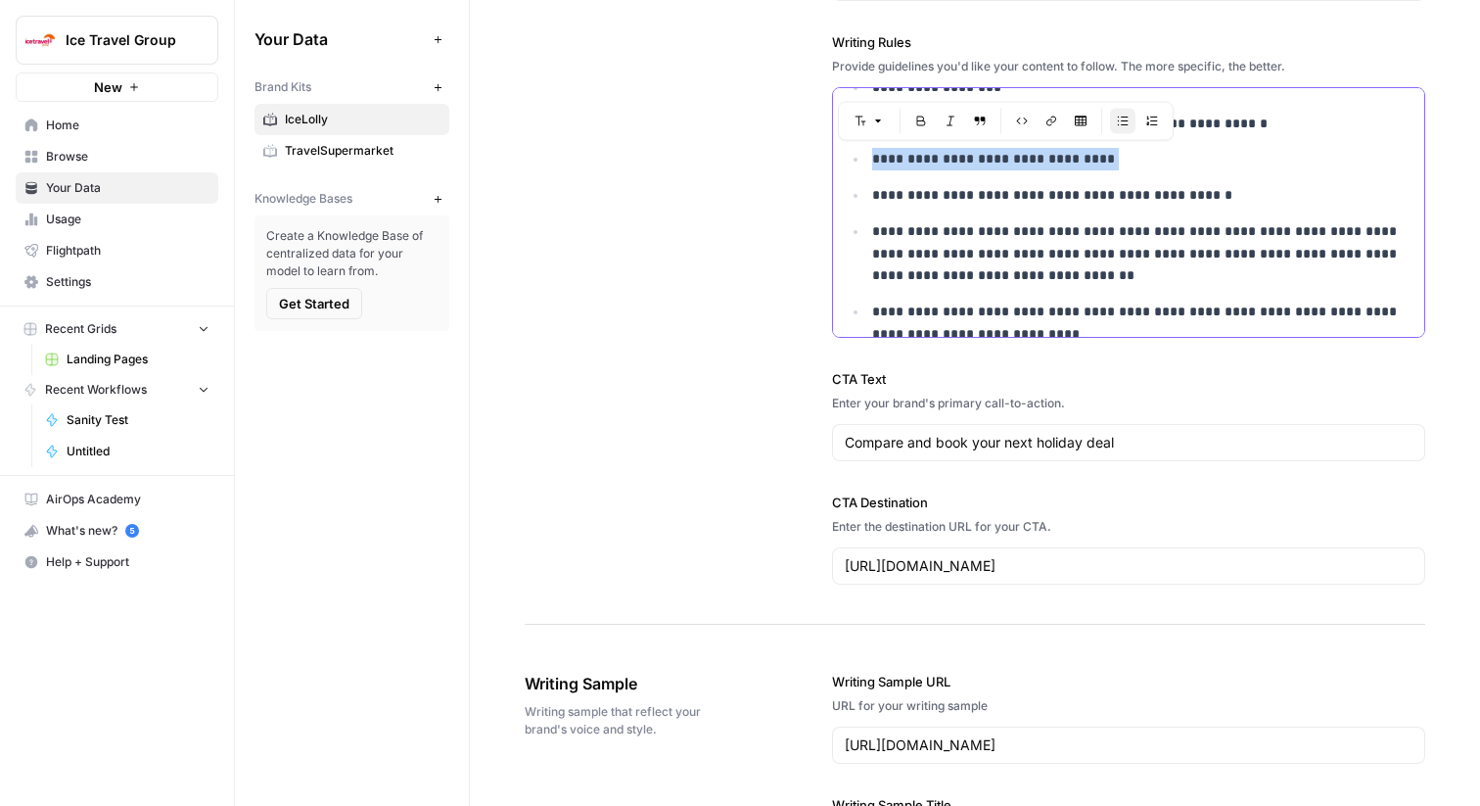
drag, startPoint x: 1142, startPoint y: 159, endPoint x: 883, endPoint y: 158, distance: 258.5
click at [883, 158] on p "**********" at bounding box center [1142, 159] width 540 height 23
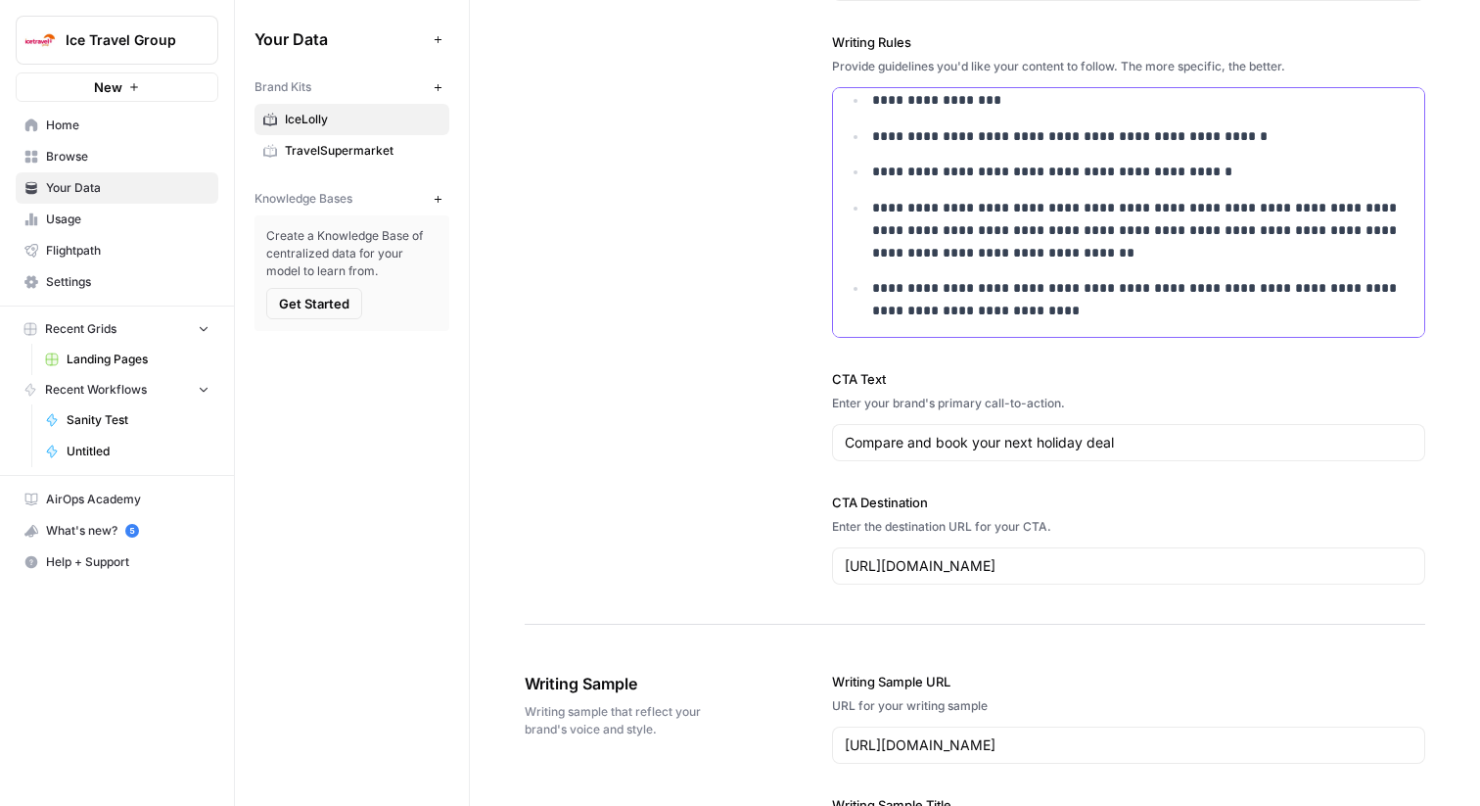
scroll to position [2036, 0]
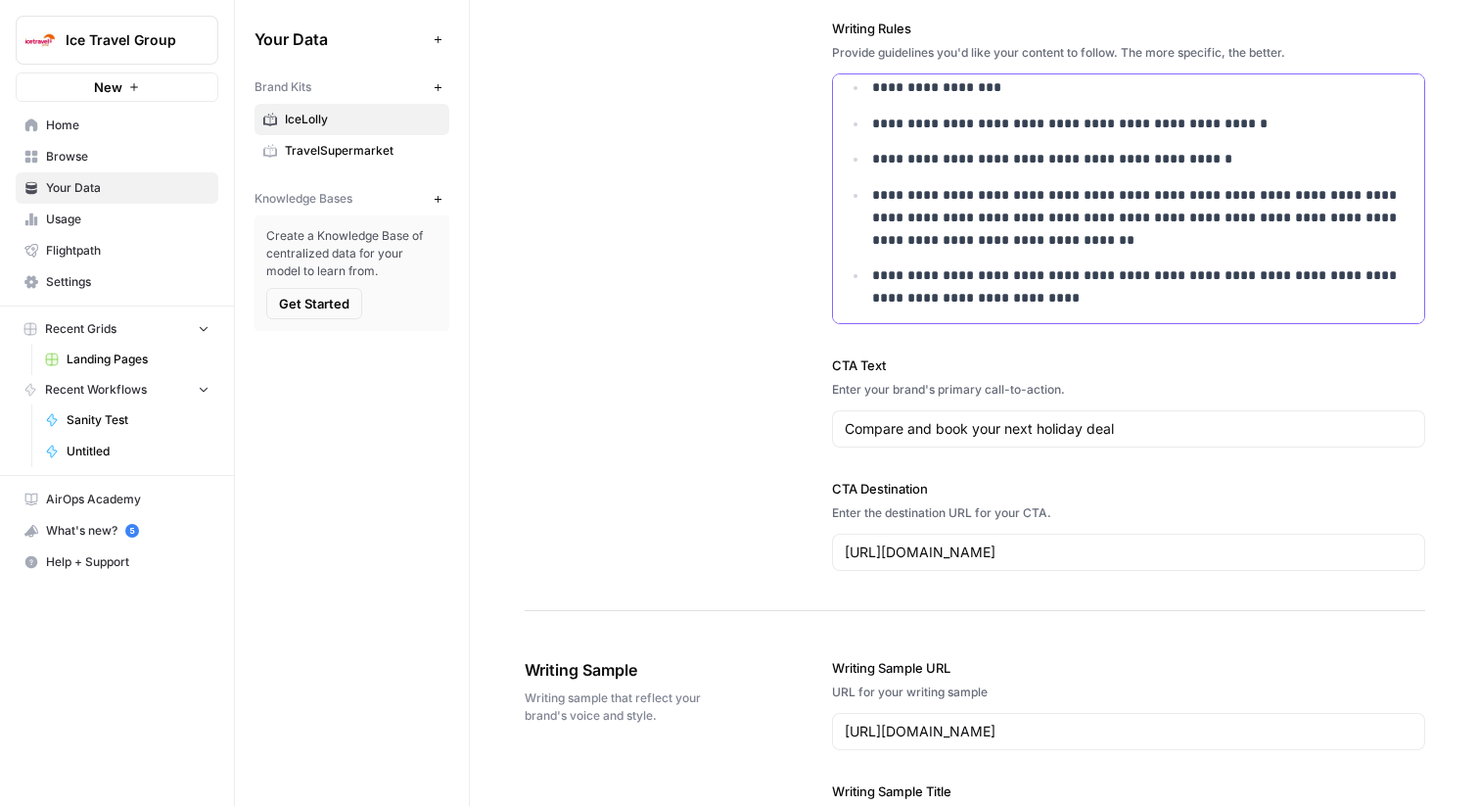
click at [1063, 227] on p "**********" at bounding box center [1142, 217] width 540 height 67
click at [1069, 236] on p "**********" at bounding box center [1142, 217] width 540 height 67
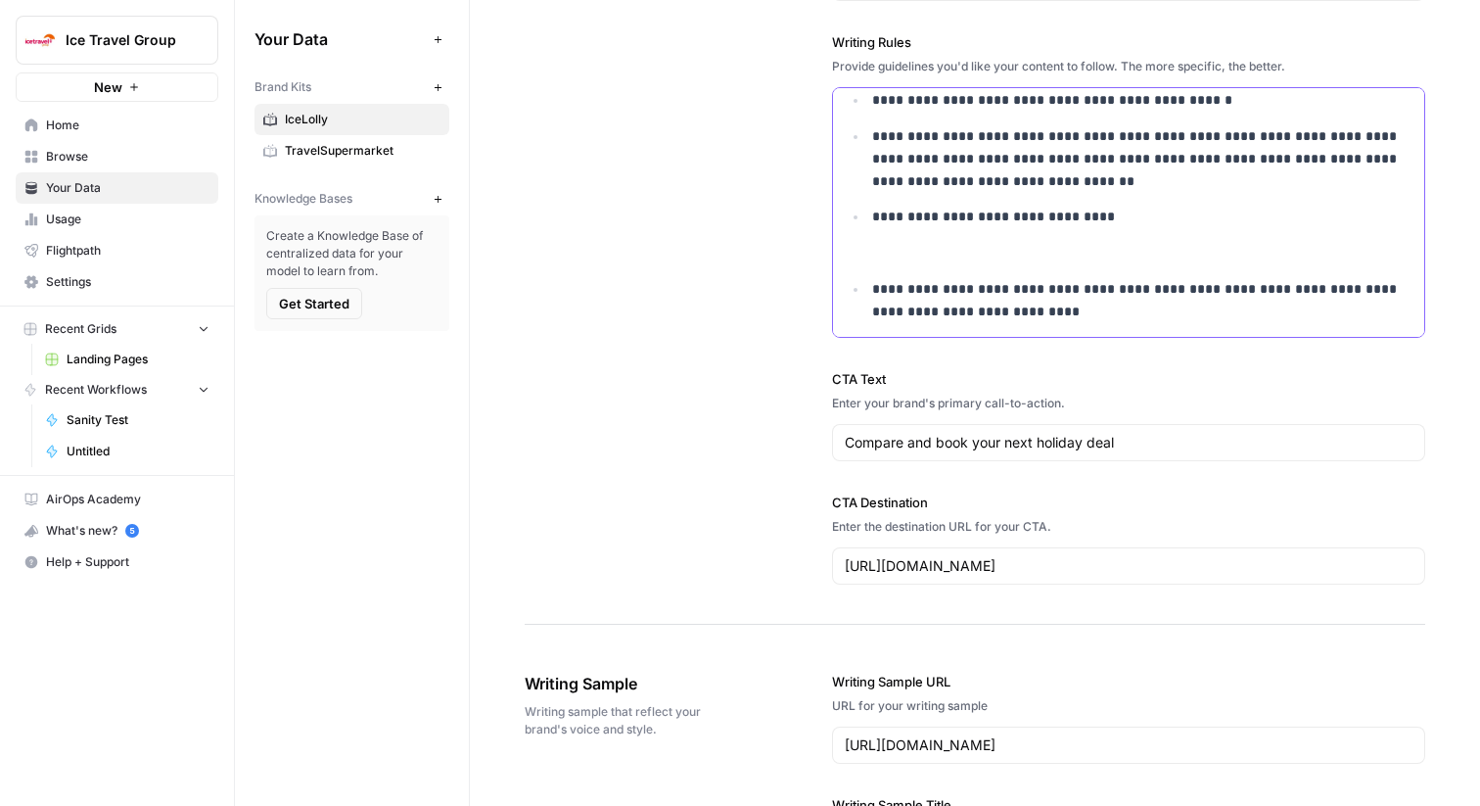
scroll to position [2057, 0]
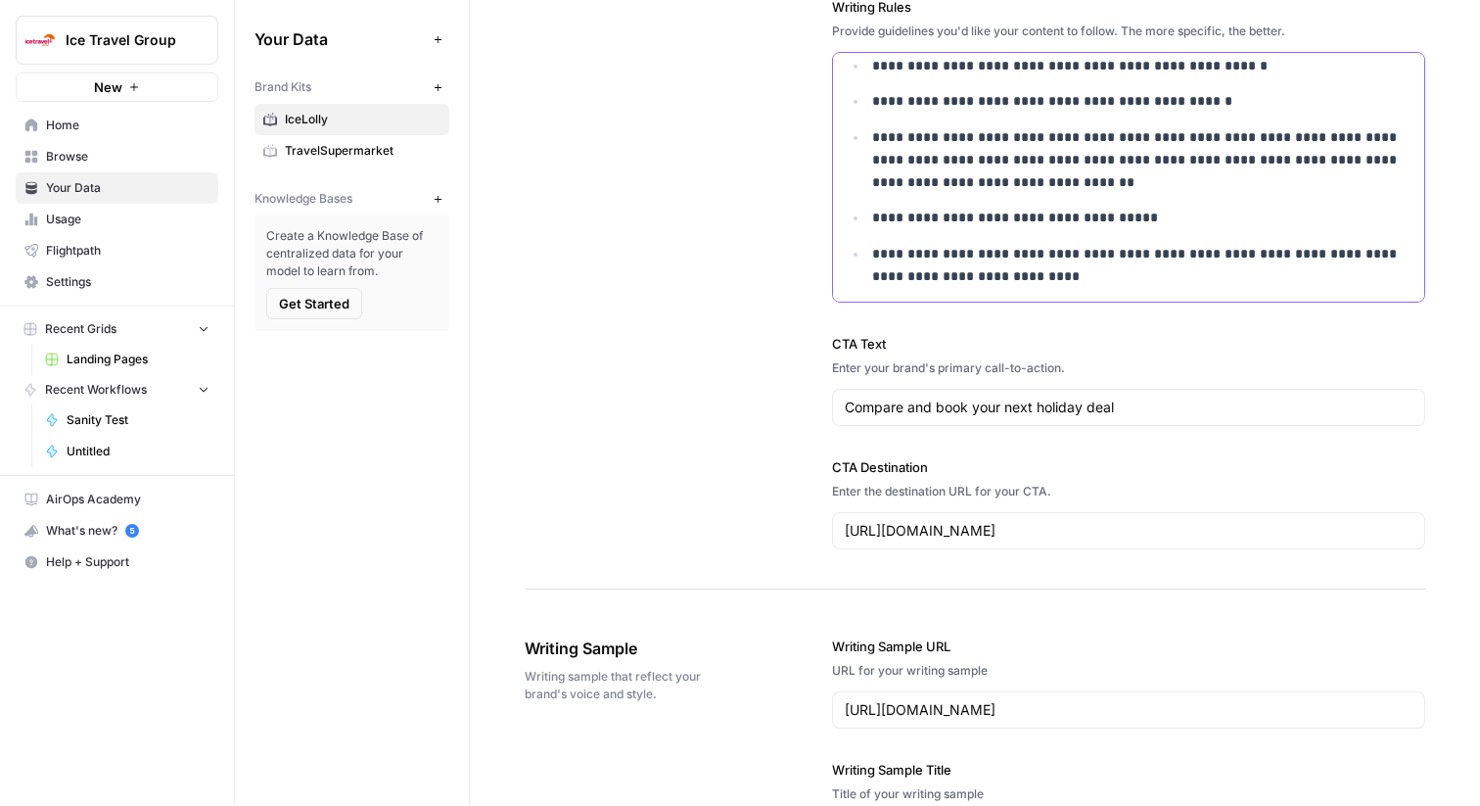
click at [1174, 244] on p "**********" at bounding box center [1142, 265] width 540 height 45
click at [1174, 230] on ul "**********" at bounding box center [1129, 116] width 568 height 341
click at [967, 220] on p "**********" at bounding box center [1142, 218] width 540 height 23
click at [1058, 217] on p "**********" at bounding box center [1142, 218] width 540 height 23
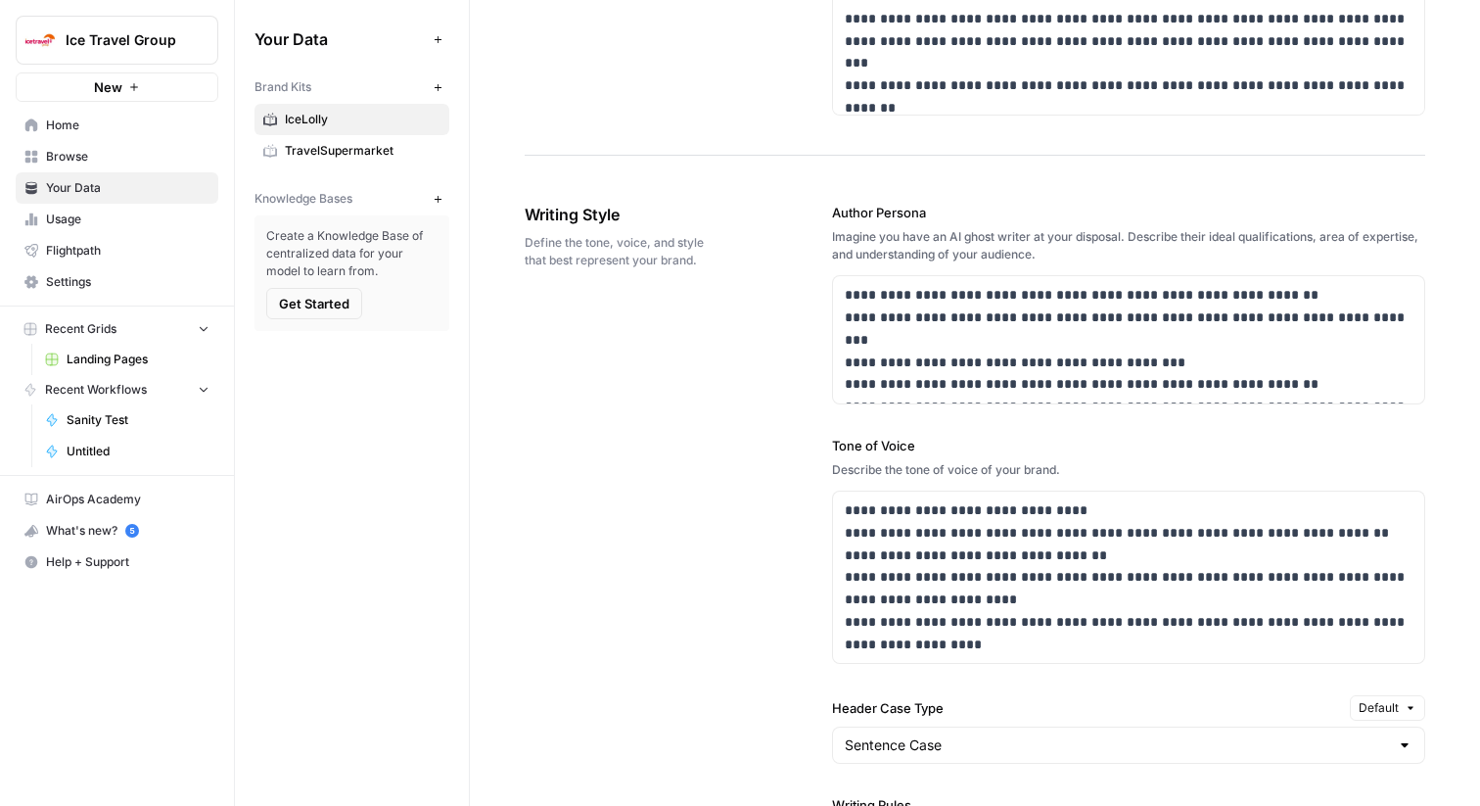
scroll to position [1281, 0]
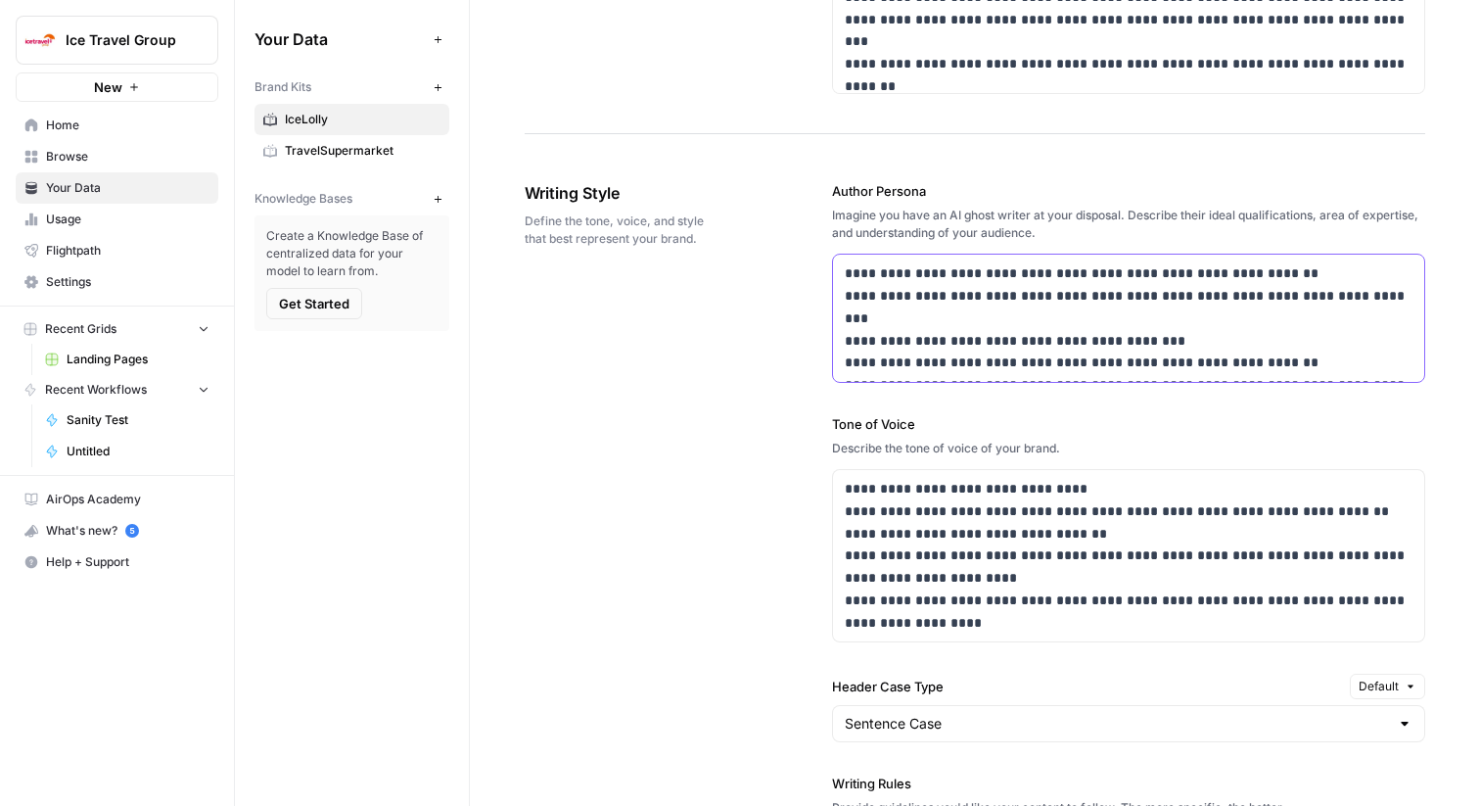
click at [997, 341] on p "**********" at bounding box center [1129, 318] width 568 height 112
click at [1066, 292] on p "**********" at bounding box center [1129, 318] width 568 height 112
click at [1018, 344] on p "**********" at bounding box center [1129, 318] width 568 height 112
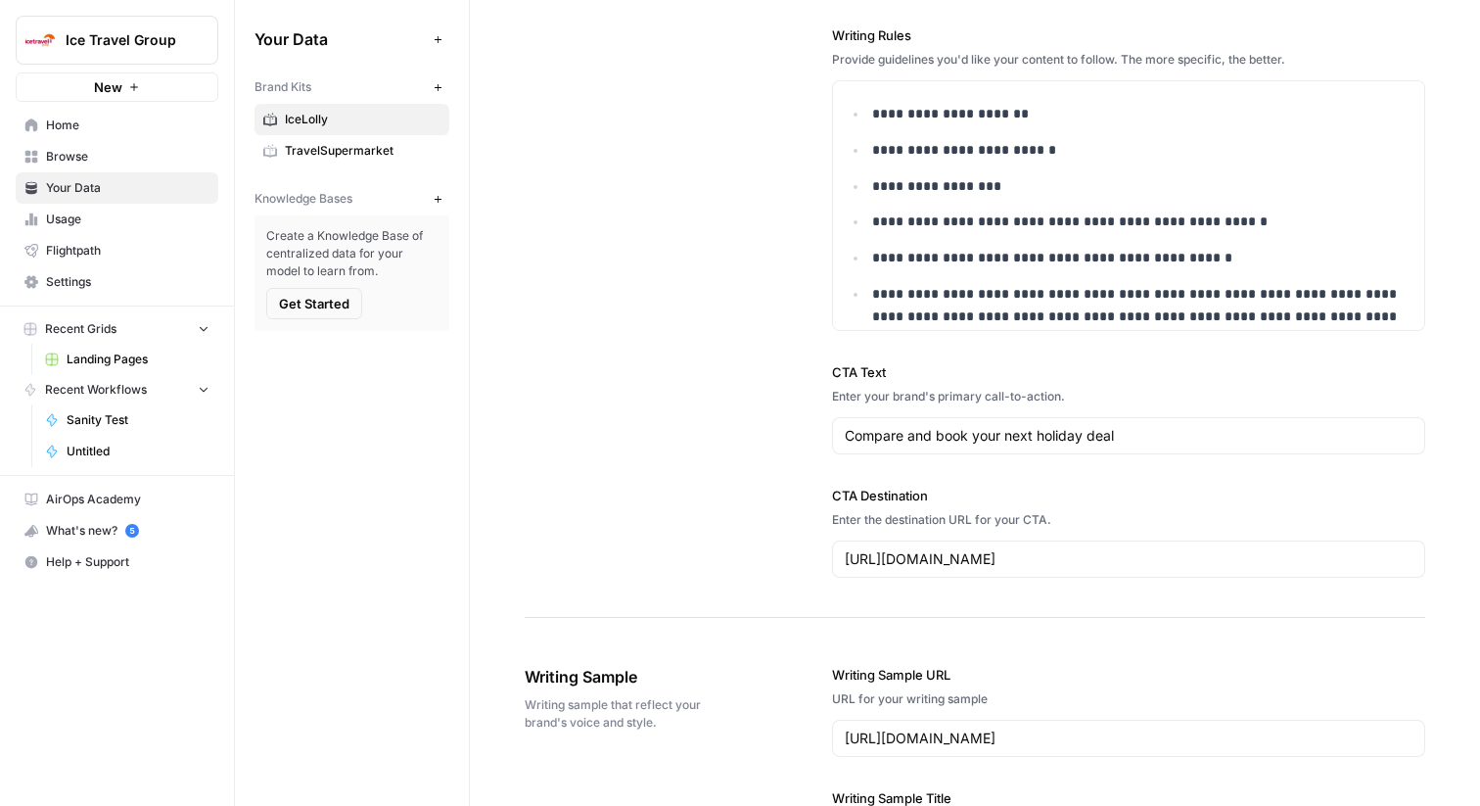
scroll to position [2103, 0]
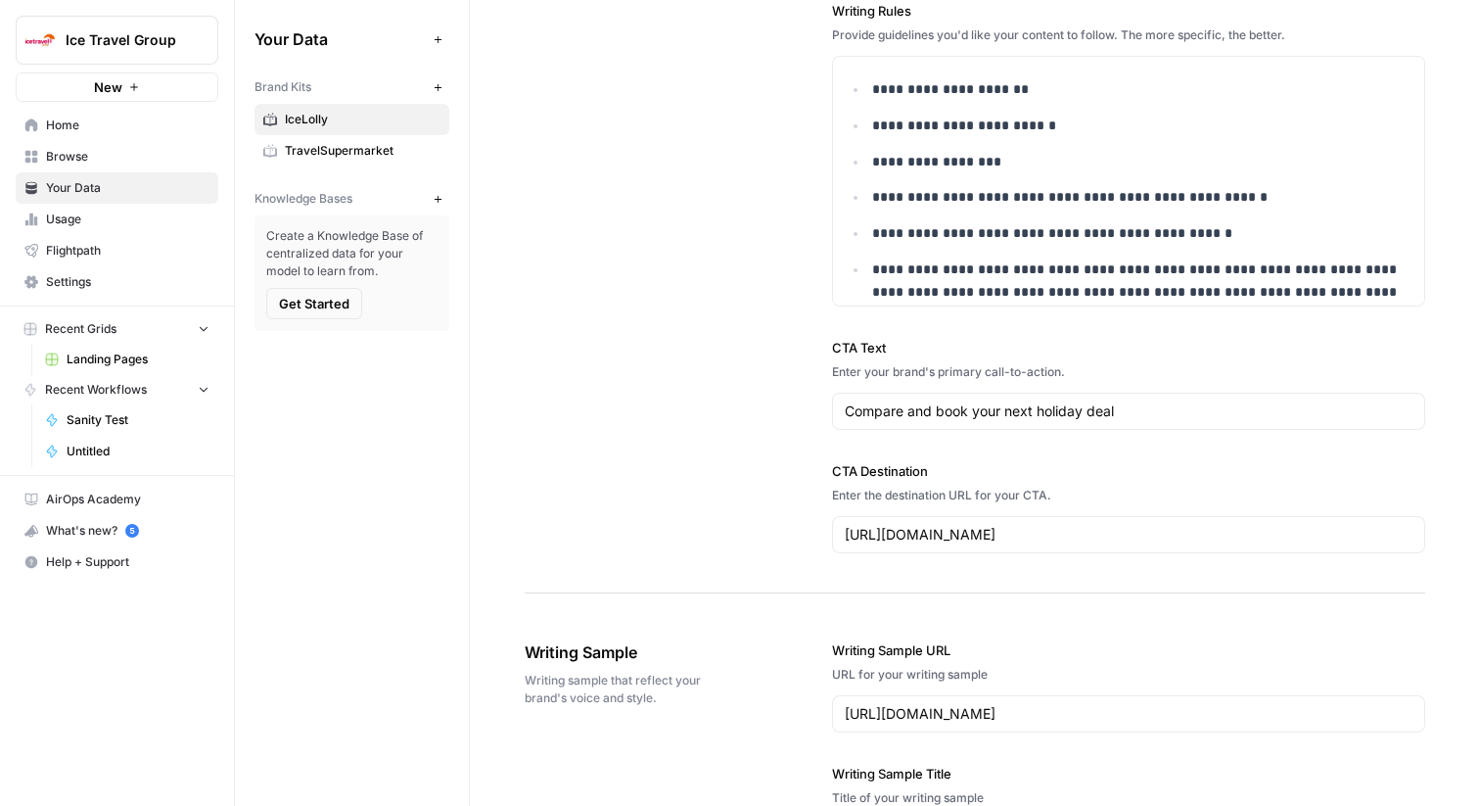
click at [61, 121] on span "Home" at bounding box center [128, 126] width 164 height 18
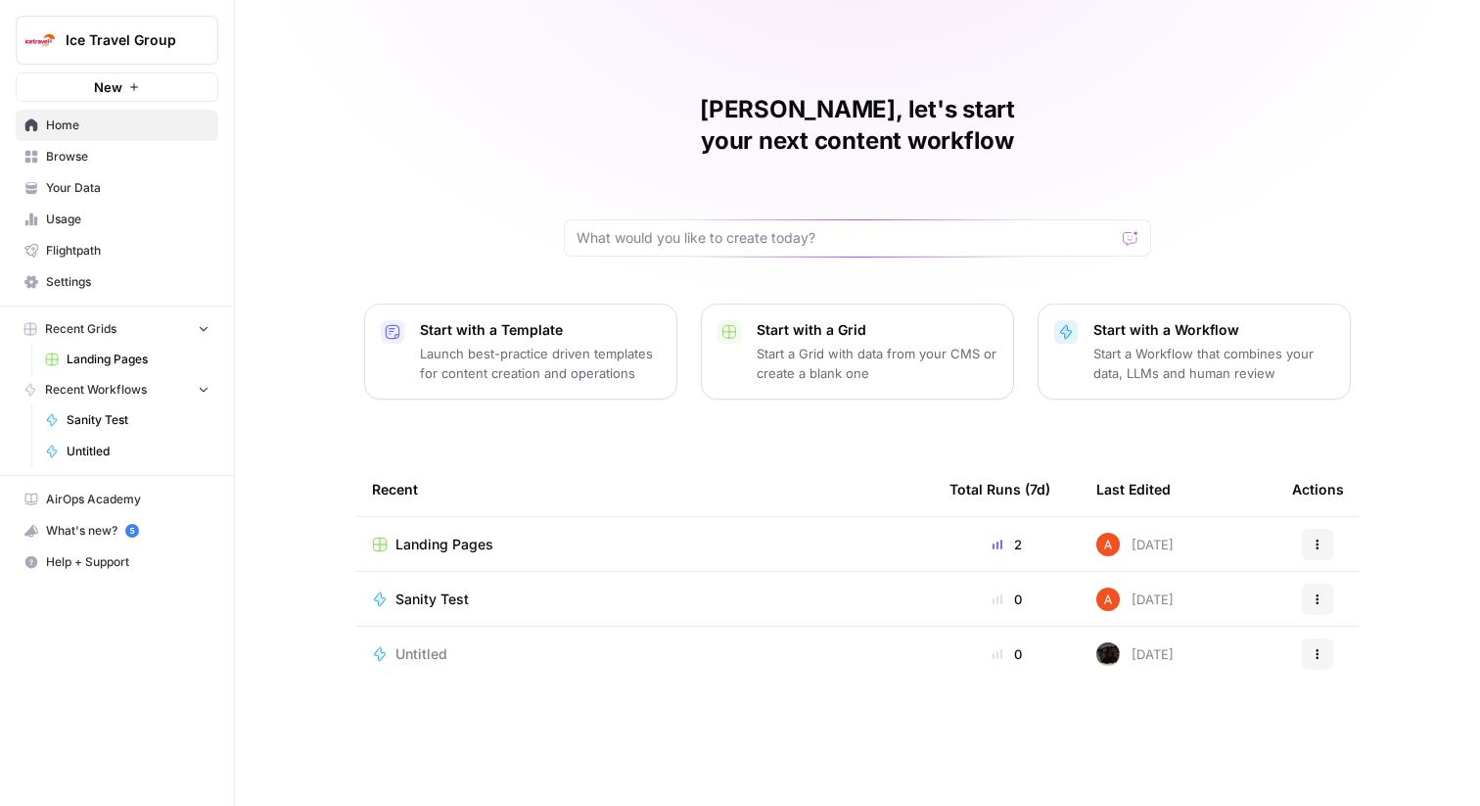
click at [450, 589] on span "Sanity Test" at bounding box center [432, 599] width 73 height 20
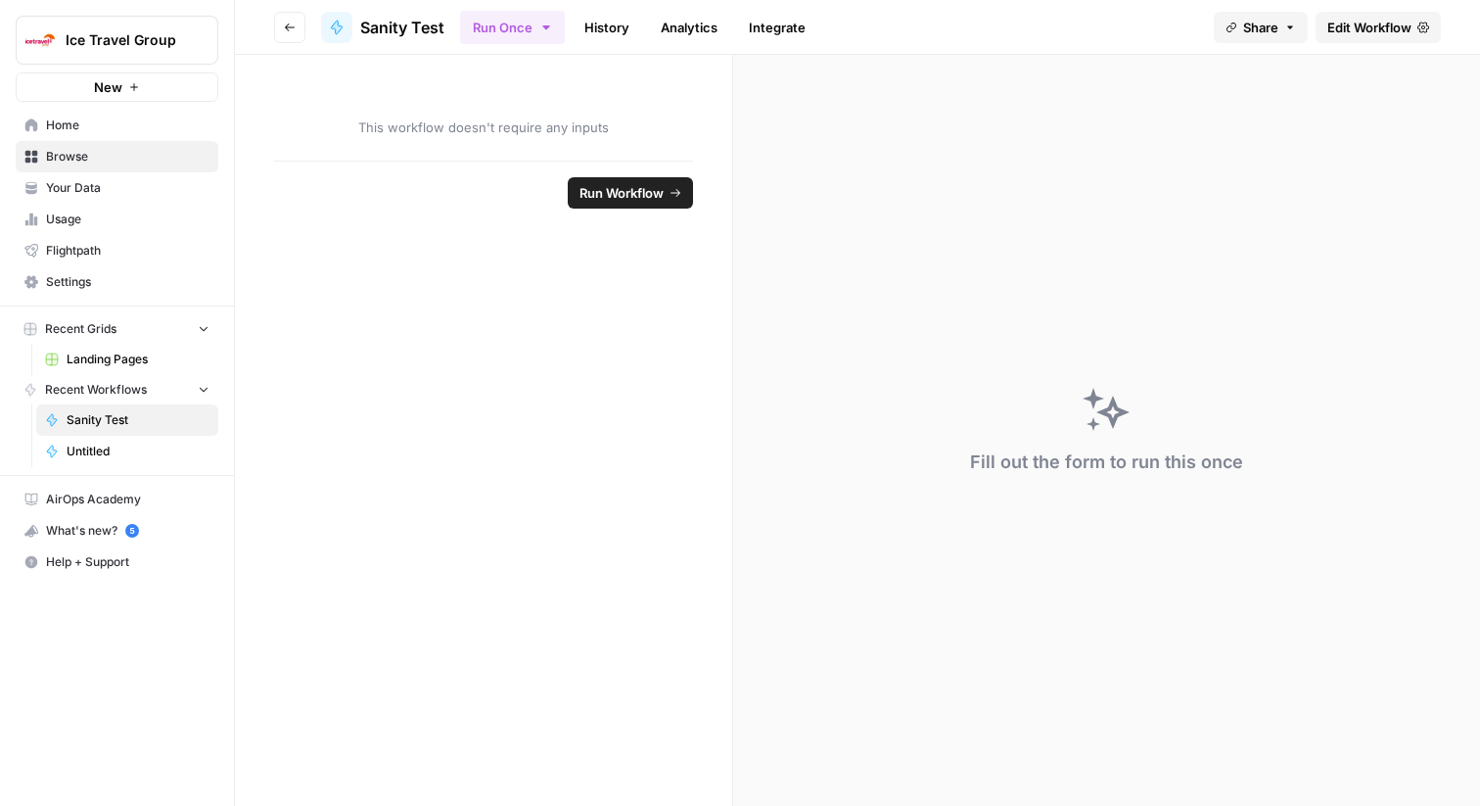
click at [1365, 27] on span "Edit Workflow" at bounding box center [1370, 28] width 84 height 20
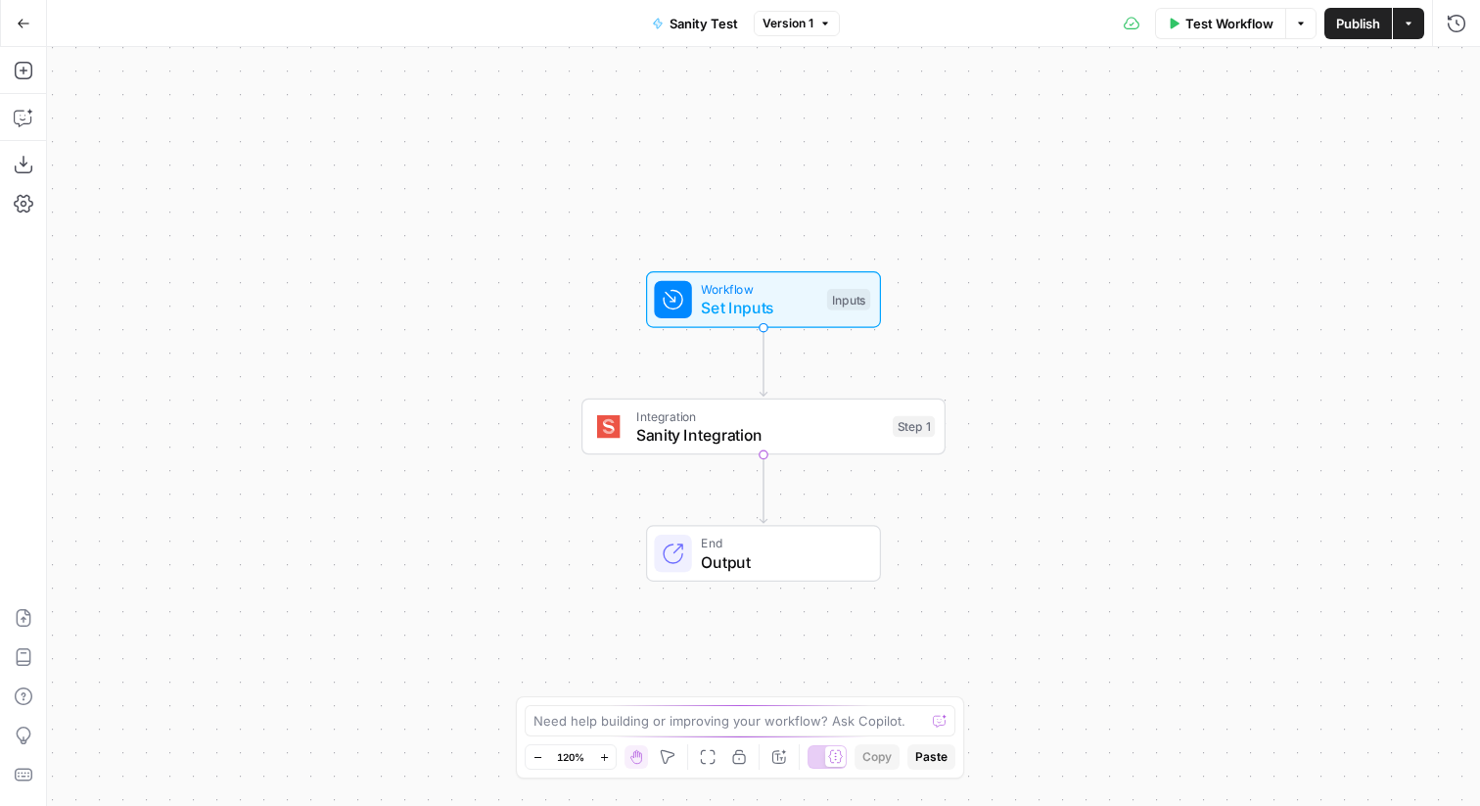
click at [912, 423] on div "Step 1" at bounding box center [914, 427] width 42 height 22
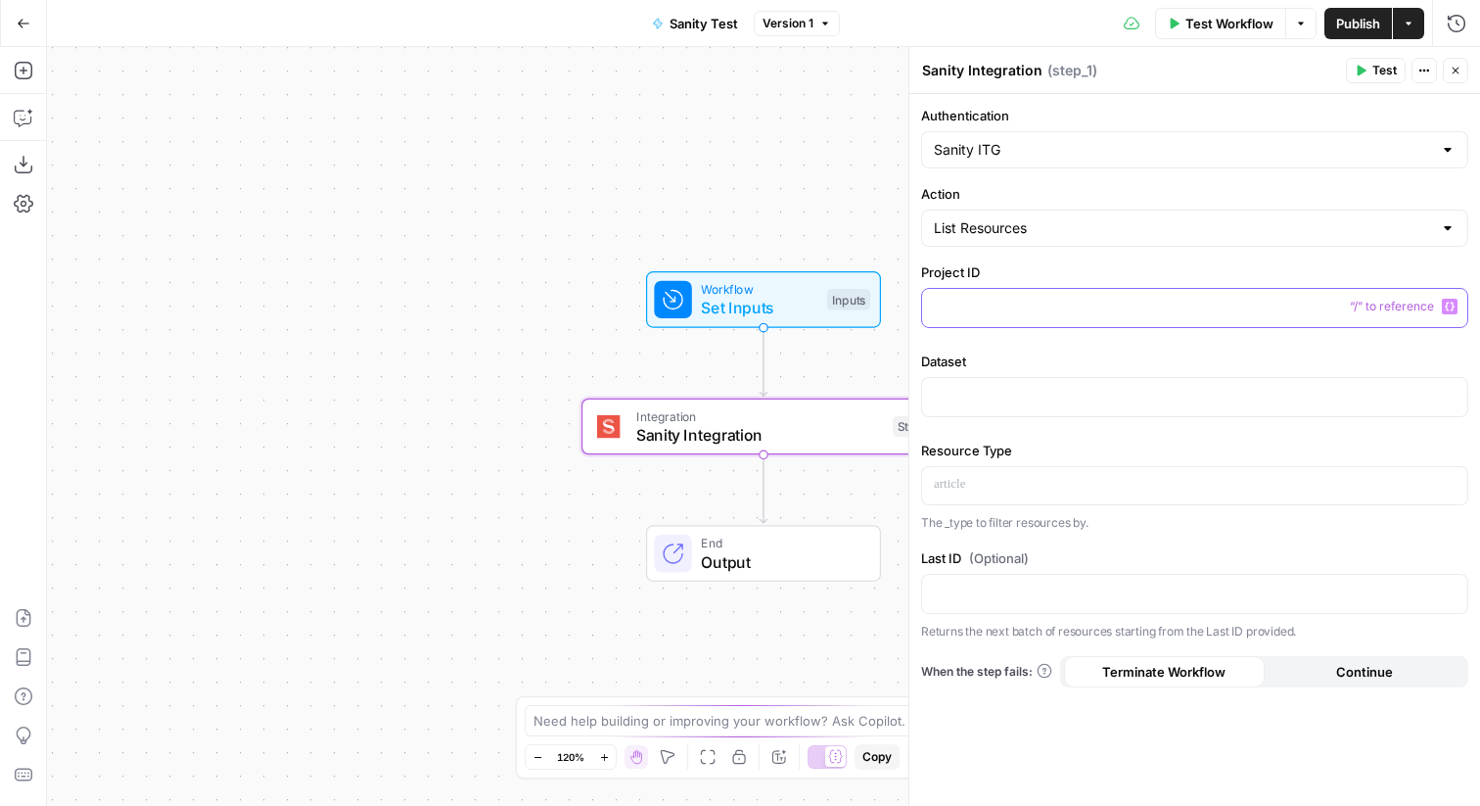
click at [1027, 304] on p at bounding box center [1195, 307] width 522 height 20
drag, startPoint x: 1015, startPoint y: 452, endPoint x: 921, endPoint y: 267, distance: 207.6
click at [0, 0] on form "Authentication Sanity ITG Action List Resources Project ID “/” to reference Var…" at bounding box center [0, 0] width 0 height 0
drag, startPoint x: 997, startPoint y: 523, endPoint x: 956, endPoint y: 418, distance: 112.5
click at [0, 0] on form "Authentication Sanity ITG Action List Resources Project ID Dataset Resource Typ…" at bounding box center [0, 0] width 0 height 0
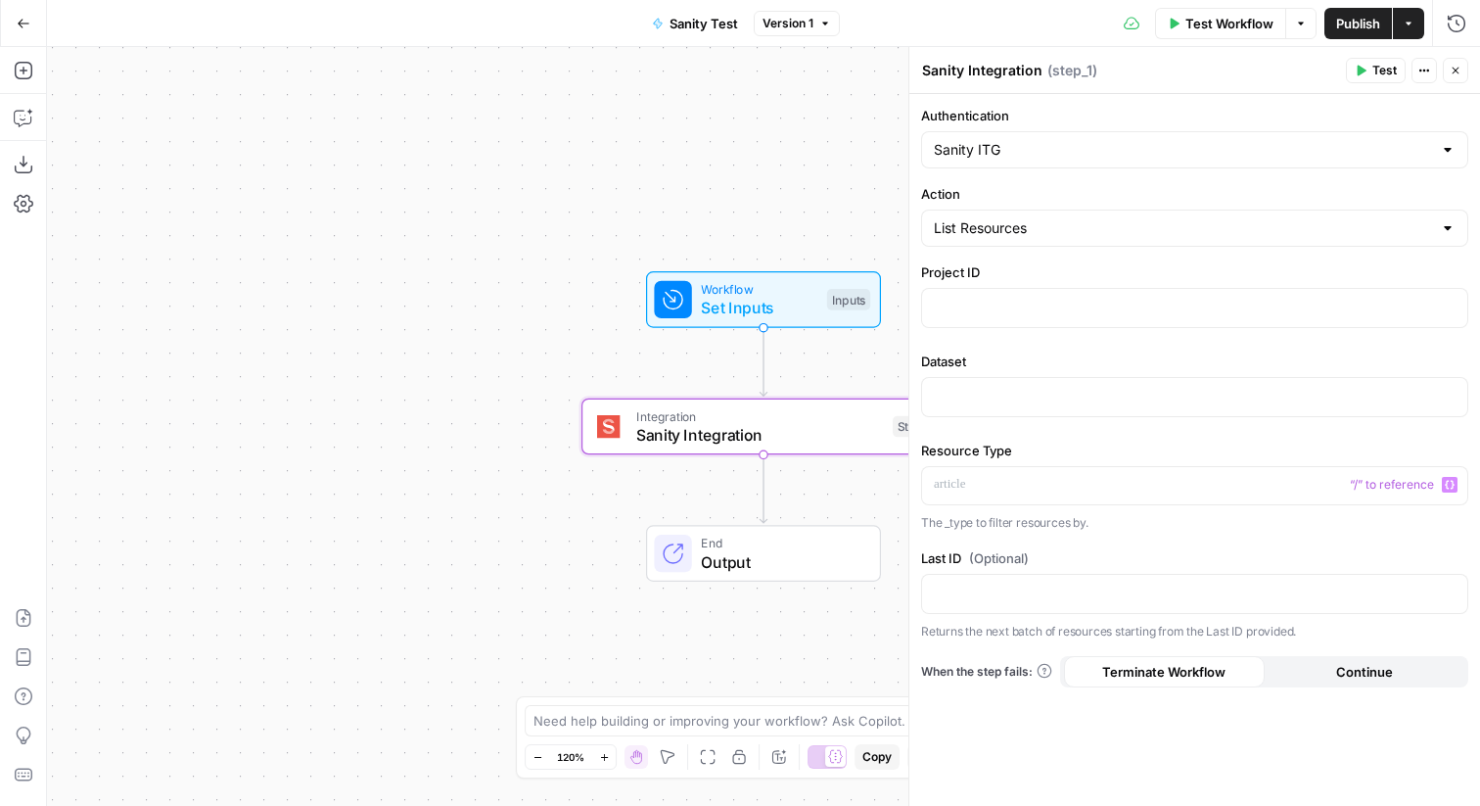
click at [982, 278] on label "Project ID" at bounding box center [1194, 272] width 547 height 20
copy div "Project ID"
click at [951, 357] on label "Dataset" at bounding box center [1194, 362] width 547 height 20
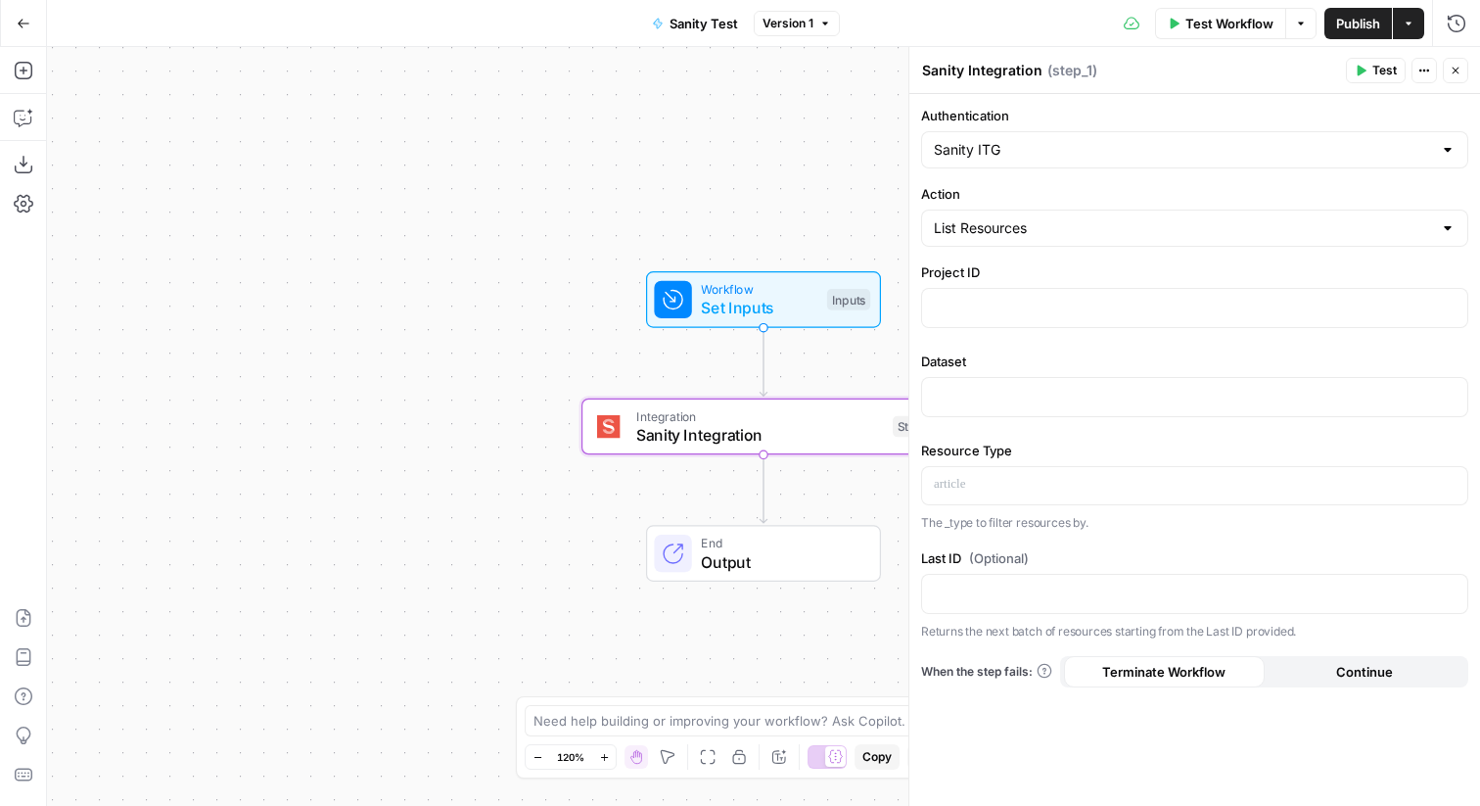
click at [951, 357] on label "Dataset" at bounding box center [1194, 362] width 547 height 20
copy label "Dataset"
click at [985, 451] on label "Resource Type" at bounding box center [1194, 451] width 547 height 20
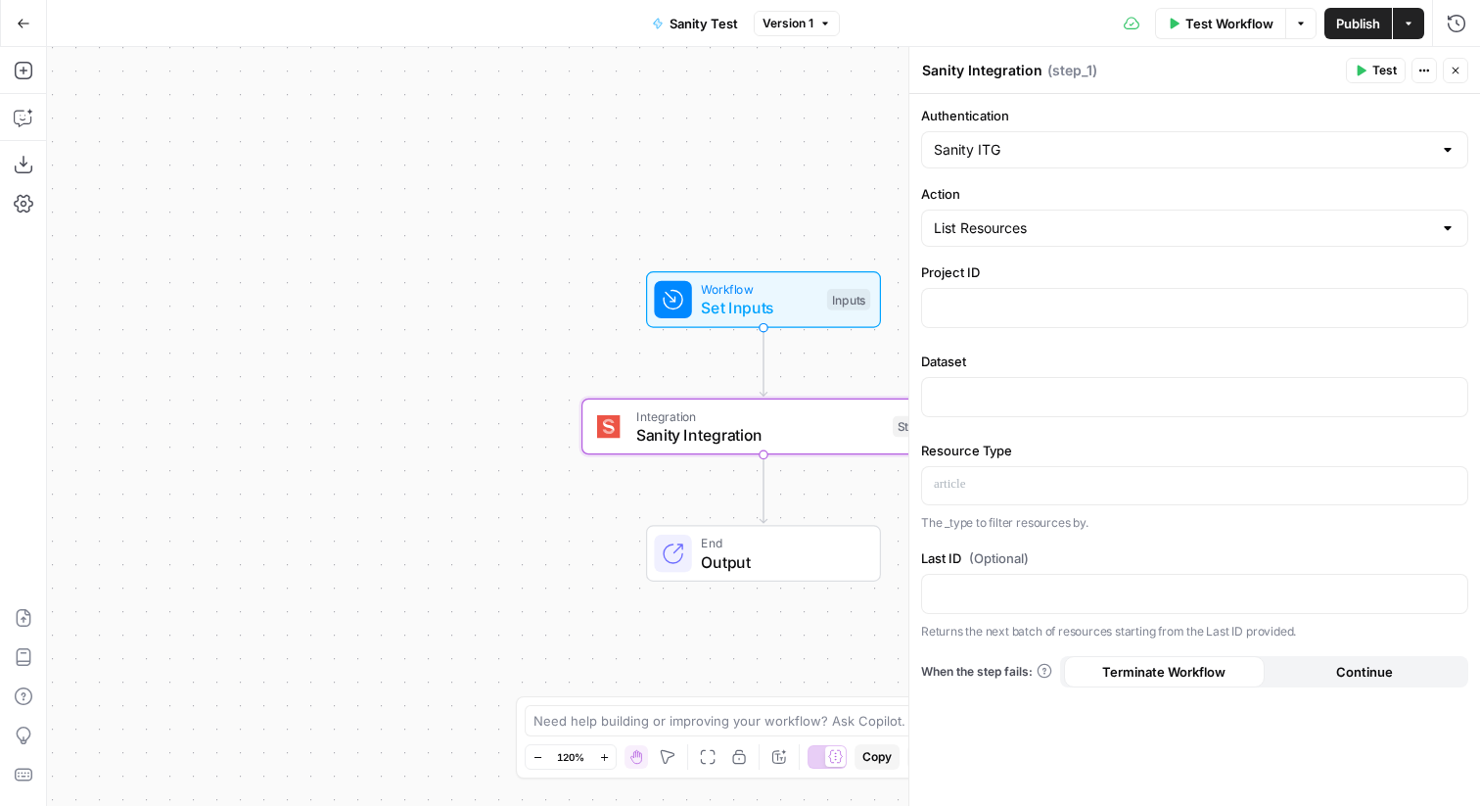
copy div "Resource Type"
click at [984, 229] on input "Action" at bounding box center [1183, 228] width 498 height 20
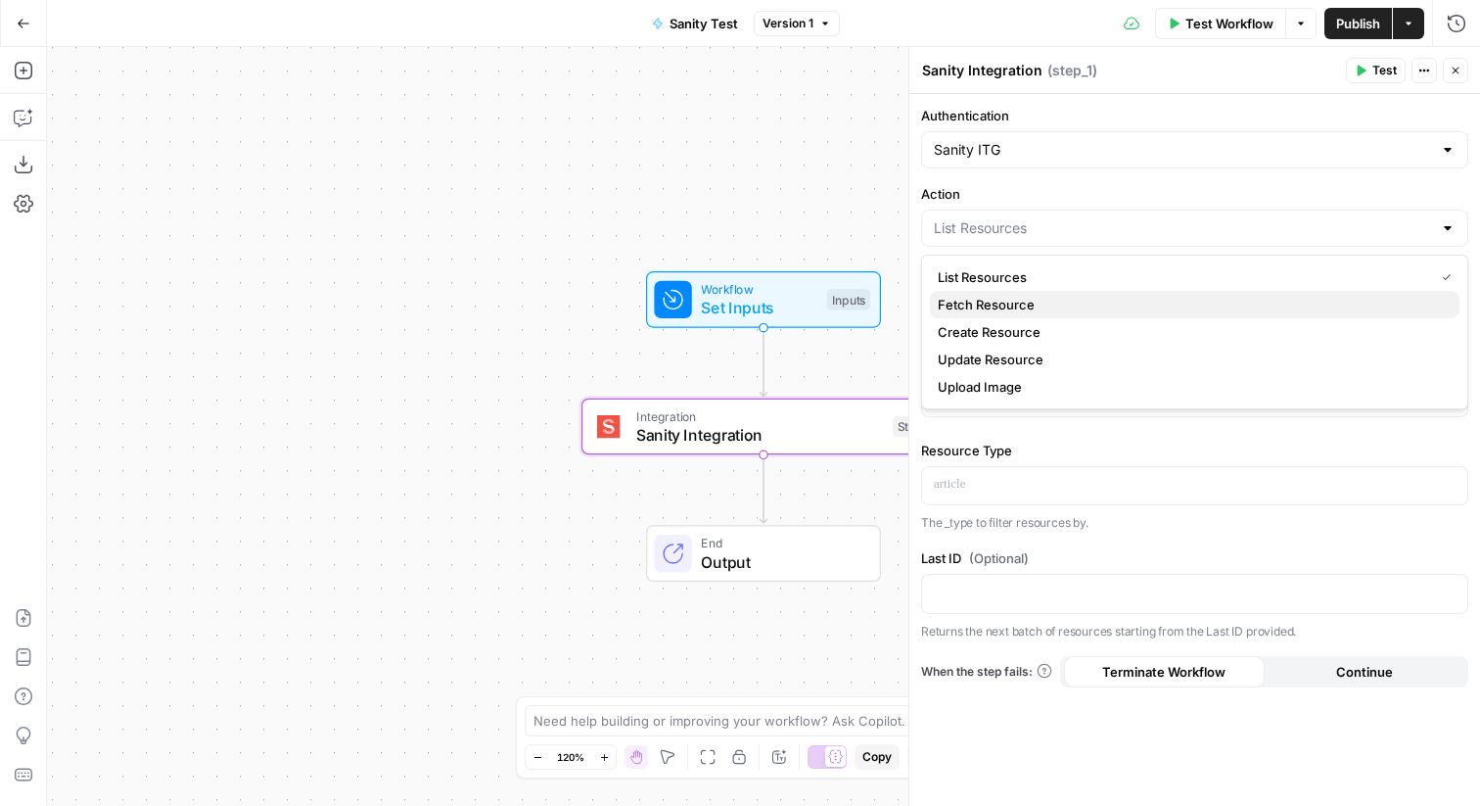
click at [991, 296] on span "Fetch Resource" at bounding box center [1191, 305] width 506 height 20
type input "Fetch Resource"
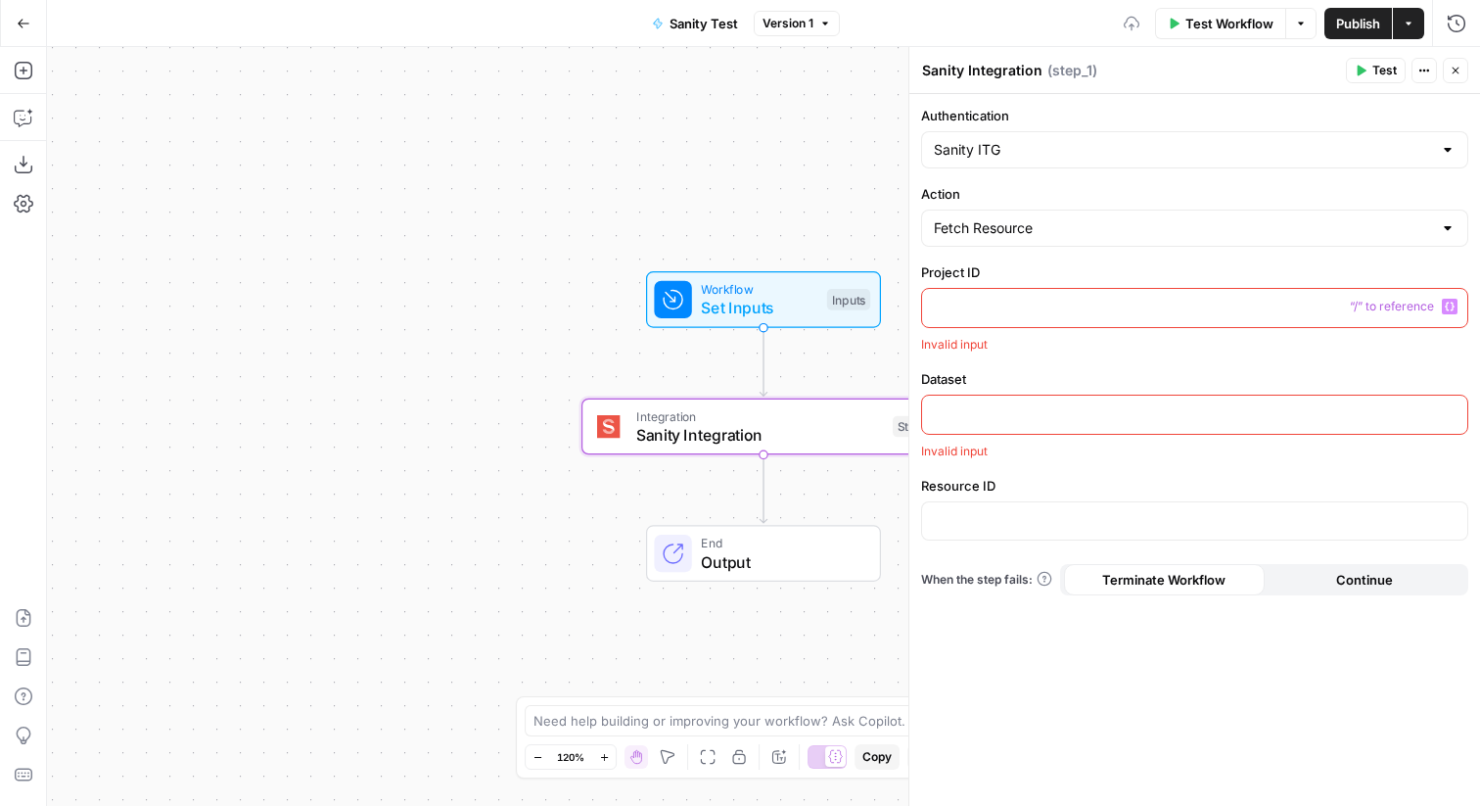
click at [991, 296] on div at bounding box center [1194, 308] width 545 height 38
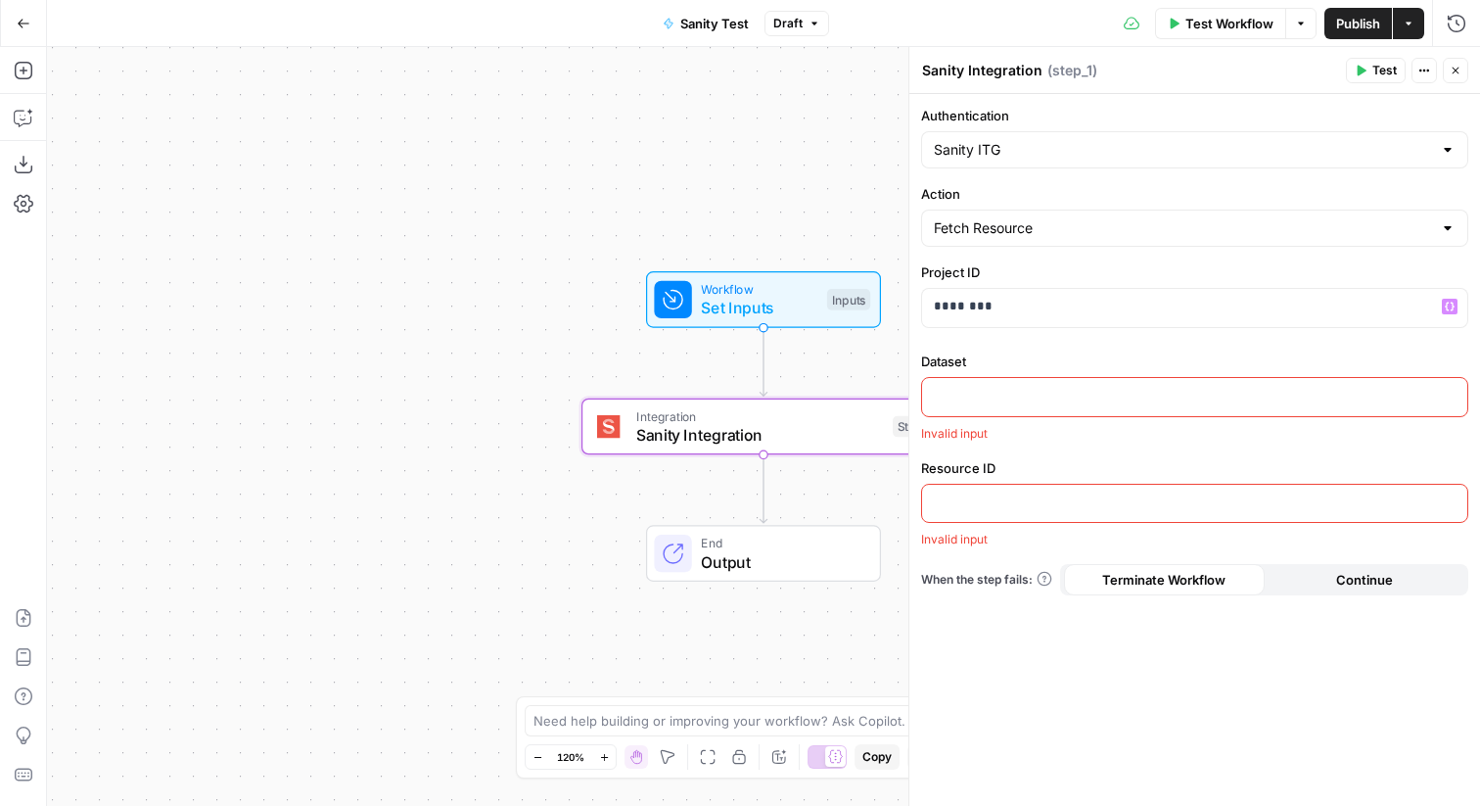
click at [1039, 405] on div at bounding box center [1194, 397] width 545 height 38
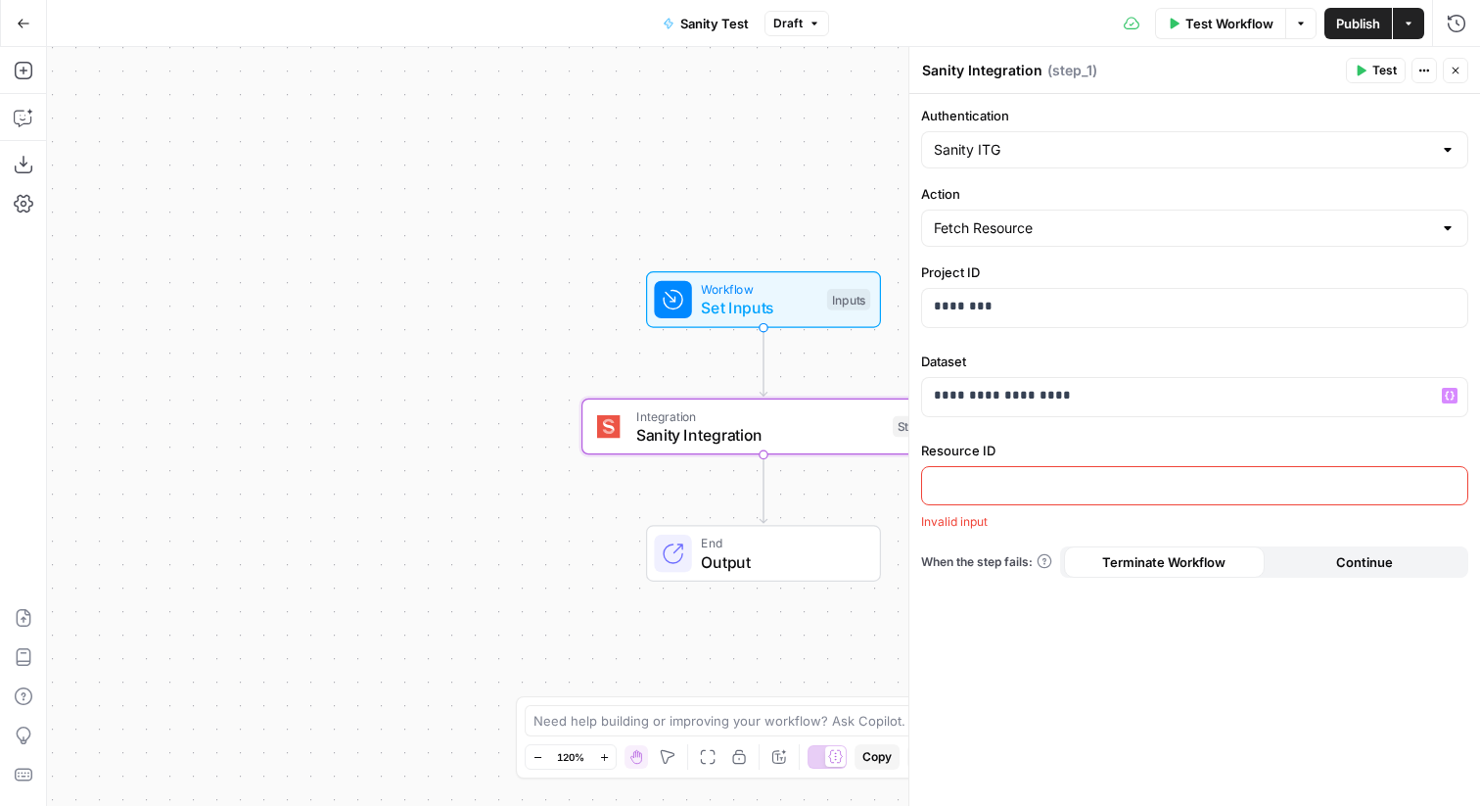
click at [1033, 483] on p at bounding box center [1195, 485] width 522 height 20
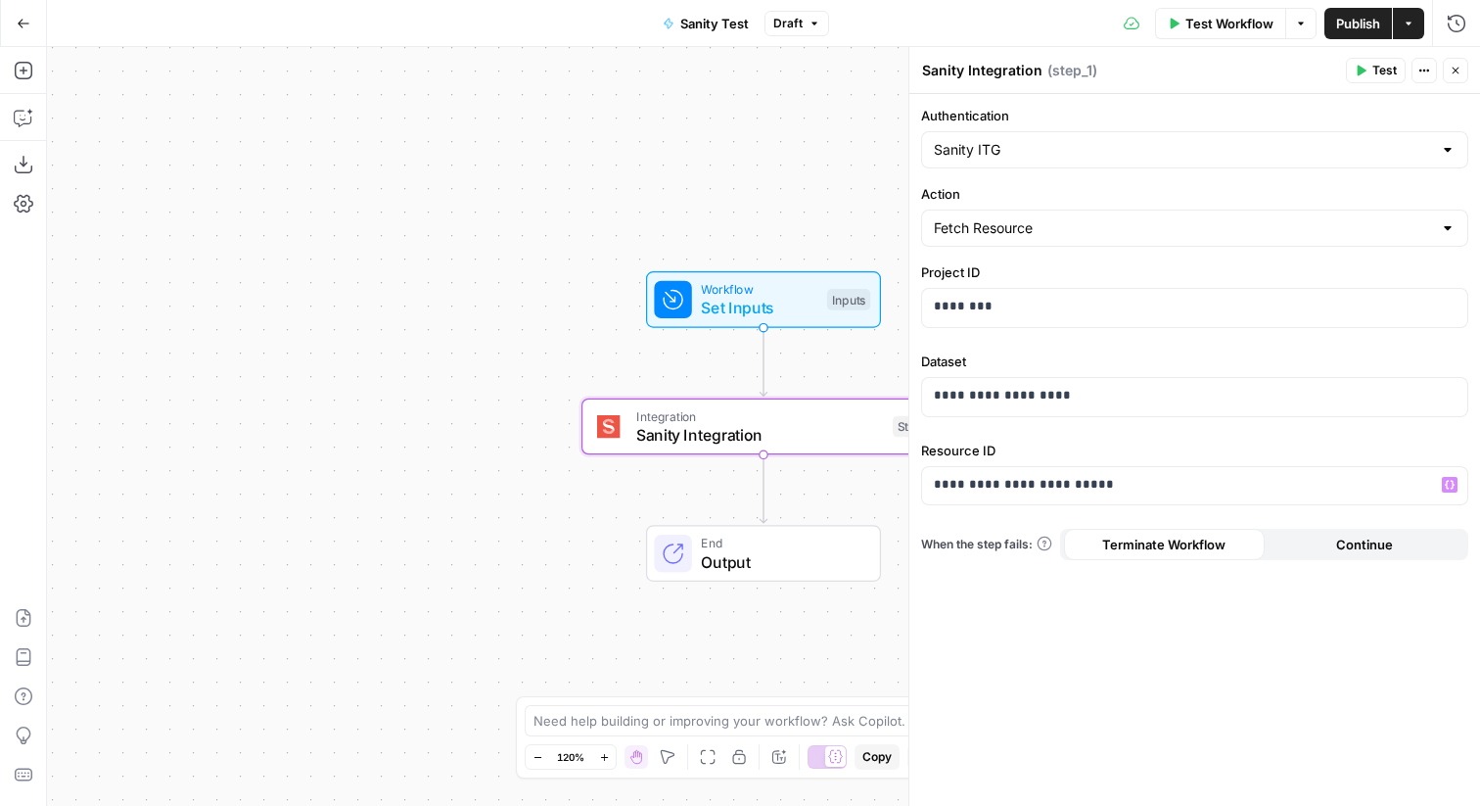
click at [1386, 78] on span "Test" at bounding box center [1385, 71] width 24 height 18
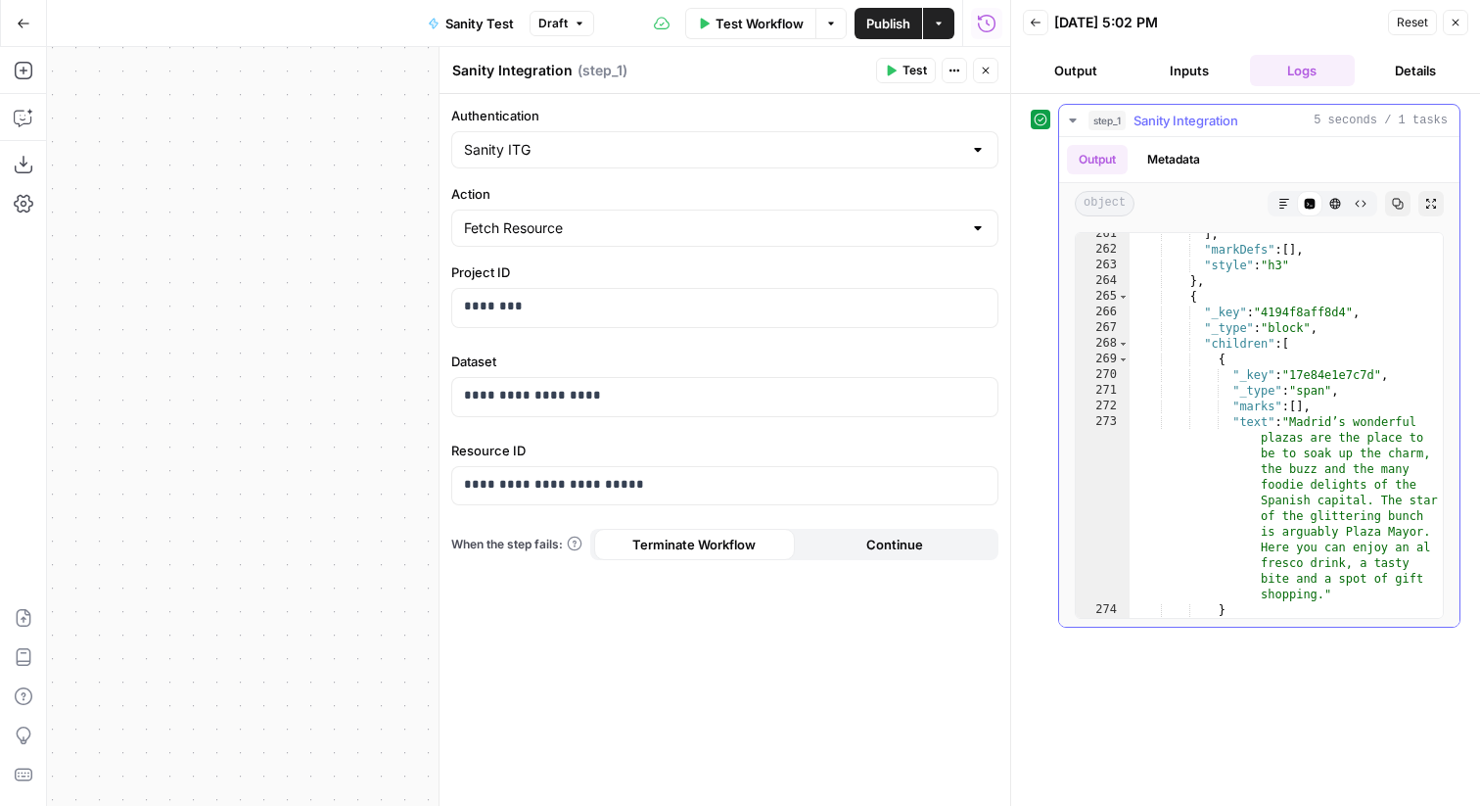
scroll to position [4910, 0]
click at [993, 68] on button "Close" at bounding box center [985, 70] width 25 height 25
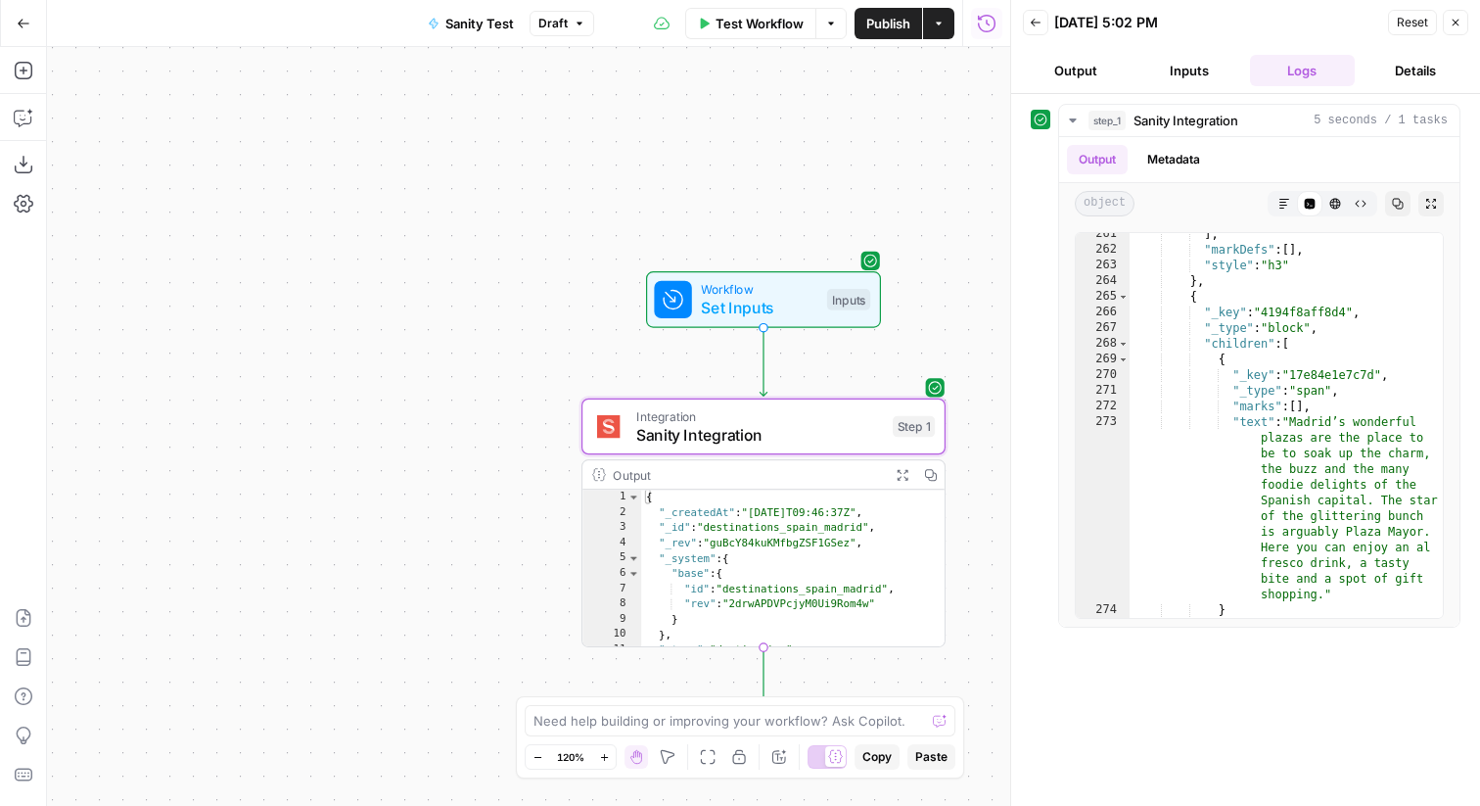
click at [28, 24] on icon "button" at bounding box center [24, 24] width 14 height 14
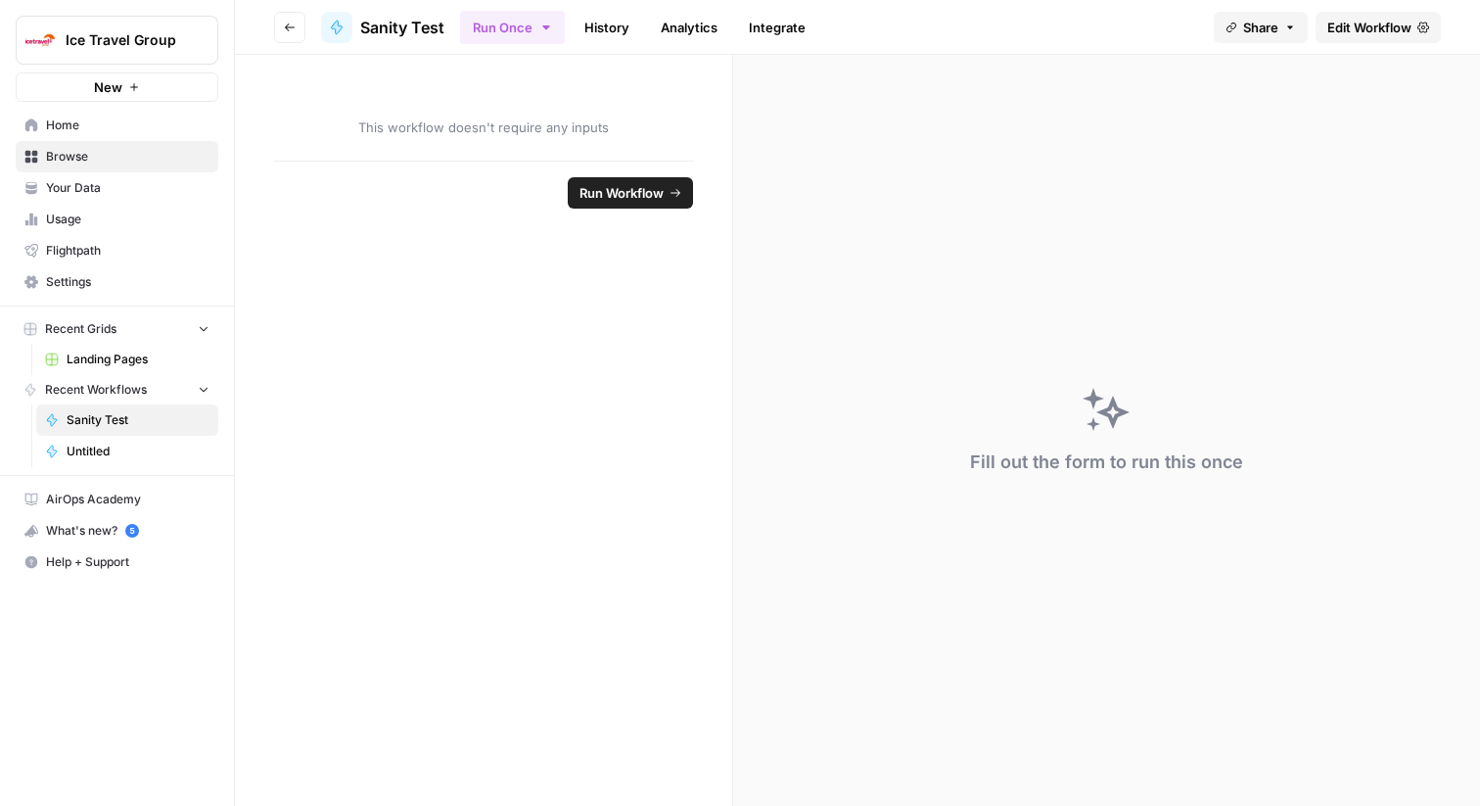
click at [306, 21] on header "Go back Sanity Test Run Once History Analytics Integrate Share Edit Workflow" at bounding box center [857, 27] width 1245 height 55
click at [292, 22] on icon "button" at bounding box center [290, 28] width 12 height 12
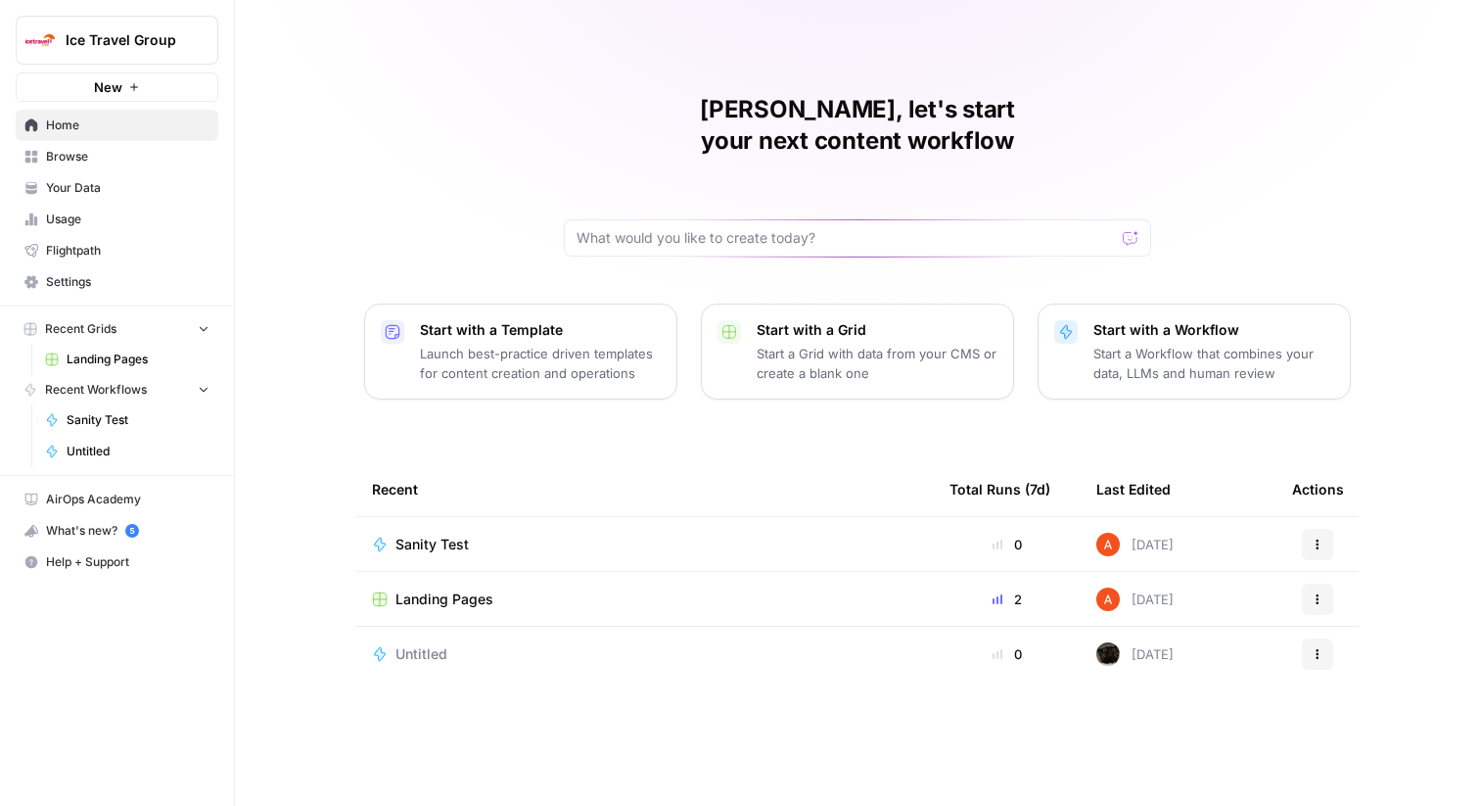
click at [95, 157] on span "Browse" at bounding box center [128, 157] width 164 height 18
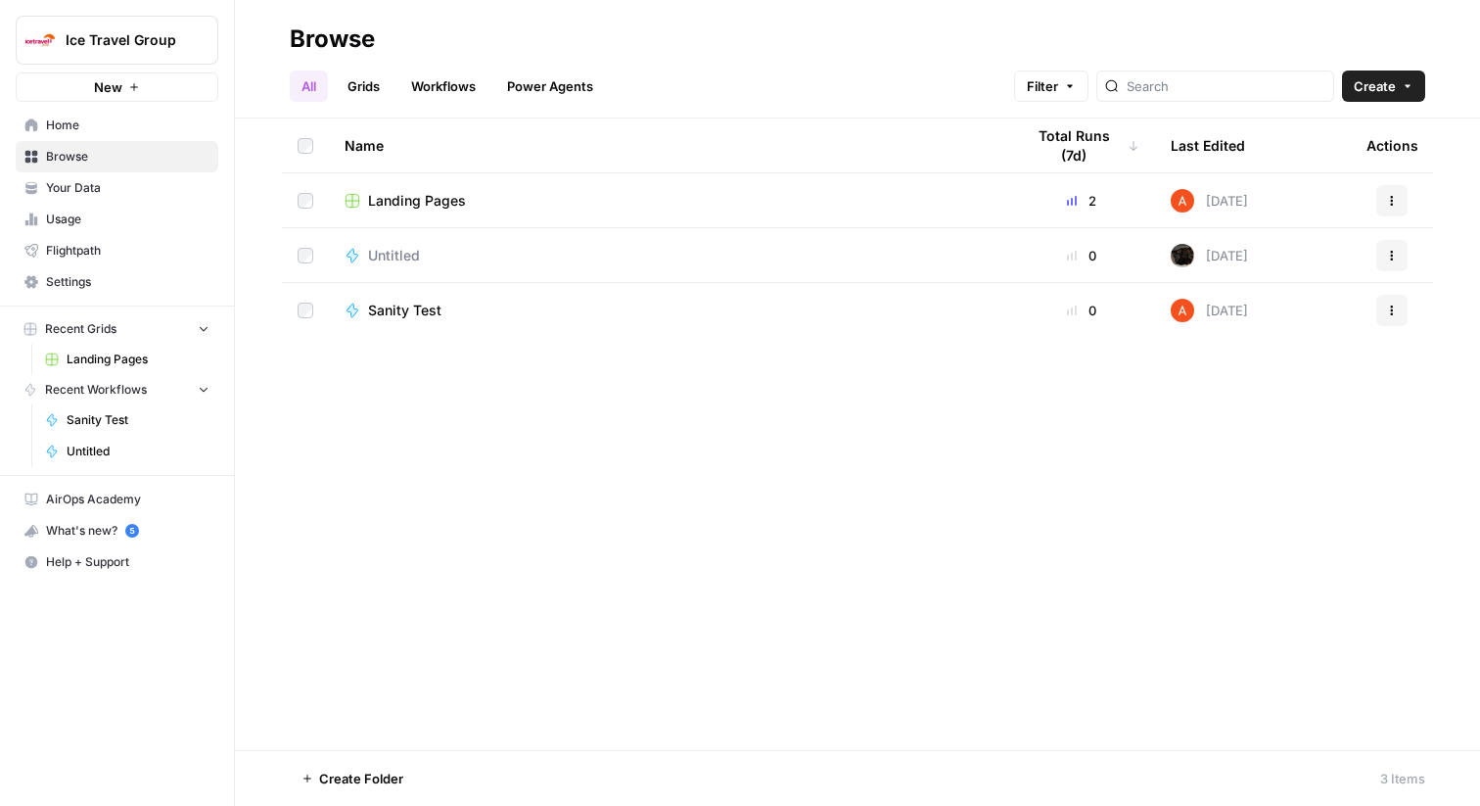
click at [371, 85] on link "Grids" at bounding box center [364, 85] width 56 height 31
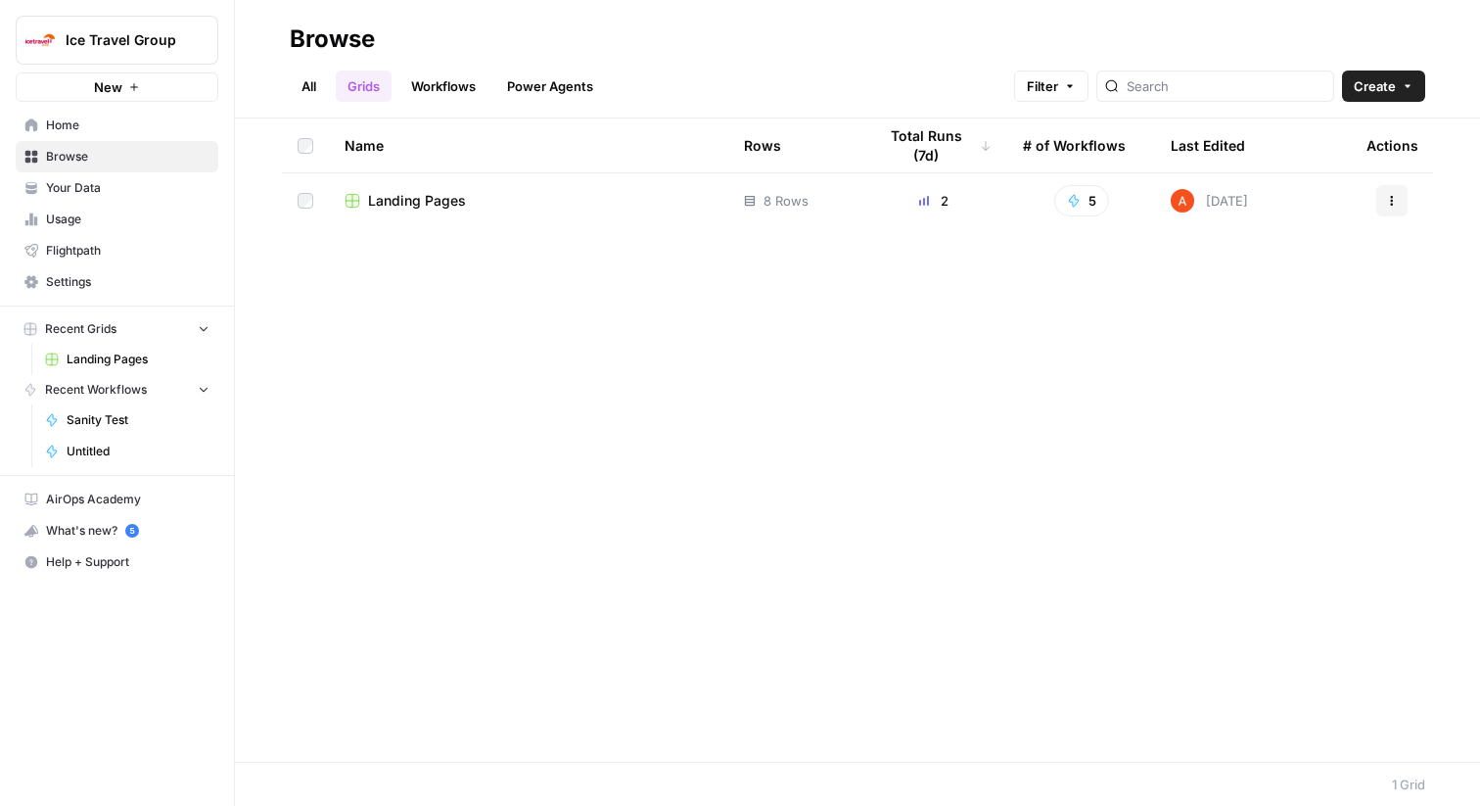
click at [407, 198] on span "Landing Pages" at bounding box center [417, 201] width 98 height 20
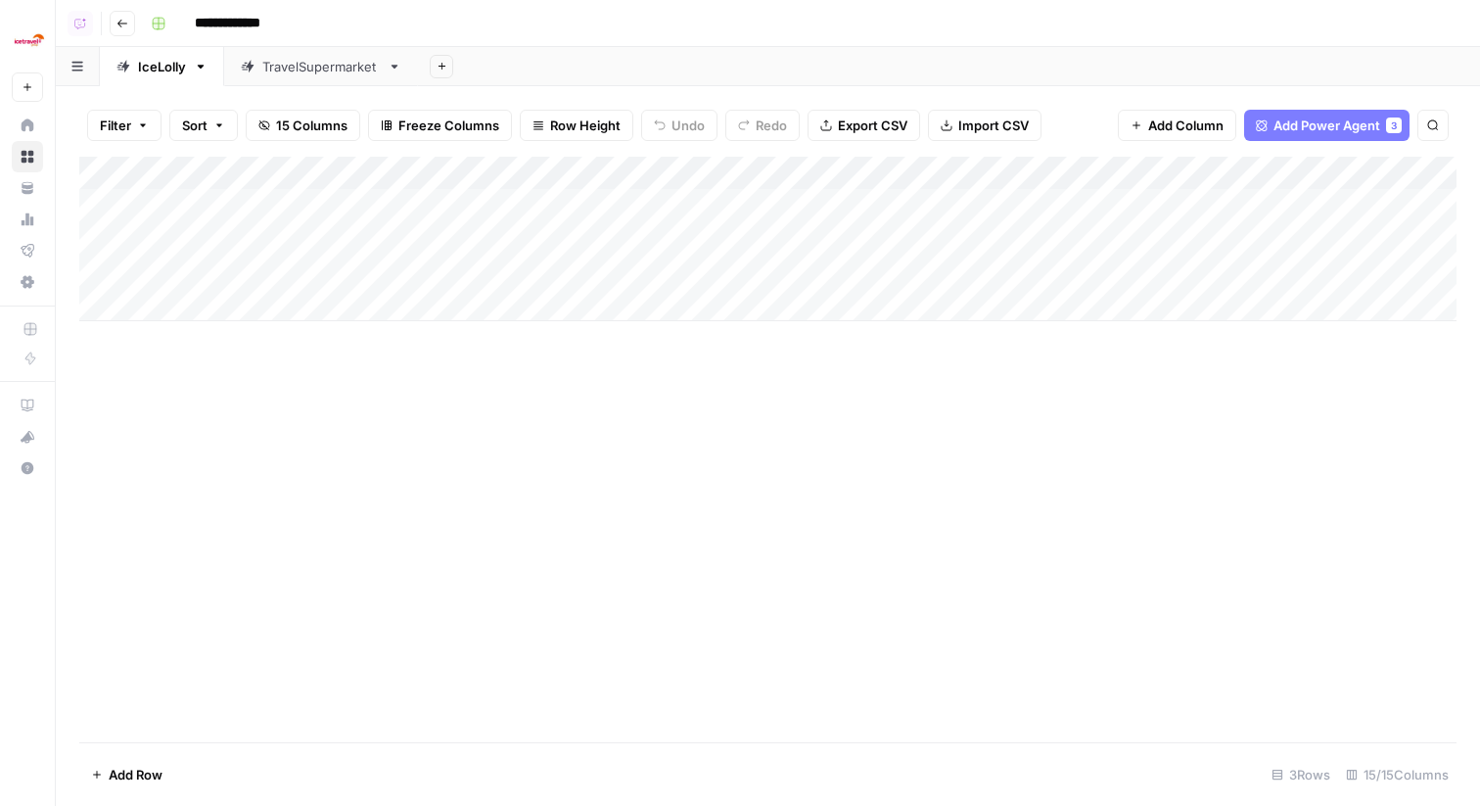
click at [218, 270] on div "Add Column" at bounding box center [768, 239] width 1378 height 164
type textarea "**********"
click at [429, 275] on div "Add Column" at bounding box center [768, 239] width 1378 height 164
type textarea "******"
click at [624, 178] on div "Add Column" at bounding box center [768, 239] width 1378 height 164
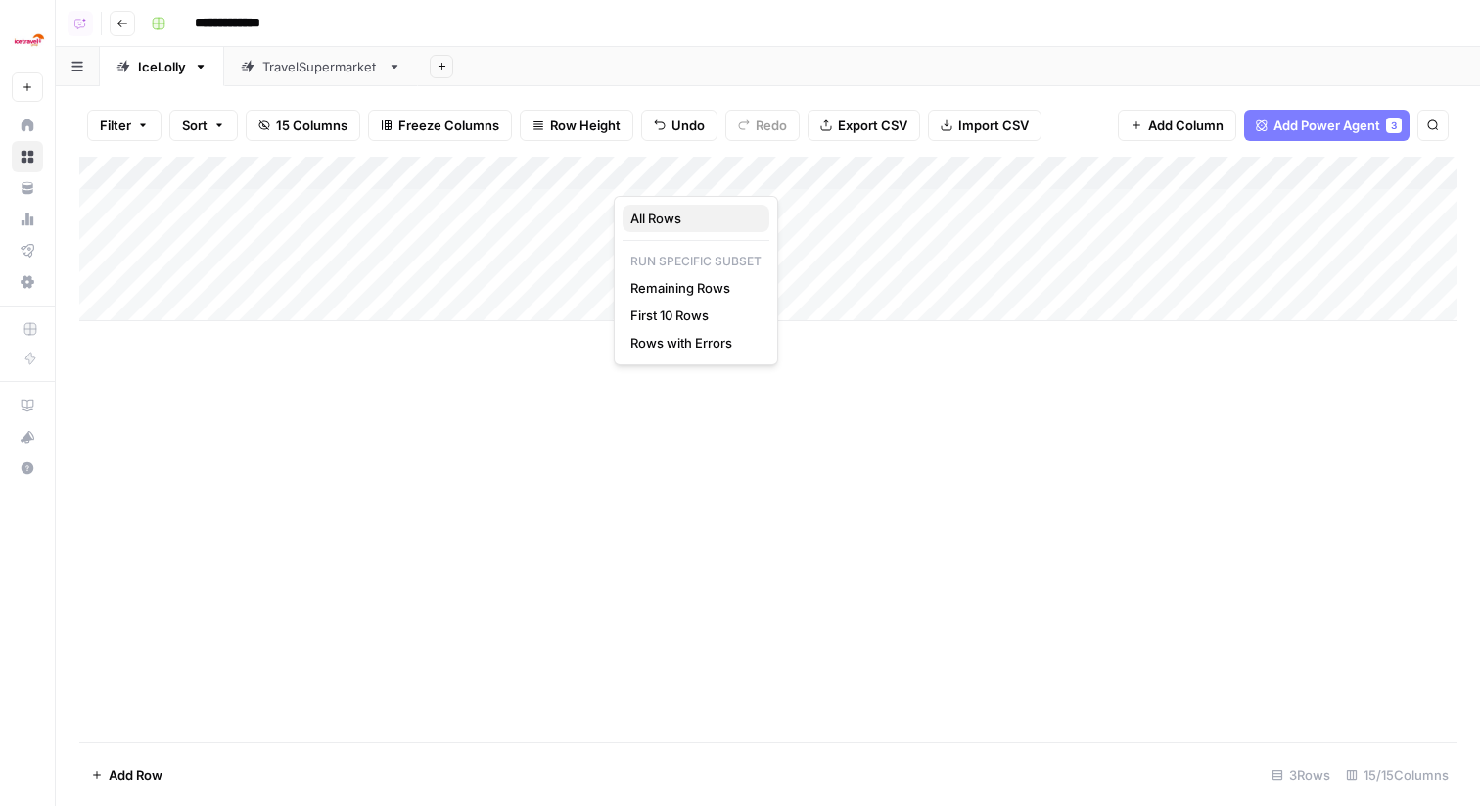
click at [647, 223] on span "All Rows" at bounding box center [692, 219] width 123 height 20
click at [846, 452] on div "Add Column" at bounding box center [768, 450] width 1378 height 586
click at [843, 171] on div "Add Column" at bounding box center [768, 239] width 1378 height 164
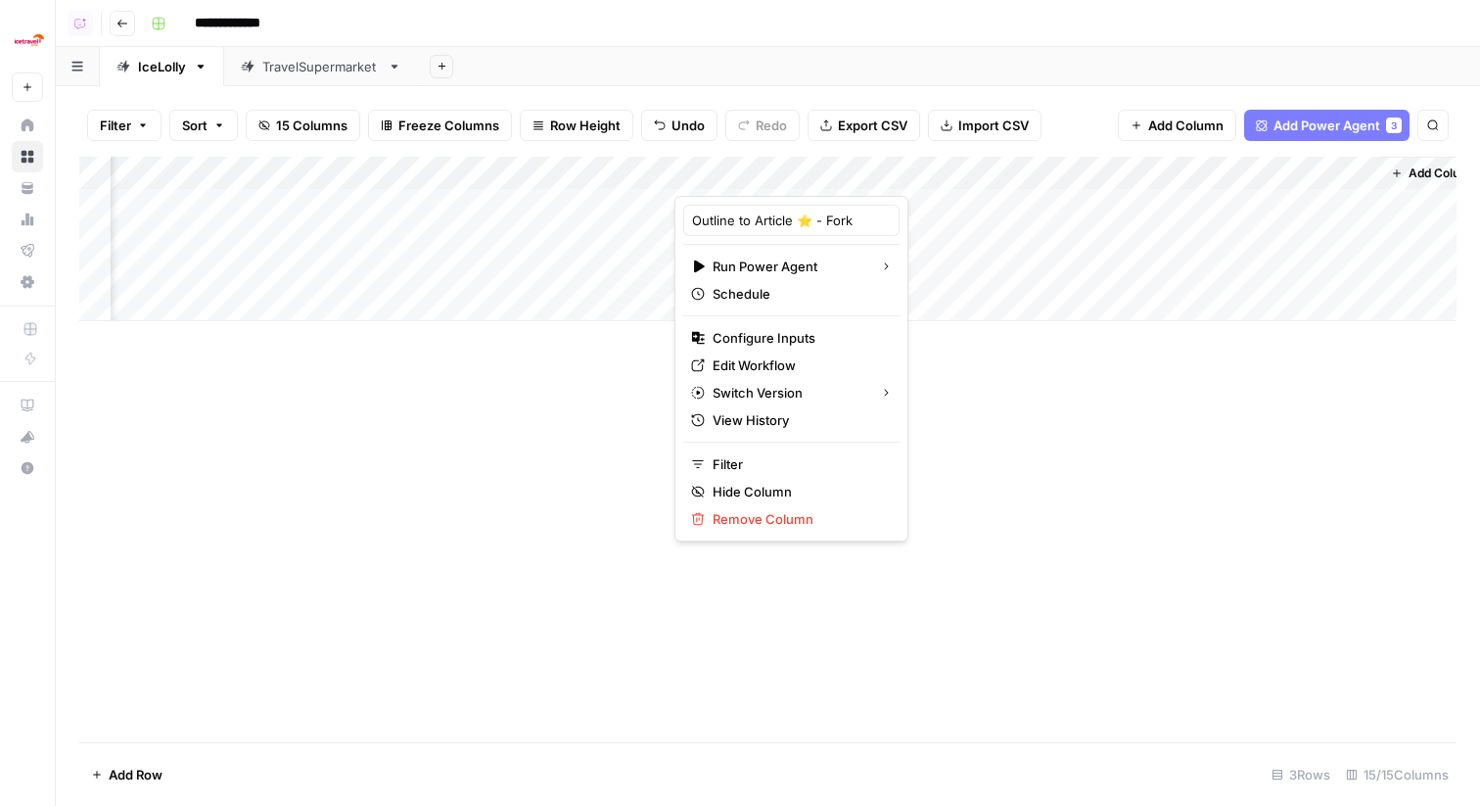
click at [832, 170] on div at bounding box center [763, 176] width 177 height 39
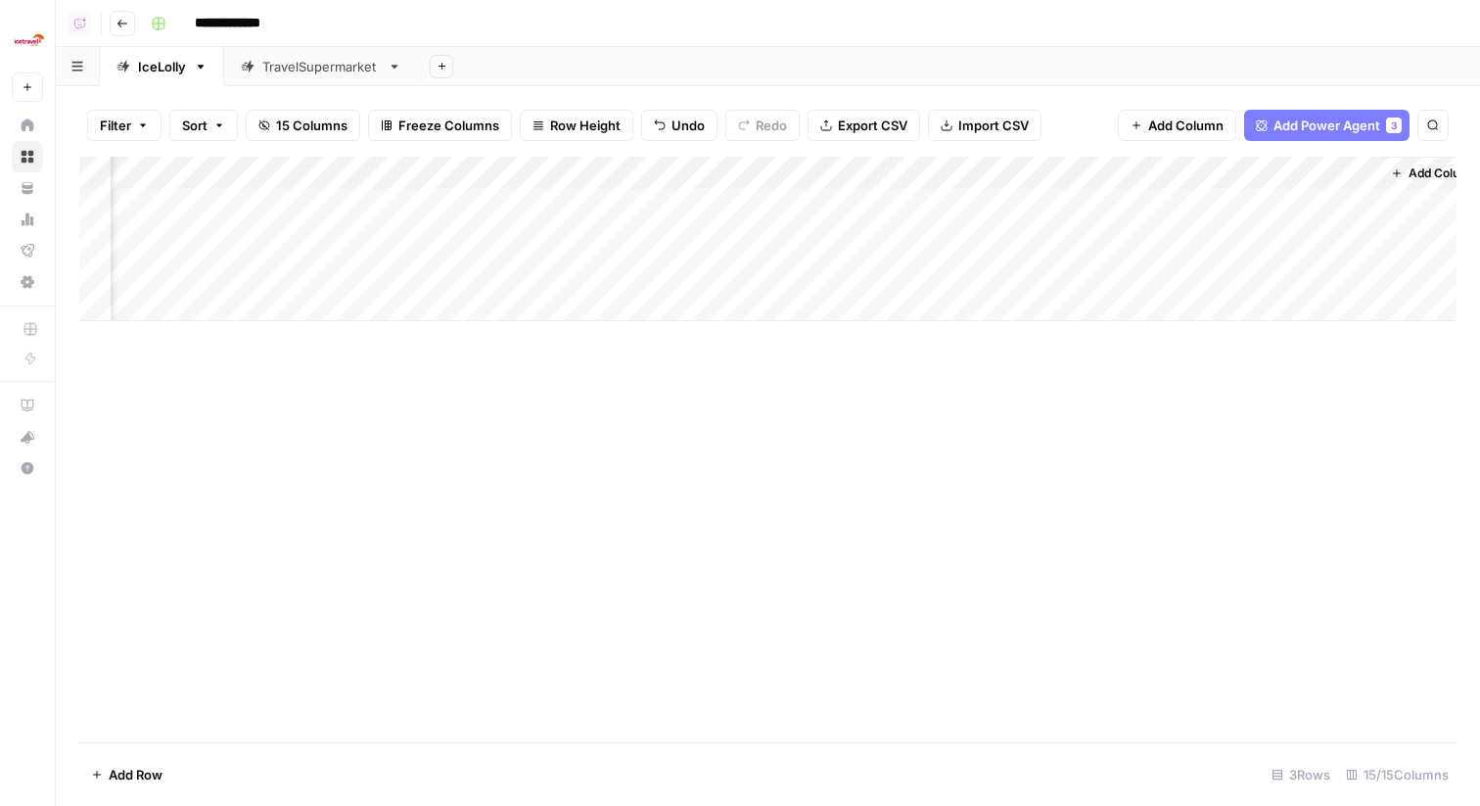
click at [907, 400] on div "Add Column" at bounding box center [768, 450] width 1378 height 586
click at [844, 165] on div "Add Column" at bounding box center [768, 239] width 1378 height 164
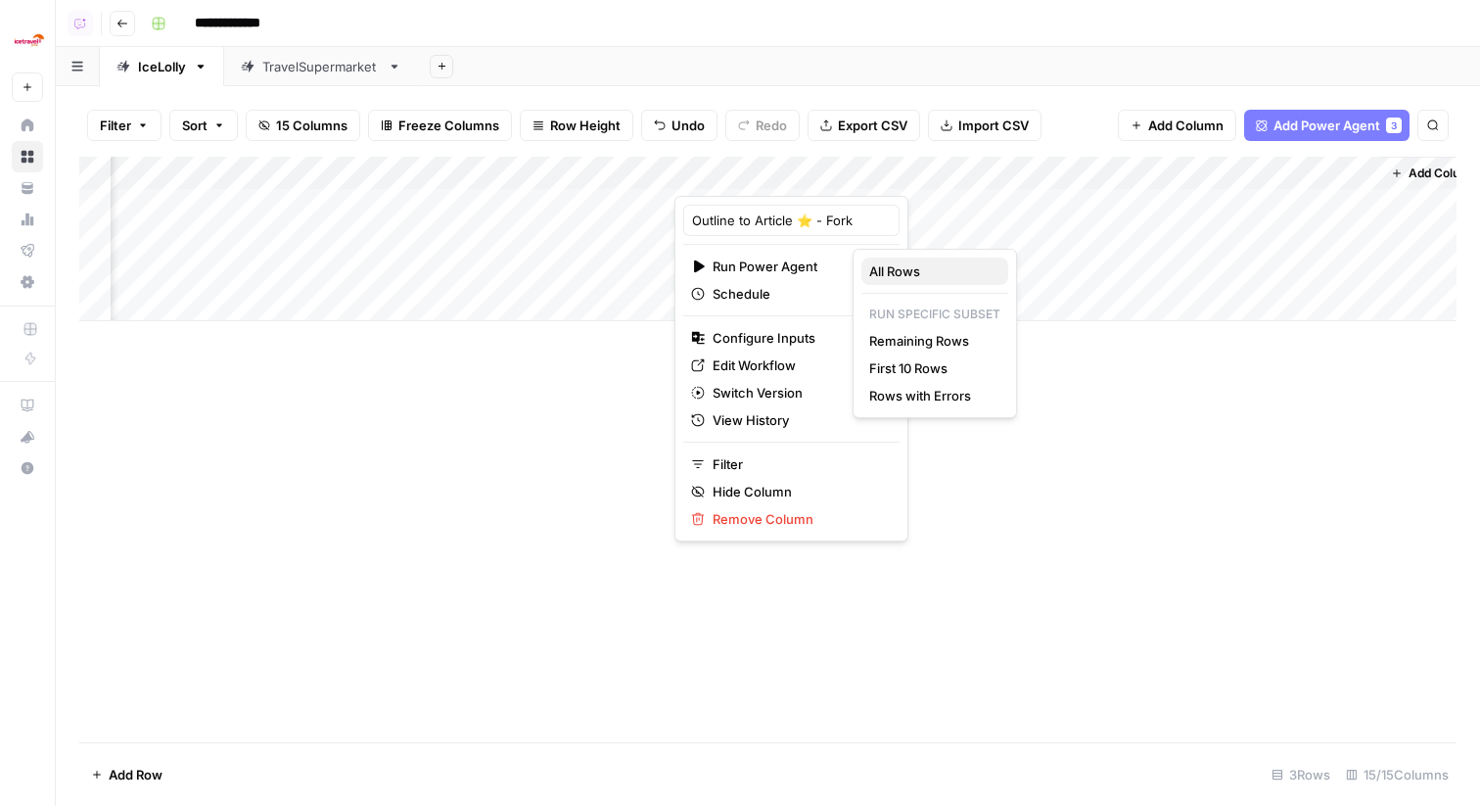
click at [878, 272] on span "All Rows" at bounding box center [930, 271] width 123 height 20
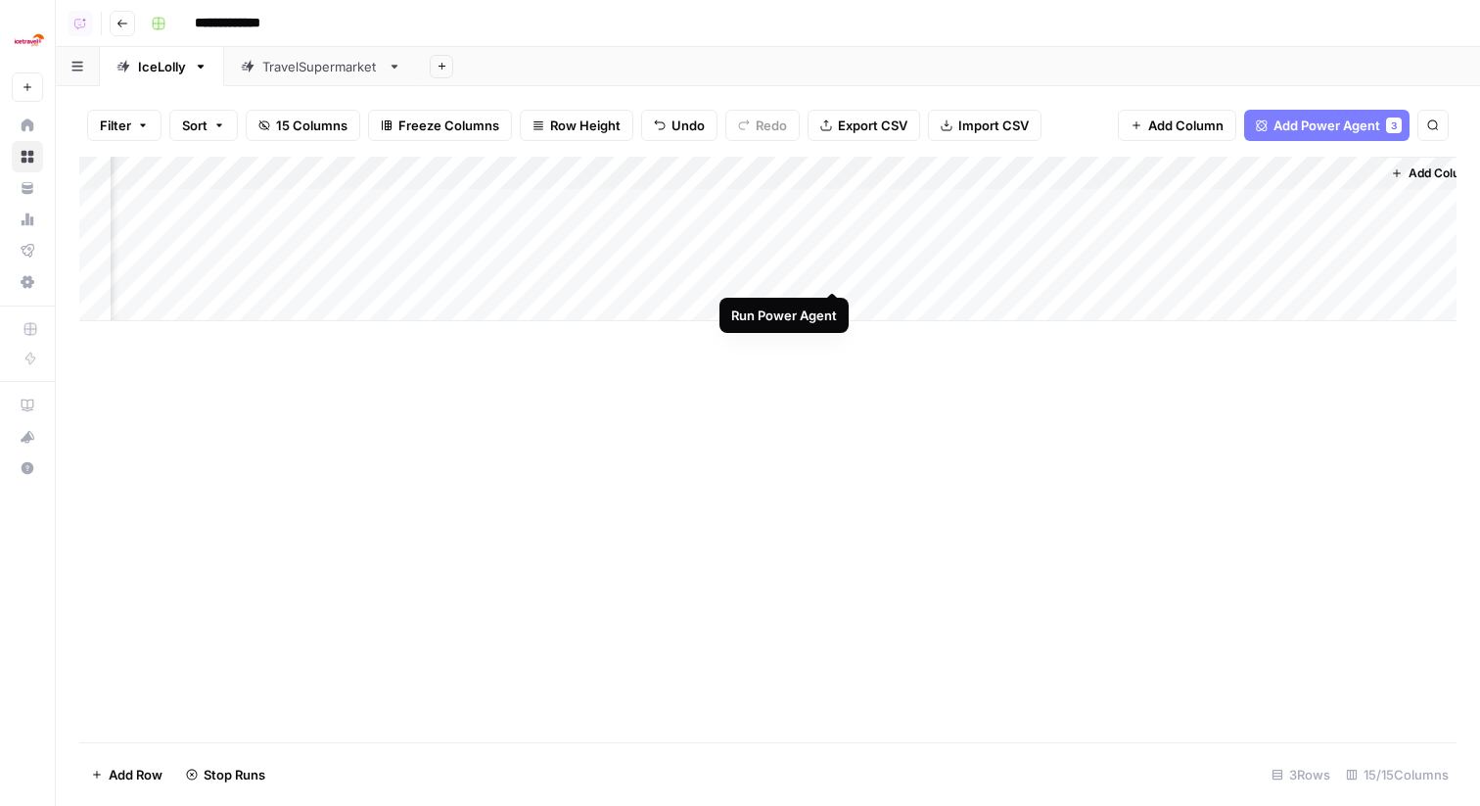
click at [825, 264] on div "Add Column" at bounding box center [768, 239] width 1378 height 164
click at [826, 262] on div "Add Column" at bounding box center [768, 239] width 1378 height 164
click at [811, 265] on div "Add Column" at bounding box center [768, 239] width 1378 height 164
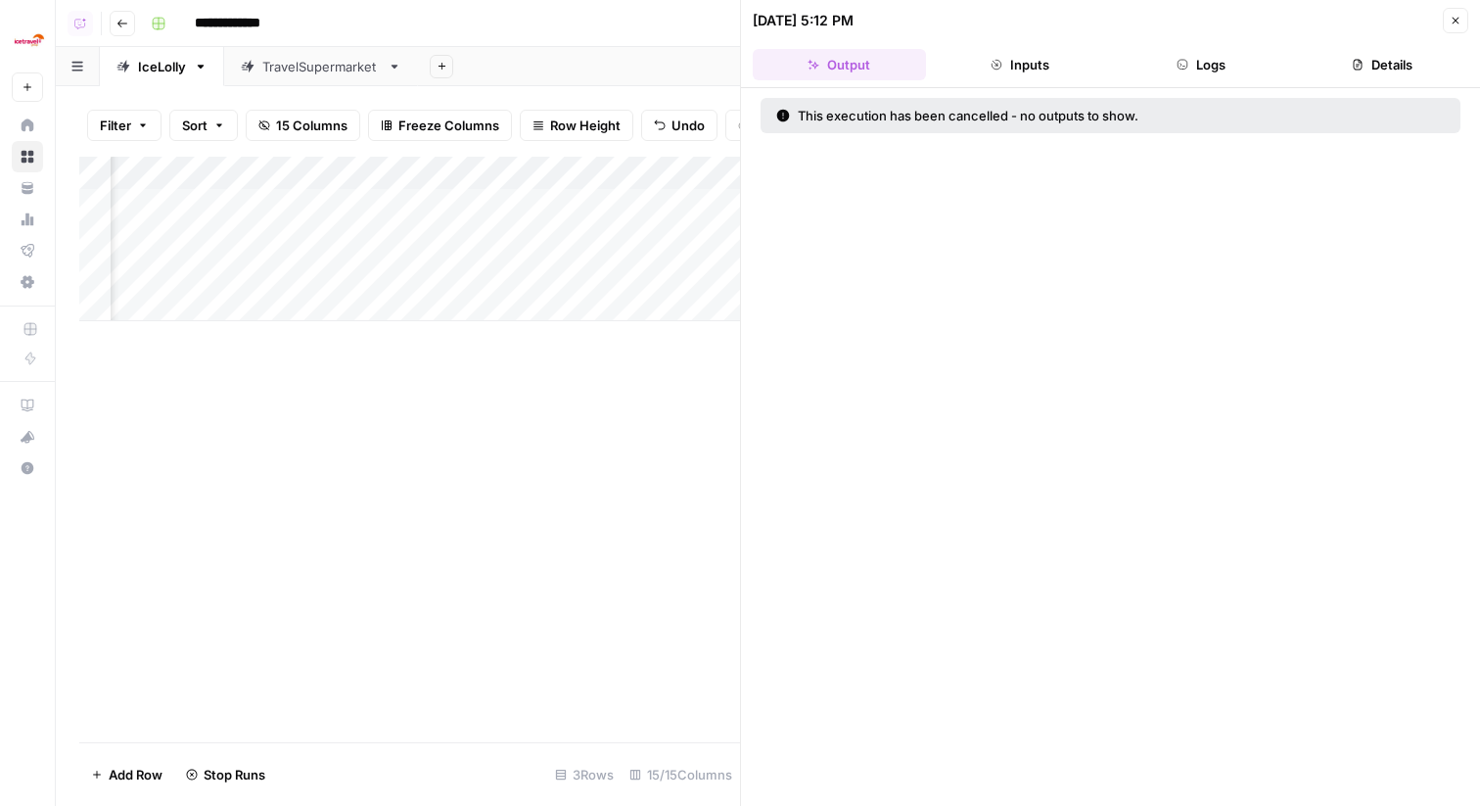
click at [1461, 16] on icon "button" at bounding box center [1456, 21] width 12 height 12
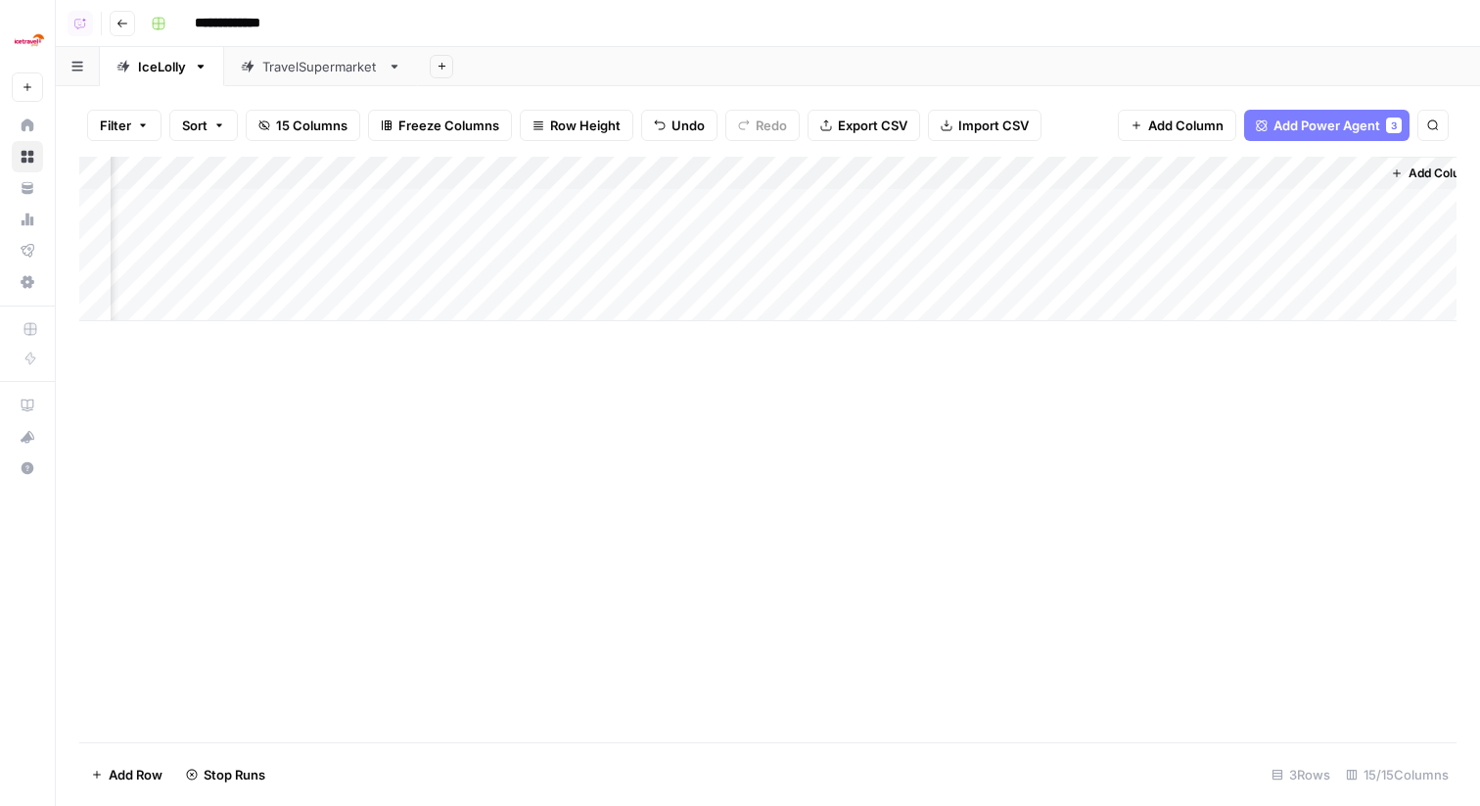
click at [739, 184] on div "Add Column" at bounding box center [768, 239] width 1378 height 164
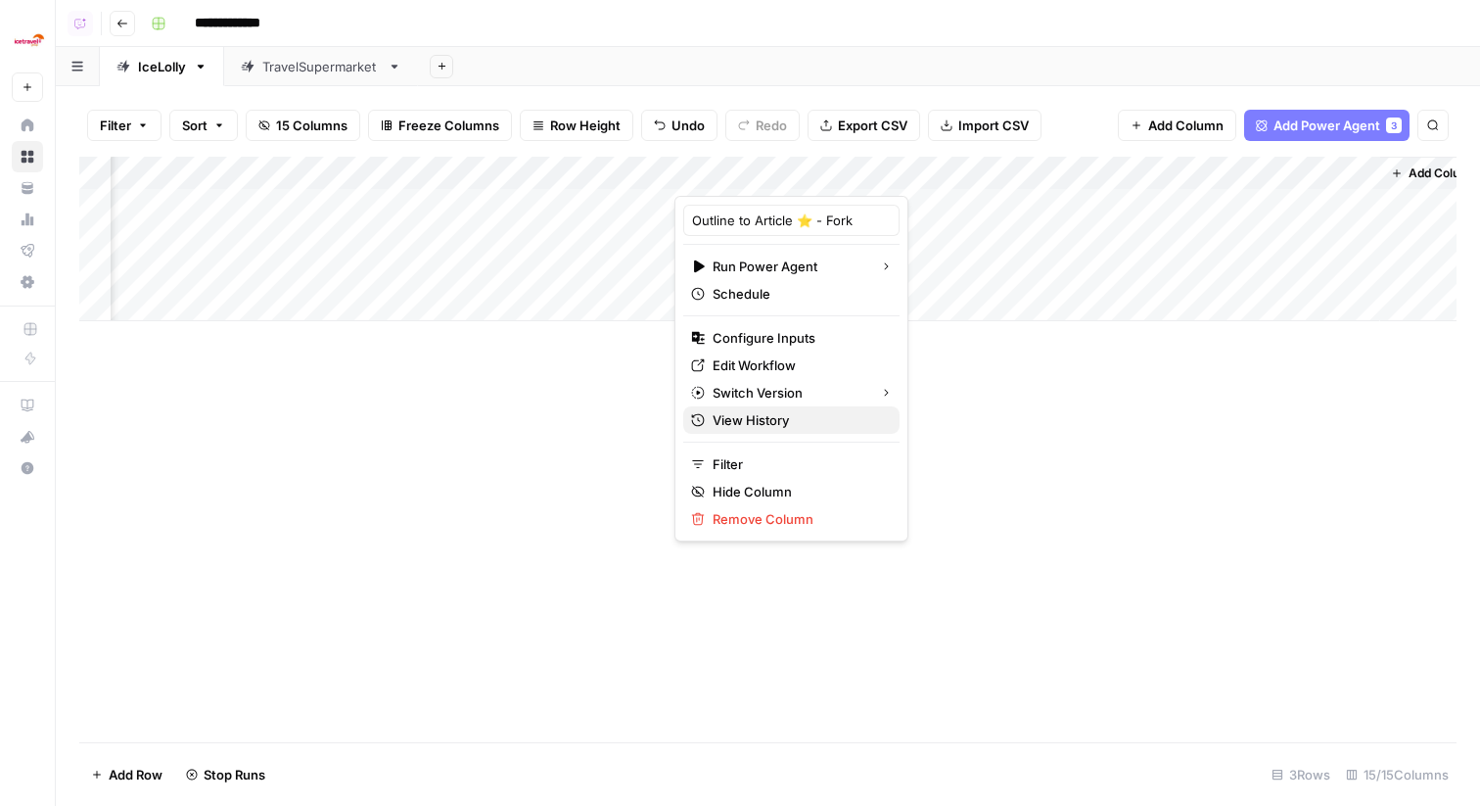
click at [770, 424] on span "View History" at bounding box center [798, 420] width 171 height 20
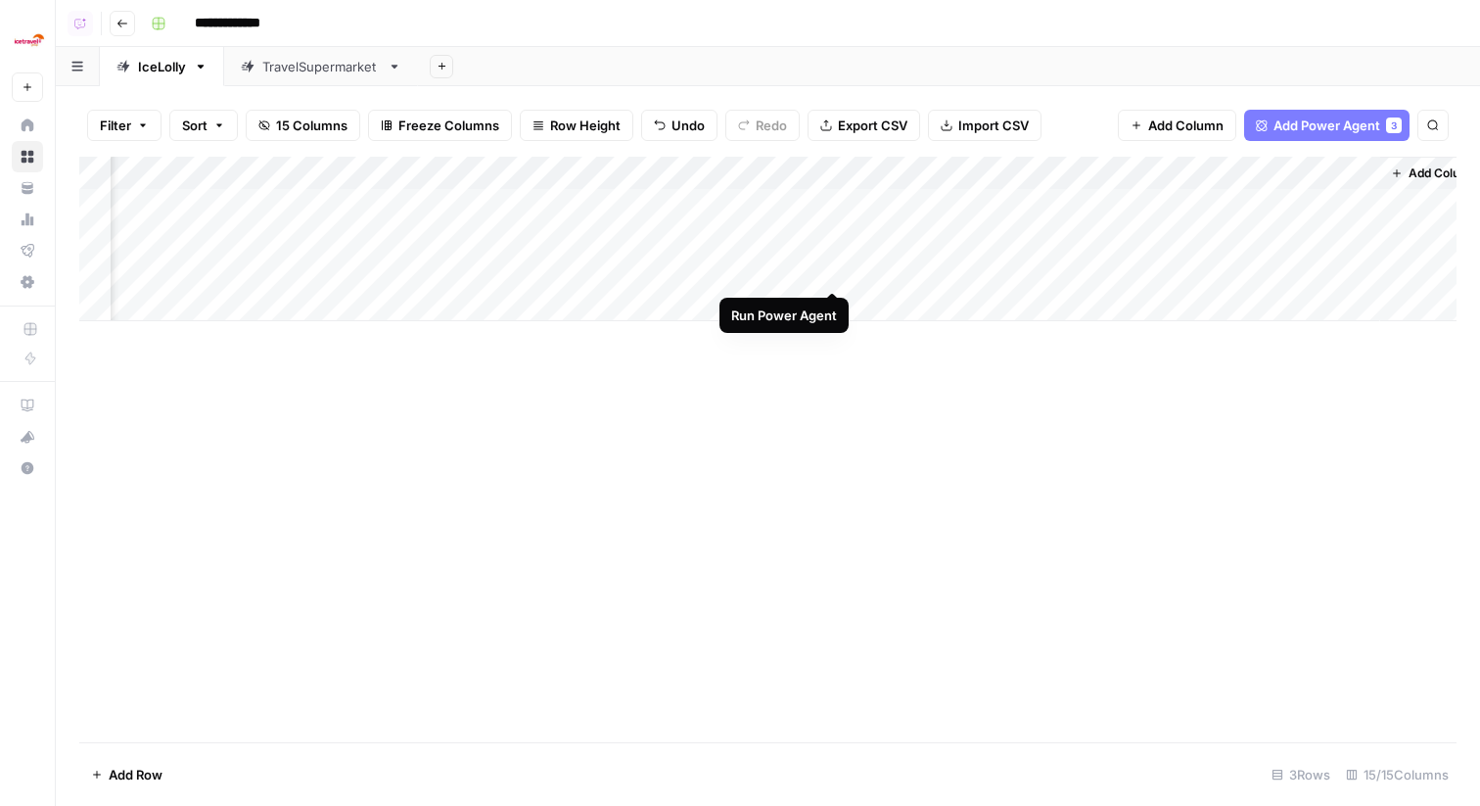
click at [839, 265] on div "Add Column" at bounding box center [768, 239] width 1378 height 164
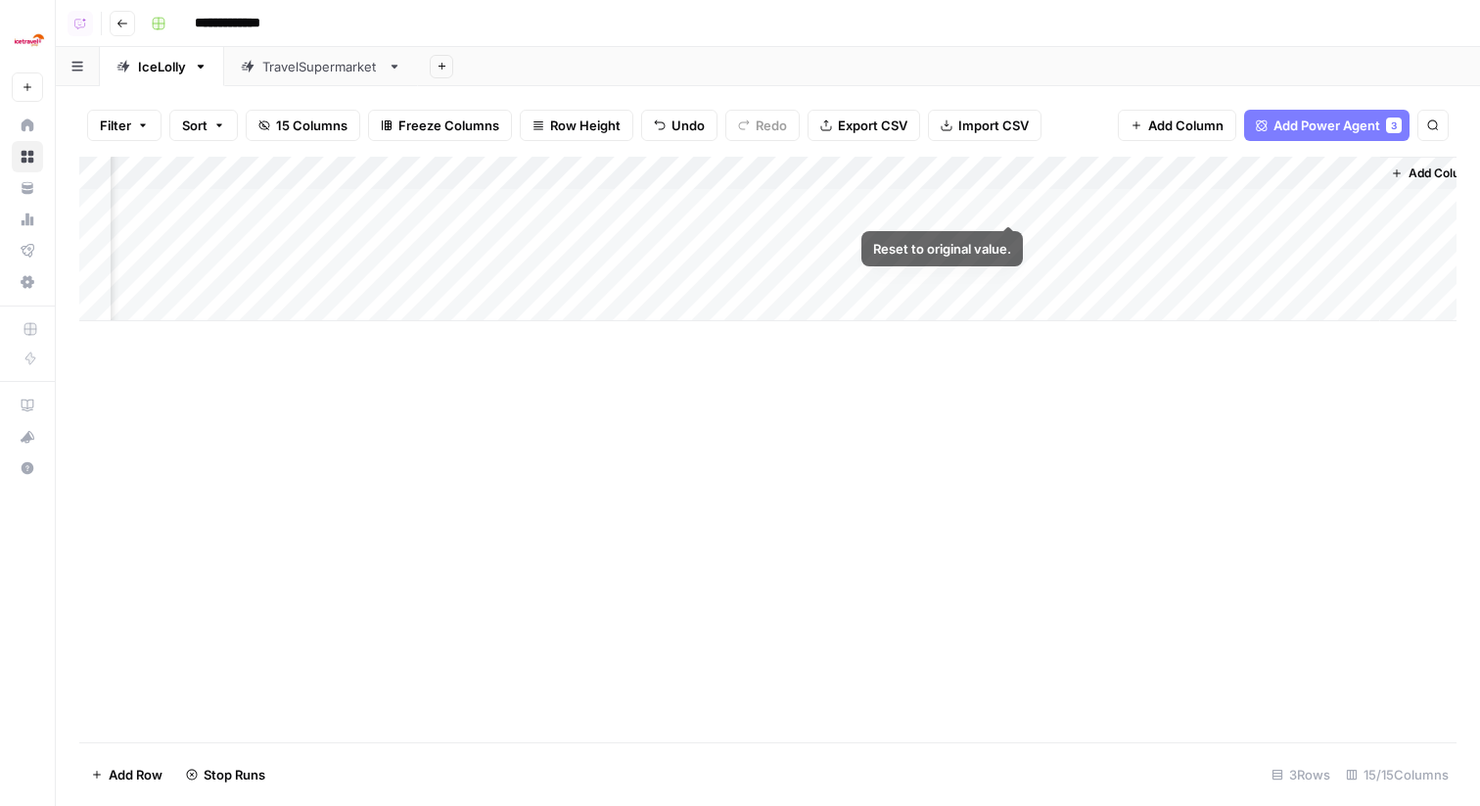
click at [1011, 201] on div "Add Column" at bounding box center [768, 239] width 1378 height 164
click at [1010, 232] on div "Add Column" at bounding box center [768, 239] width 1378 height 164
click at [1004, 201] on div "Add Column" at bounding box center [768, 239] width 1378 height 164
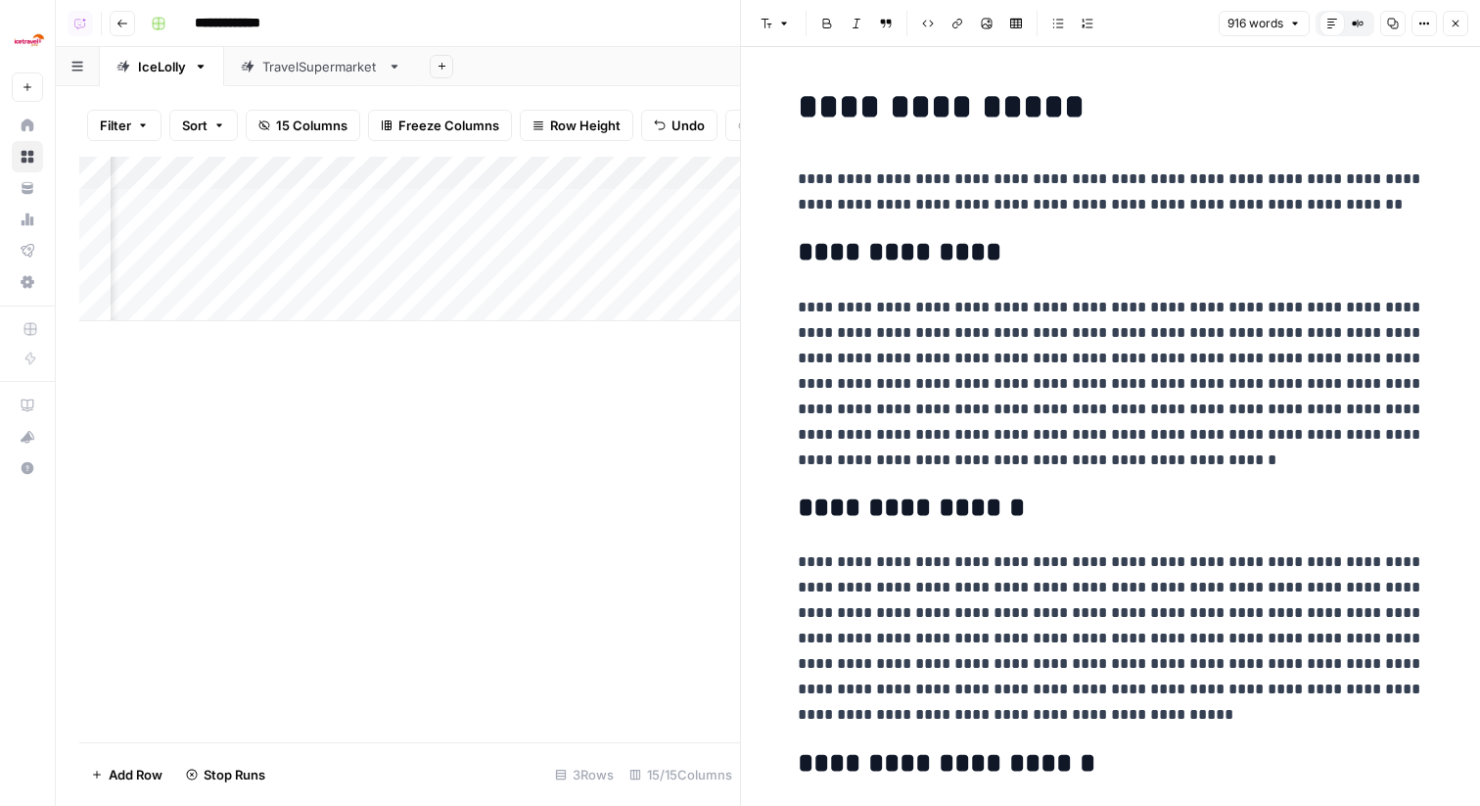
click at [1465, 22] on button "Close" at bounding box center [1455, 23] width 25 height 25
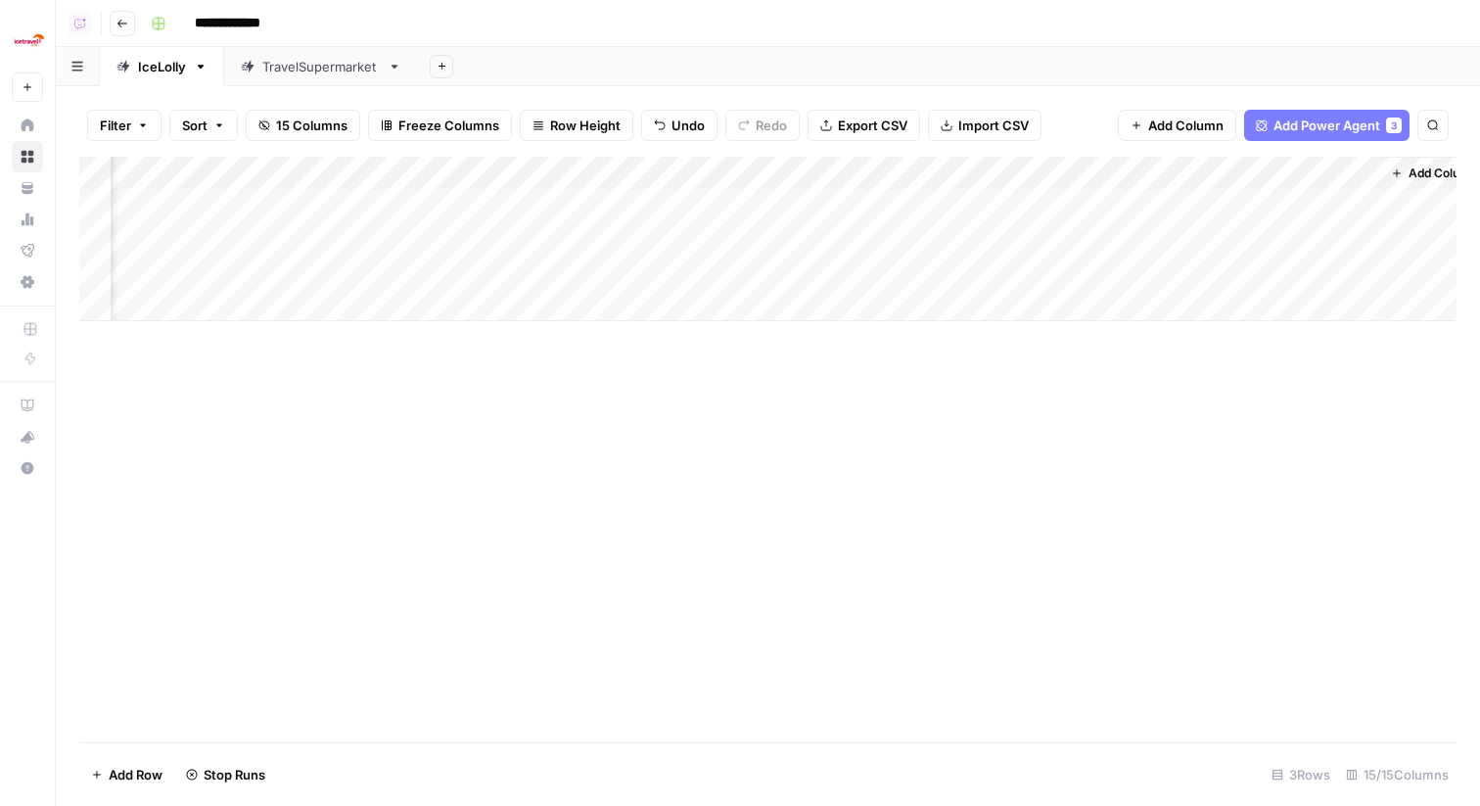
click at [1001, 242] on div "Add Column" at bounding box center [768, 239] width 1378 height 164
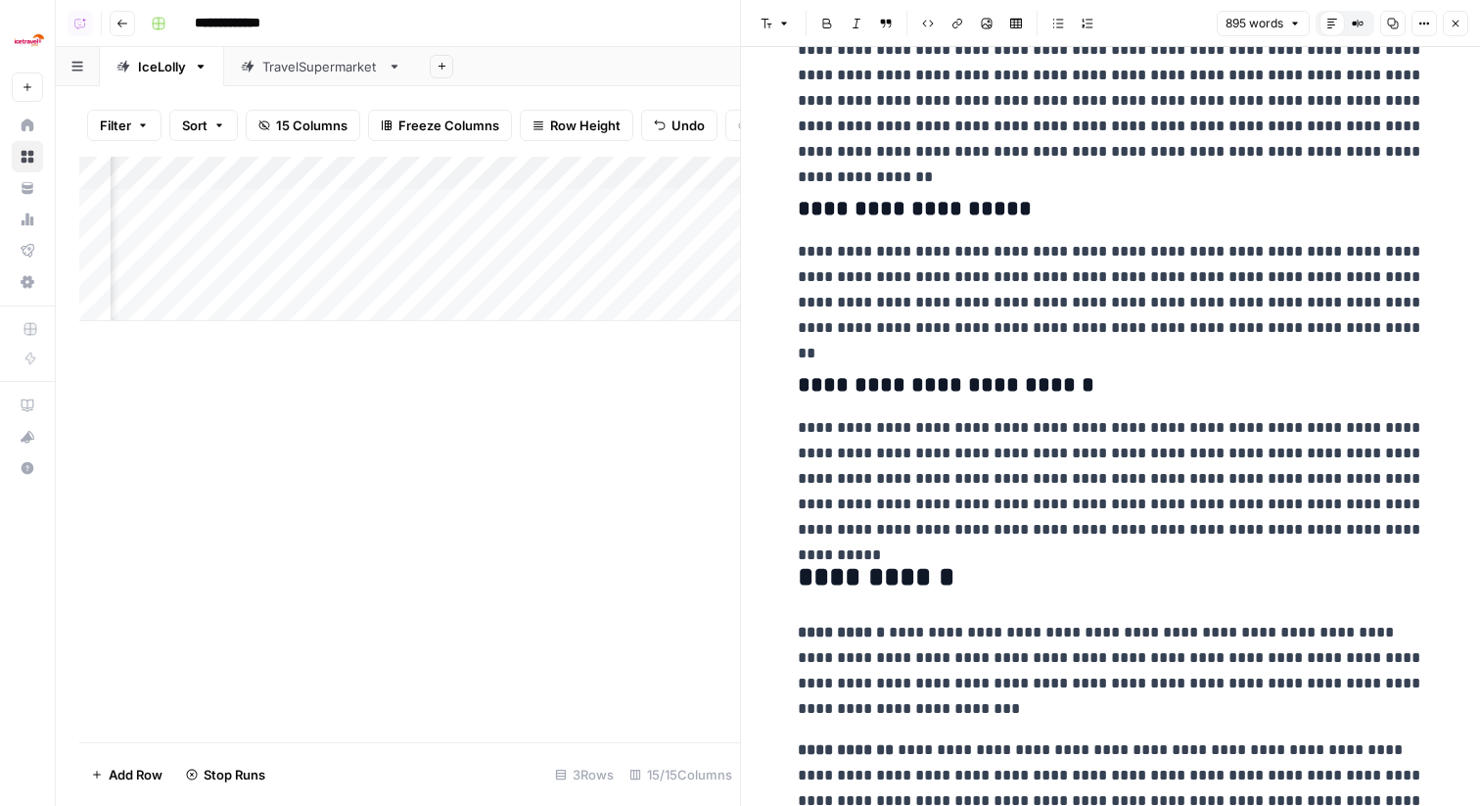
scroll to position [754, 0]
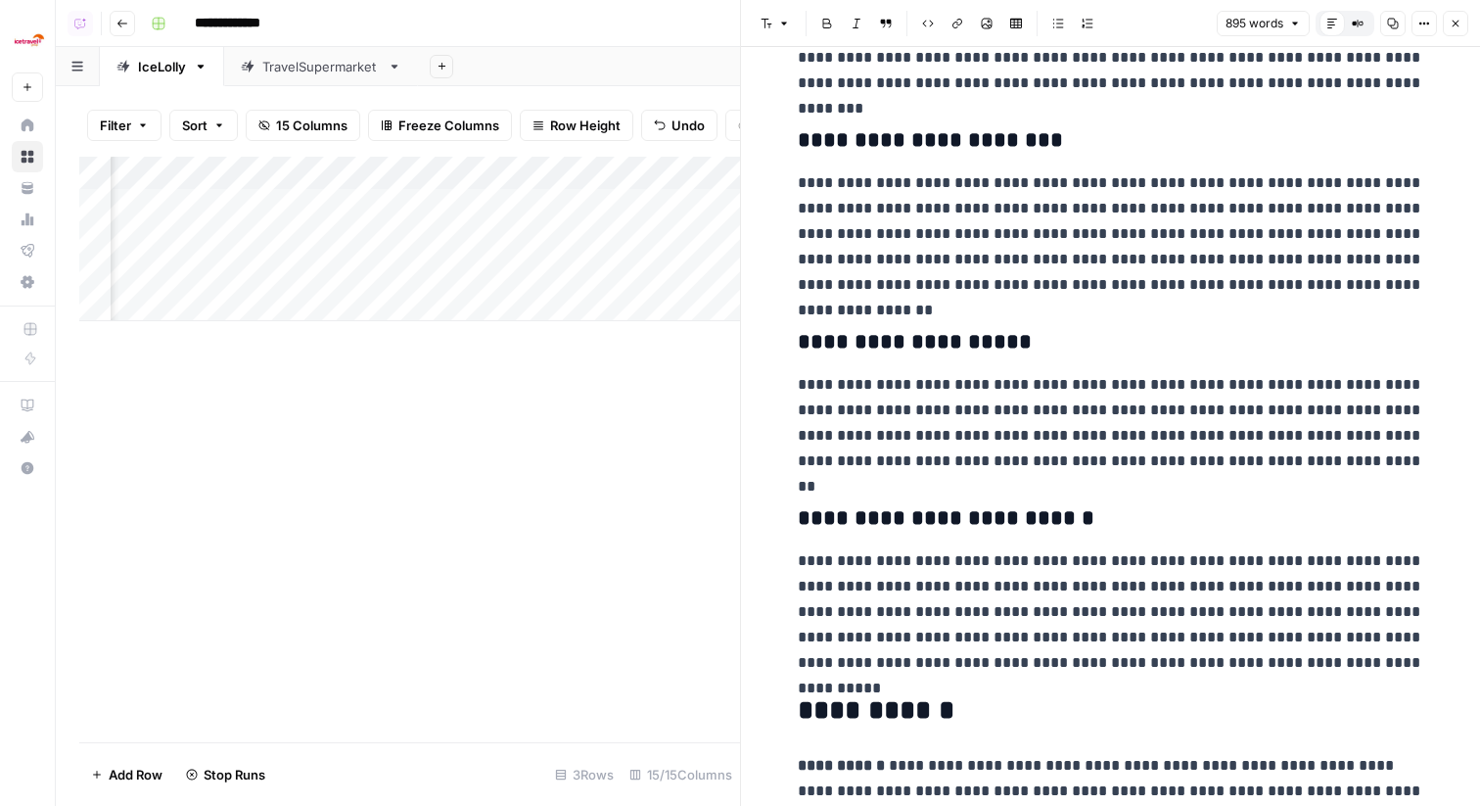
click at [1451, 26] on icon "button" at bounding box center [1456, 24] width 12 height 12
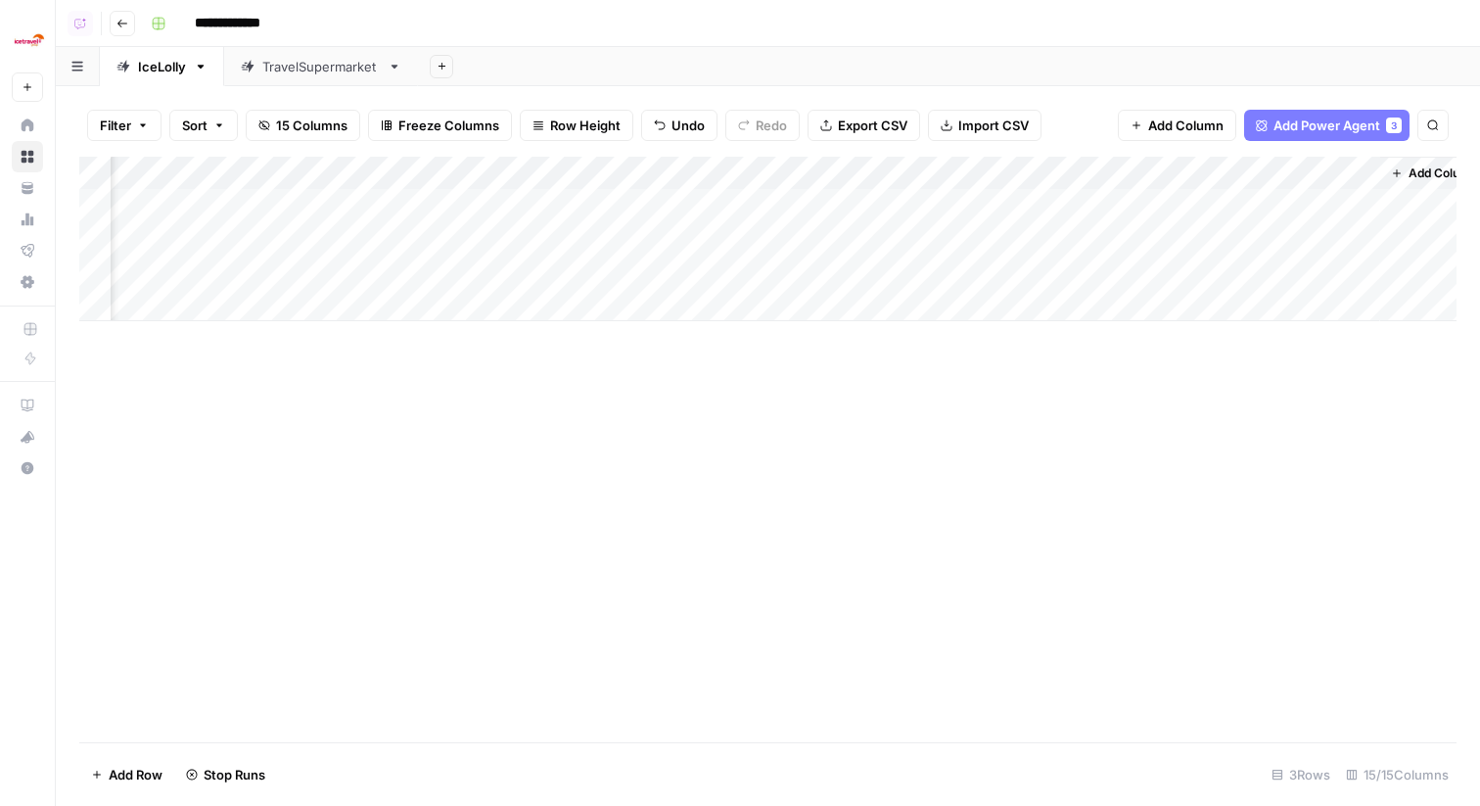
click at [1004, 203] on div "Add Column" at bounding box center [768, 239] width 1378 height 164
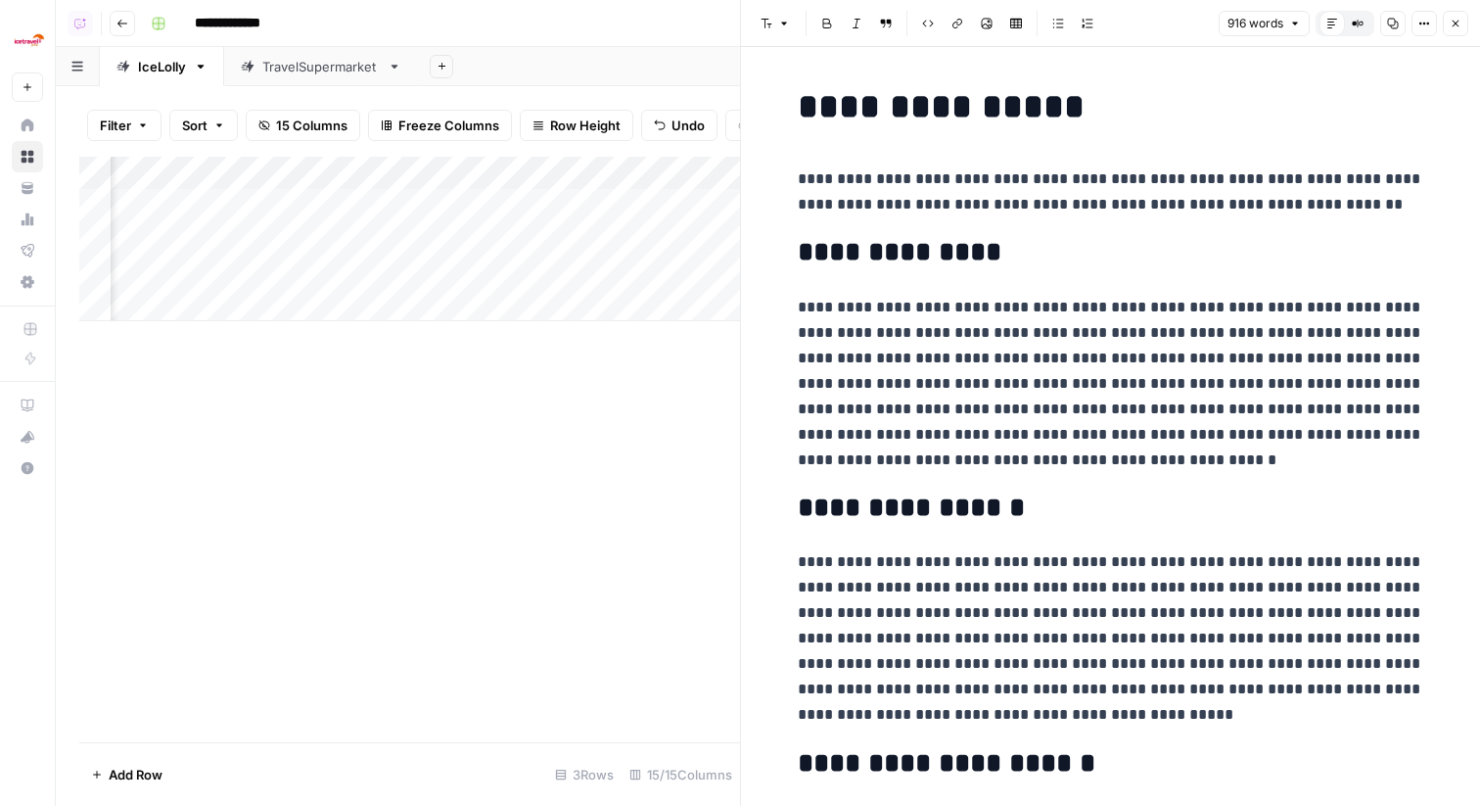
click at [1455, 29] on button "Close" at bounding box center [1455, 23] width 25 height 25
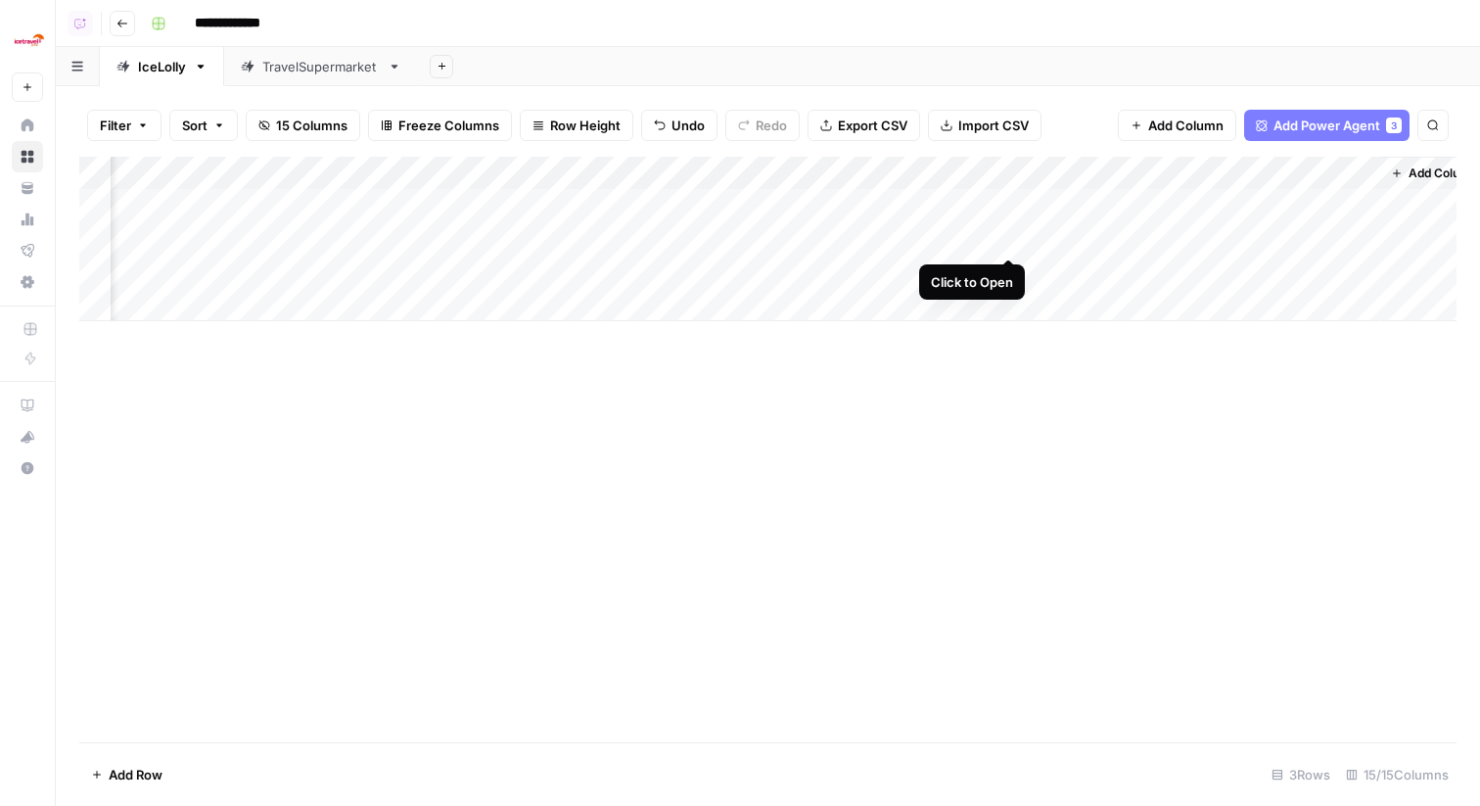
click at [1007, 237] on div "Add Column" at bounding box center [768, 239] width 1378 height 164
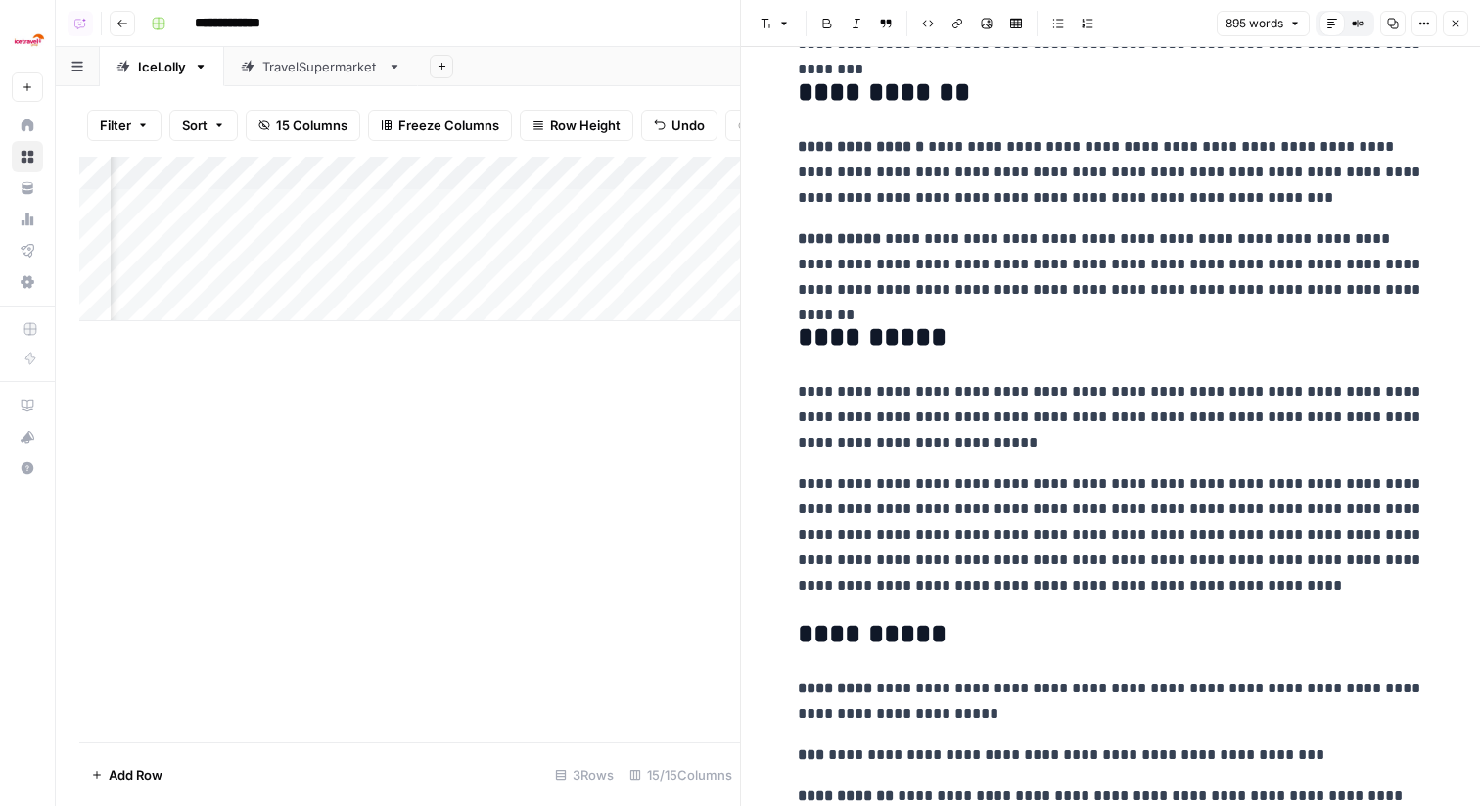
scroll to position [2105, 0]
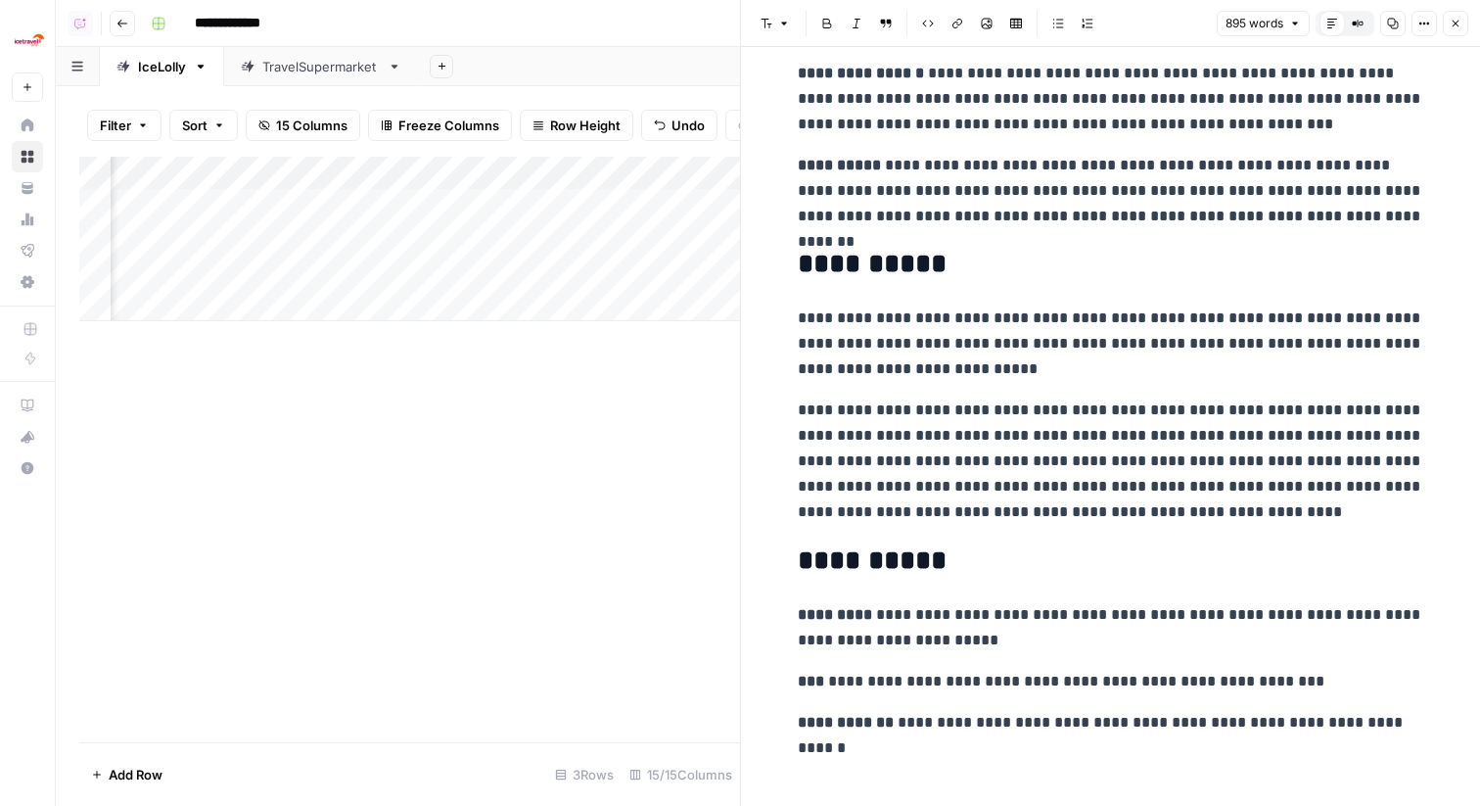
click at [1456, 27] on icon "button" at bounding box center [1456, 24] width 12 height 12
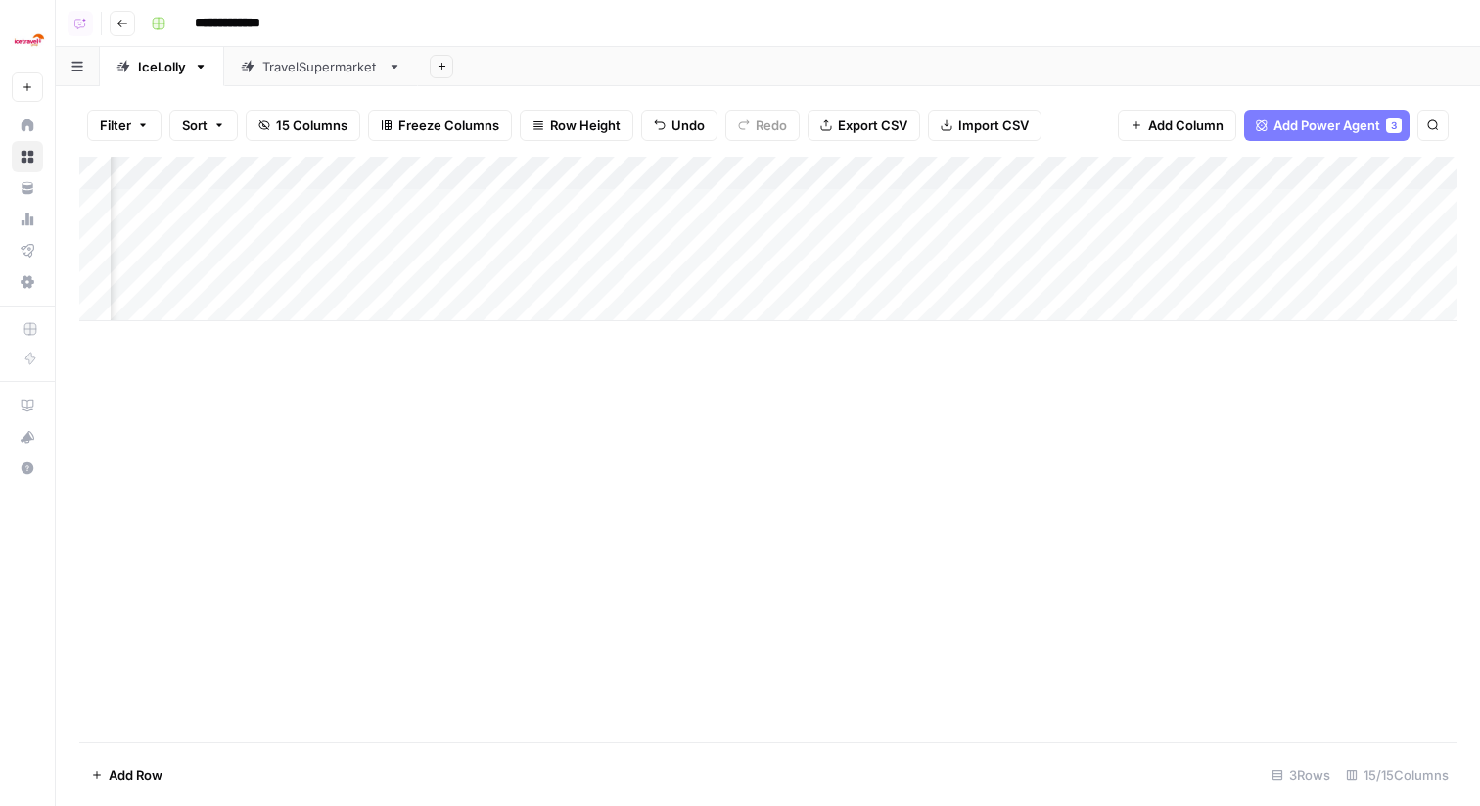
scroll to position [0, 406]
click at [923, 238] on div "Add Column" at bounding box center [768, 239] width 1378 height 164
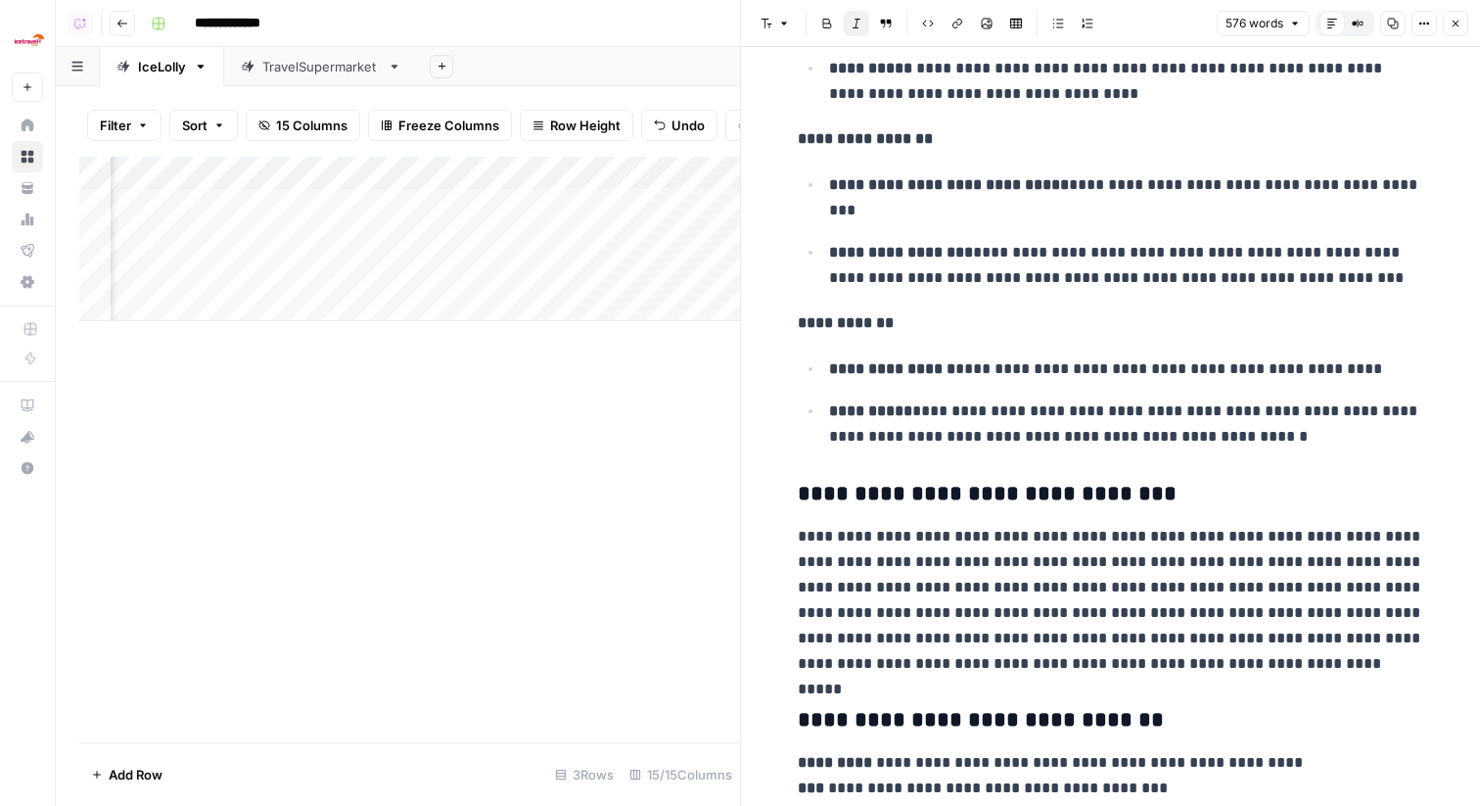
scroll to position [1292, 0]
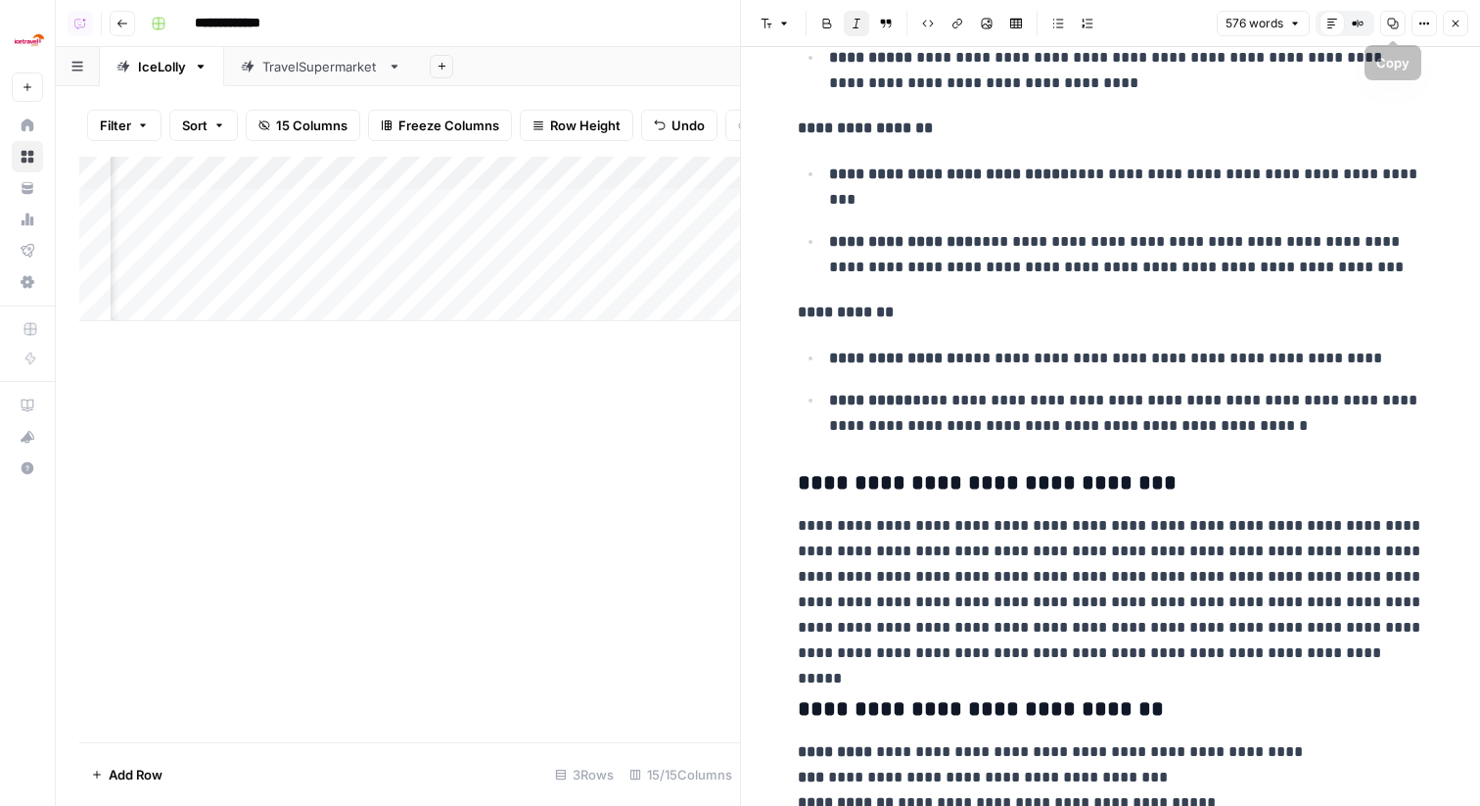
click at [1464, 23] on button "Close" at bounding box center [1455, 23] width 25 height 25
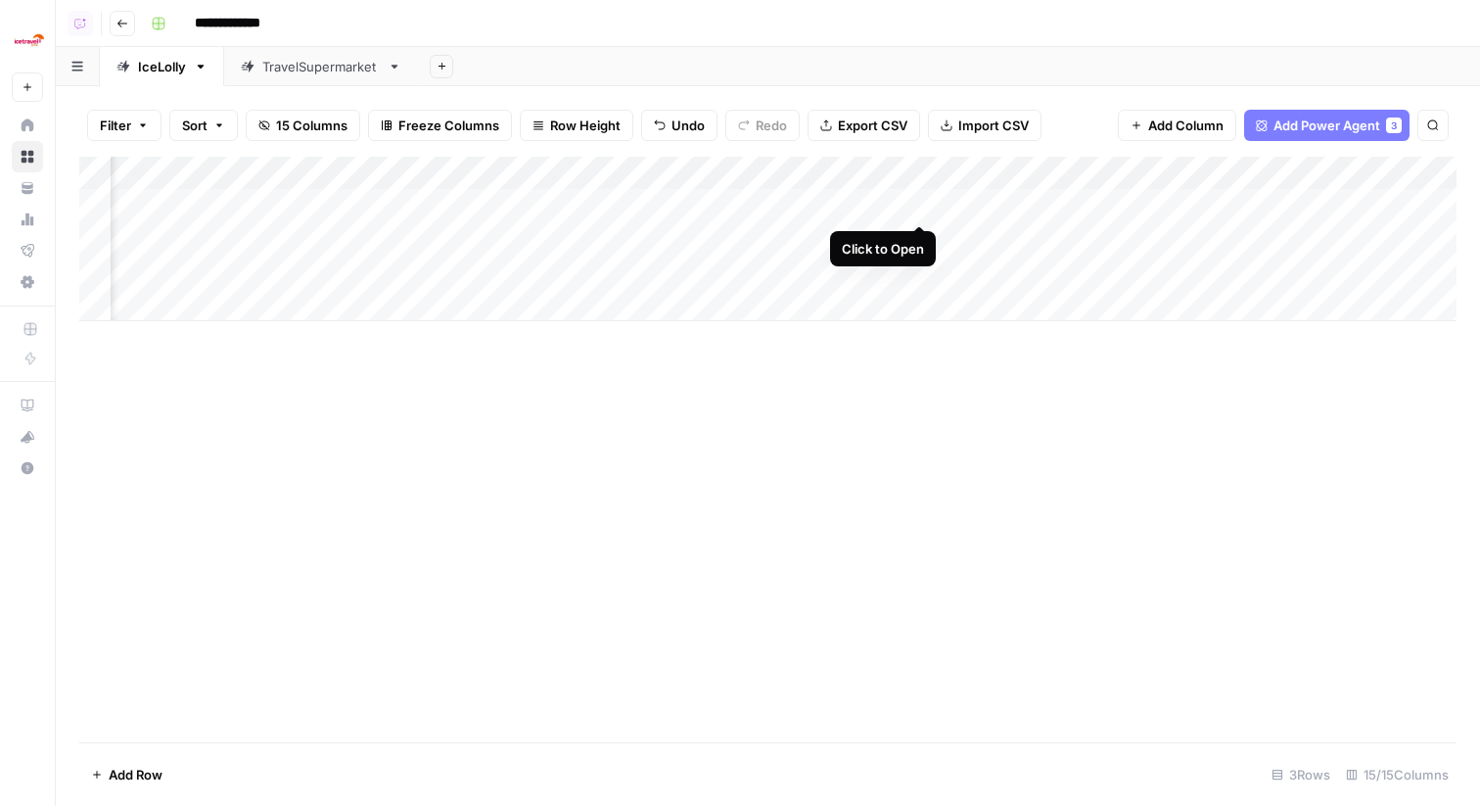
click at [915, 210] on div "Add Column" at bounding box center [768, 239] width 1378 height 164
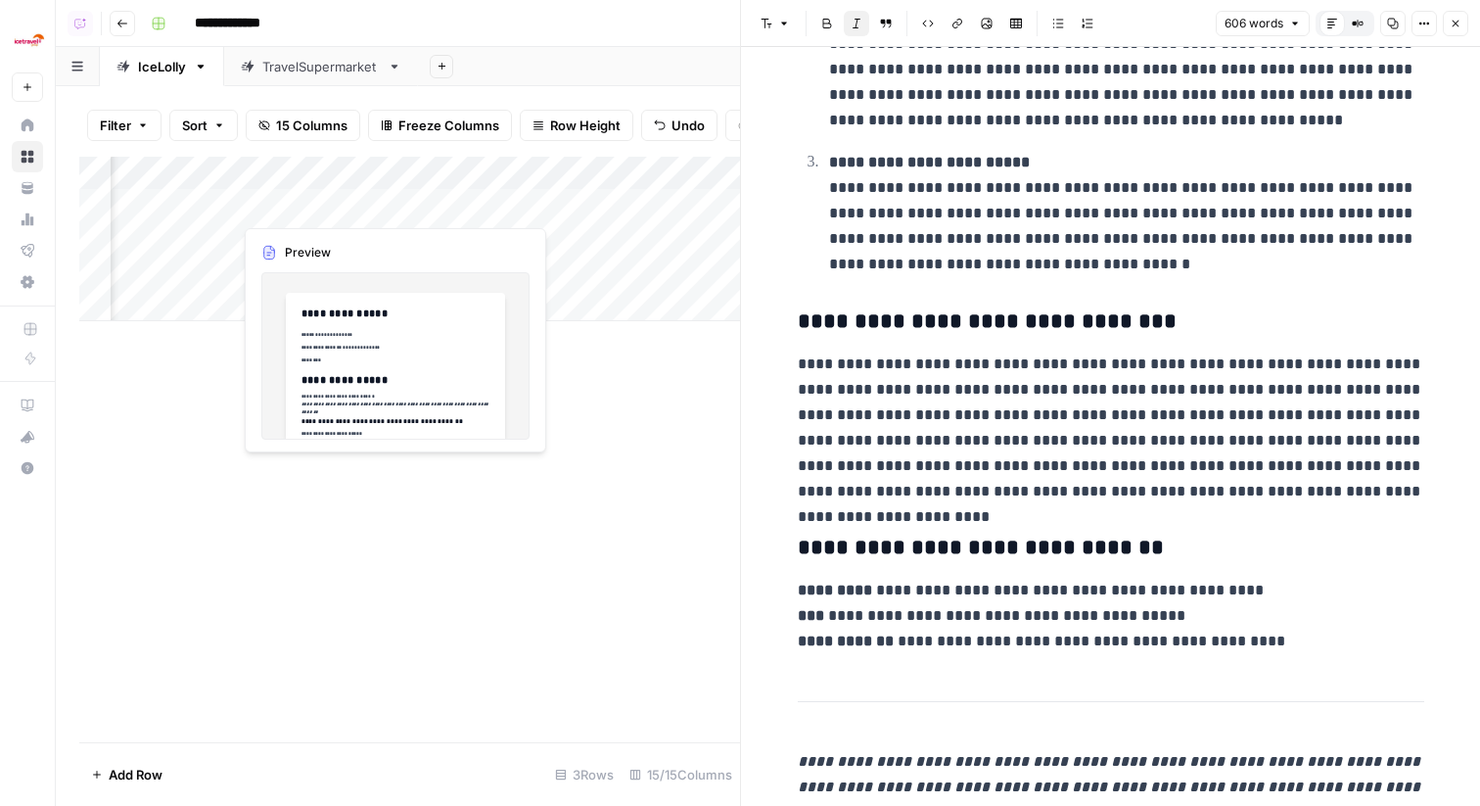
scroll to position [0, 289]
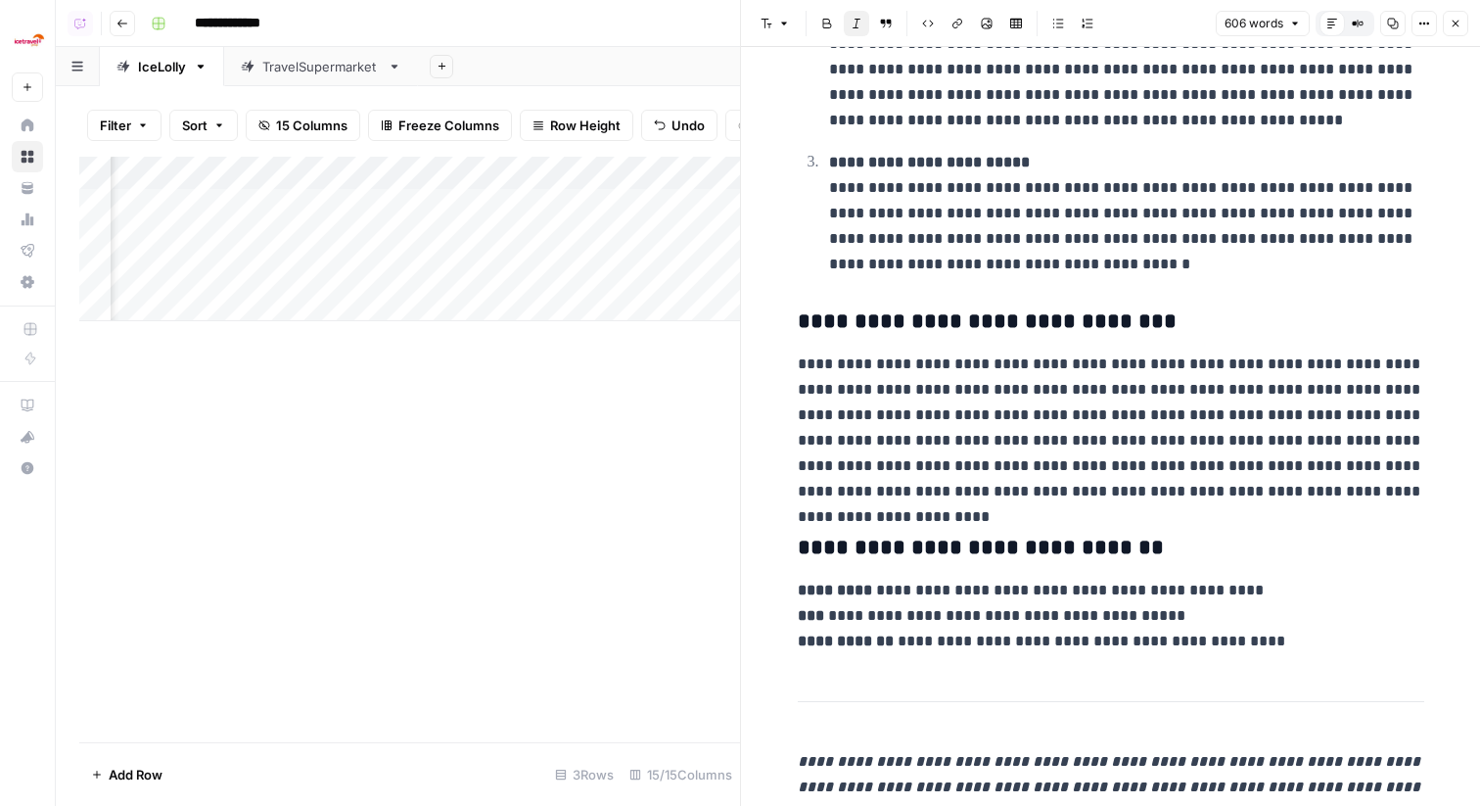
click at [281, 176] on div "Add Column" at bounding box center [409, 239] width 661 height 164
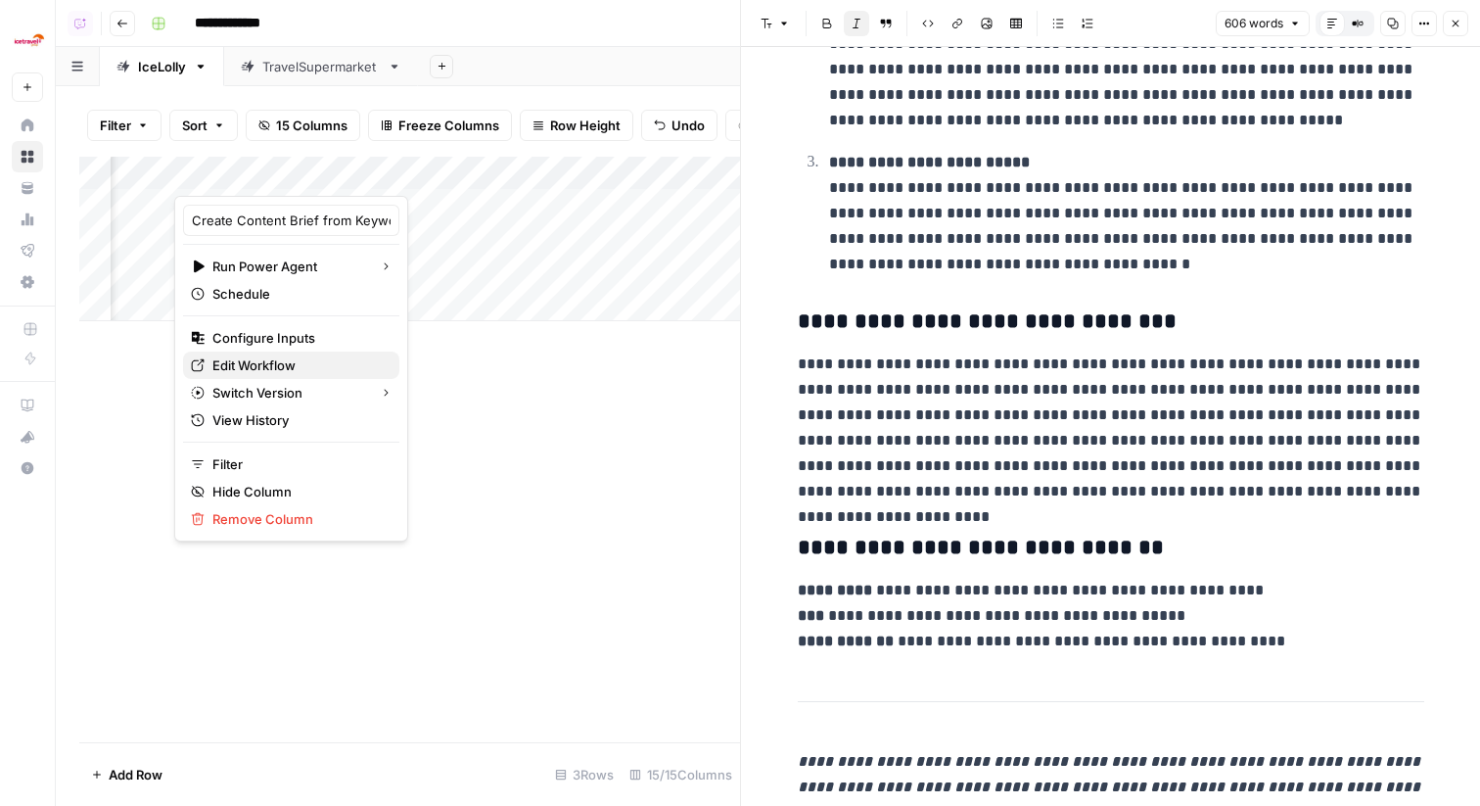
click at [304, 355] on span "Edit Workflow" at bounding box center [297, 365] width 171 height 20
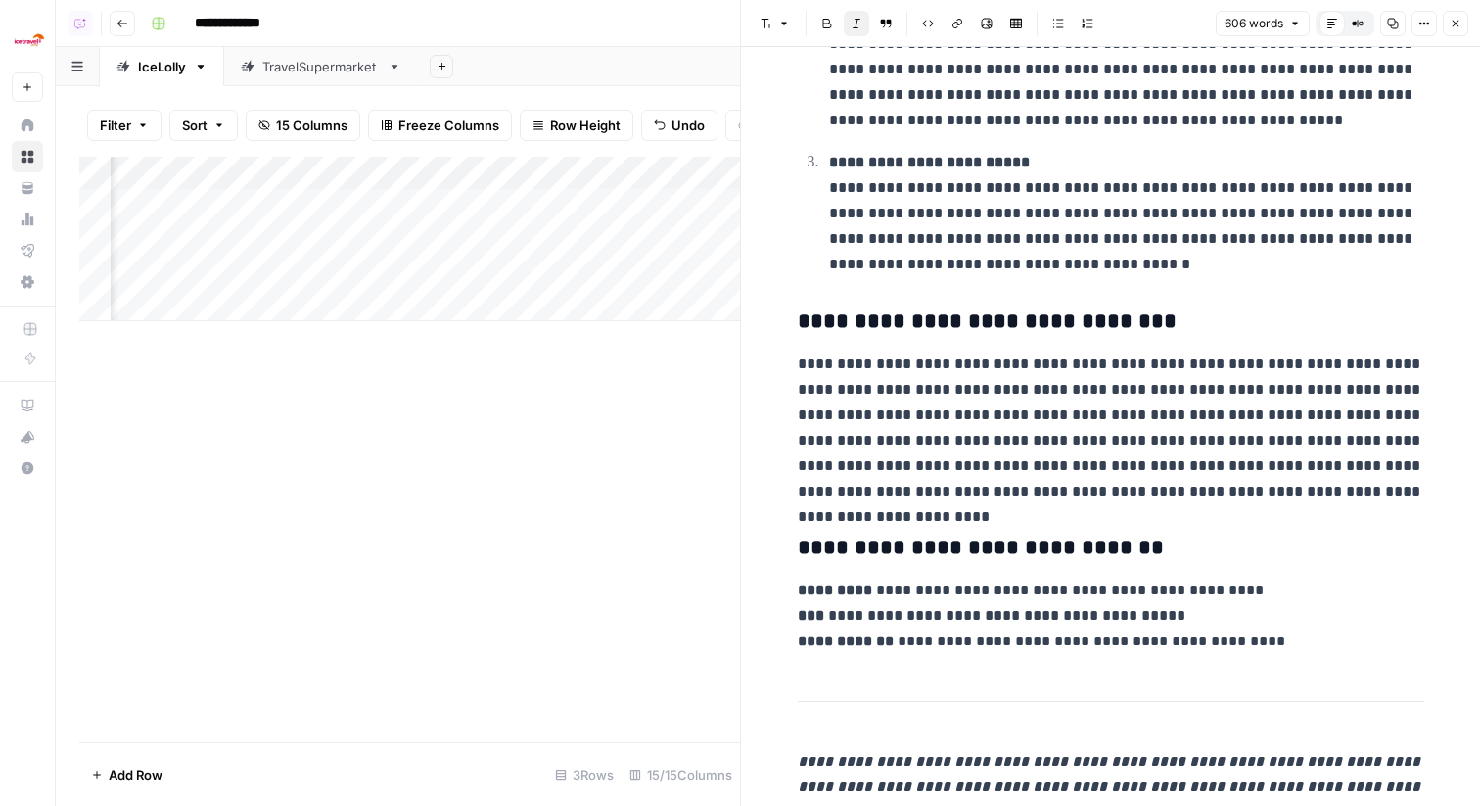
click at [1463, 21] on button "Close" at bounding box center [1455, 23] width 25 height 25
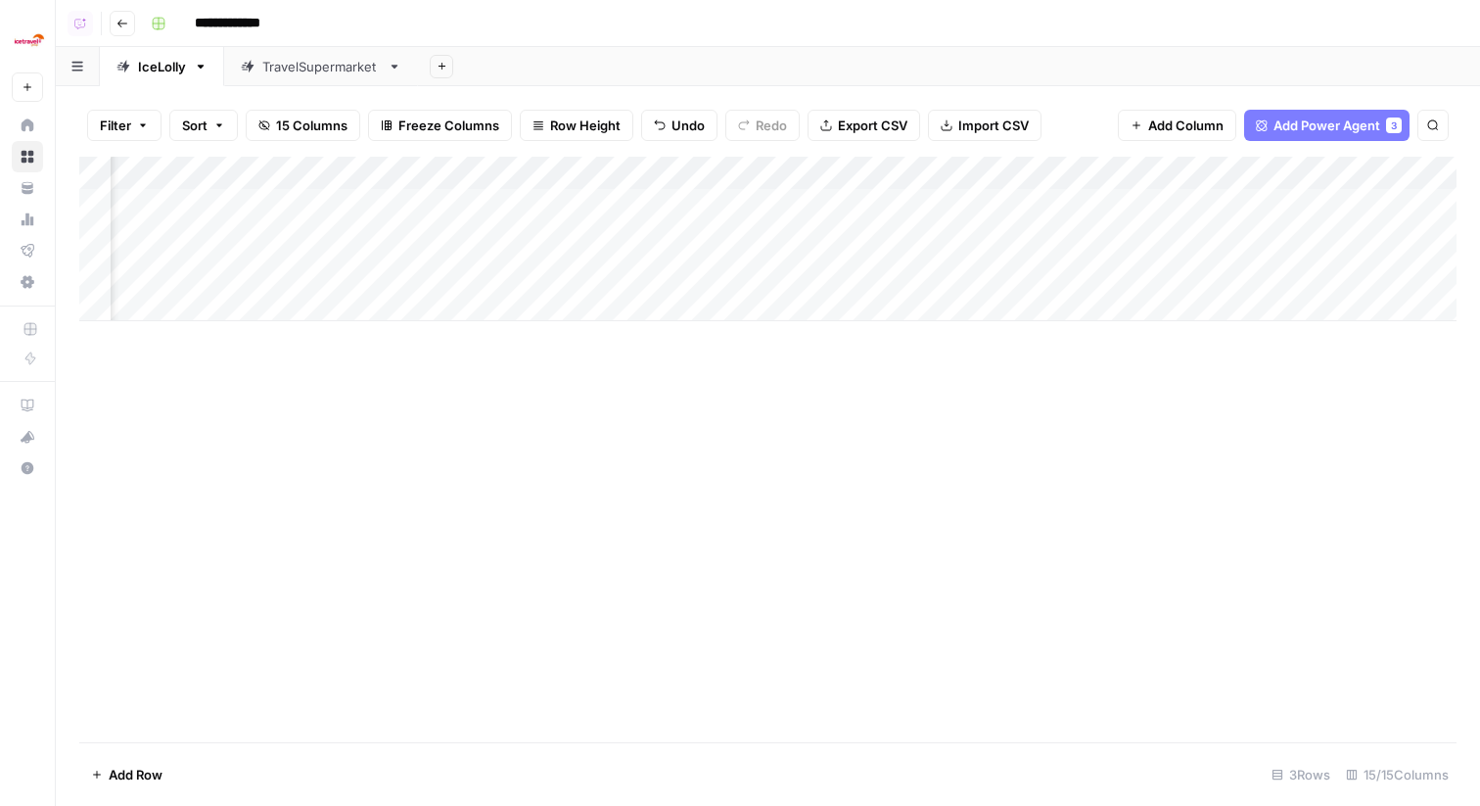
scroll to position [0, 1407]
click at [772, 271] on div "Add Column" at bounding box center [768, 239] width 1378 height 164
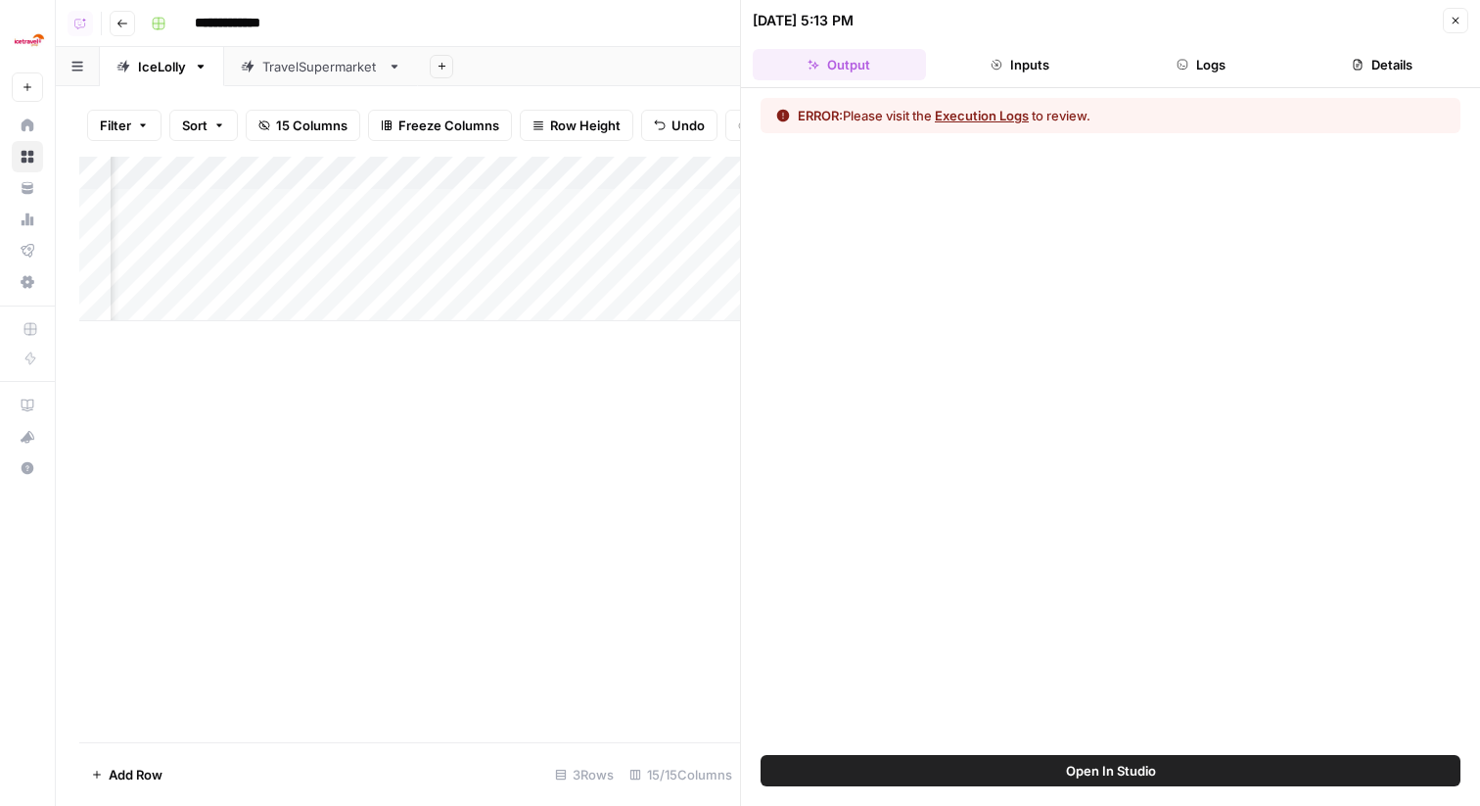
click at [1178, 56] on button "Logs" at bounding box center [1201, 64] width 173 height 31
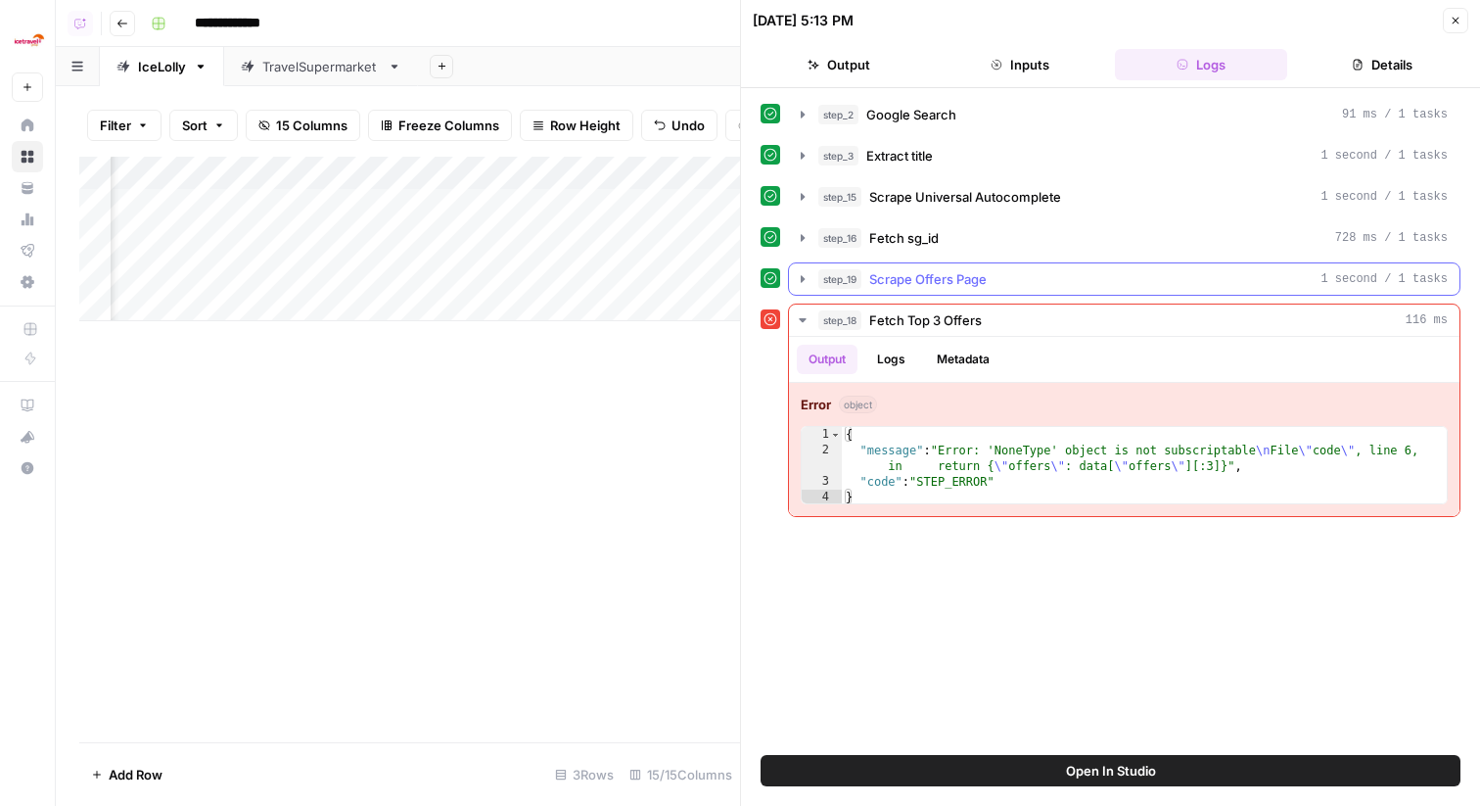
click at [1030, 248] on button "step_16 Fetch sg_id 728 ms / 1 tasks" at bounding box center [1124, 237] width 671 height 31
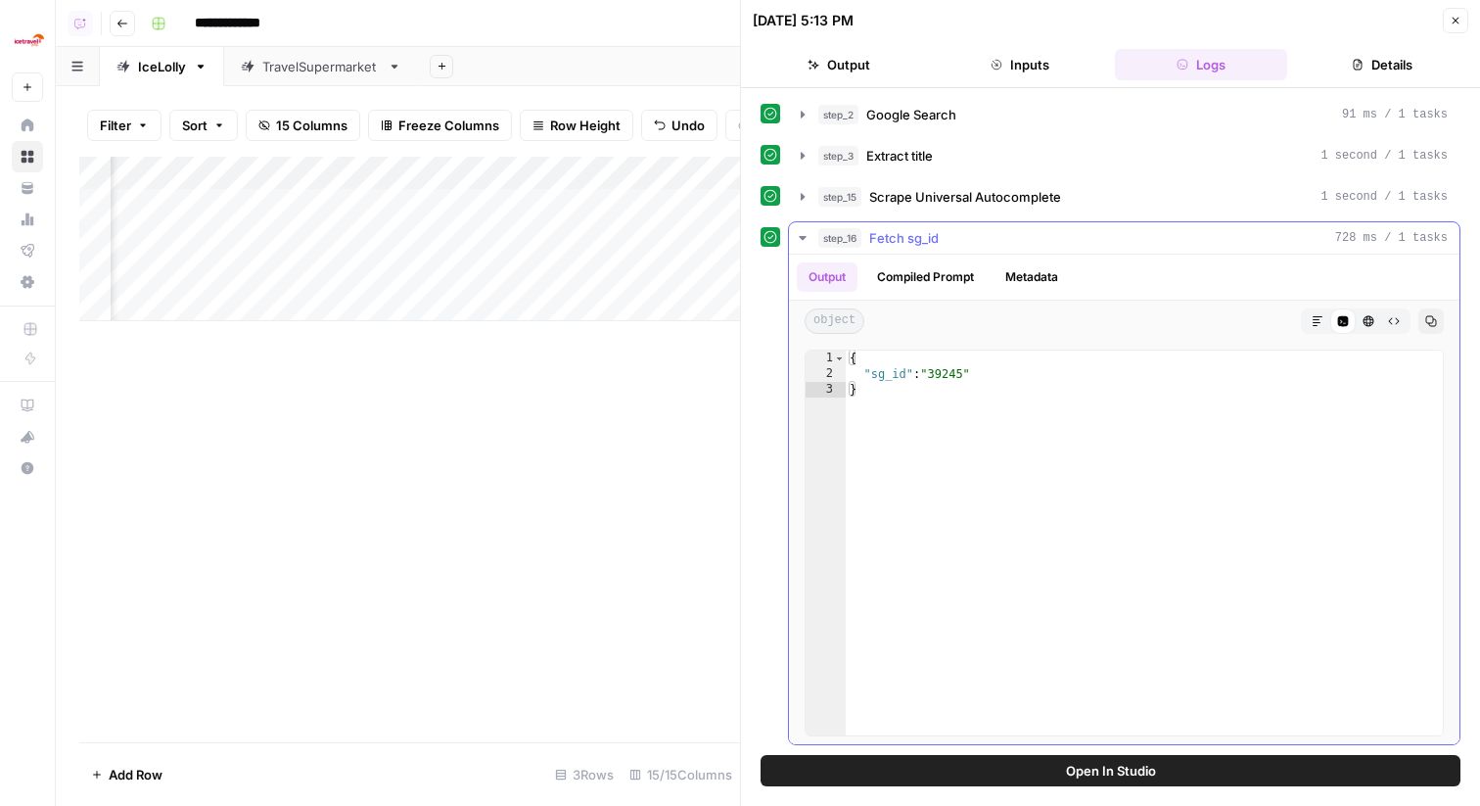
click at [1030, 248] on button "step_16 Fetch sg_id 728 ms / 1 tasks" at bounding box center [1124, 237] width 671 height 31
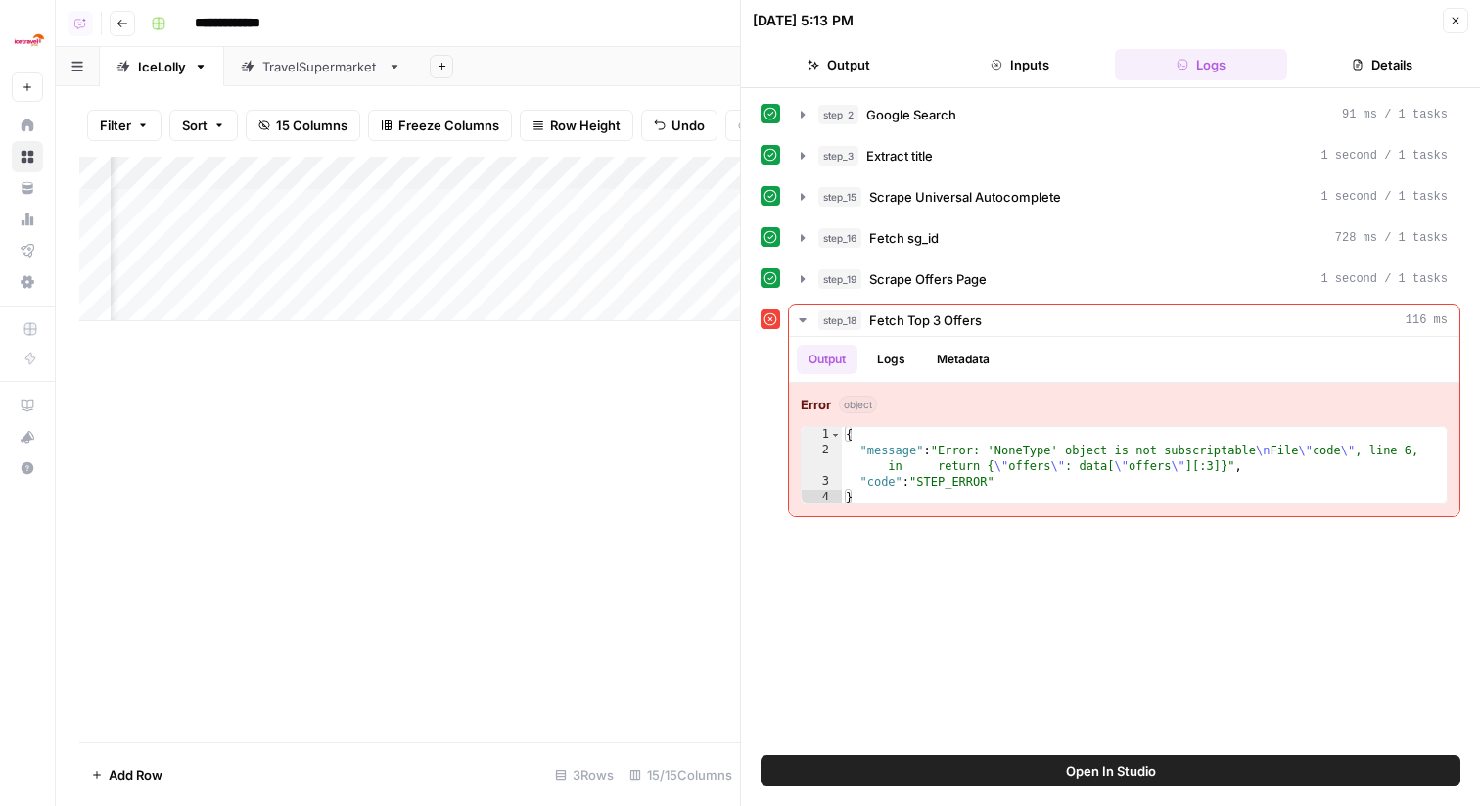
click at [999, 213] on div "step_2 Google Search 91 ms / 1 tasks step_3 Extract title 1 second / 1 tasks st…" at bounding box center [1111, 307] width 700 height 419
click at [987, 197] on span "Scrape Universal Autocomplete" at bounding box center [965, 197] width 192 height 20
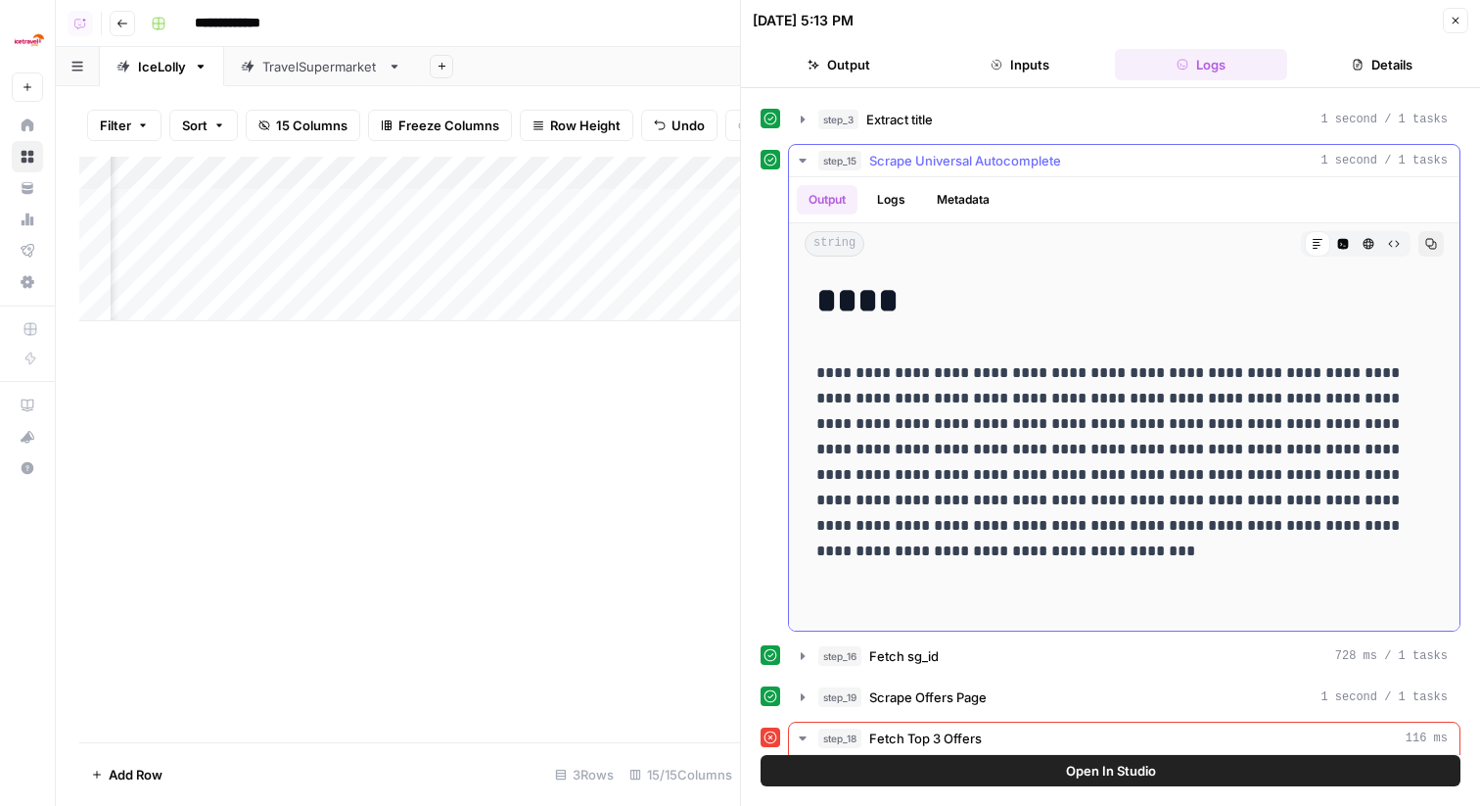
scroll to position [40, 0]
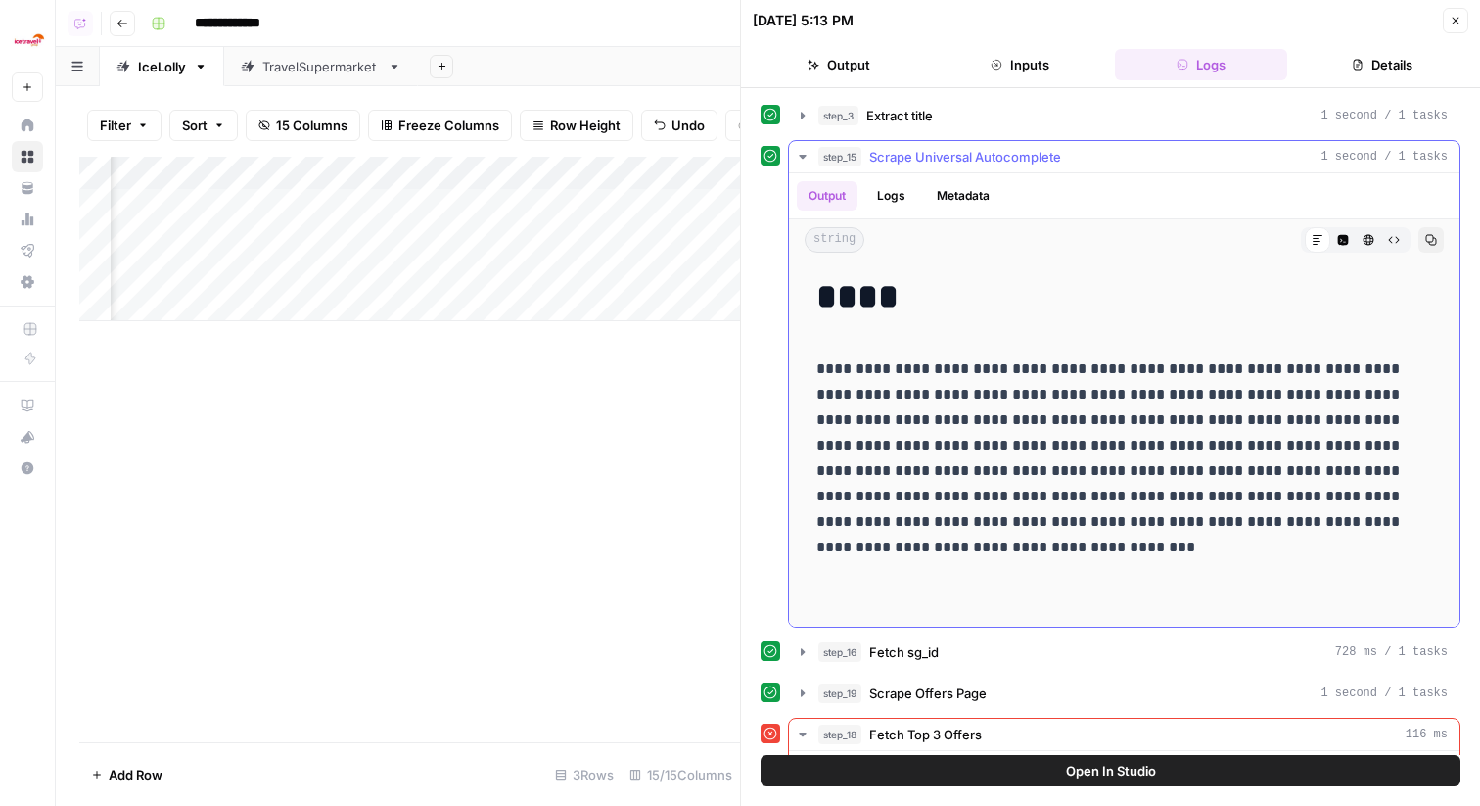
click at [989, 154] on span "Scrape Universal Autocomplete" at bounding box center [965, 157] width 192 height 20
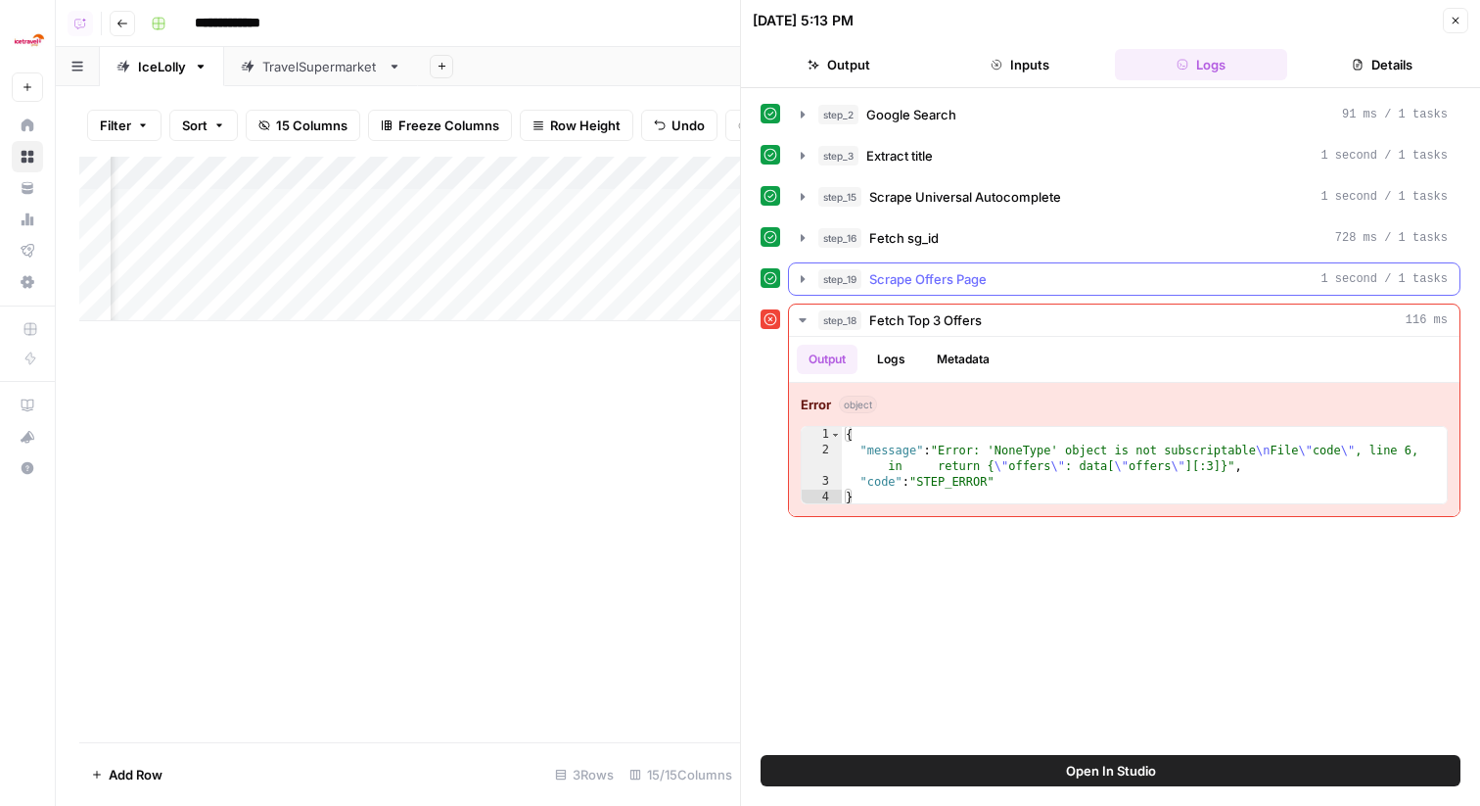
click at [975, 269] on span "Scrape Offers Page" at bounding box center [927, 279] width 117 height 20
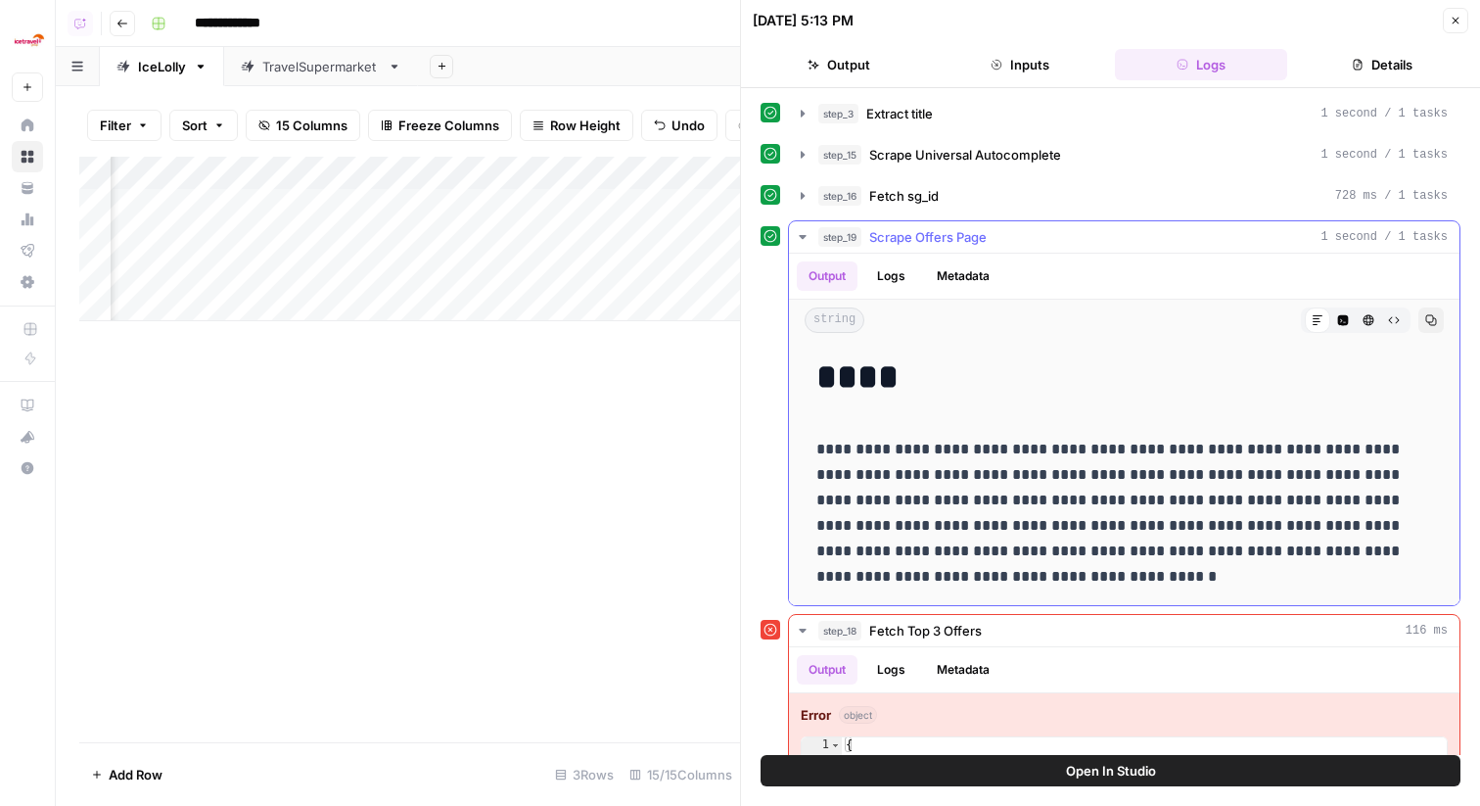
scroll to position [53, 0]
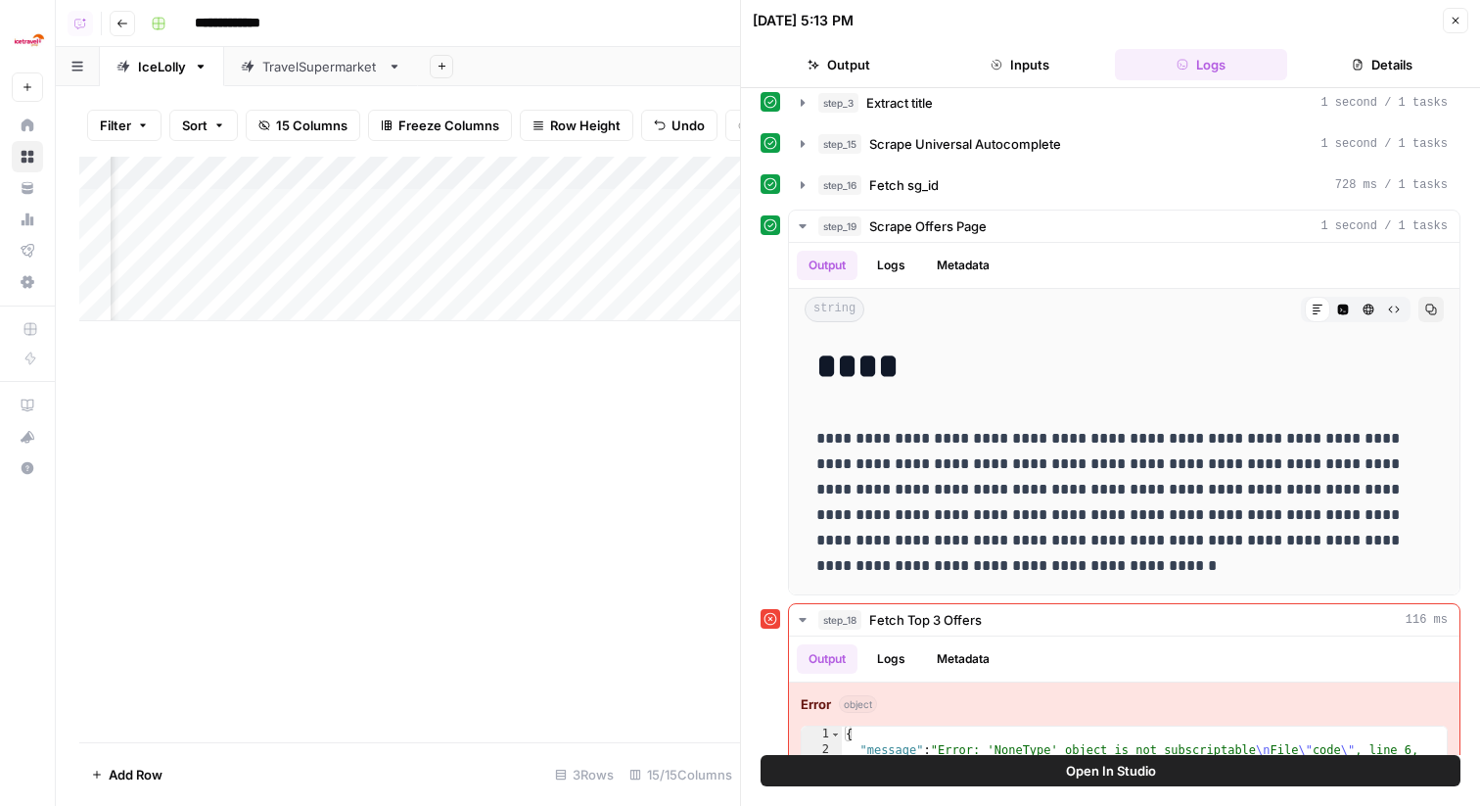
click at [1454, 17] on icon "button" at bounding box center [1456, 21] width 12 height 12
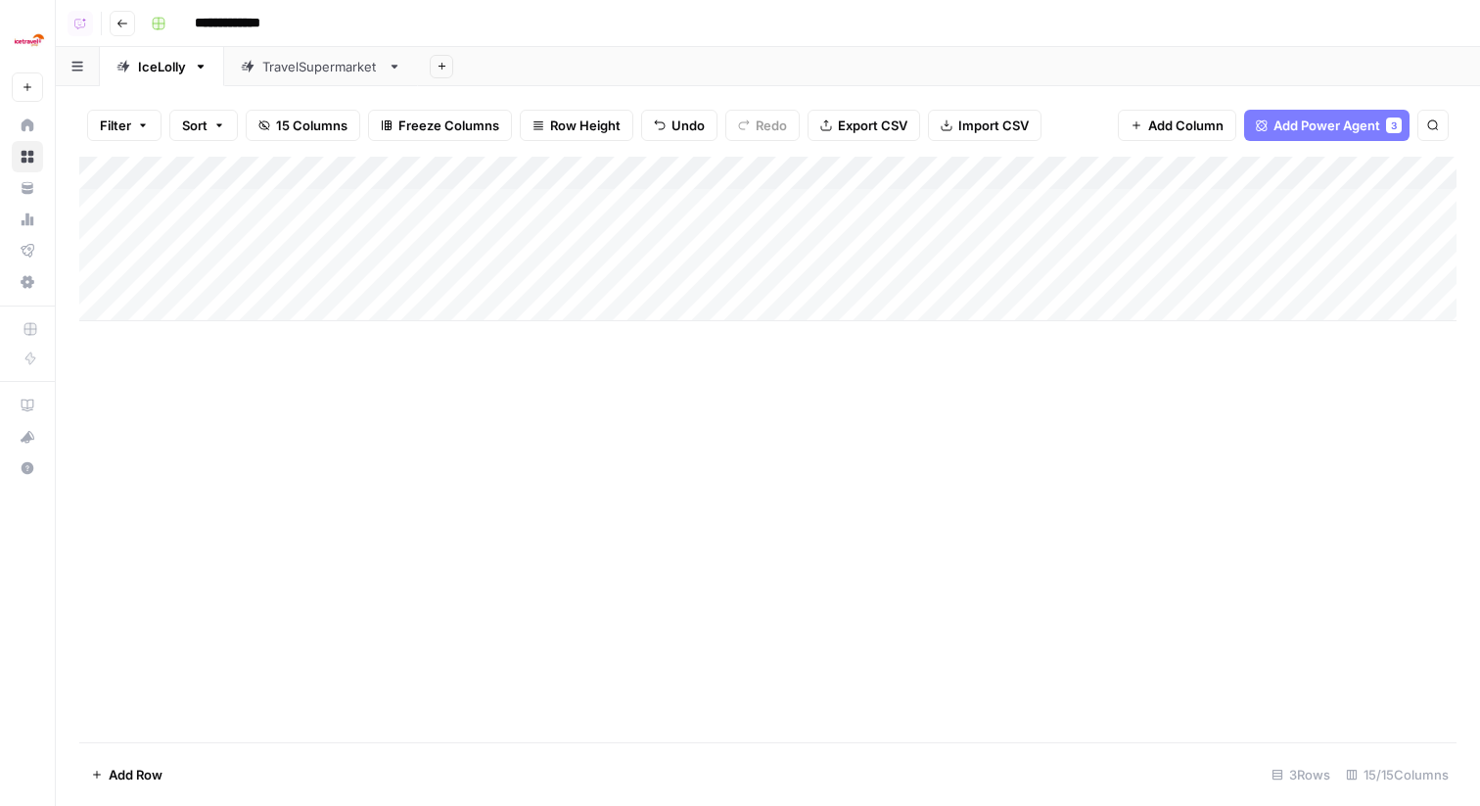
click at [224, 266] on div "Add Column" at bounding box center [768, 239] width 1378 height 164
type textarea "**********"
click at [372, 255] on div "**********" at bounding box center [266, 272] width 313 height 36
click at [358, 239] on div "Add Column" at bounding box center [768, 239] width 1378 height 164
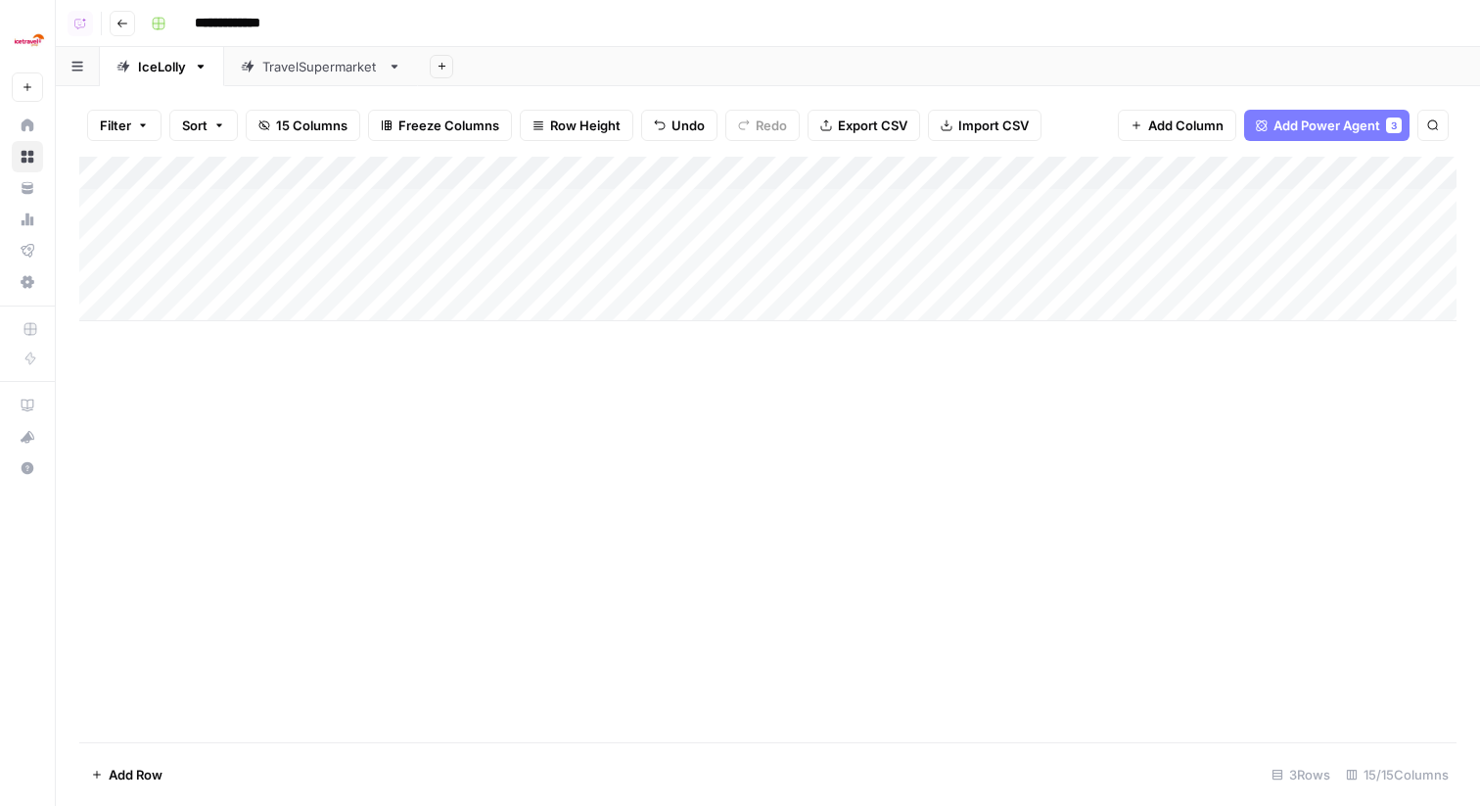
click at [362, 268] on div "Add Column" at bounding box center [768, 239] width 1378 height 164
type textarea "*****"
click at [614, 267] on div "Add Column" at bounding box center [768, 239] width 1378 height 164
click at [795, 266] on div "Add Column" at bounding box center [768, 239] width 1378 height 164
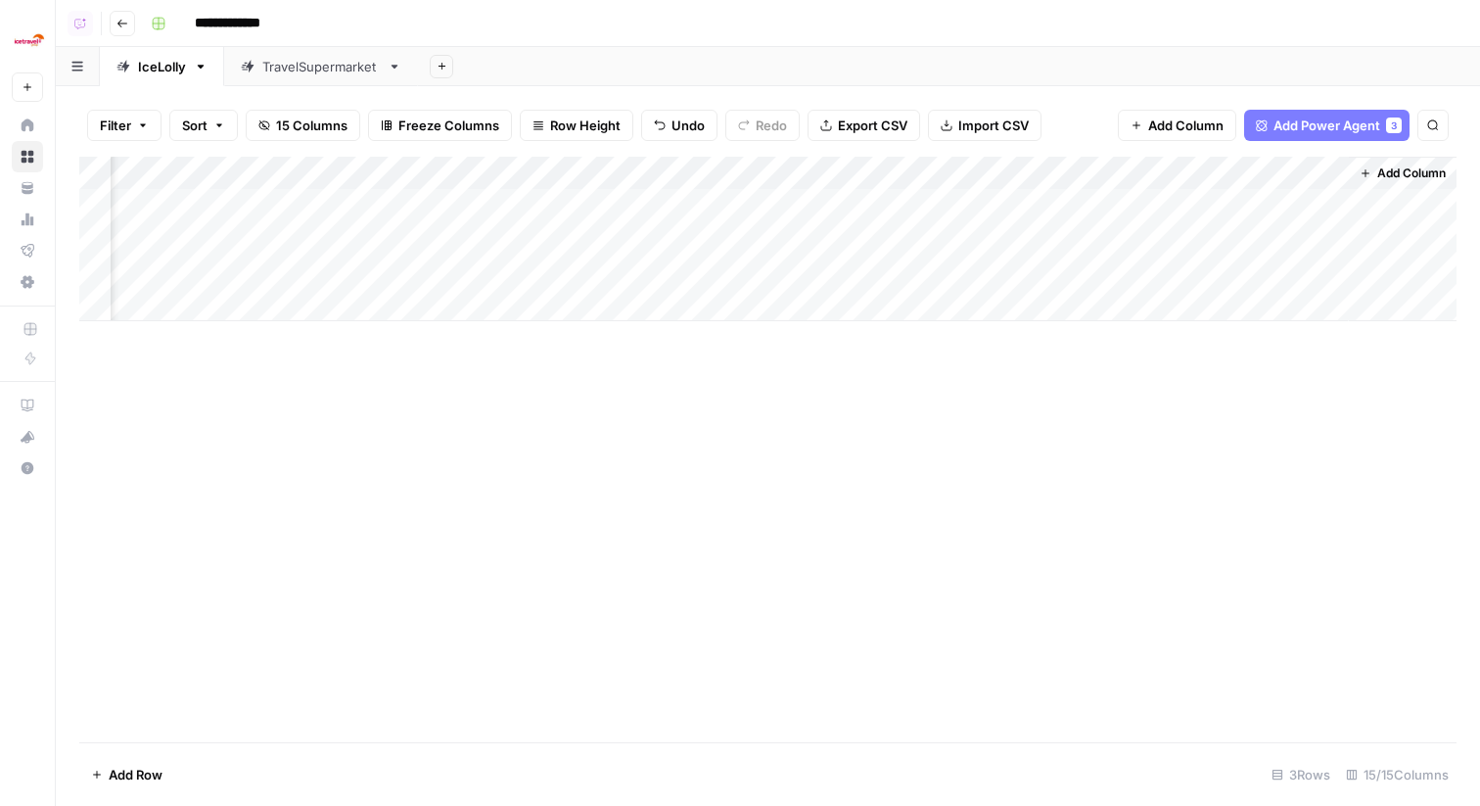
click at [698, 160] on div "Add Column" at bounding box center [768, 239] width 1378 height 164
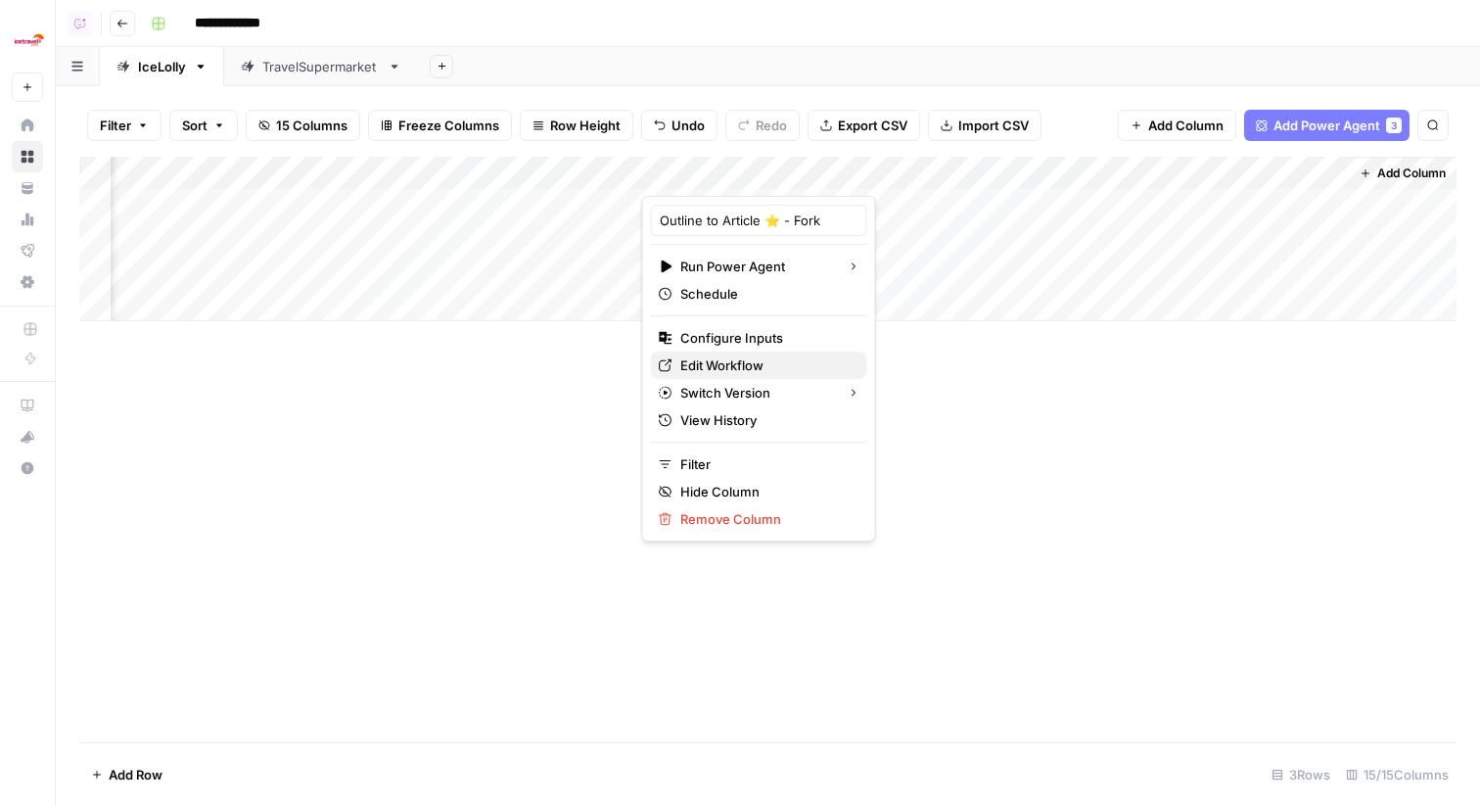
click at [749, 359] on span "Edit Workflow" at bounding box center [765, 365] width 171 height 20
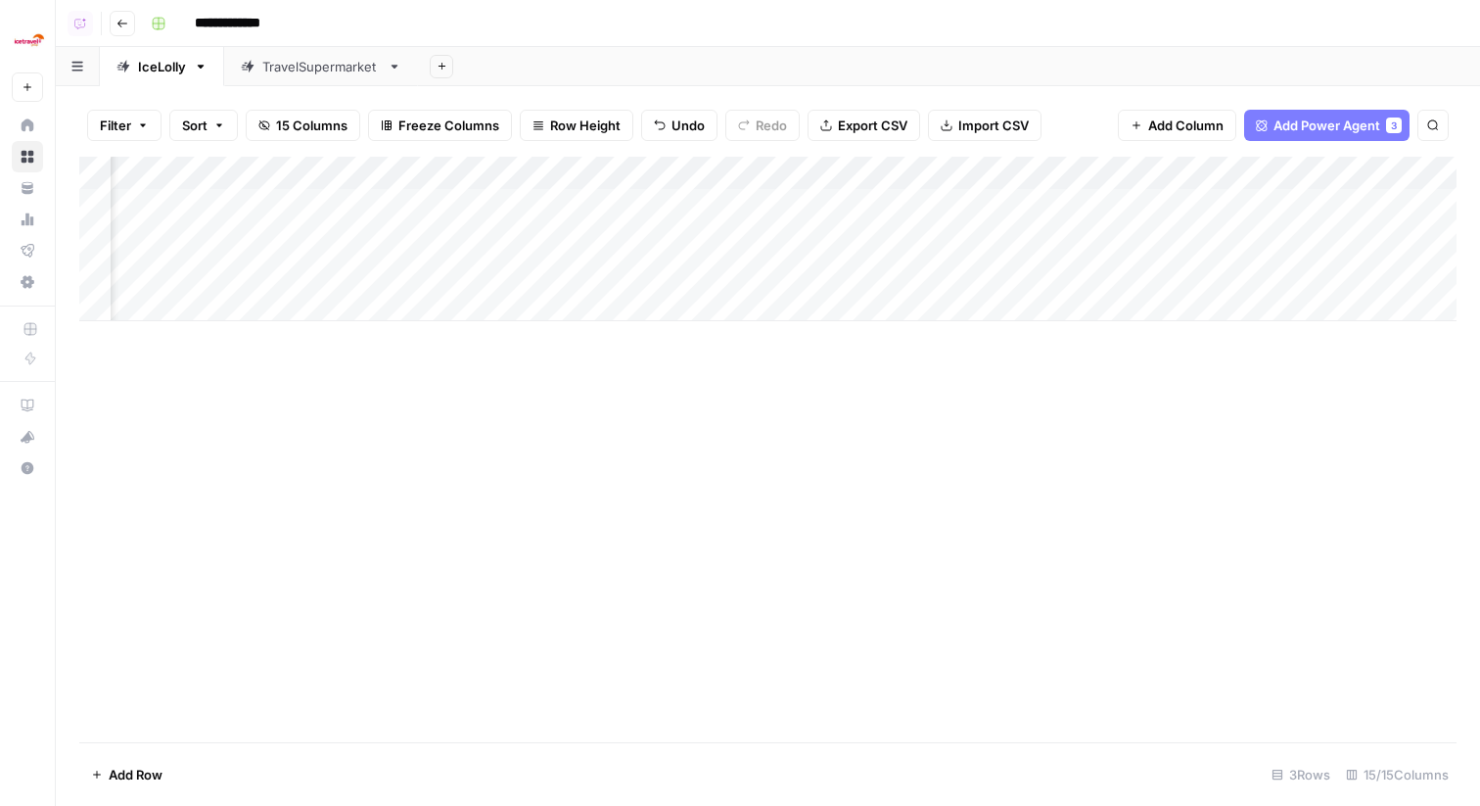
scroll to position [0, 0]
click at [341, 265] on div "Add Column" at bounding box center [768, 239] width 1378 height 164
type textarea "*****"
click at [215, 276] on div "Add Column" at bounding box center [768, 239] width 1378 height 164
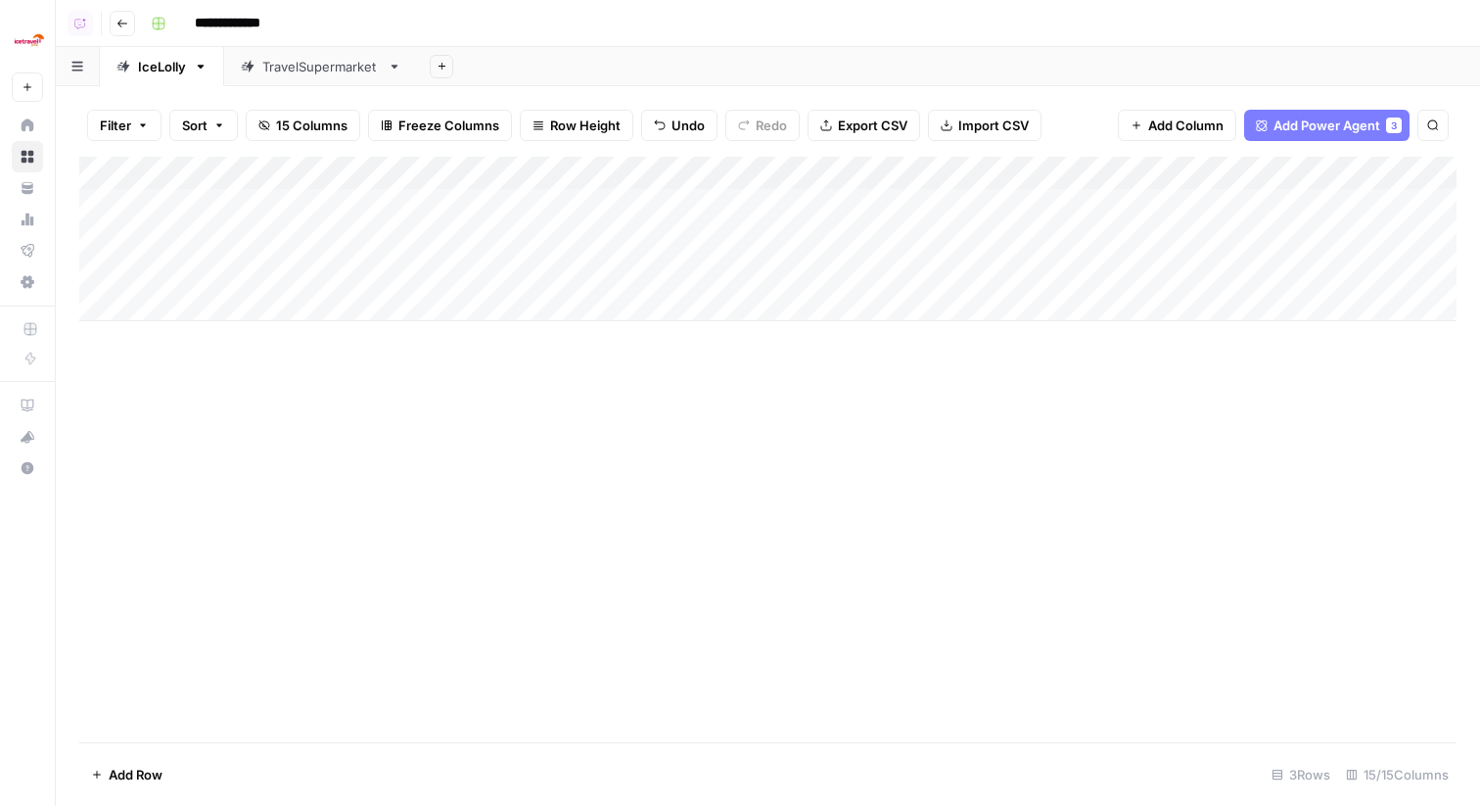
click at [215, 276] on div "Add Column" at bounding box center [768, 239] width 1378 height 164
click at [215, 276] on textarea "**********" at bounding box center [266, 272] width 313 height 27
type textarea "**********"
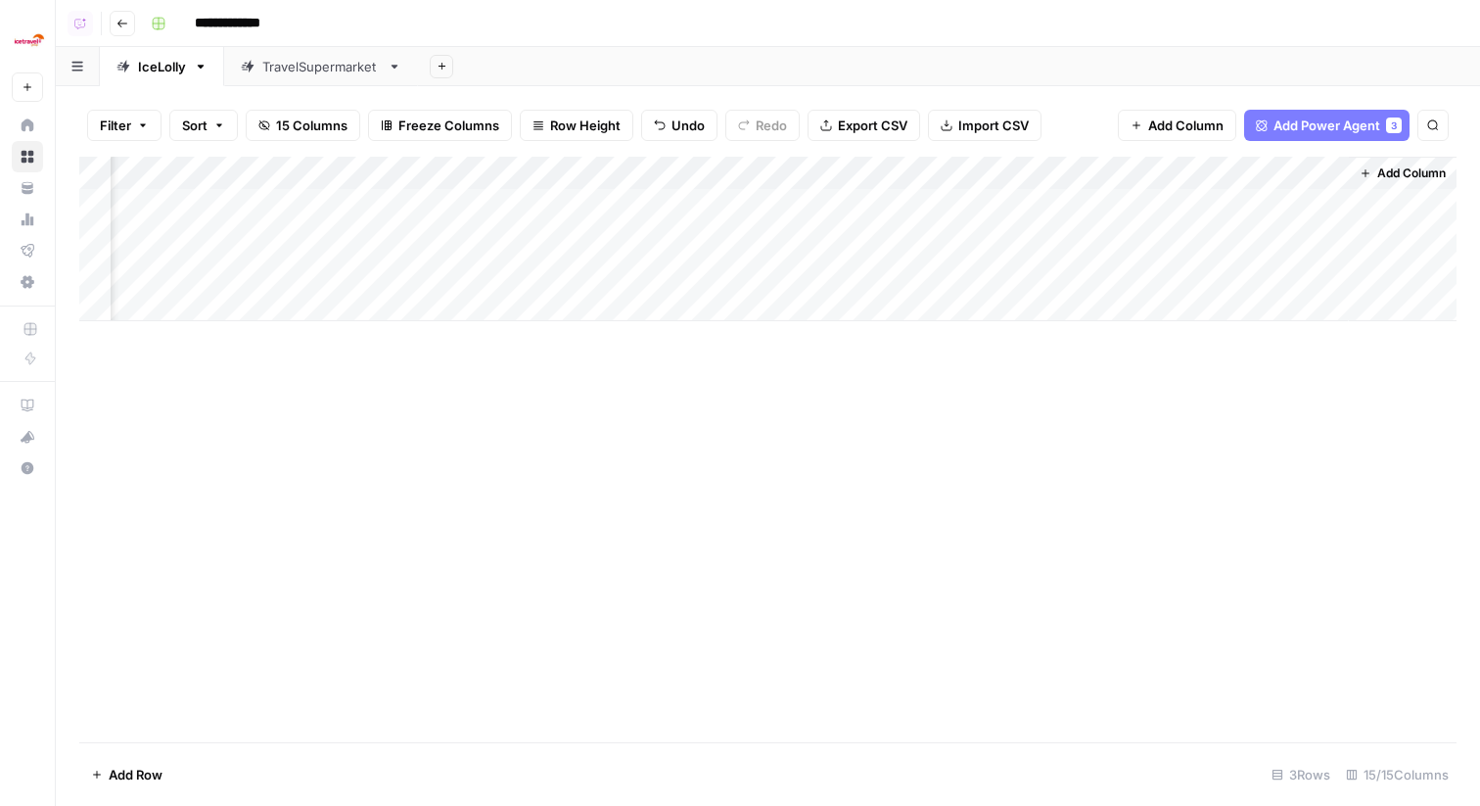
click at [799, 268] on div "Add Column" at bounding box center [768, 239] width 1378 height 164
click at [619, 273] on div "Add Column" at bounding box center [768, 239] width 1378 height 164
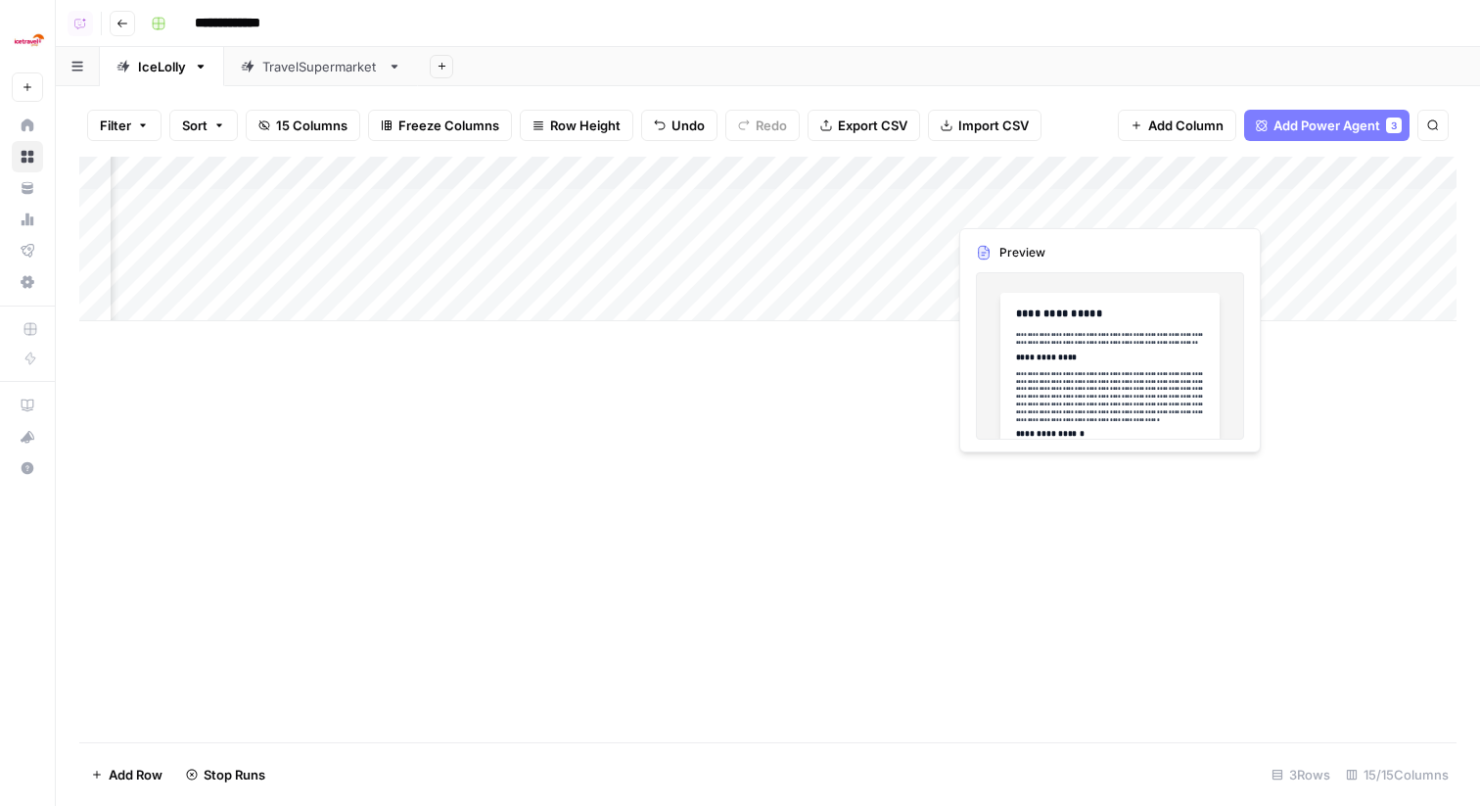
click at [1096, 206] on div "Add Column" at bounding box center [768, 239] width 1378 height 164
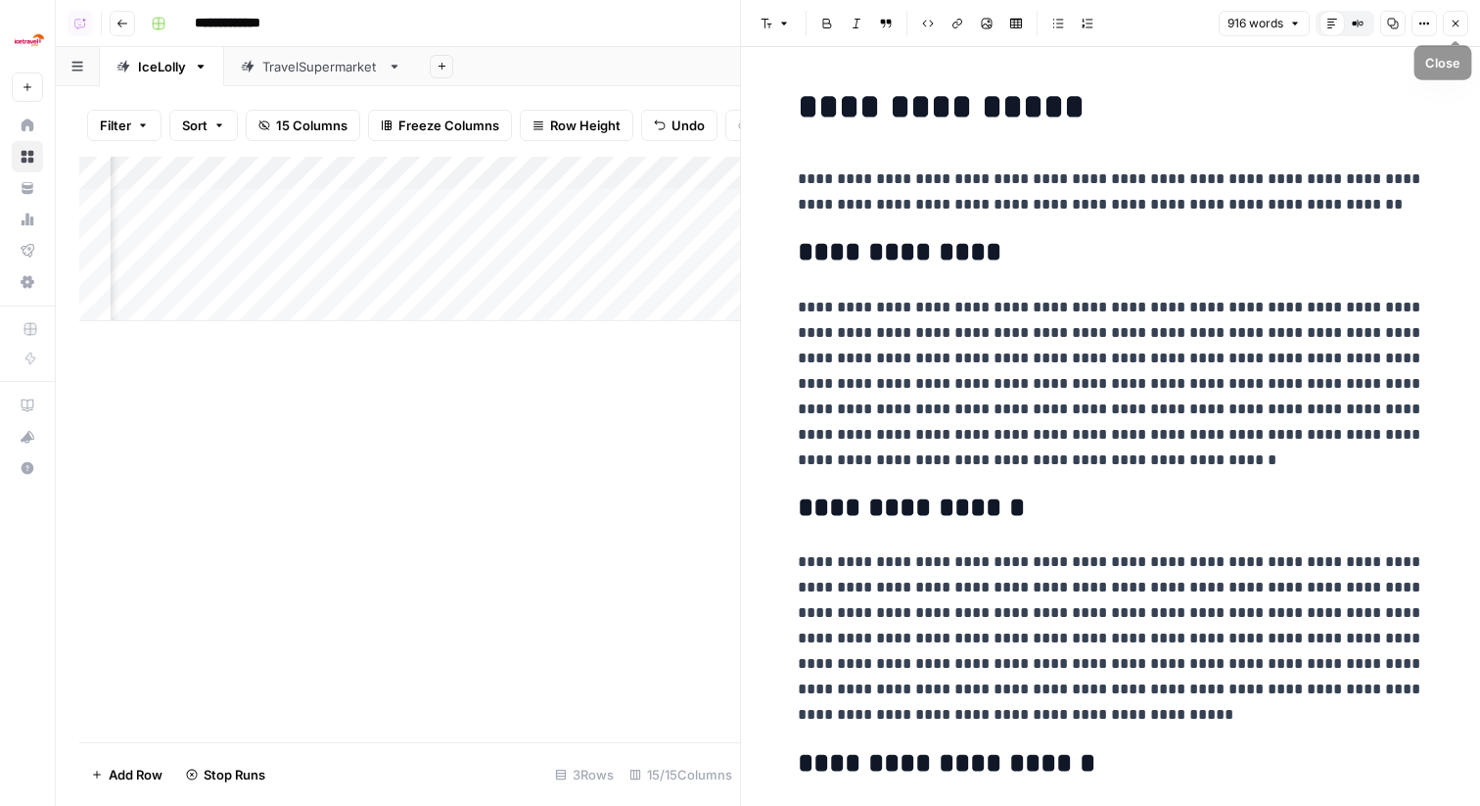
click at [1457, 27] on icon "button" at bounding box center [1456, 24] width 12 height 12
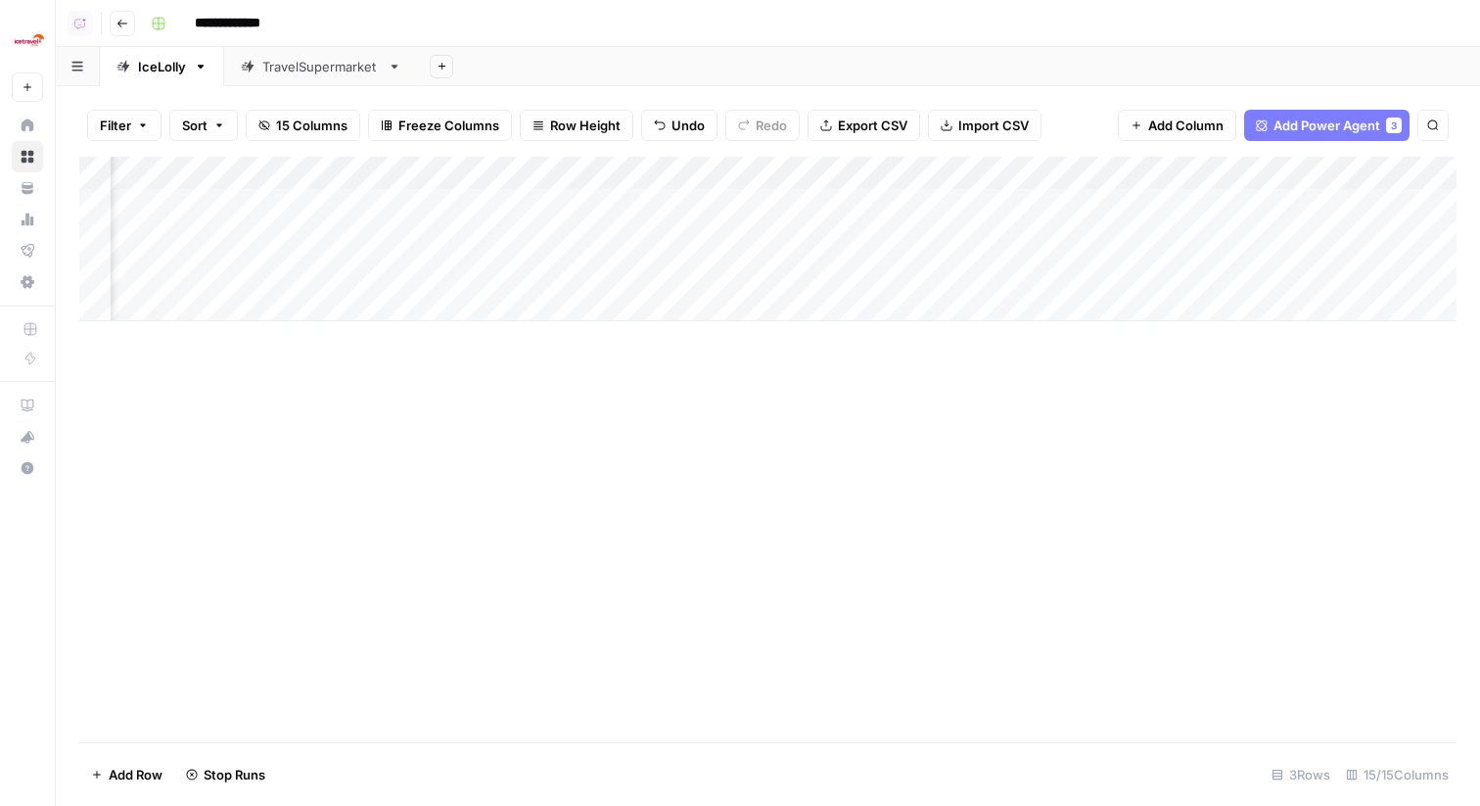
click at [1109, 268] on div "Add Column" at bounding box center [768, 239] width 1378 height 164
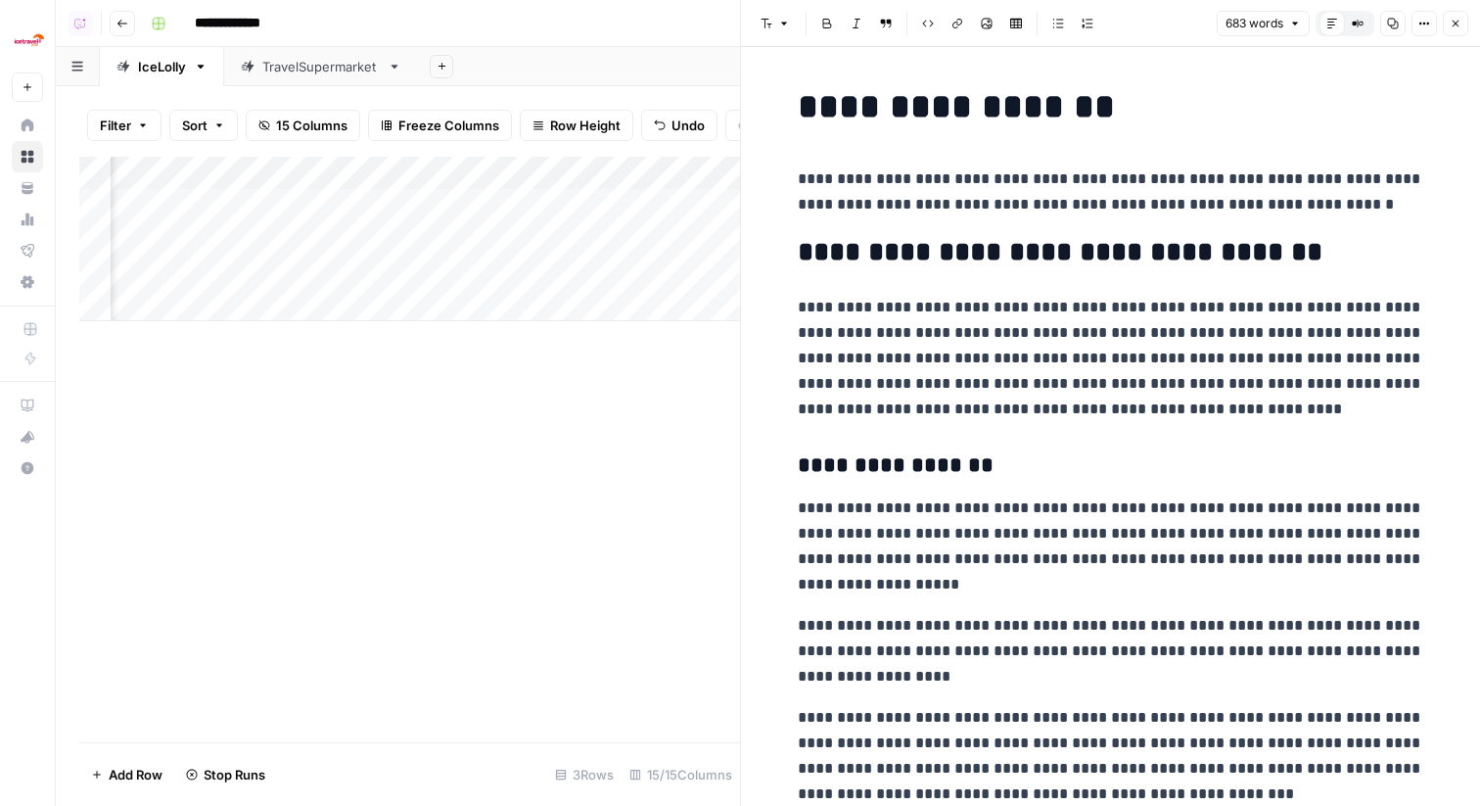
click at [1452, 18] on icon "button" at bounding box center [1456, 24] width 12 height 12
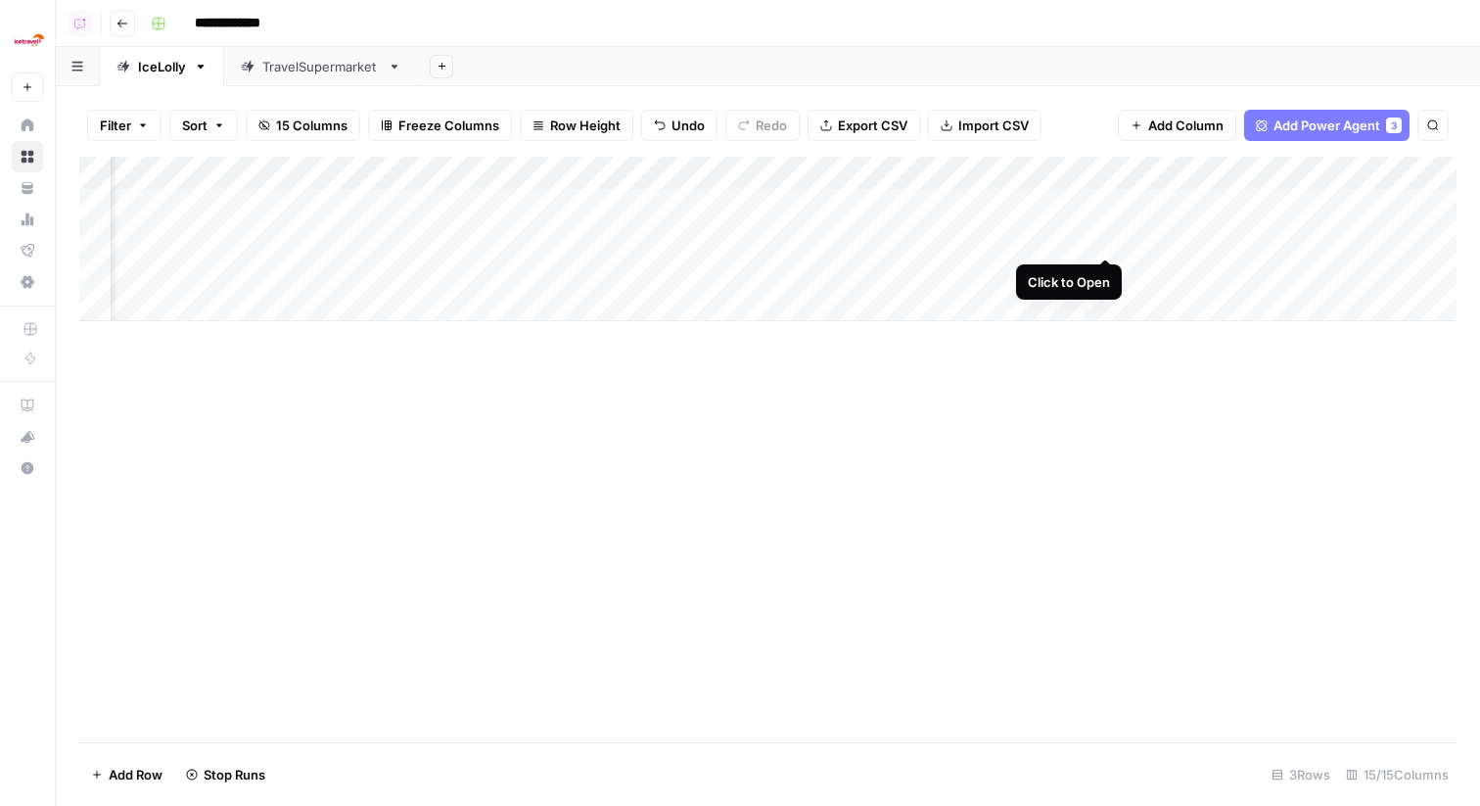
click at [1097, 237] on div "Add Column" at bounding box center [768, 239] width 1378 height 164
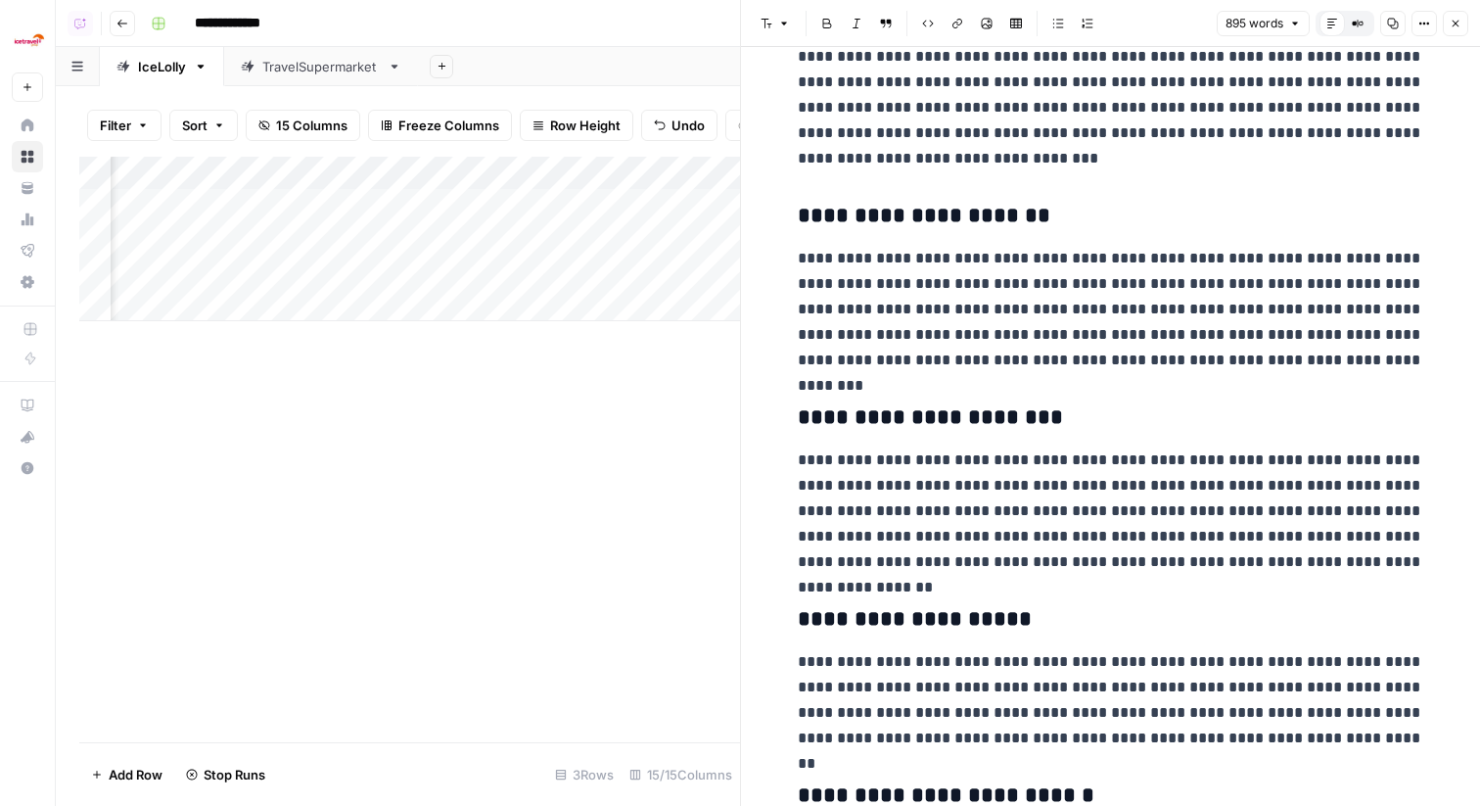
scroll to position [506, 0]
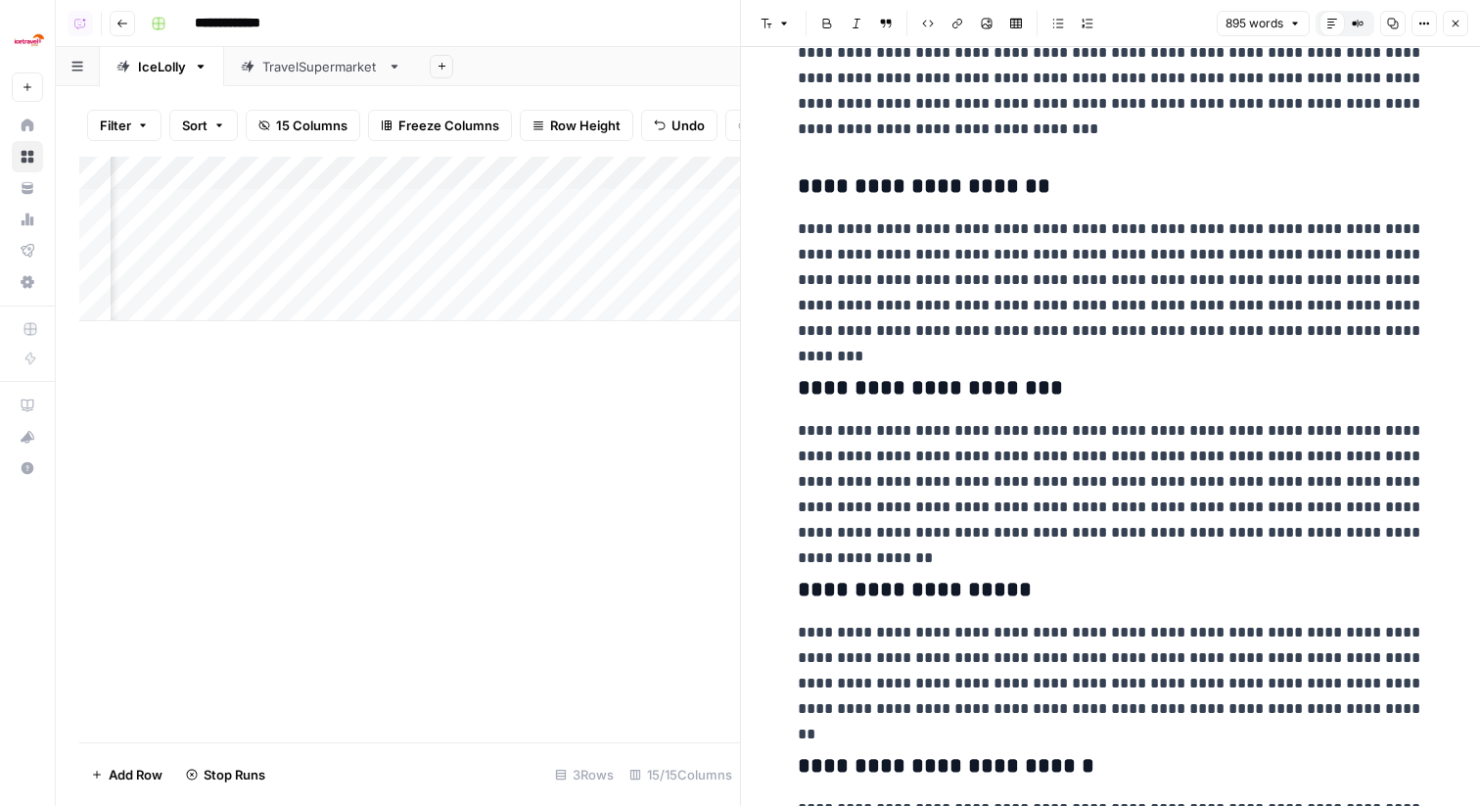
click at [1457, 23] on icon "button" at bounding box center [1456, 24] width 12 height 12
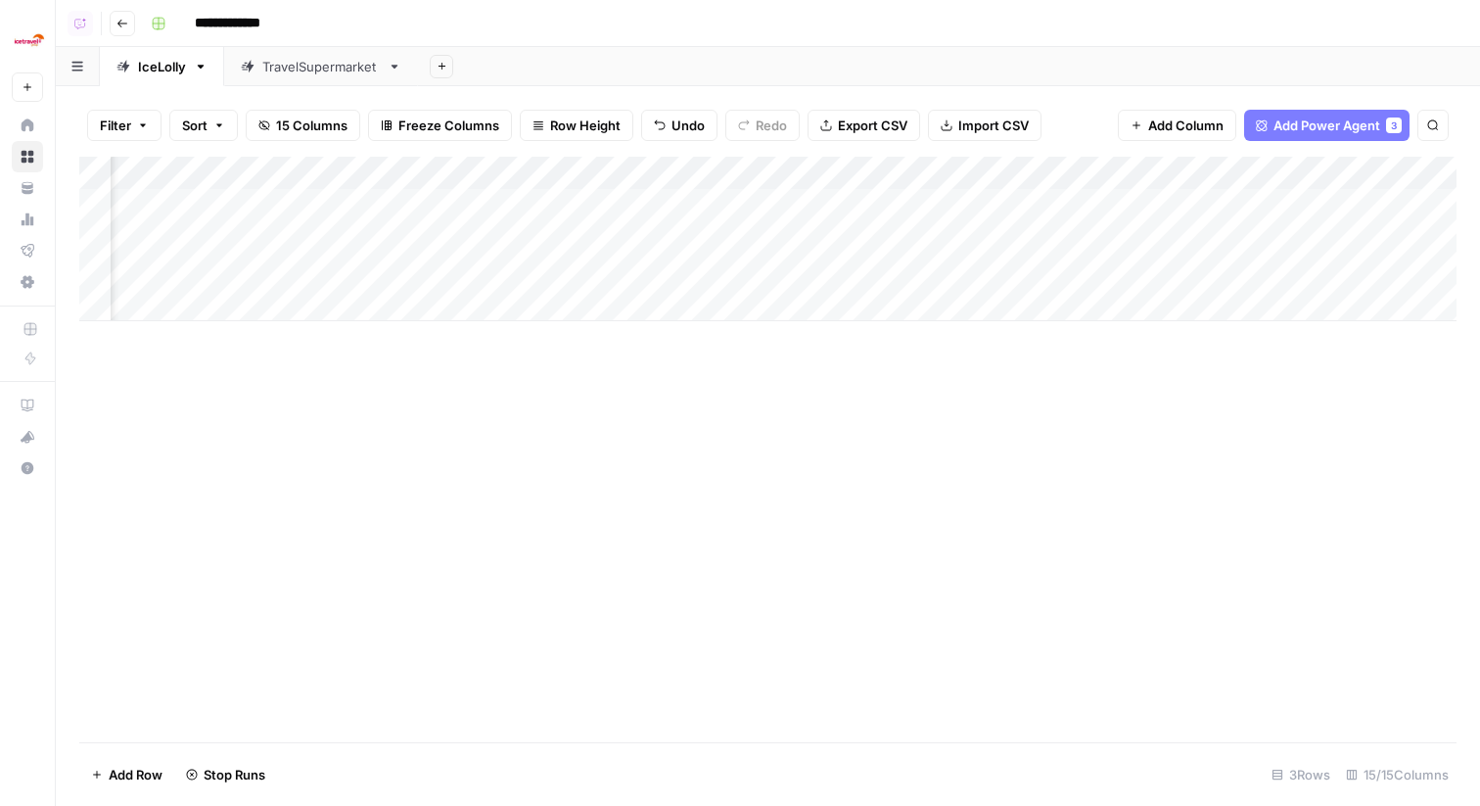
click at [1102, 203] on div "Add Column" at bounding box center [768, 239] width 1378 height 164
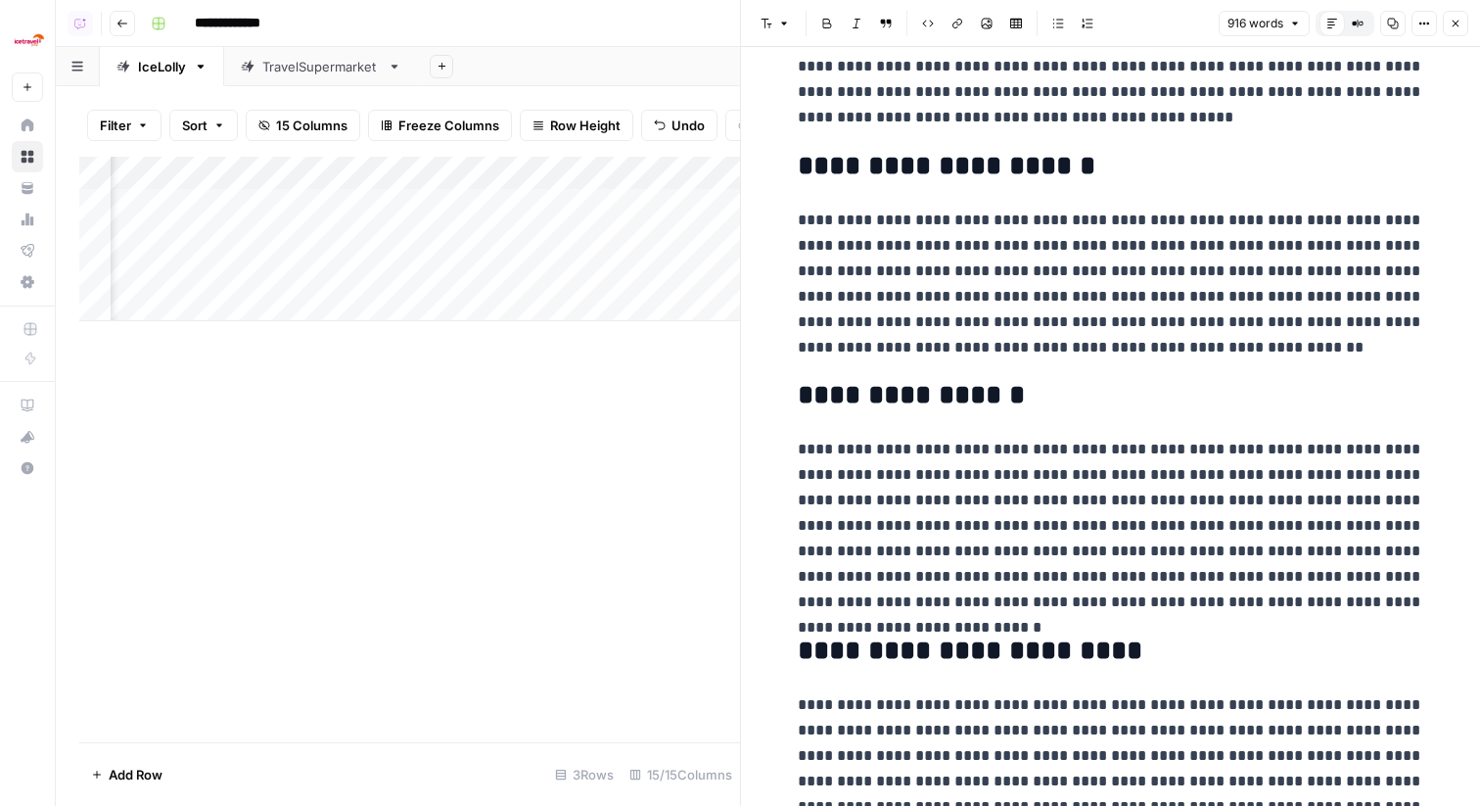
scroll to position [617, 0]
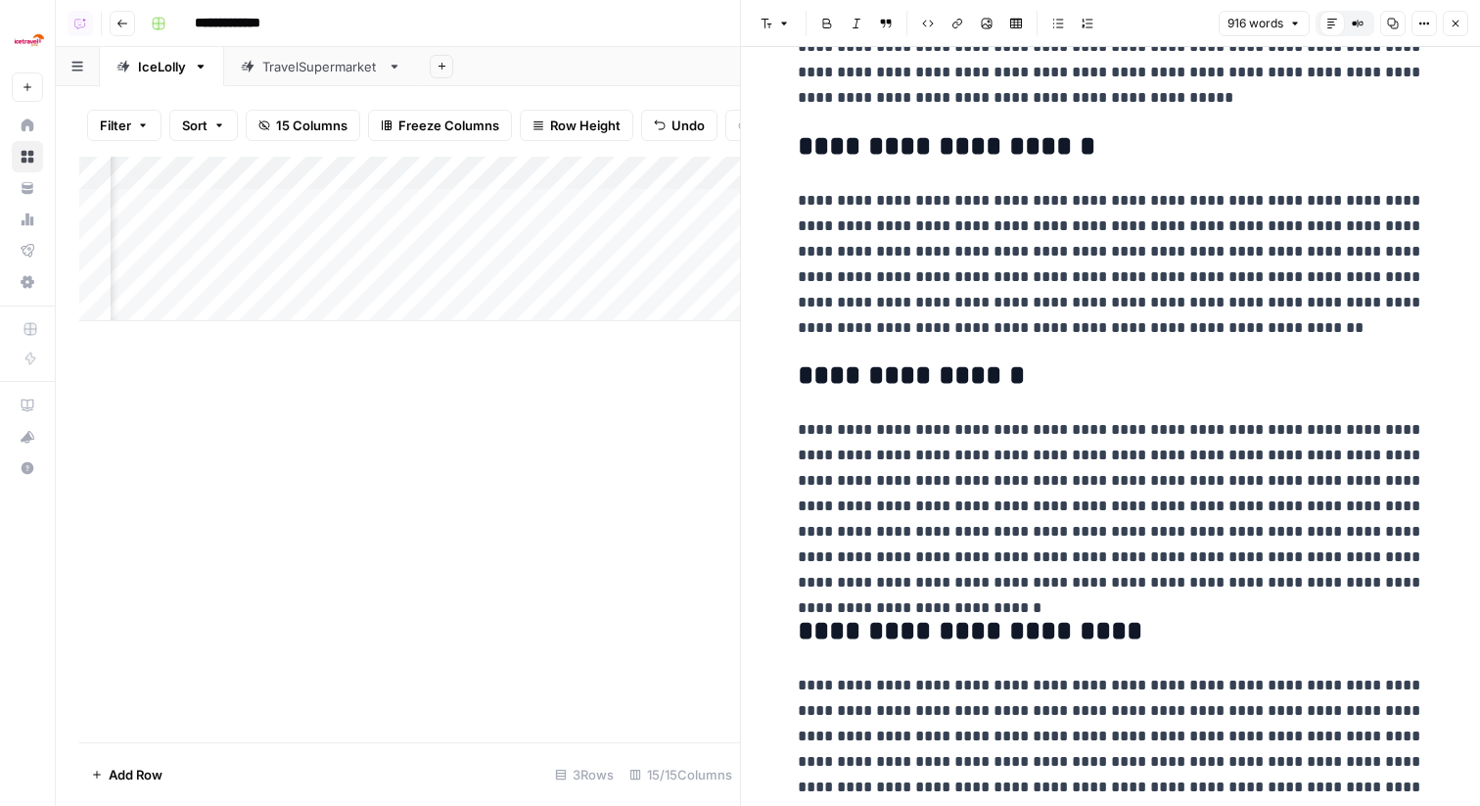
click at [1459, 23] on icon "button" at bounding box center [1456, 24] width 12 height 12
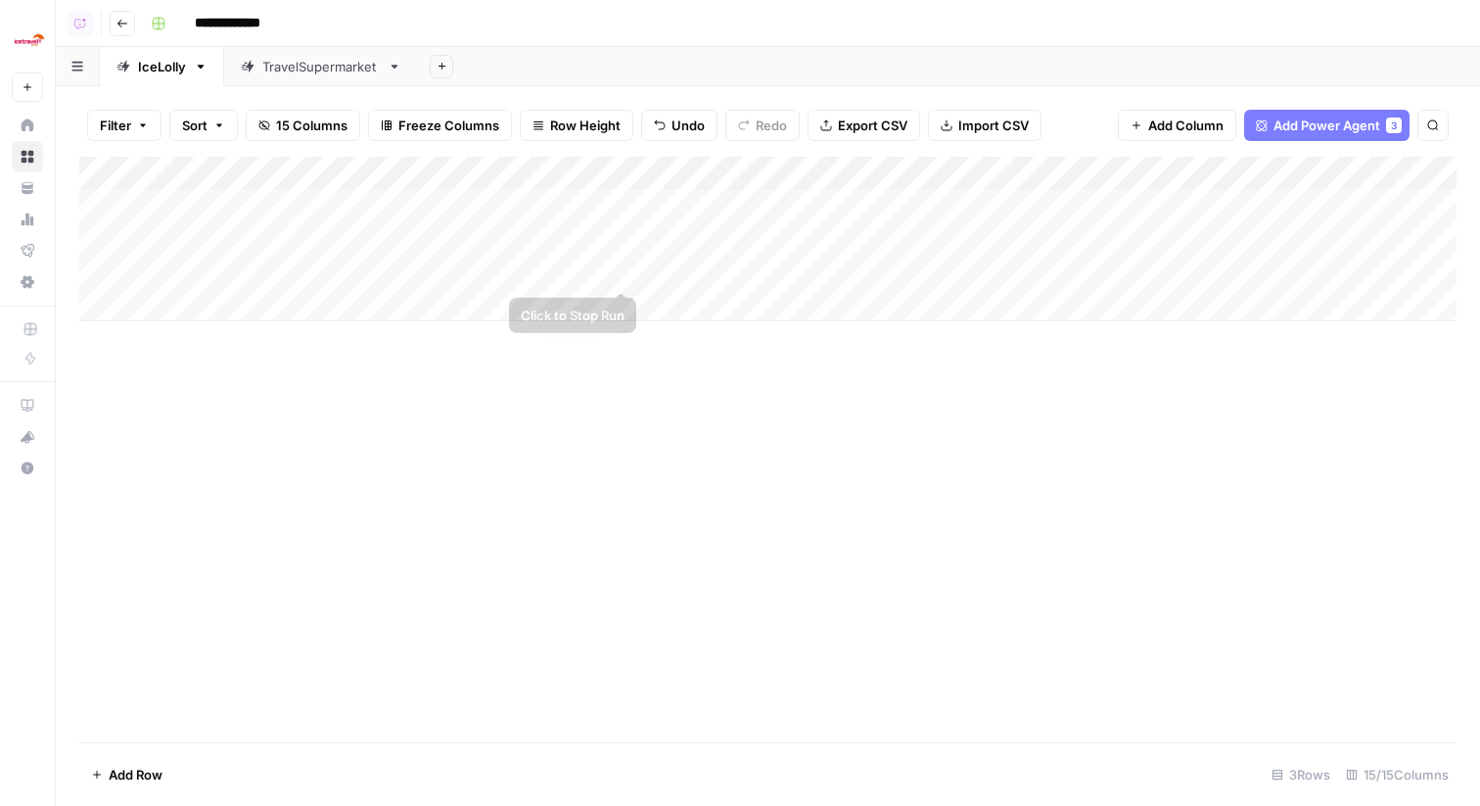
click at [622, 272] on div "Add Column" at bounding box center [768, 239] width 1378 height 164
click at [556, 178] on div "Add Column" at bounding box center [768, 239] width 1378 height 164
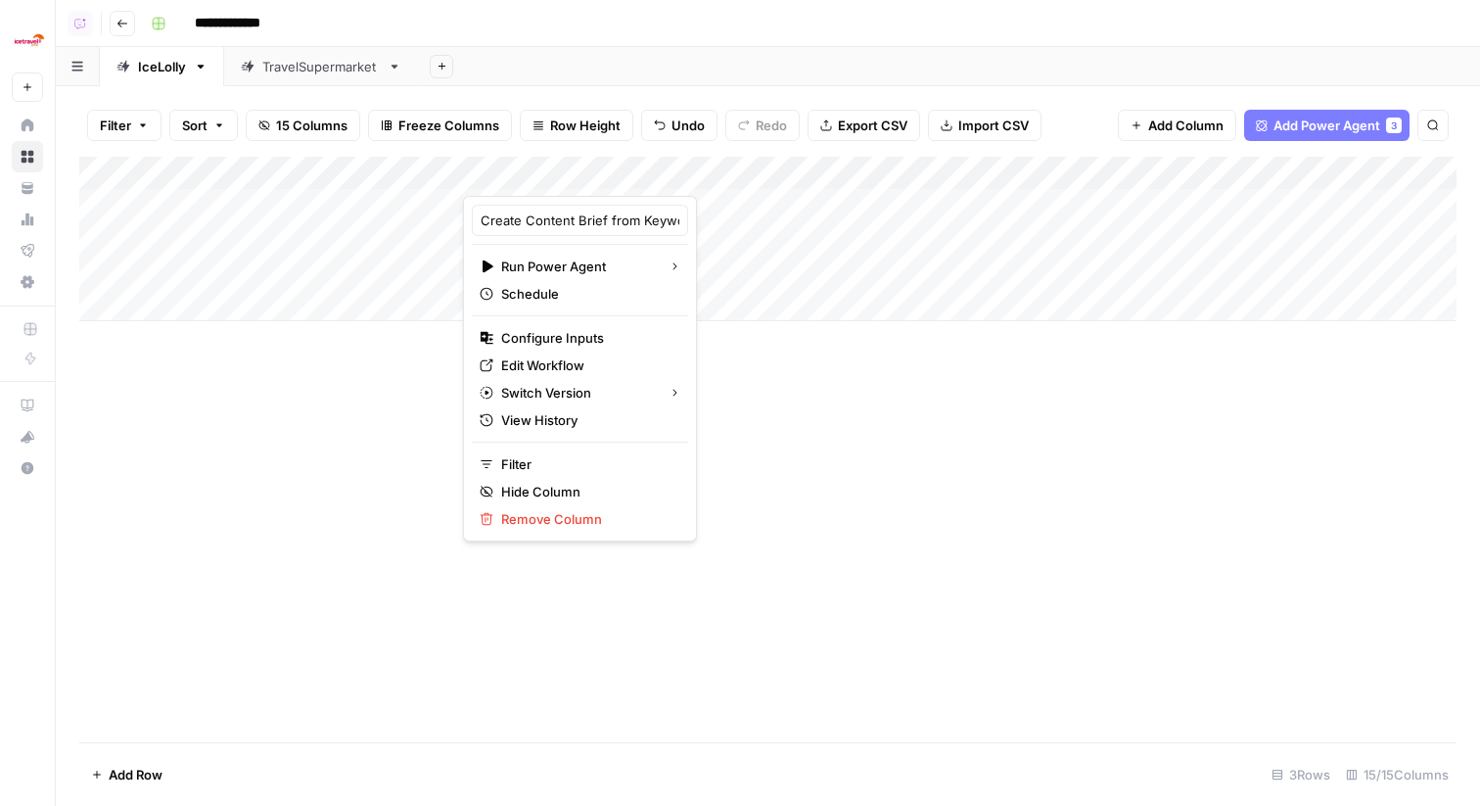
click at [31, 188] on icon at bounding box center [27, 186] width 11 height 8
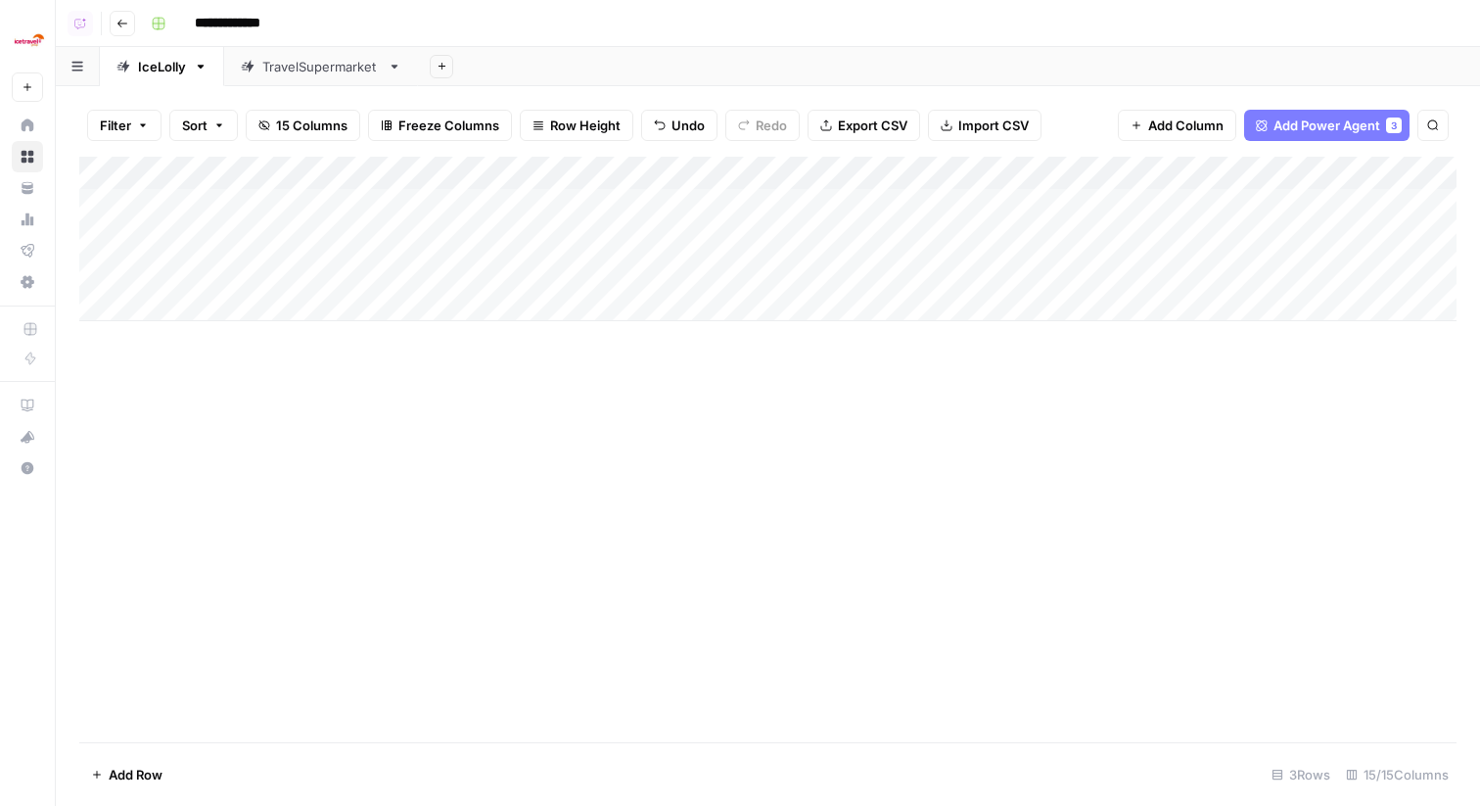
click at [536, 166] on div "Add Column" at bounding box center [768, 239] width 1378 height 164
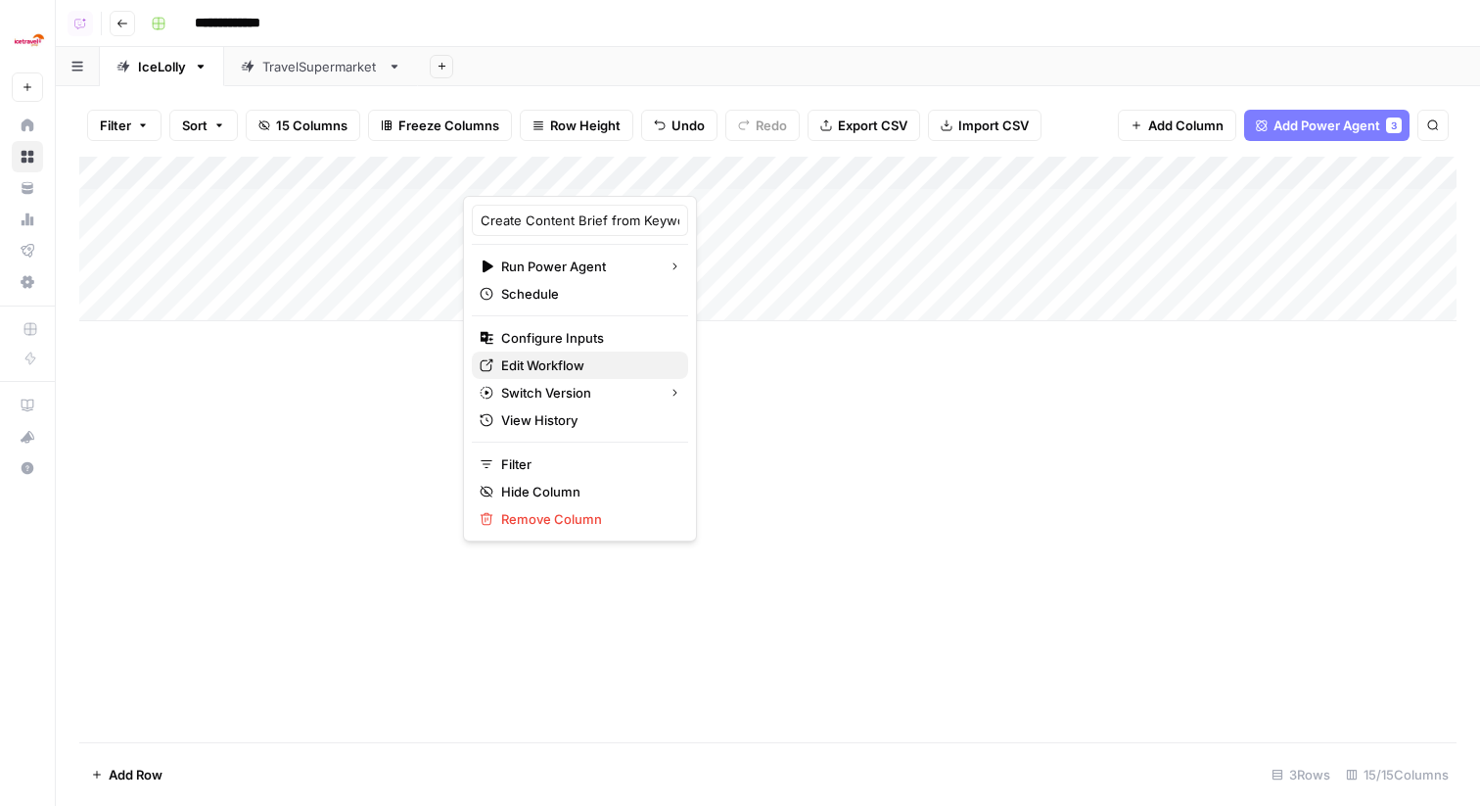
click at [538, 359] on span "Edit Workflow" at bounding box center [586, 365] width 171 height 20
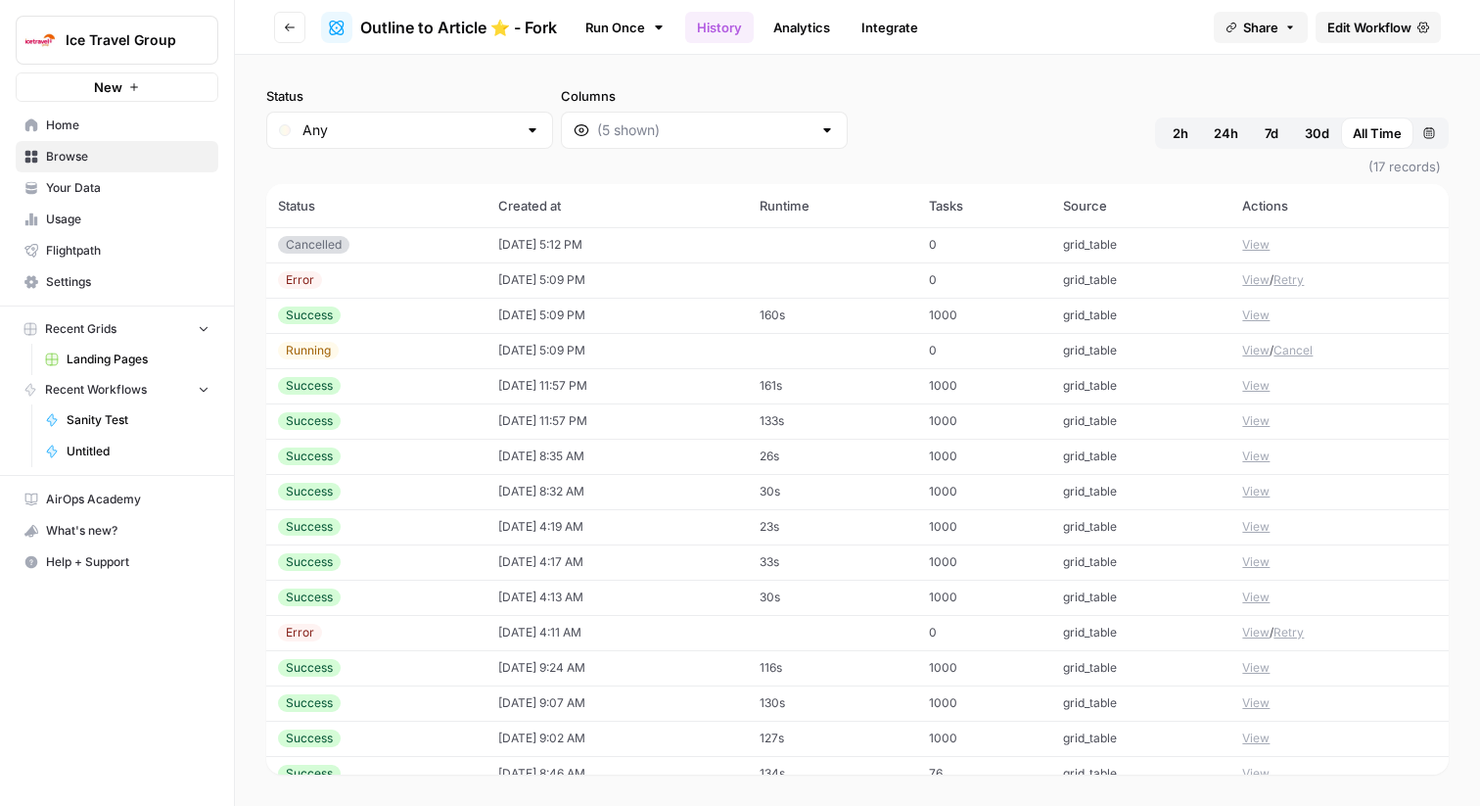
click at [514, 279] on td "[DATE] 5:09 PM" at bounding box center [617, 279] width 261 height 35
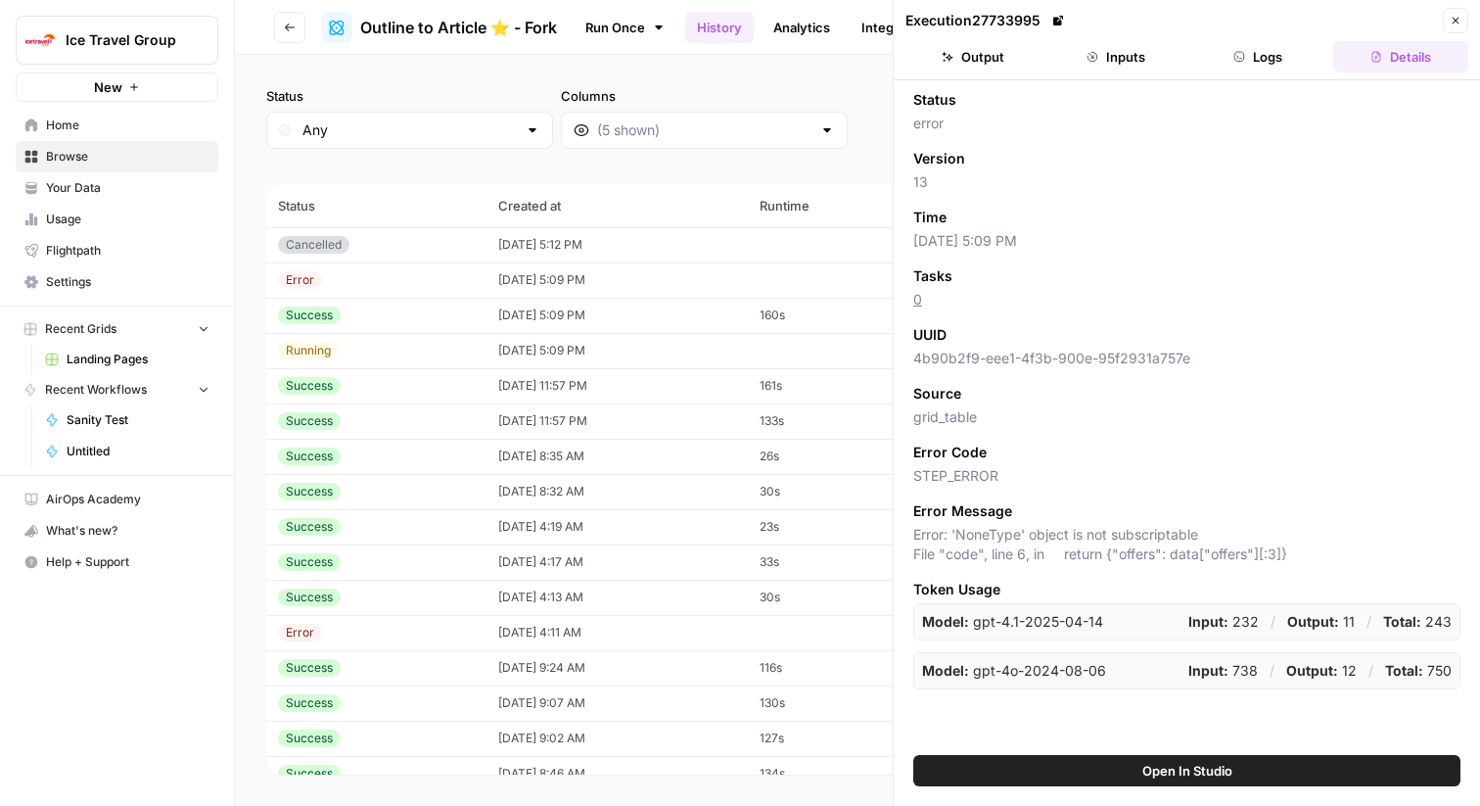
click at [1292, 49] on button "Logs" at bounding box center [1259, 56] width 135 height 31
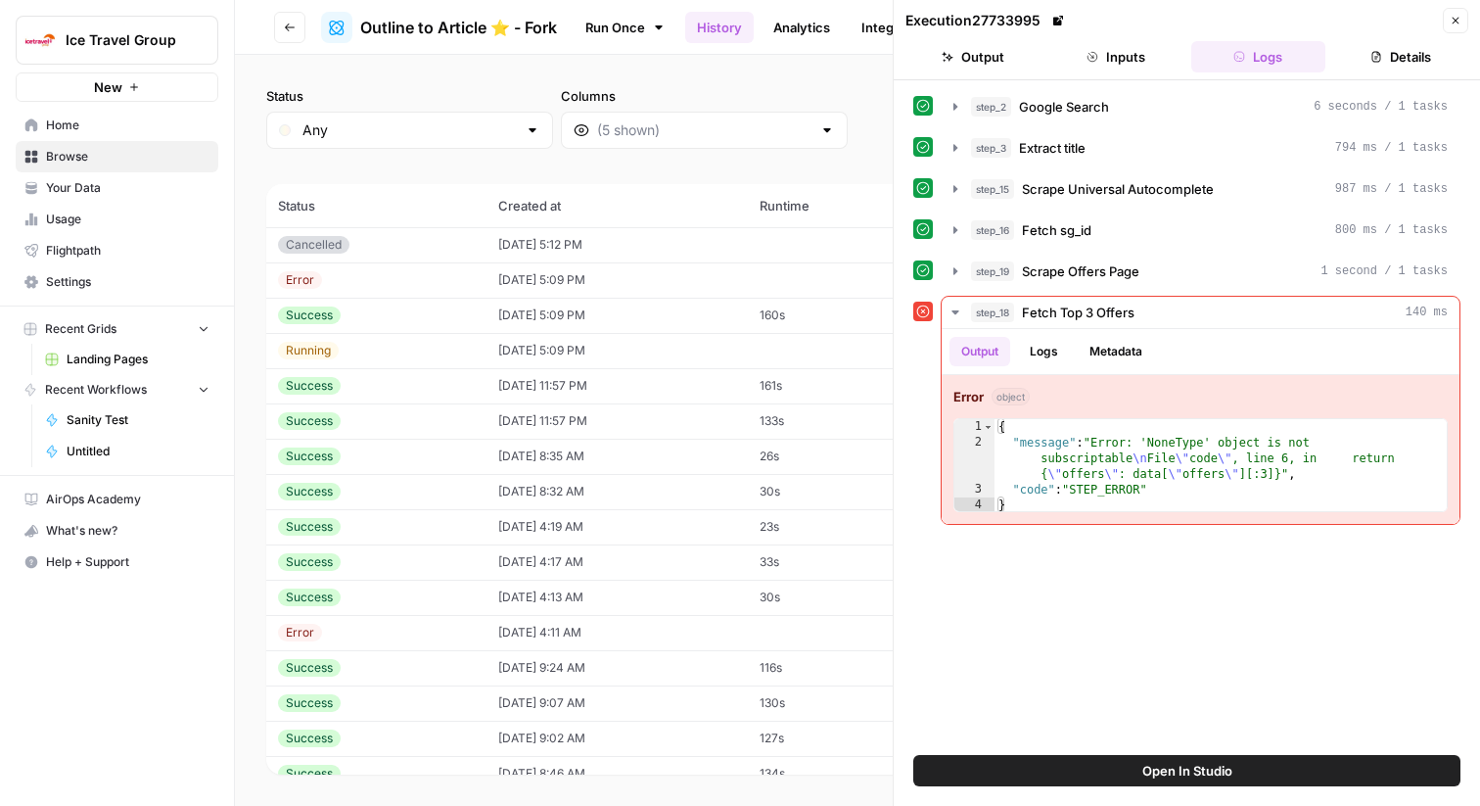
click at [1452, 10] on button "Close" at bounding box center [1455, 20] width 25 height 25
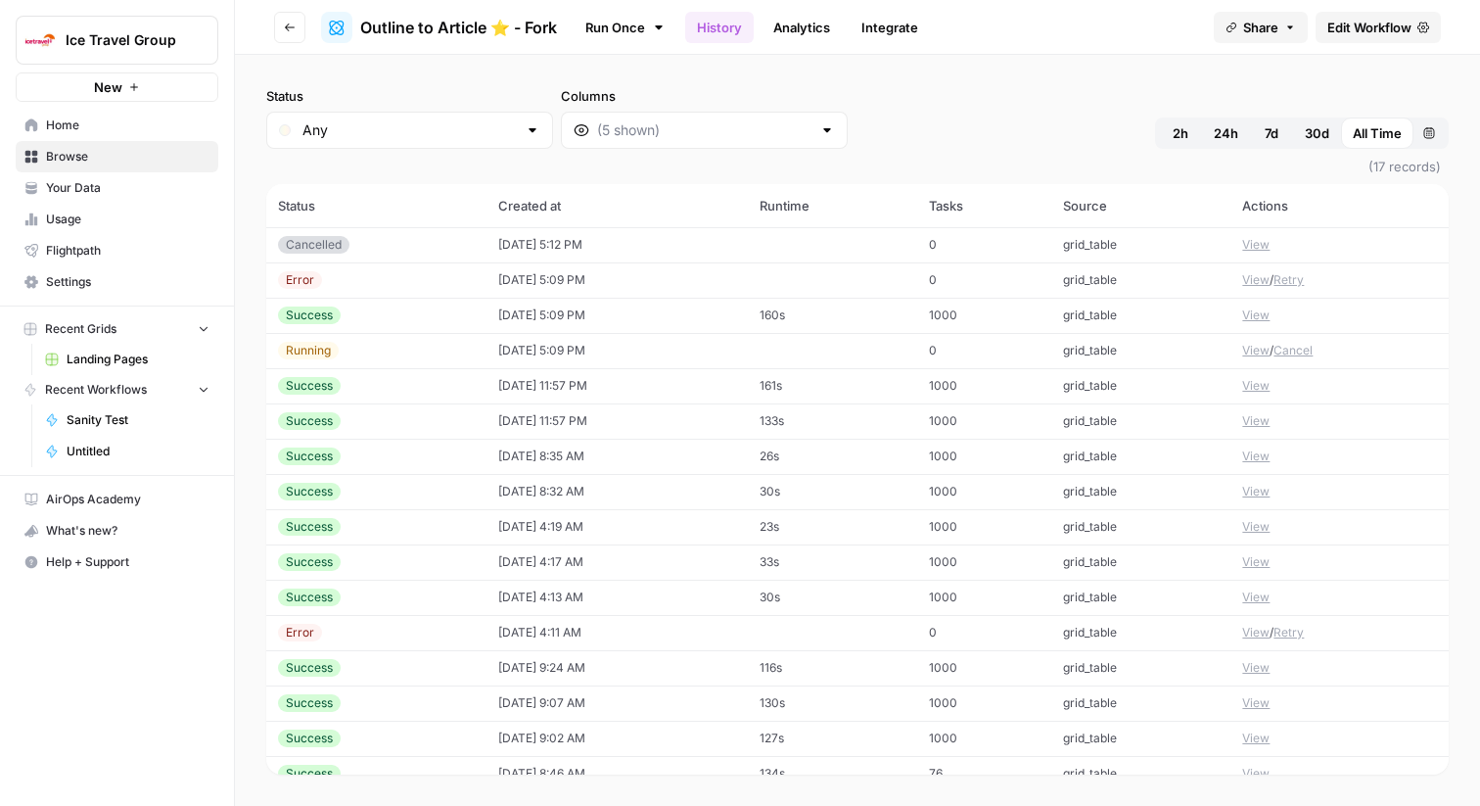
click at [1339, 25] on span "Edit Workflow" at bounding box center [1370, 28] width 84 height 20
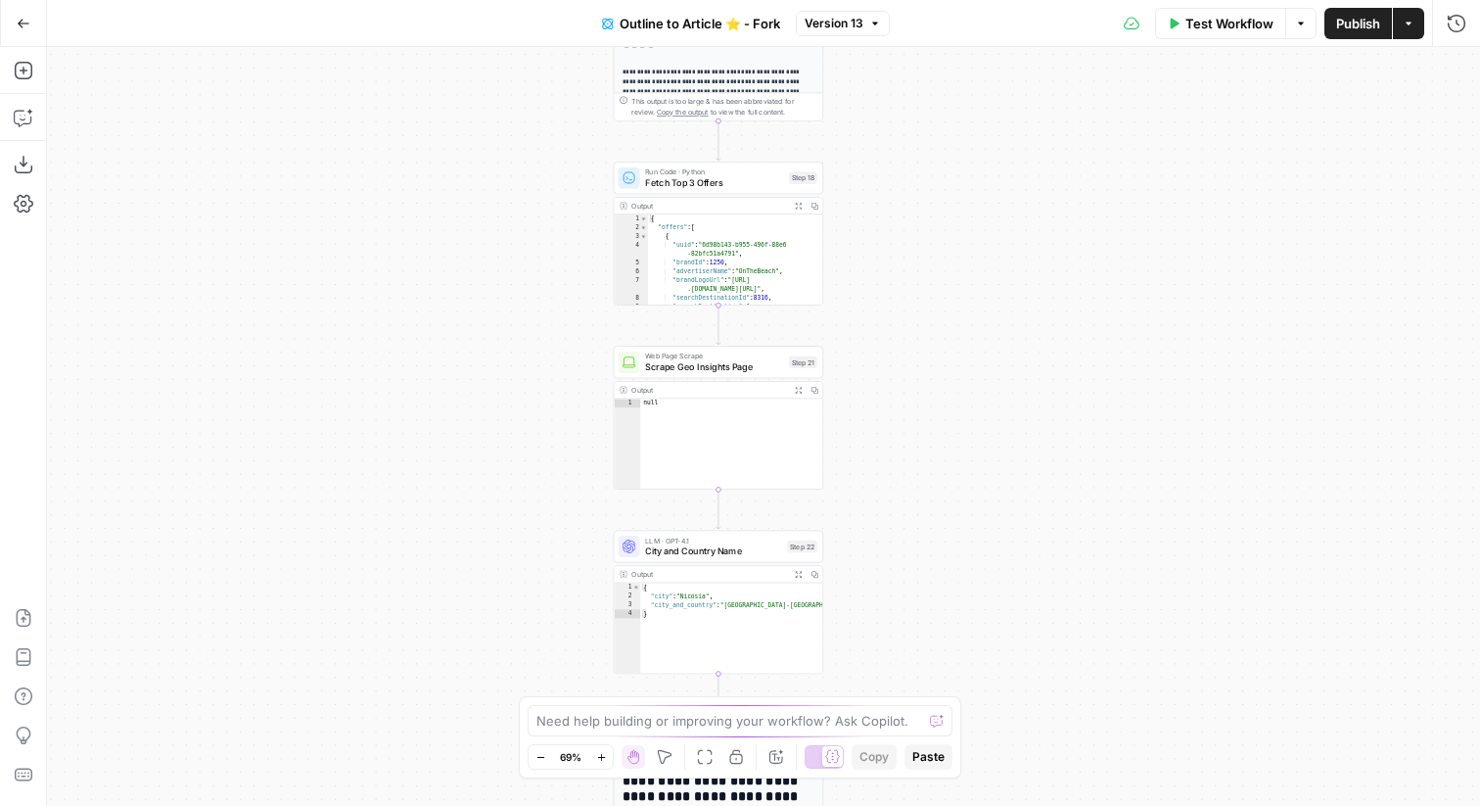
click at [707, 187] on span "Fetch Top 3 Offers" at bounding box center [714, 183] width 138 height 14
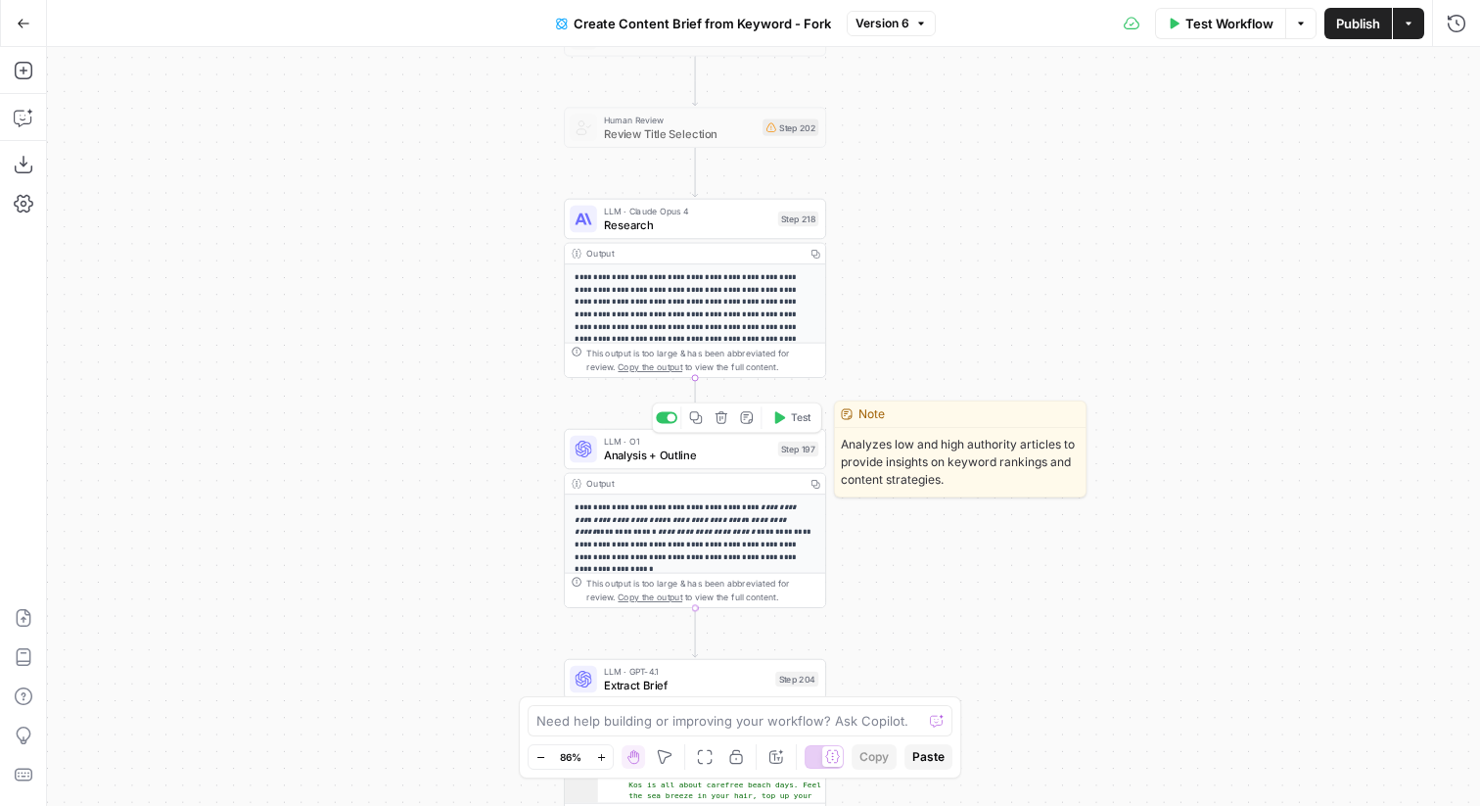
click at [771, 465] on div "LLM · O1 Analysis + Outline Step 197 Copy step Delete step Edit Note Test" at bounding box center [695, 449] width 262 height 40
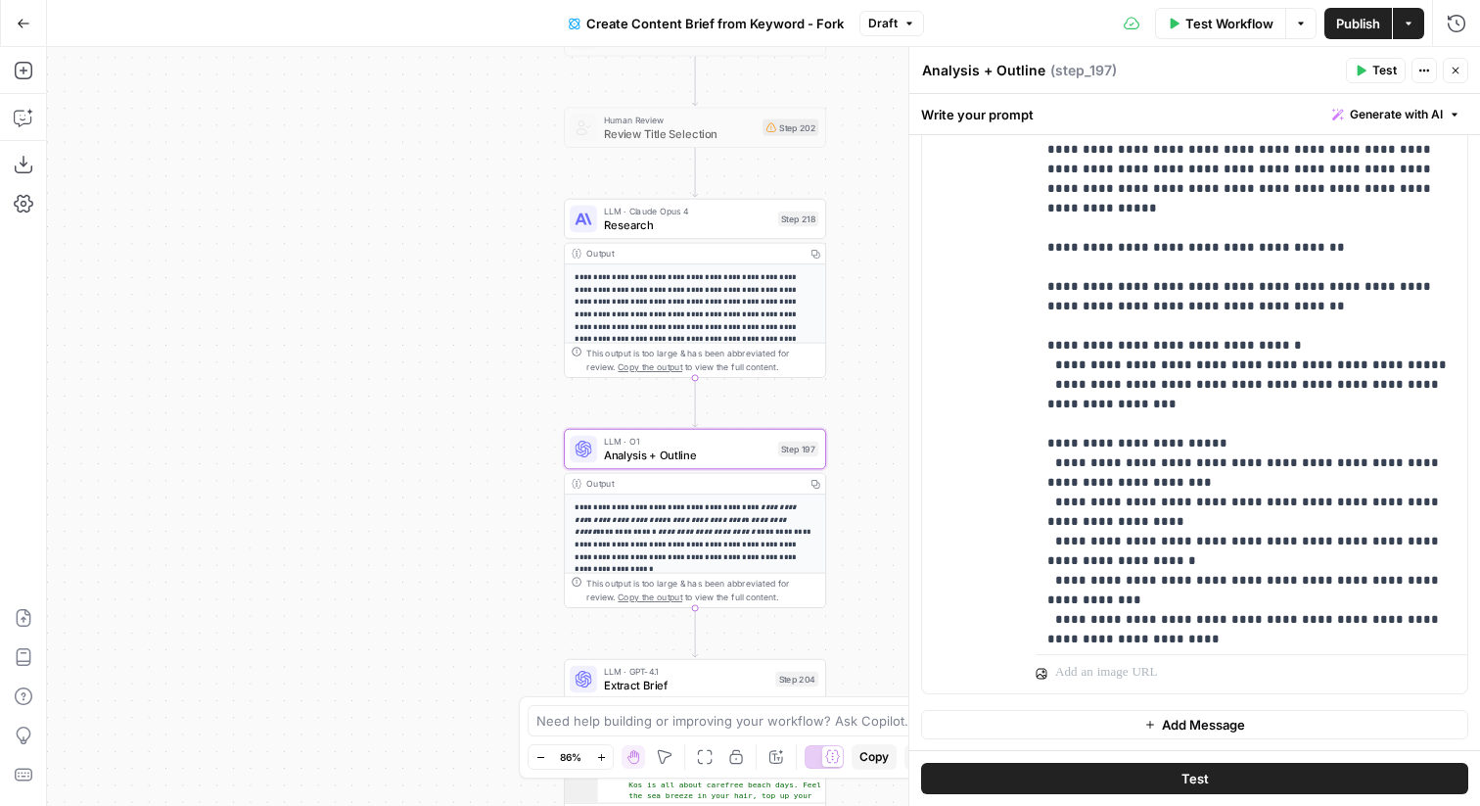
scroll to position [2821, 0]
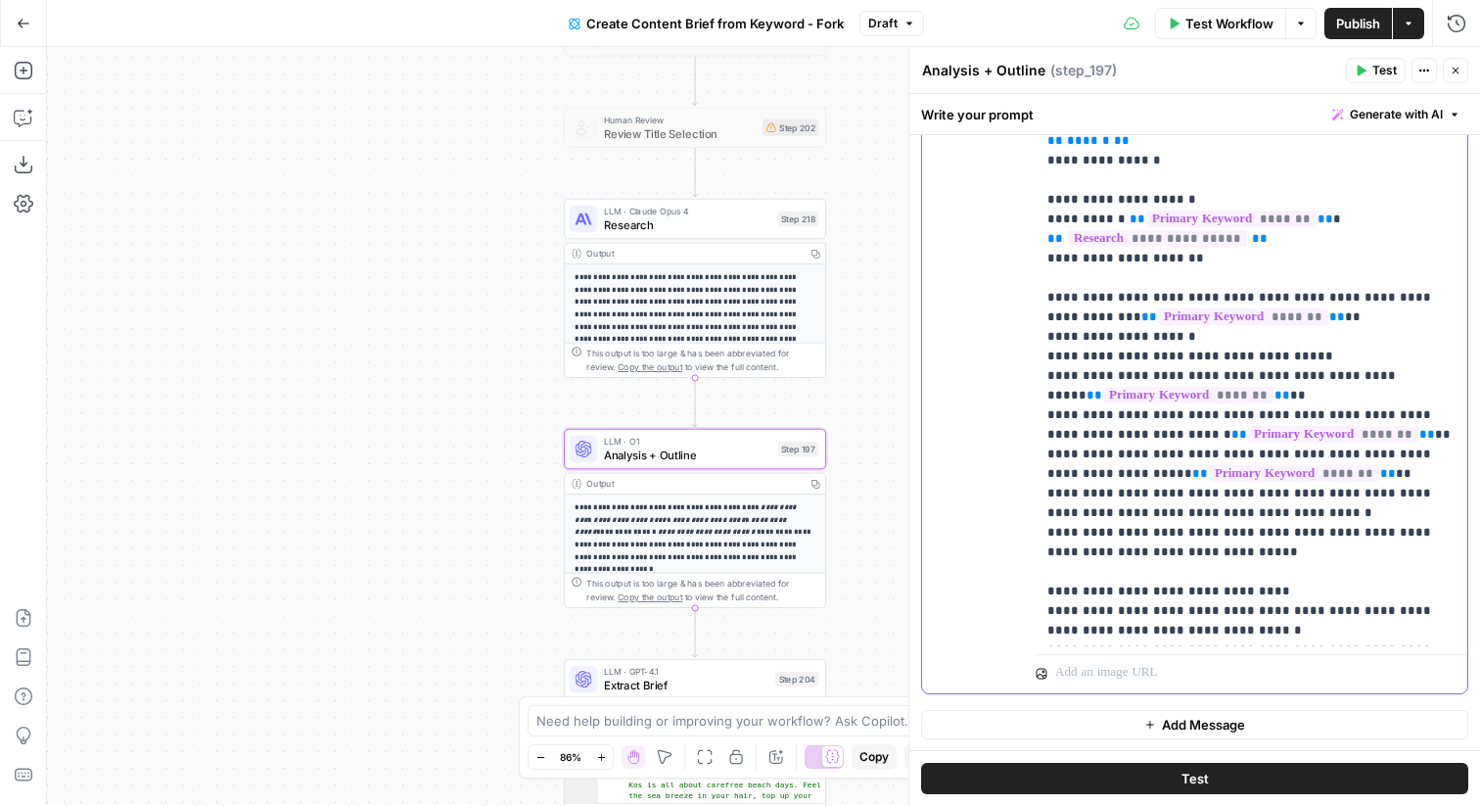
scroll to position [588, 0]
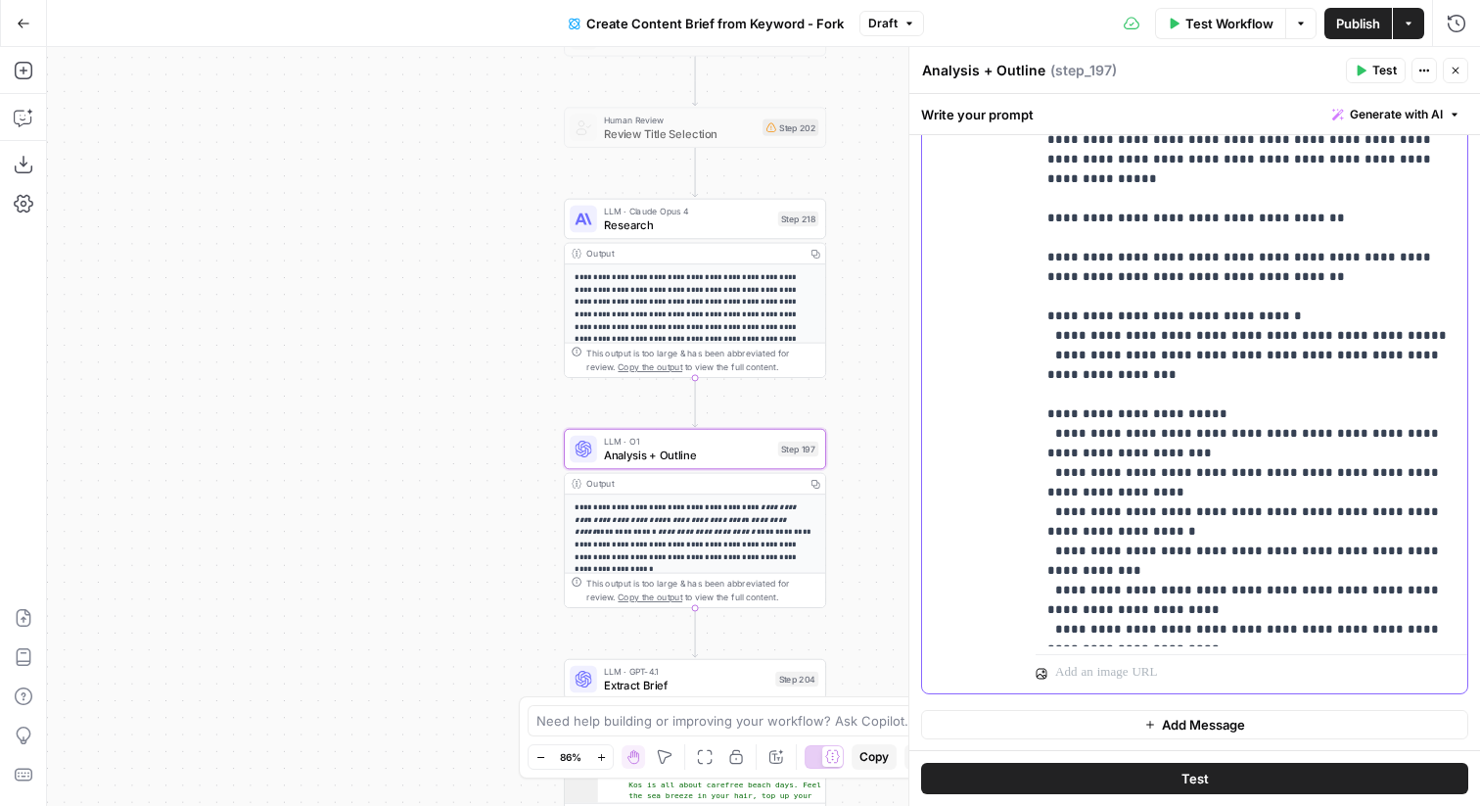
scroll to position [2527, 0]
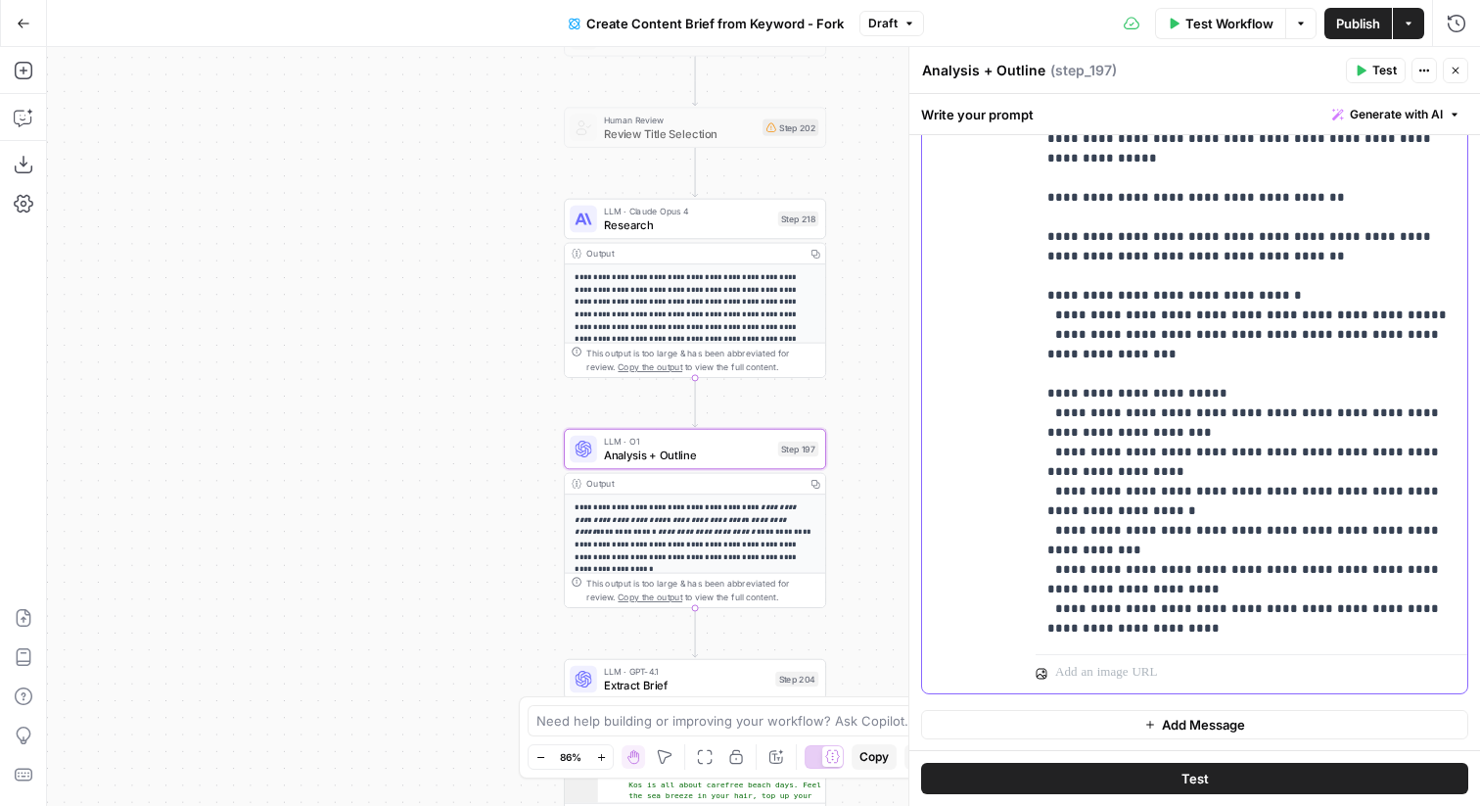
drag, startPoint x: 1179, startPoint y: 272, endPoint x: 1080, endPoint y: 278, distance: 99.1
copy p "**********"
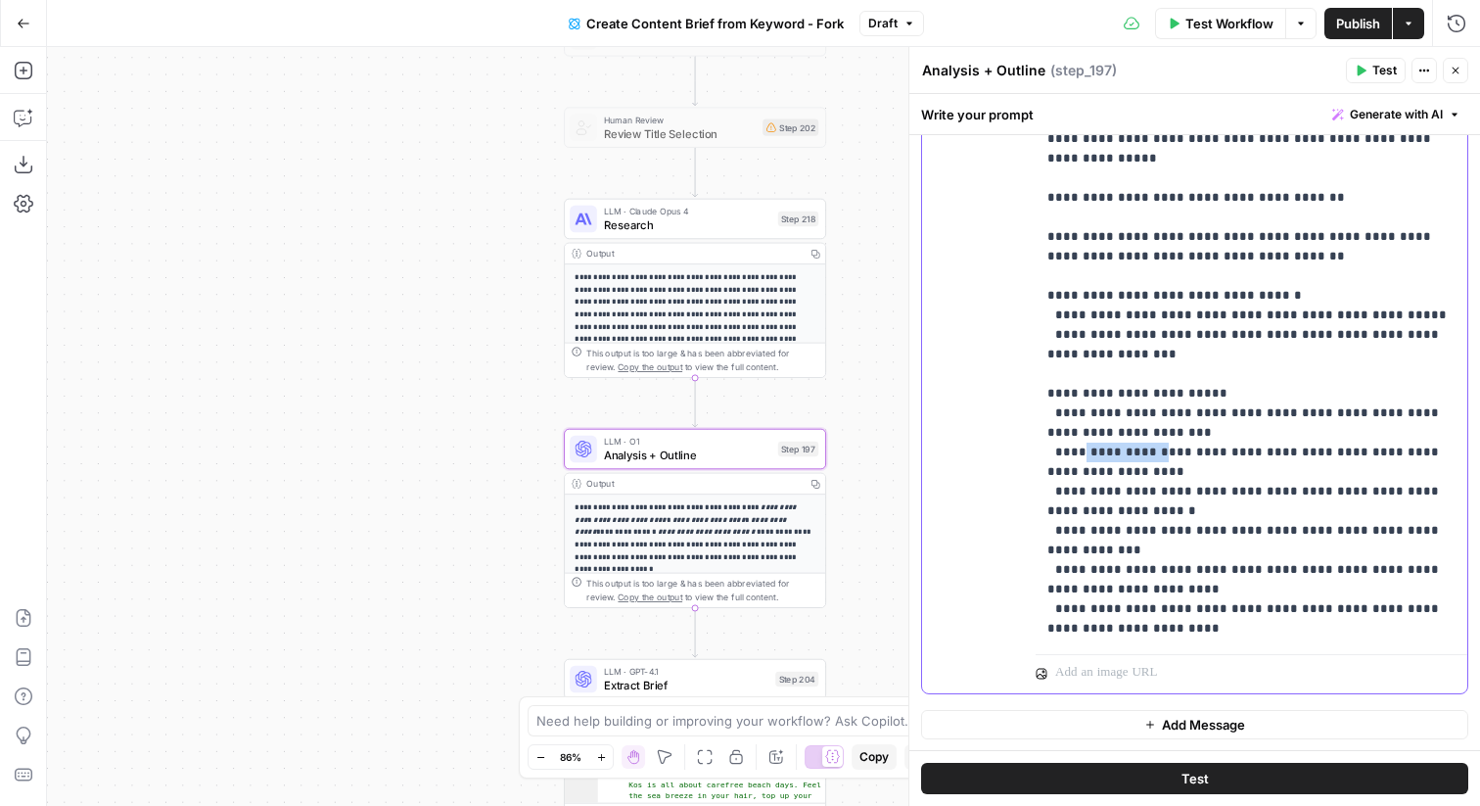
drag, startPoint x: 1154, startPoint y: 313, endPoint x: 1079, endPoint y: 317, distance: 75.5
copy p "**********"
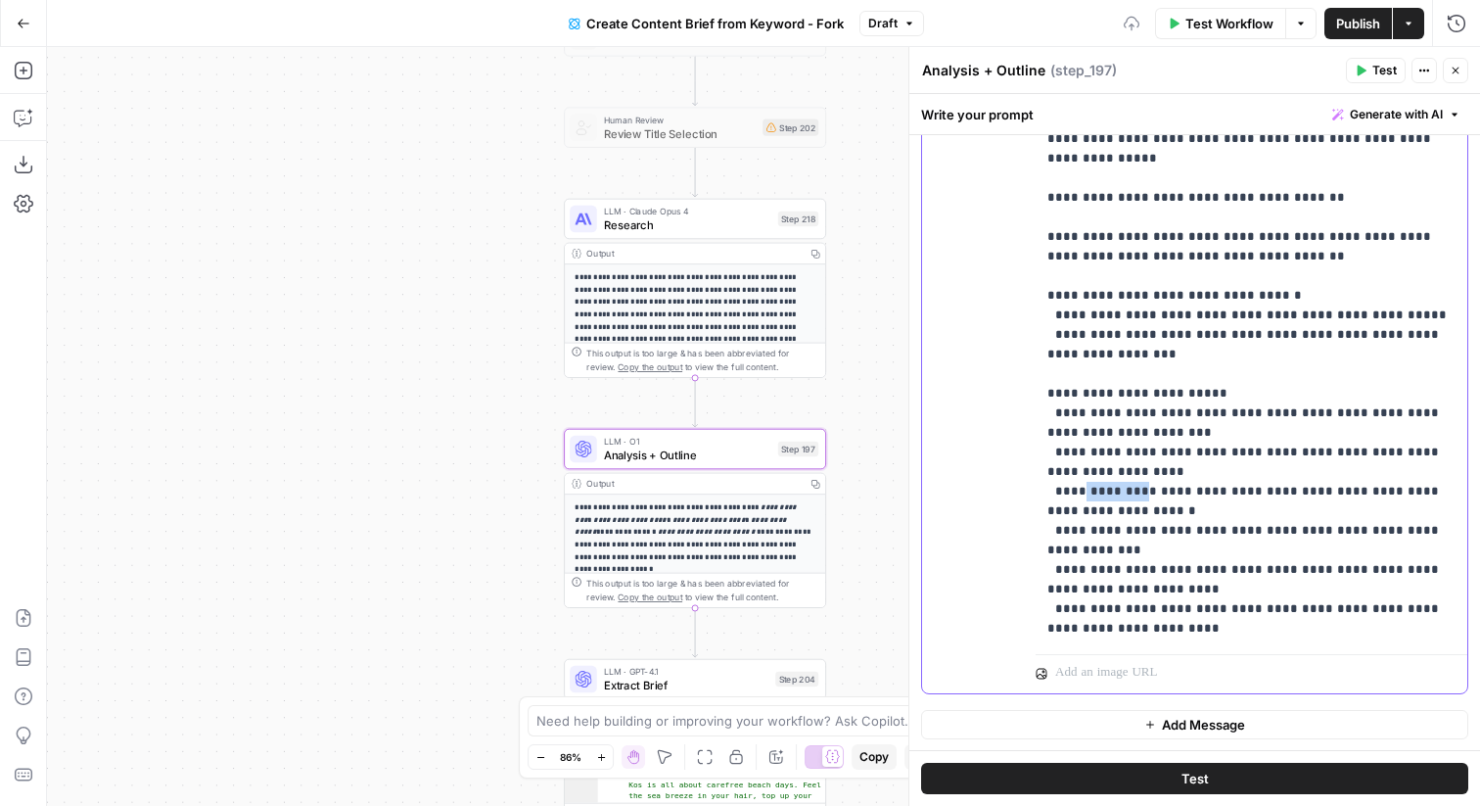
copy p "*********"
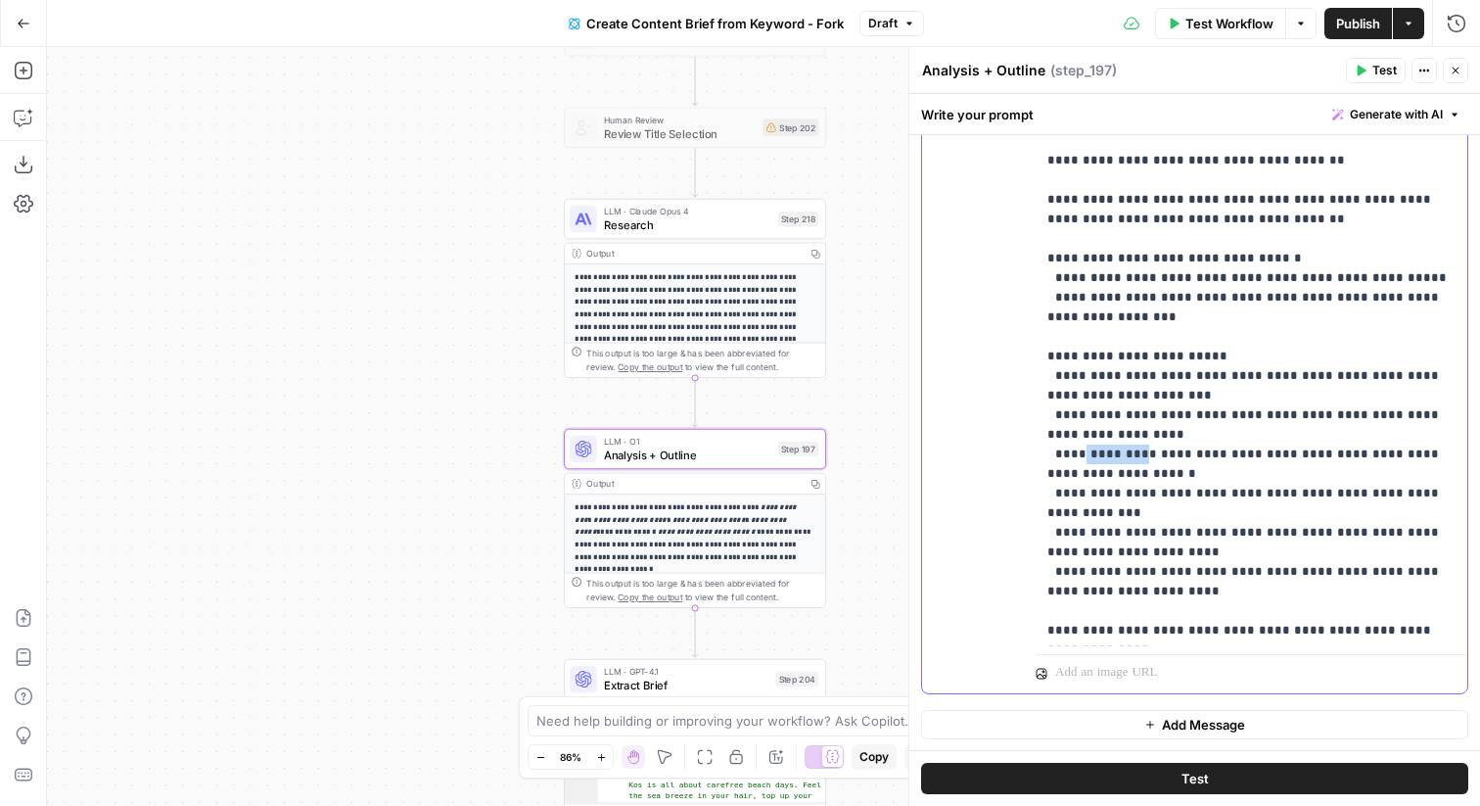
scroll to position [2574, 0]
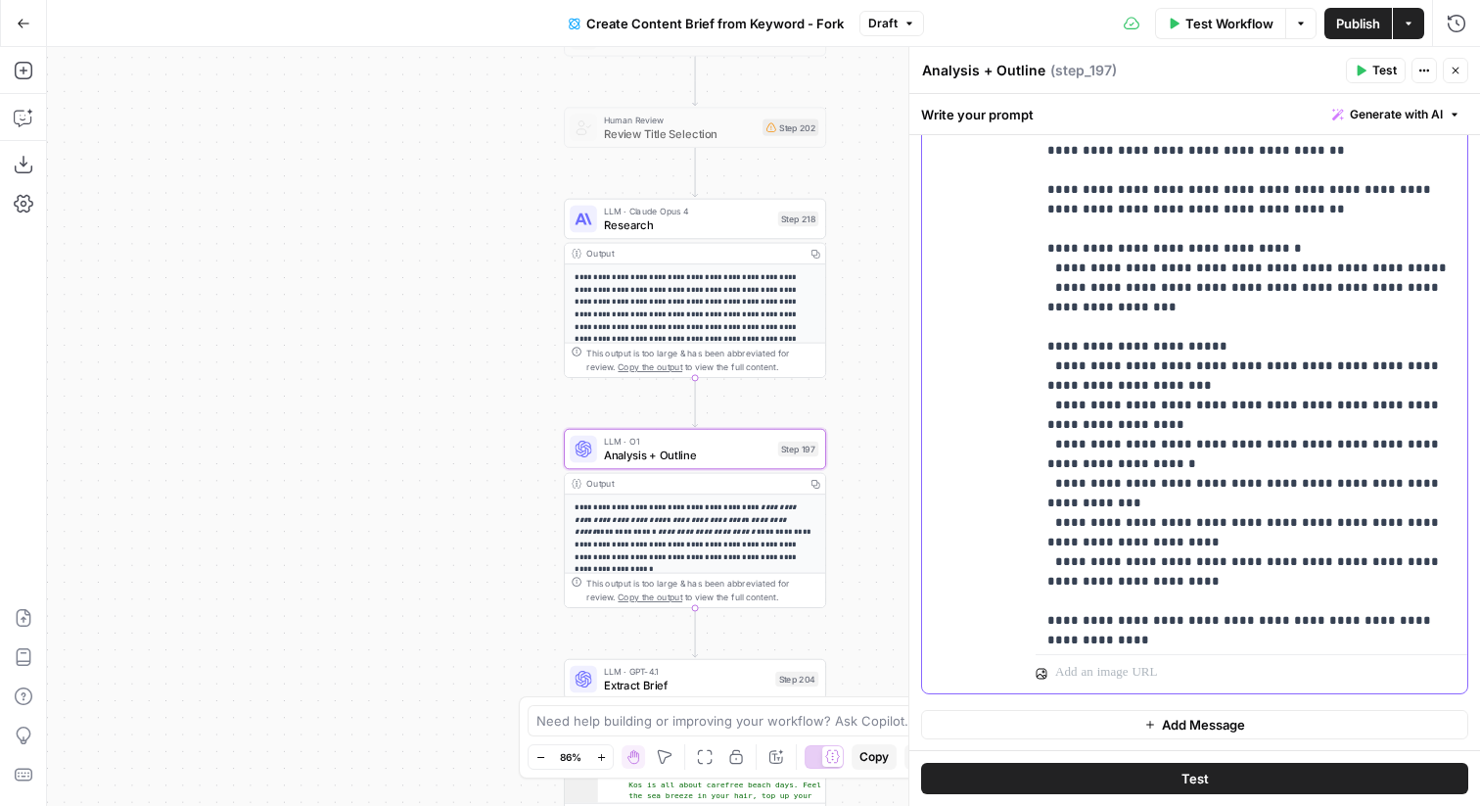
copy p "********"
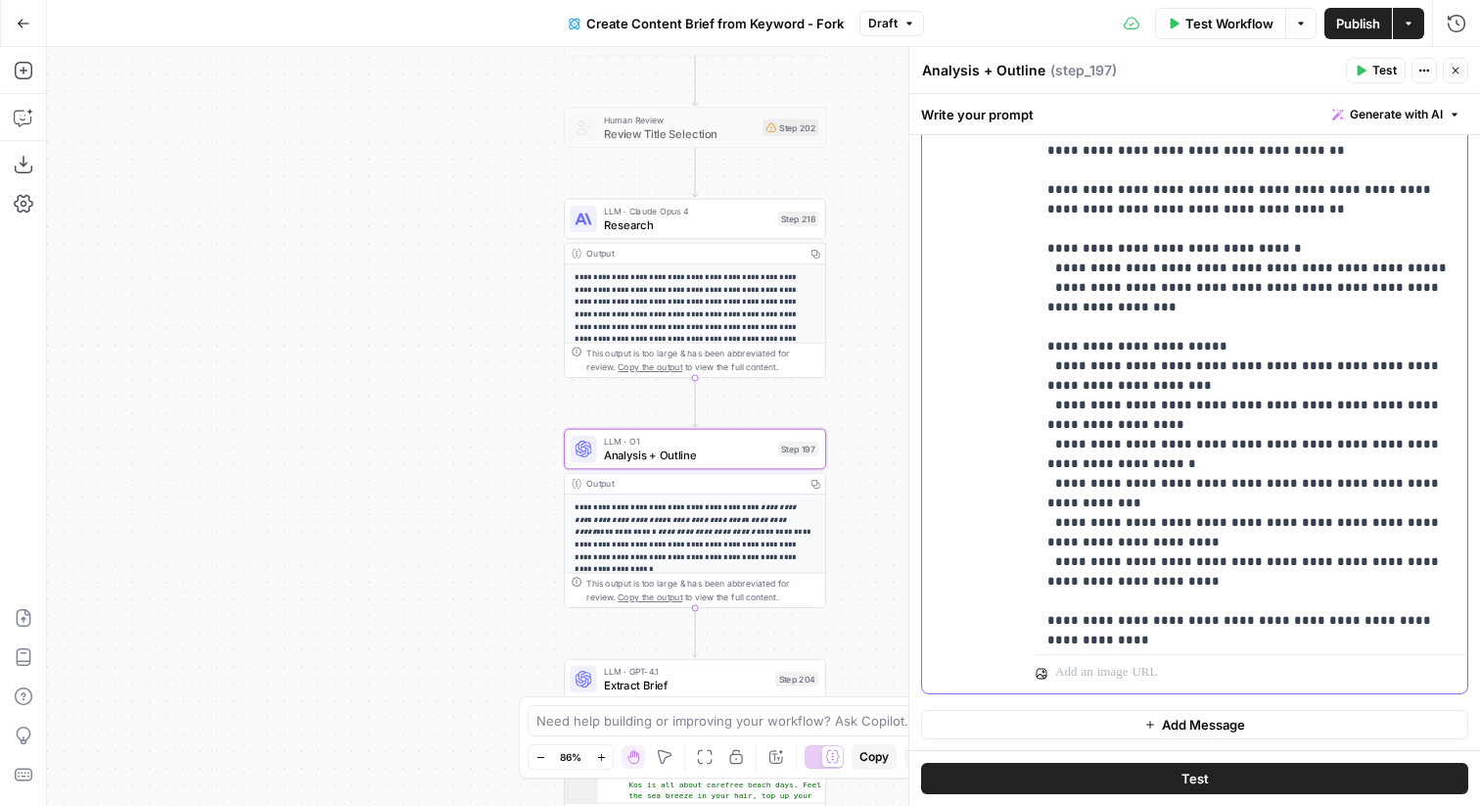
drag, startPoint x: 1212, startPoint y: 556, endPoint x: 1027, endPoint y: 542, distance: 185.6
click at [1027, 542] on div "**********" at bounding box center [1194, 270] width 545 height 844
click at [1461, 65] on icon "button" at bounding box center [1456, 71] width 12 height 12
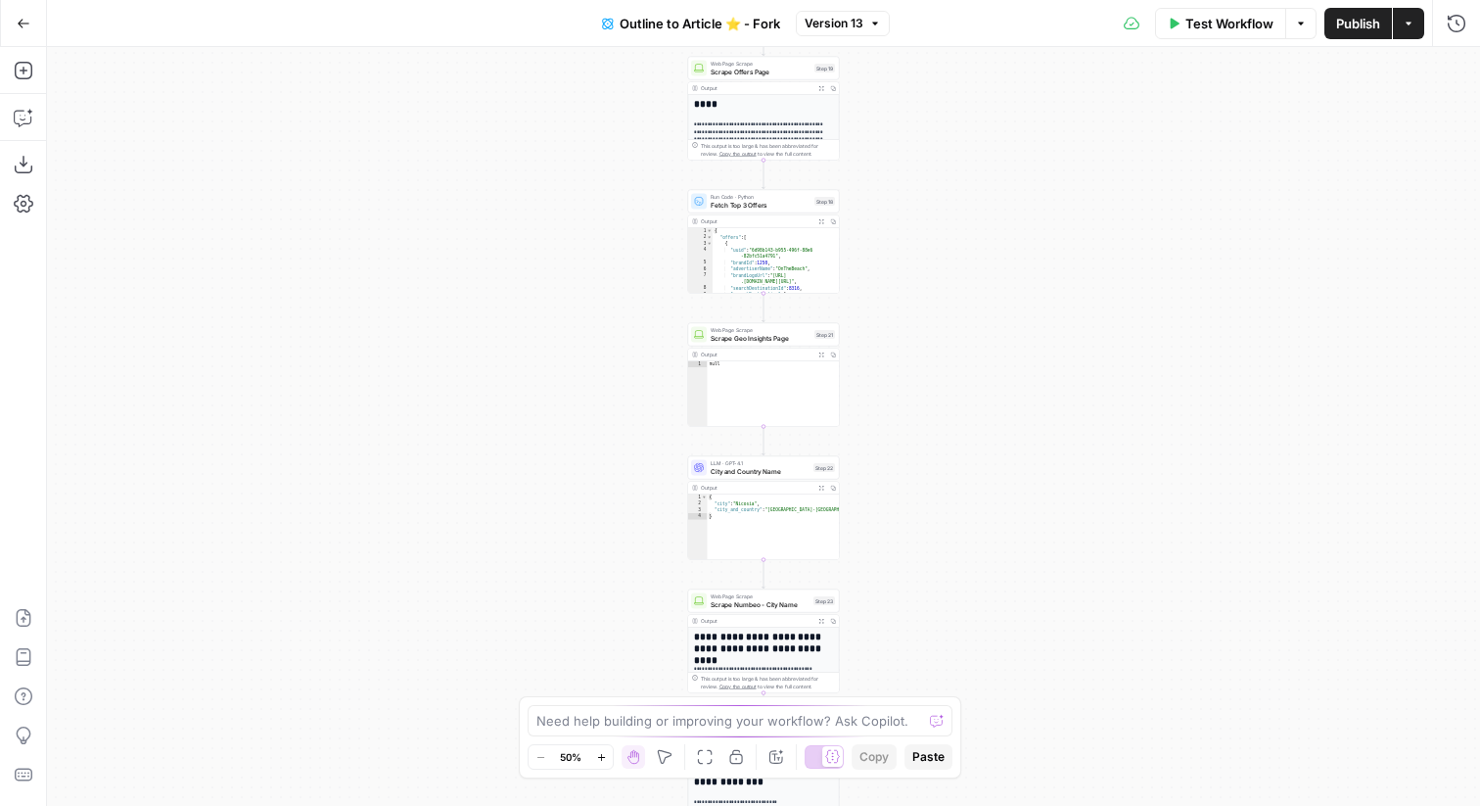
click at [1253, 23] on span "Test Workflow" at bounding box center [1230, 24] width 88 height 20
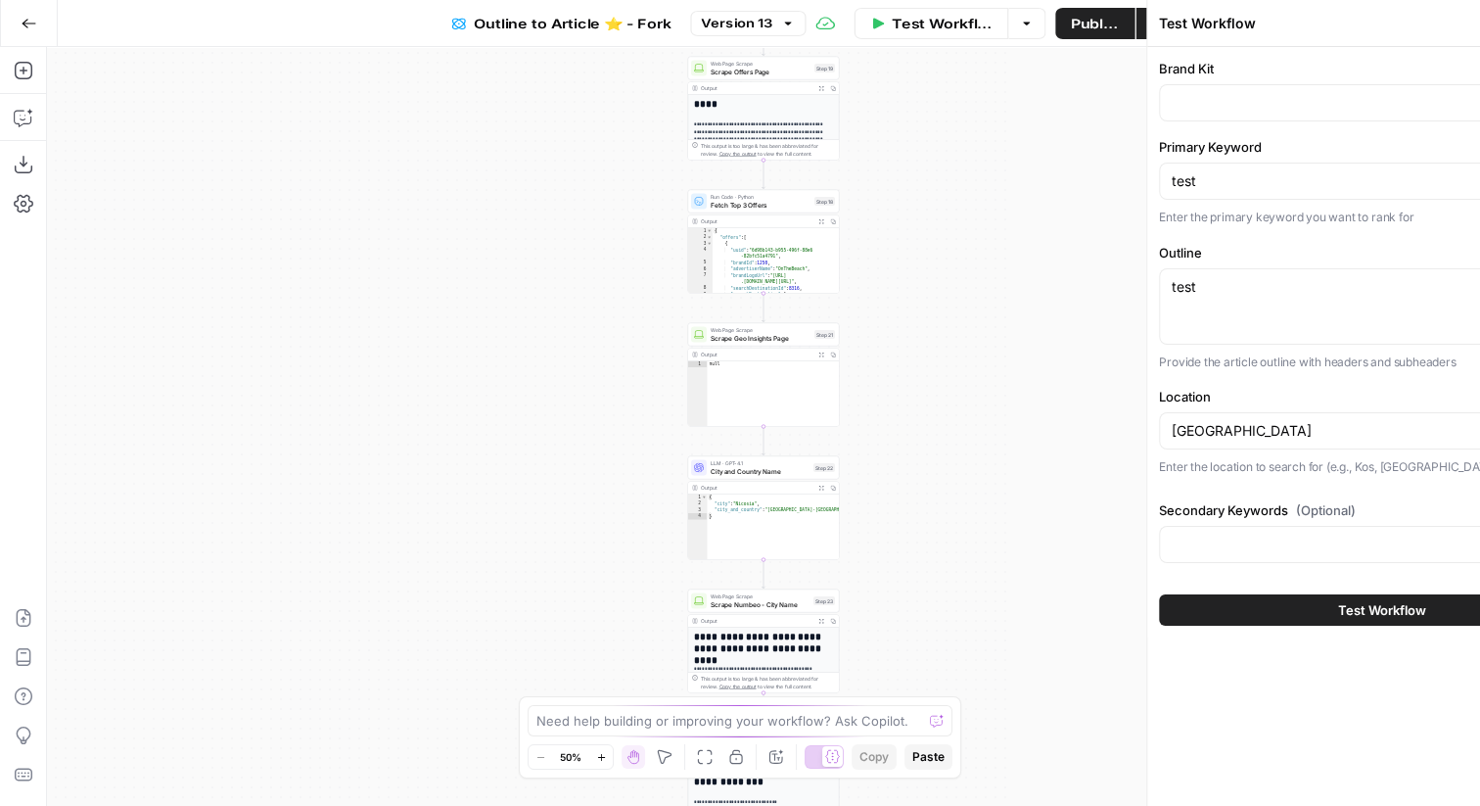
type input "IceLolly"
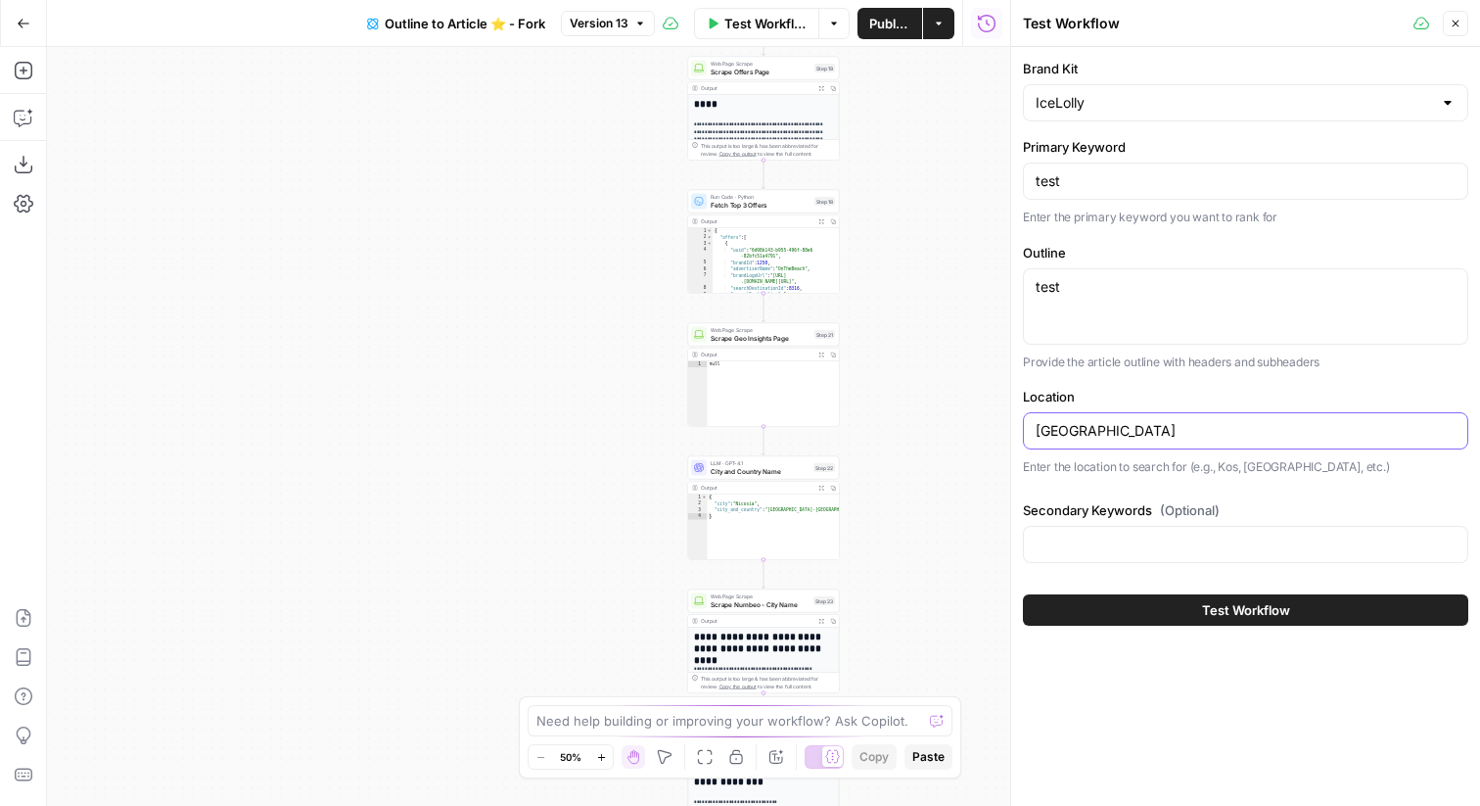
click at [1131, 438] on input "[GEOGRAPHIC_DATA]" at bounding box center [1246, 431] width 420 height 20
type input "Ibiza"
click at [1119, 607] on button "Test Workflow" at bounding box center [1245, 609] width 445 height 31
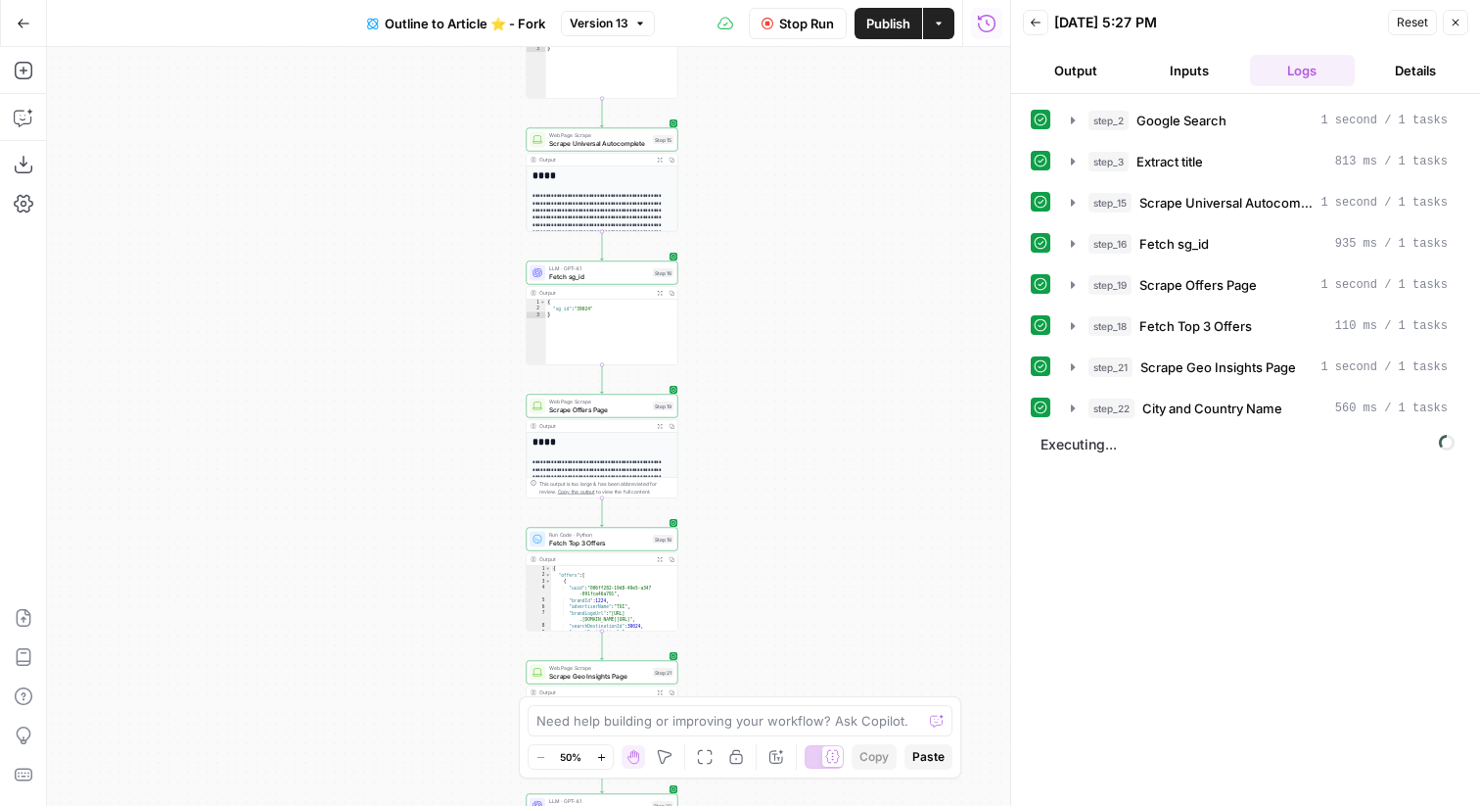
click at [792, 25] on span "Stop Run" at bounding box center [806, 24] width 55 height 20
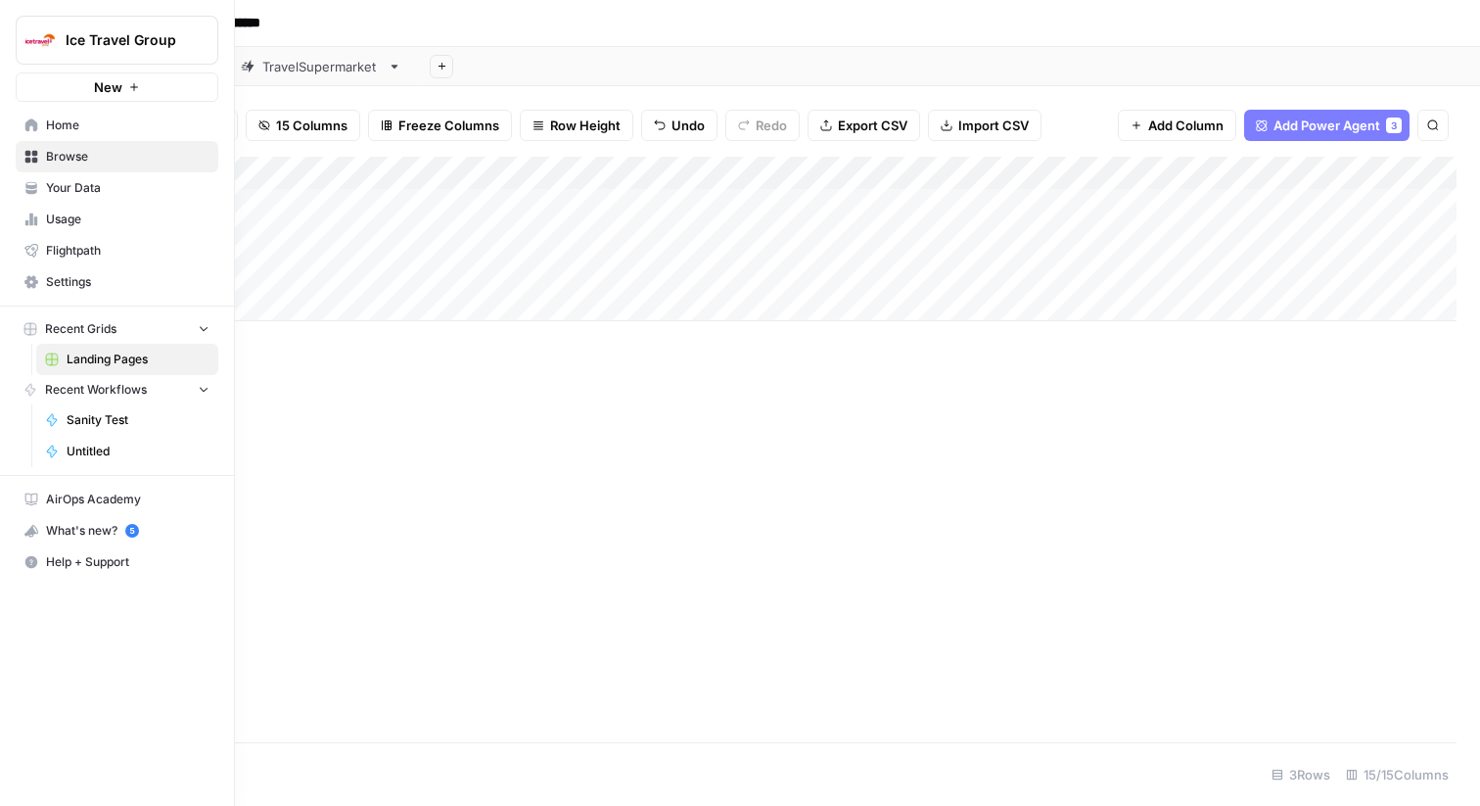
click at [22, 185] on link "Your Data" at bounding box center [117, 187] width 203 height 31
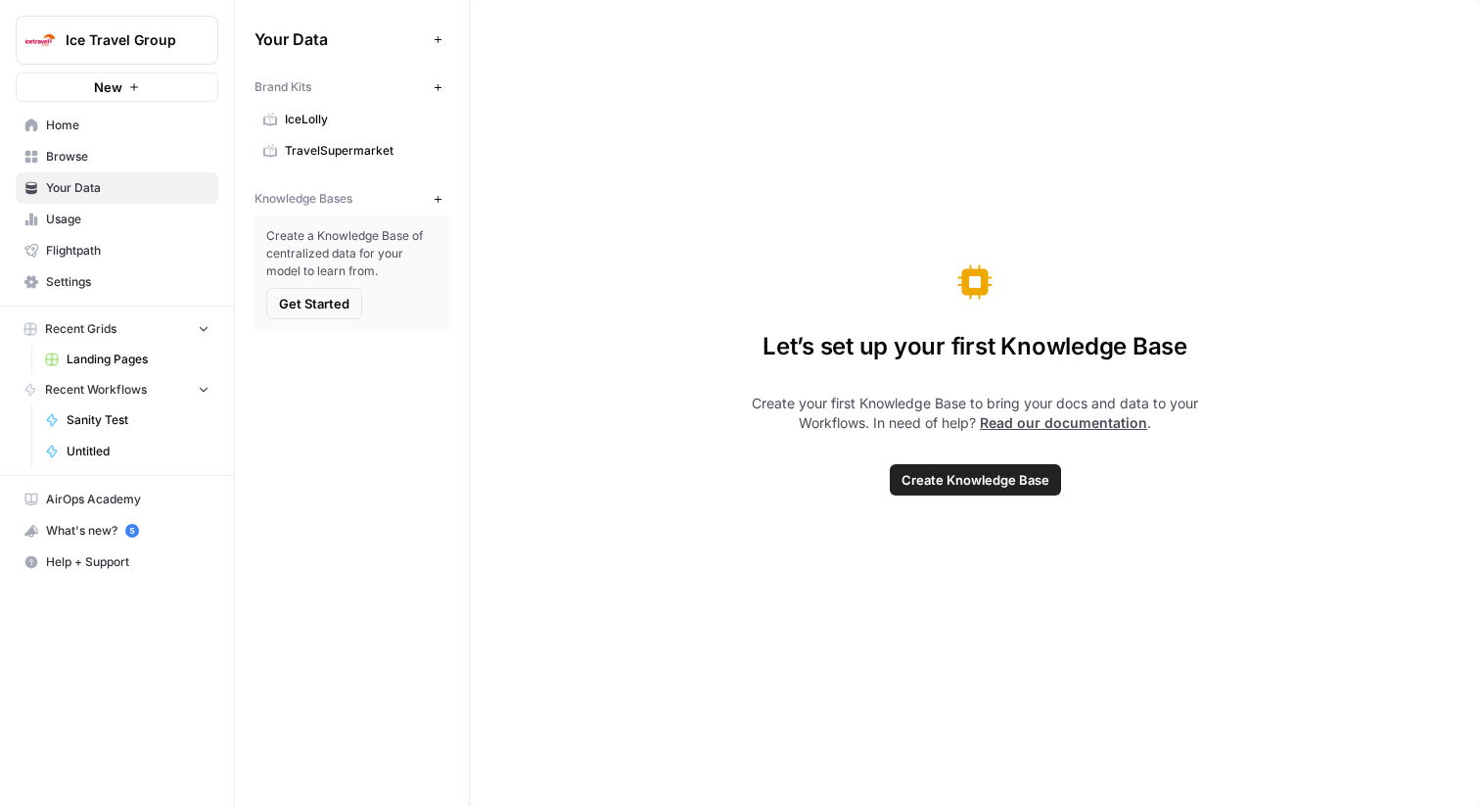
click at [289, 132] on link "IceLolly" at bounding box center [352, 119] width 195 height 31
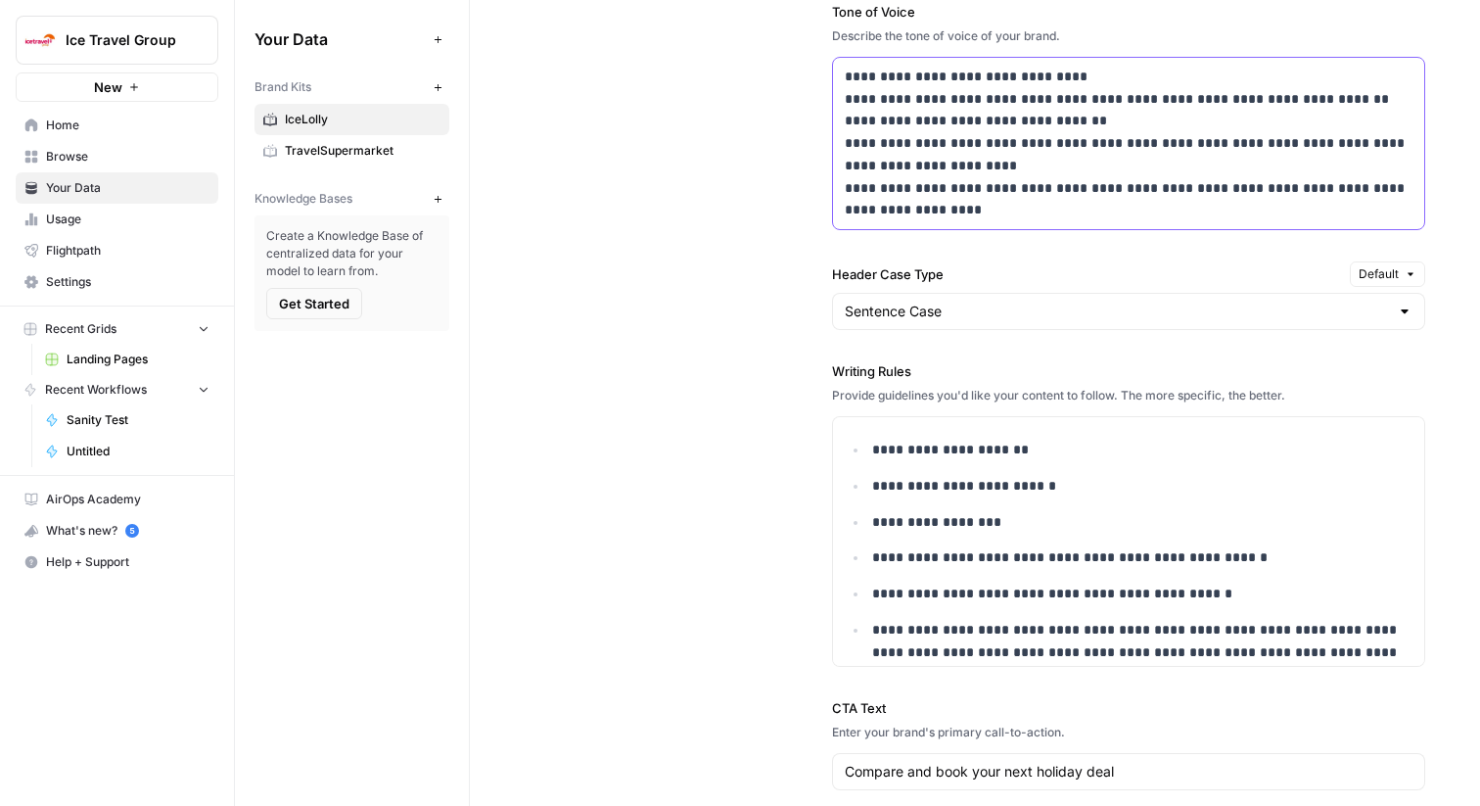
click at [999, 210] on p "**********" at bounding box center [1129, 144] width 568 height 156
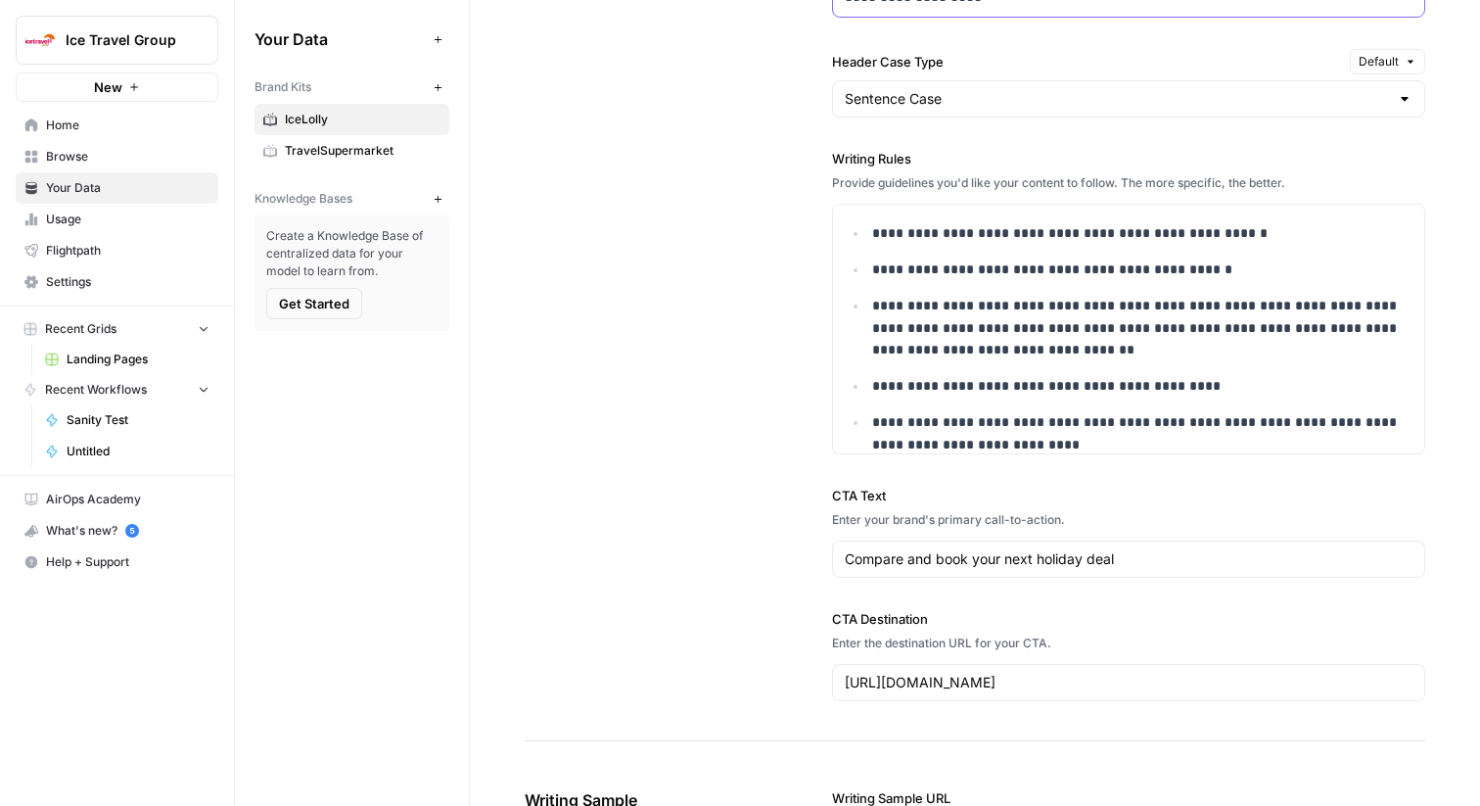
scroll to position [128, 0]
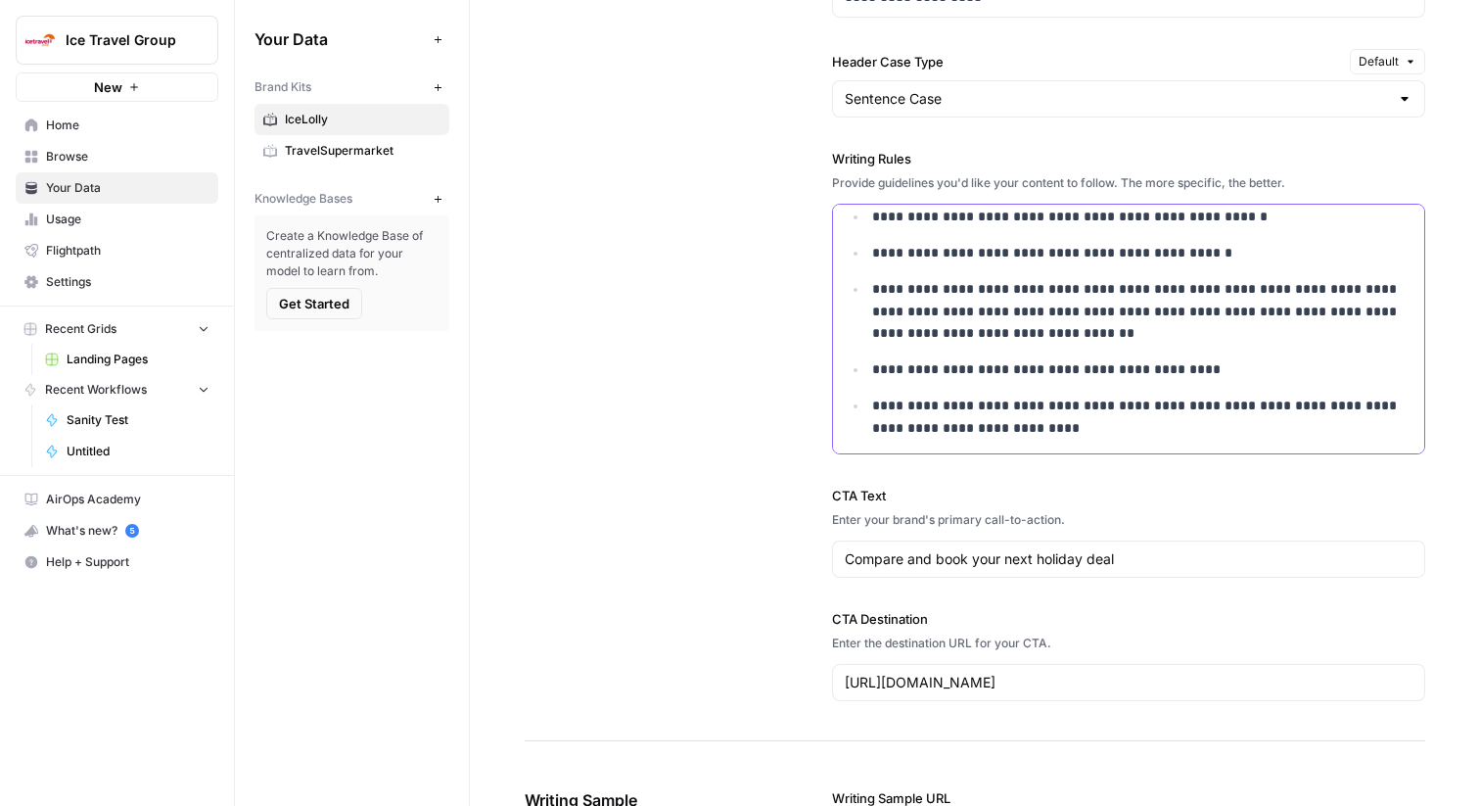
click at [1036, 423] on p "**********" at bounding box center [1142, 417] width 540 height 45
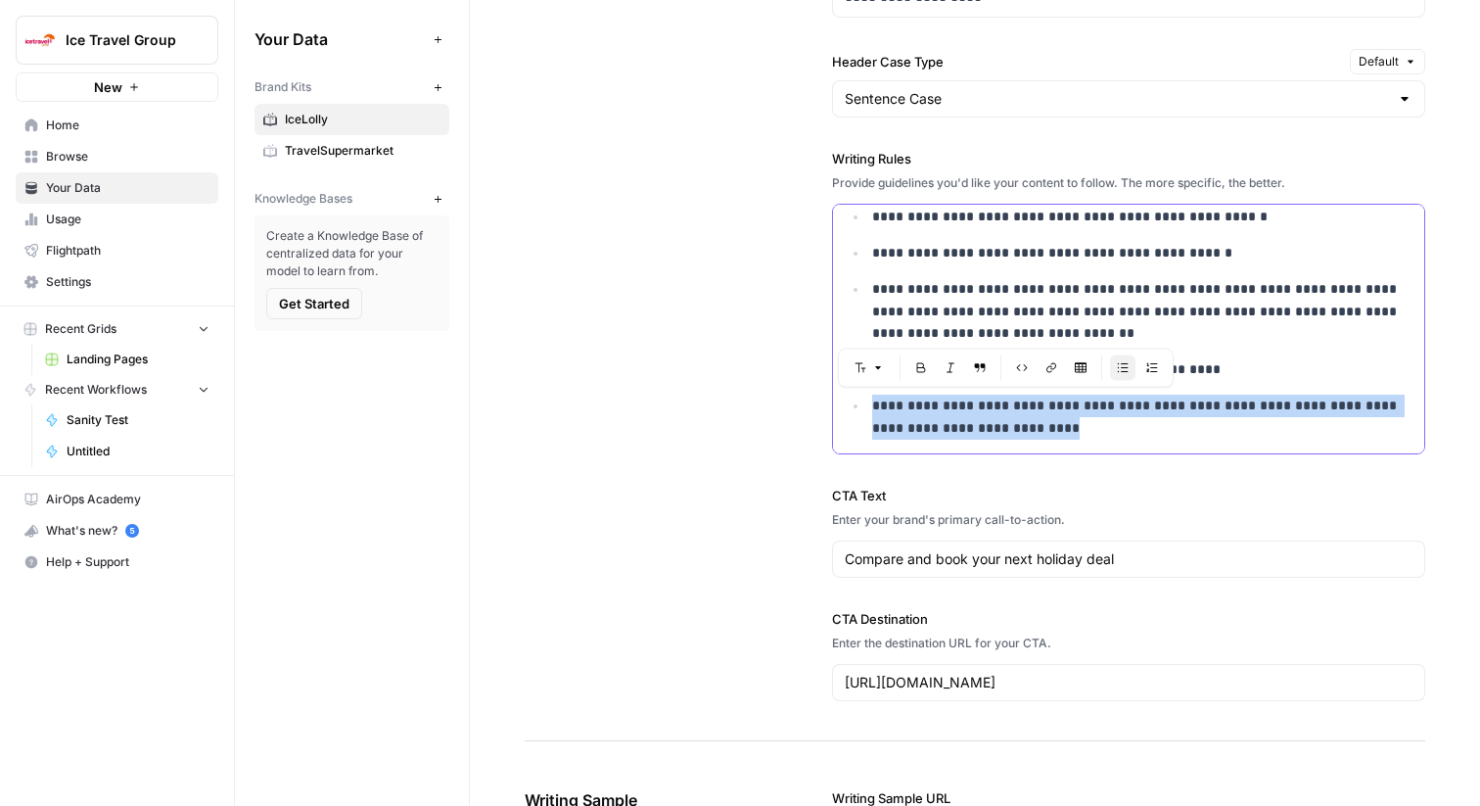
drag, startPoint x: 1036, startPoint y: 428, endPoint x: 871, endPoint y: 413, distance: 165.1
click at [872, 413] on p "**********" at bounding box center [1142, 417] width 540 height 45
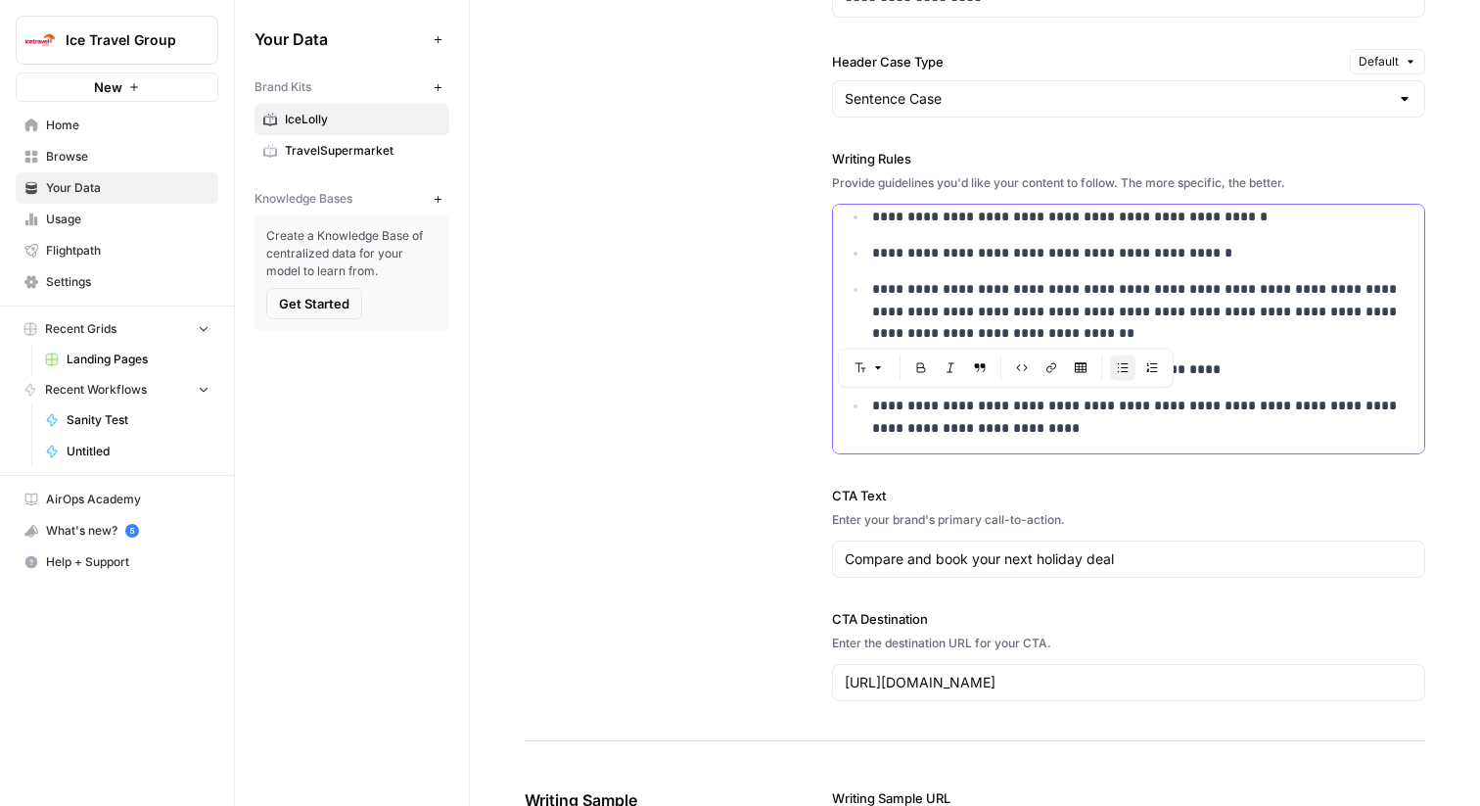
scroll to position [1978, 0]
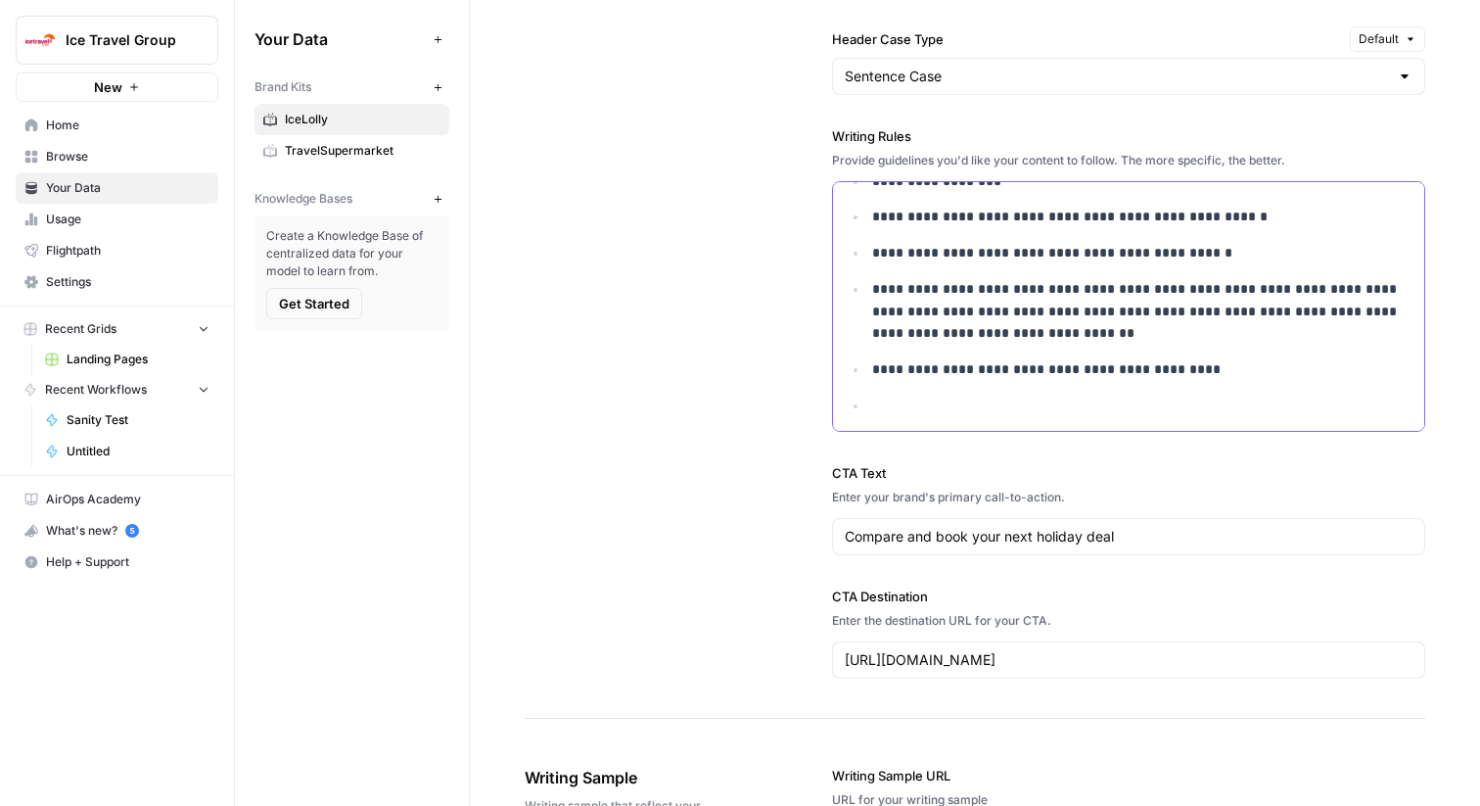
click at [1041, 339] on p "**********" at bounding box center [1142, 311] width 540 height 67
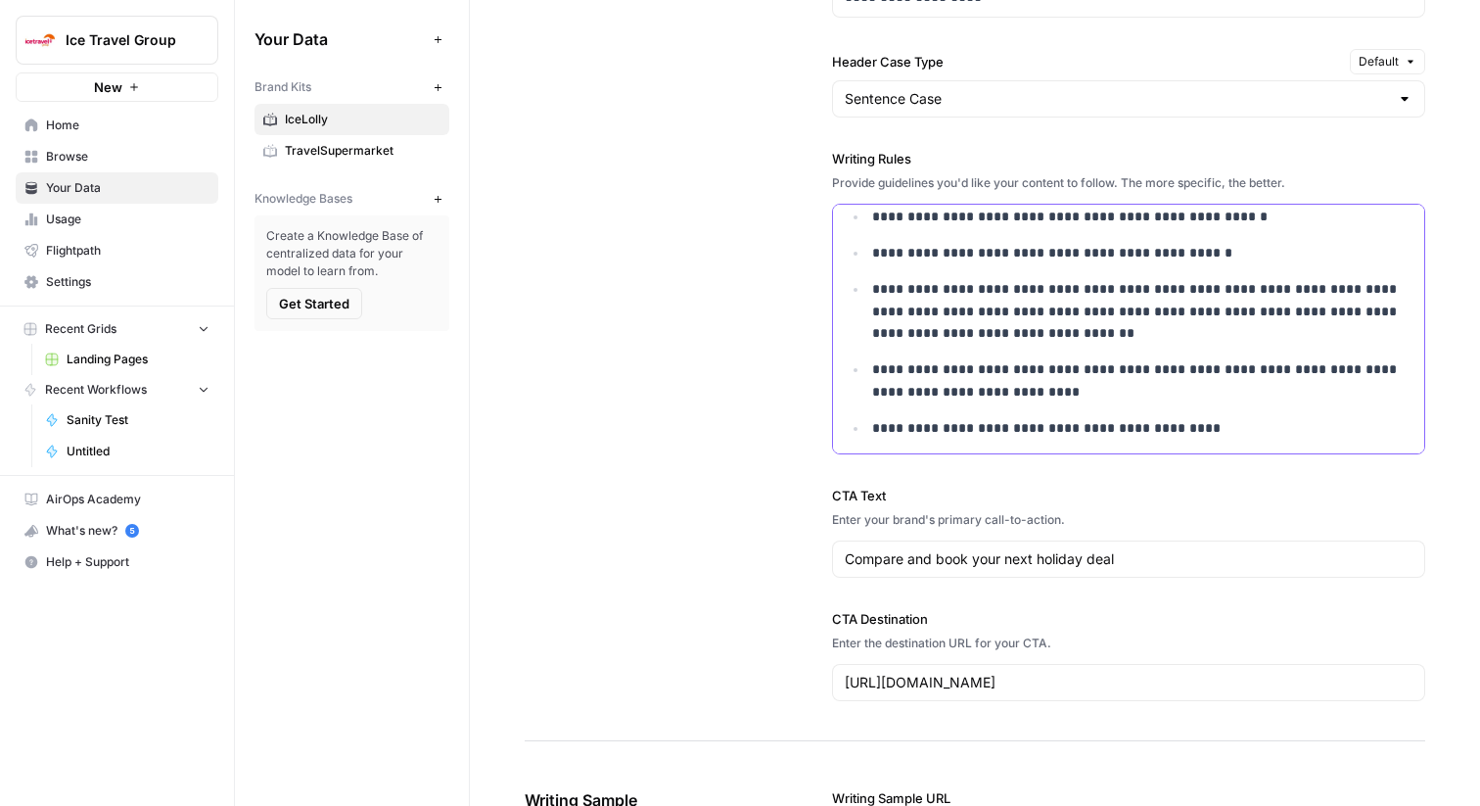
scroll to position [164, 0]
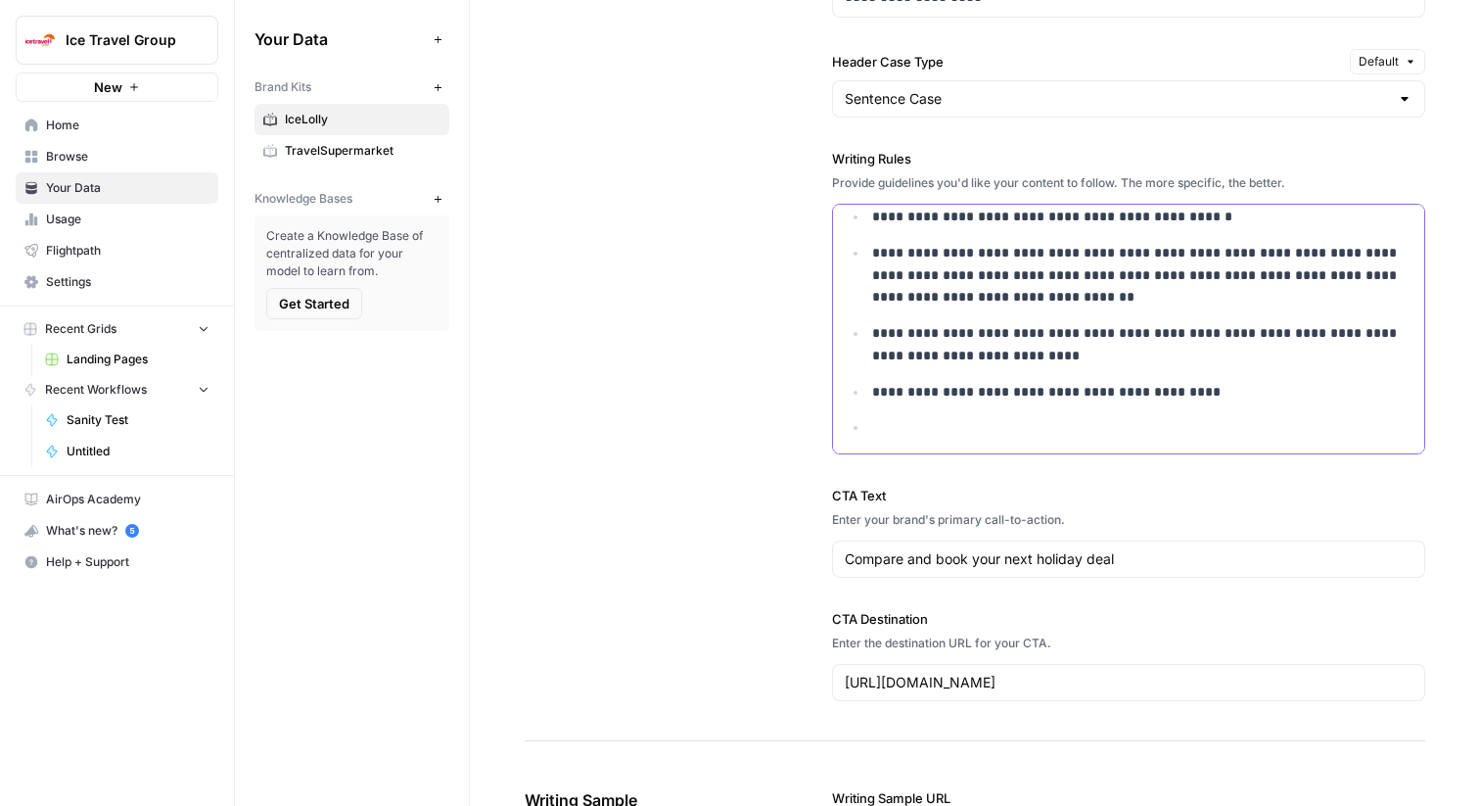
click at [999, 416] on p at bounding box center [1142, 427] width 540 height 23
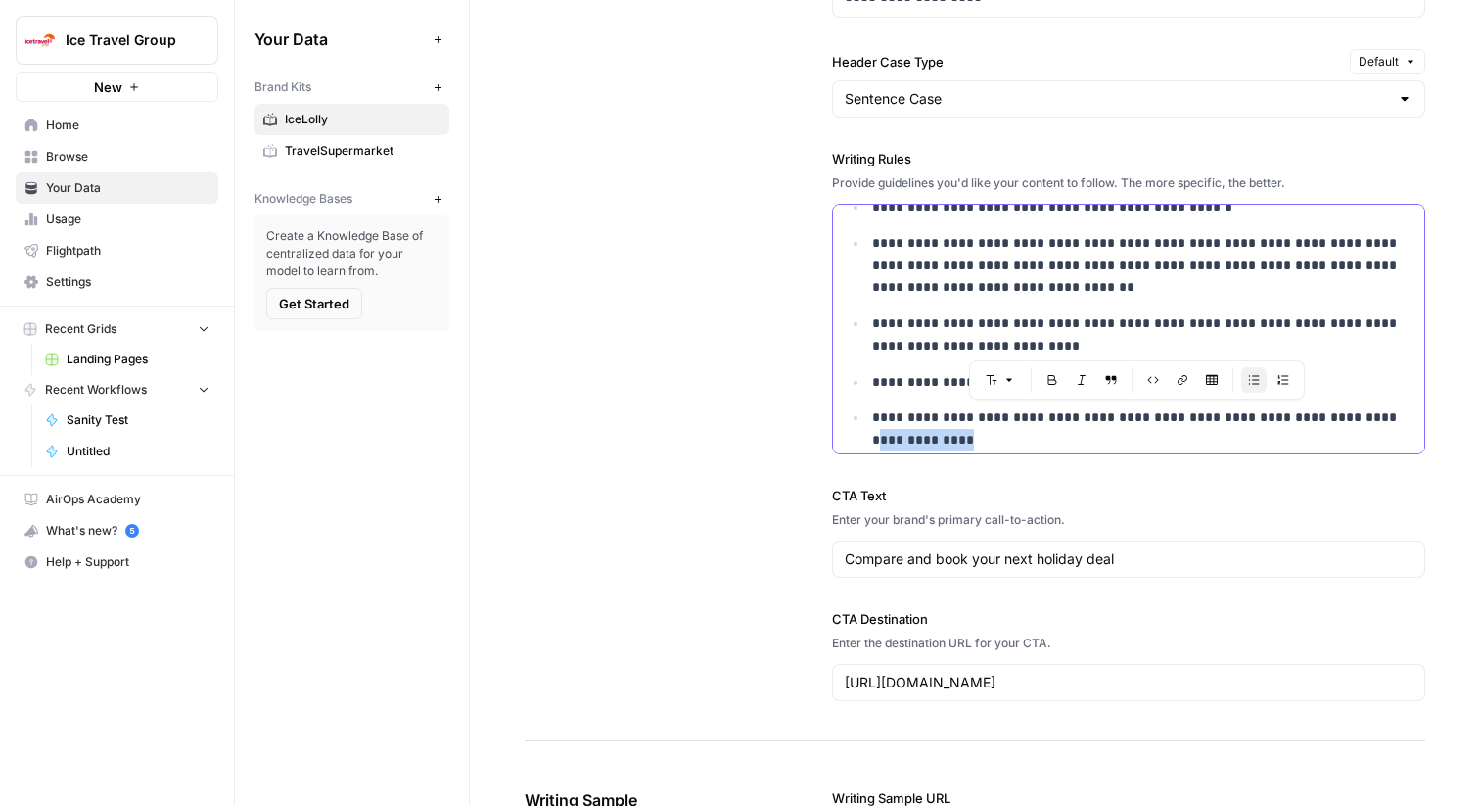
drag, startPoint x: 1023, startPoint y: 448, endPoint x: 1351, endPoint y: 425, distance: 328.8
click at [1351, 425] on p "**********" at bounding box center [1142, 428] width 540 height 45
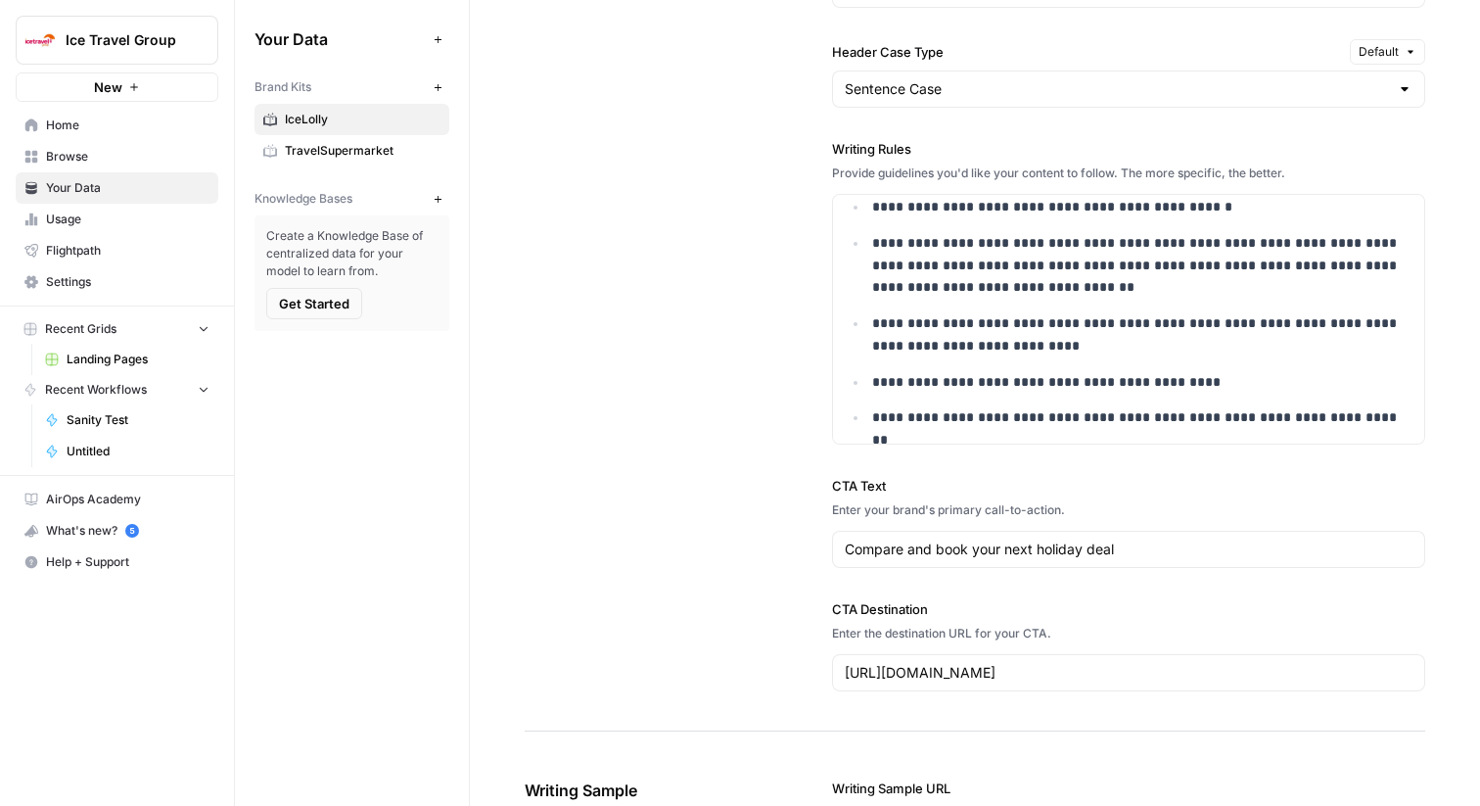
click at [119, 160] on span "Browse" at bounding box center [128, 157] width 164 height 18
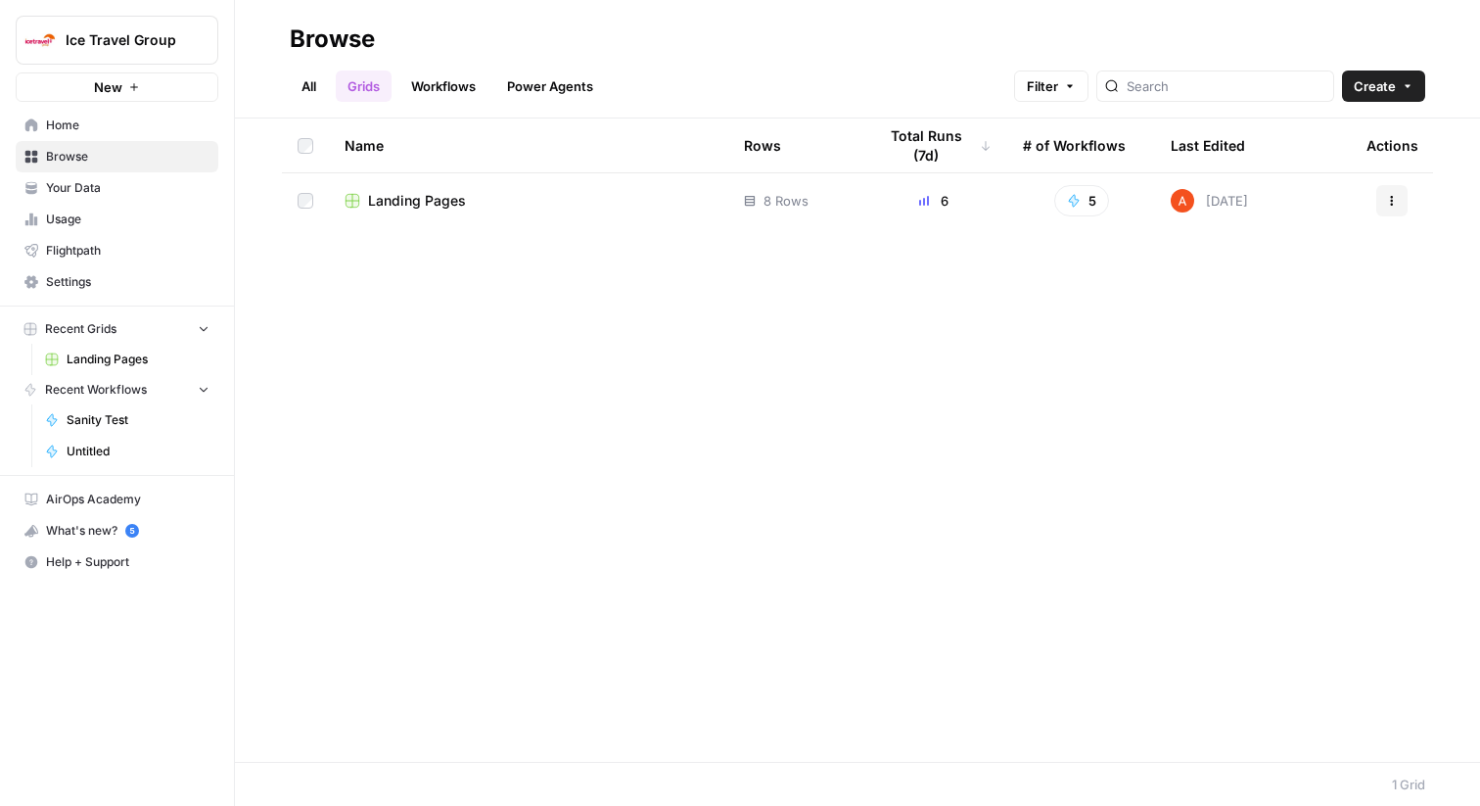
click at [419, 208] on span "Landing Pages" at bounding box center [417, 201] width 98 height 20
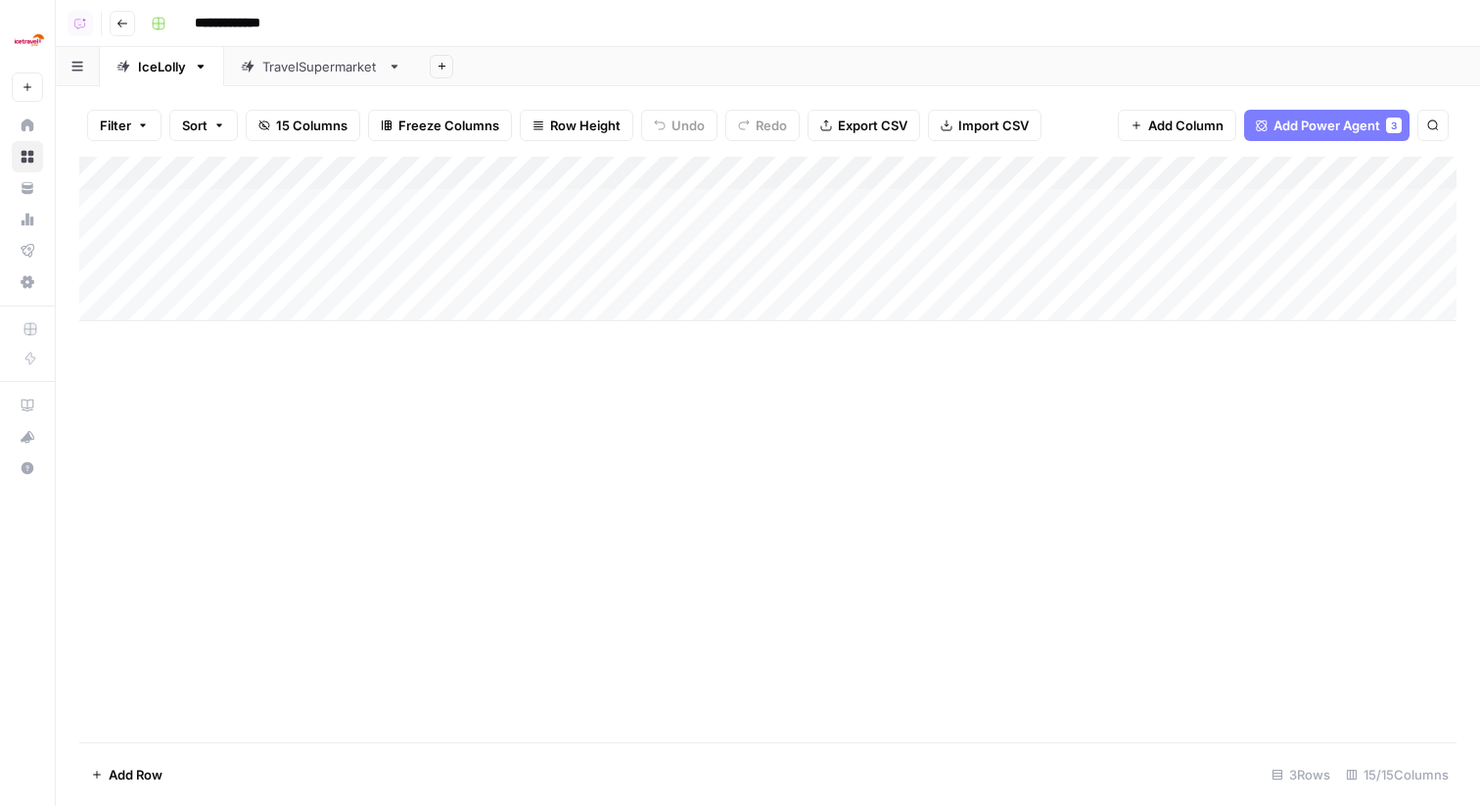
click at [621, 170] on div "Add Column" at bounding box center [768, 239] width 1378 height 164
click at [652, 212] on span "All Rows" at bounding box center [692, 219] width 123 height 20
click at [541, 206] on div "Add Column" at bounding box center [768, 239] width 1378 height 164
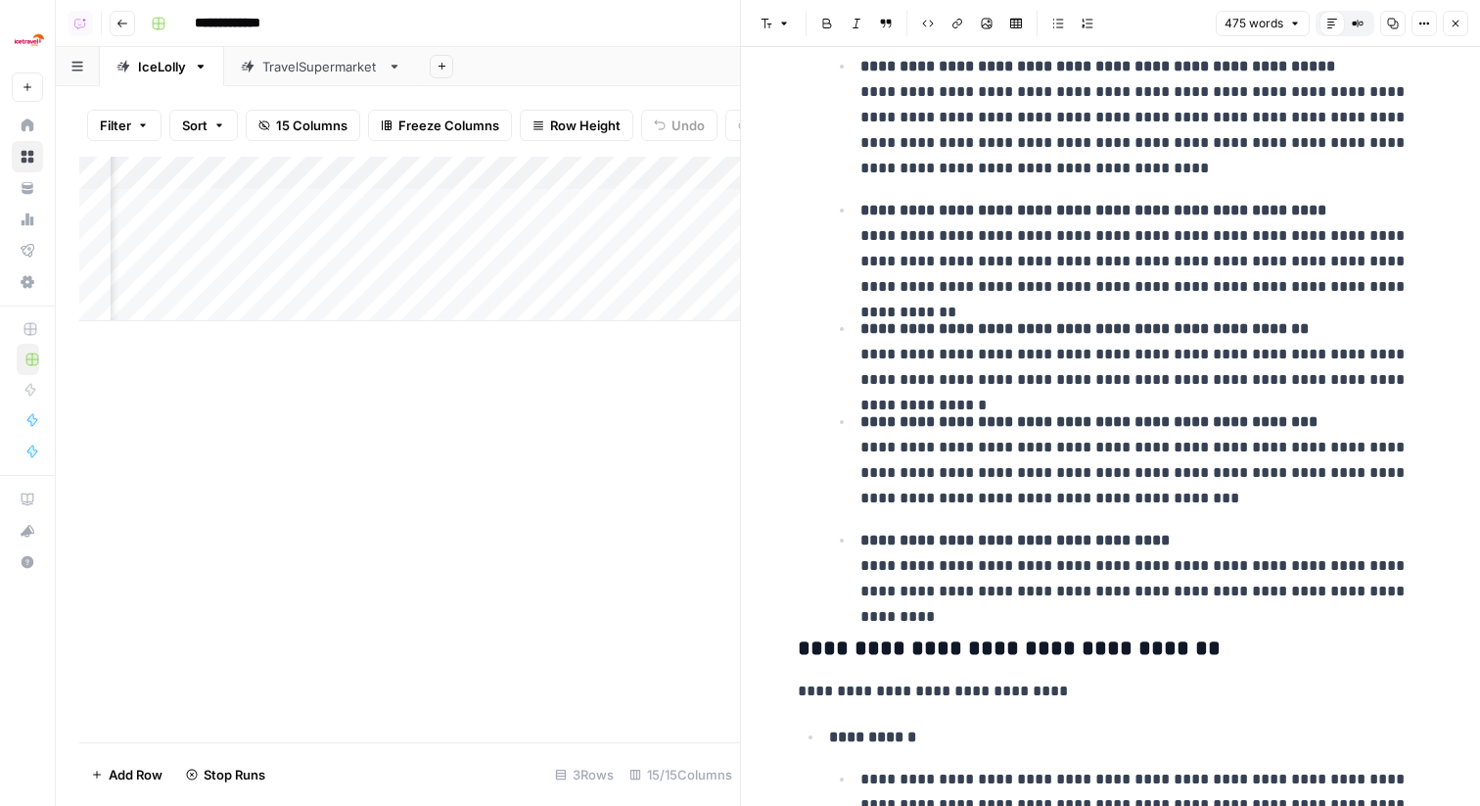
scroll to position [357, 0]
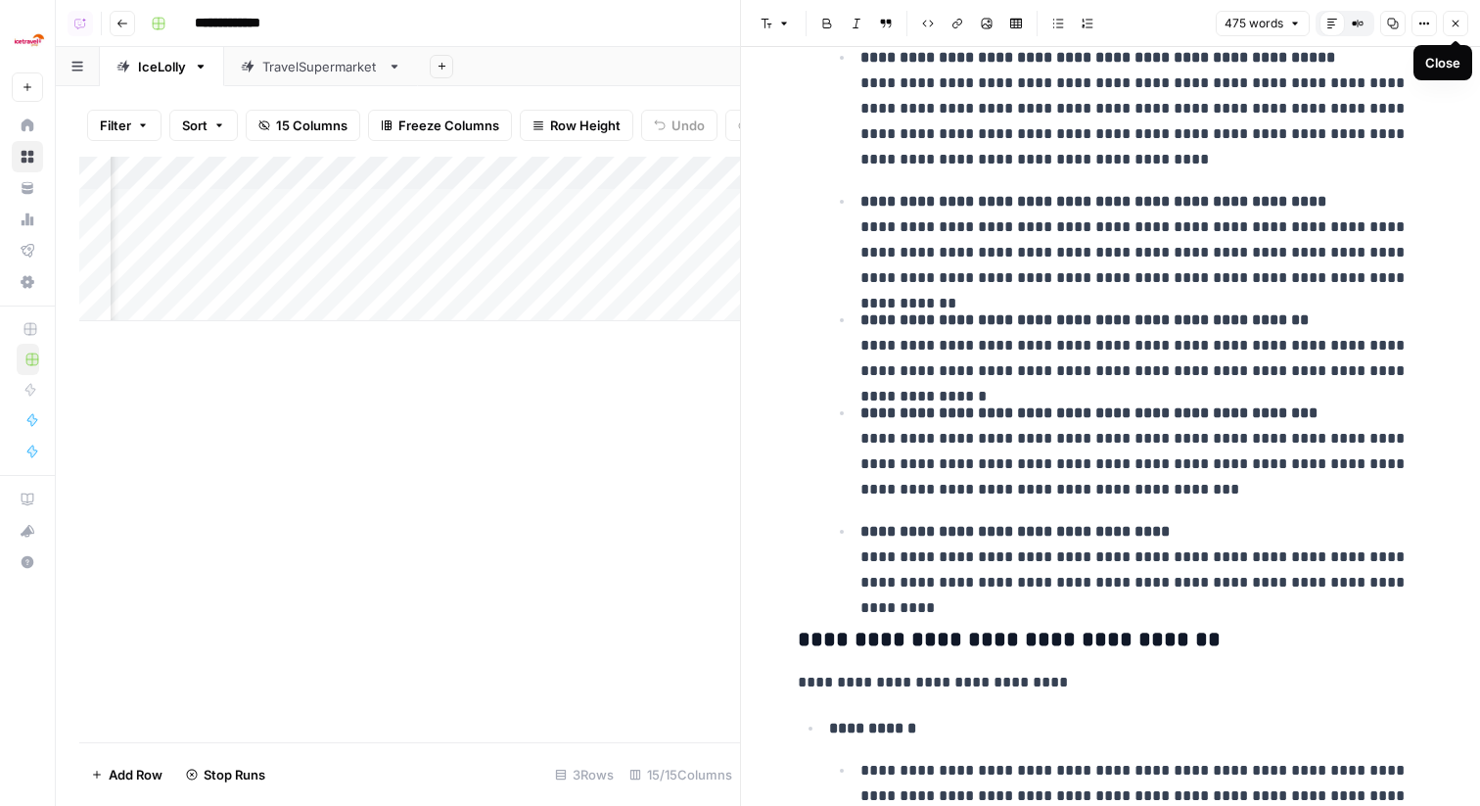
click at [1459, 24] on icon "button" at bounding box center [1456, 24] width 12 height 12
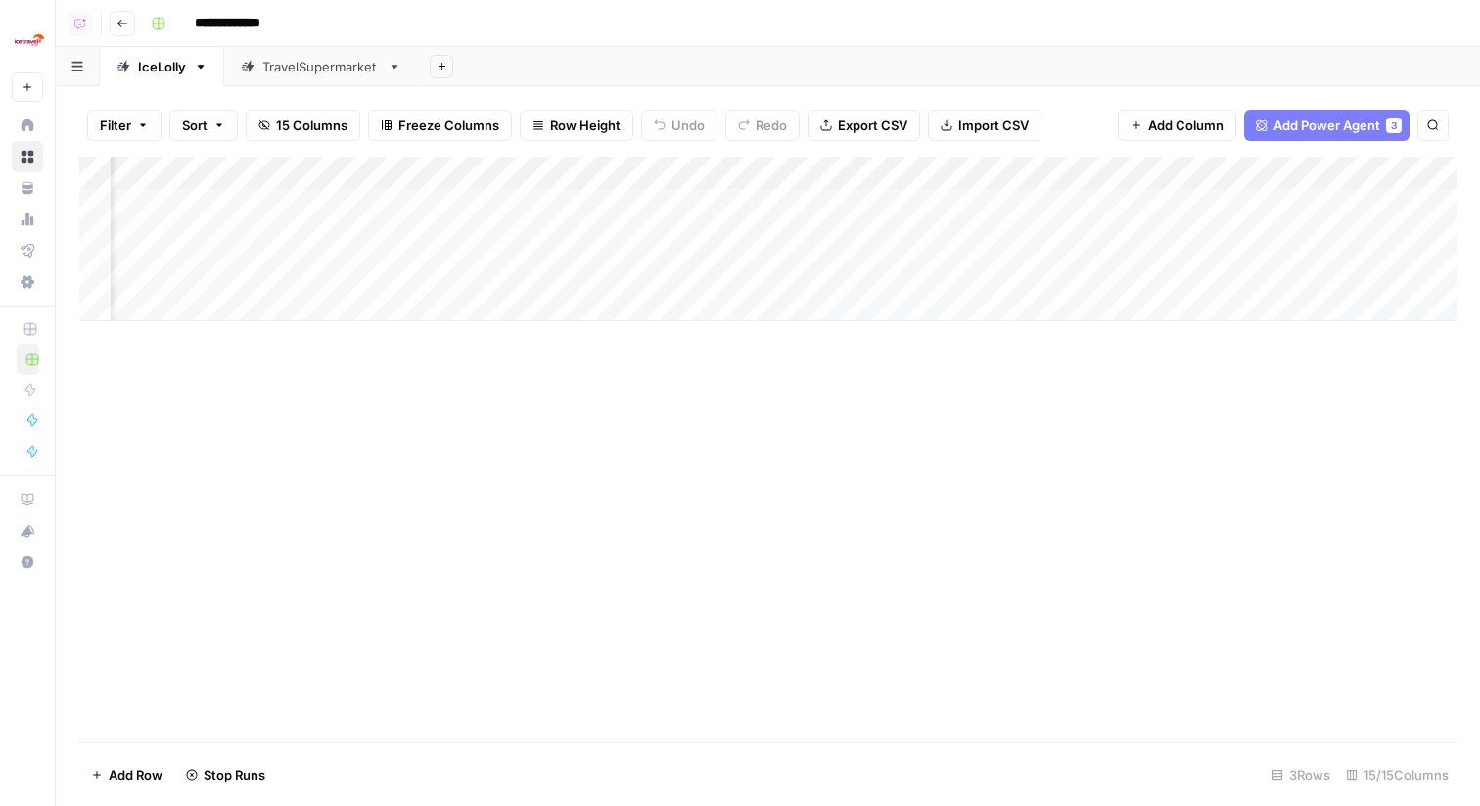
scroll to position [0, 1407]
click at [798, 201] on div "Add Column" at bounding box center [768, 239] width 1378 height 164
click at [802, 240] on div "Add Column" at bounding box center [768, 239] width 1378 height 164
click at [801, 269] on div "Add Column" at bounding box center [768, 239] width 1378 height 164
click at [977, 202] on div "Add Column" at bounding box center [768, 239] width 1378 height 164
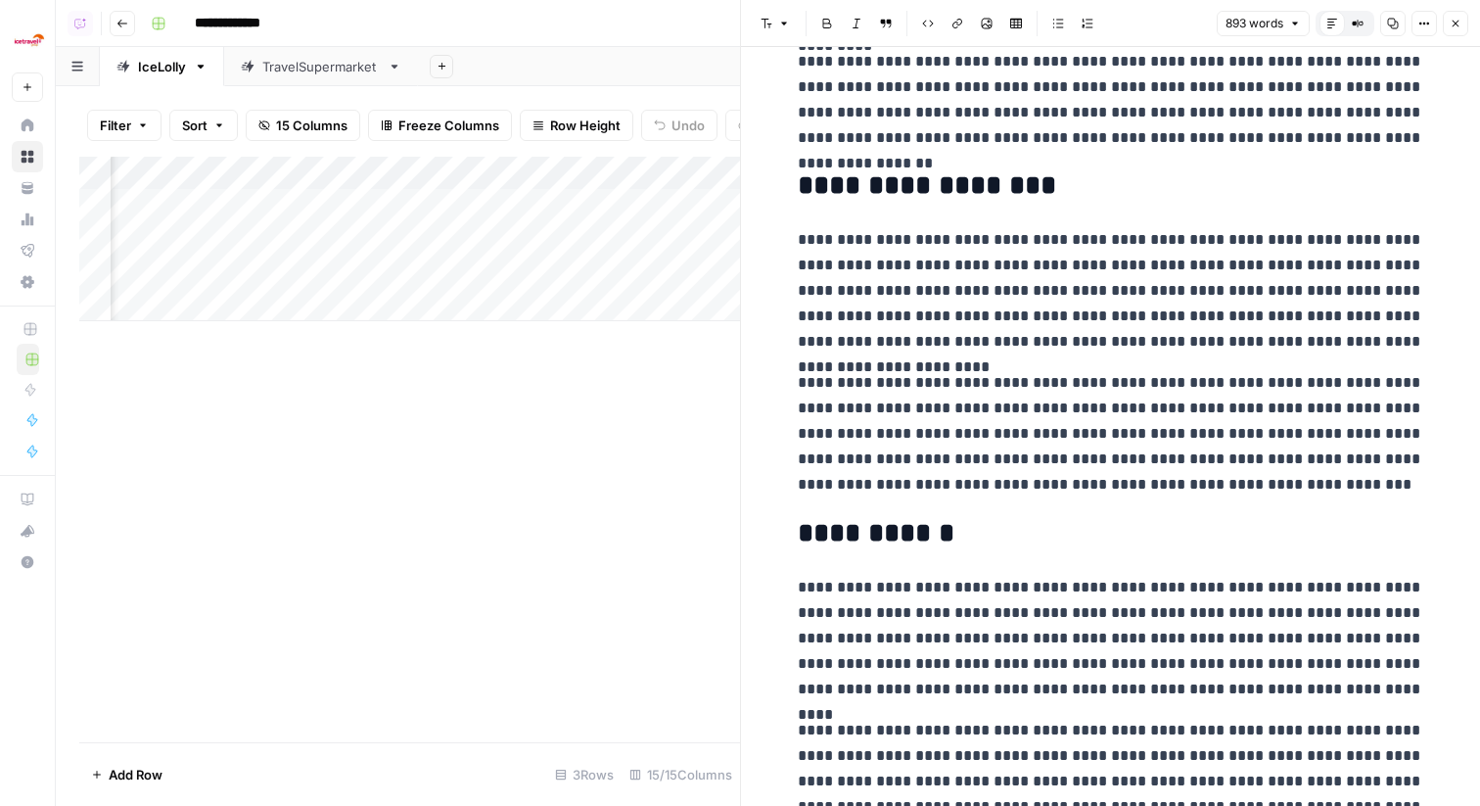
scroll to position [1239, 0]
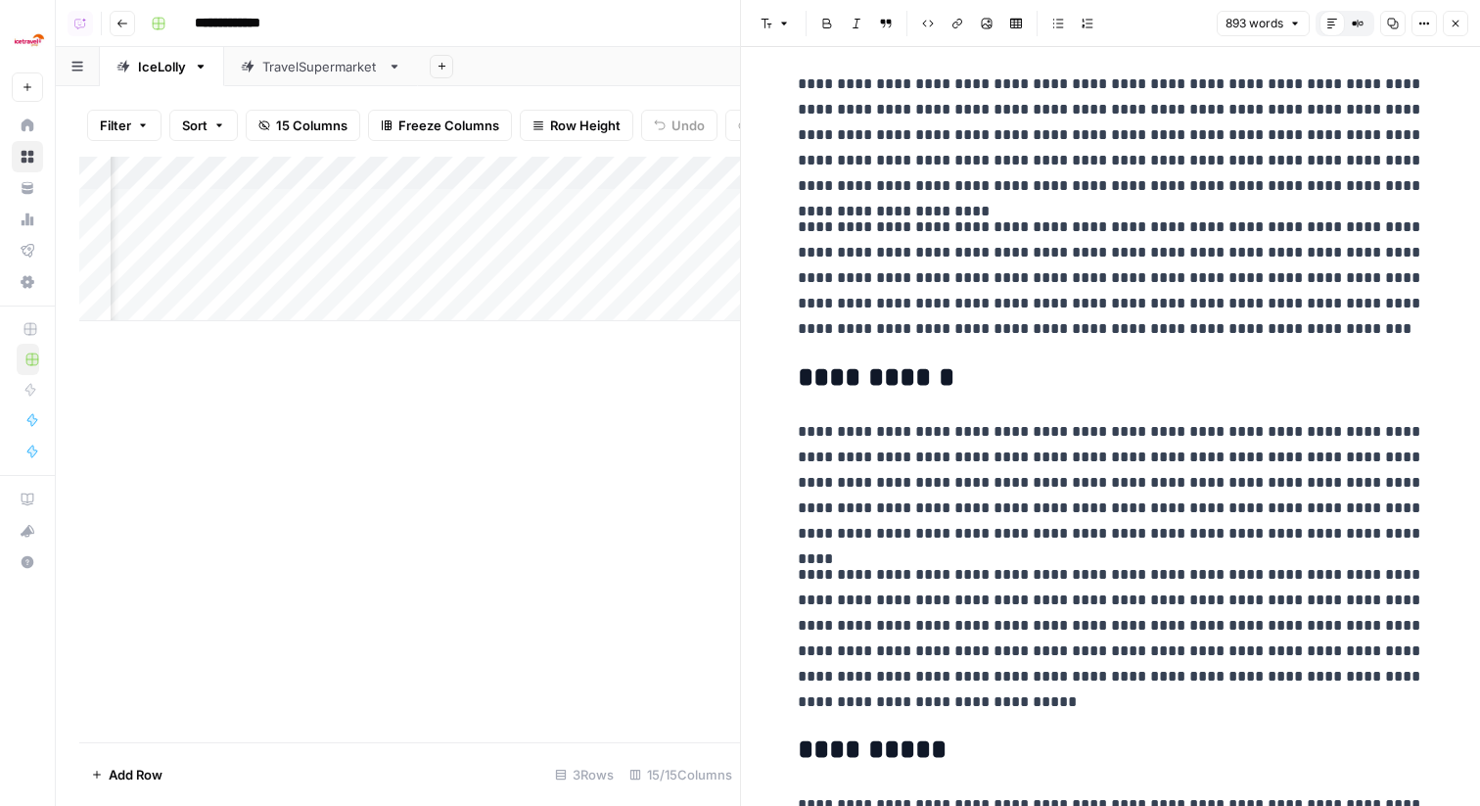
click at [1462, 27] on button "Close" at bounding box center [1455, 23] width 25 height 25
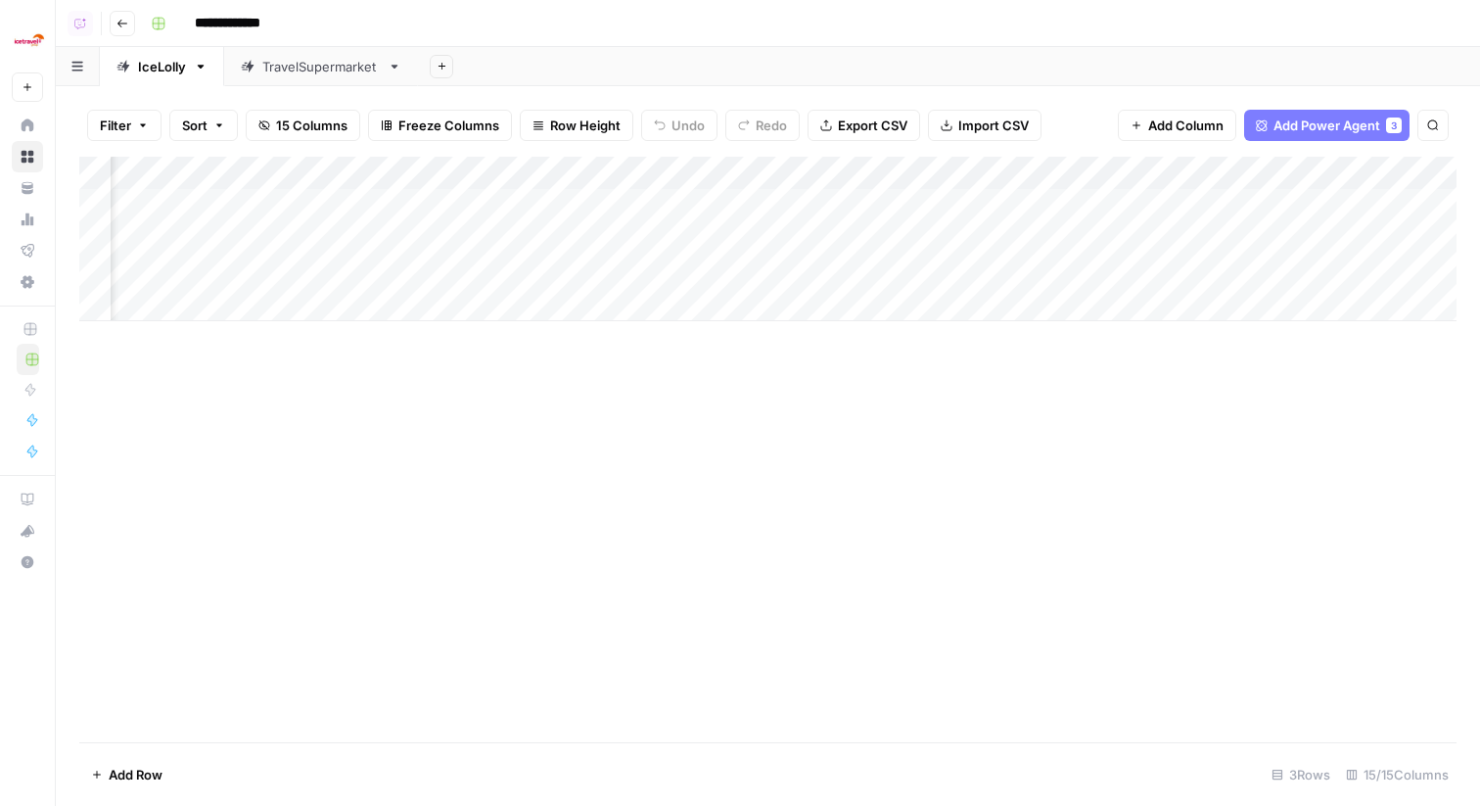
scroll to position [0, 237]
click at [549, 205] on div "Add Column" at bounding box center [768, 239] width 1378 height 164
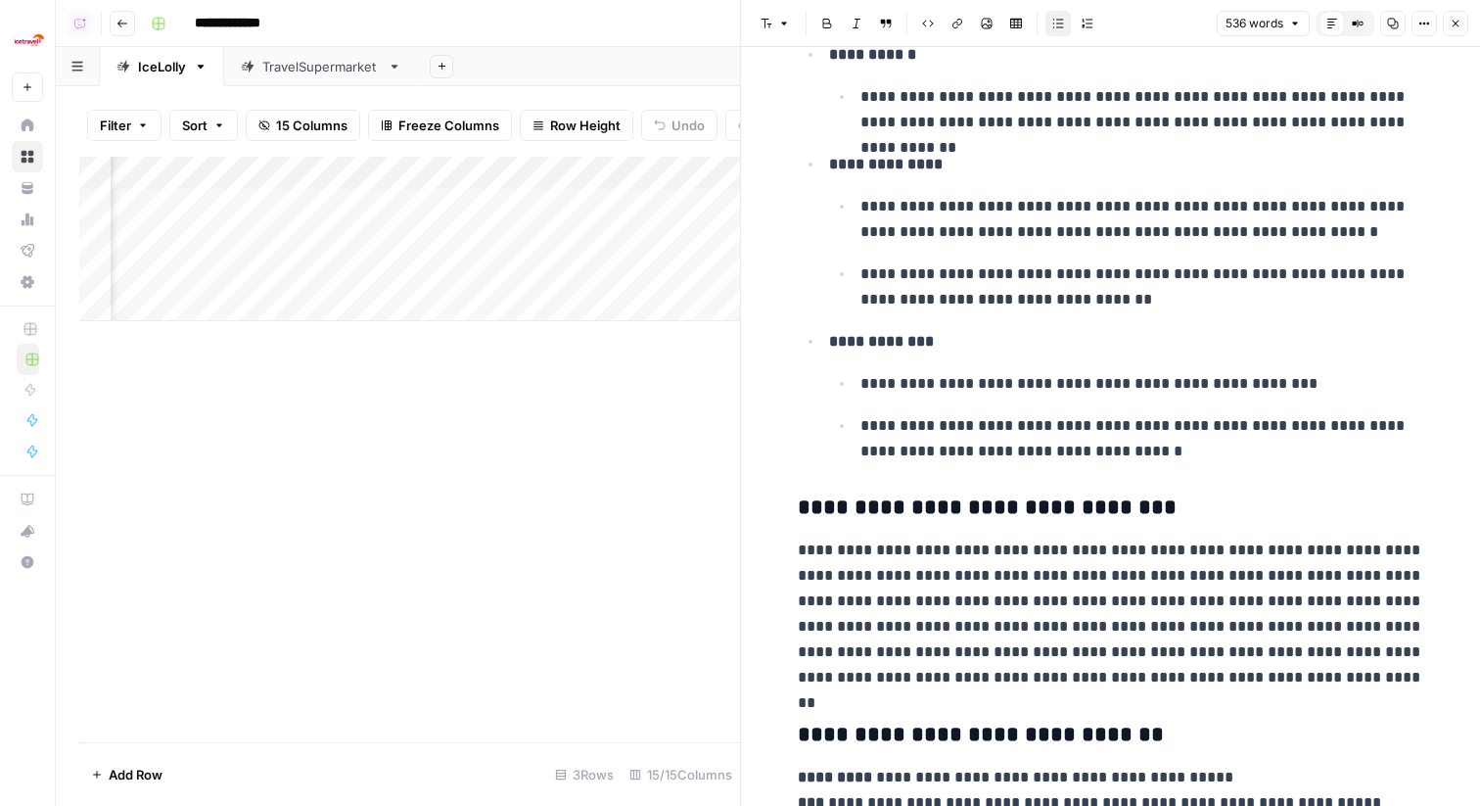
scroll to position [1259, 0]
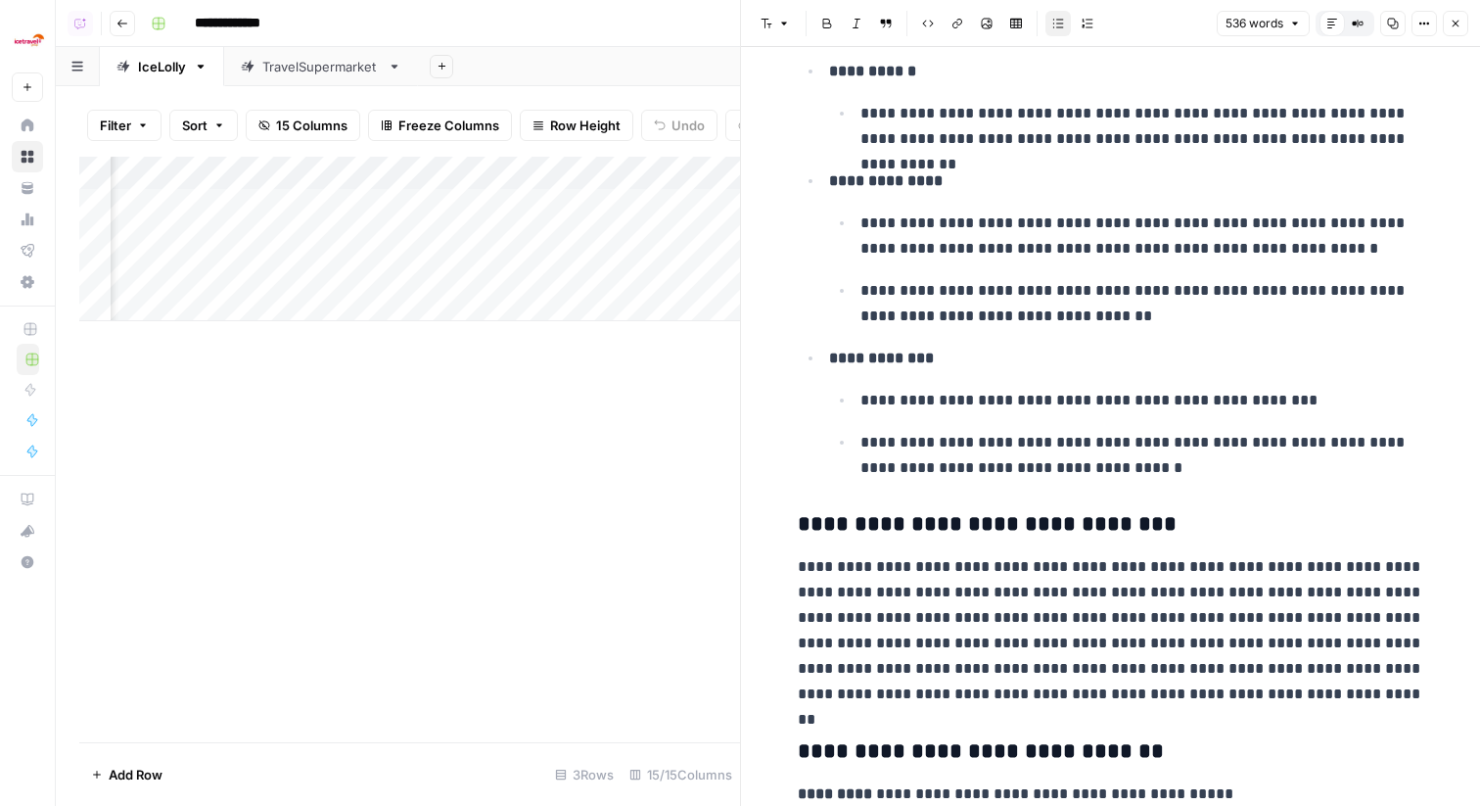
click at [1452, 24] on icon "button" at bounding box center [1456, 24] width 12 height 12
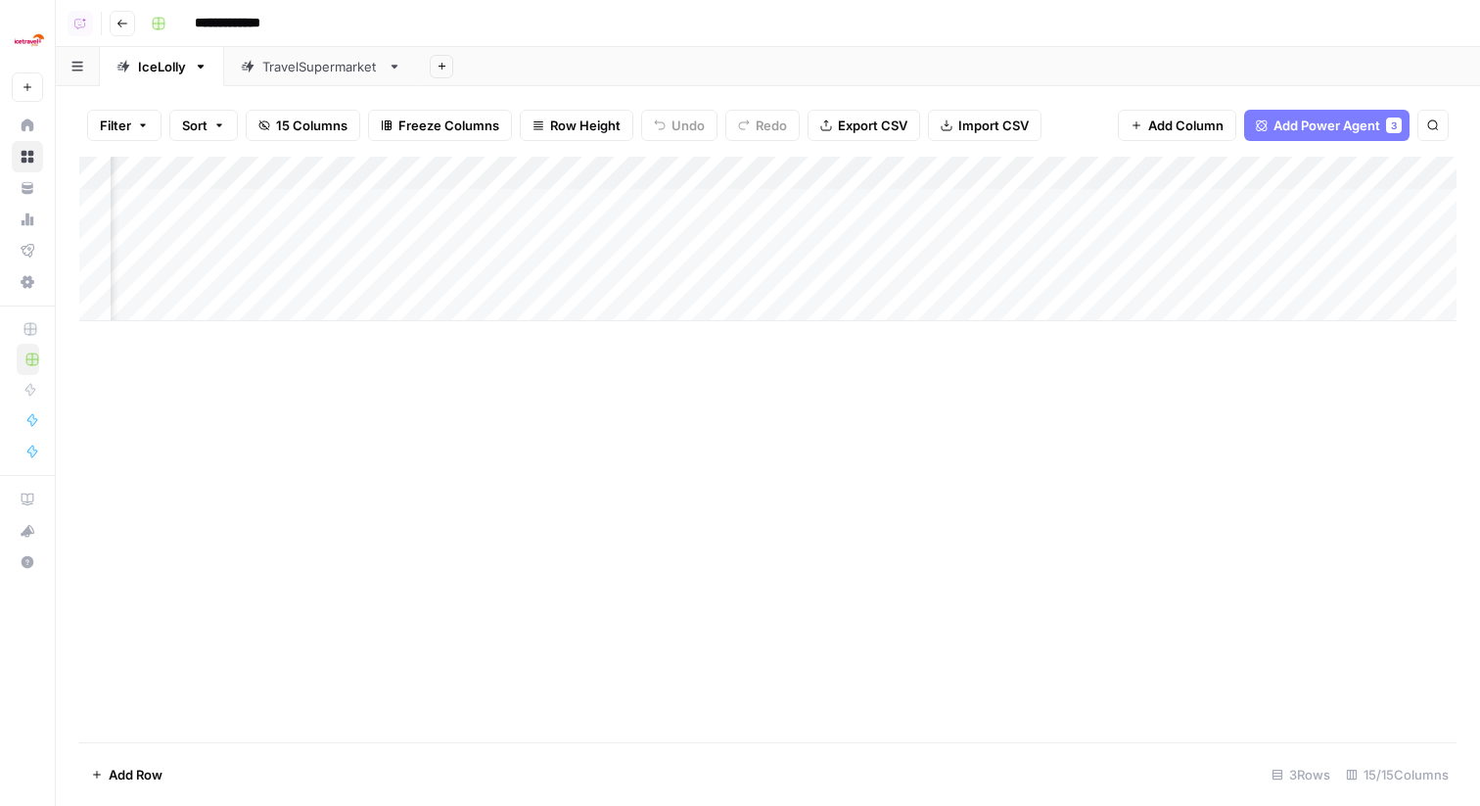
click at [1095, 199] on div "Add Column" at bounding box center [768, 239] width 1378 height 164
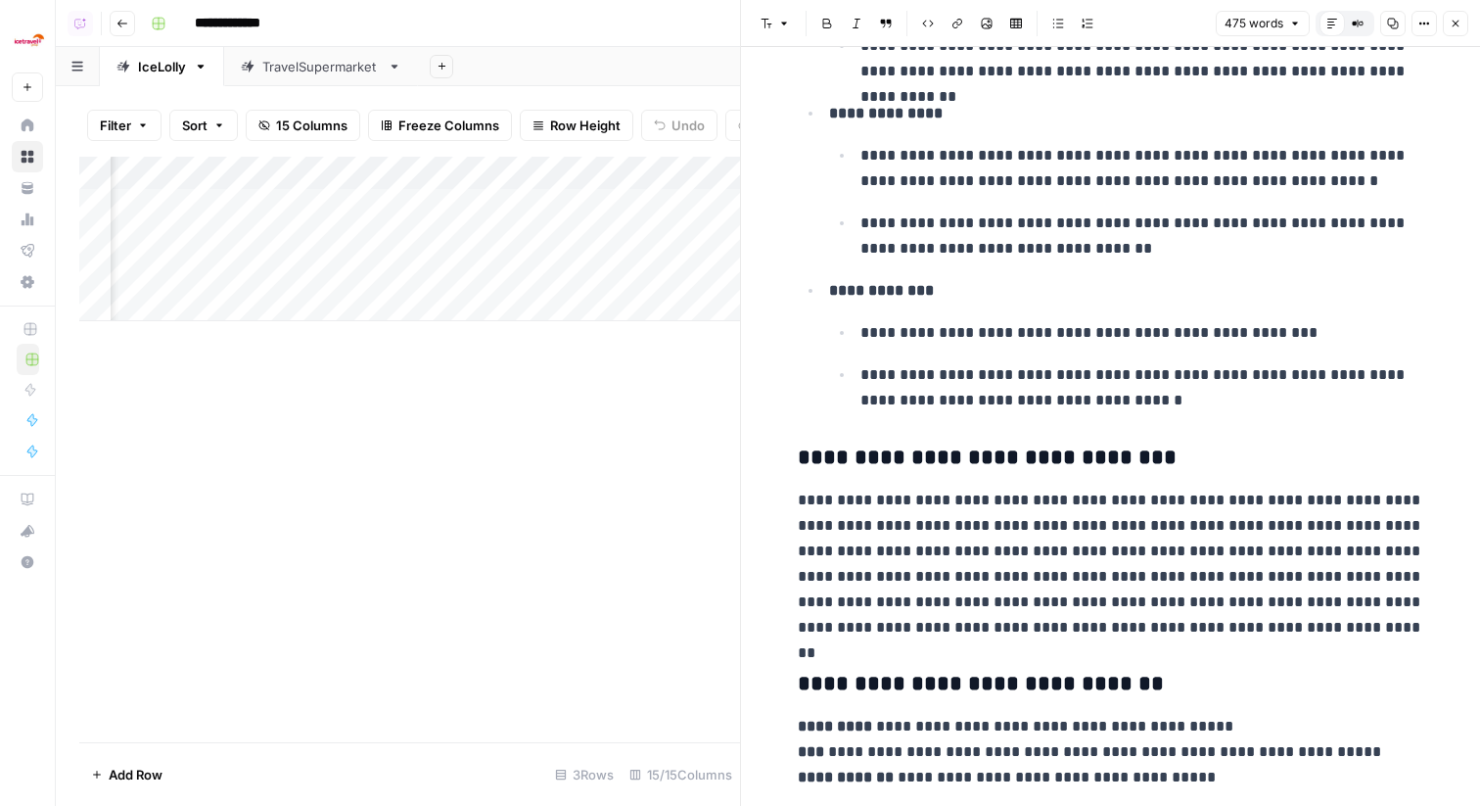
scroll to position [1137, 0]
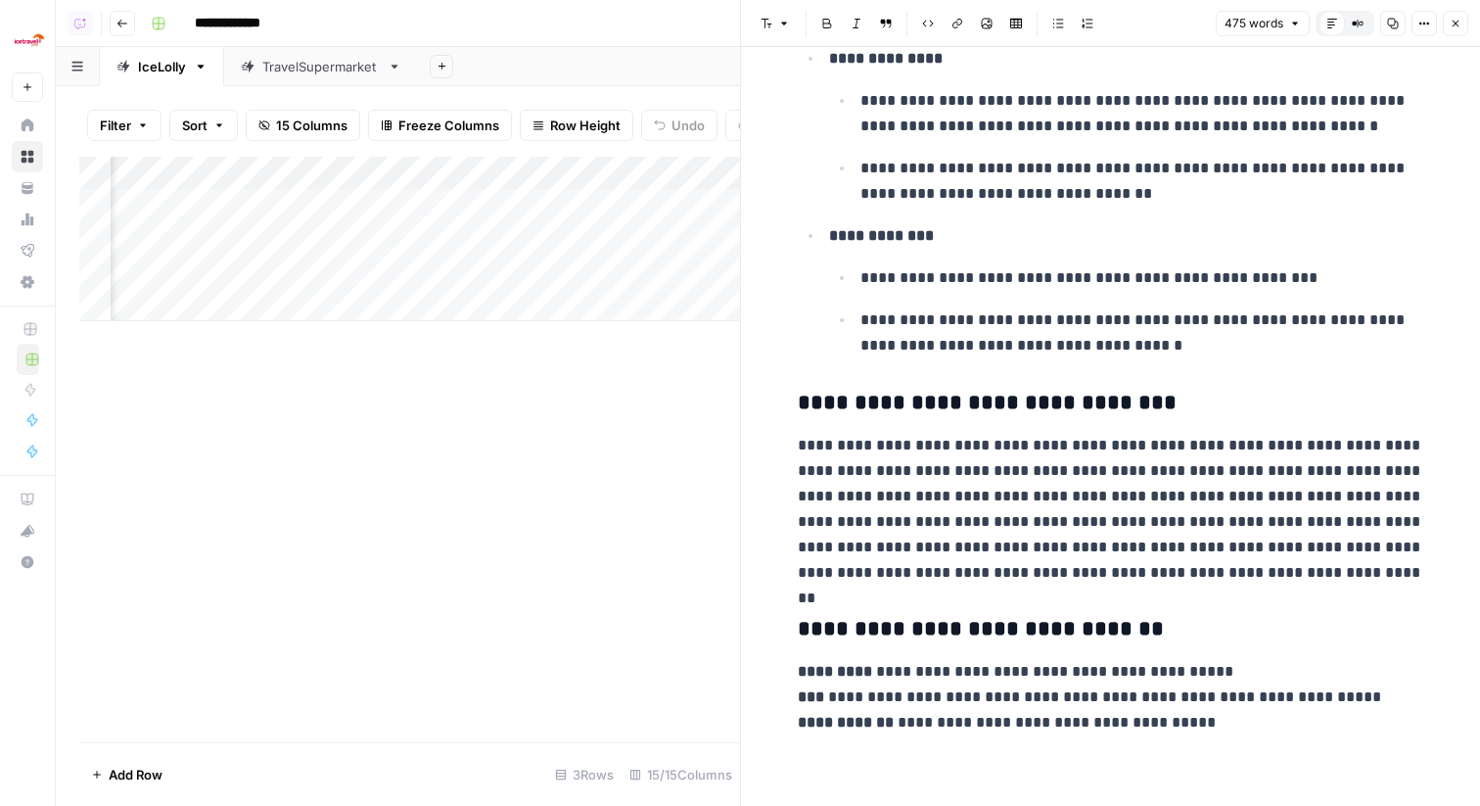
click at [1461, 26] on icon "button" at bounding box center [1456, 24] width 12 height 12
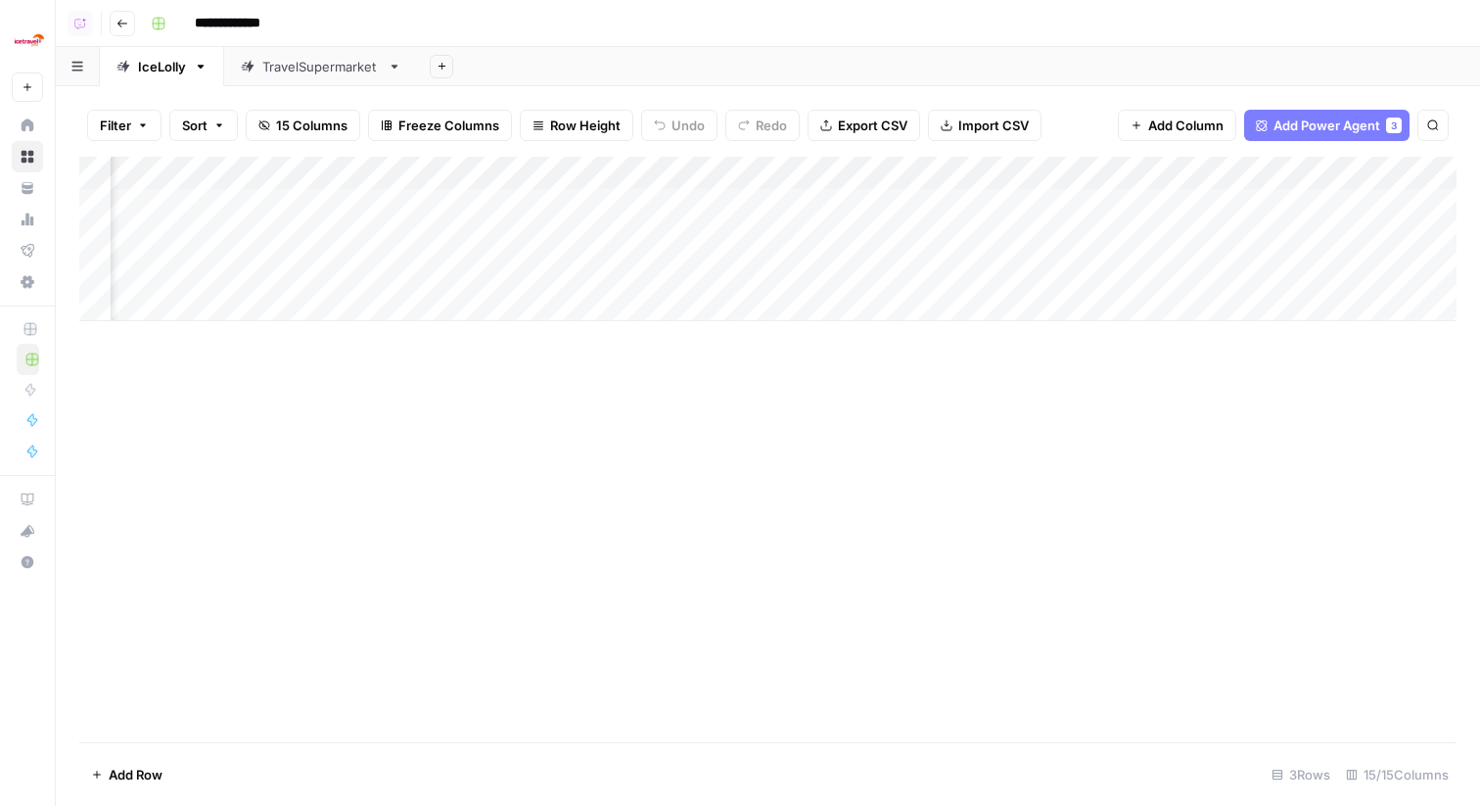
scroll to position [0, 1407]
click at [797, 202] on div "Add Column" at bounding box center [768, 239] width 1378 height 164
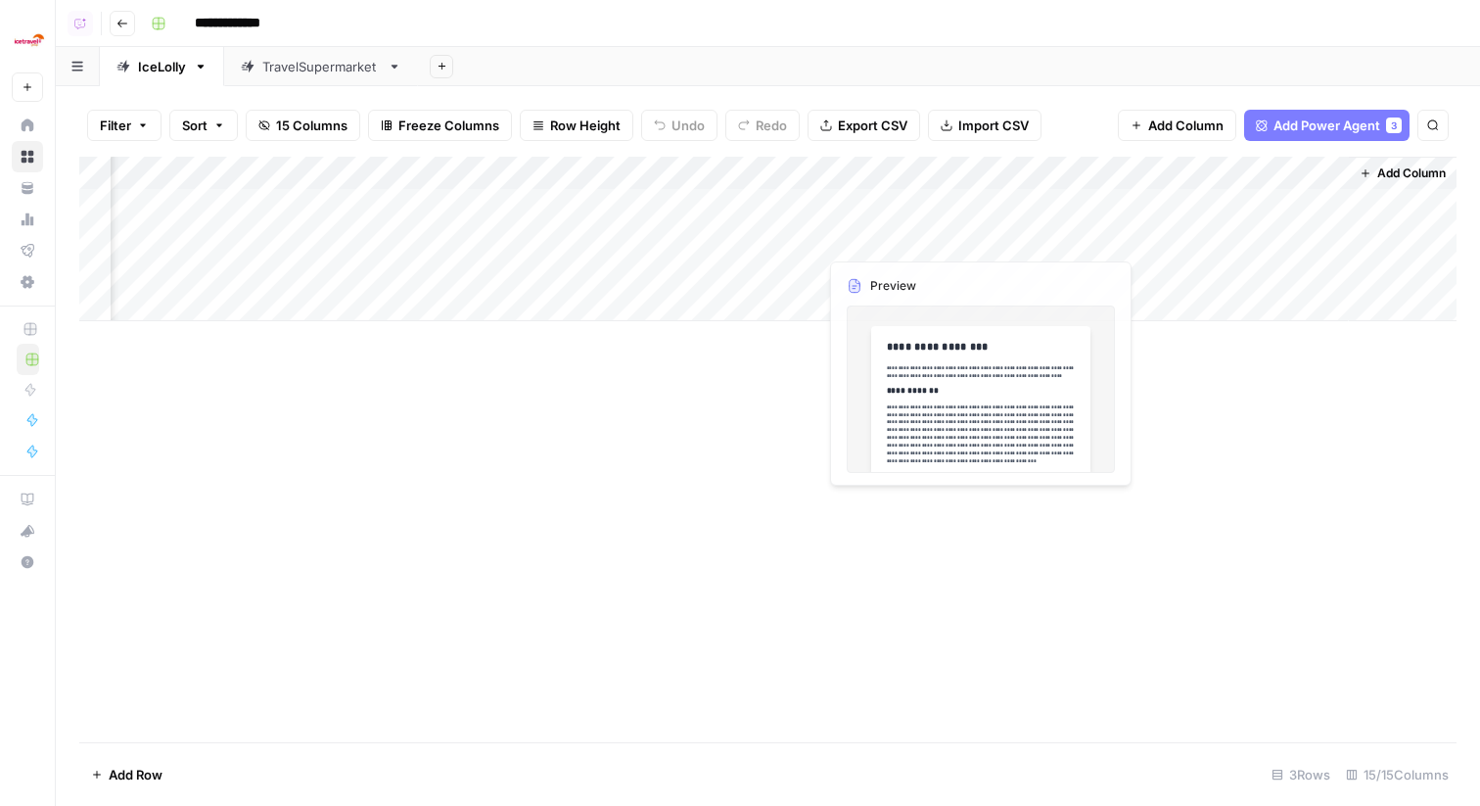
click at [973, 271] on div "Add Column" at bounding box center [768, 239] width 1378 height 164
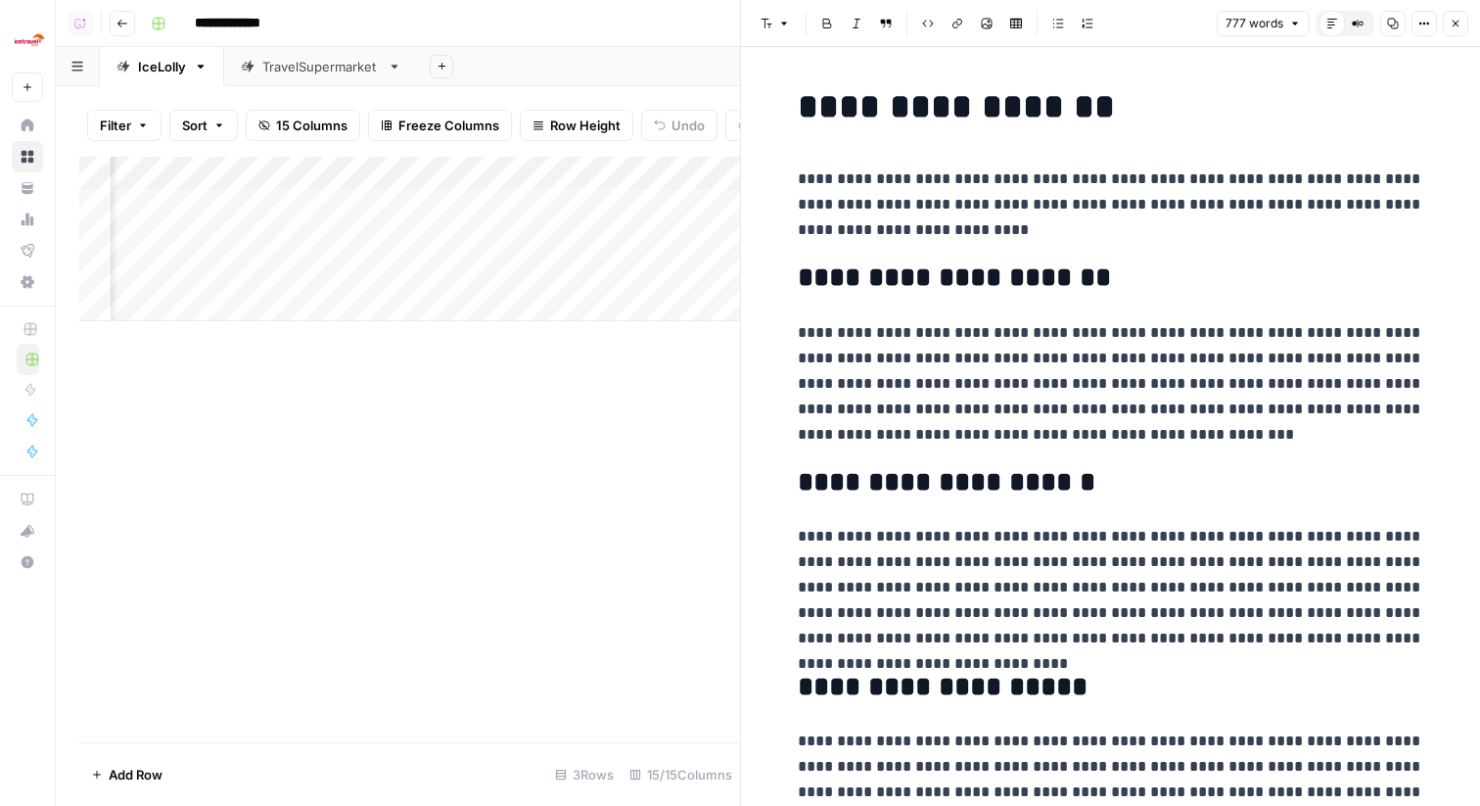
click at [1454, 23] on icon "button" at bounding box center [1456, 24] width 12 height 12
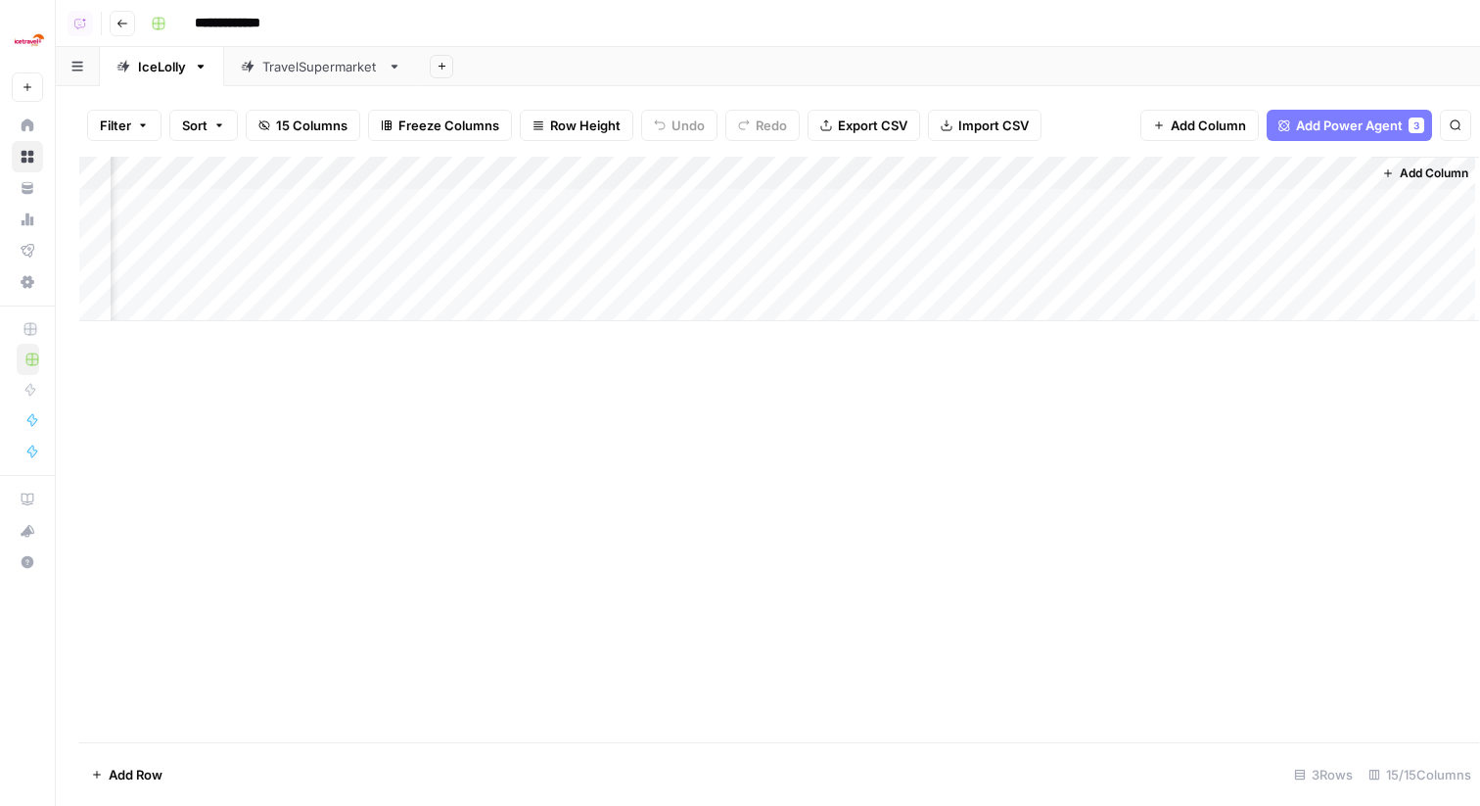
scroll to position [0, 1383]
click at [984, 247] on div "Add Column" at bounding box center [768, 239] width 1378 height 164
click at [1003, 239] on div "Add Column" at bounding box center [768, 239] width 1378 height 164
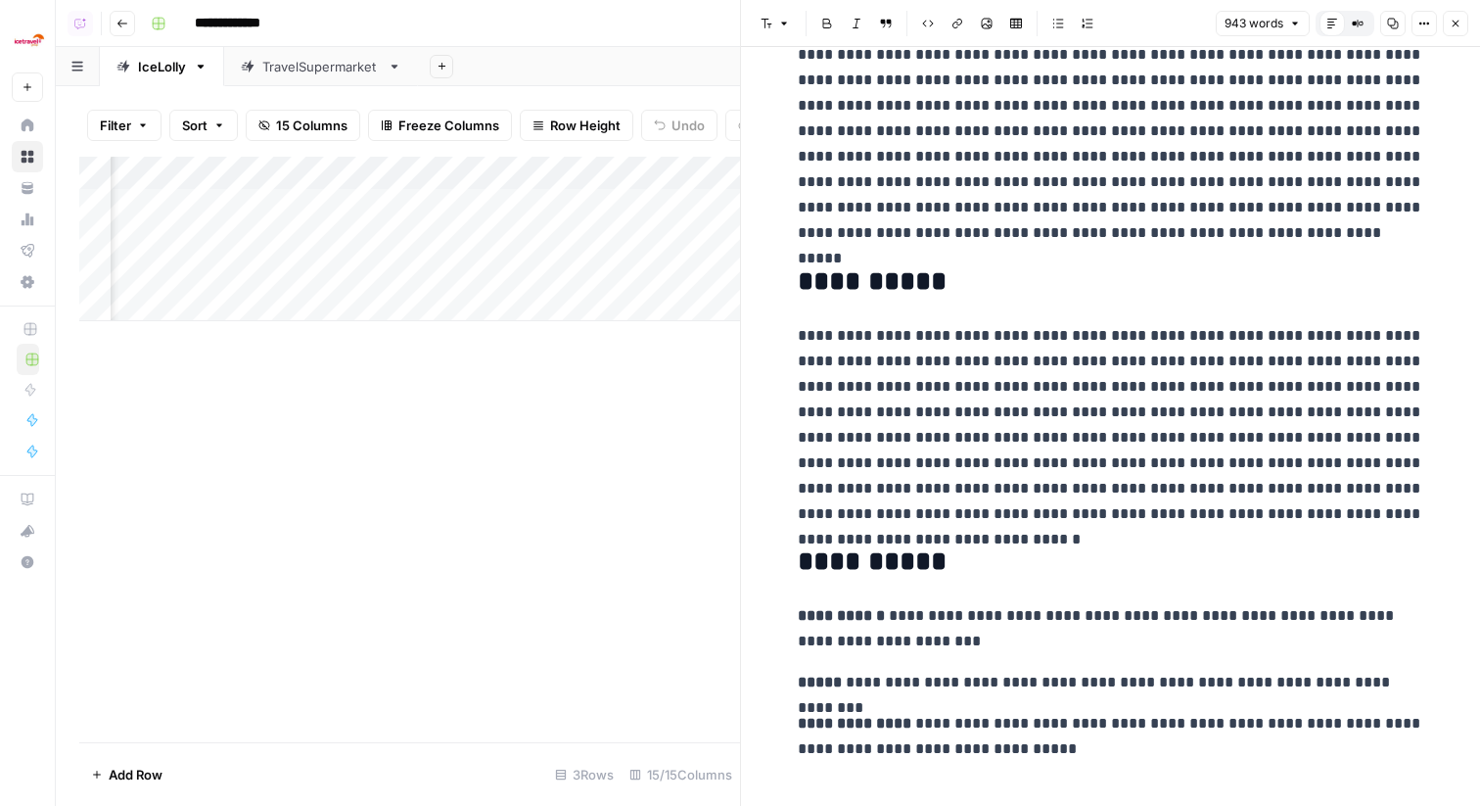
scroll to position [1886, 0]
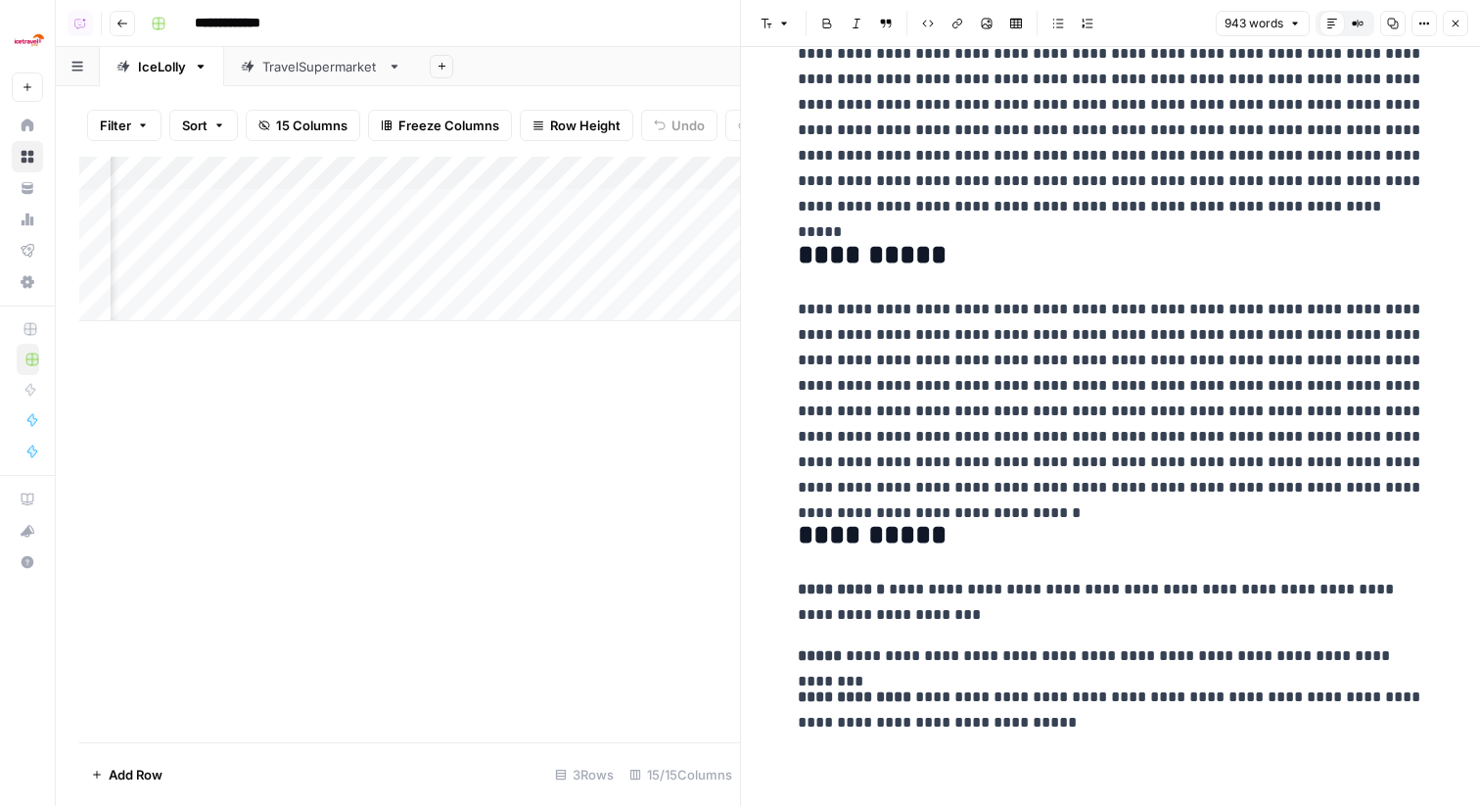
click at [1463, 24] on button "Close" at bounding box center [1455, 23] width 25 height 25
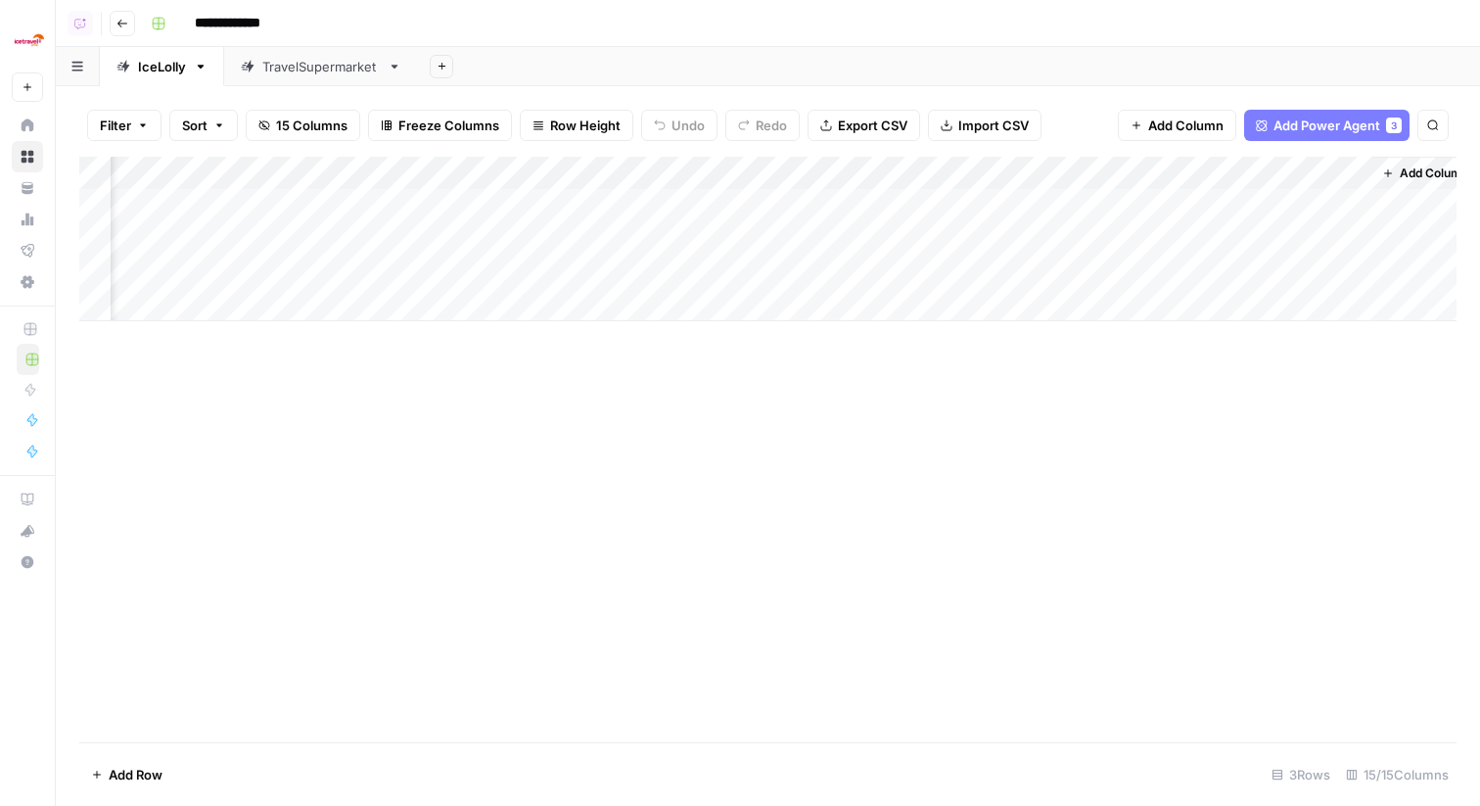
click at [998, 235] on div "Add Column" at bounding box center [768, 239] width 1378 height 164
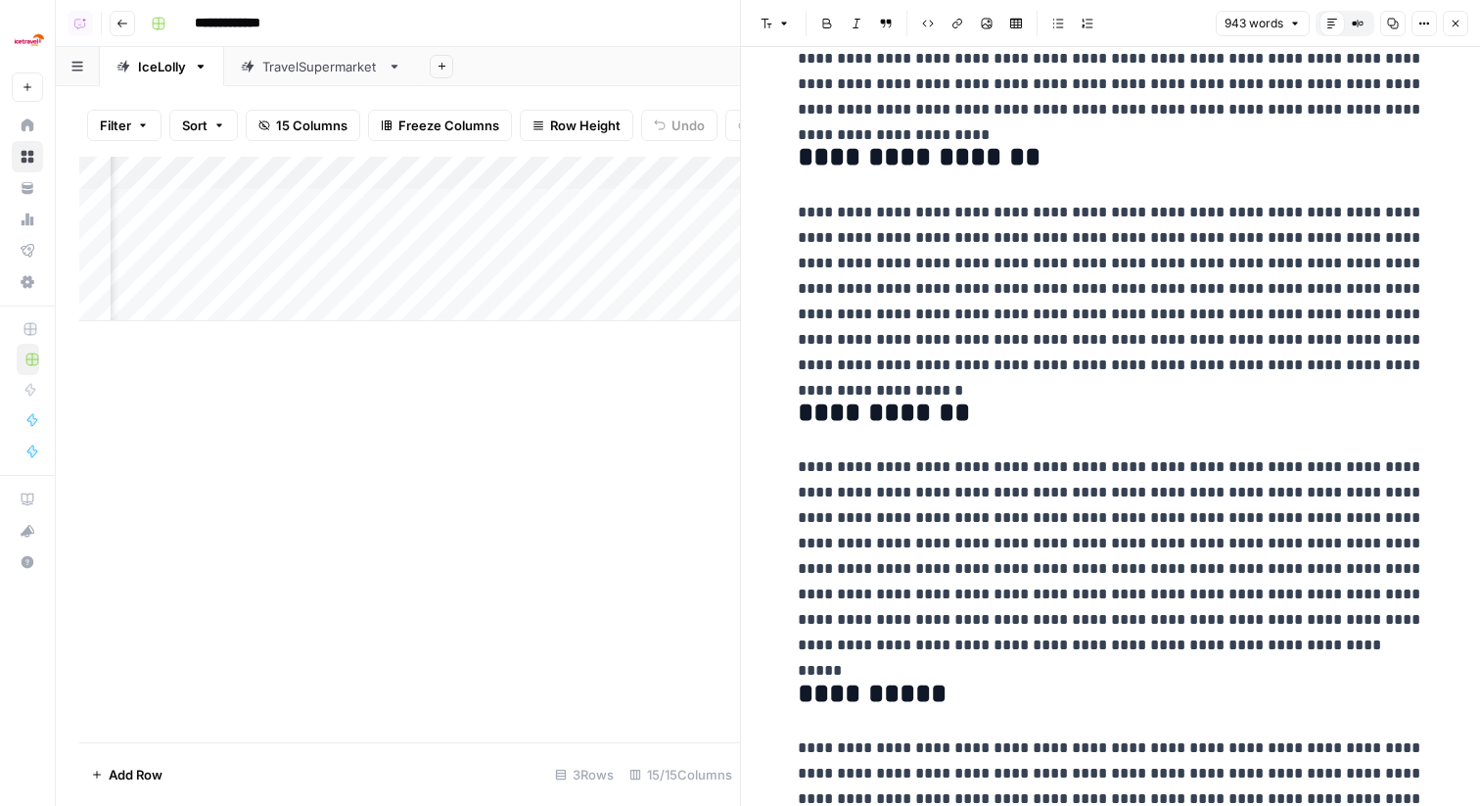
scroll to position [1439, 0]
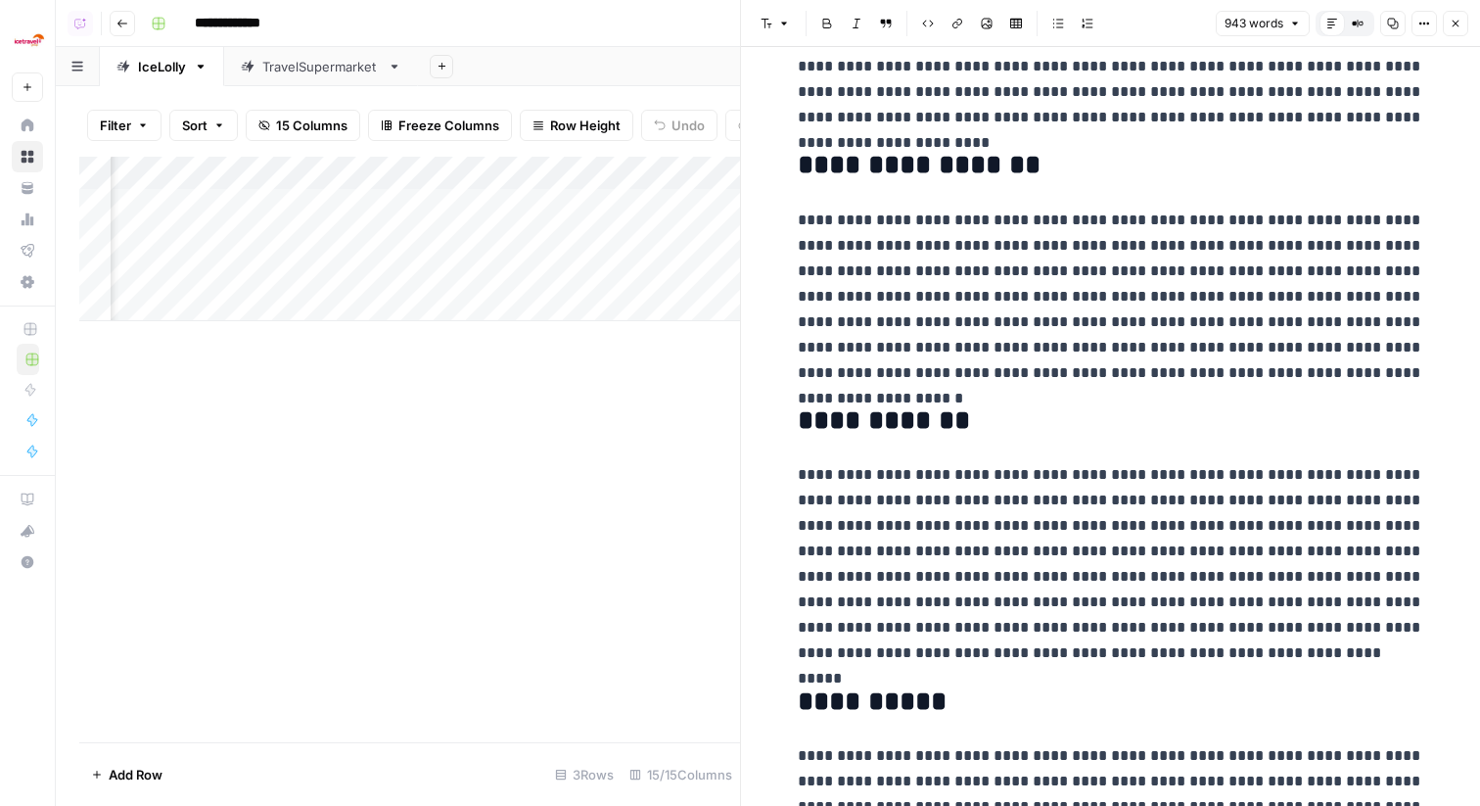
click at [1122, 425] on h2 "**********" at bounding box center [1111, 420] width 627 height 31
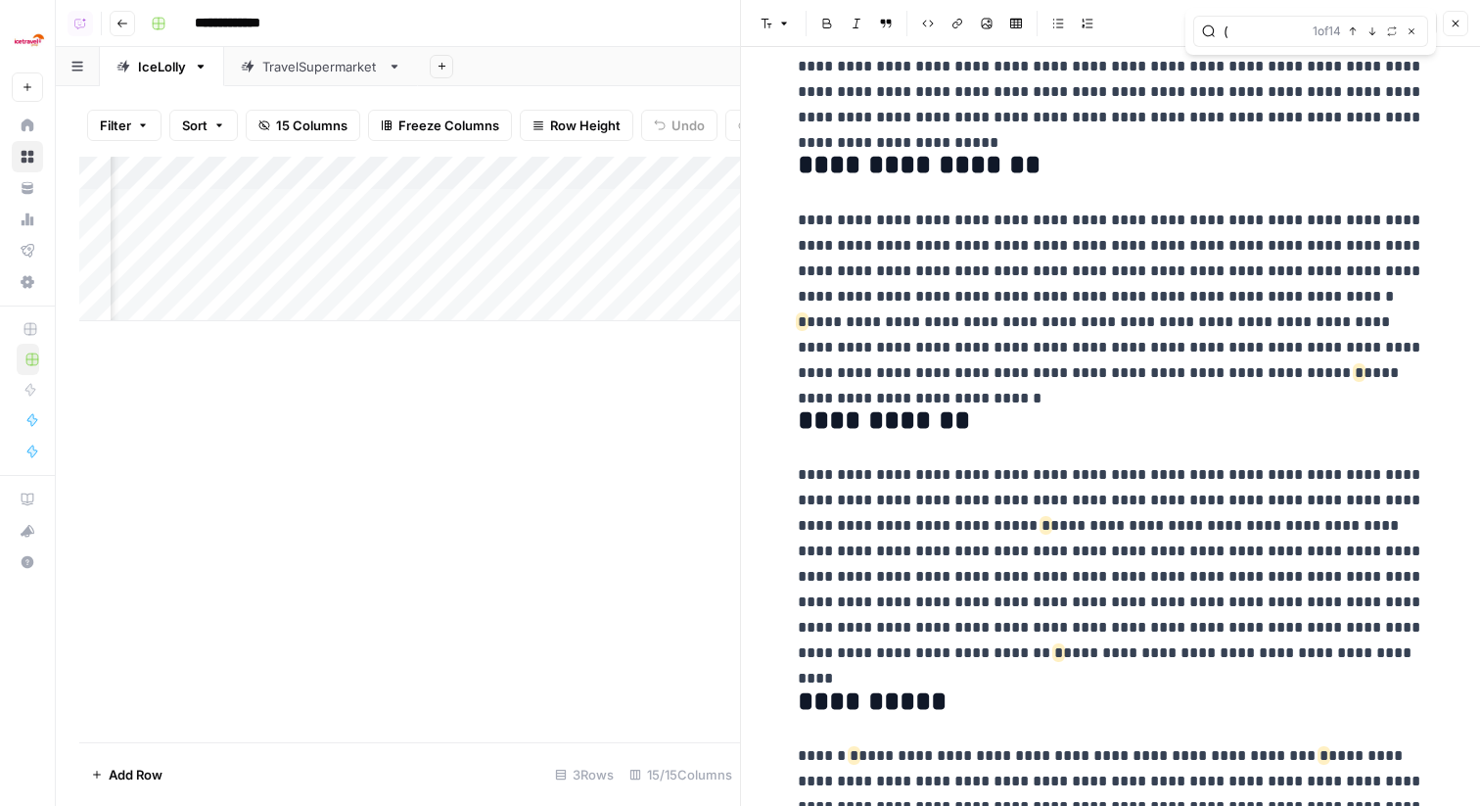
type input "("
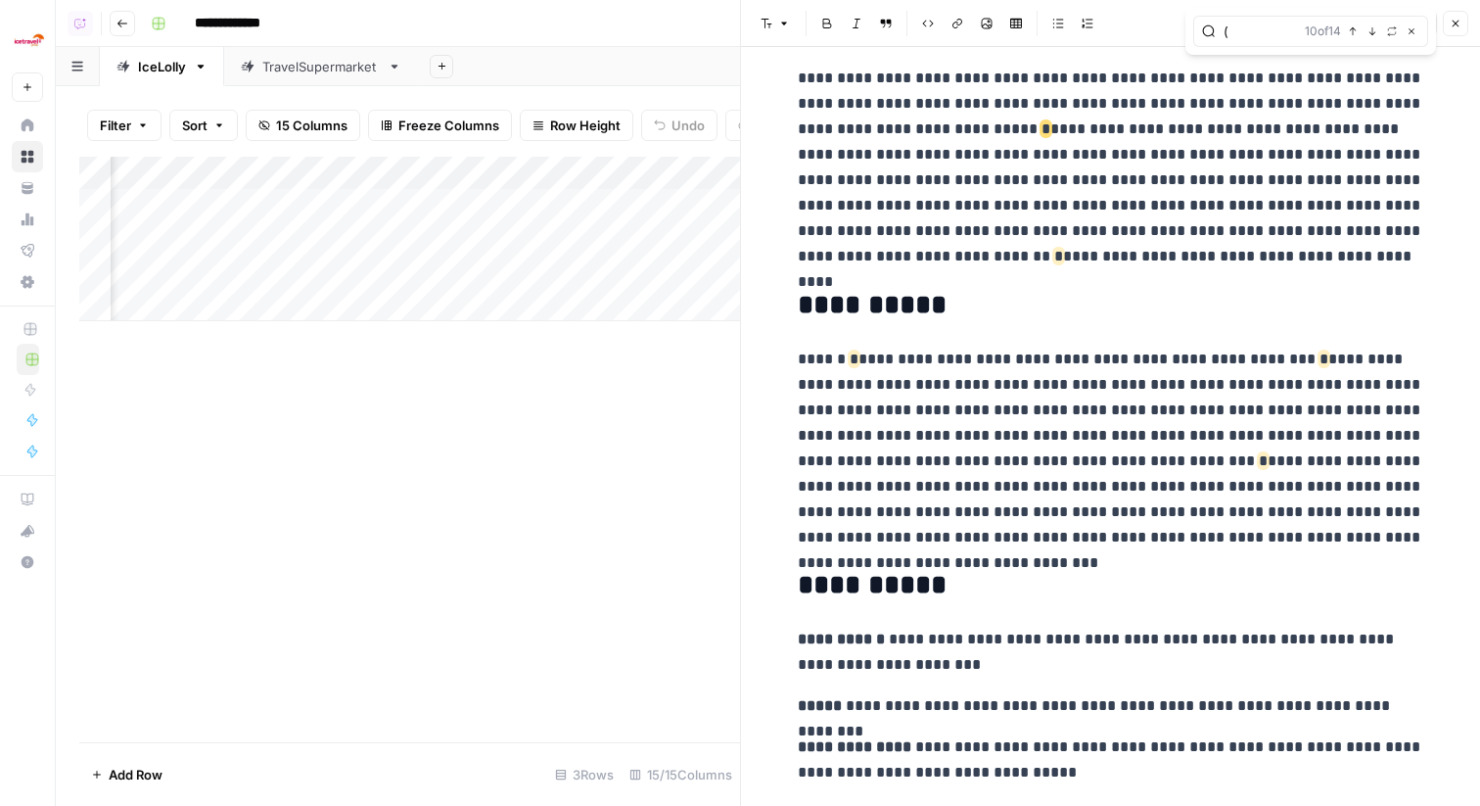
scroll to position [1886, 0]
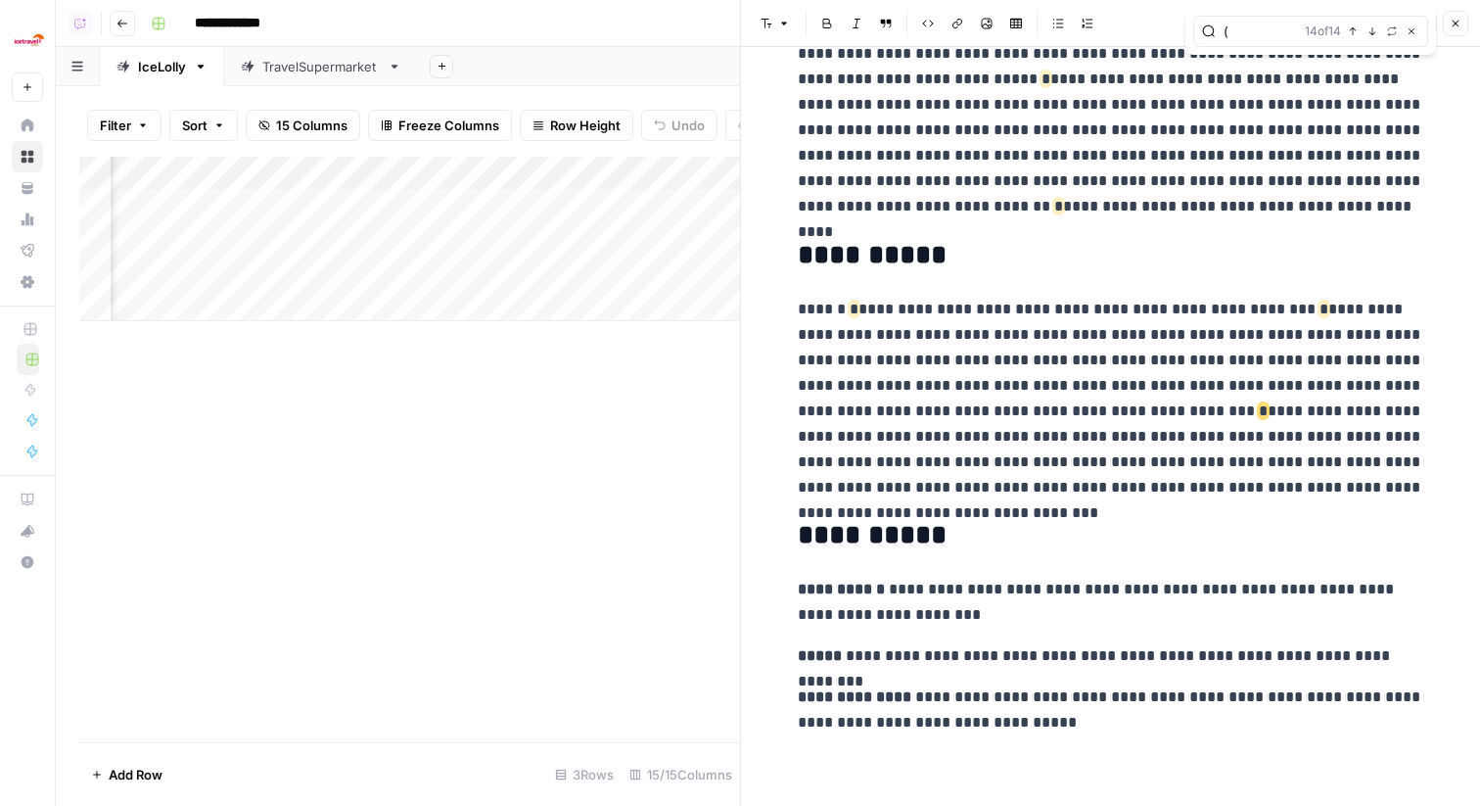
click at [1458, 22] on icon "button" at bounding box center [1456, 24] width 12 height 12
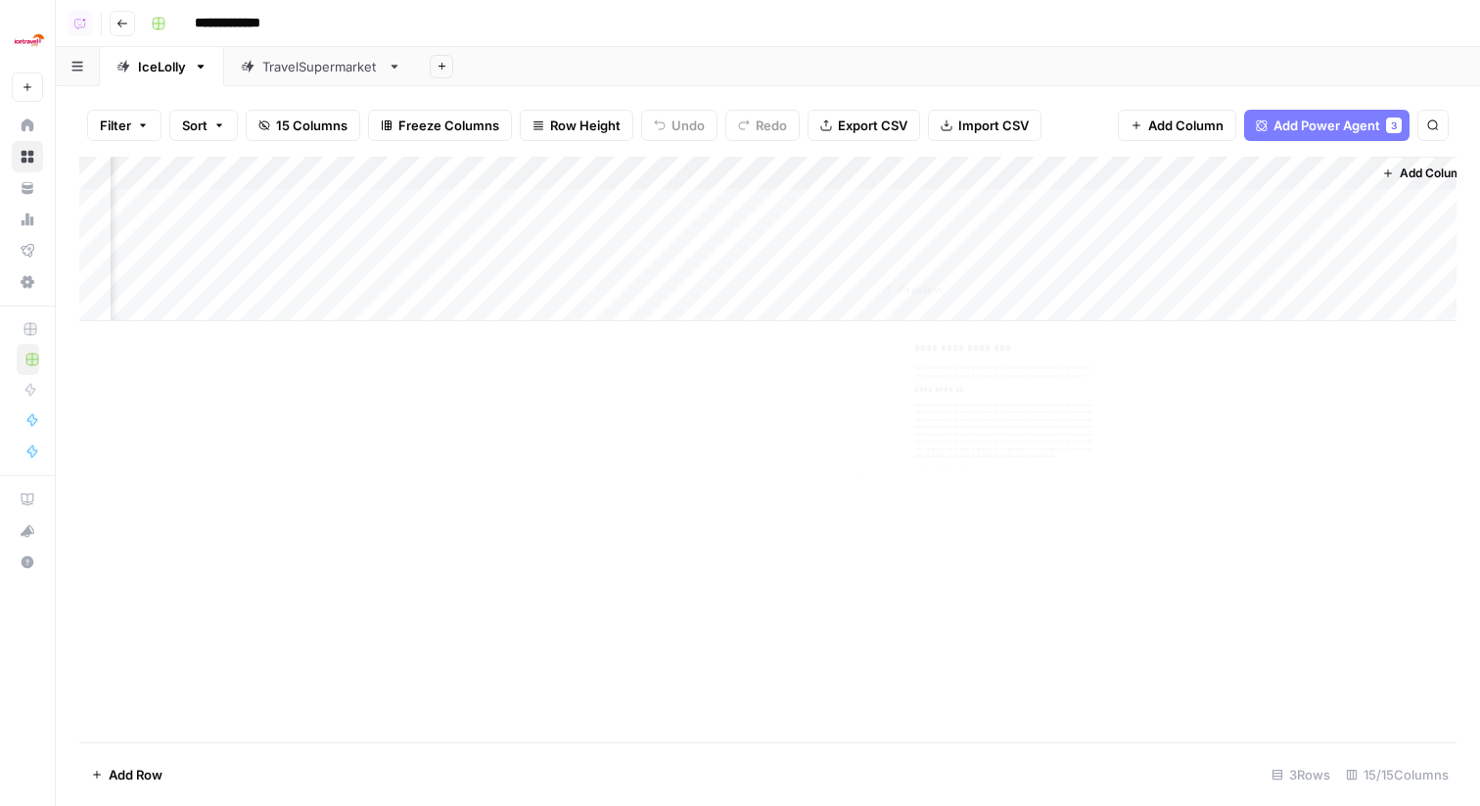
click at [994, 199] on div "Add Column" at bounding box center [768, 239] width 1378 height 164
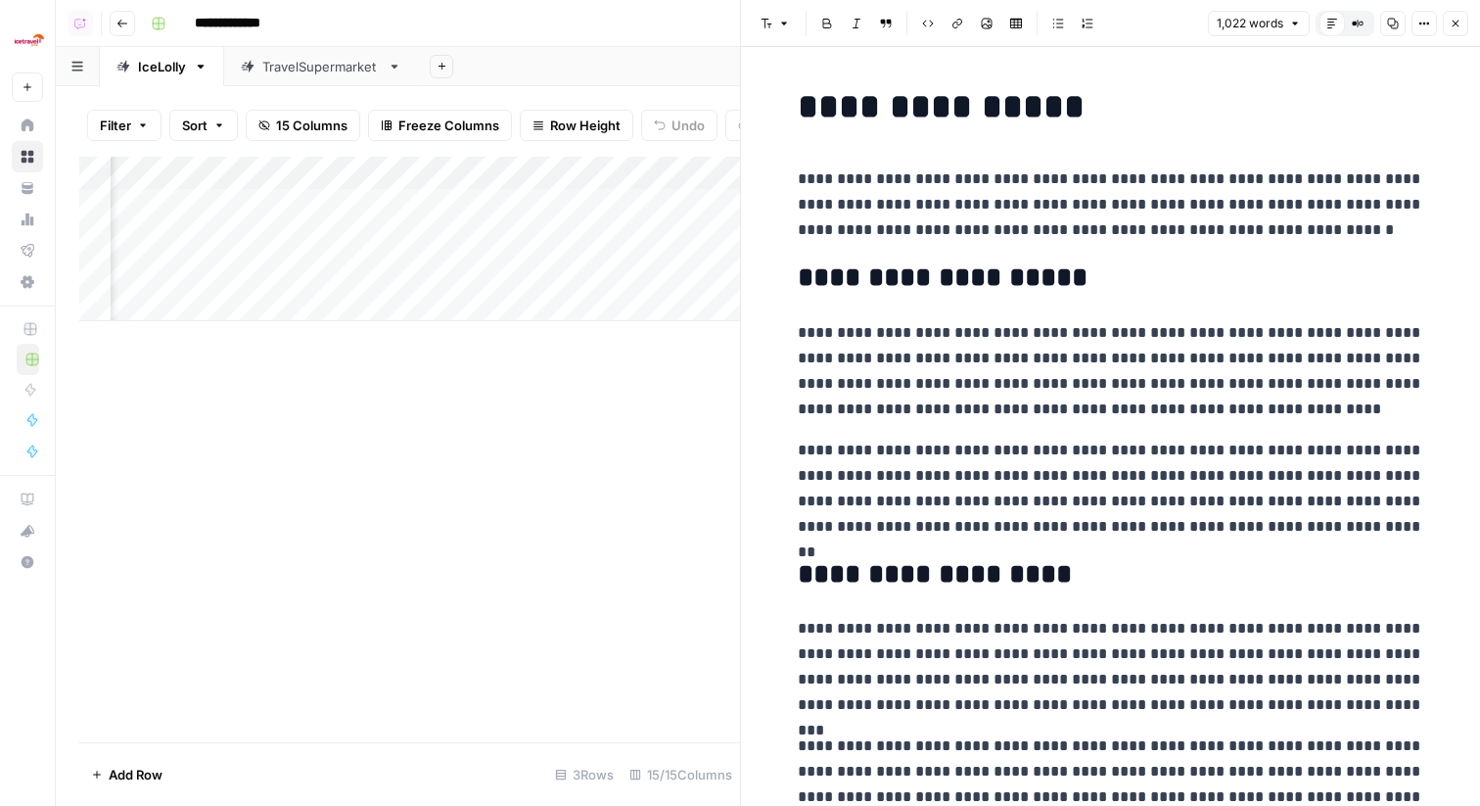
click at [1165, 490] on p "**********" at bounding box center [1111, 489] width 627 height 102
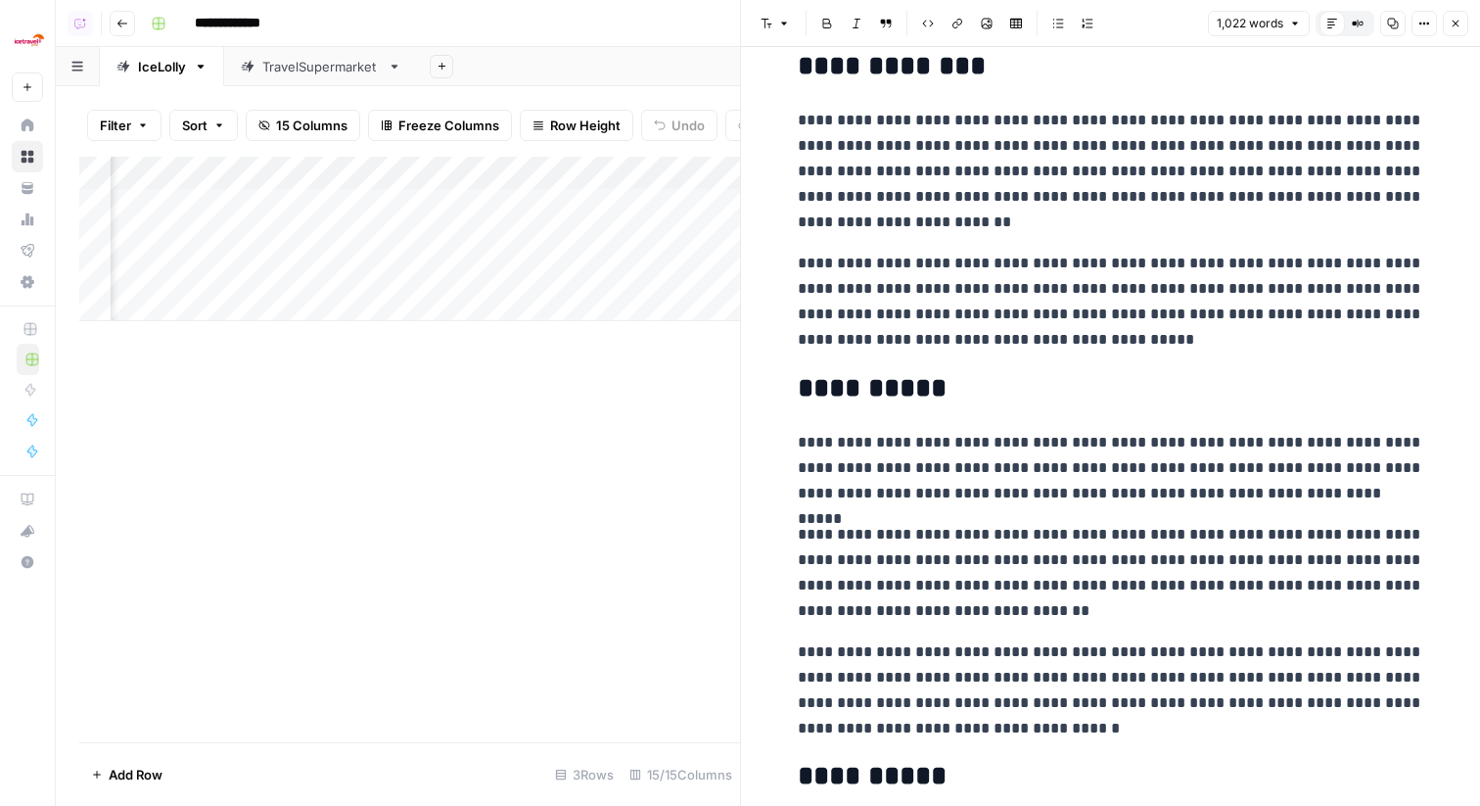
scroll to position [2322, 0]
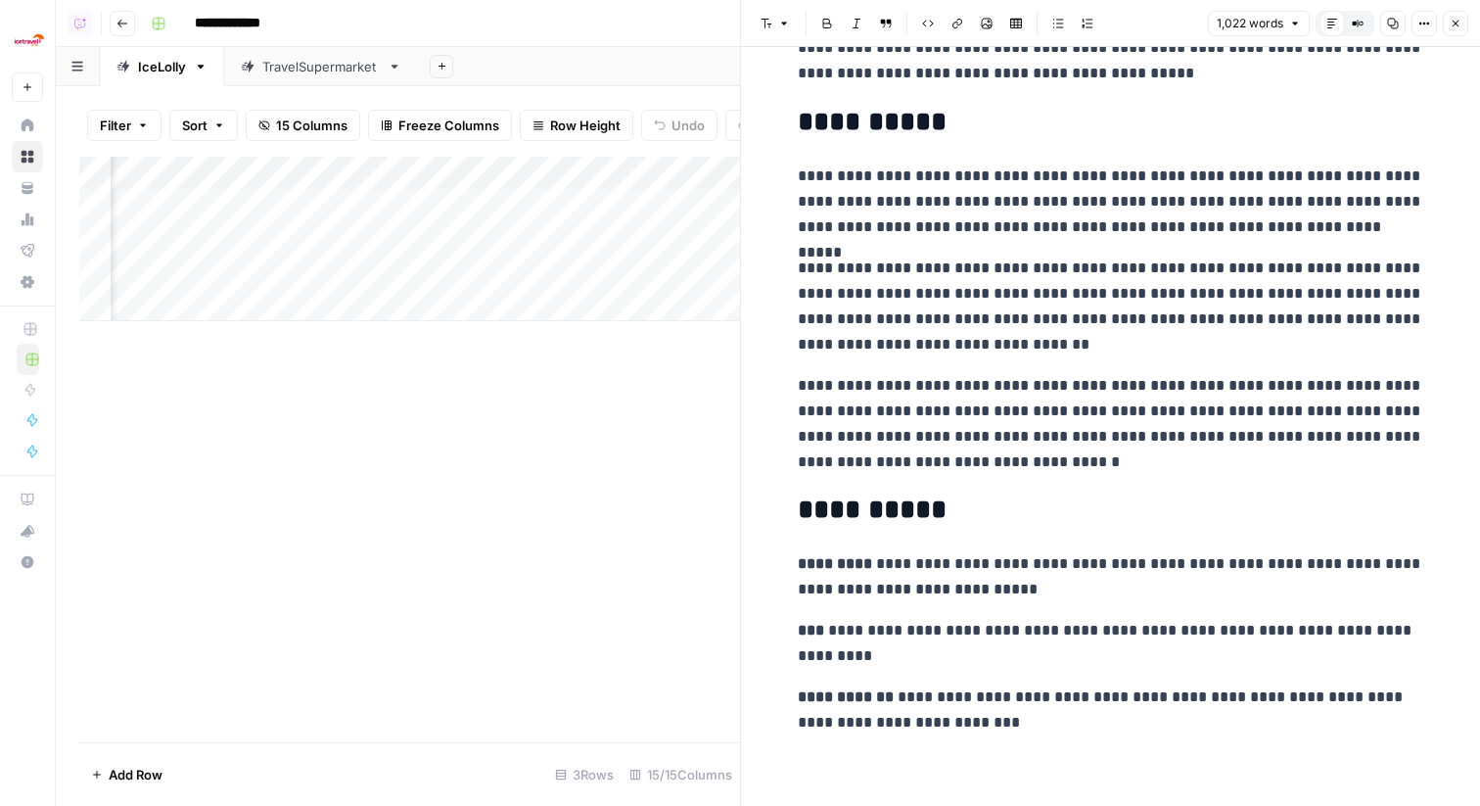
click at [1452, 21] on icon "button" at bounding box center [1456, 24] width 12 height 12
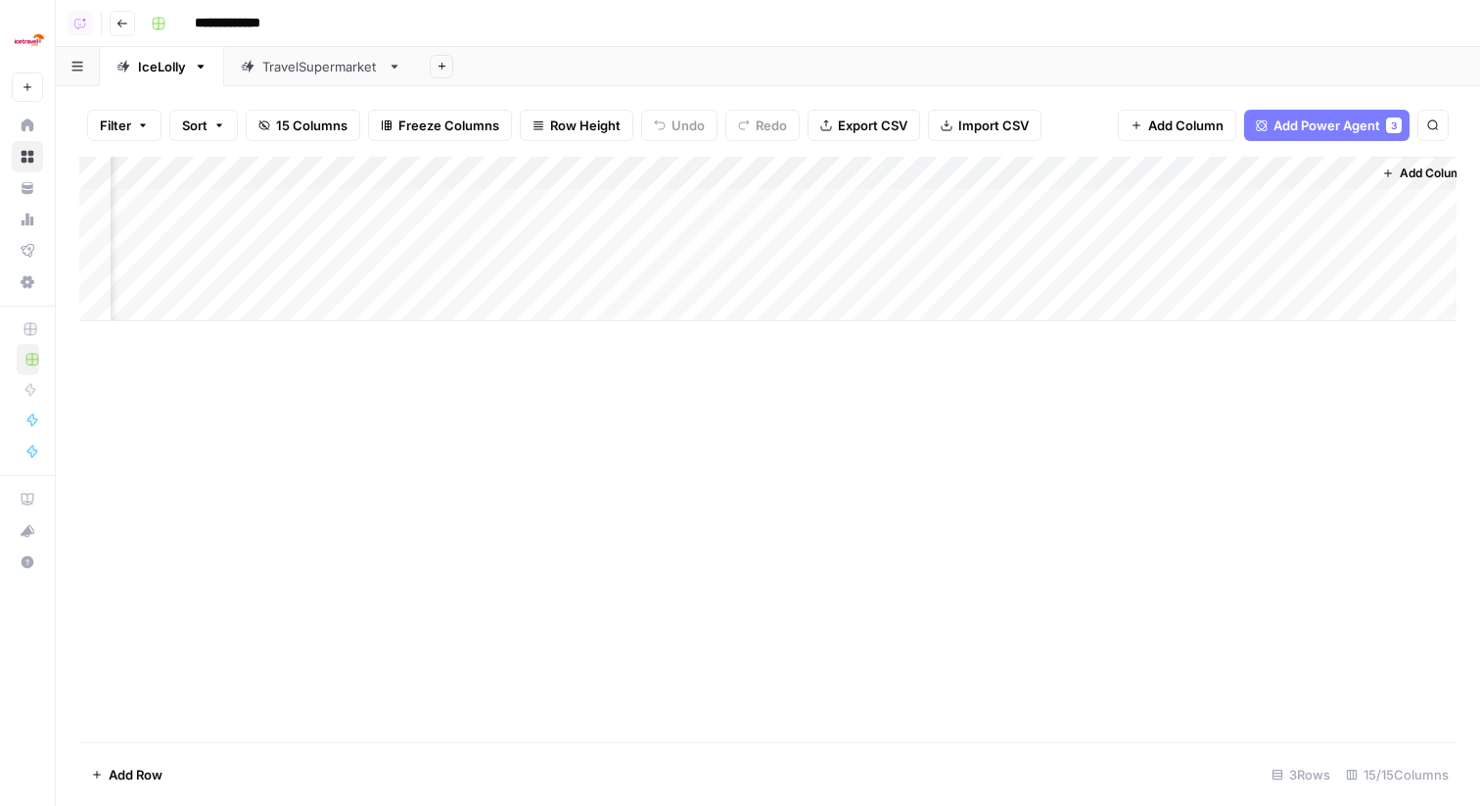
click at [995, 271] on div "Add Column" at bounding box center [768, 239] width 1378 height 164
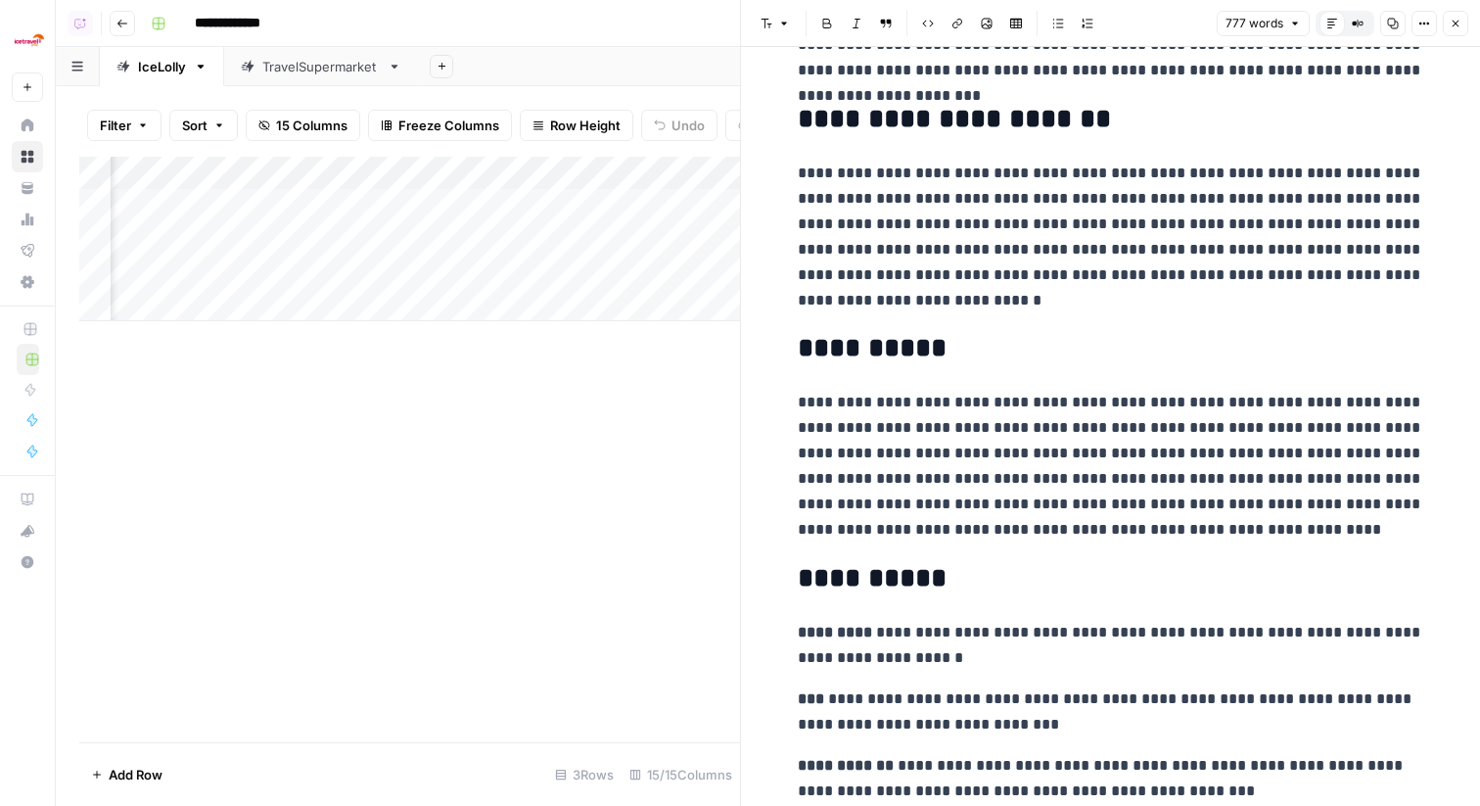
scroll to position [1734, 0]
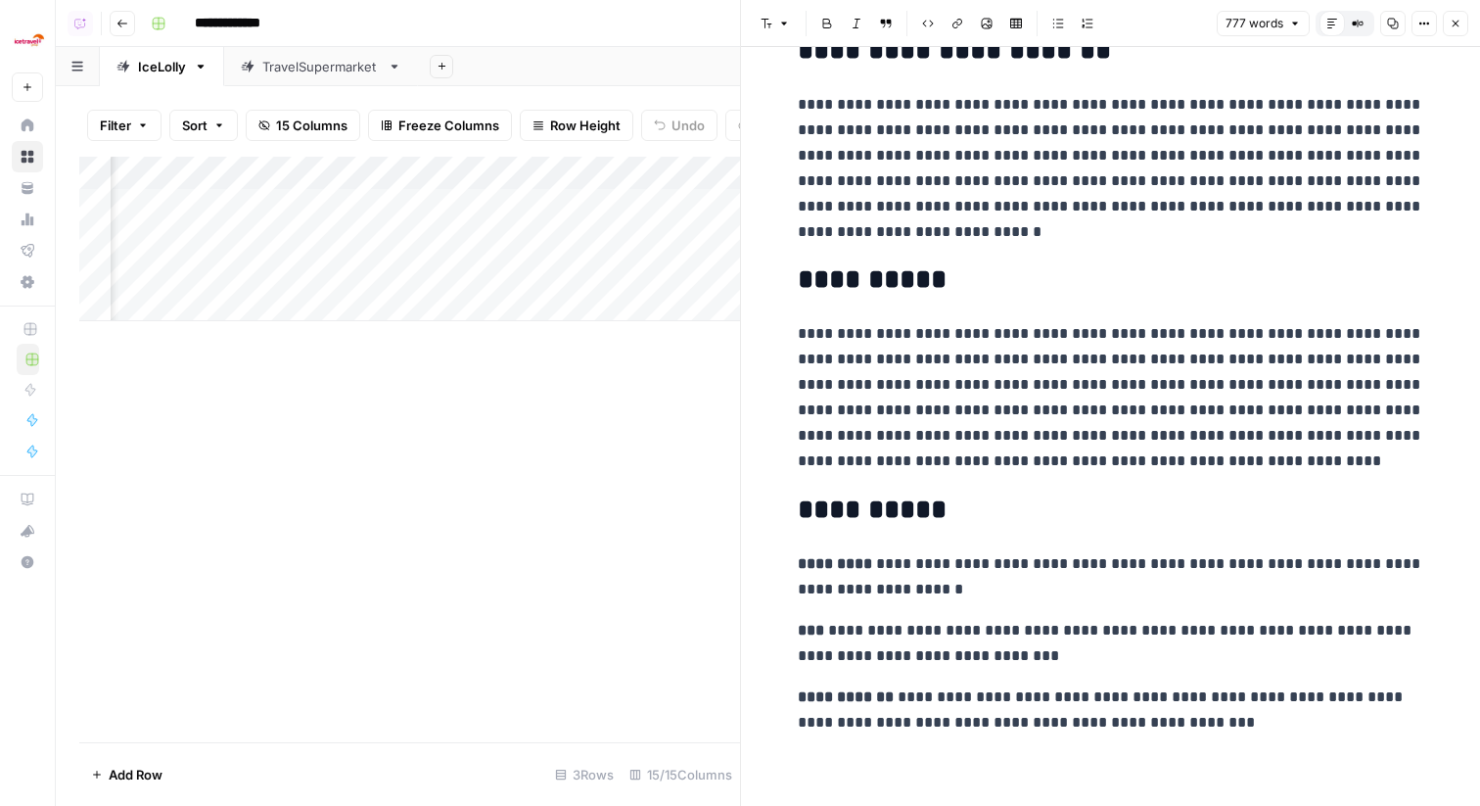
click at [1320, 354] on p "**********" at bounding box center [1111, 397] width 627 height 153
copy p "***"
click at [1177, 275] on h2 "**********" at bounding box center [1111, 279] width 627 height 31
click at [1457, 23] on icon "button" at bounding box center [1456, 24] width 12 height 12
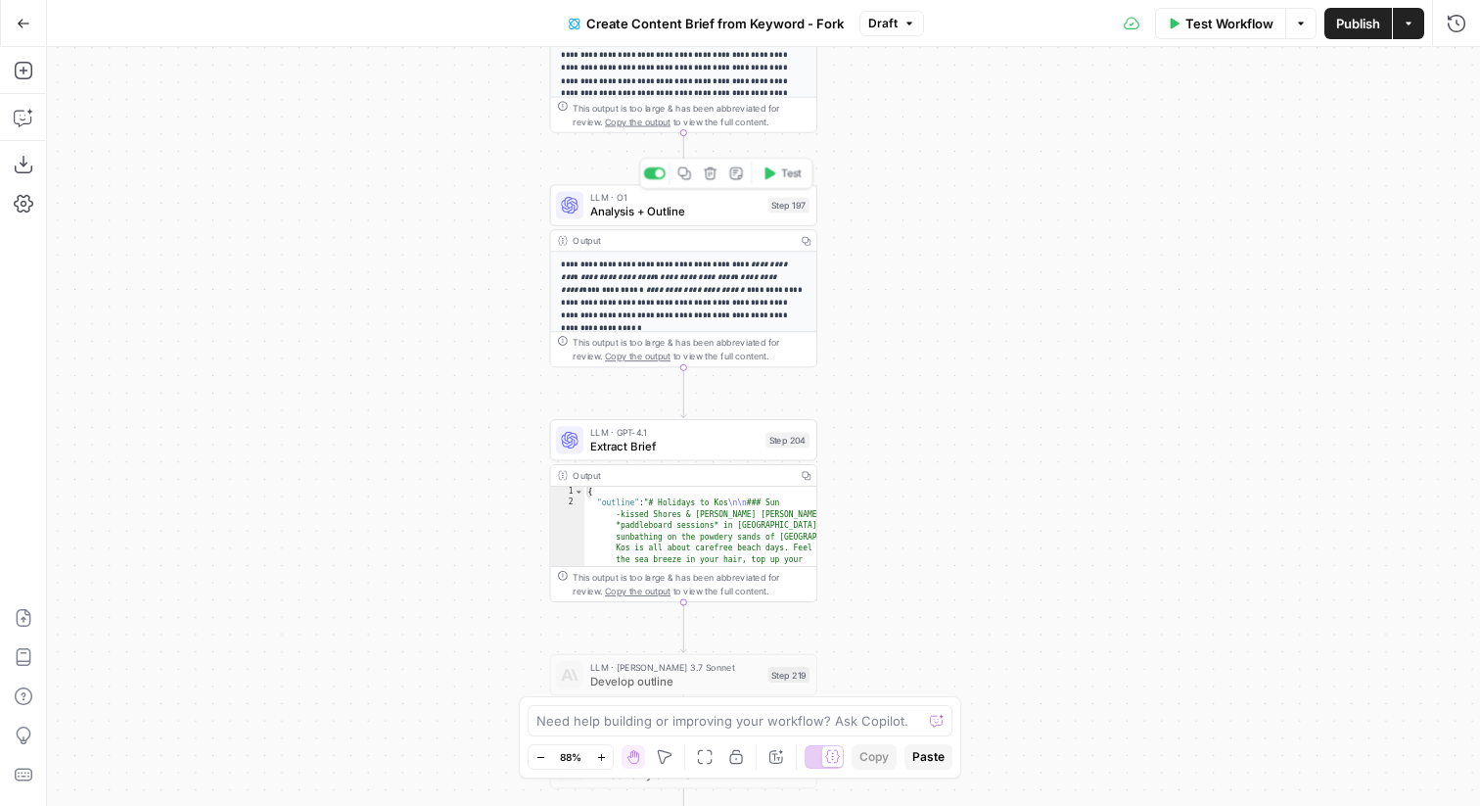
click at [784, 203] on div "Step 197" at bounding box center [789, 206] width 41 height 16
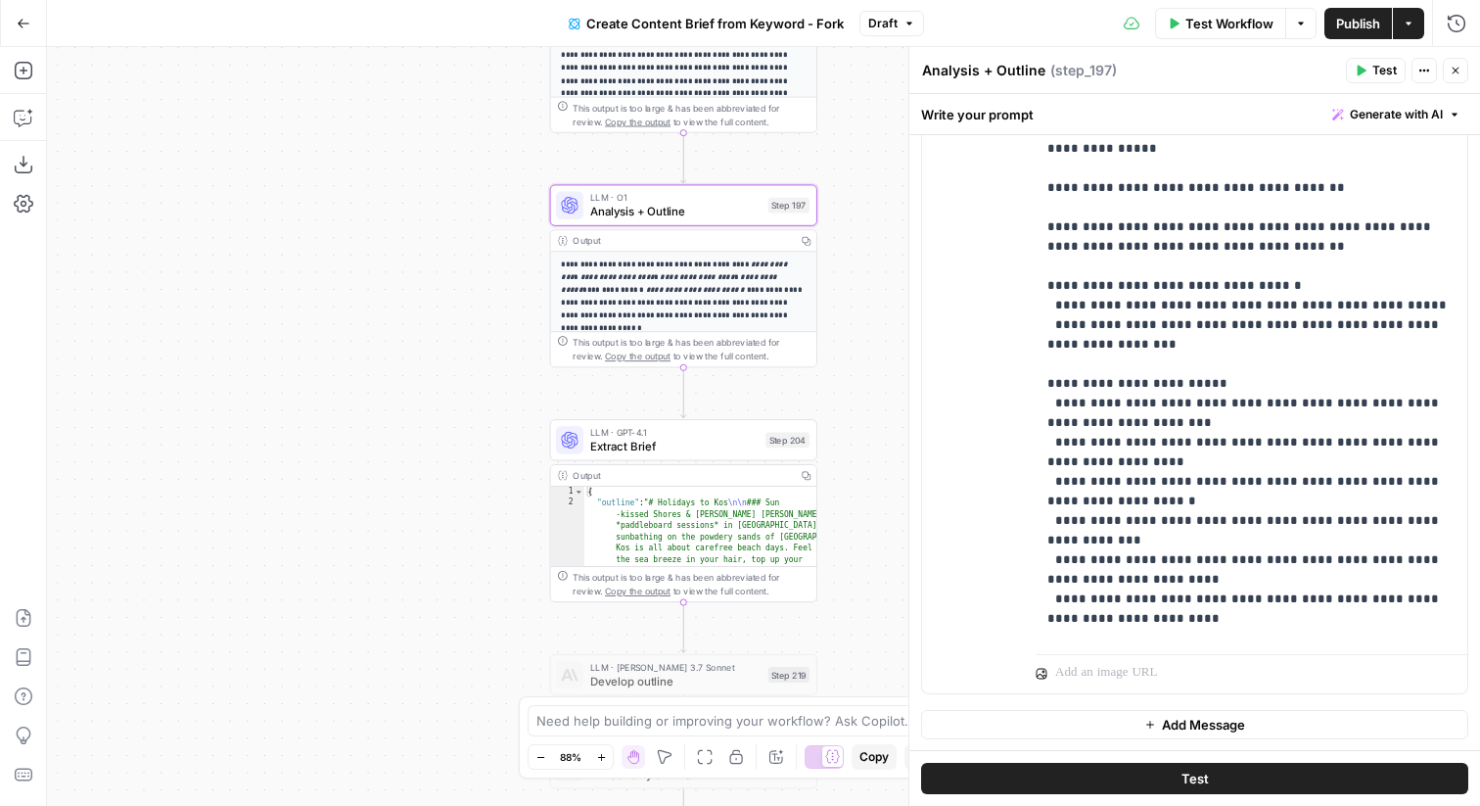
scroll to position [2821, 0]
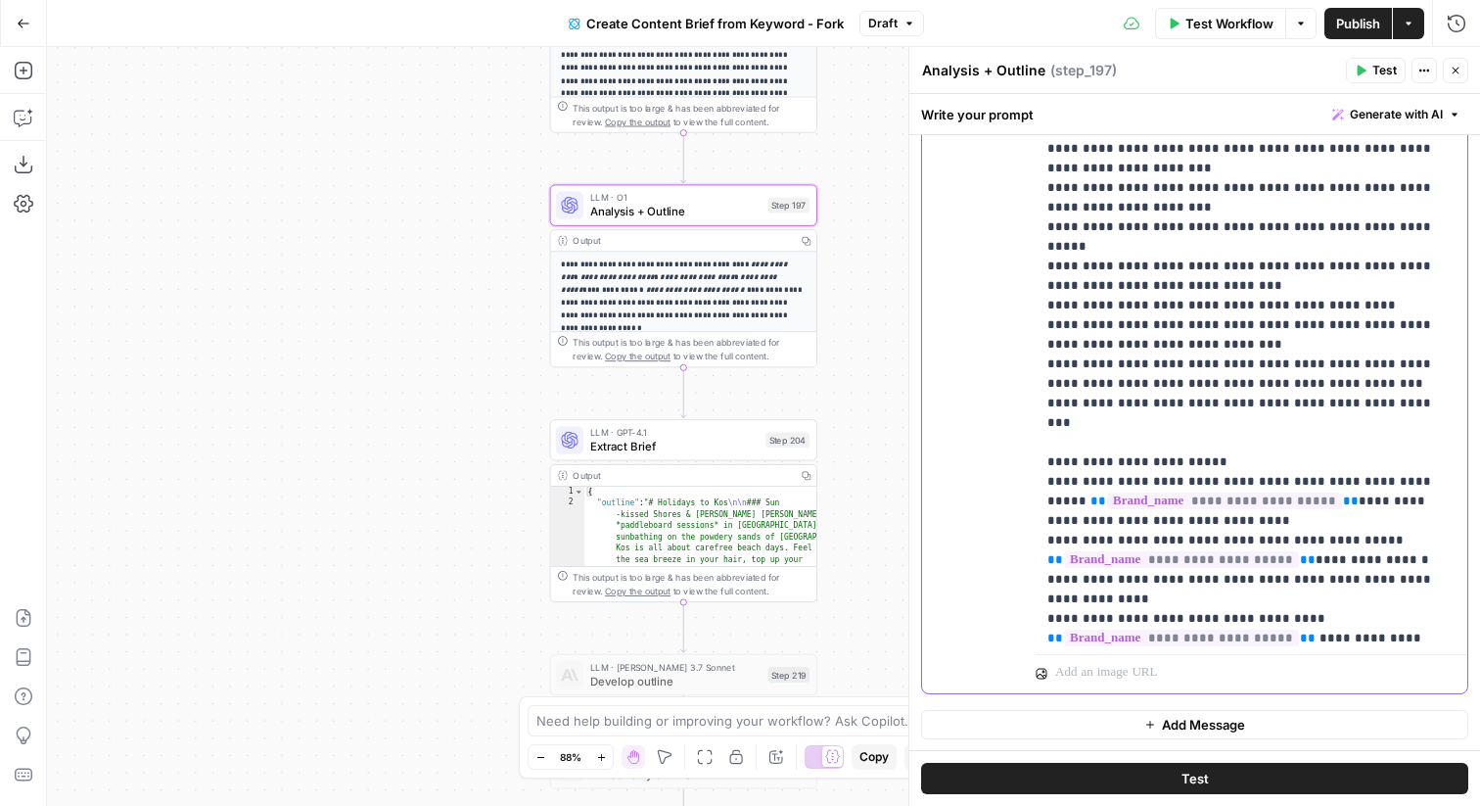
scroll to position [911, 0]
